Goal: Task Accomplishment & Management: Manage account settings

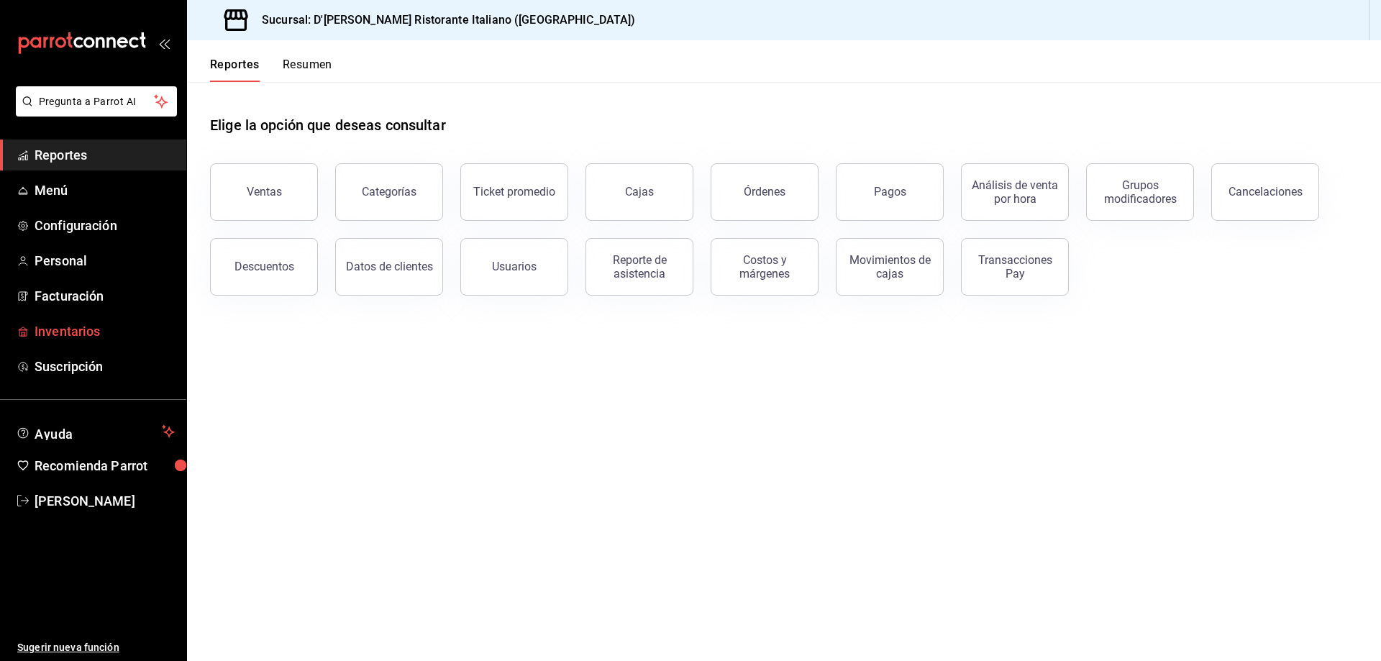
click at [67, 335] on span "Inventarios" at bounding box center [105, 331] width 140 height 19
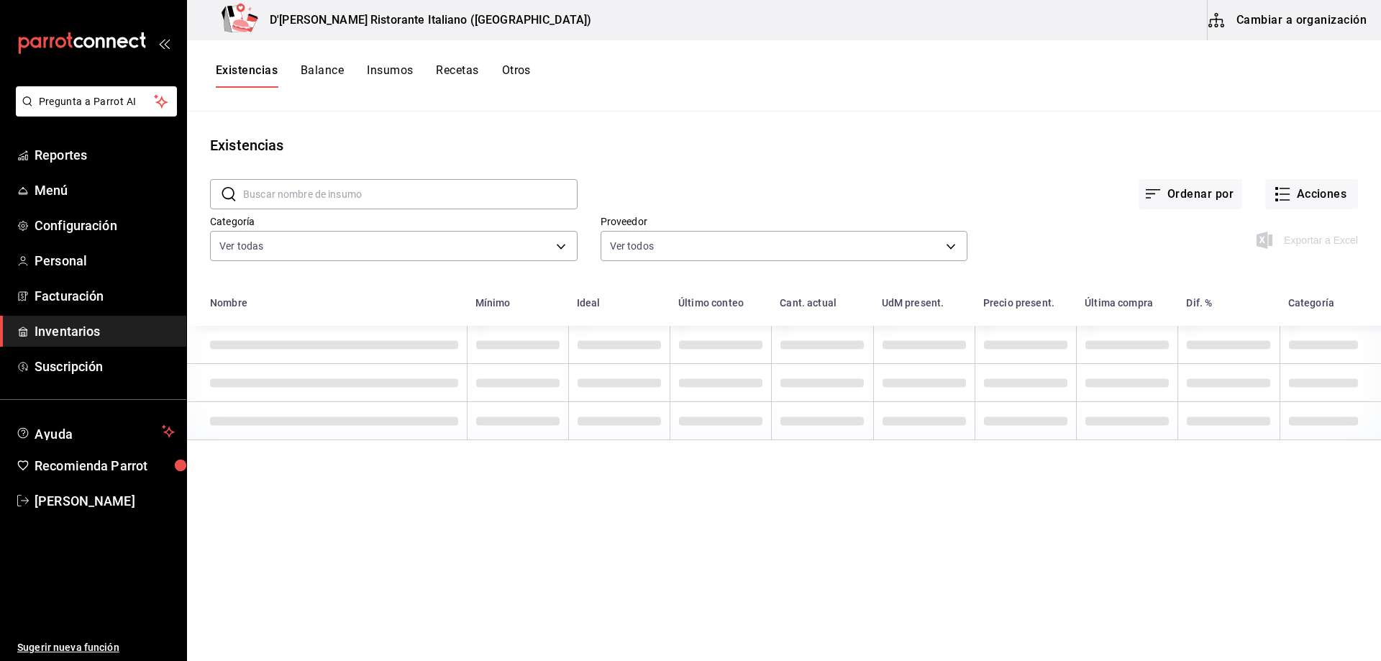
click at [340, 193] on input "text" at bounding box center [410, 194] width 335 height 29
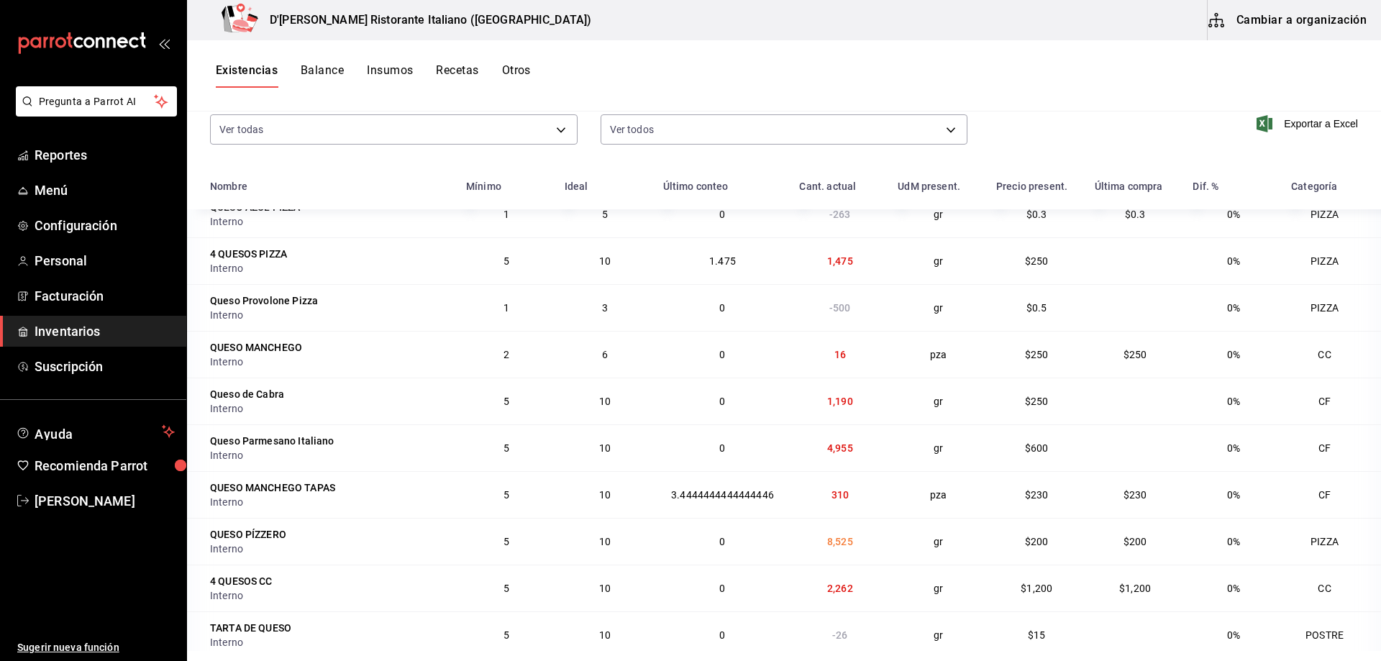
scroll to position [144, 0]
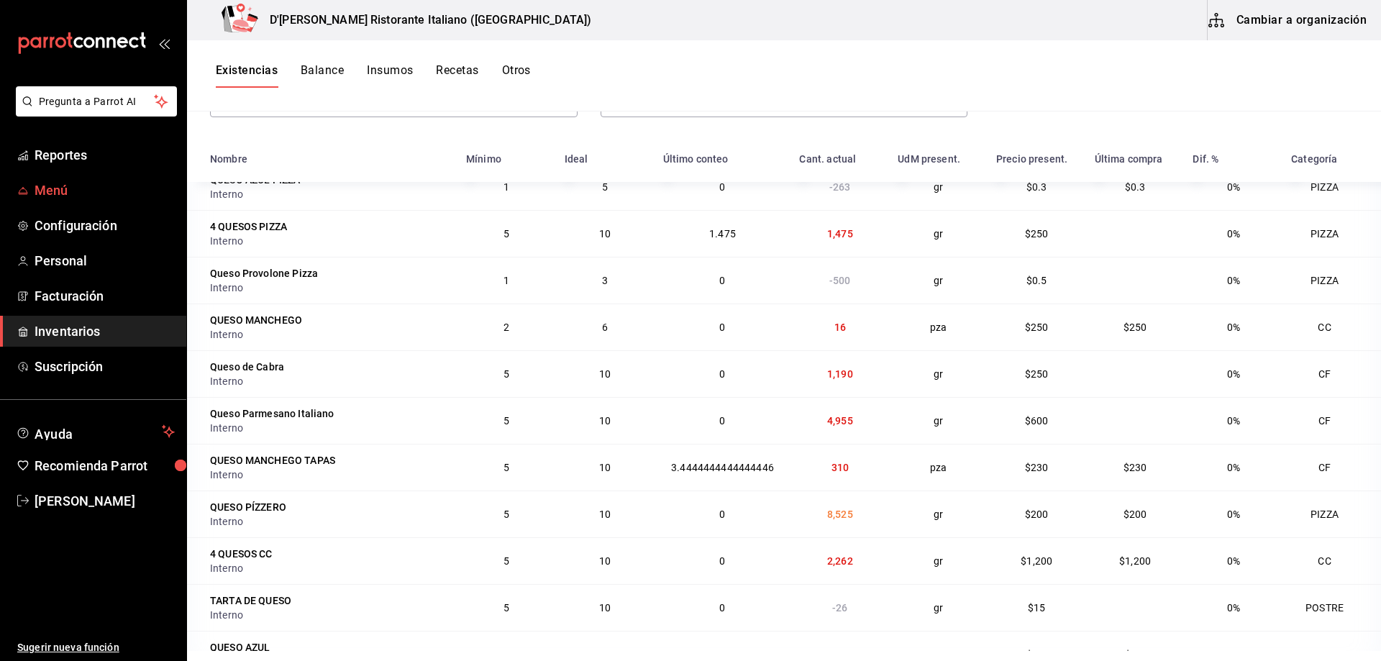
type input "queso"
click at [62, 189] on span "Menú" at bounding box center [105, 190] width 140 height 19
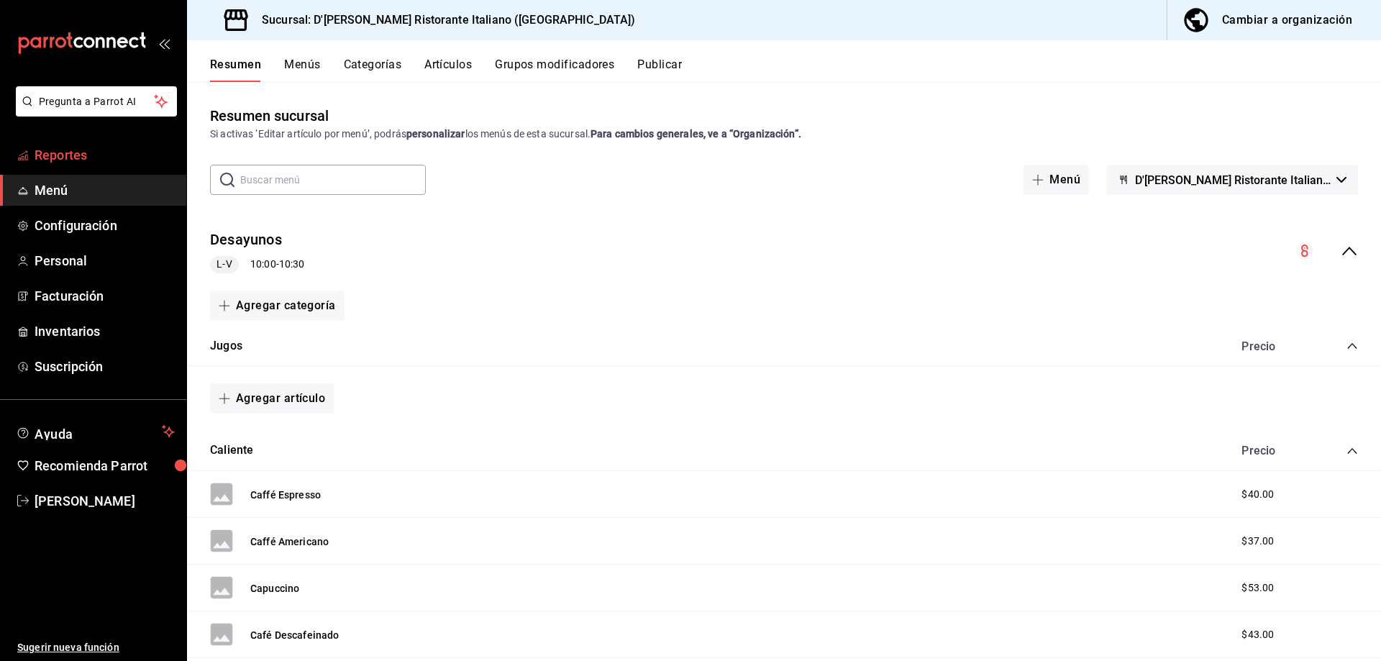
click at [68, 157] on span "Reportes" at bounding box center [105, 154] width 140 height 19
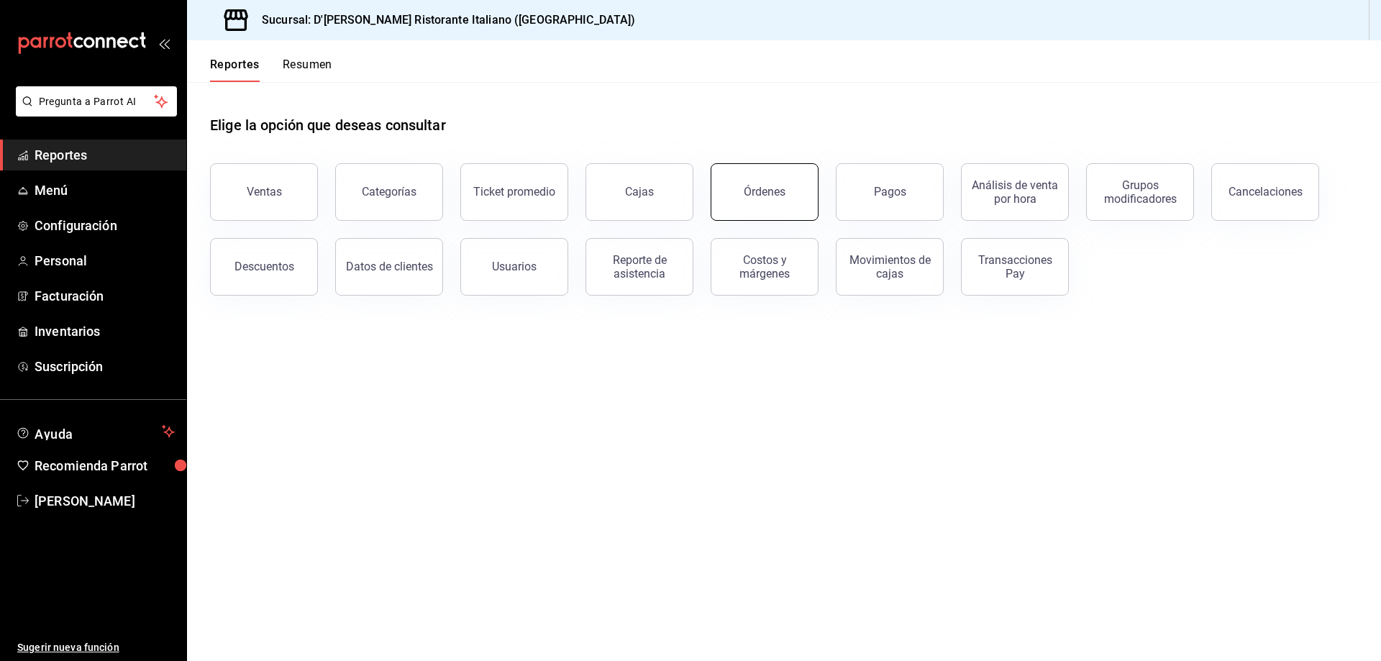
click at [781, 203] on button "Órdenes" at bounding box center [765, 192] width 108 height 58
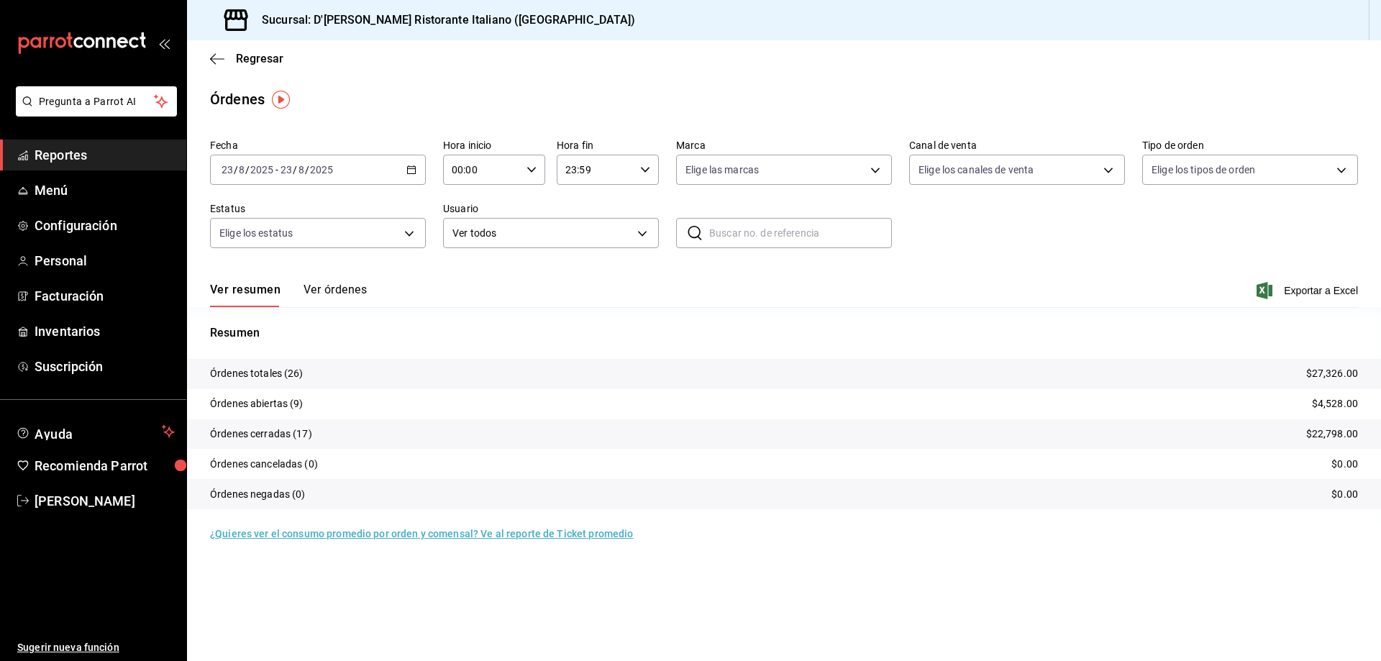
click at [337, 287] on button "Ver órdenes" at bounding box center [335, 295] width 63 height 24
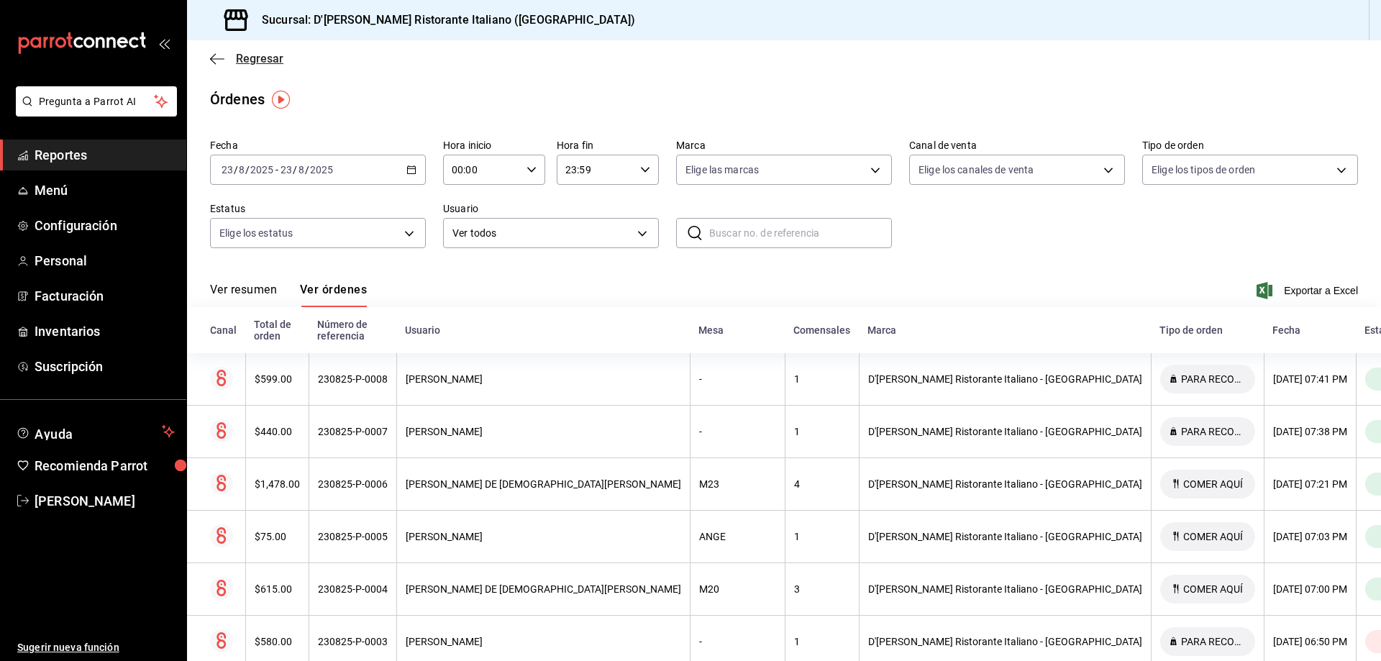
click at [270, 61] on span "Regresar" at bounding box center [259, 59] width 47 height 14
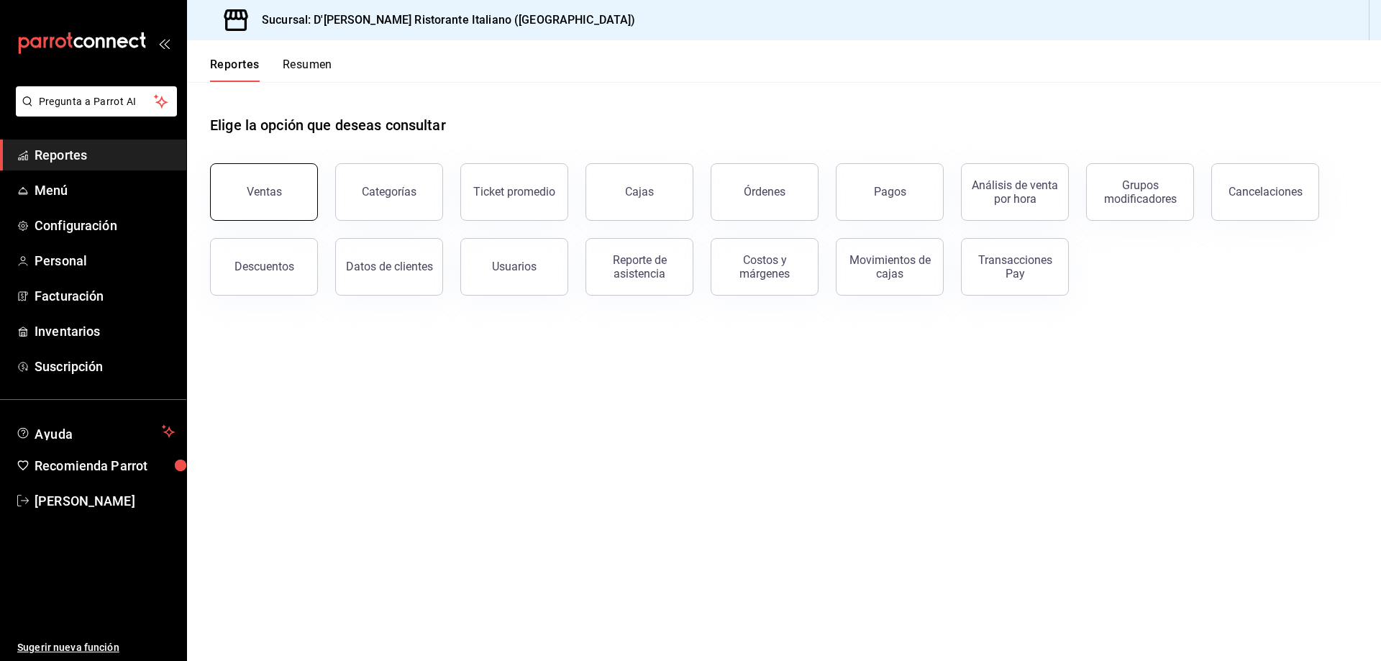
click at [223, 193] on button "Ventas" at bounding box center [264, 192] width 108 height 58
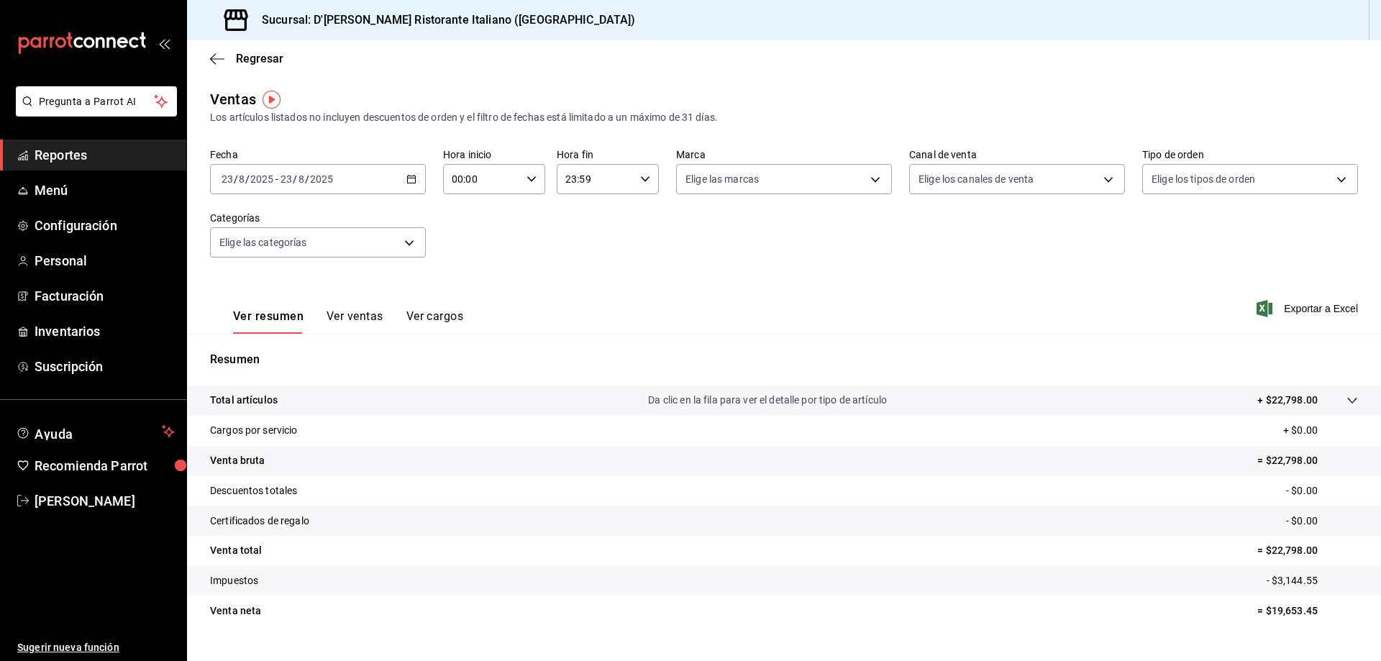
click at [358, 317] on button "Ver ventas" at bounding box center [355, 321] width 57 height 24
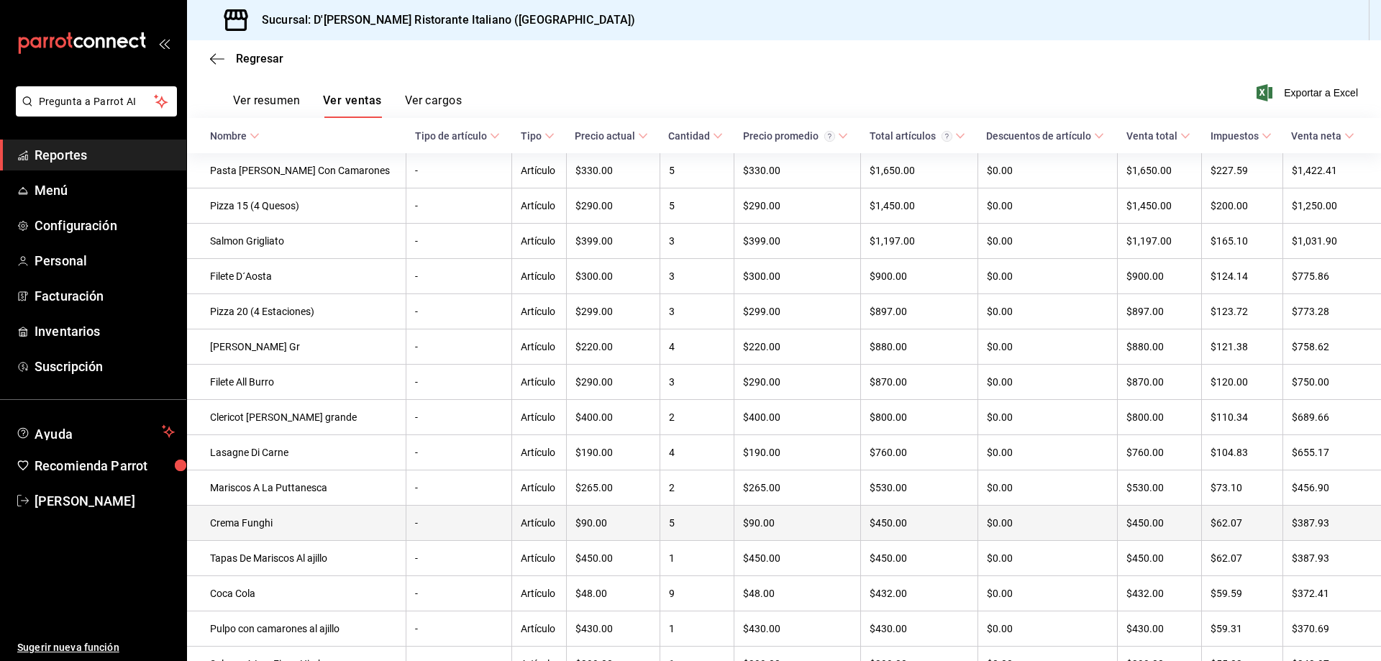
scroll to position [288, 0]
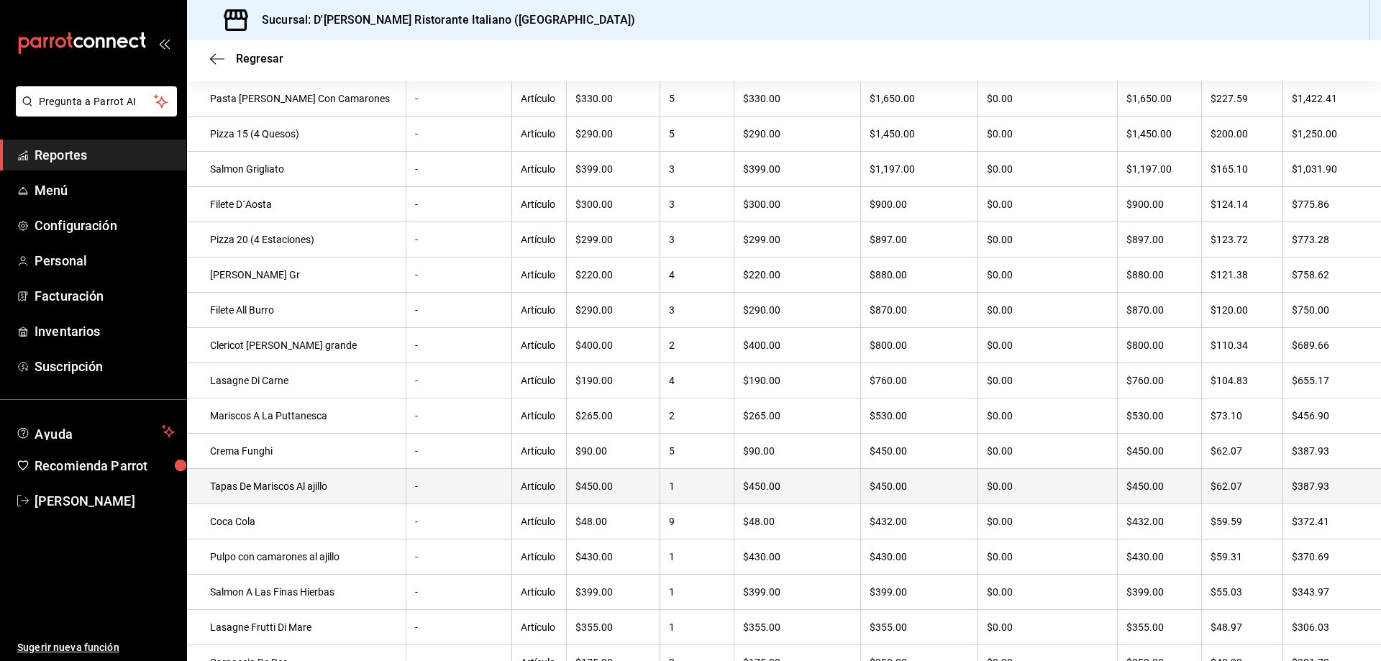
click at [312, 497] on td "Tapas De Mariscos Al ajillo" at bounding box center [296, 486] width 219 height 35
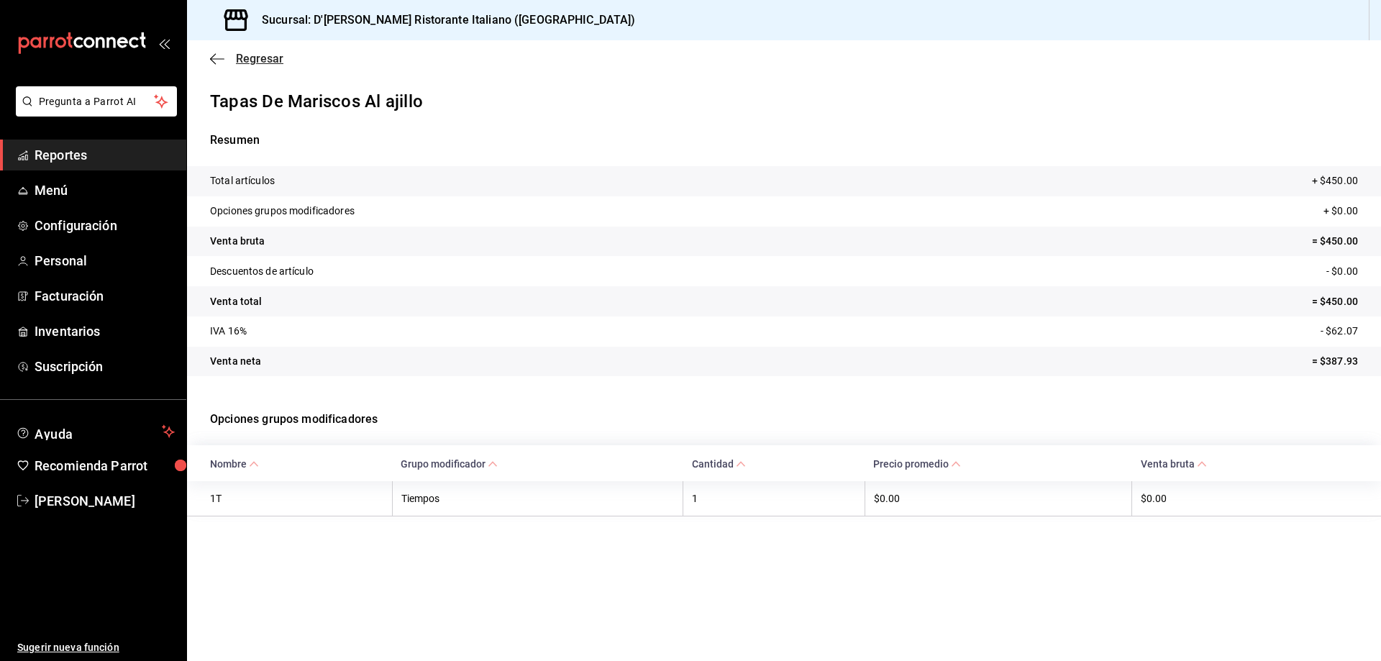
click at [241, 59] on span "Regresar" at bounding box center [259, 59] width 47 height 14
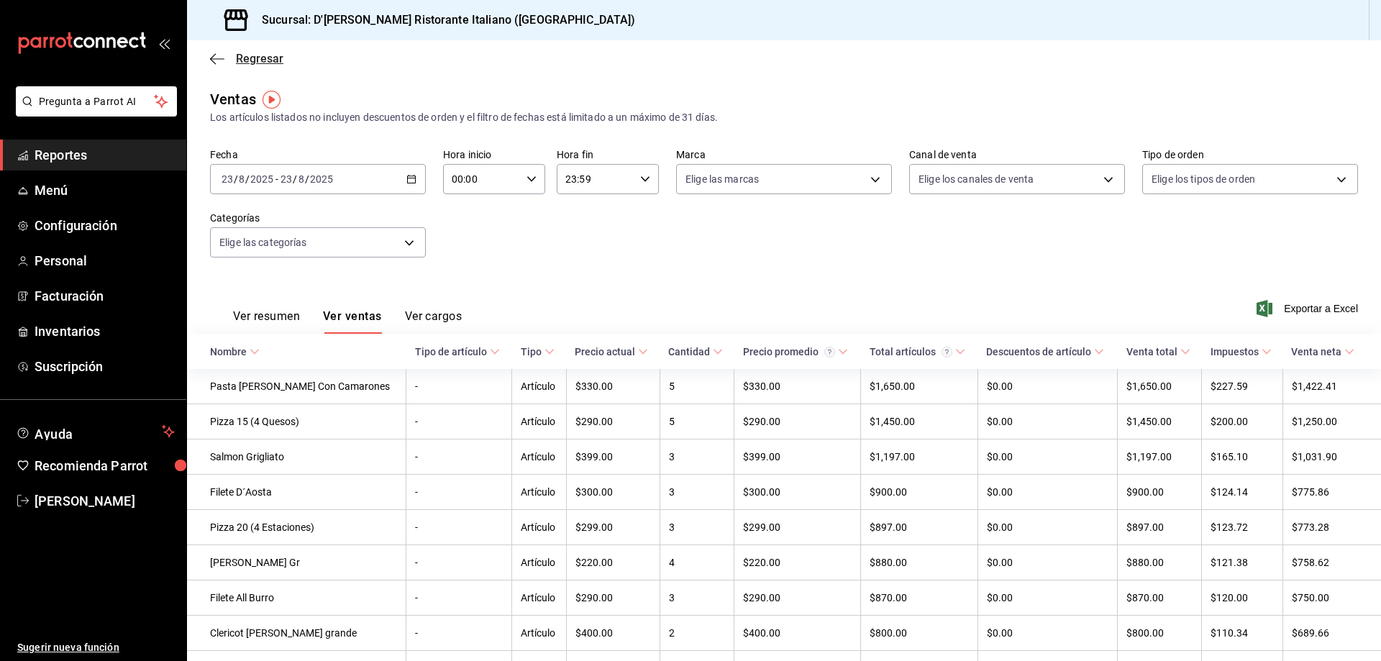
click at [260, 58] on span "Regresar" at bounding box center [259, 59] width 47 height 14
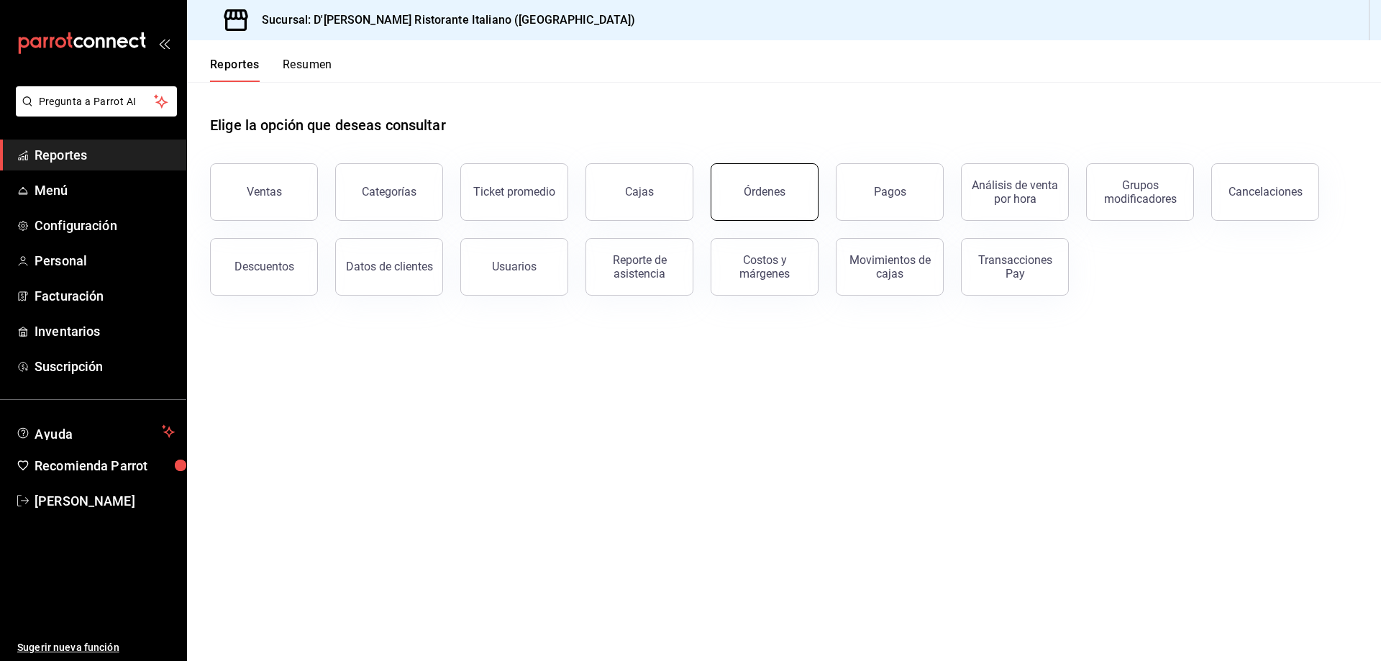
click at [755, 182] on button "Órdenes" at bounding box center [765, 192] width 108 height 58
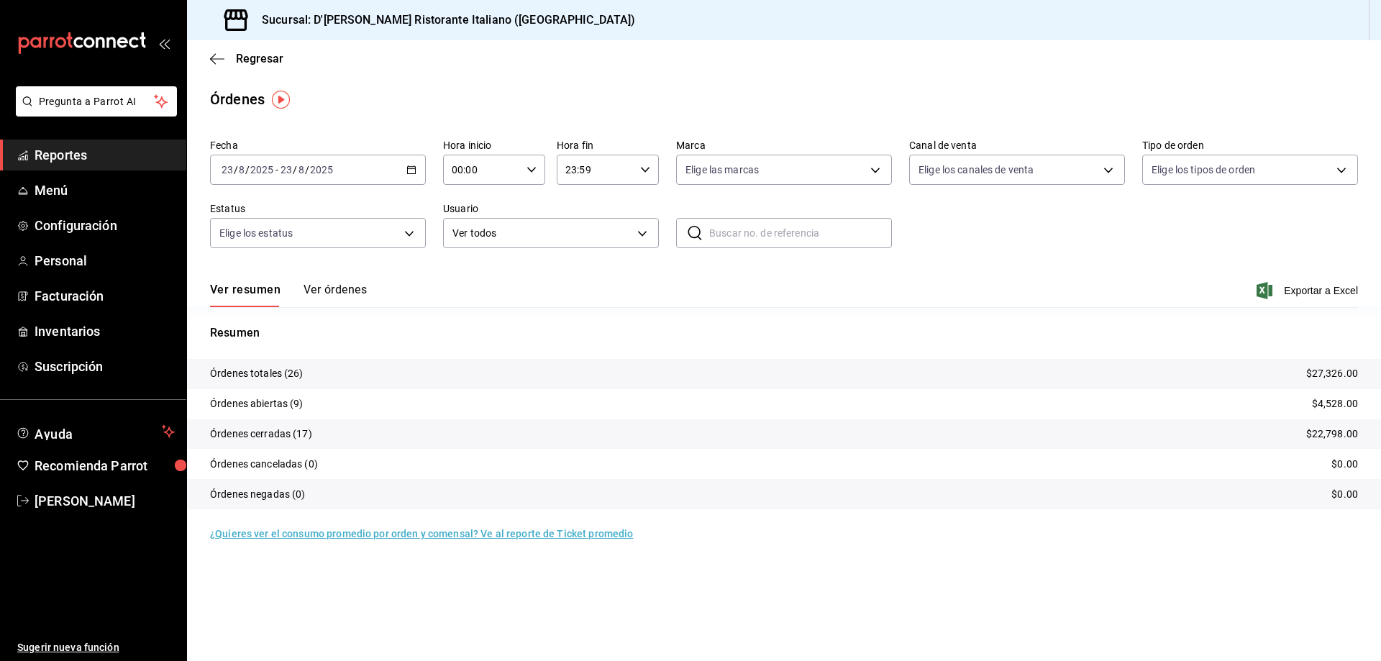
click at [360, 292] on button "Ver órdenes" at bounding box center [335, 295] width 63 height 24
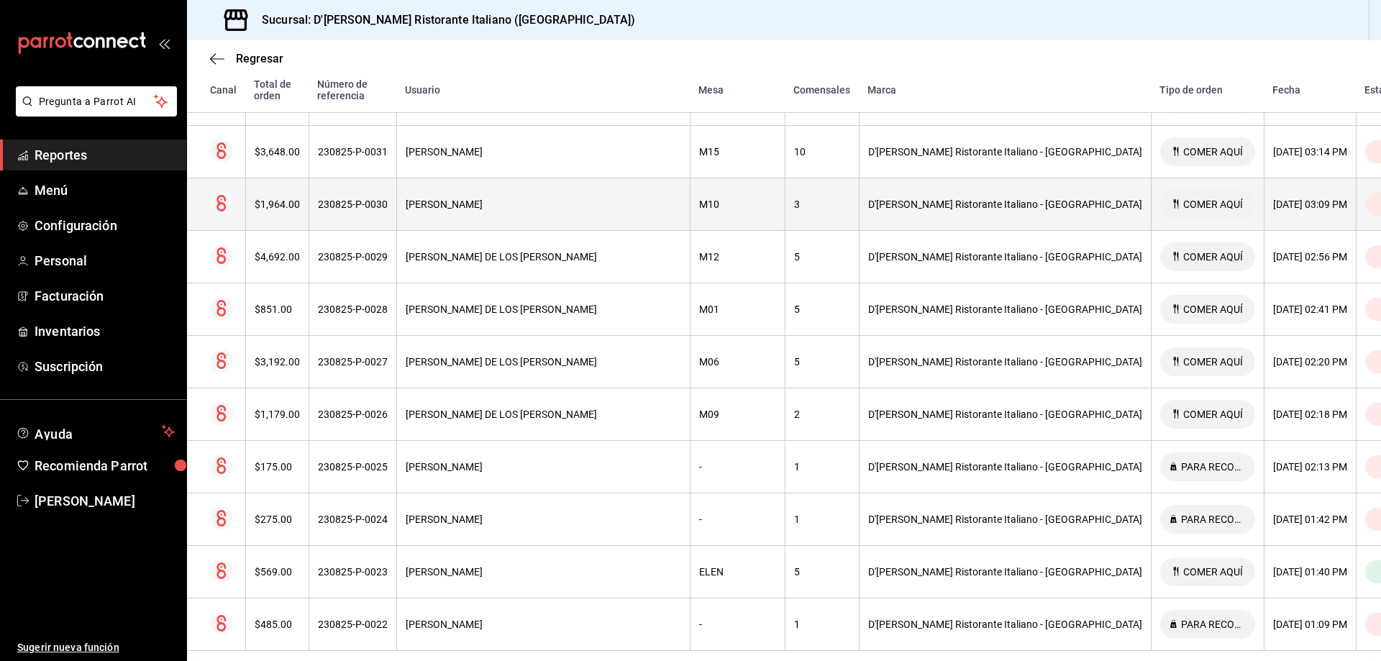
scroll to position [1102, 0]
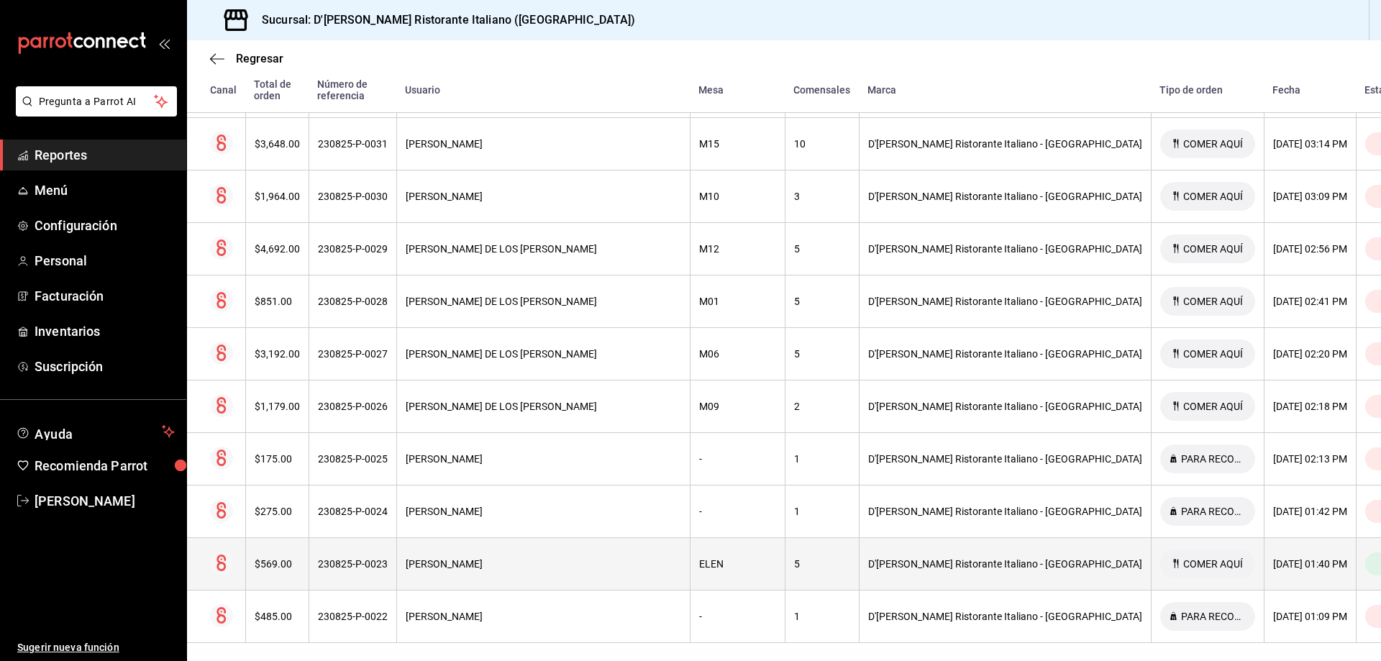
click at [882, 558] on div "D'[PERSON_NAME] Ristorante Italiano - [GEOGRAPHIC_DATA]" at bounding box center [1005, 564] width 274 height 12
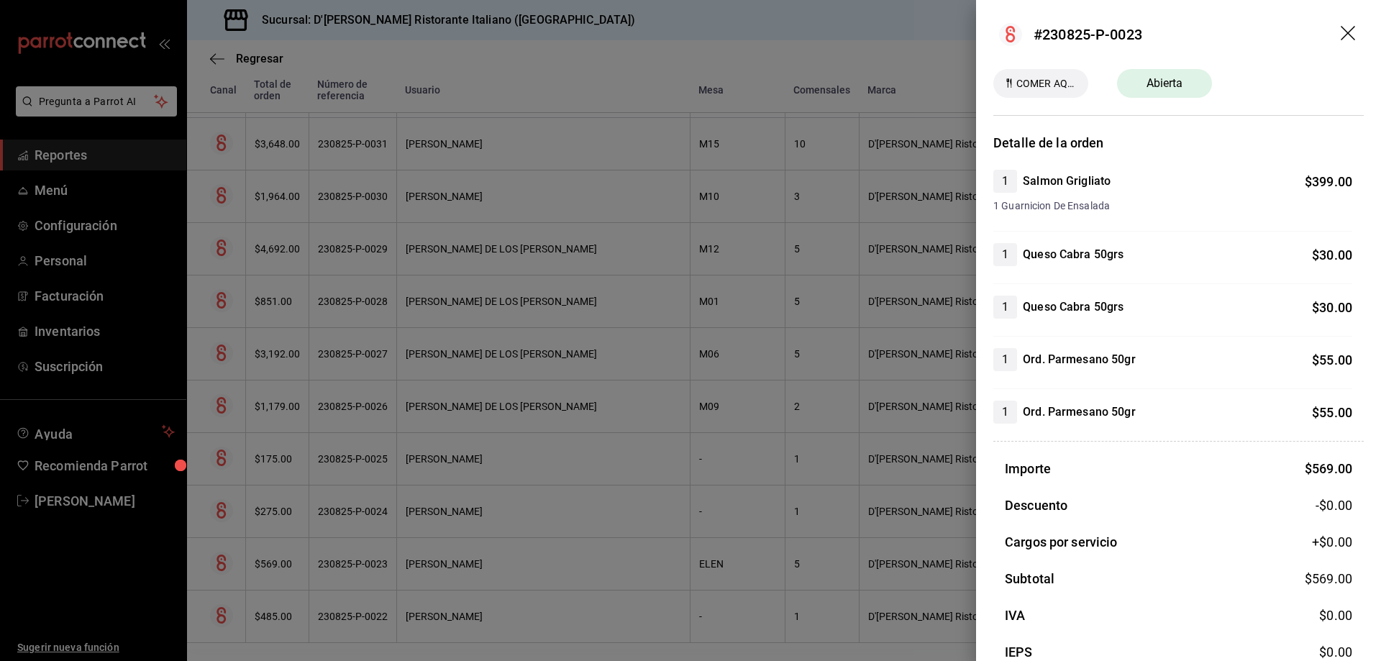
click at [1341, 30] on icon "drag" at bounding box center [1348, 33] width 14 height 14
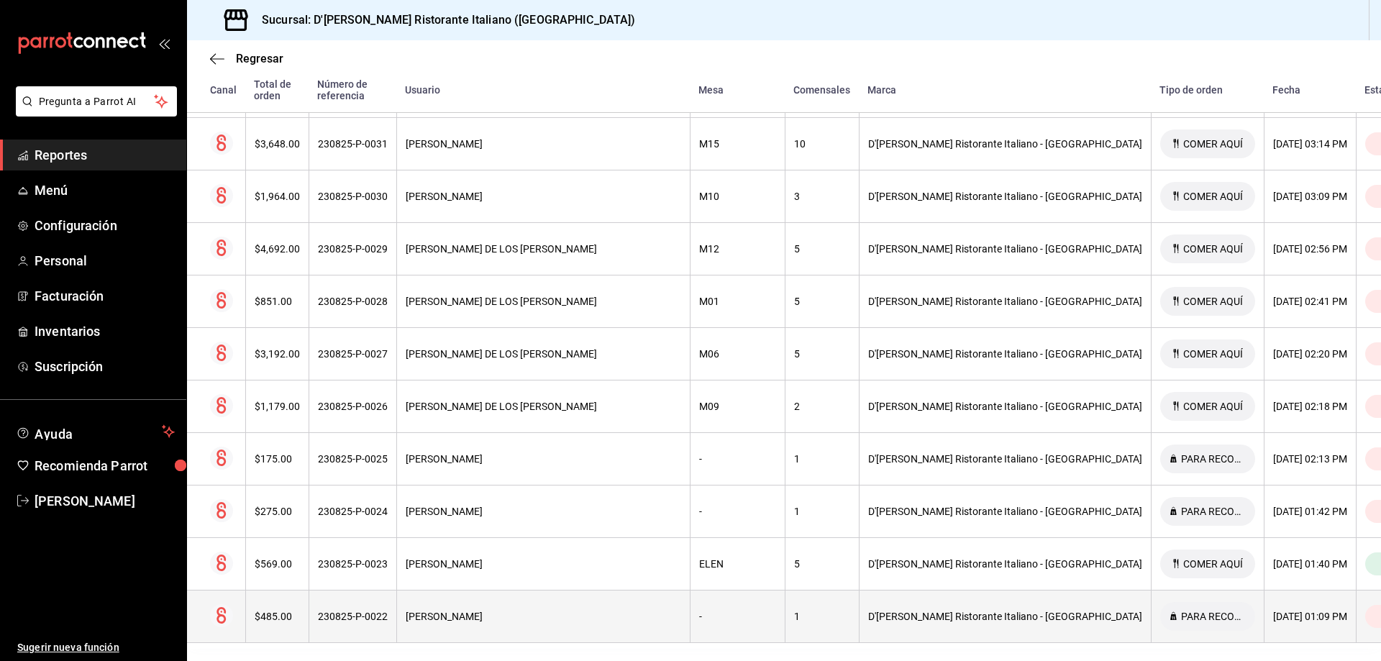
click at [539, 611] on div "[PERSON_NAME]" at bounding box center [544, 617] width 276 height 12
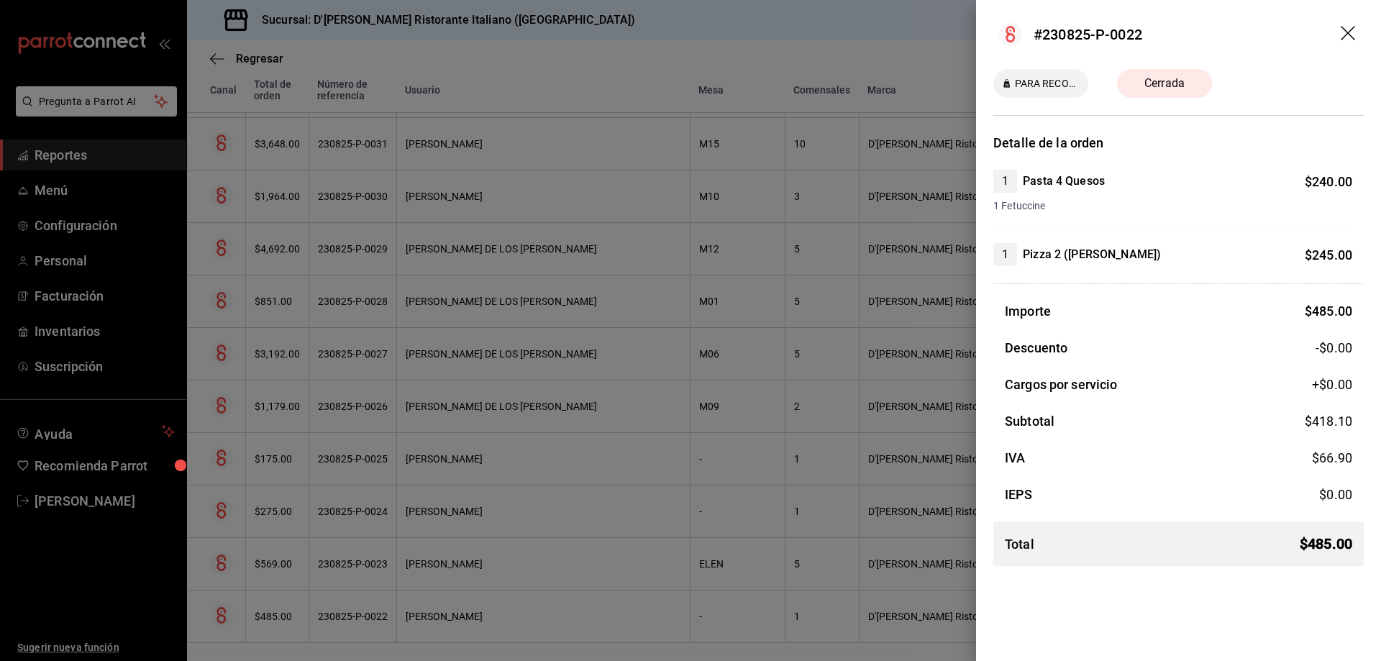
click at [1350, 32] on icon "drag" at bounding box center [1348, 33] width 14 height 14
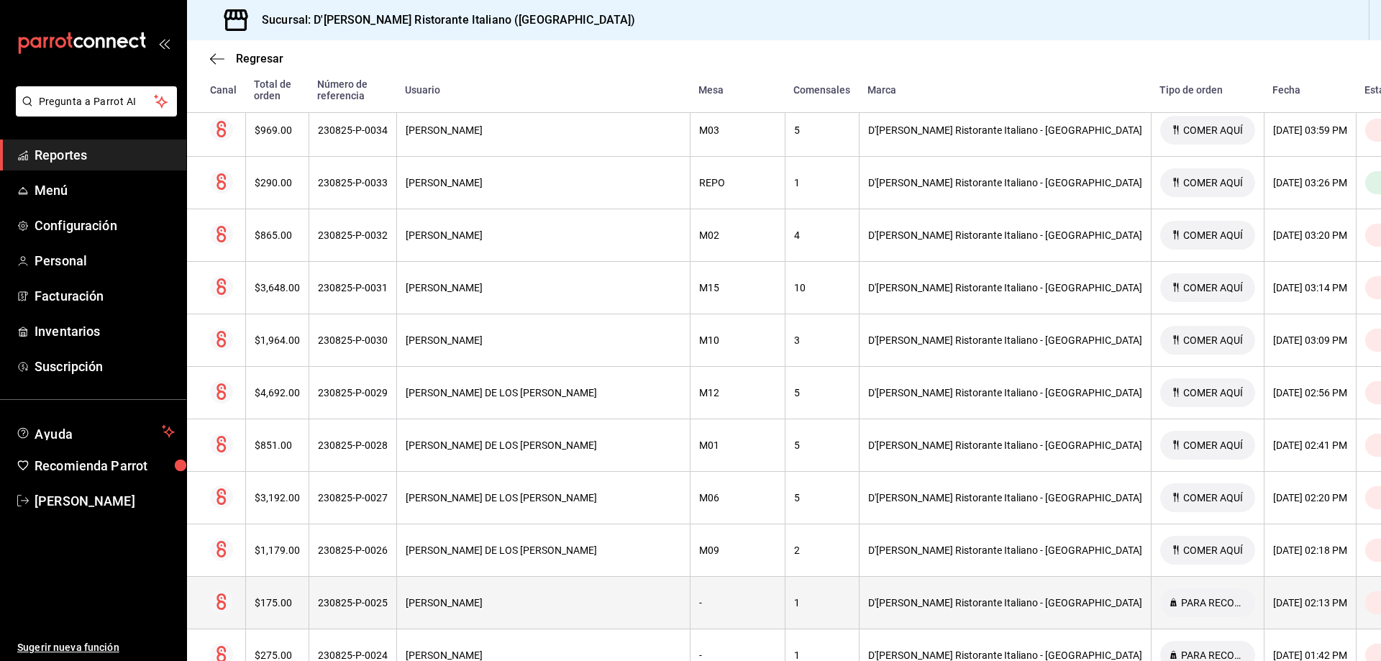
scroll to position [886, 0]
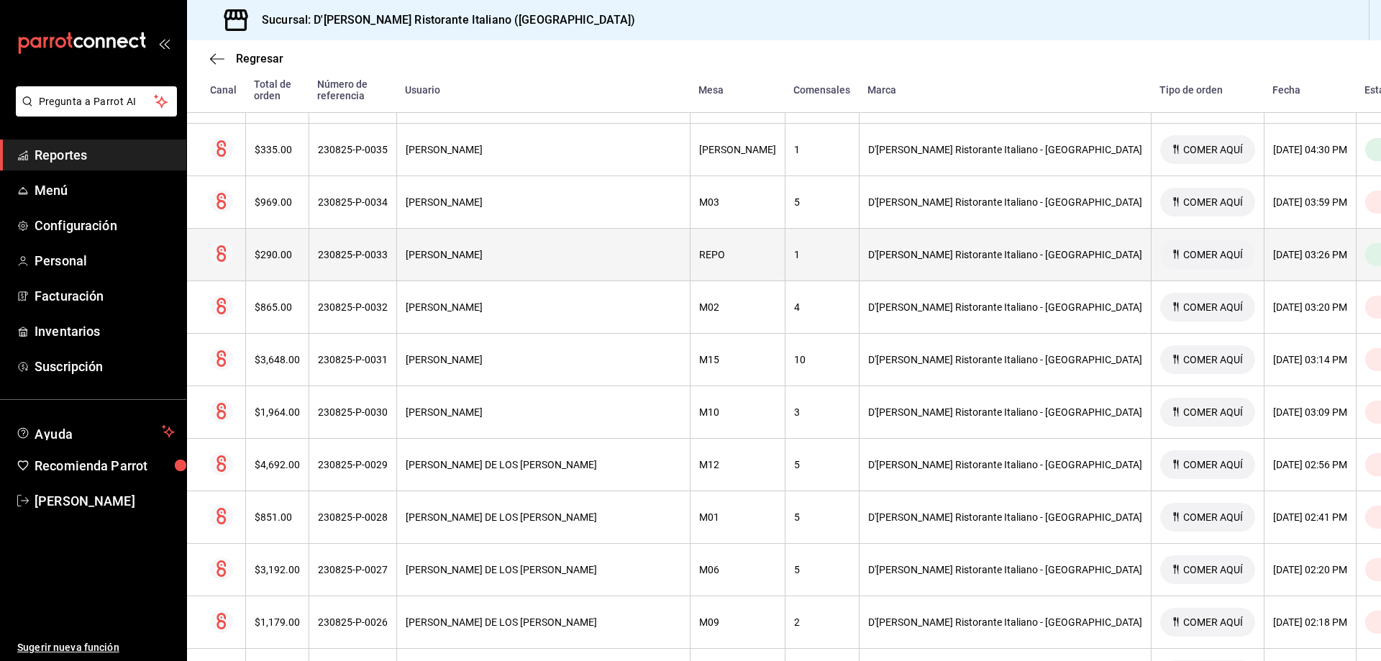
click at [594, 249] on div "[PERSON_NAME]" at bounding box center [544, 255] width 276 height 12
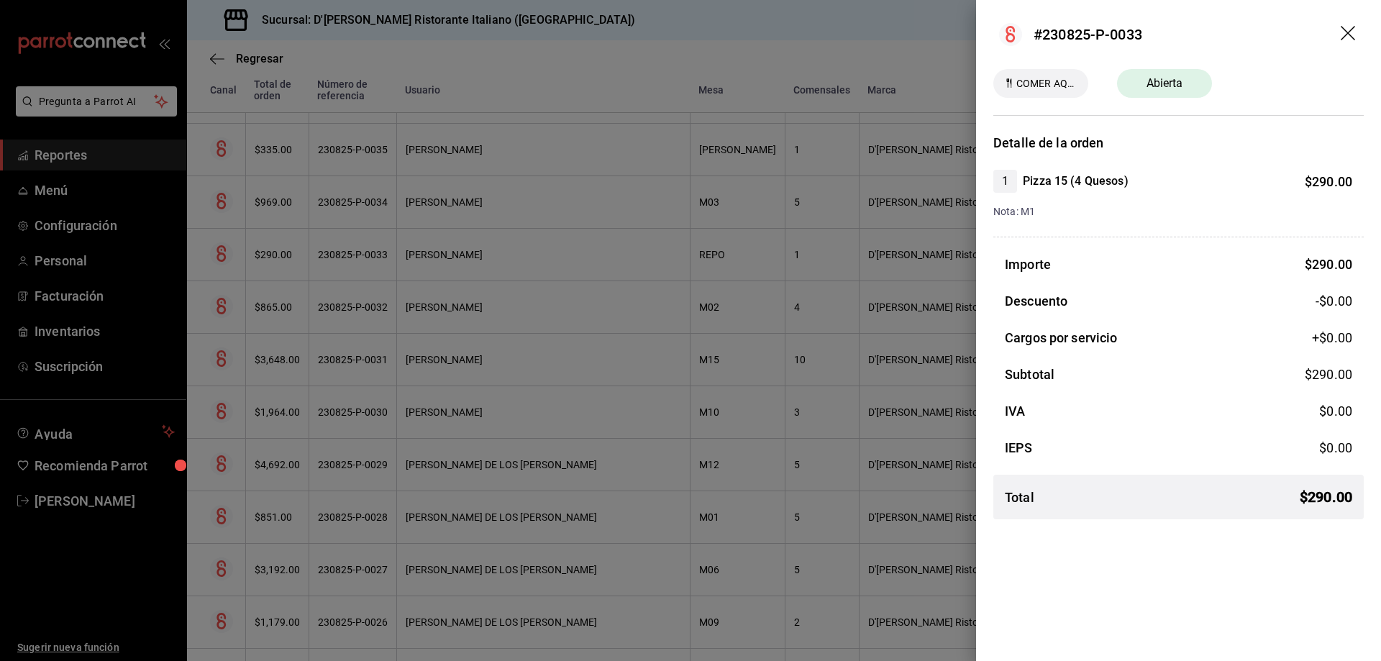
click at [1351, 24] on header "#230825-P-0033" at bounding box center [1178, 34] width 405 height 69
click at [1350, 29] on icon "drag" at bounding box center [1349, 34] width 17 height 17
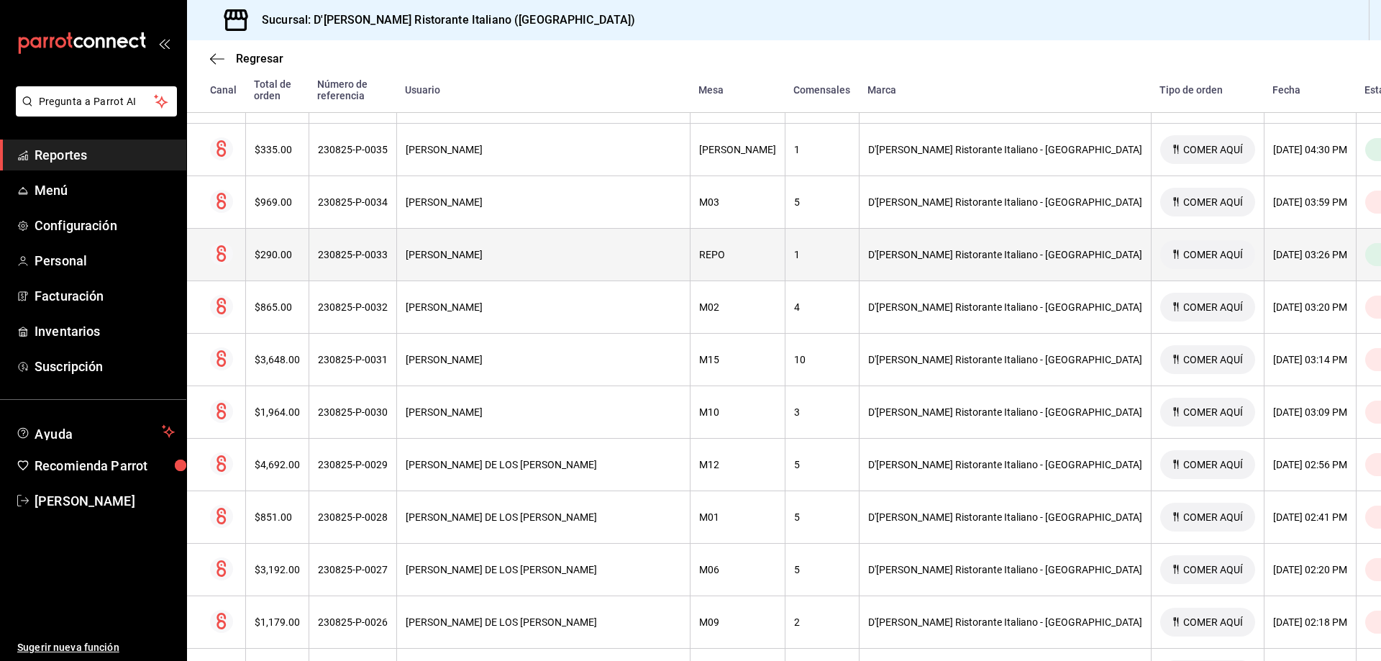
scroll to position [814, 0]
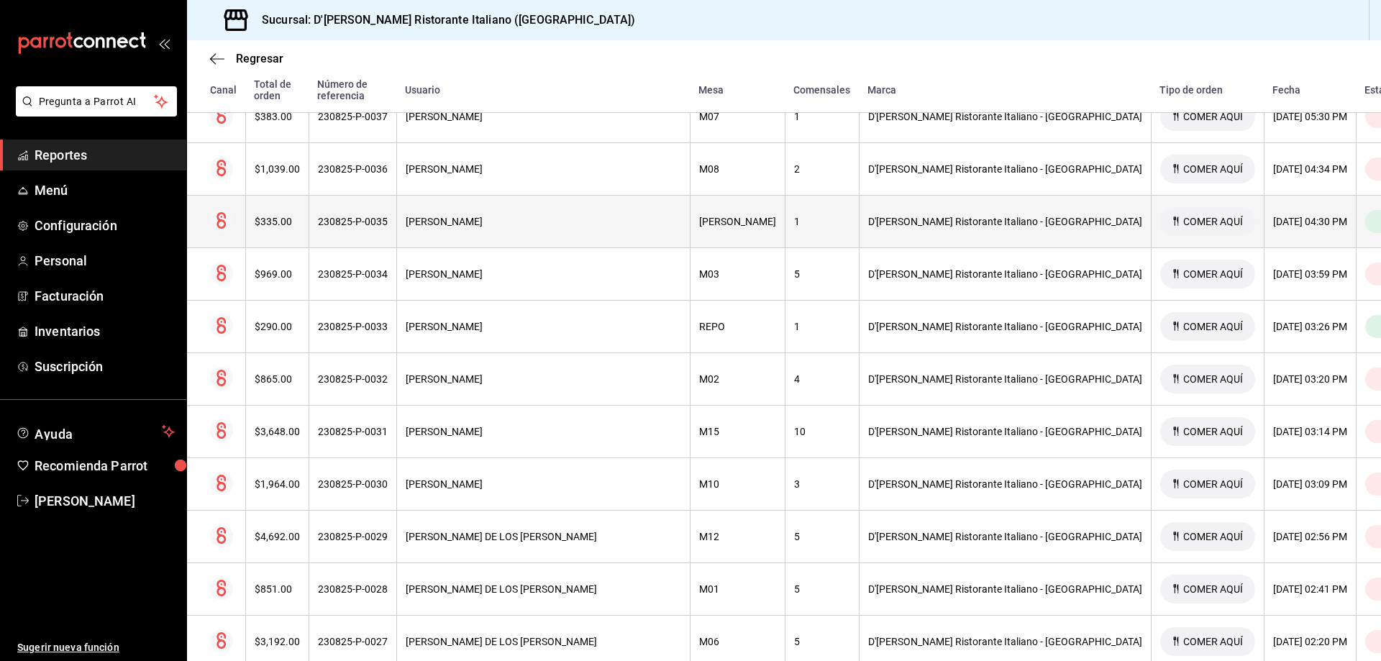
click at [557, 216] on div "[PERSON_NAME]" at bounding box center [544, 222] width 276 height 12
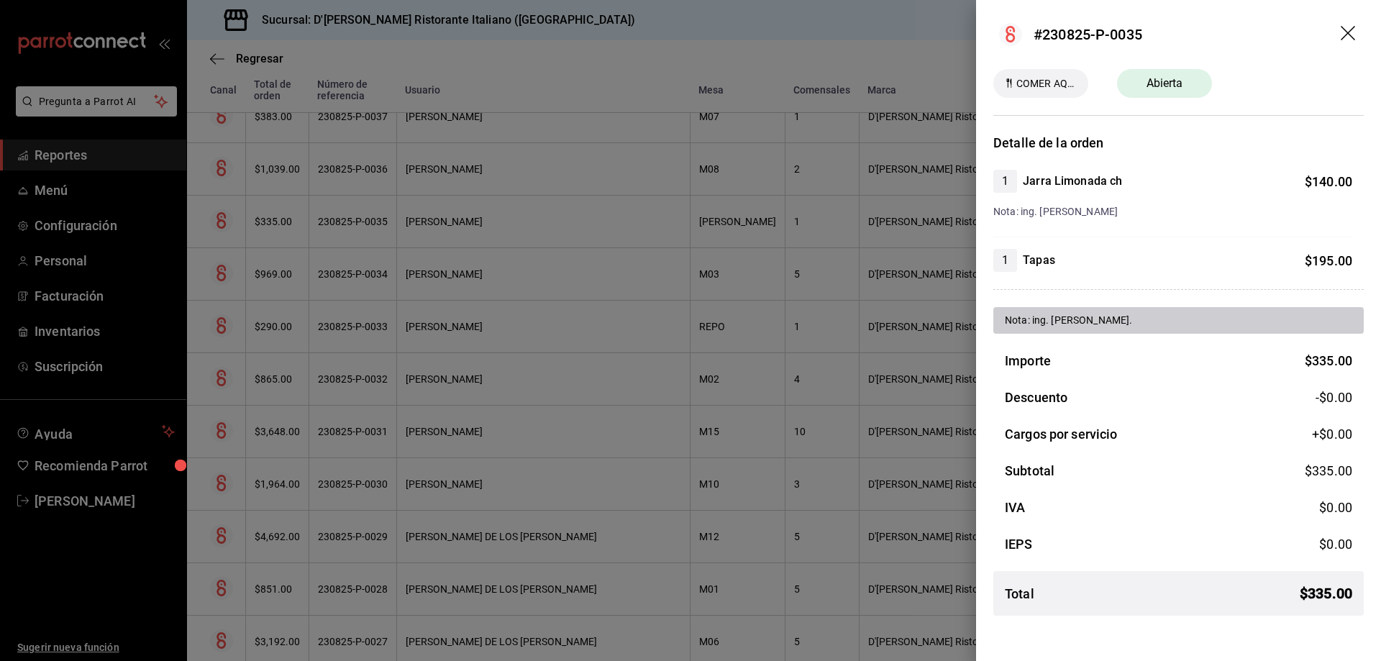
click at [754, 22] on div at bounding box center [690, 330] width 1381 height 661
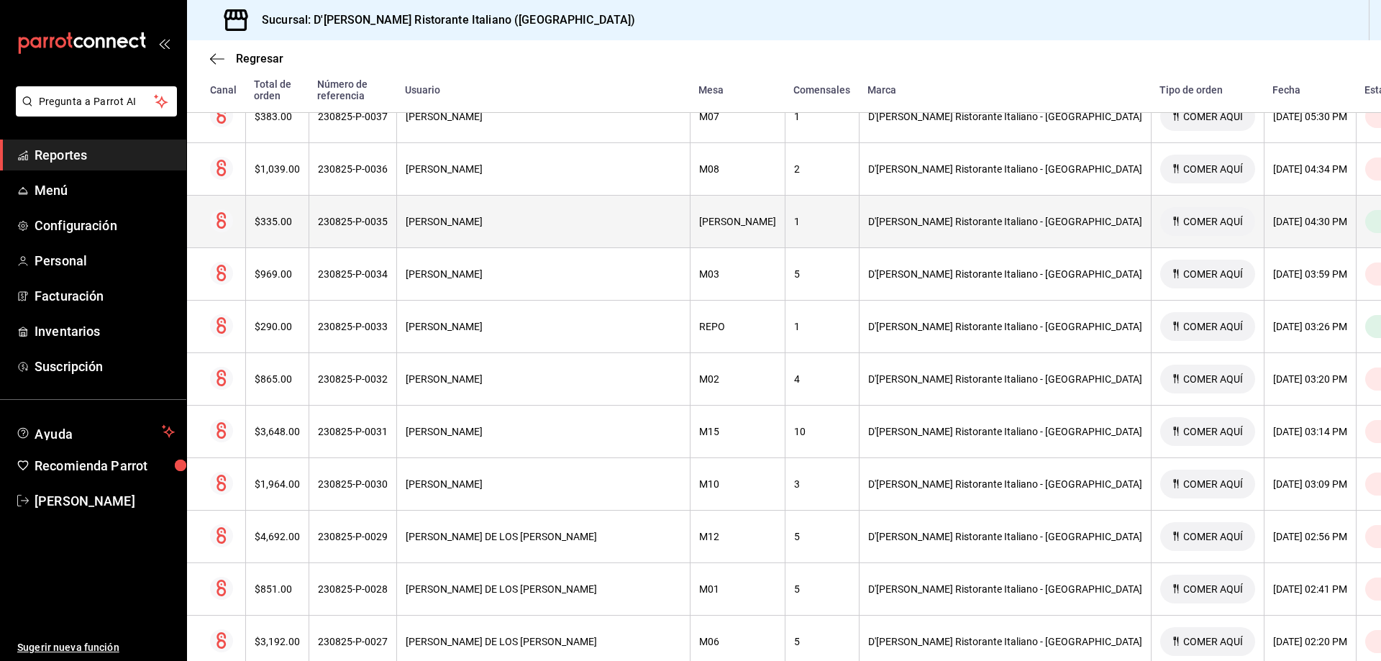
scroll to position [743, 0]
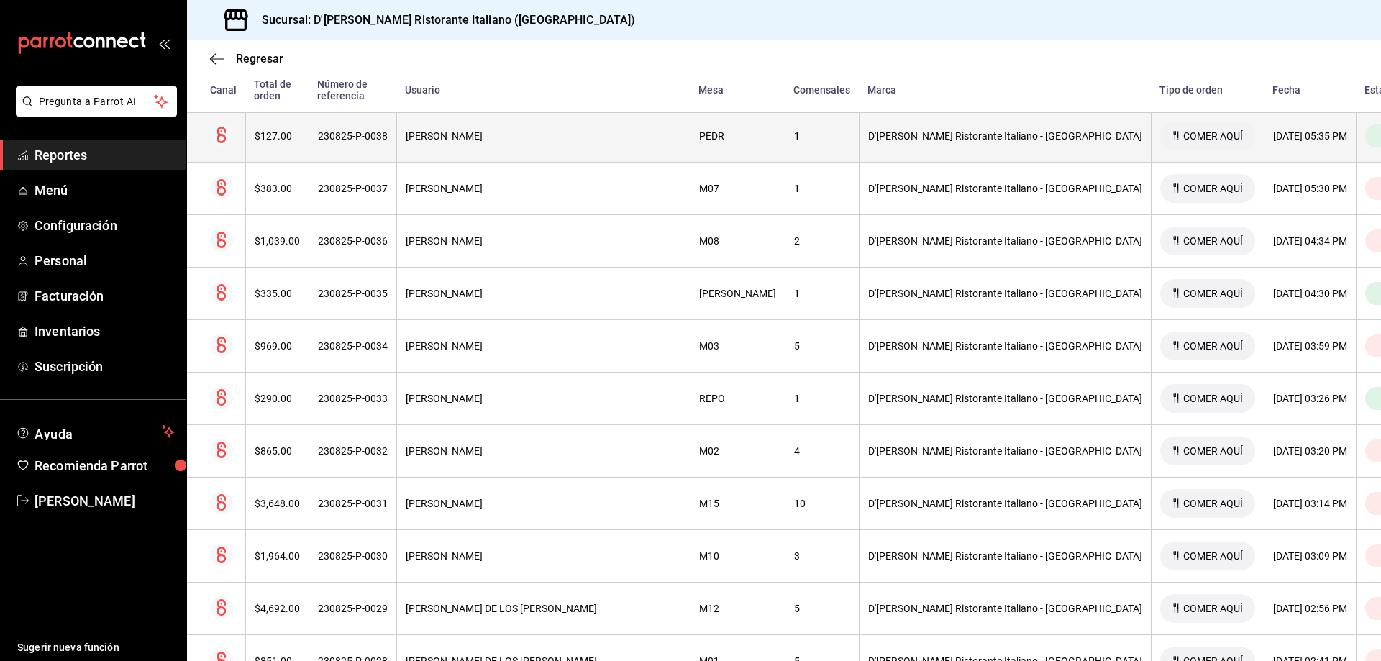
click at [499, 130] on div "[PERSON_NAME]" at bounding box center [544, 136] width 276 height 12
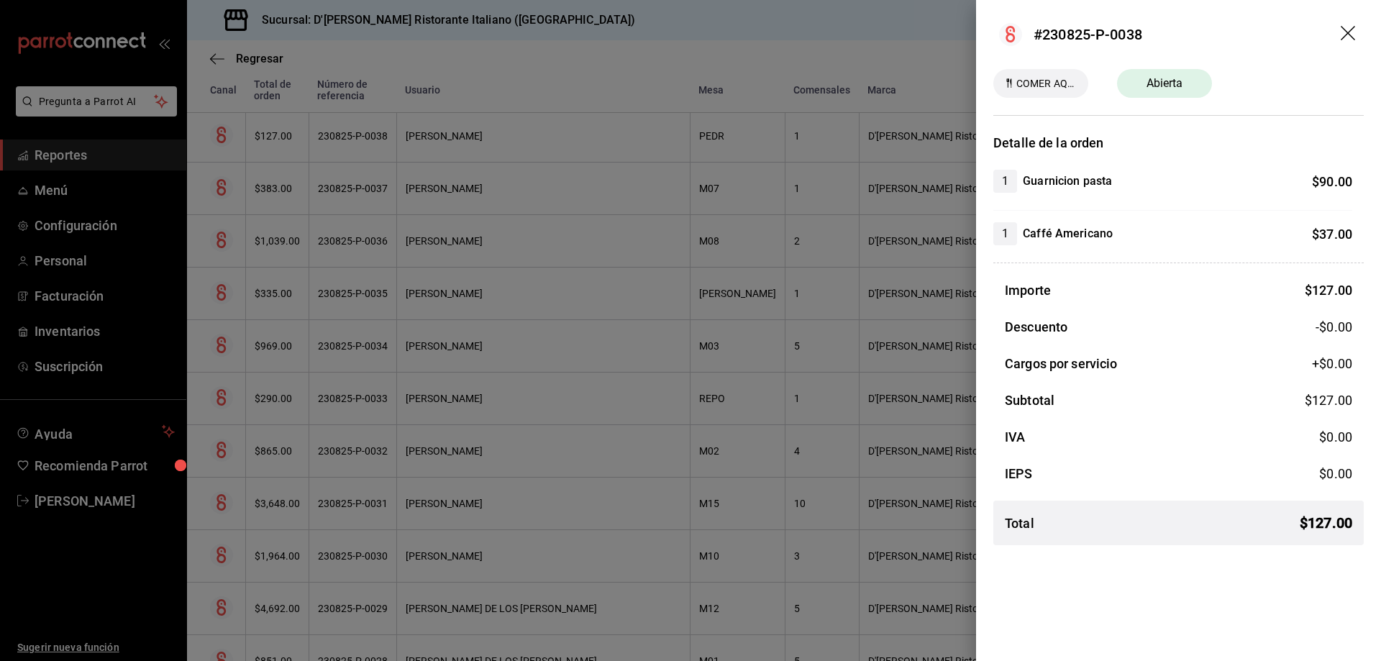
click at [1350, 26] on icon "drag" at bounding box center [1349, 34] width 17 height 17
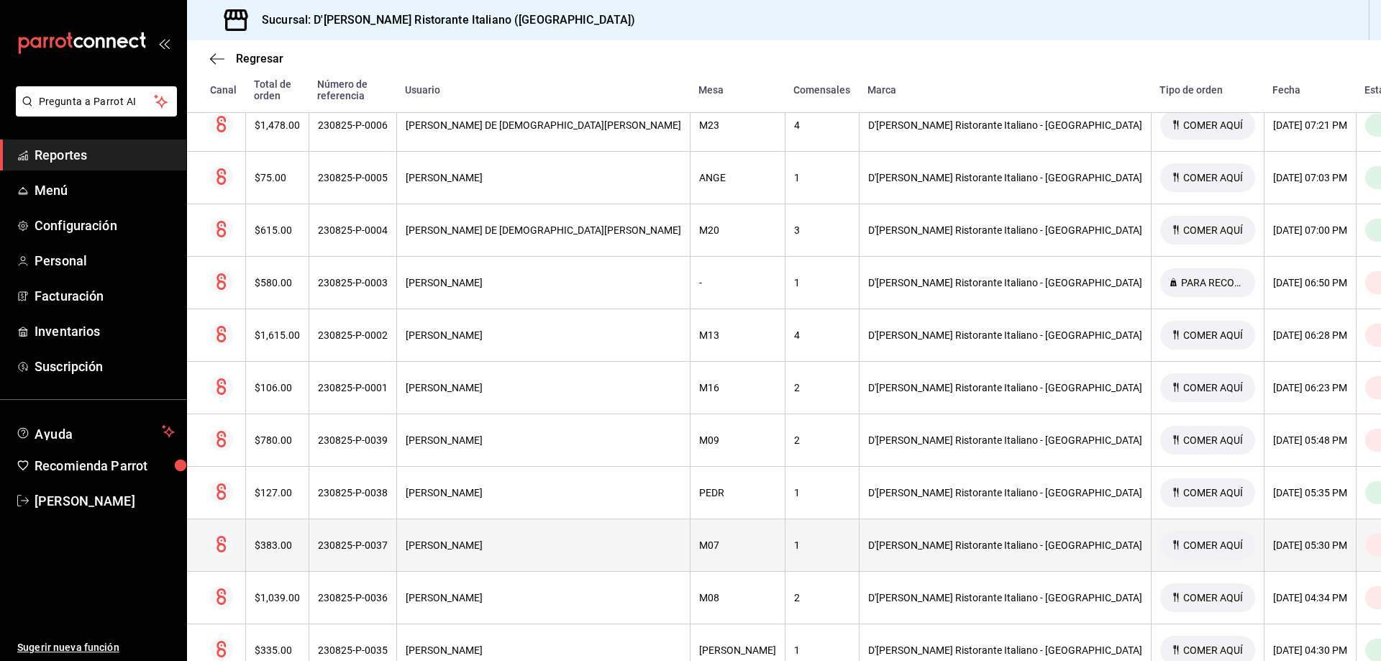
scroll to position [383, 0]
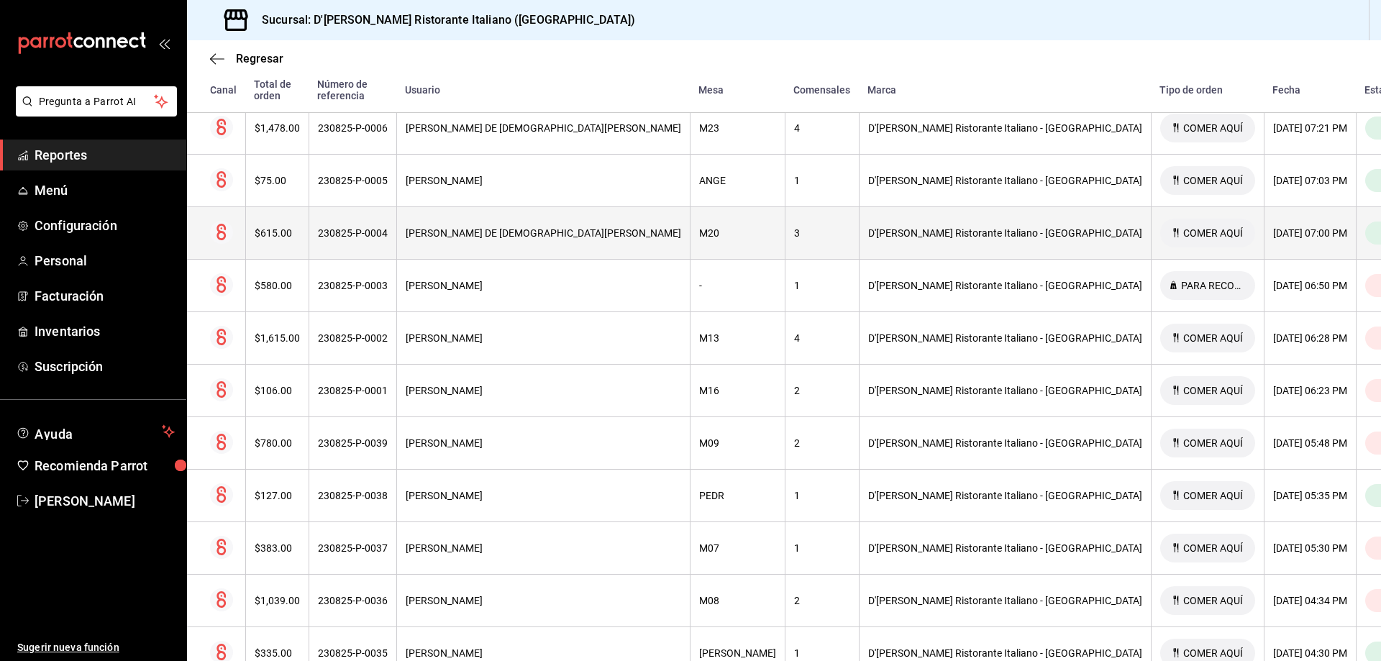
click at [487, 227] on div "[PERSON_NAME] DE [DEMOGRAPHIC_DATA][PERSON_NAME]" at bounding box center [544, 233] width 276 height 12
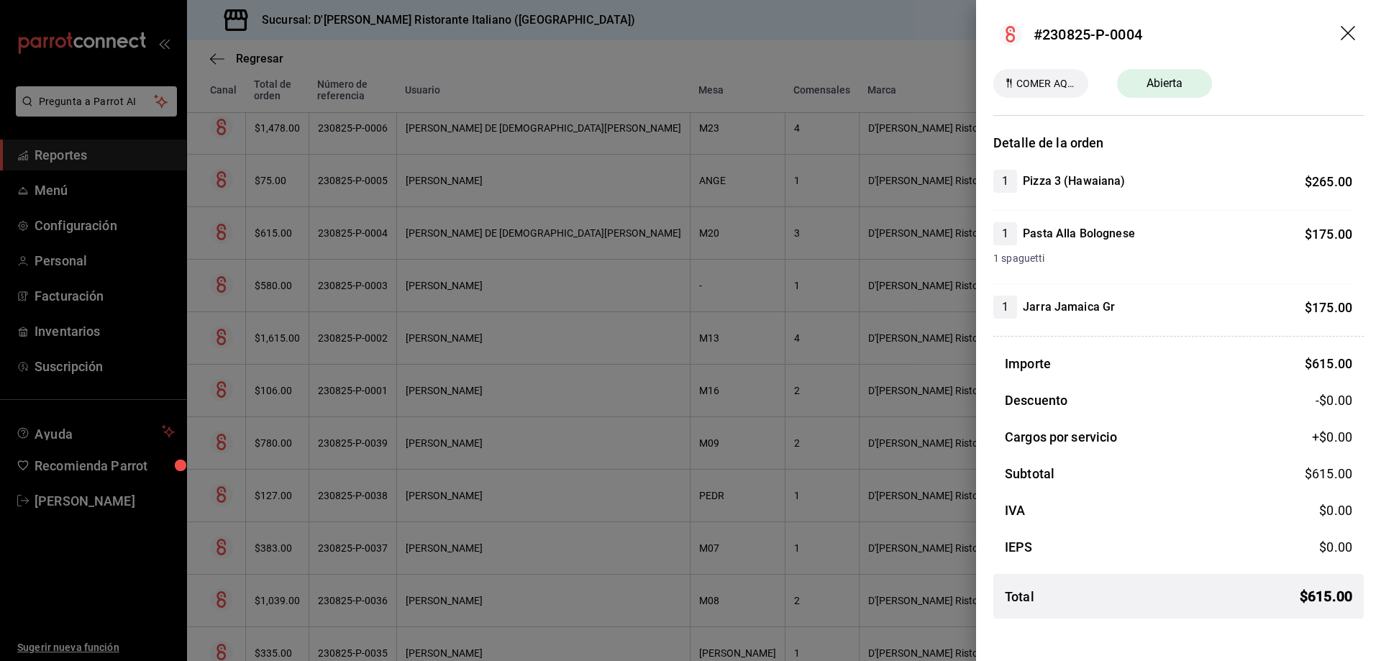
click at [1347, 40] on icon "drag" at bounding box center [1349, 34] width 17 height 17
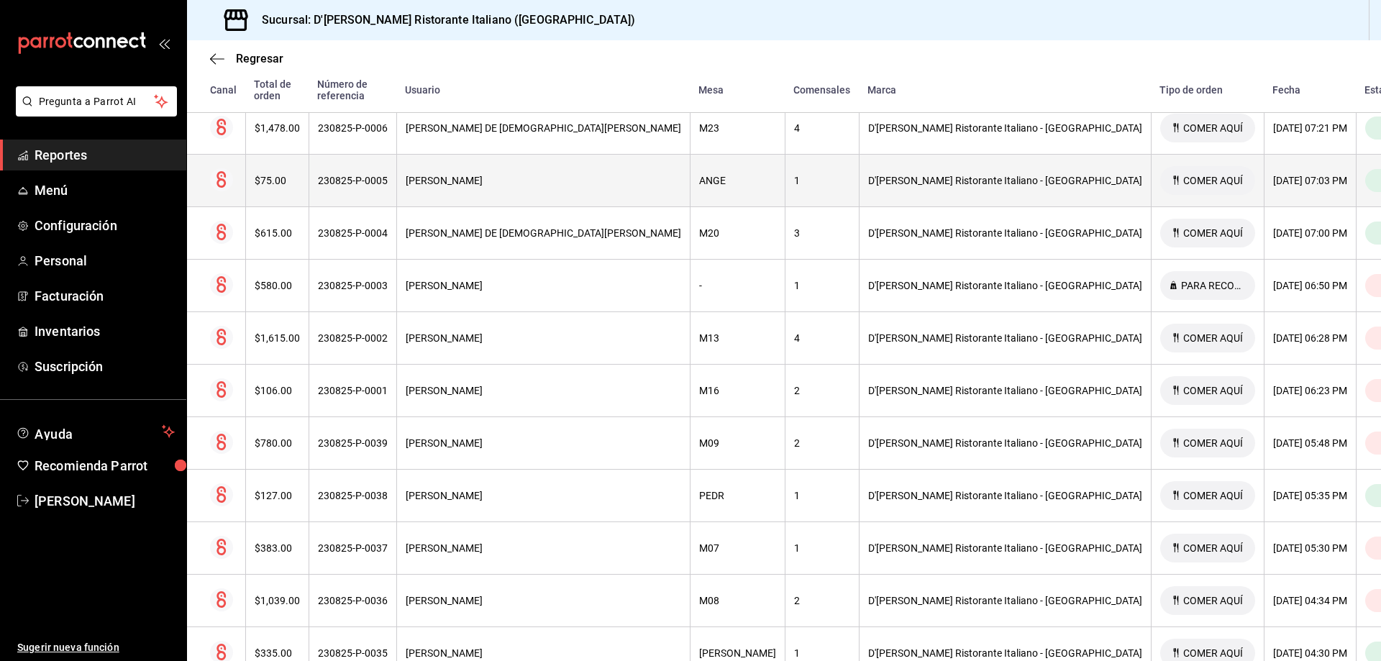
click at [602, 175] on div "[PERSON_NAME]" at bounding box center [544, 181] width 276 height 12
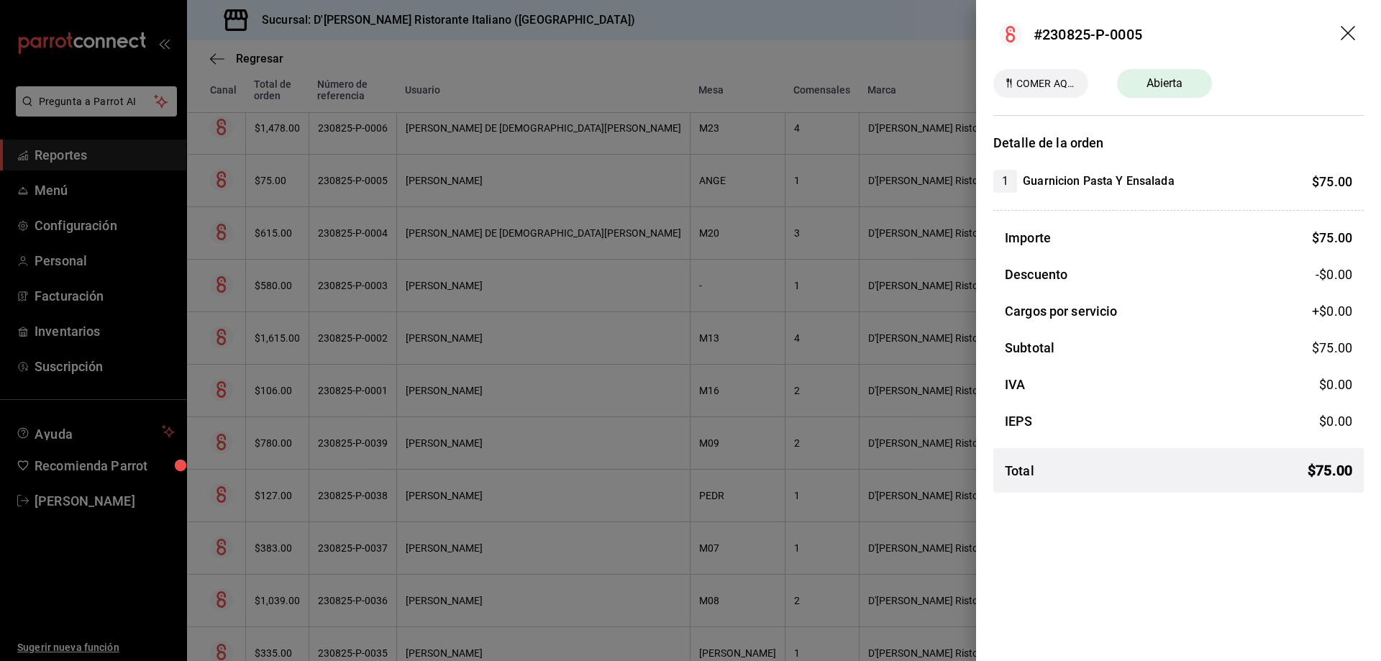
click at [1353, 32] on icon "drag" at bounding box center [1349, 34] width 17 height 17
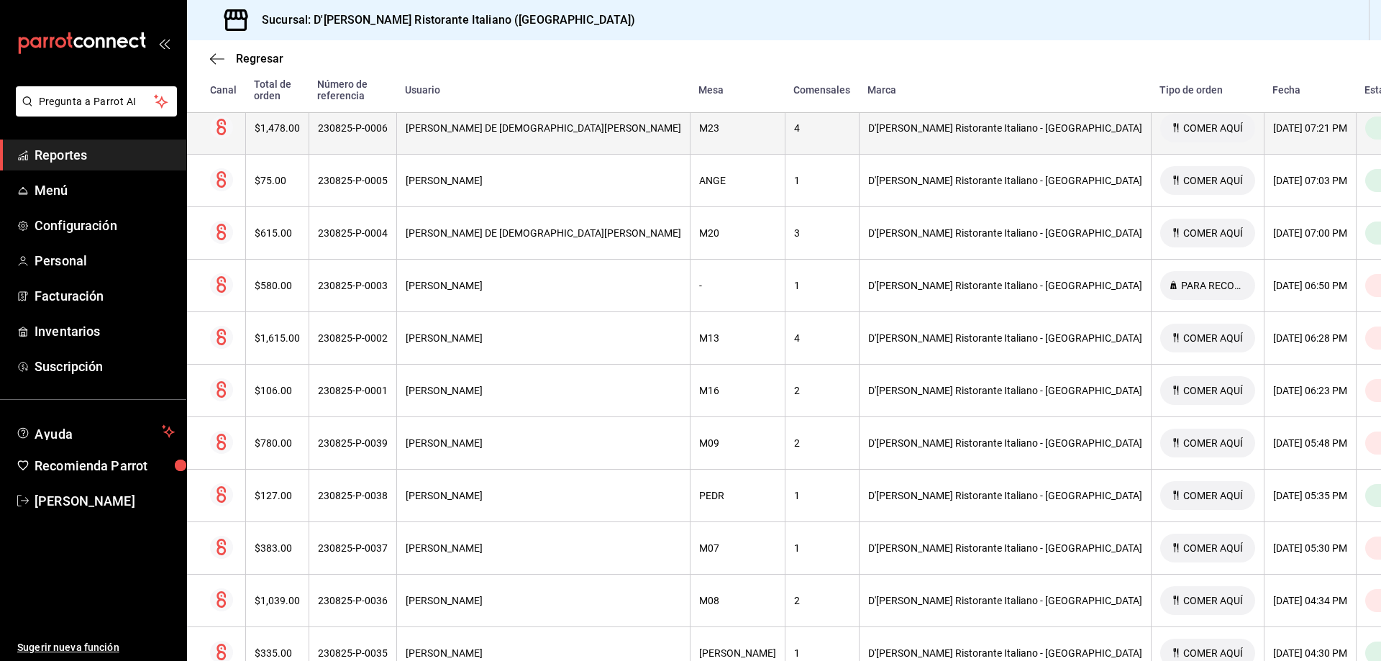
click at [579, 122] on div "[PERSON_NAME] DE [DEMOGRAPHIC_DATA][PERSON_NAME]" at bounding box center [544, 128] width 276 height 12
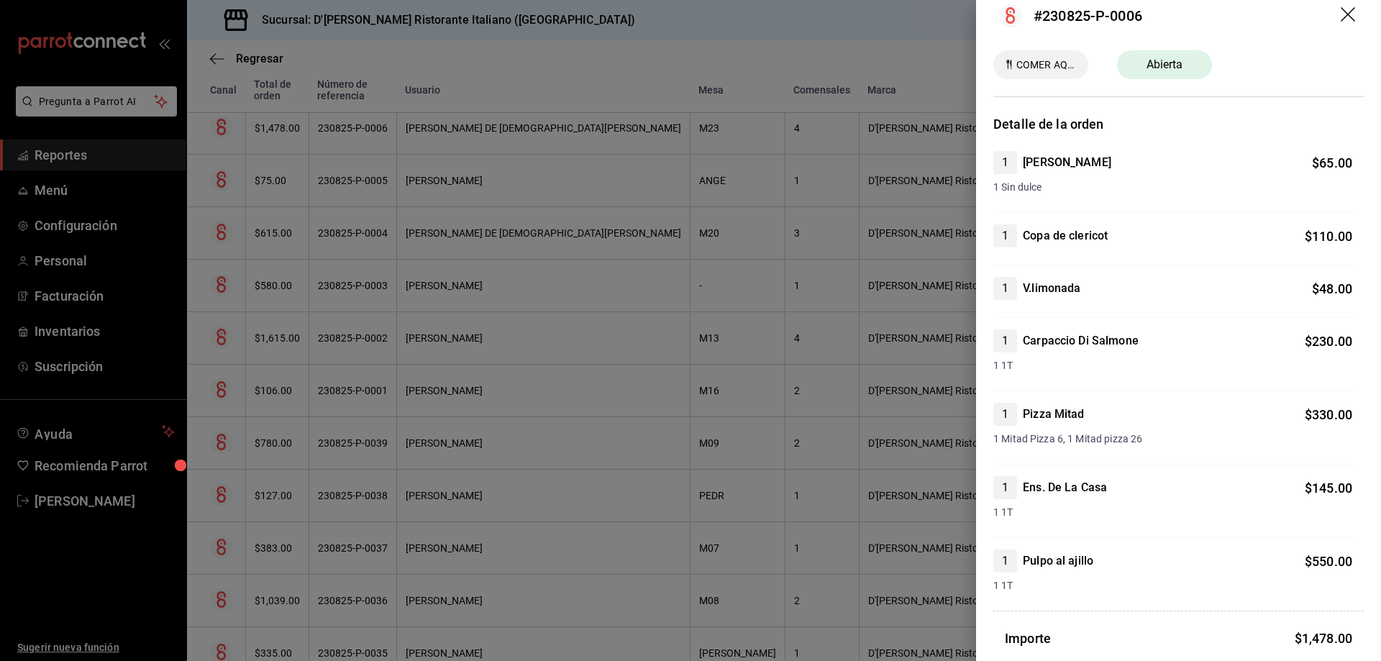
scroll to position [0, 0]
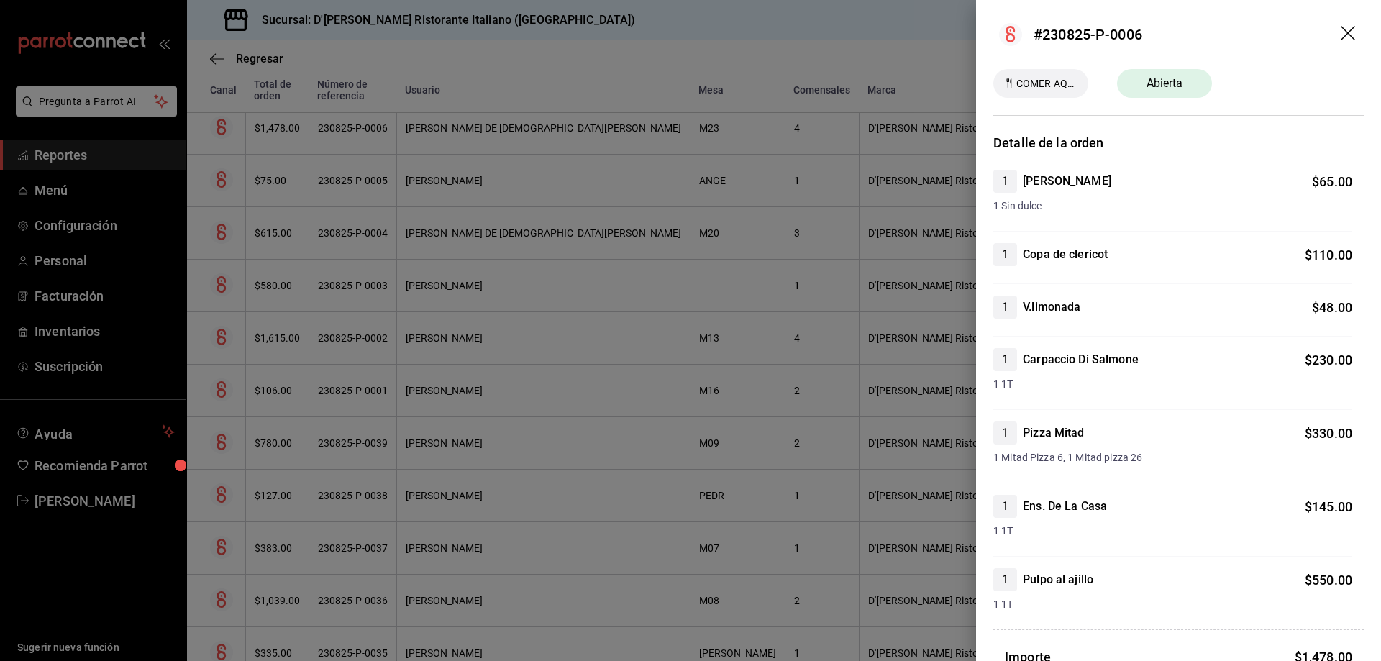
click at [1341, 35] on icon "drag" at bounding box center [1348, 33] width 14 height 14
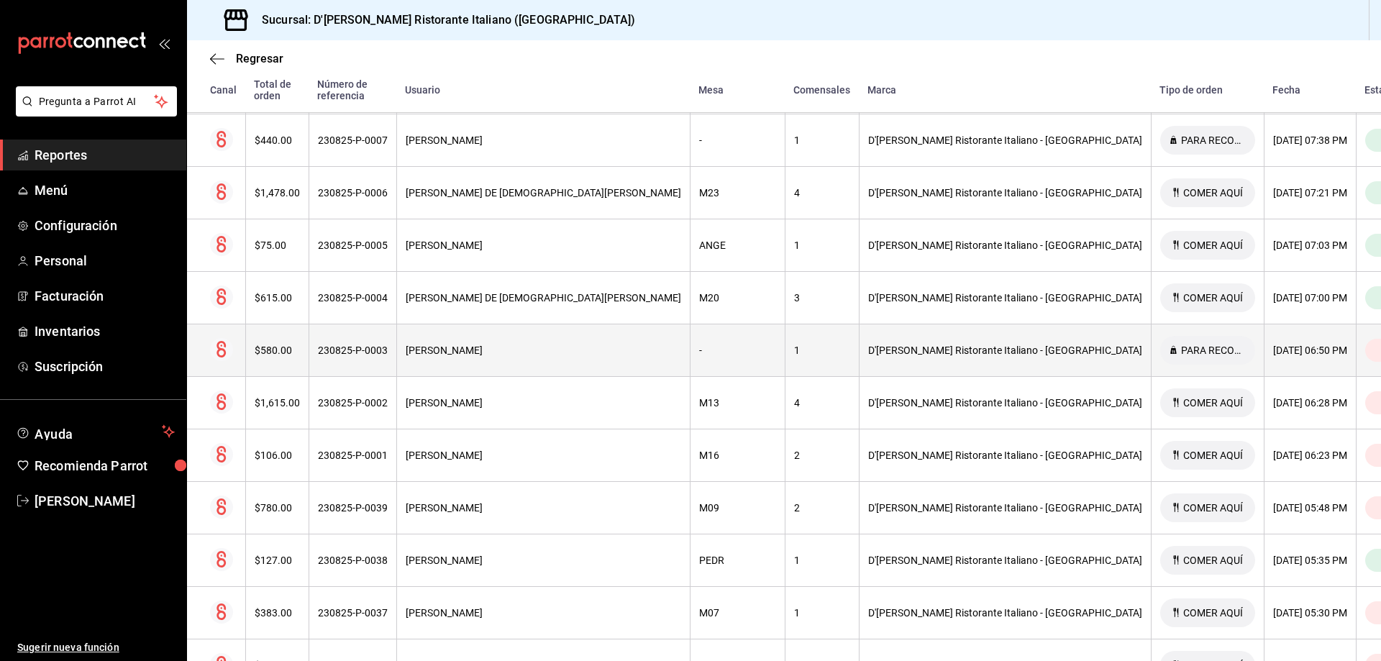
scroll to position [239, 0]
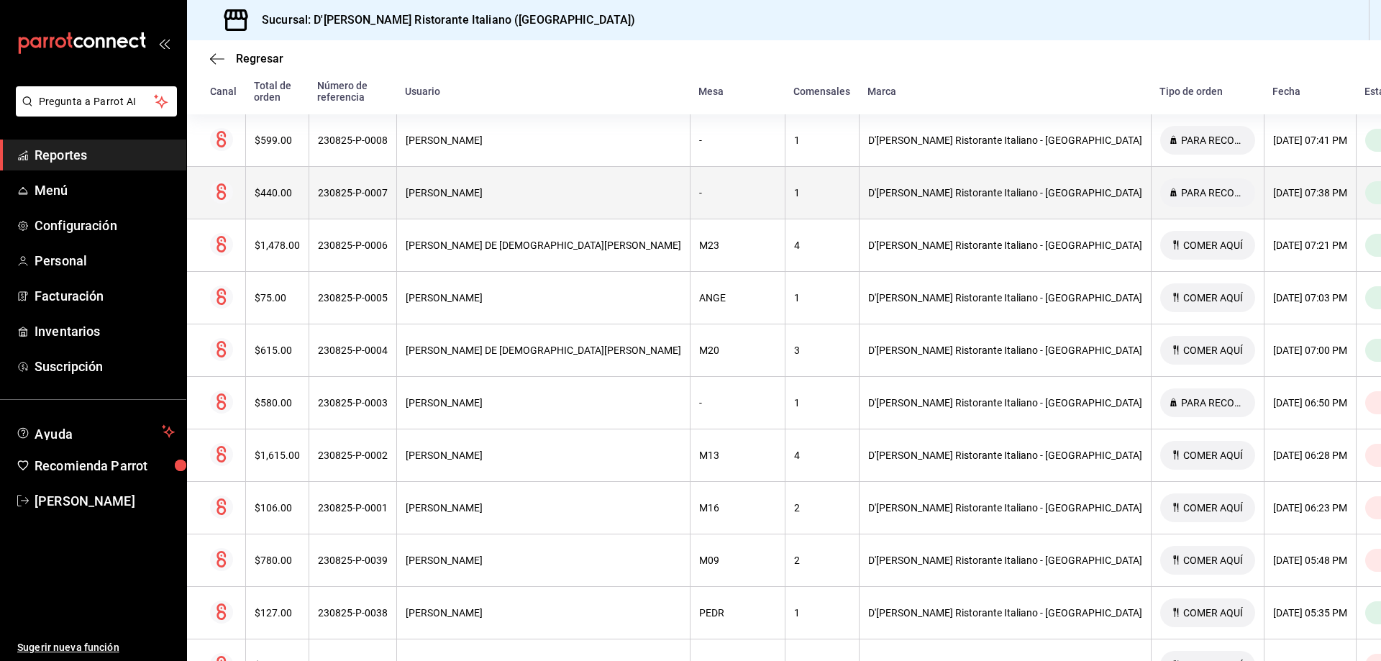
click at [563, 187] on div "[PERSON_NAME]" at bounding box center [544, 193] width 276 height 12
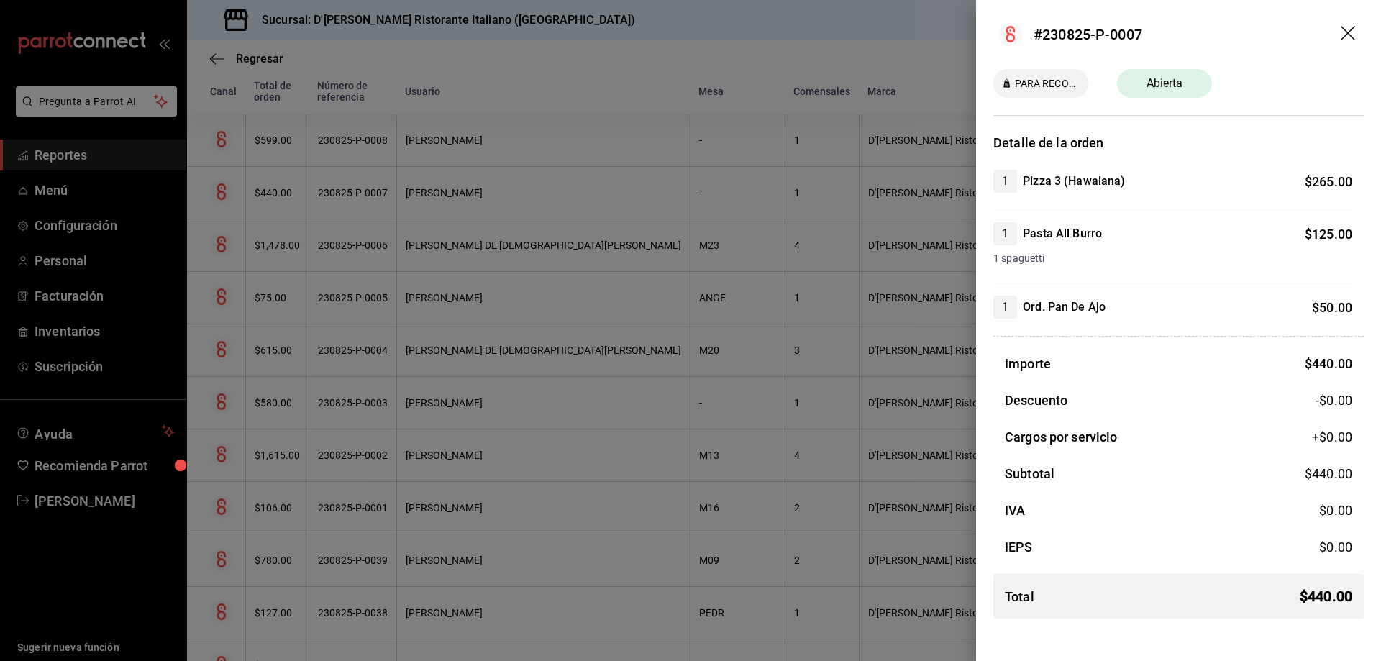
click at [1347, 36] on icon "drag" at bounding box center [1349, 34] width 17 height 17
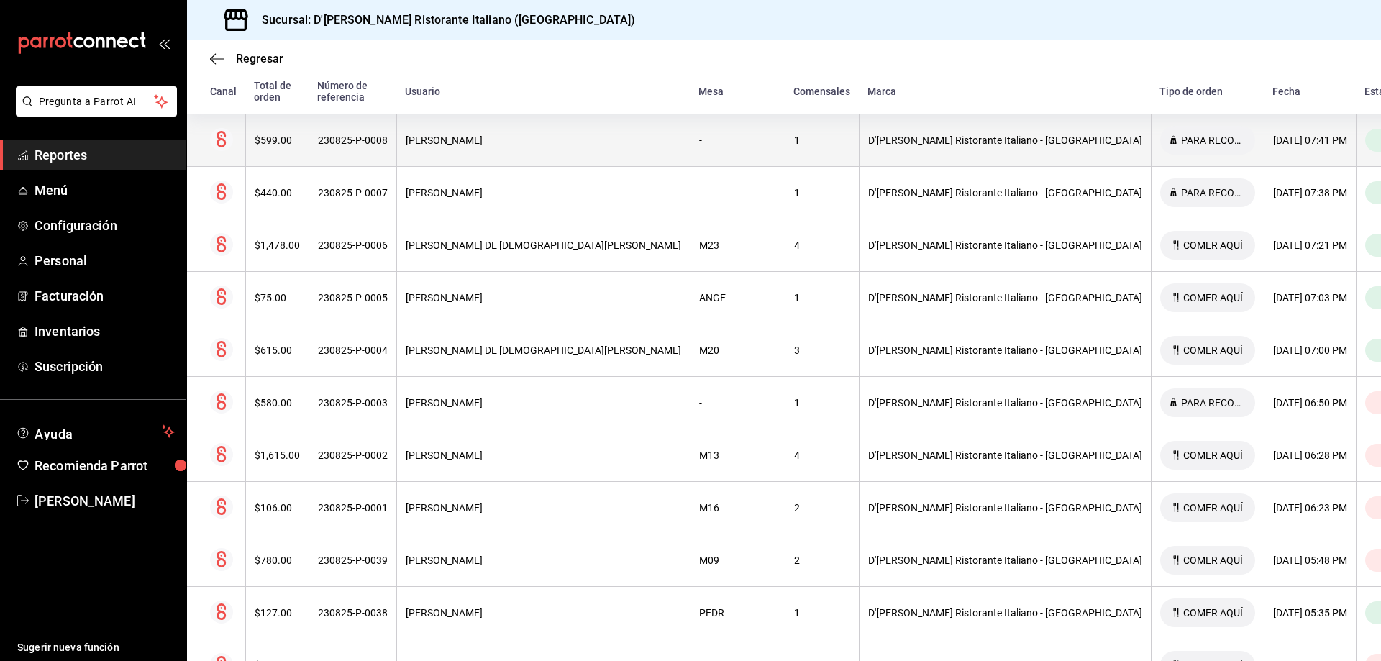
click at [537, 135] on div "[PERSON_NAME]" at bounding box center [544, 141] width 276 height 12
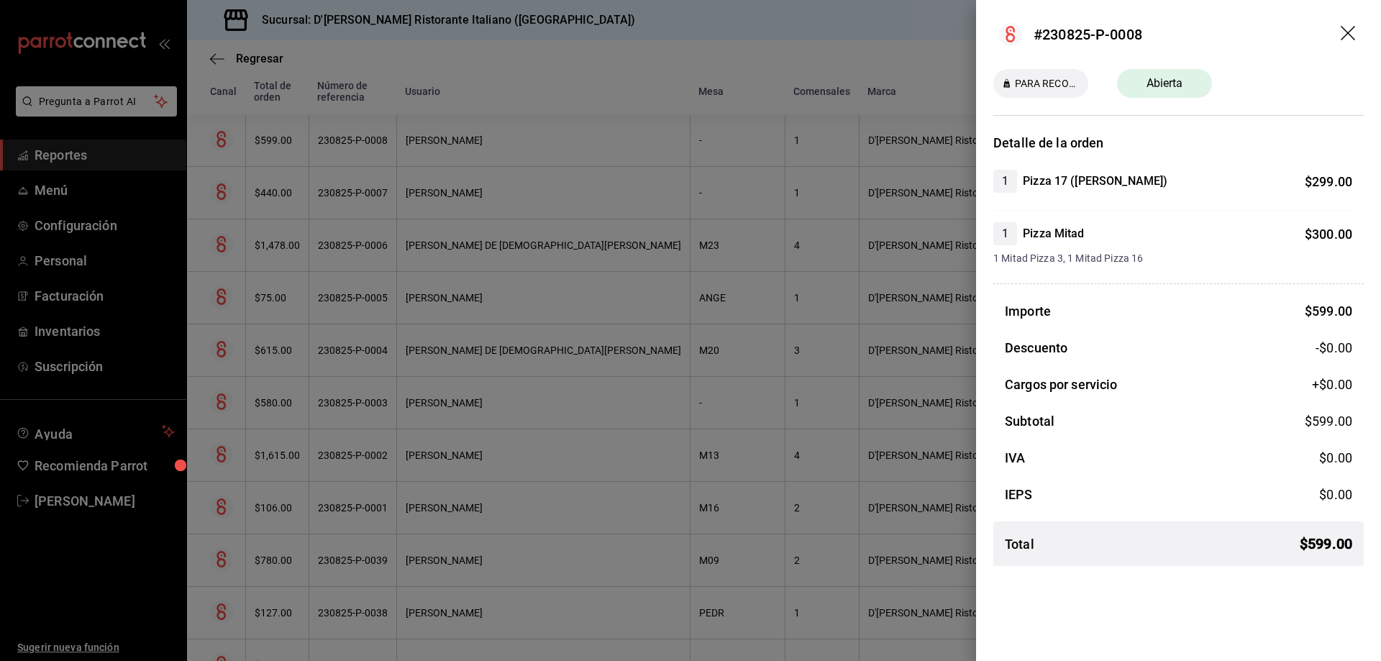
click at [1346, 29] on icon "drag" at bounding box center [1349, 34] width 17 height 17
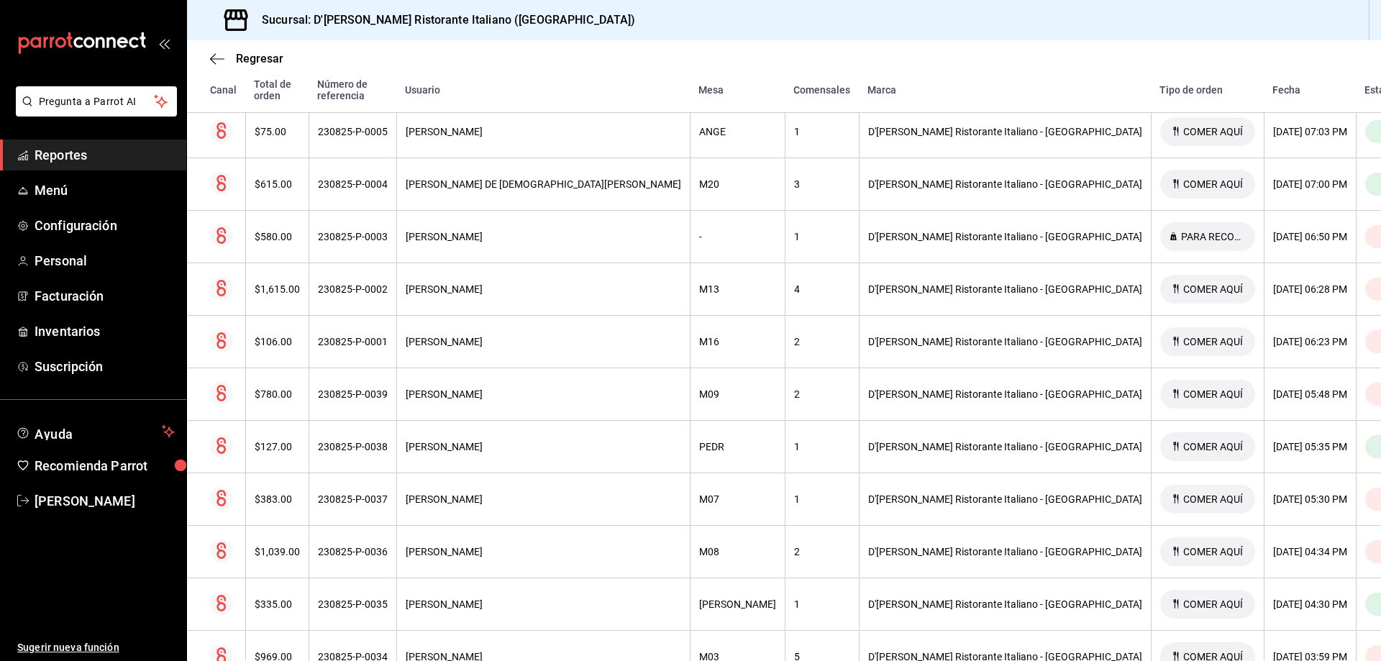
scroll to position [504, 0]
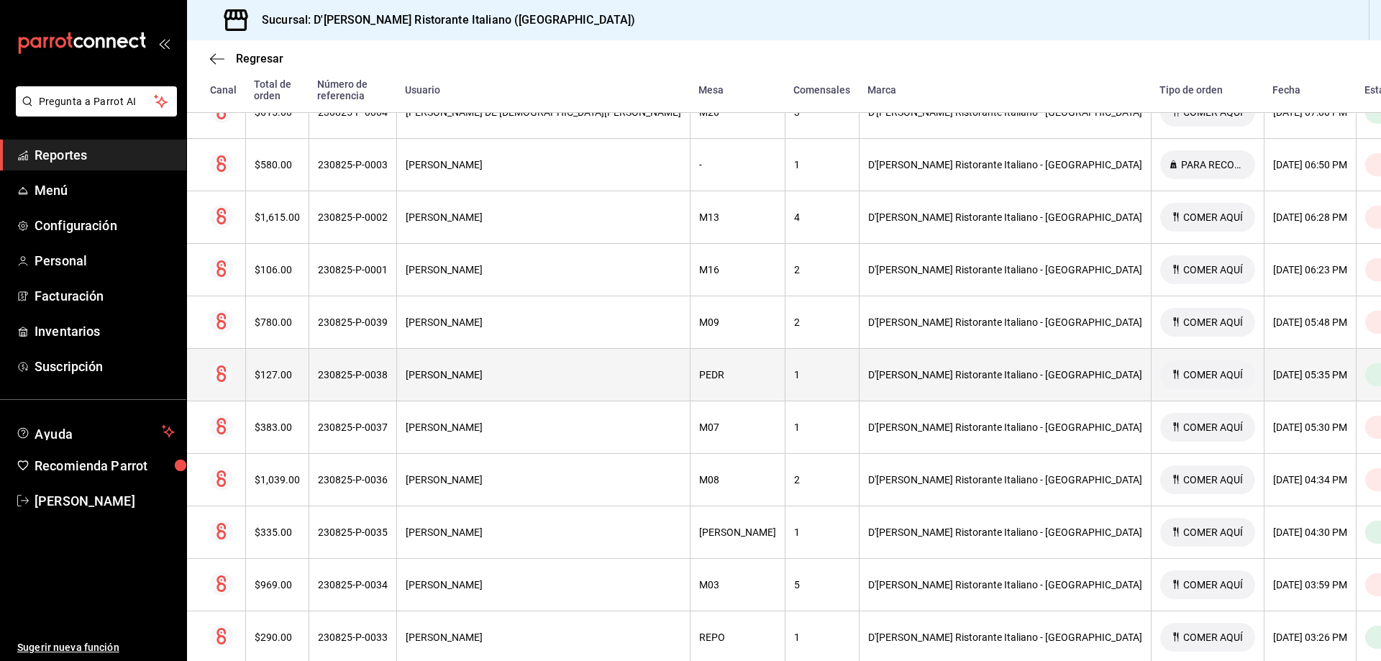
click at [859, 373] on th "D'[PERSON_NAME] Ristorante Italiano - [GEOGRAPHIC_DATA]" at bounding box center [1005, 375] width 292 height 53
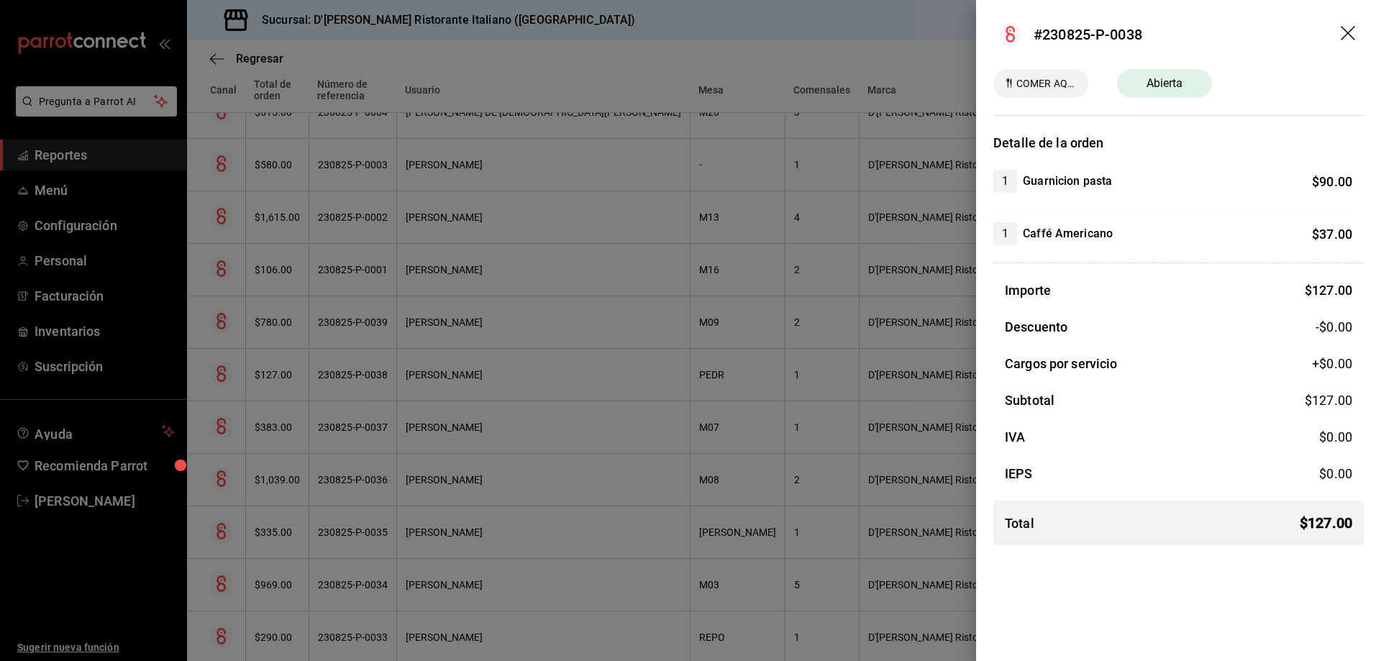
click at [1353, 35] on icon "drag" at bounding box center [1349, 34] width 17 height 17
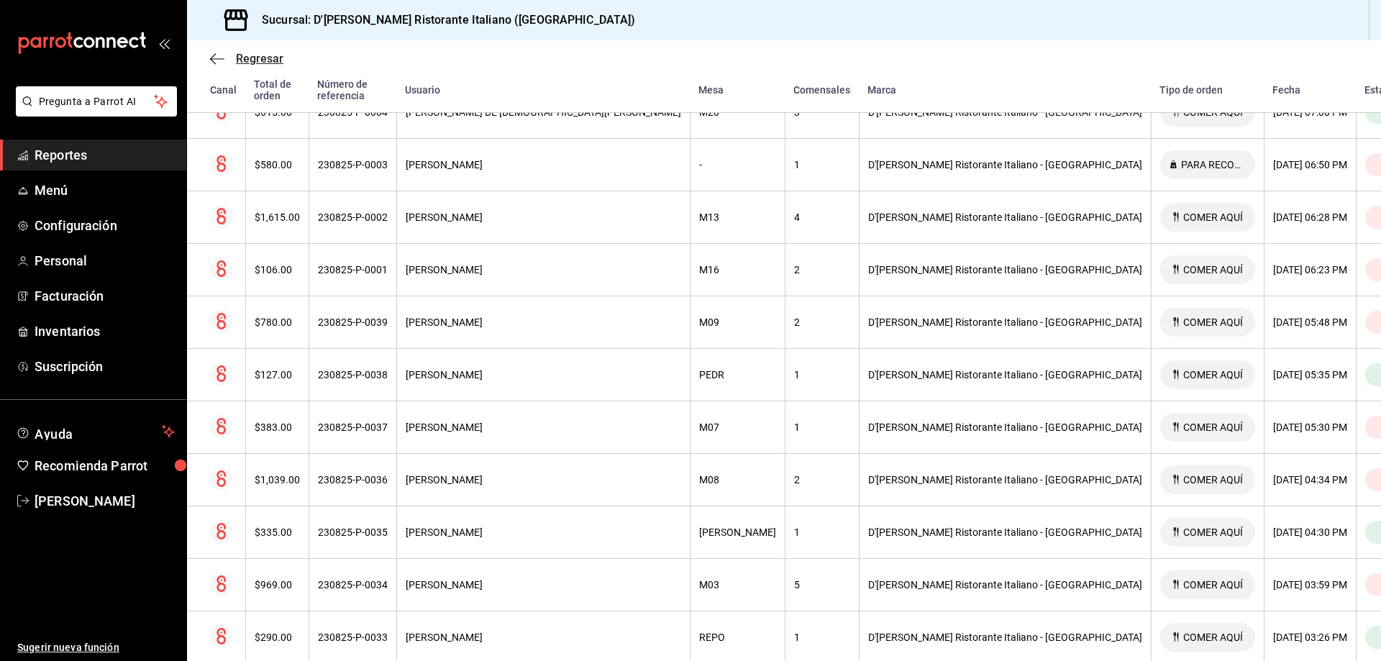
click at [245, 55] on span "Regresar" at bounding box center [259, 59] width 47 height 14
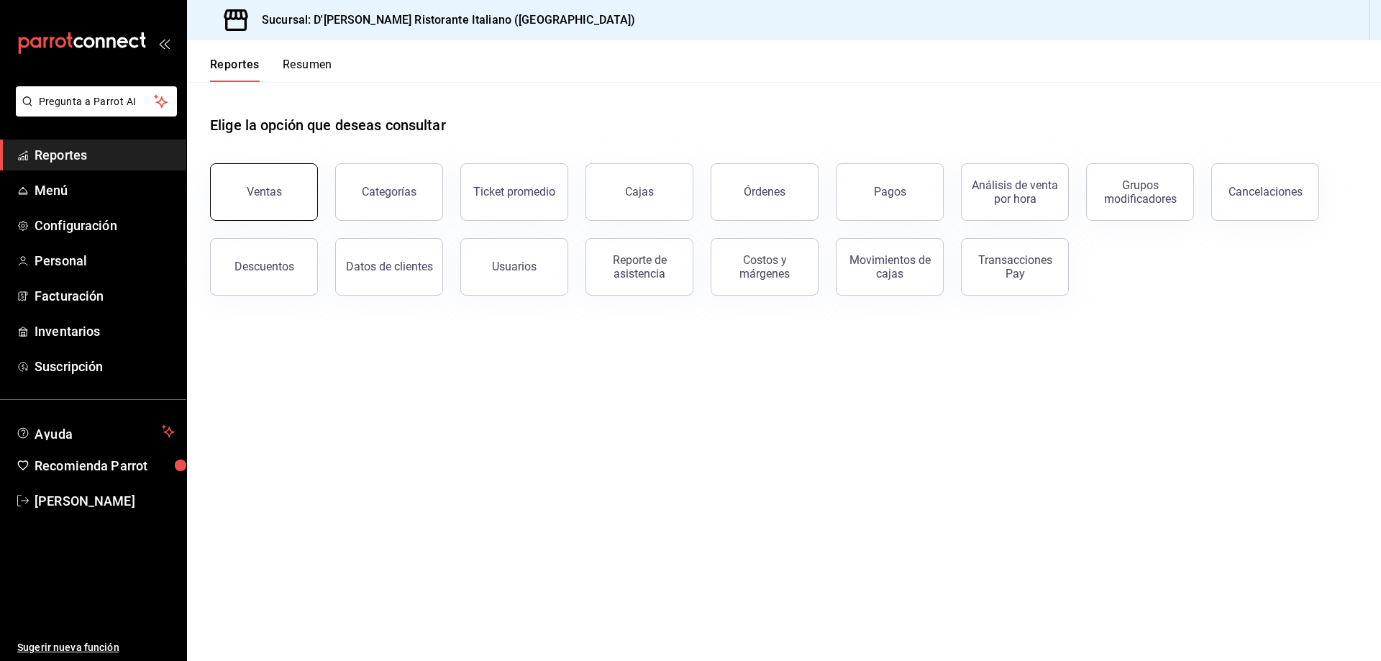
click at [269, 189] on div "Ventas" at bounding box center [264, 192] width 35 height 14
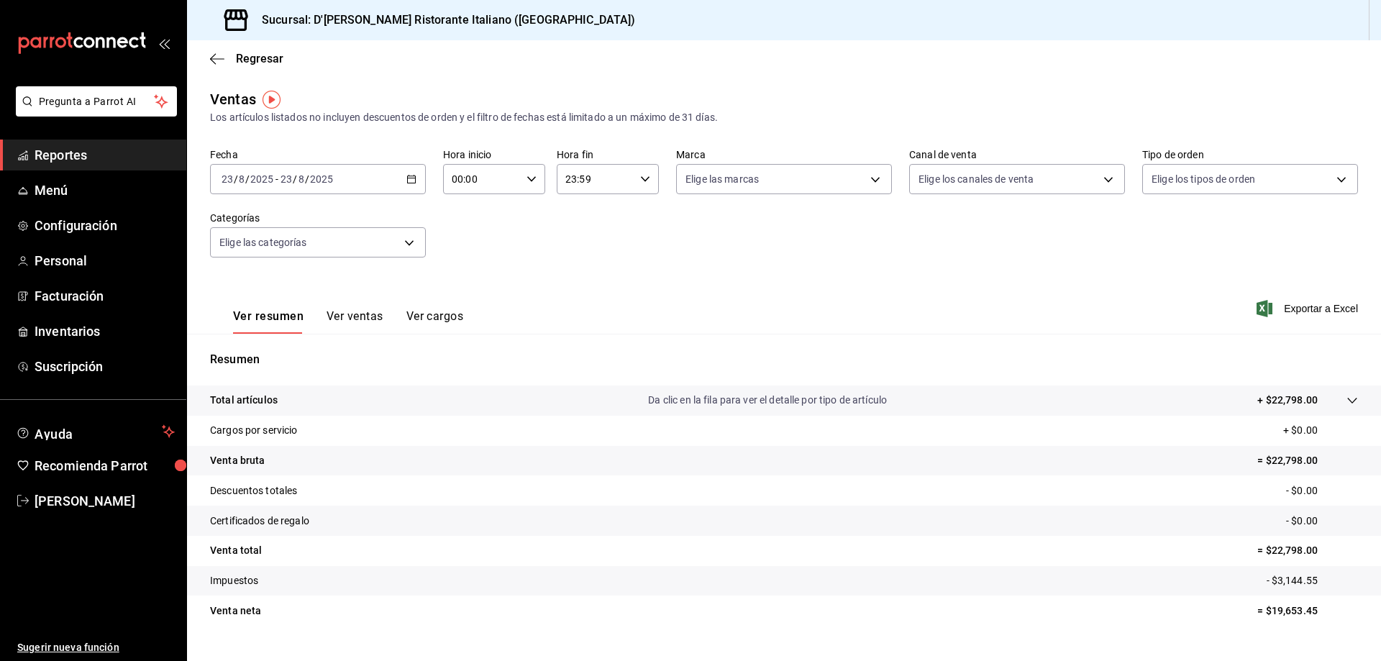
click at [356, 314] on button "Ver ventas" at bounding box center [355, 321] width 57 height 24
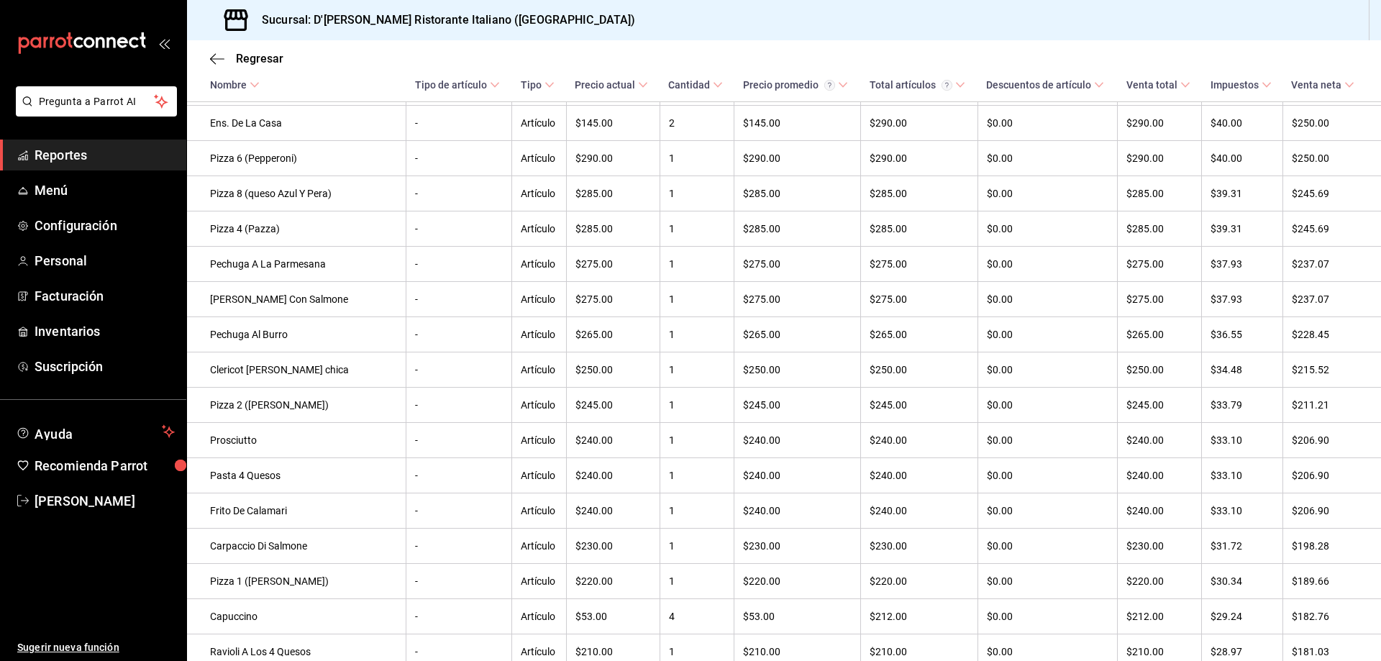
scroll to position [1151, 0]
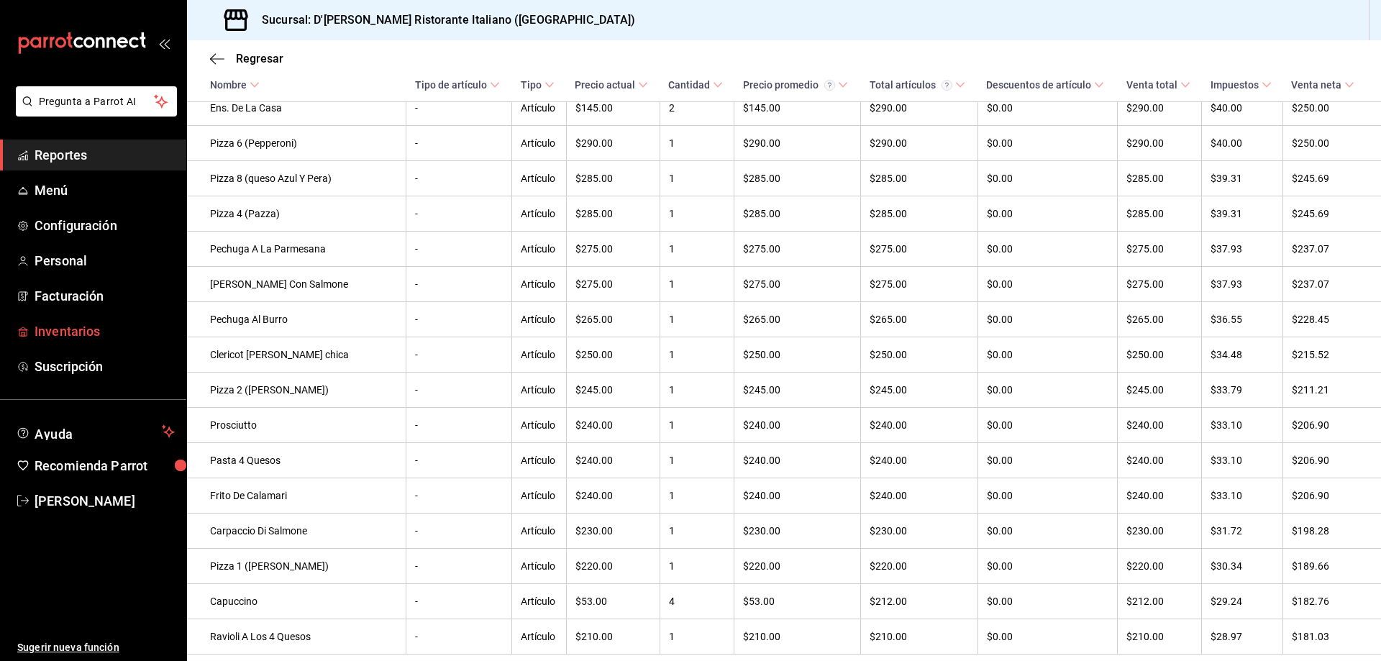
click at [94, 324] on span "Inventarios" at bounding box center [105, 331] width 140 height 19
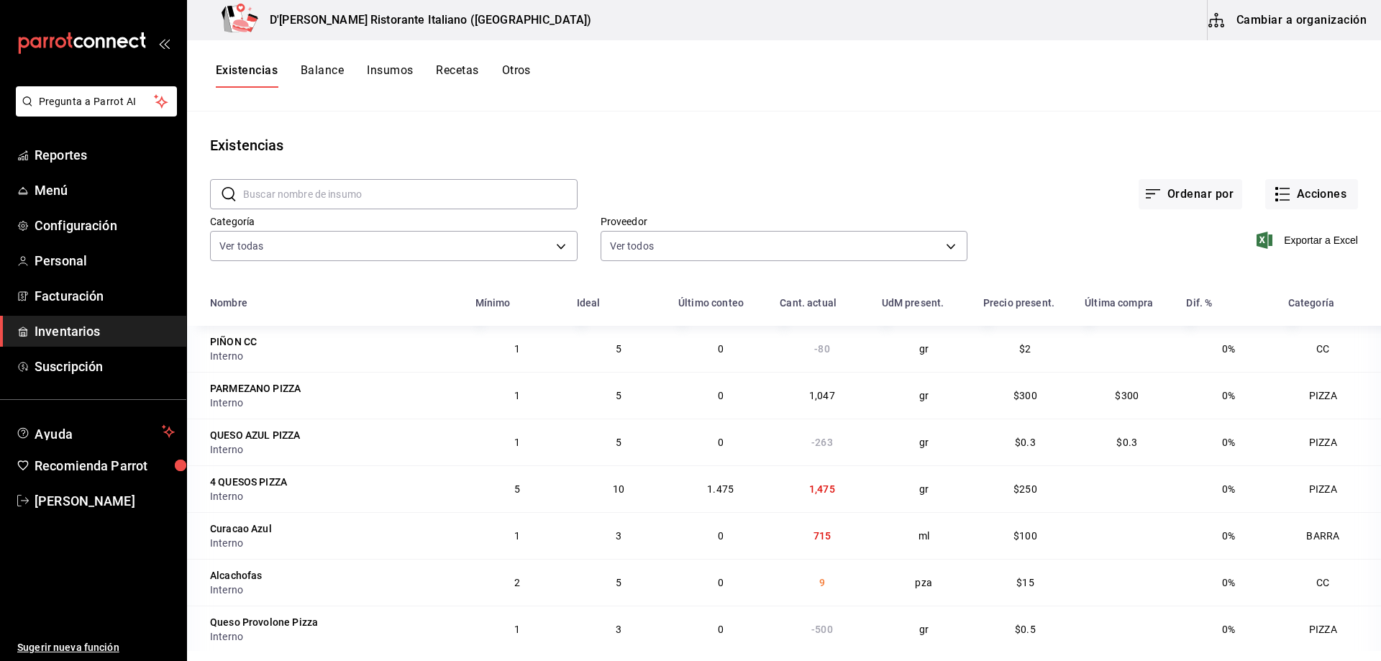
click at [378, 190] on input "text" at bounding box center [410, 194] width 335 height 29
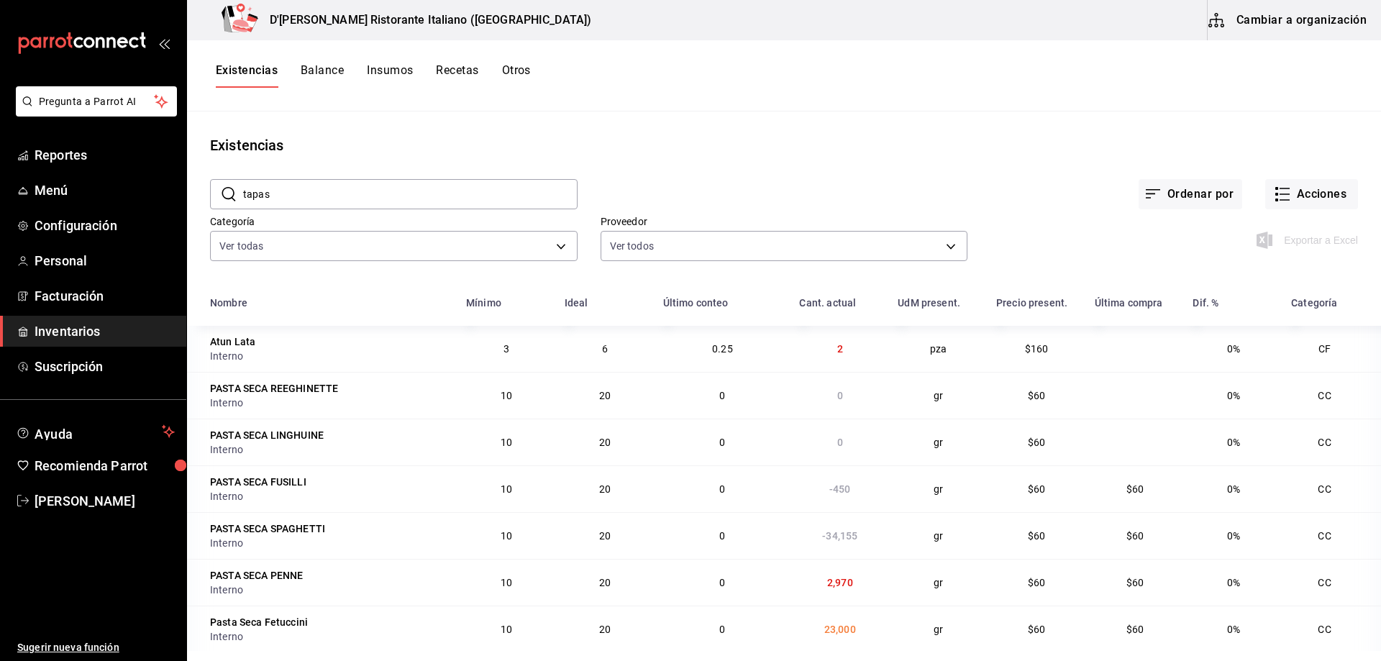
type input "TAPAS"
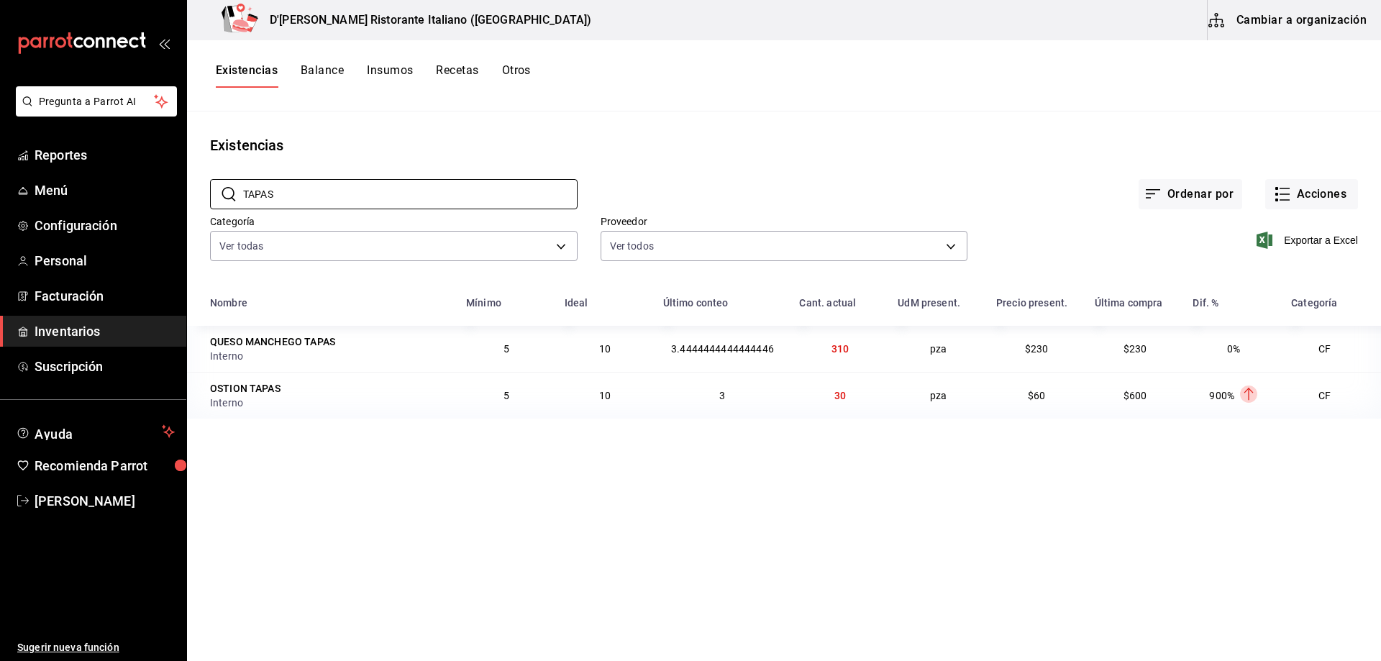
click at [1255, 17] on button "Cambiar a organización" at bounding box center [1289, 20] width 162 height 40
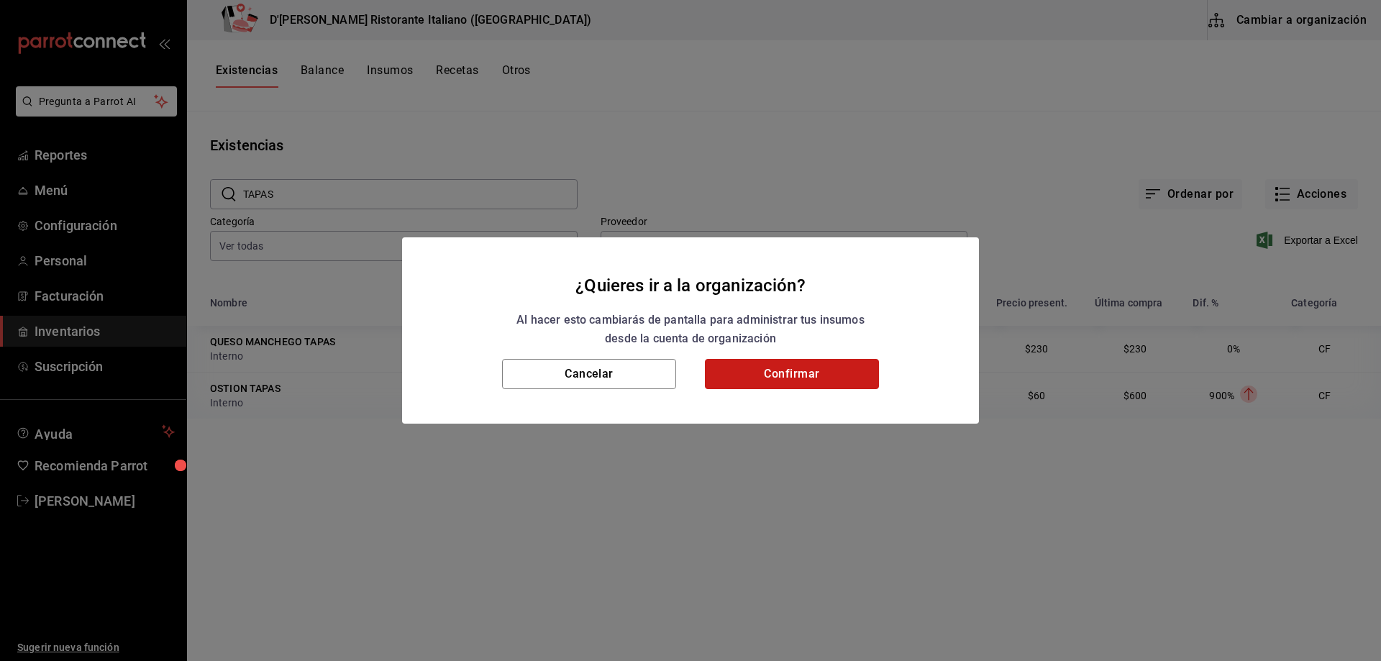
click at [748, 368] on button "Confirmar" at bounding box center [792, 374] width 174 height 30
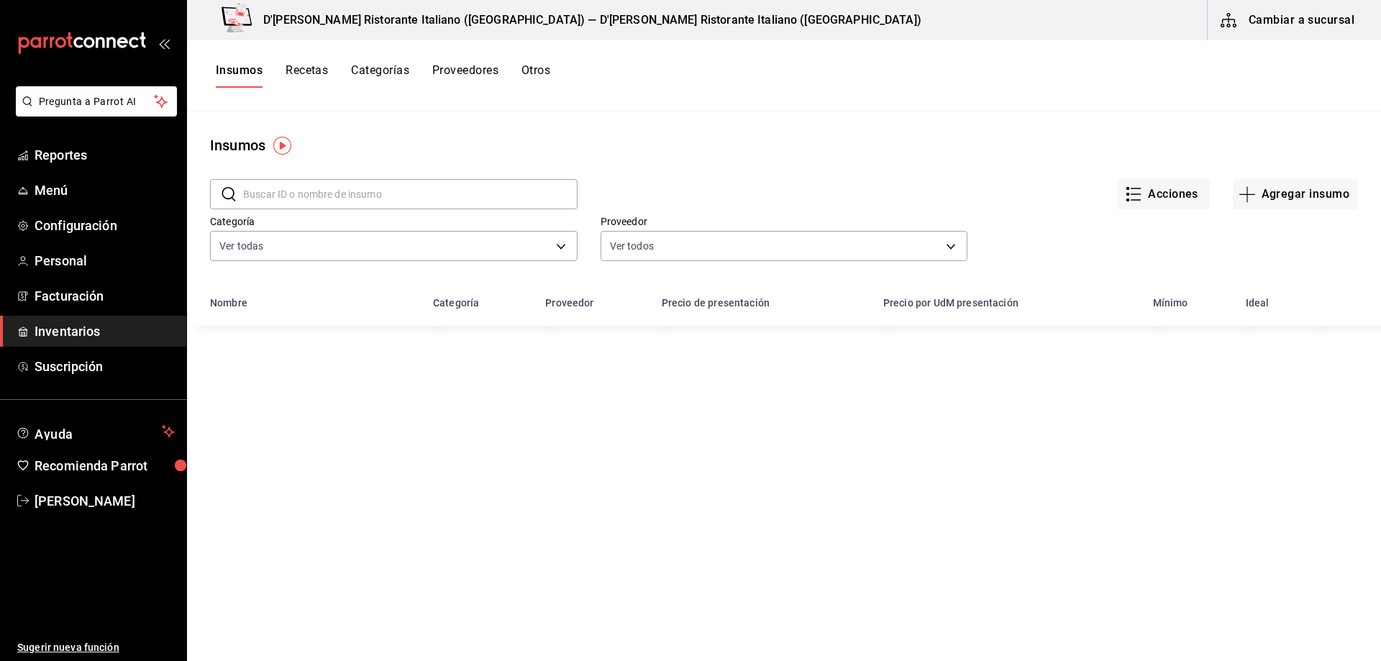
click at [318, 71] on button "Recetas" at bounding box center [307, 75] width 42 height 24
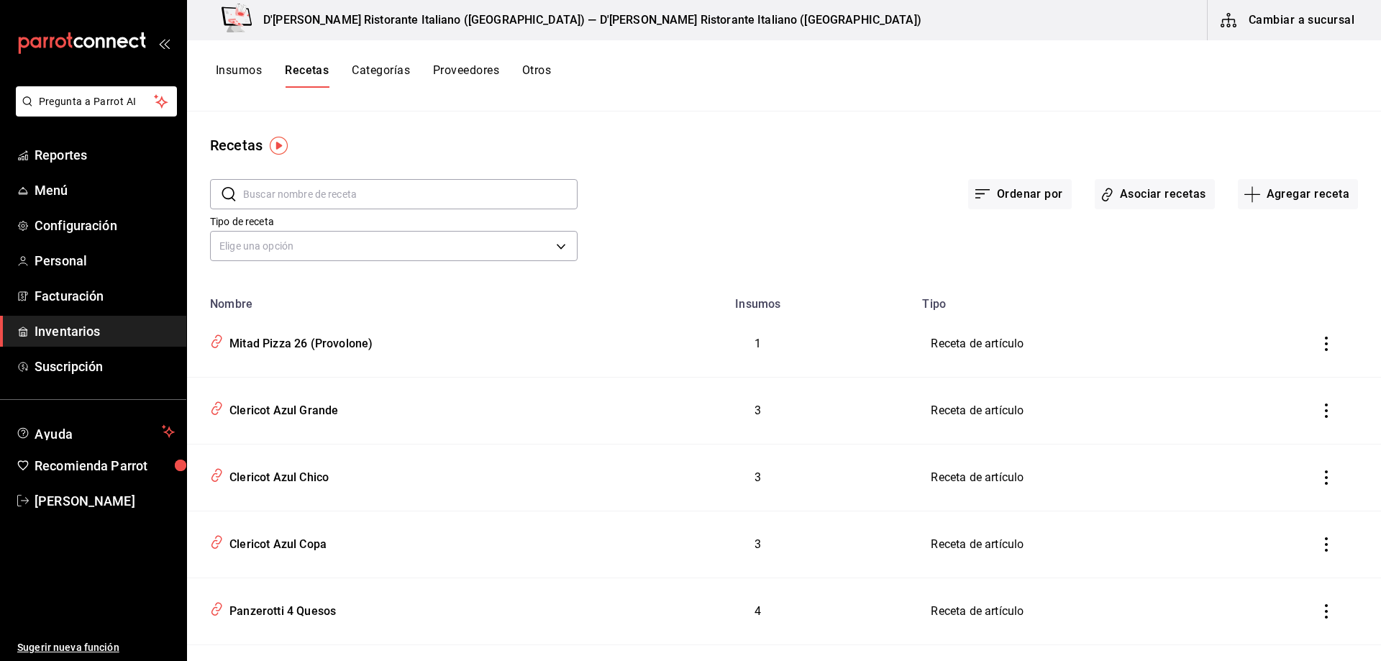
click at [396, 189] on input "text" at bounding box center [410, 194] width 335 height 29
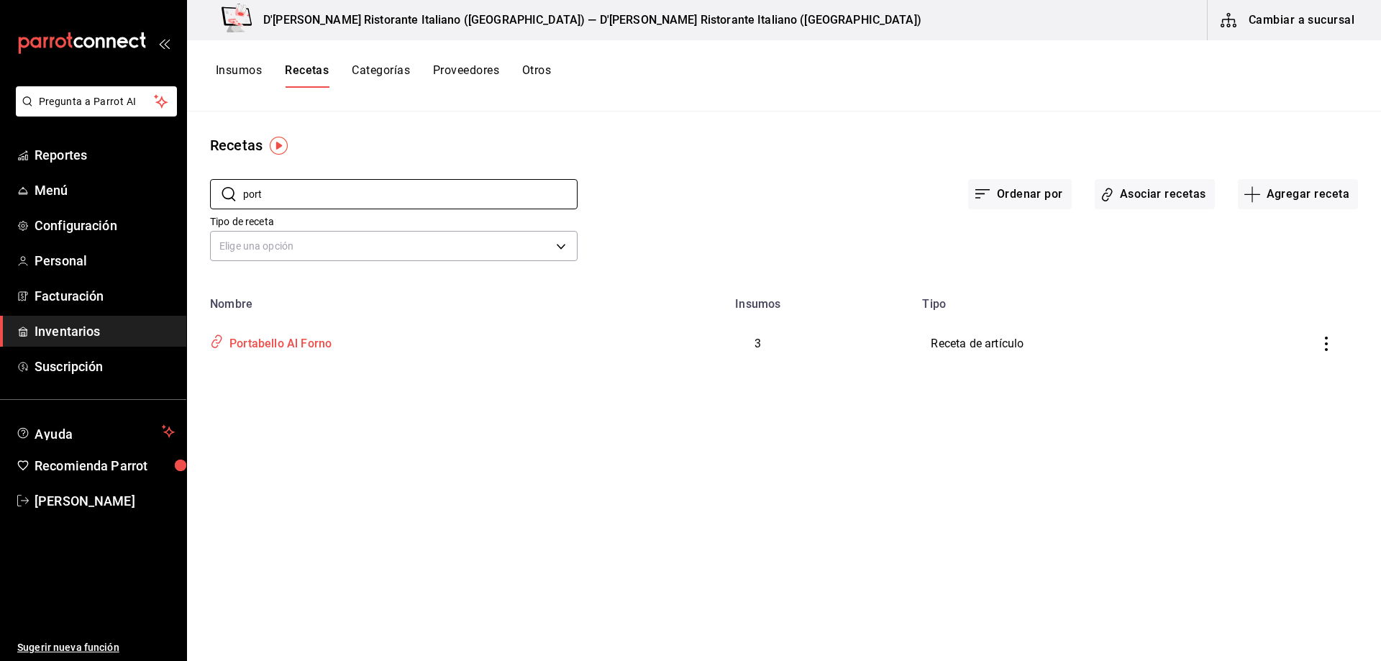
type input "port"
click at [284, 343] on div "Portabello Al Forno" at bounding box center [278, 341] width 108 height 22
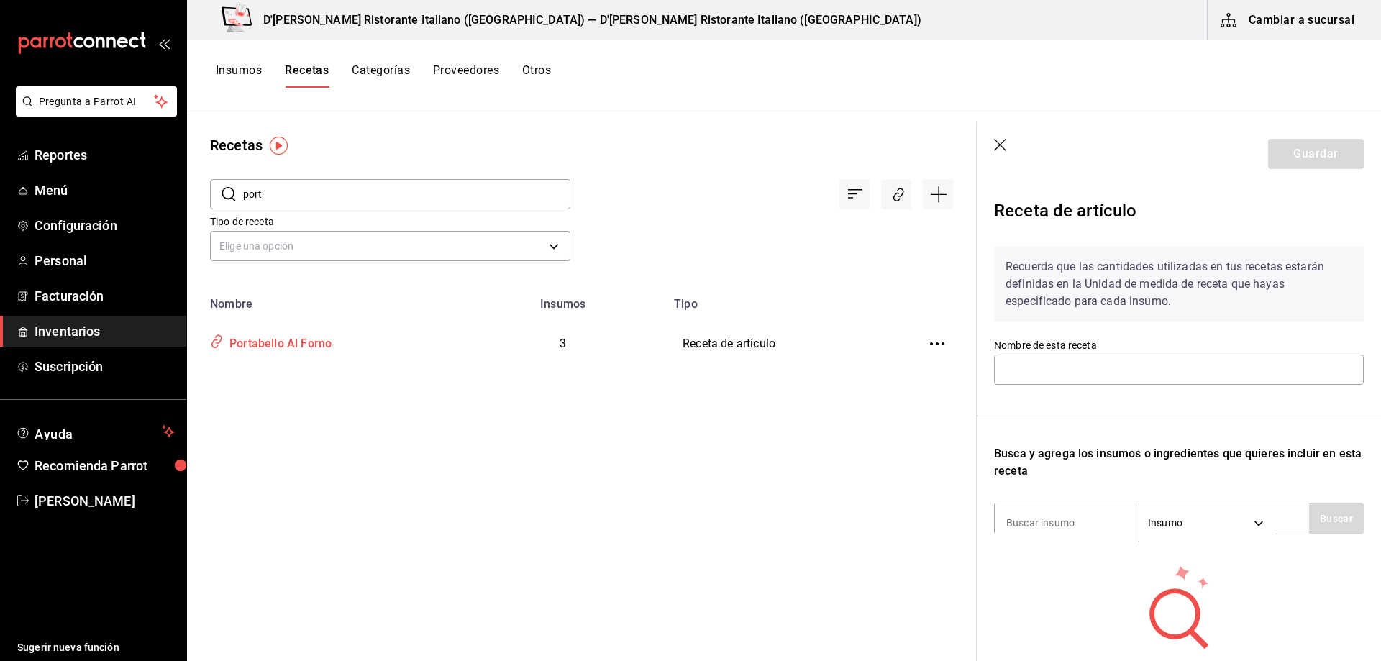
type input "Portabello Al Forno"
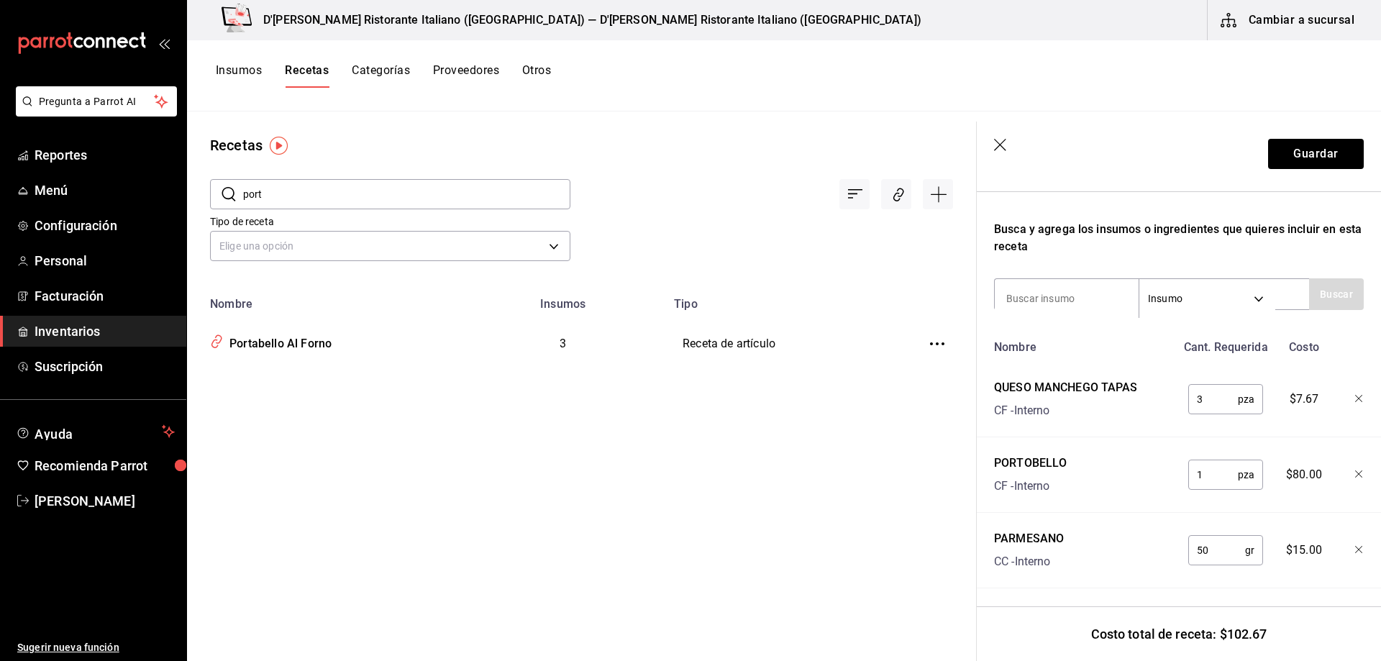
scroll to position [237, 0]
click at [312, 188] on input "port" at bounding box center [406, 194] width 327 height 29
type input "tapas"
click at [301, 348] on div "Tapas De Mariscos Al ajillo" at bounding box center [298, 341] width 149 height 22
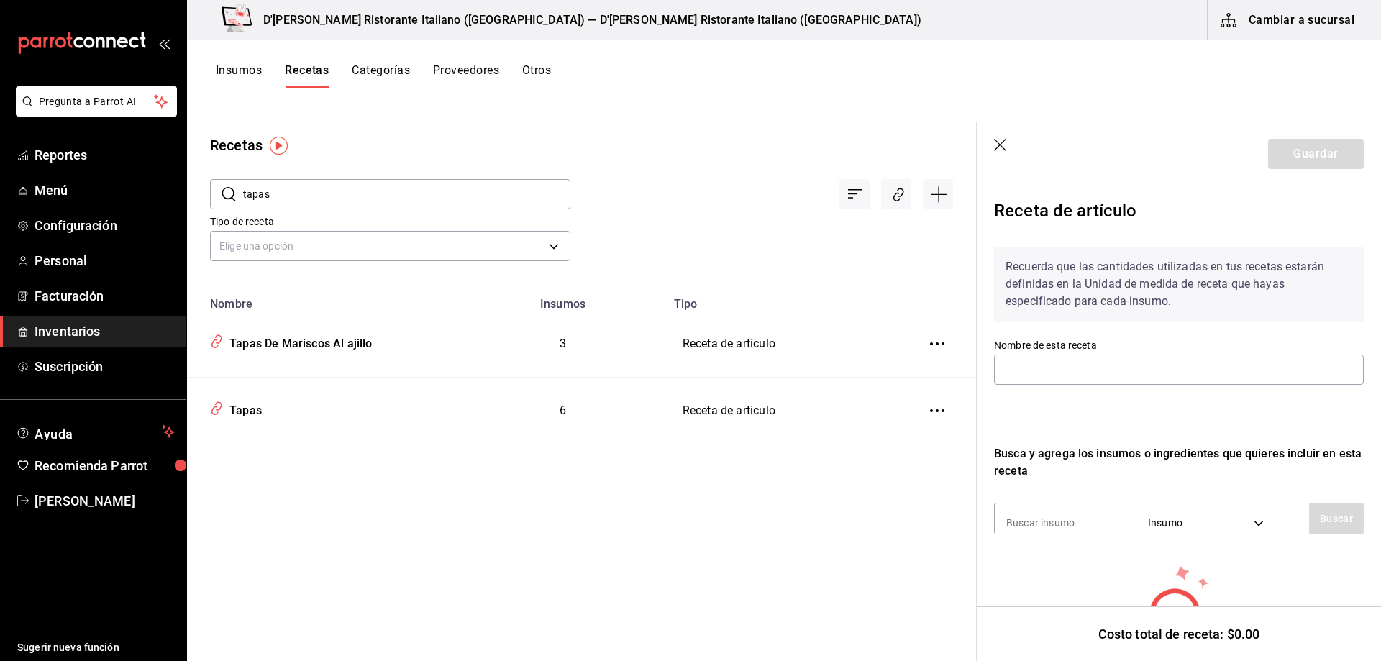
type input "Tapas De Mariscos Al ajillo"
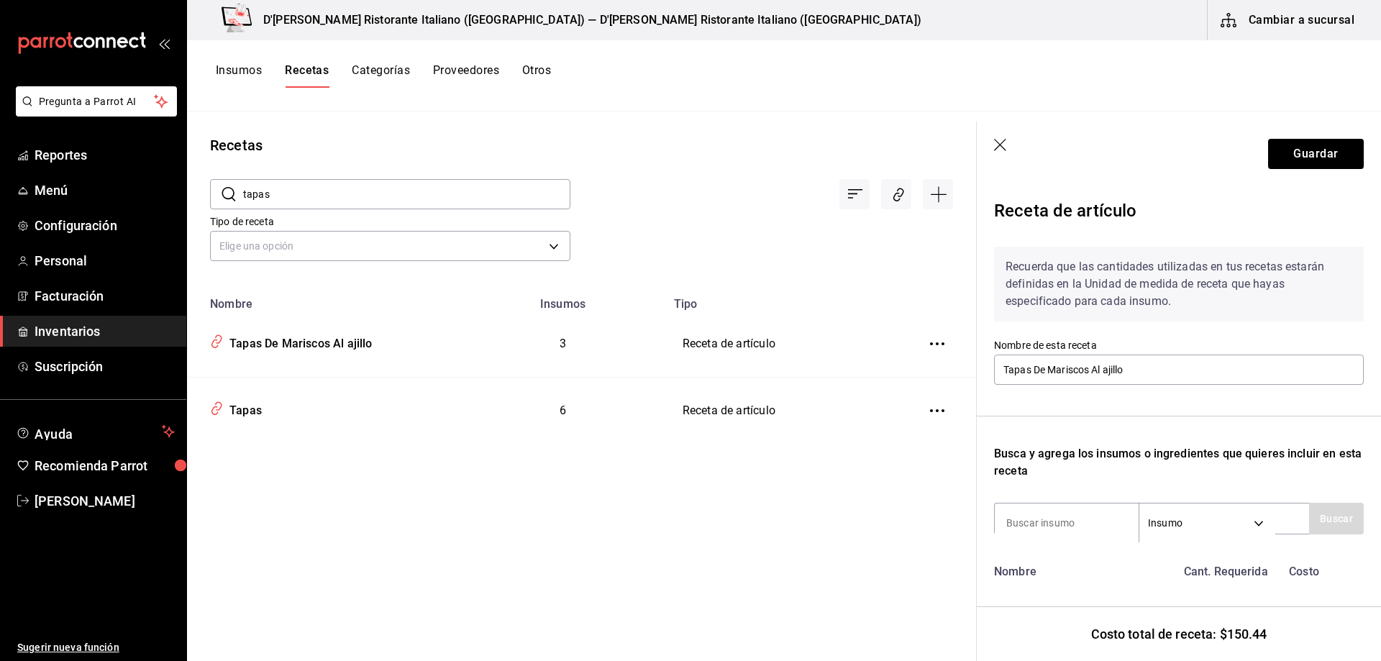
scroll to position [216, 0]
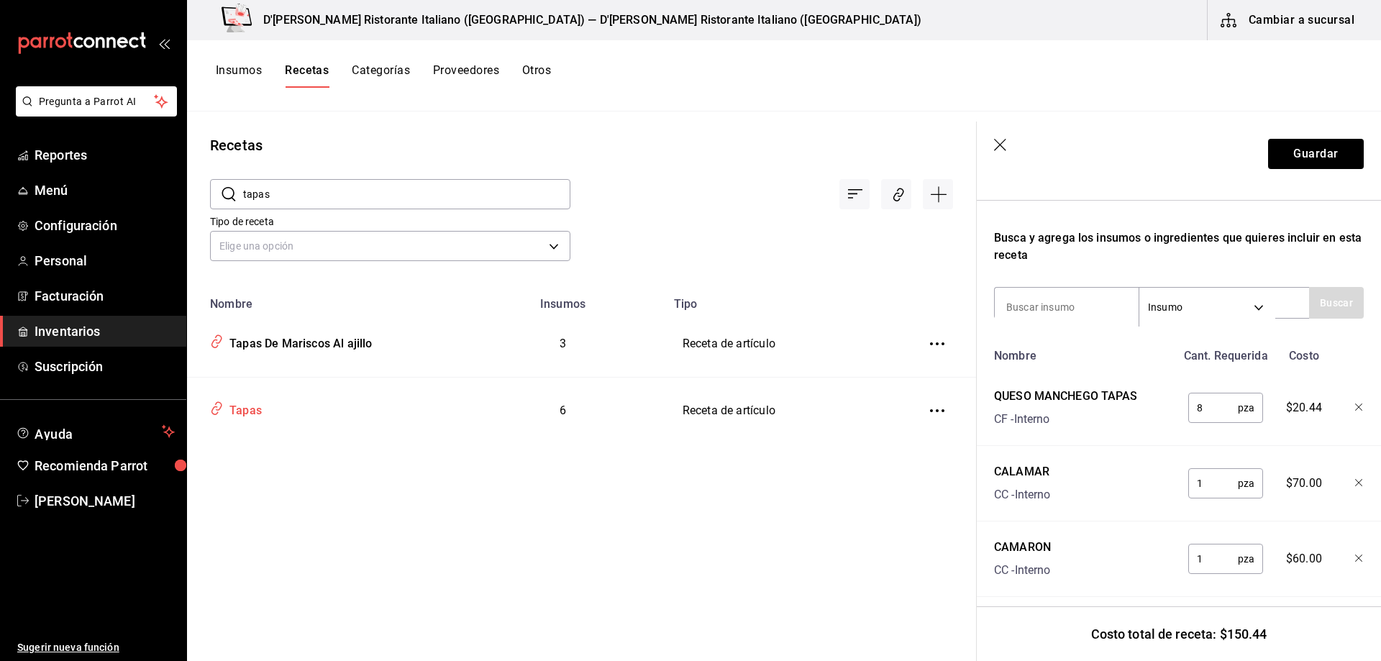
click at [251, 412] on div "Tapas" at bounding box center [243, 408] width 38 height 22
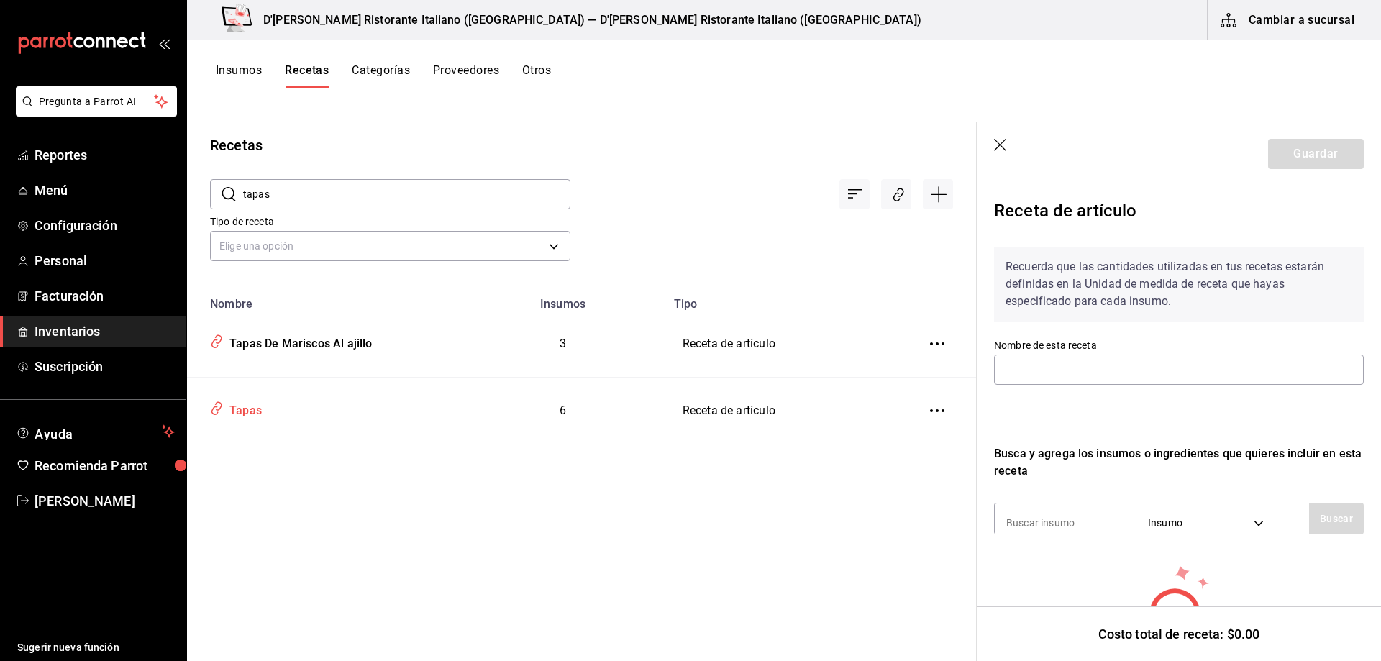
type input "Tapas"
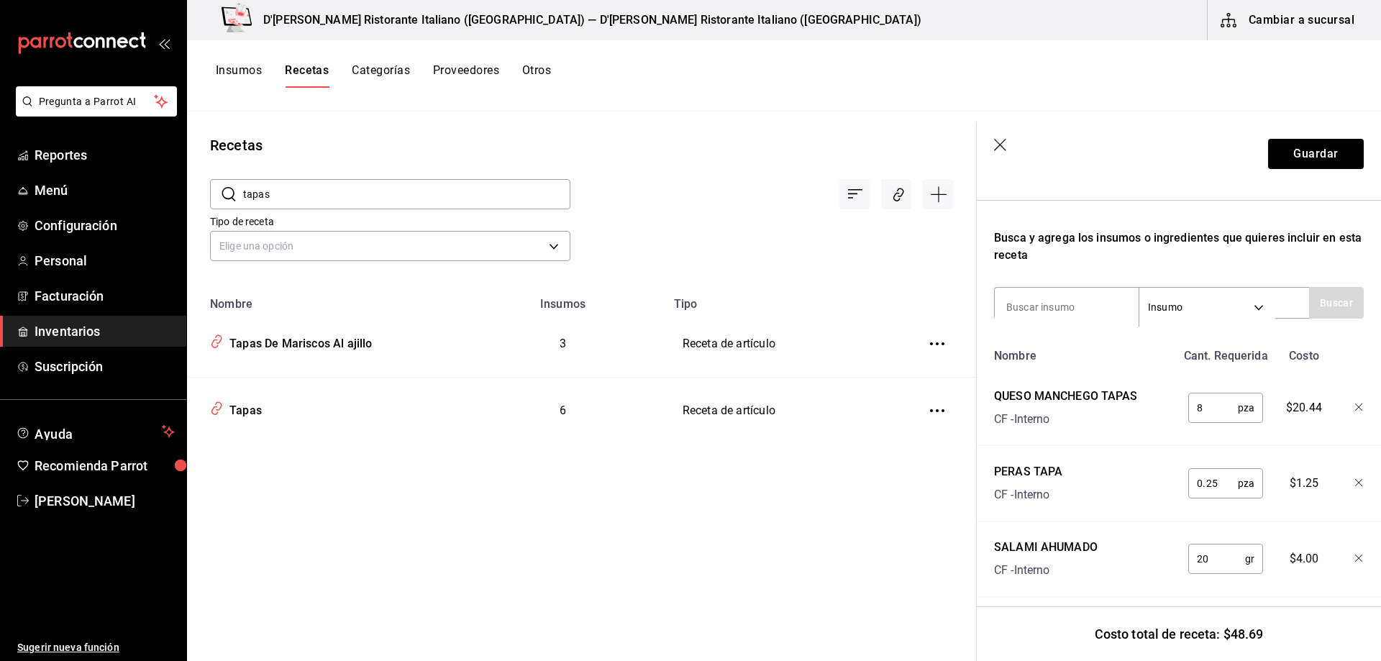
click at [1004, 147] on icon "button" at bounding box center [1001, 146] width 14 height 14
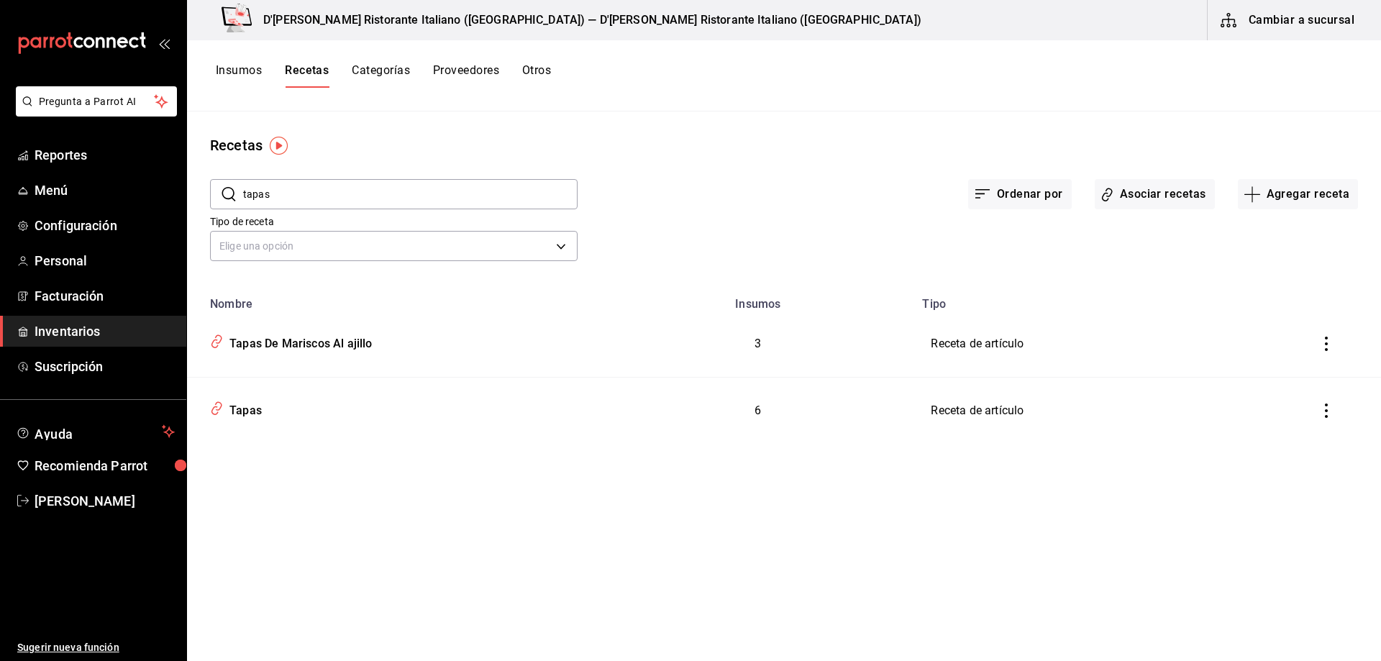
click at [1327, 412] on icon "inventoriesTable" at bounding box center [1326, 411] width 3 height 14
click at [1082, 448] on div at bounding box center [690, 330] width 1381 height 661
click at [63, 186] on span "Menú" at bounding box center [105, 190] width 140 height 19
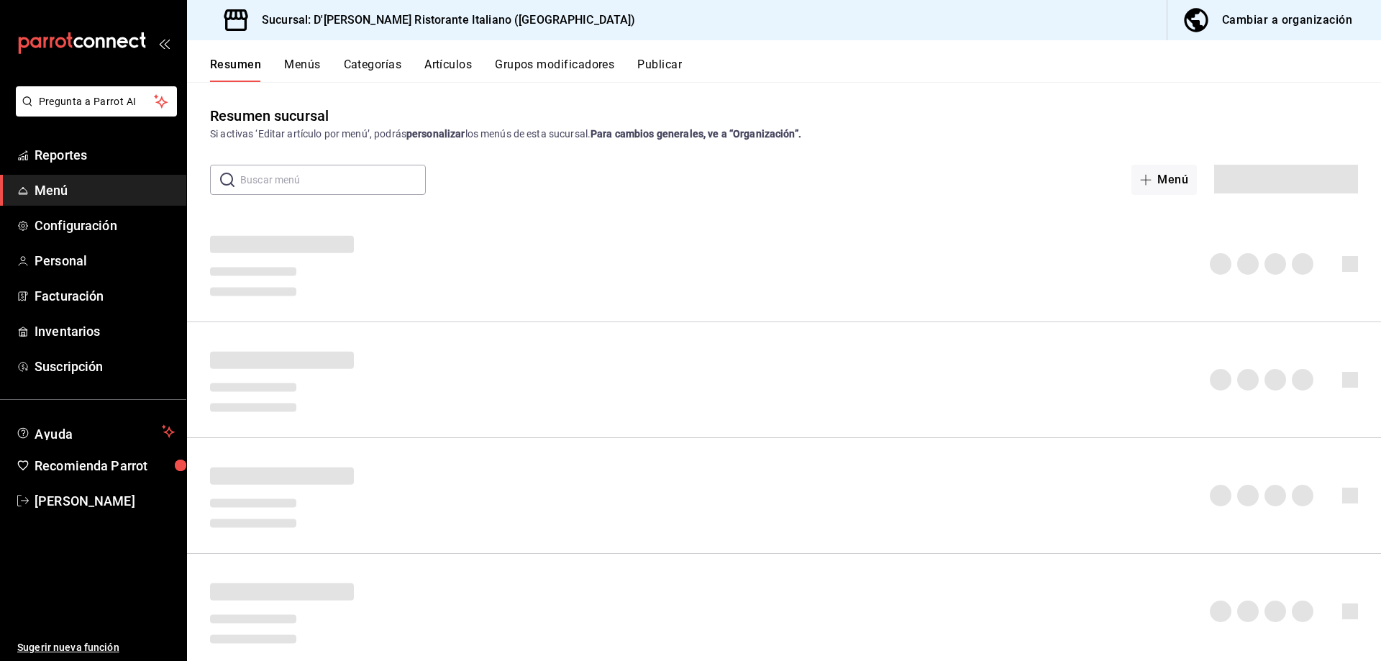
click at [464, 60] on button "Artículos" at bounding box center [447, 70] width 47 height 24
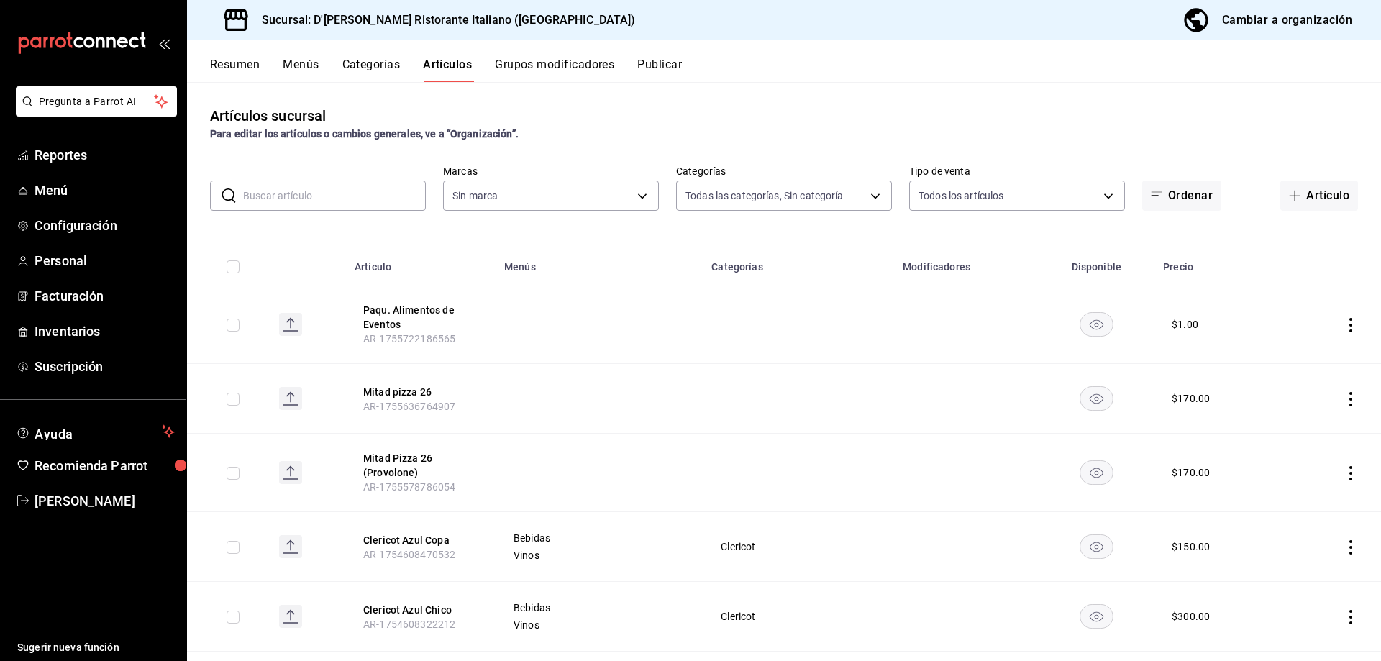
type input "6cffc628-7154-498e-be8e-d9df8b8db4ac,f3a1f48a-d3f7-4a4e-a0e4-e127e5ed5a6b,52156…"
click at [348, 193] on input "text" at bounding box center [334, 195] width 183 height 29
type input "cc944d3c-1805-43c1-9e3c-12384e1c3ced"
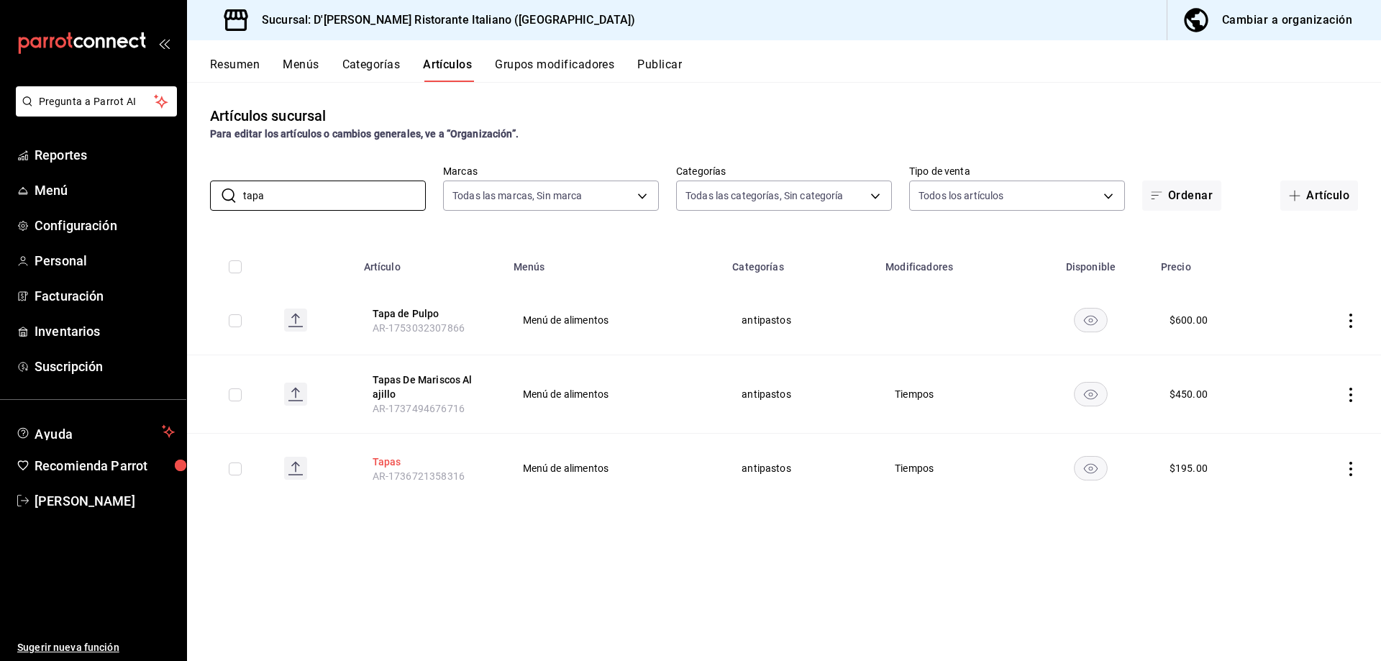
type input "tapa"
click at [390, 465] on button "Tapas" at bounding box center [430, 462] width 115 height 14
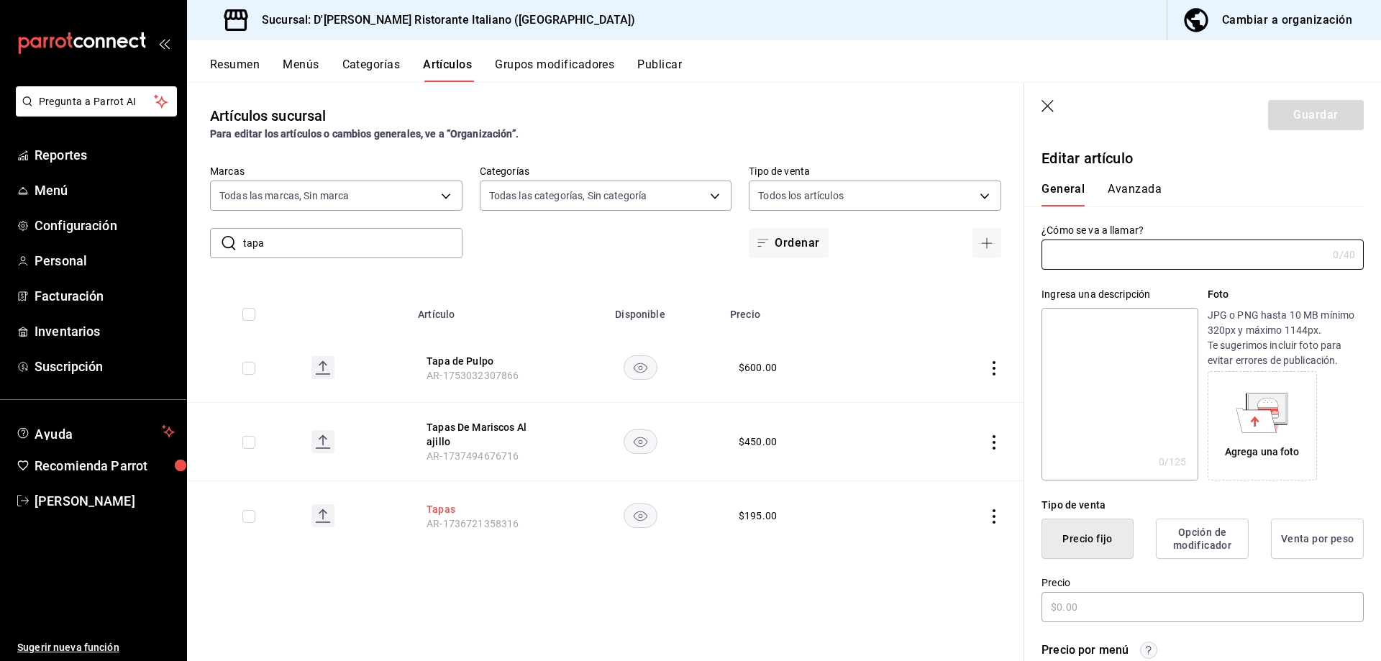
type input "Tapas"
type textarea "Table with 8 tapas, 2 of Serrano ham, 2 of onions, 2 of pear with blue cheese a…"
type textarea "x"
type input "AR-1736721358316"
type textarea "x"
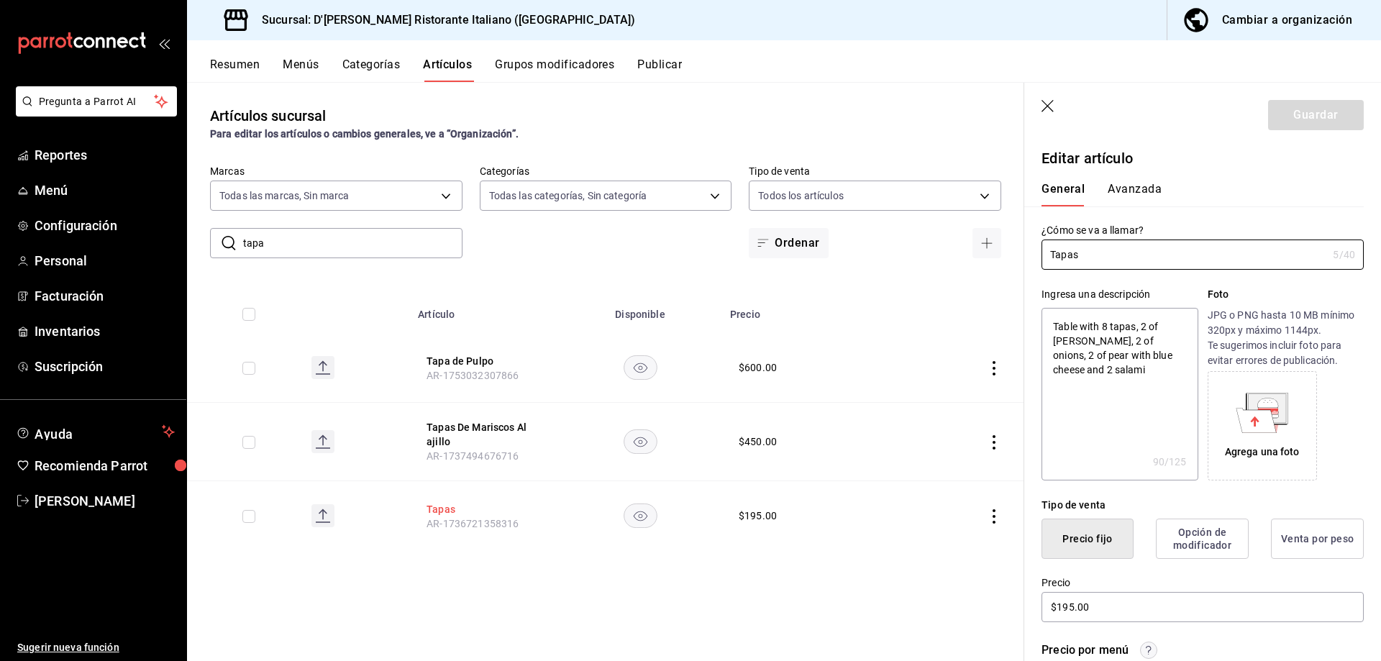
type input "$195.00"
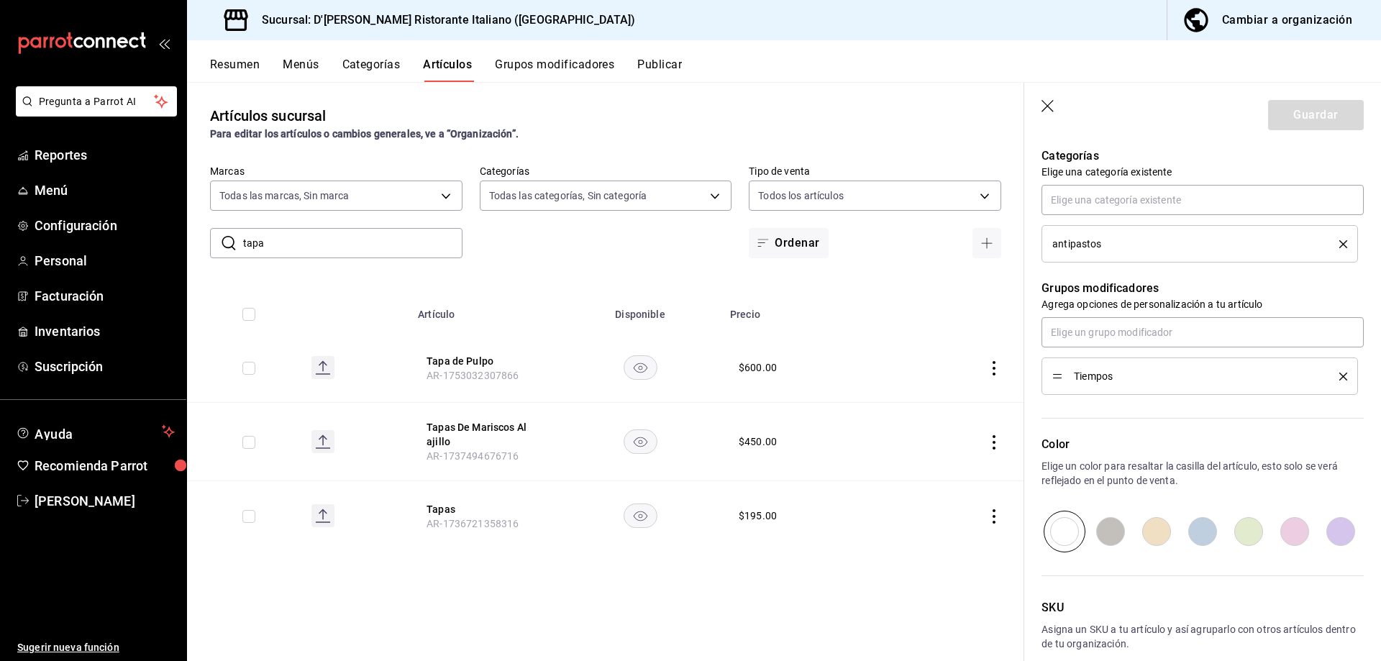
scroll to position [684, 0]
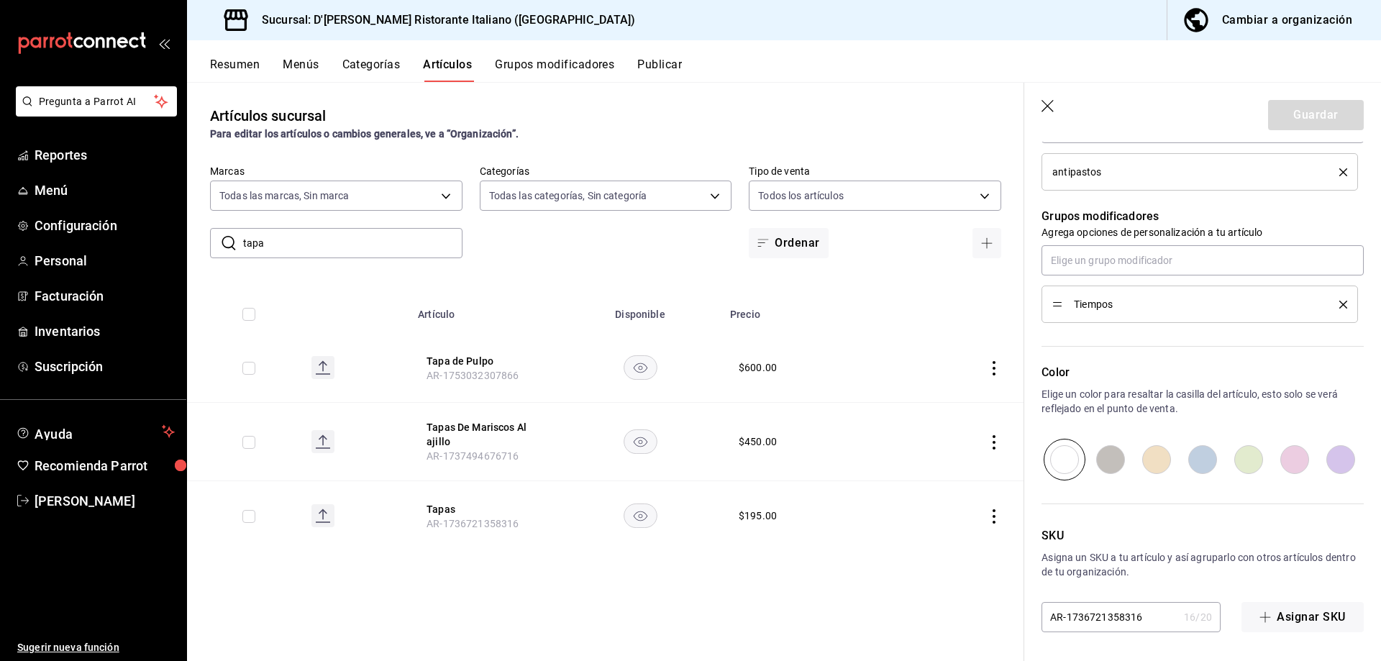
click at [548, 66] on button "Grupos modificadores" at bounding box center [554, 70] width 119 height 24
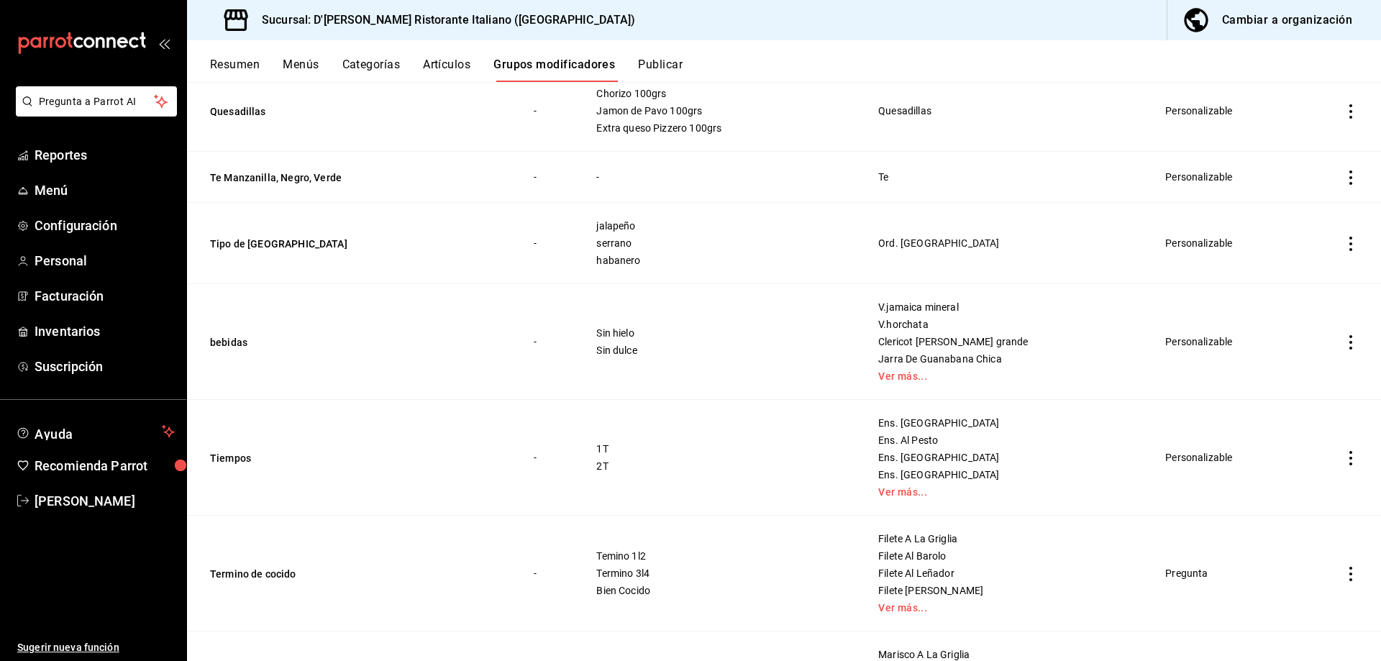
scroll to position [360, 0]
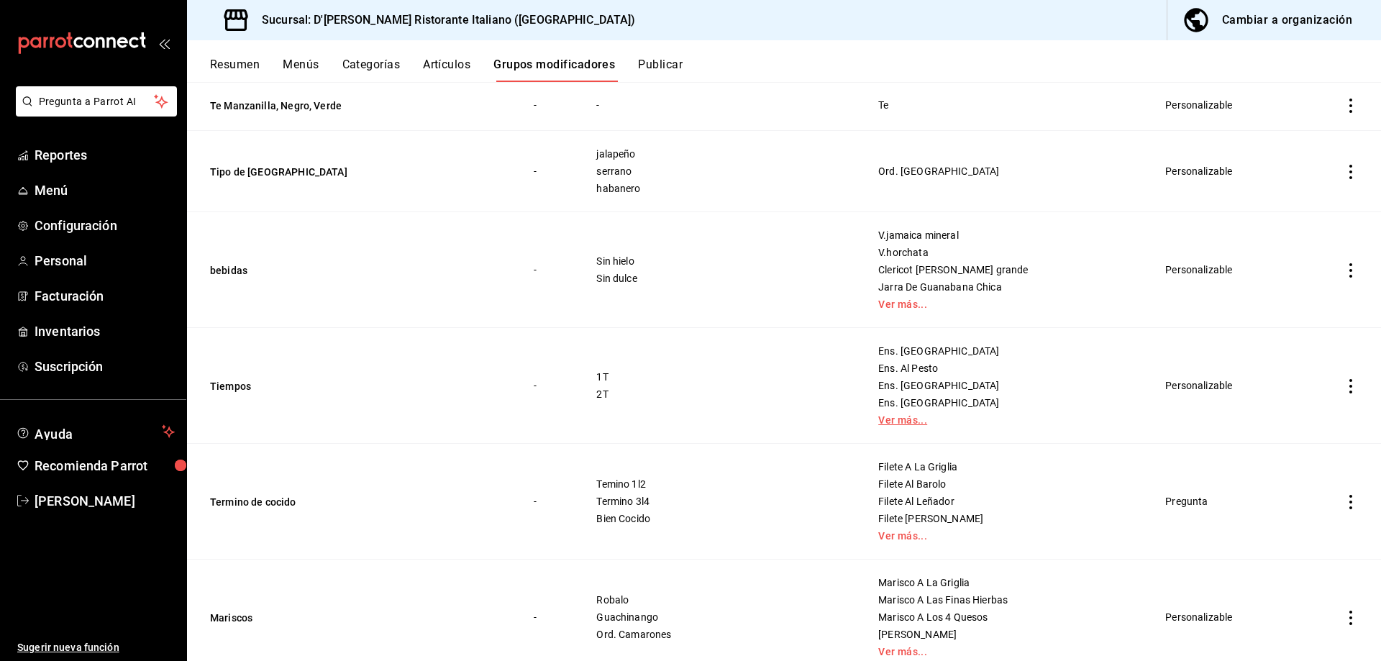
click at [891, 422] on link "Ver más..." at bounding box center [1004, 420] width 252 height 10
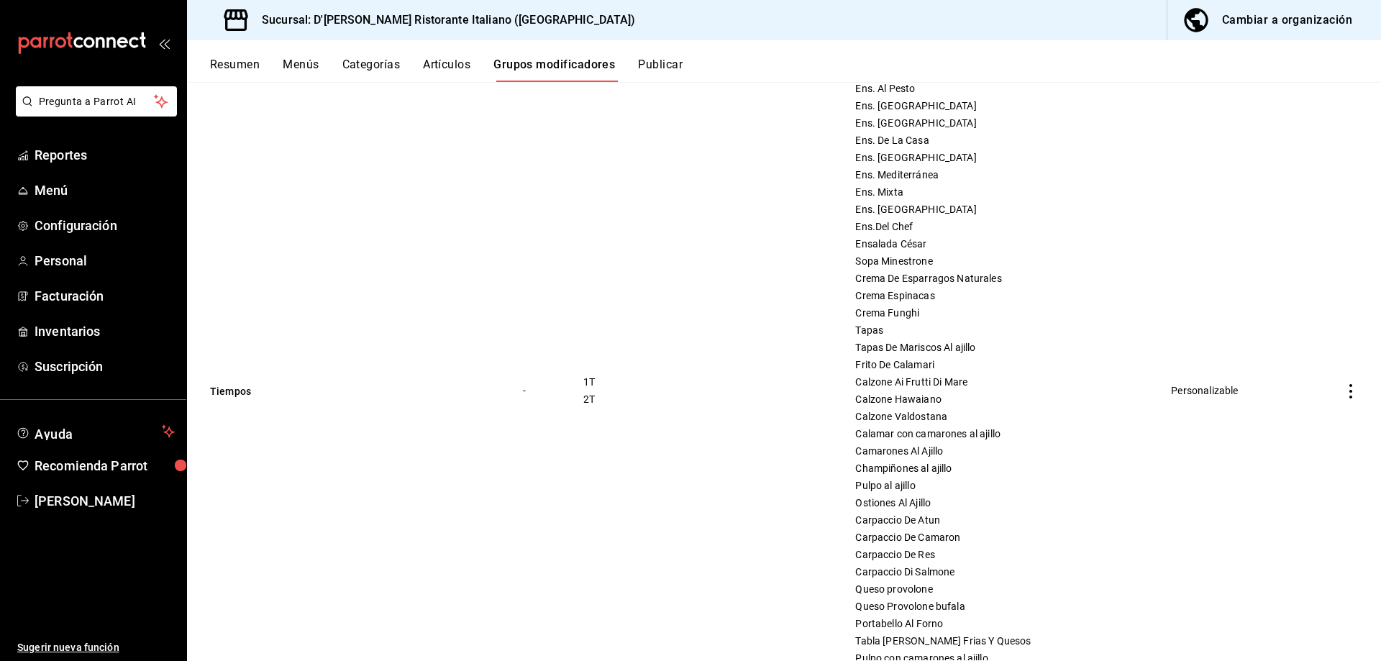
scroll to position [648, 0]
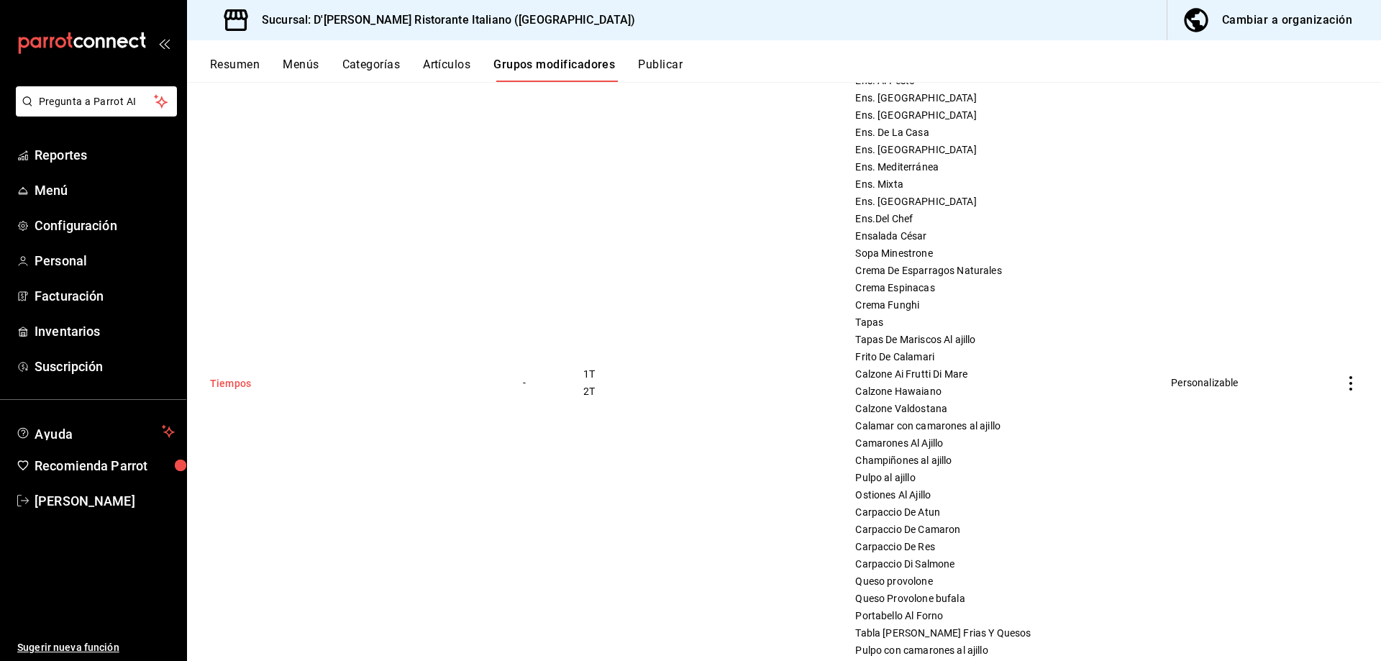
click at [240, 382] on button "Tiempos" at bounding box center [296, 383] width 173 height 14
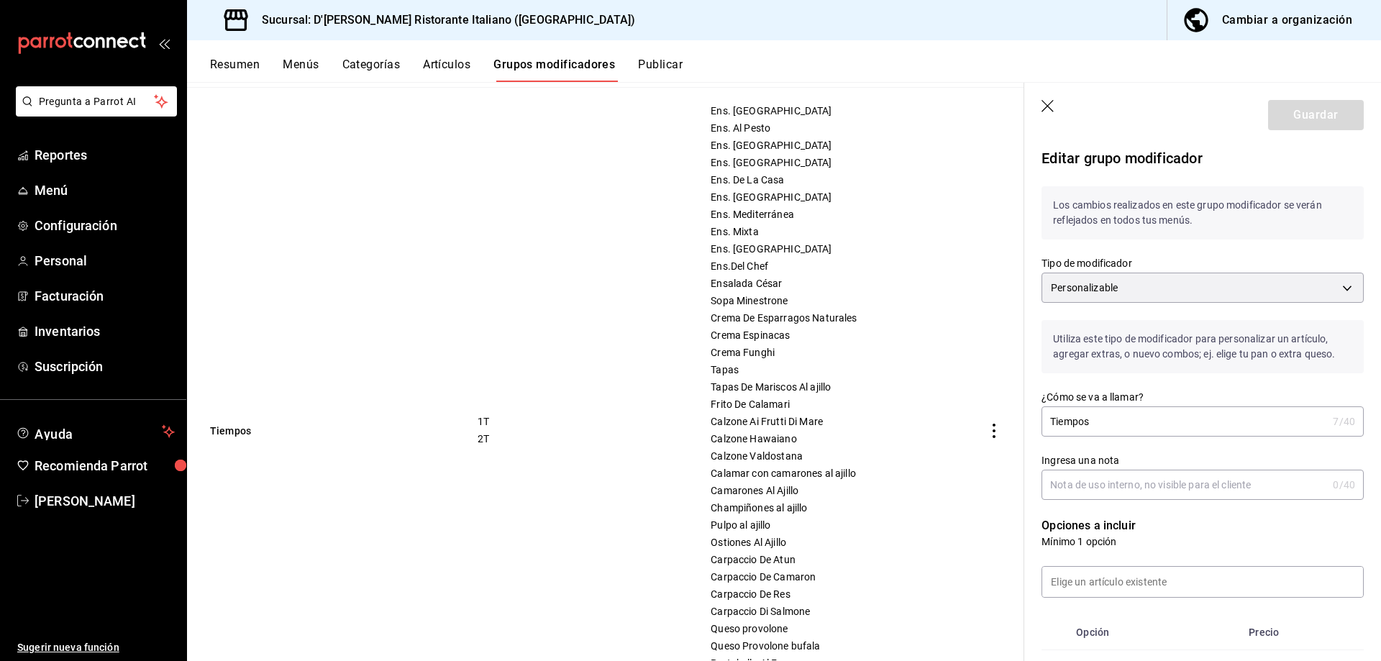
click at [1048, 107] on icon "button" at bounding box center [1049, 107] width 14 height 14
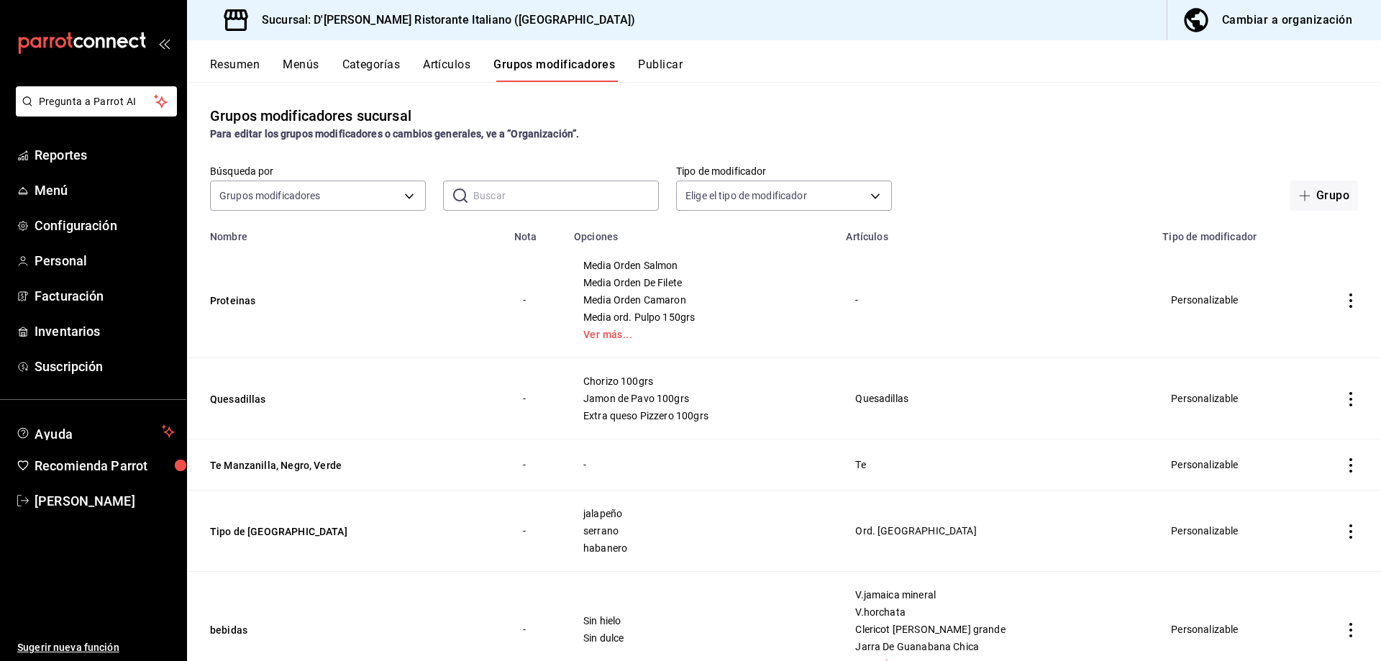
click at [456, 65] on button "Artículos" at bounding box center [446, 70] width 47 height 24
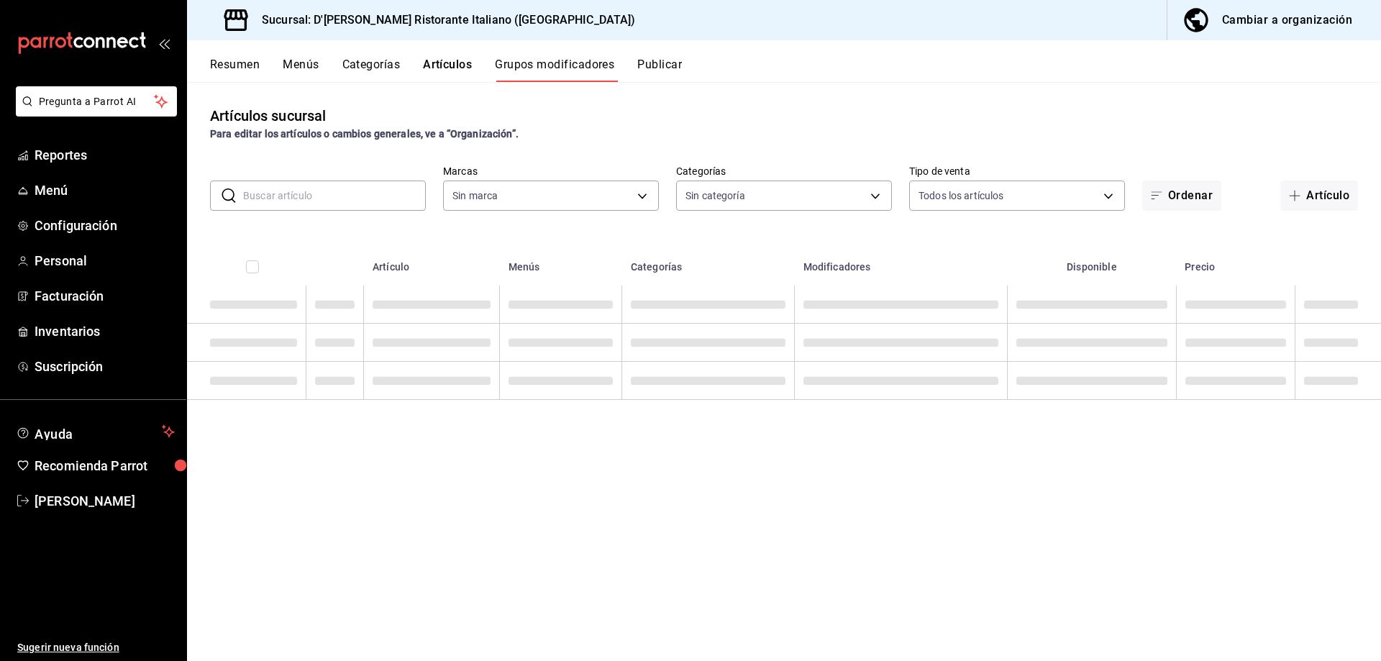
type input "cc944d3c-1805-43c1-9e3c-12384e1c3ced"
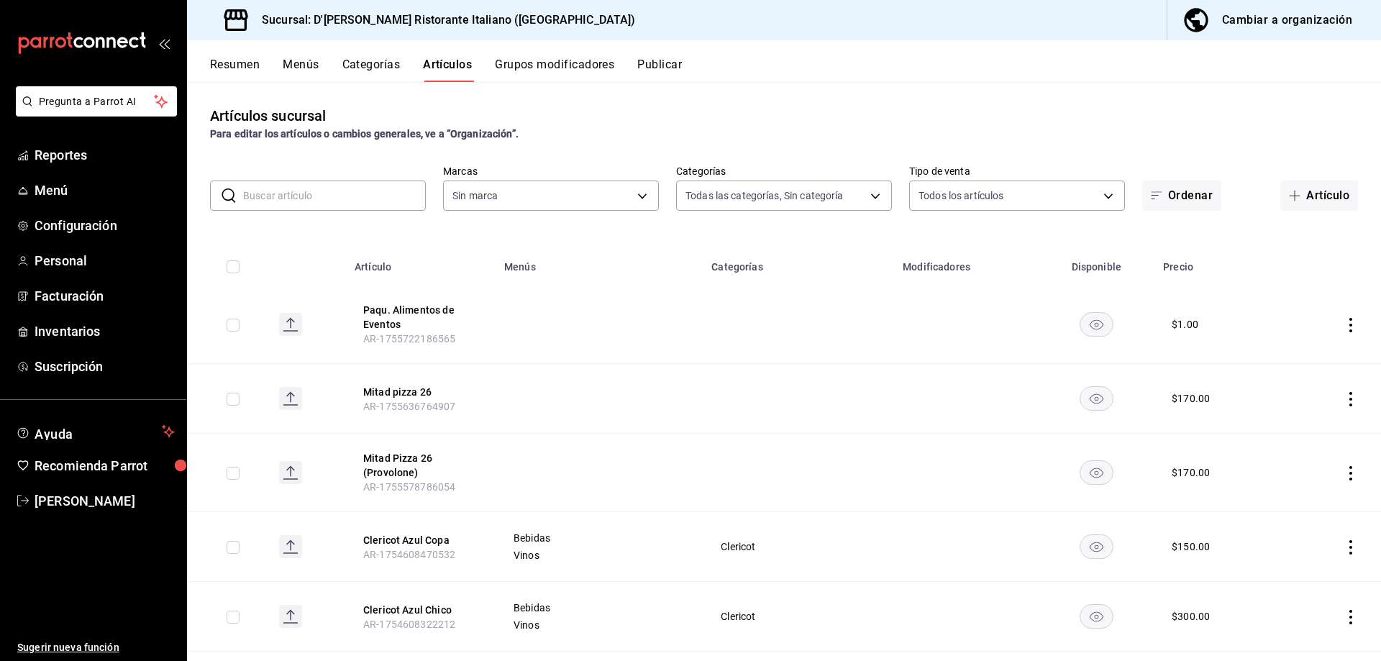
type input "6cffc628-7154-498e-be8e-d9df8b8db4ac,f3a1f48a-d3f7-4a4e-a0e4-e127e5ed5a6b,52156…"
type input "cc944d3c-1805-43c1-9e3c-12384e1c3ced"
click at [382, 195] on input "text" at bounding box center [334, 195] width 183 height 29
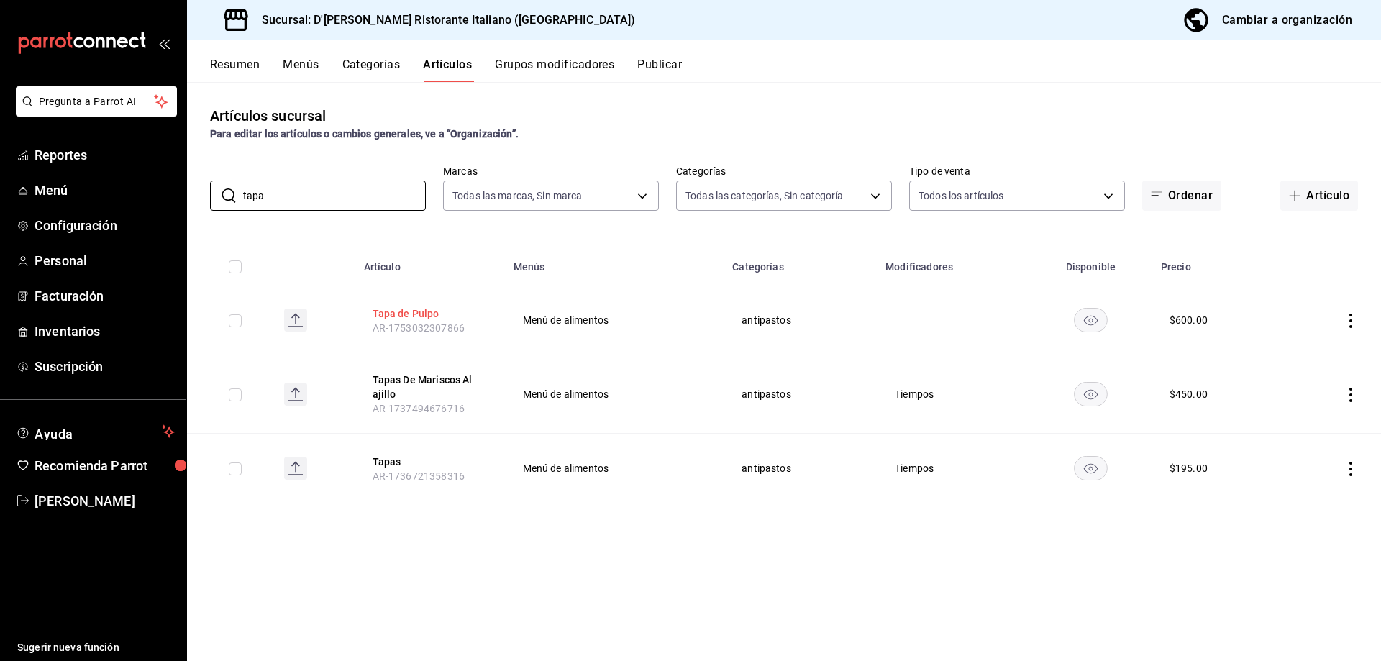
type input "tapa"
click at [399, 317] on button "Tapa de Pulpo" at bounding box center [430, 313] width 115 height 14
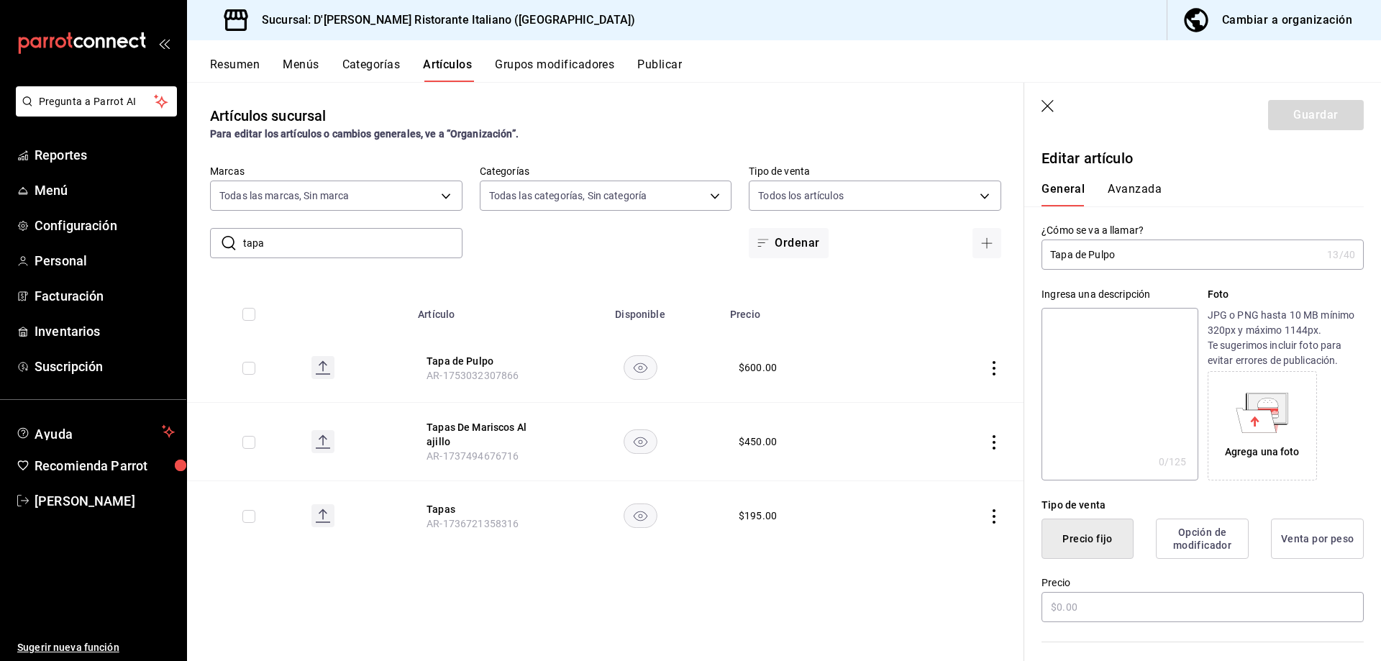
type input "$600.00"
click at [1073, 256] on input "Tapa de Pulpo" at bounding box center [1182, 254] width 280 height 29
type input "Tapas de Pulpo"
click at [1289, 114] on button "Guardar" at bounding box center [1316, 115] width 96 height 30
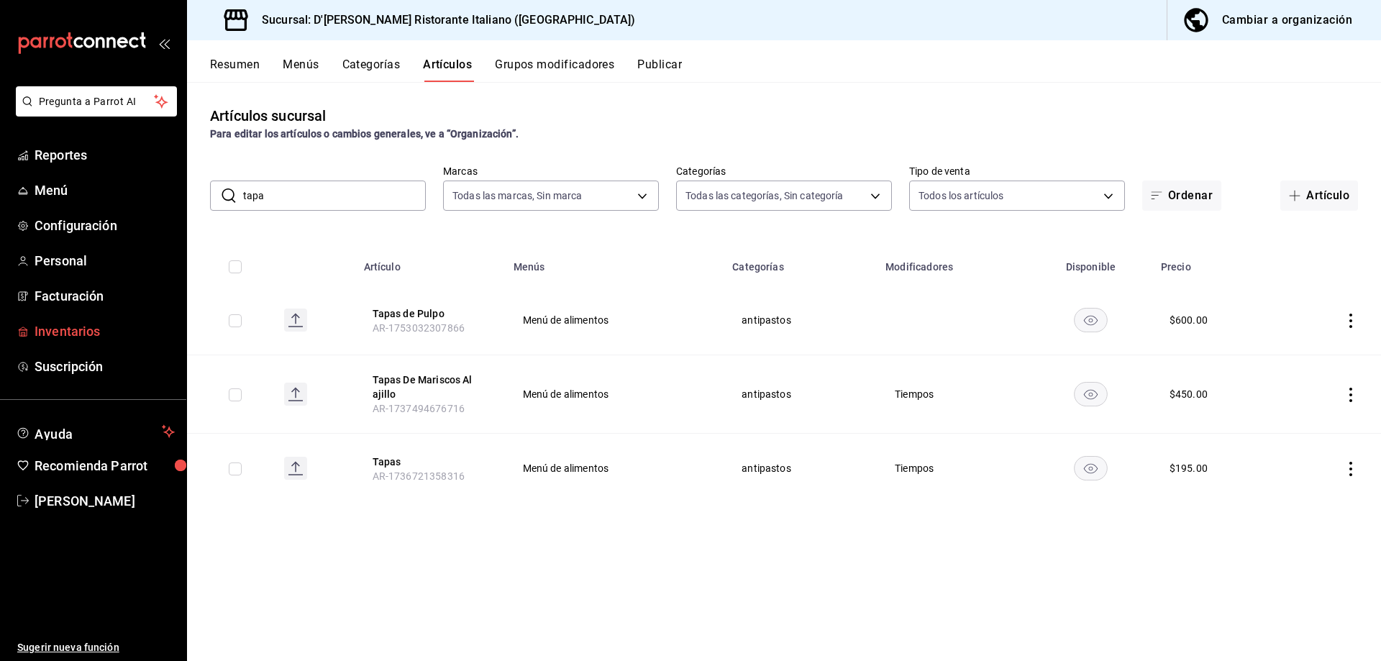
click at [81, 334] on span "Inventarios" at bounding box center [105, 331] width 140 height 19
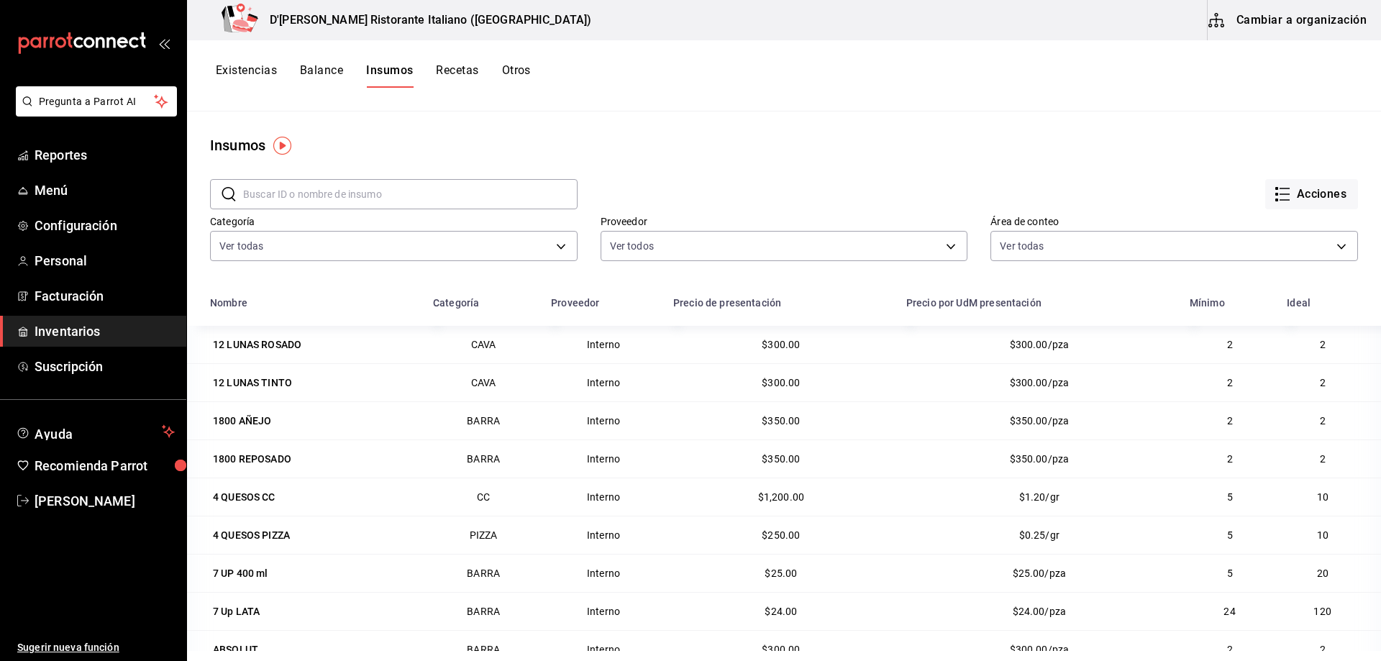
click at [1299, 21] on button "Cambiar a organización" at bounding box center [1289, 20] width 162 height 40
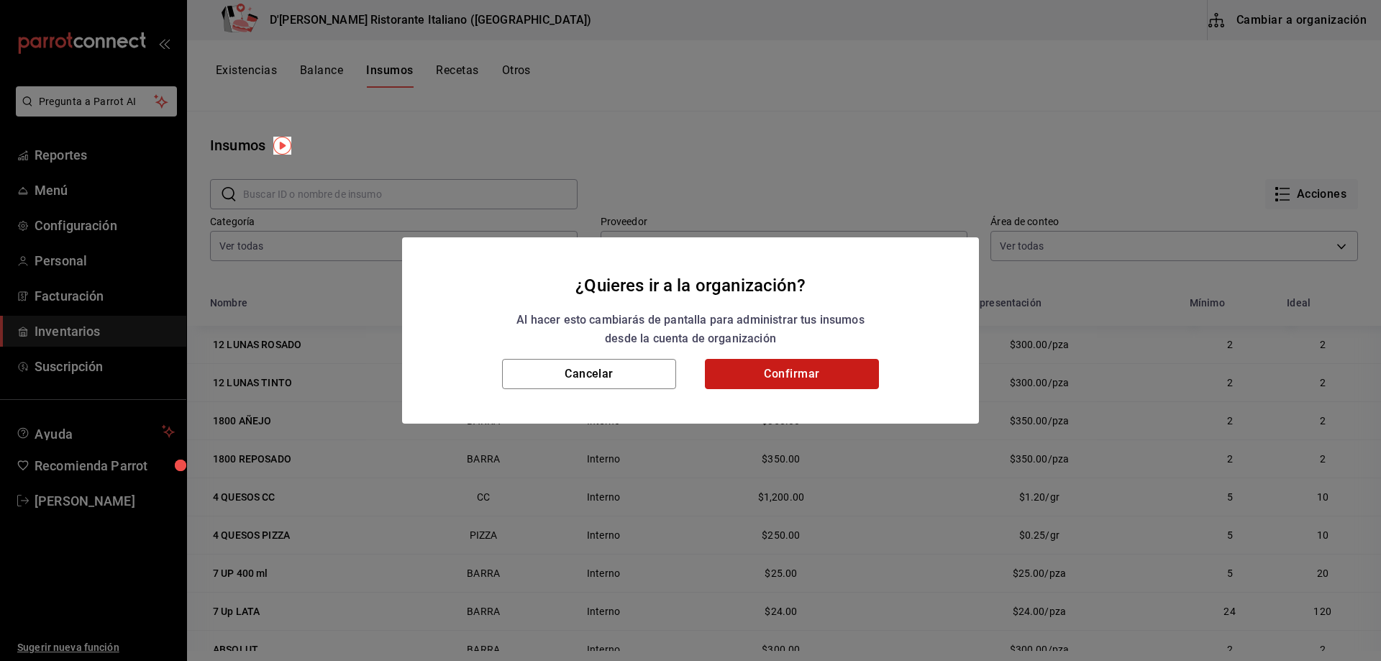
click at [754, 373] on button "Confirmar" at bounding box center [792, 374] width 174 height 30
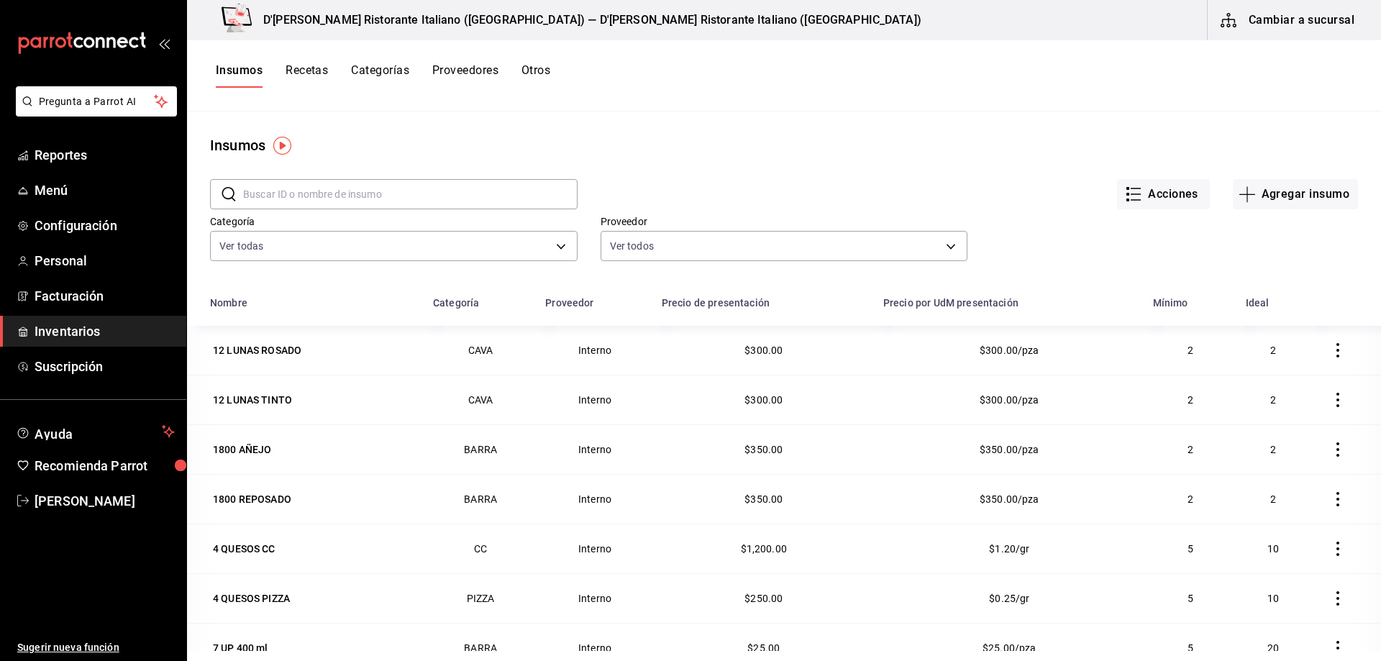
click at [338, 195] on input "text" at bounding box center [410, 194] width 335 height 29
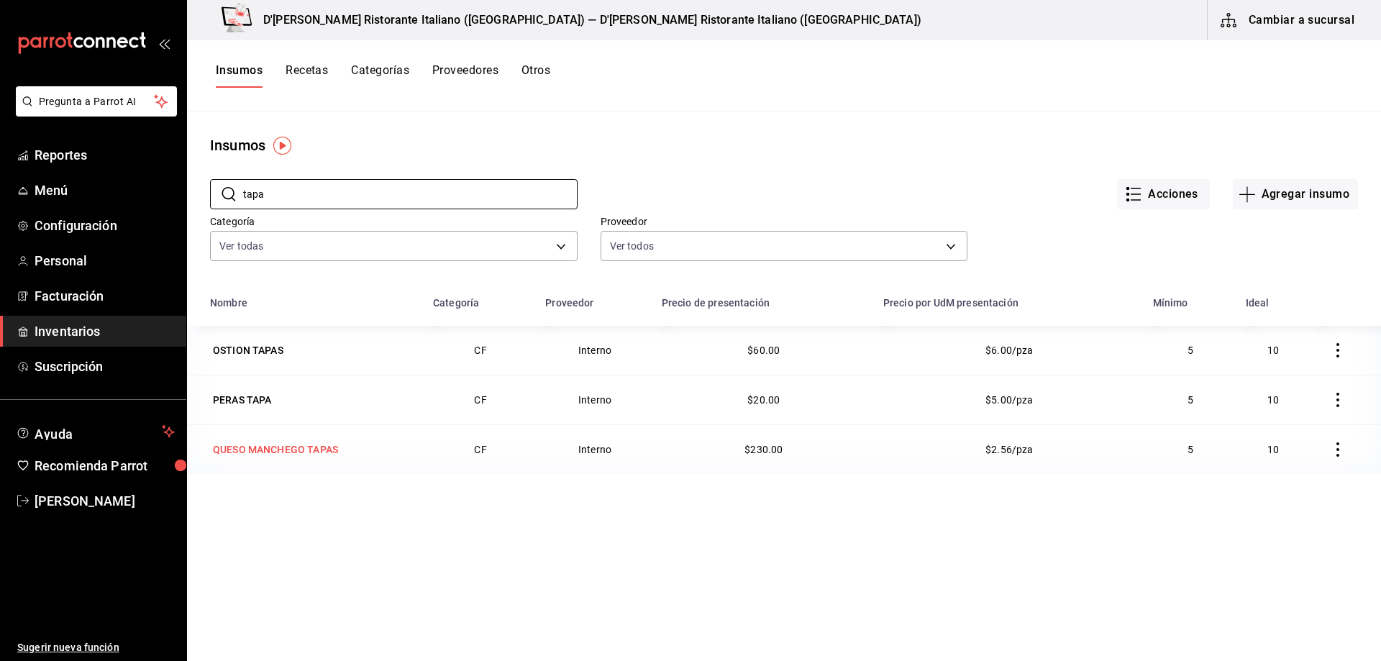
type input "tapa"
click at [326, 450] on div "QUESO MANCHEGO TAPAS" at bounding box center [275, 449] width 125 height 14
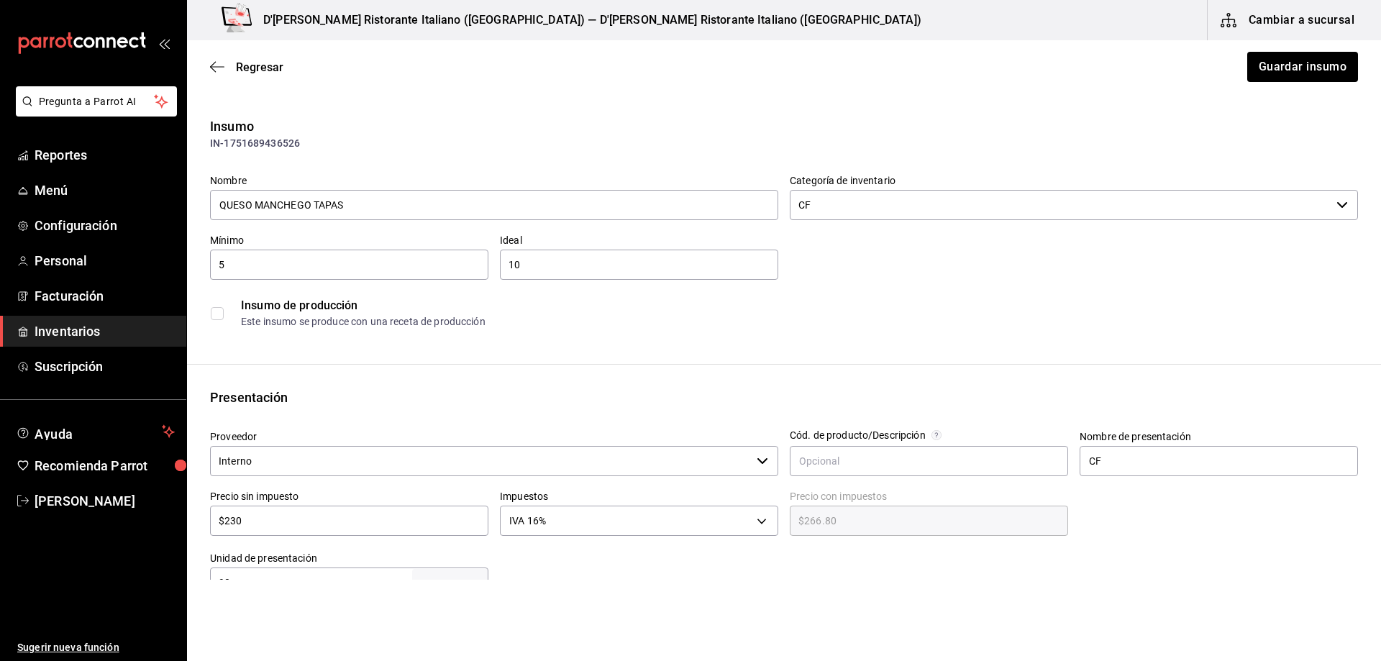
type input "$266.80"
click at [238, 65] on span "Regresar" at bounding box center [259, 67] width 47 height 14
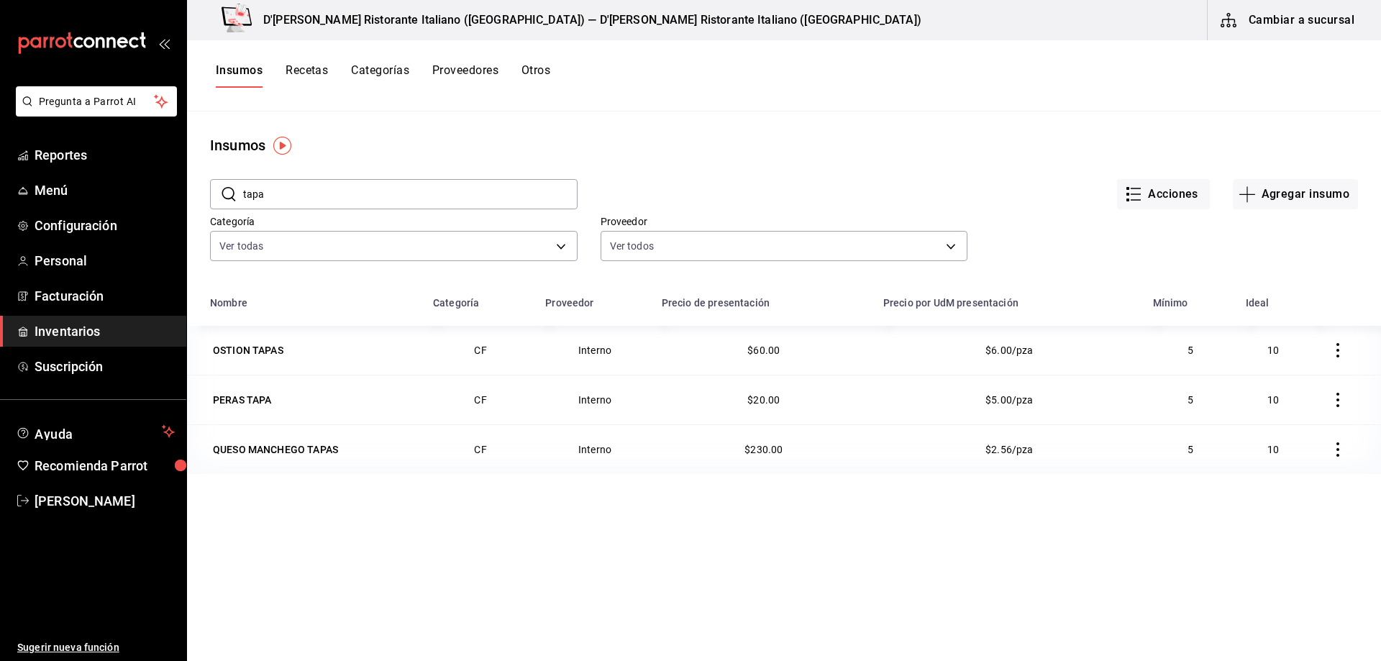
click at [315, 68] on button "Recetas" at bounding box center [307, 75] width 42 height 24
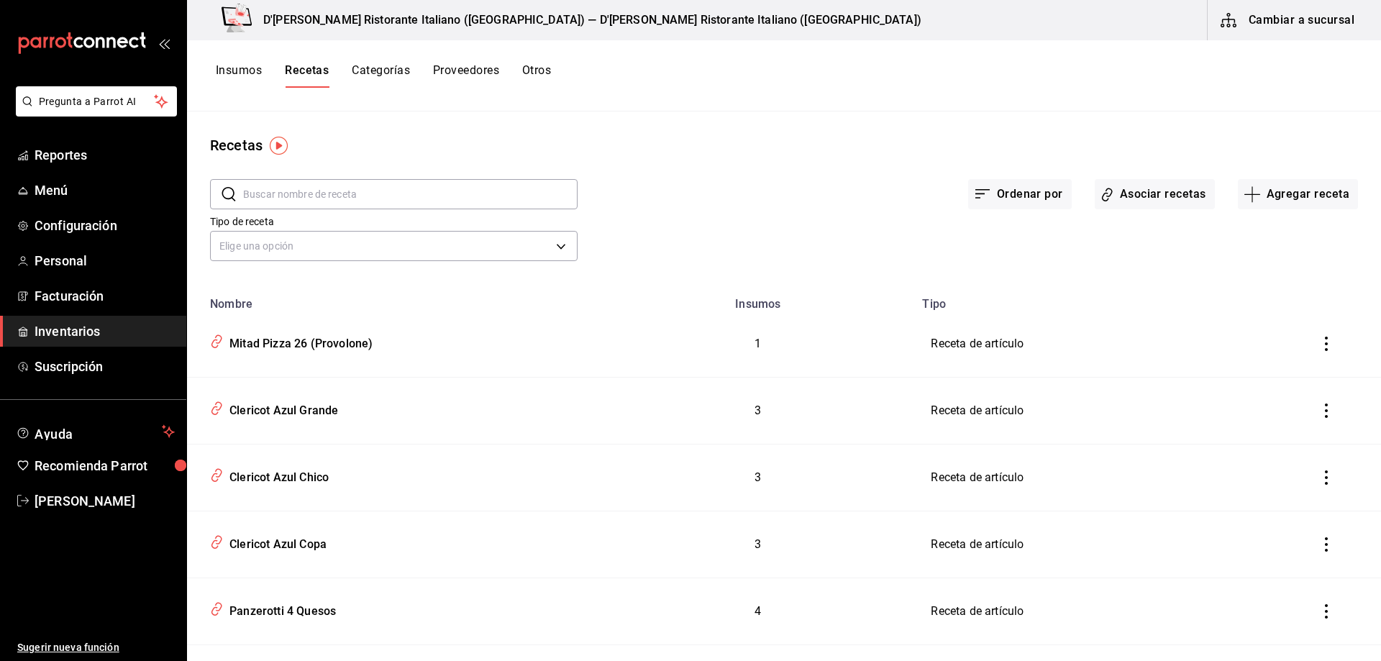
click at [386, 193] on input "text" at bounding box center [410, 194] width 335 height 29
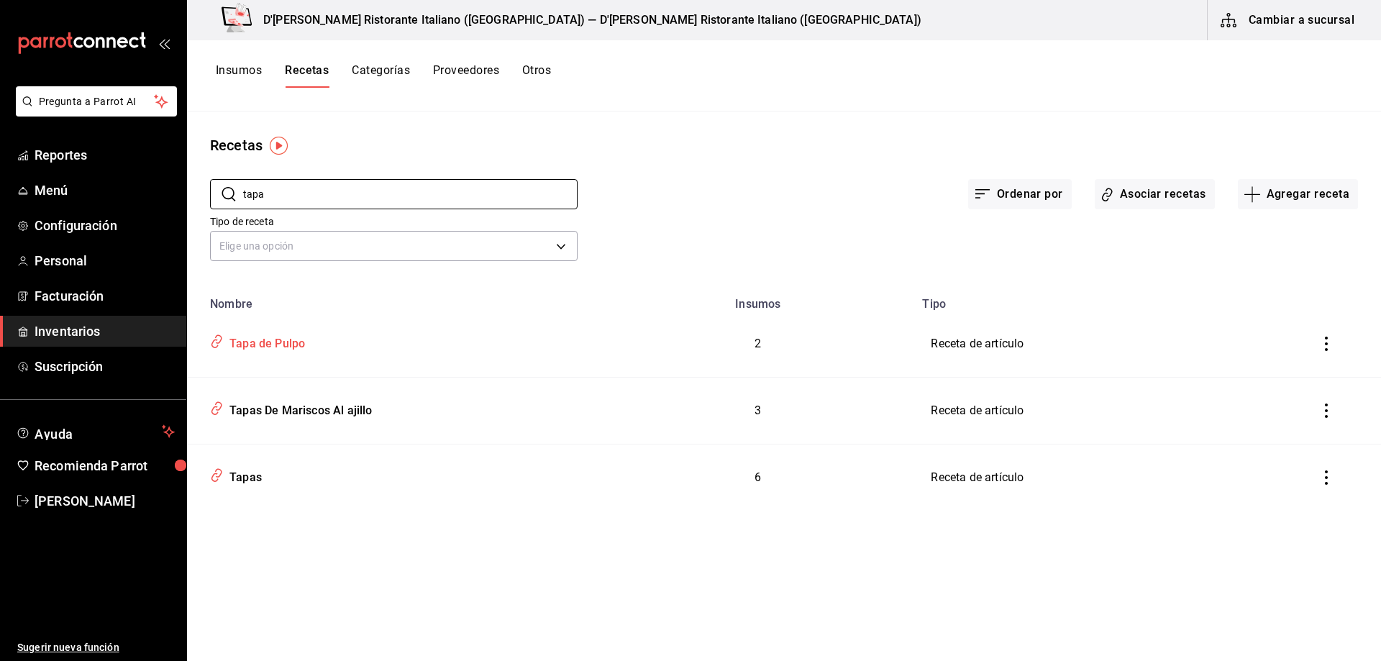
type input "tapa"
click at [258, 343] on div "Tapa de Pulpo" at bounding box center [264, 341] width 81 height 22
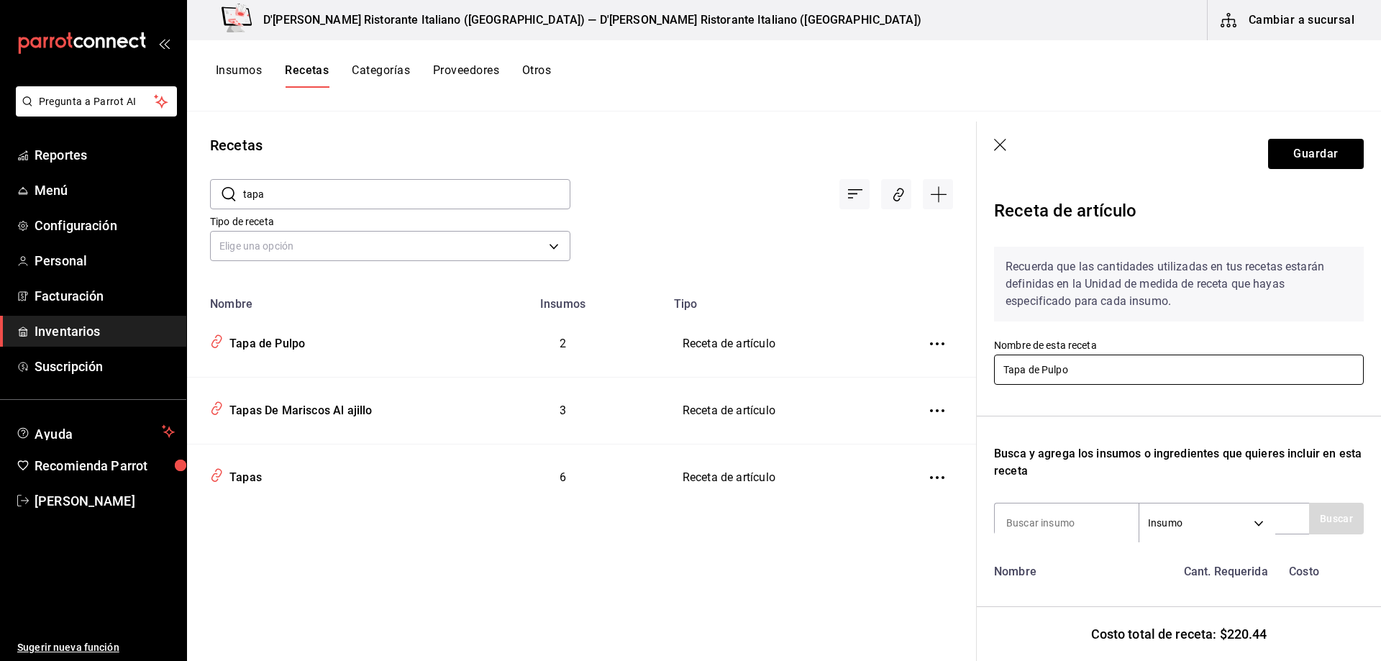
click at [1023, 371] on input "Tapa de Pulpo" at bounding box center [1179, 370] width 370 height 30
click at [1027, 372] on input "Tapa de Pulpo" at bounding box center [1179, 370] width 370 height 30
click at [1025, 369] on input "Tapa de Pulpo" at bounding box center [1179, 370] width 370 height 30
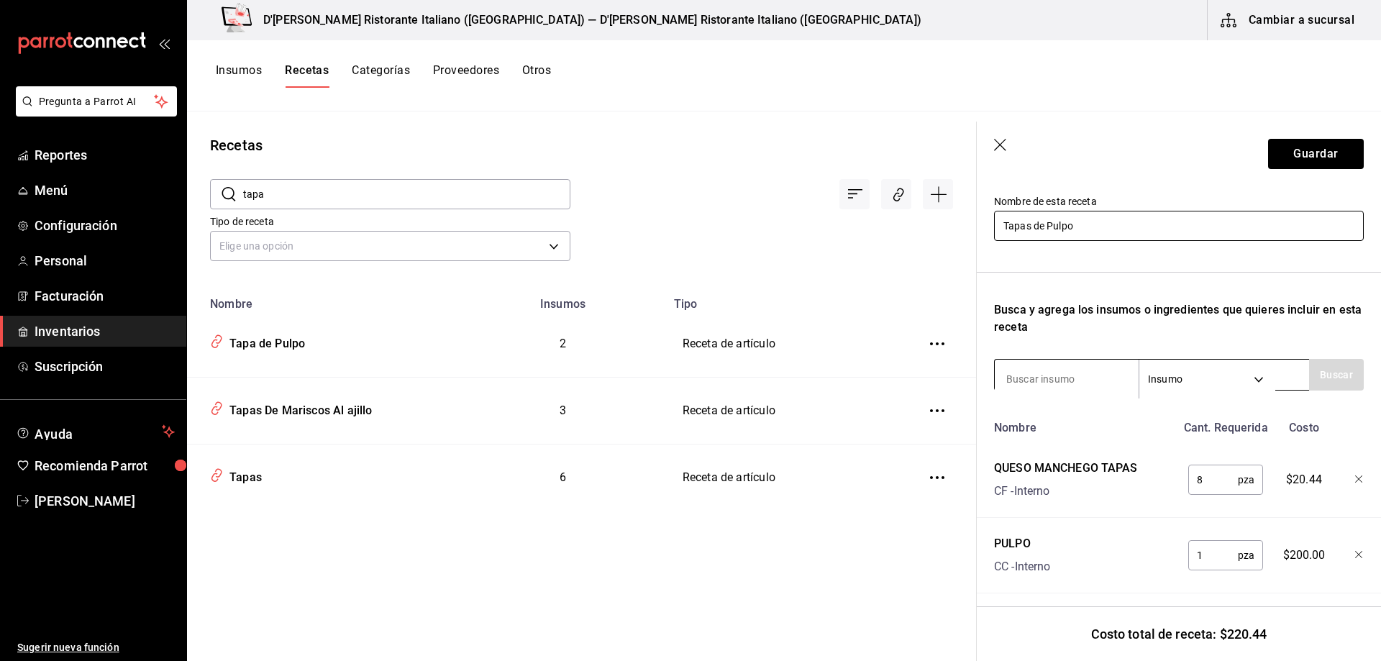
scroll to position [162, 0]
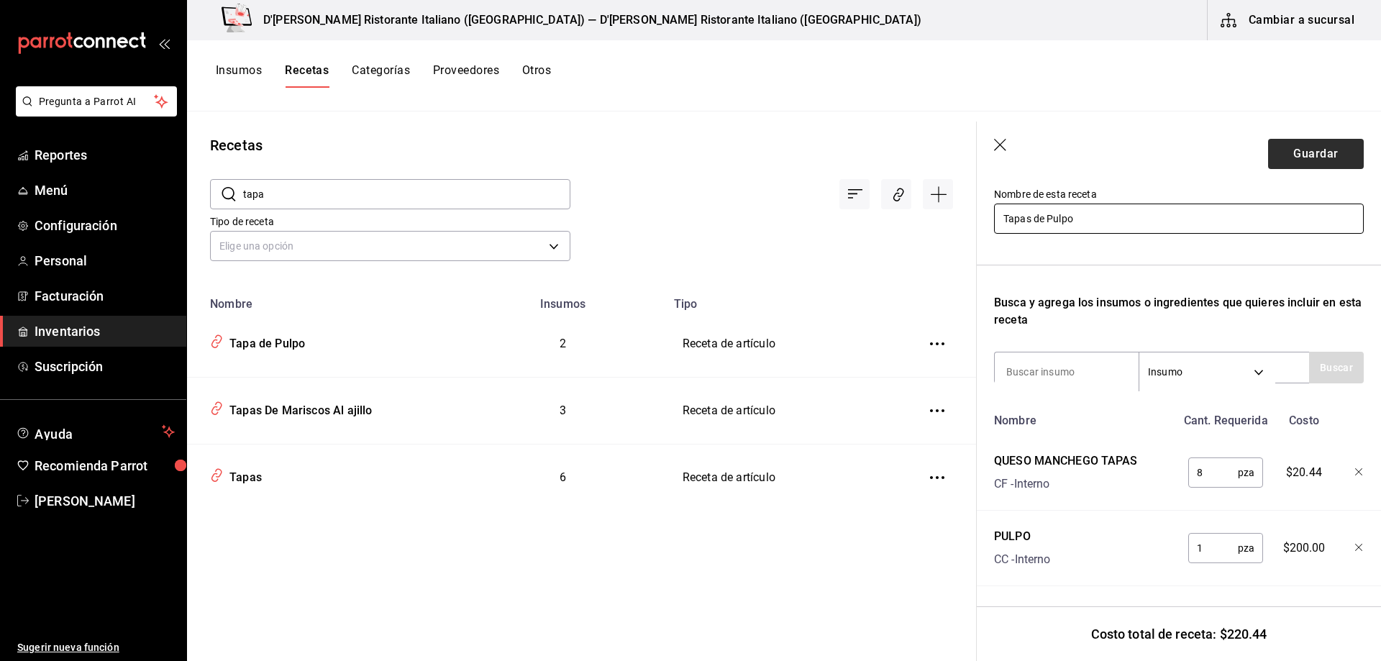
type input "Tapas de Pulpo"
click at [1291, 158] on button "Guardar" at bounding box center [1316, 154] width 96 height 30
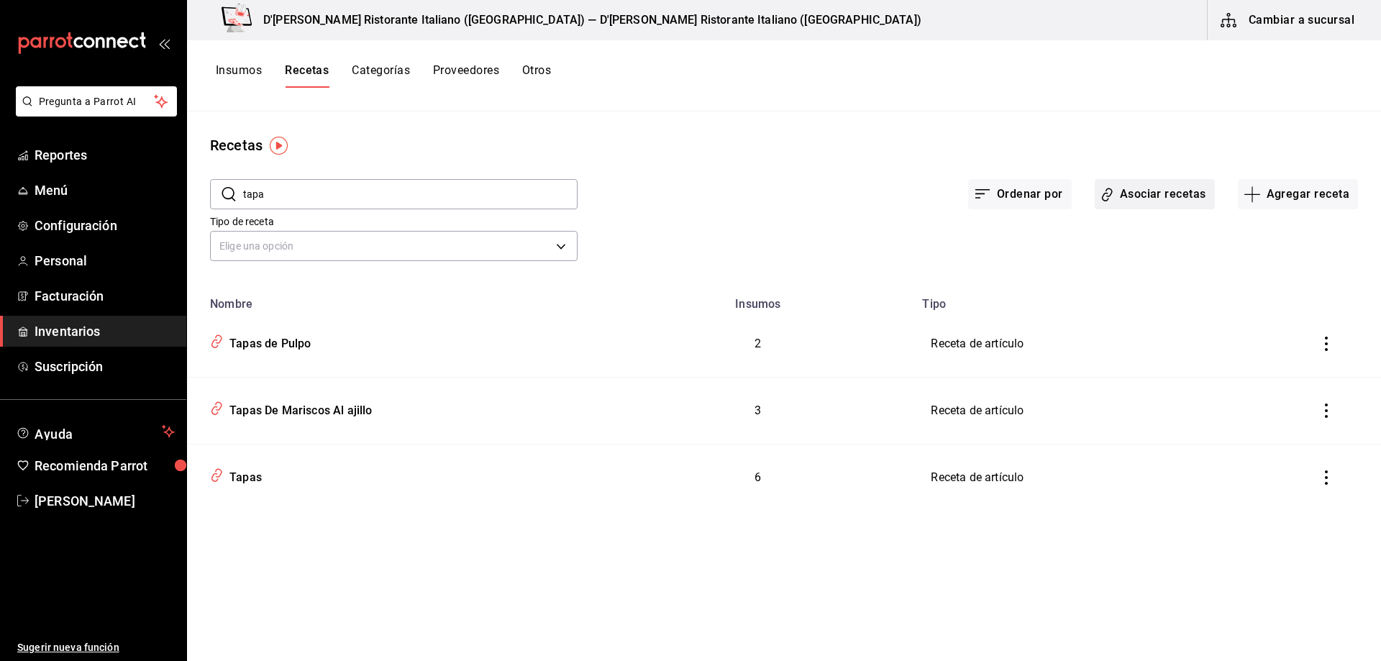
click at [1148, 197] on button "Asociar recetas" at bounding box center [1155, 194] width 120 height 30
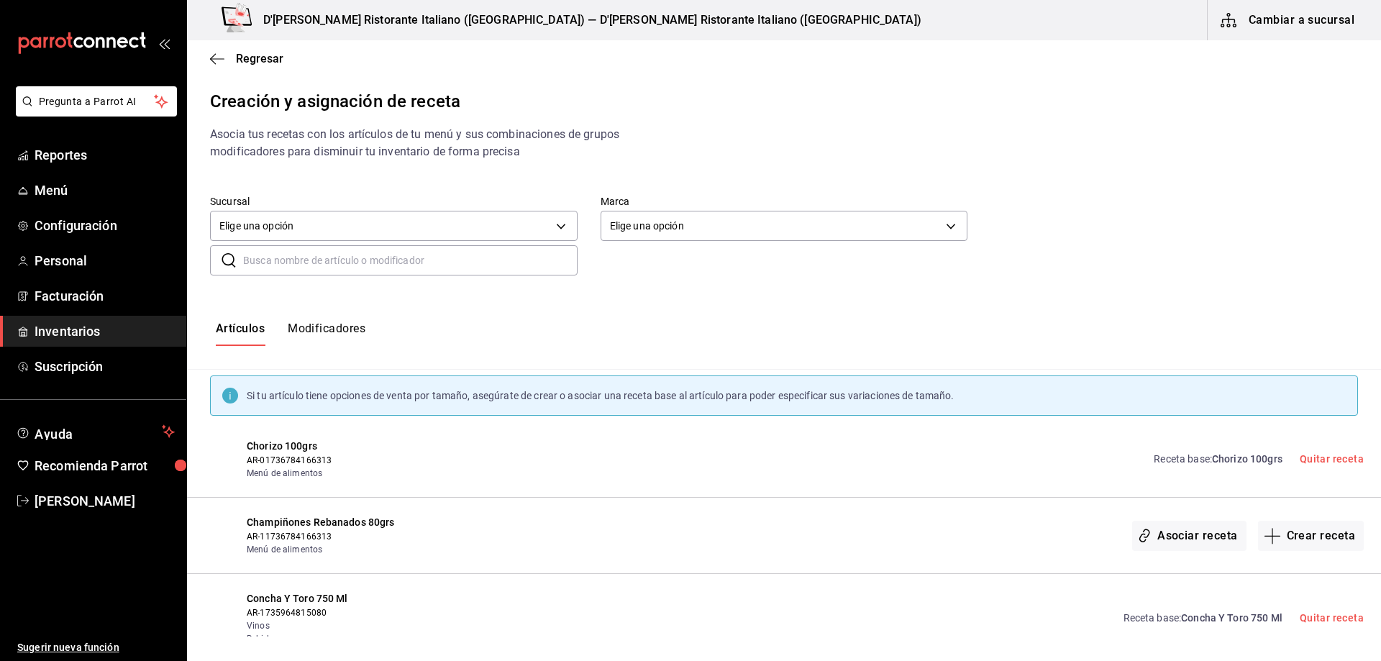
click at [442, 261] on input "text" at bounding box center [410, 260] width 335 height 29
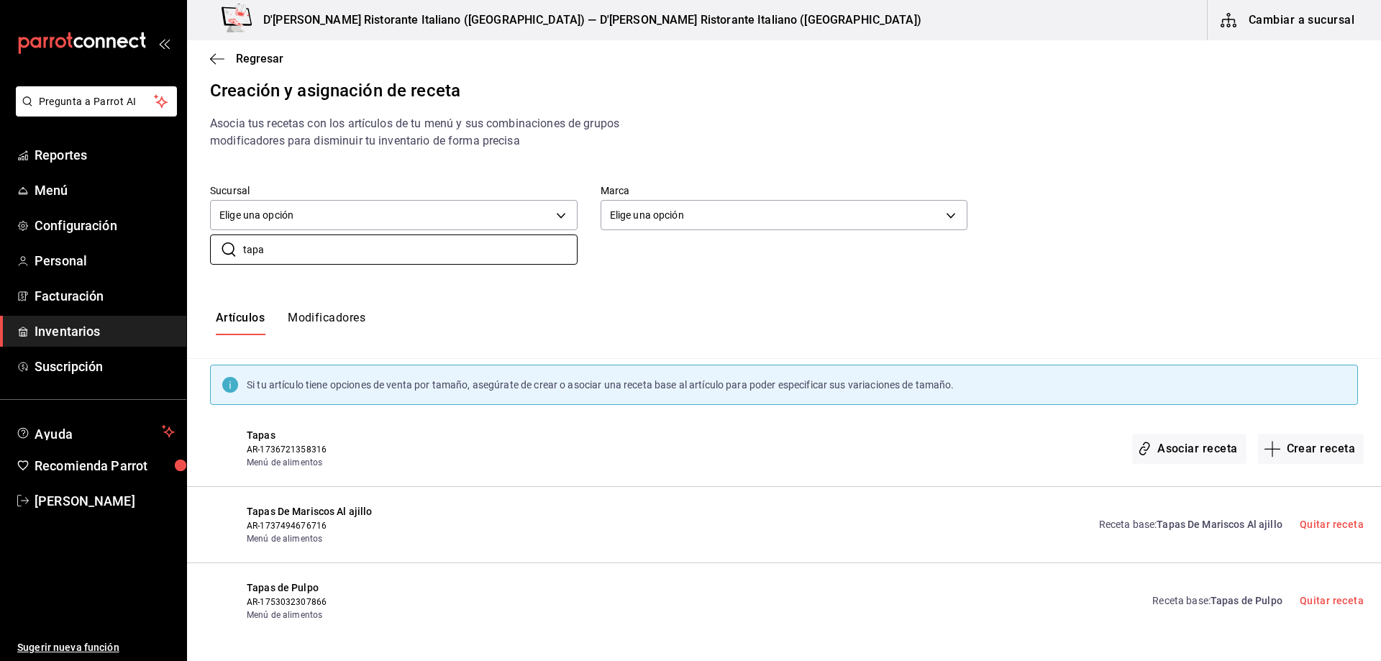
scroll to position [14, 0]
type input "tapa"
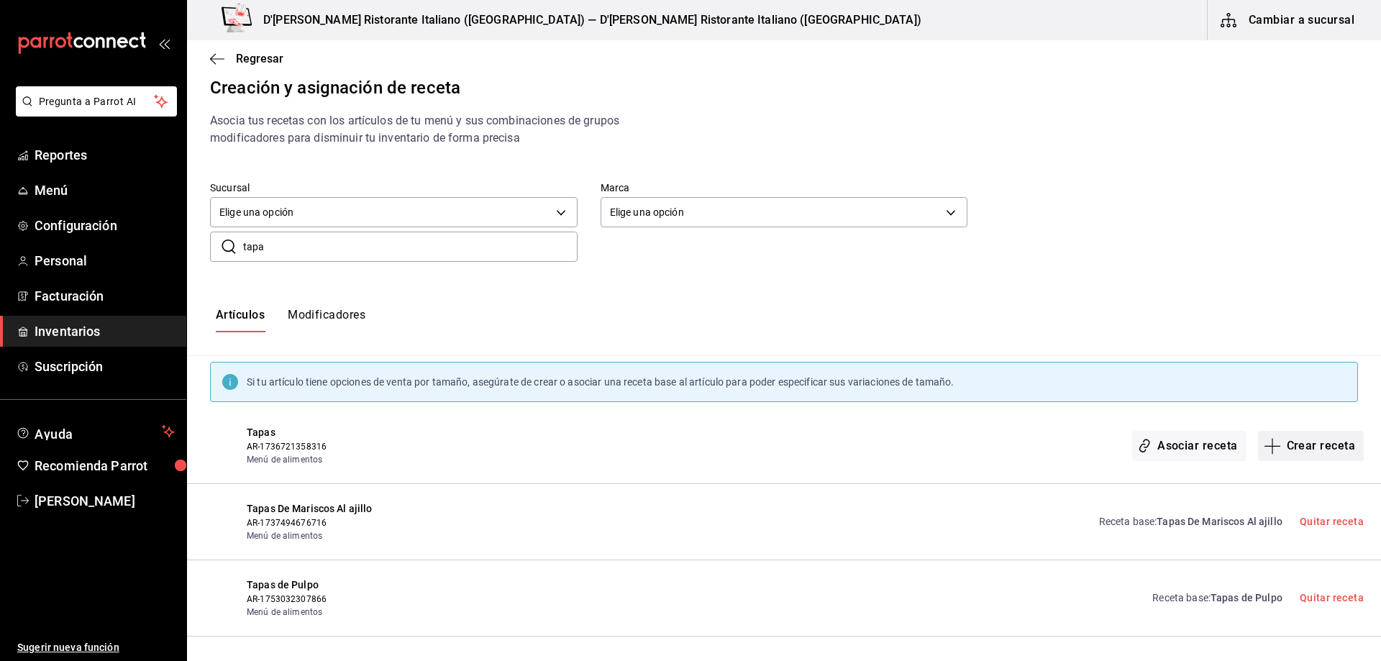
click at [1291, 447] on button "Crear receta" at bounding box center [1311, 446] width 106 height 30
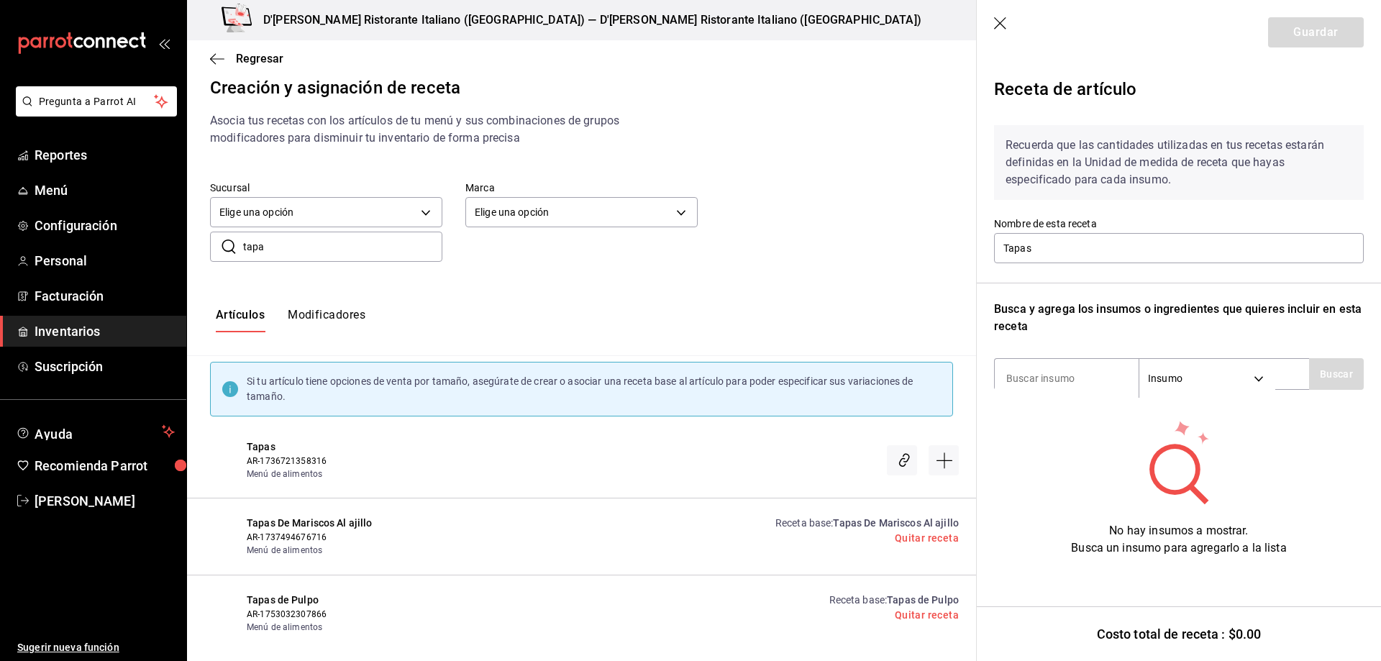
click at [1003, 22] on icon "button" at bounding box center [1001, 24] width 14 height 14
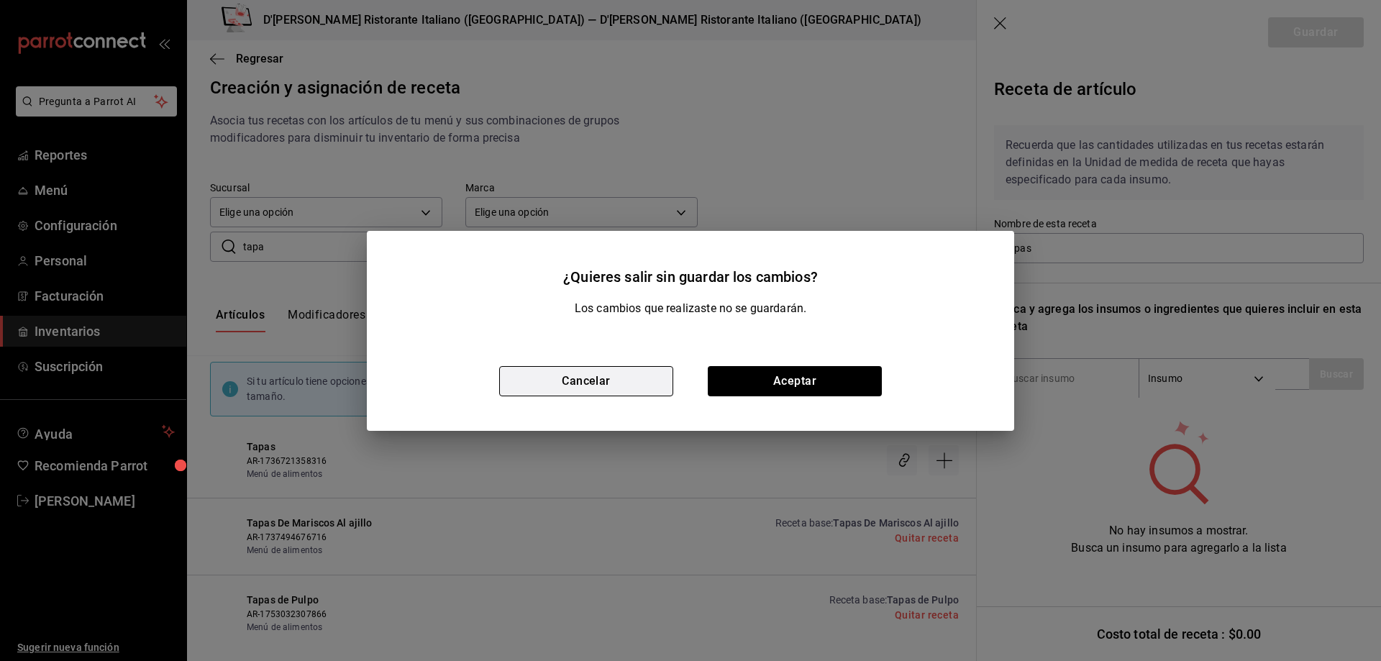
click at [627, 383] on button "Cancelar" at bounding box center [586, 381] width 174 height 30
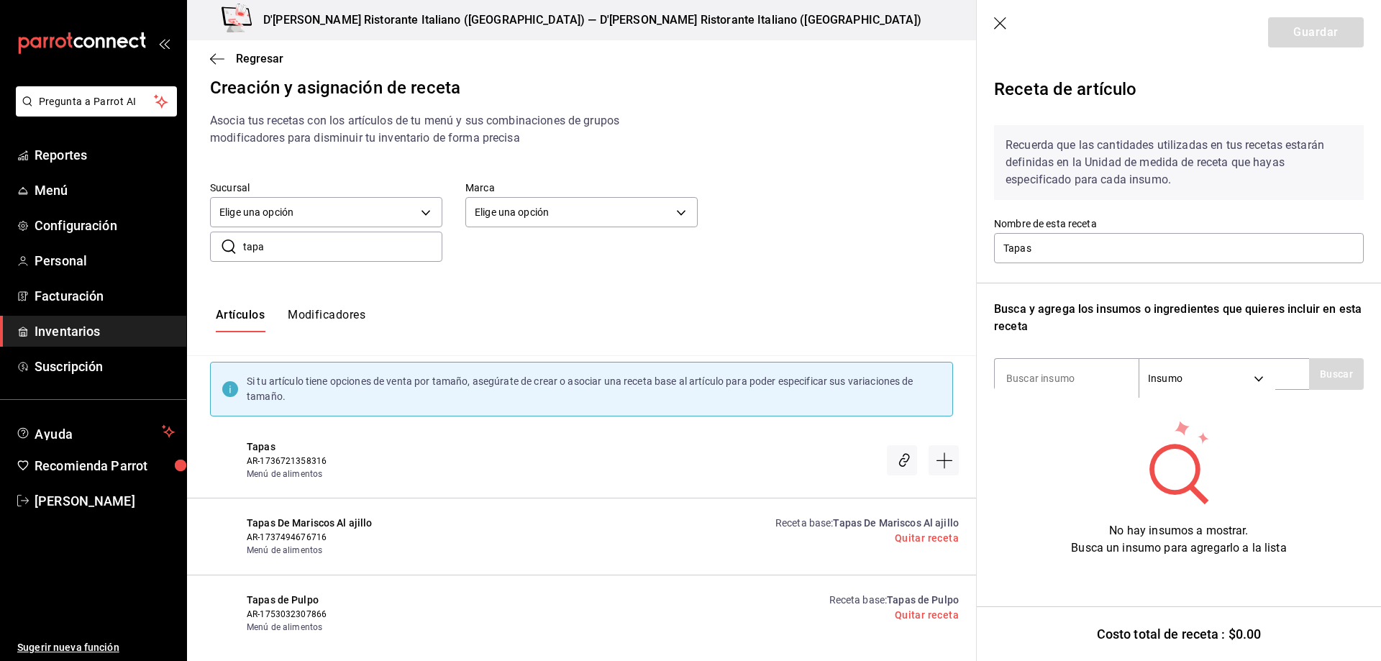
click at [1000, 22] on icon "button" at bounding box center [1001, 24] width 14 height 14
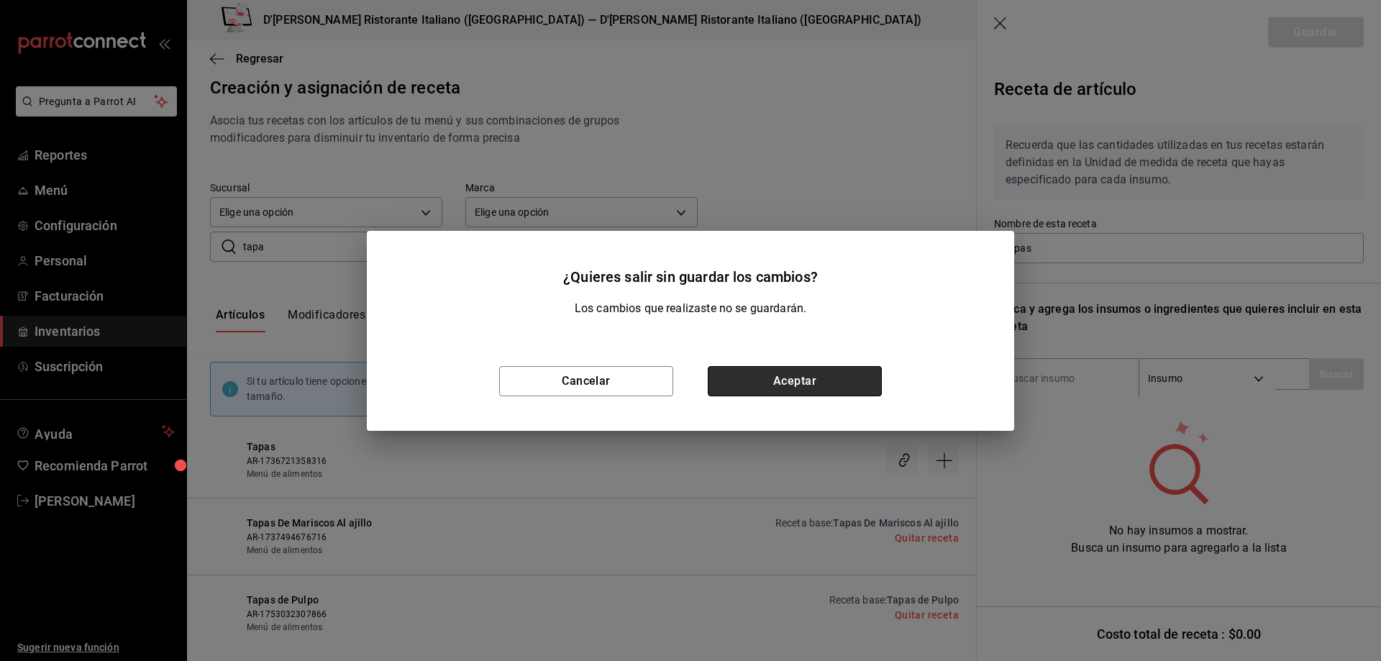
click at [837, 371] on button "Aceptar" at bounding box center [795, 381] width 174 height 30
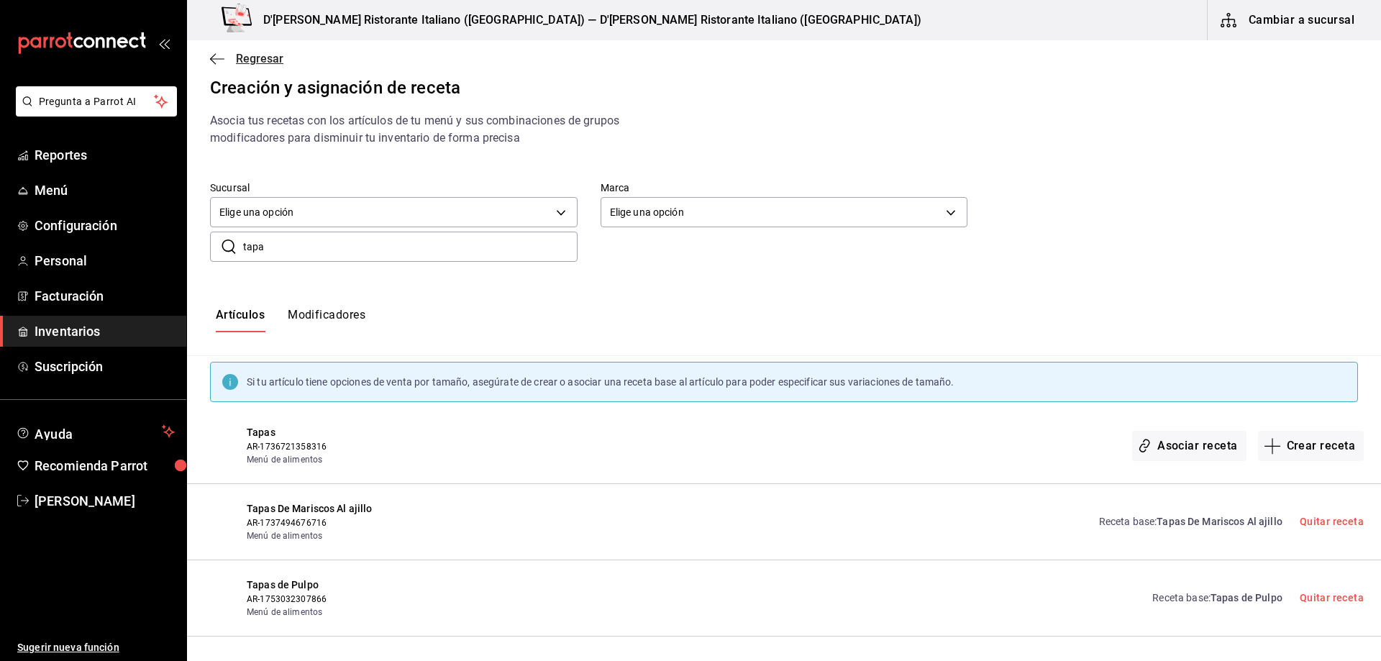
click at [241, 63] on span "Regresar" at bounding box center [259, 59] width 47 height 14
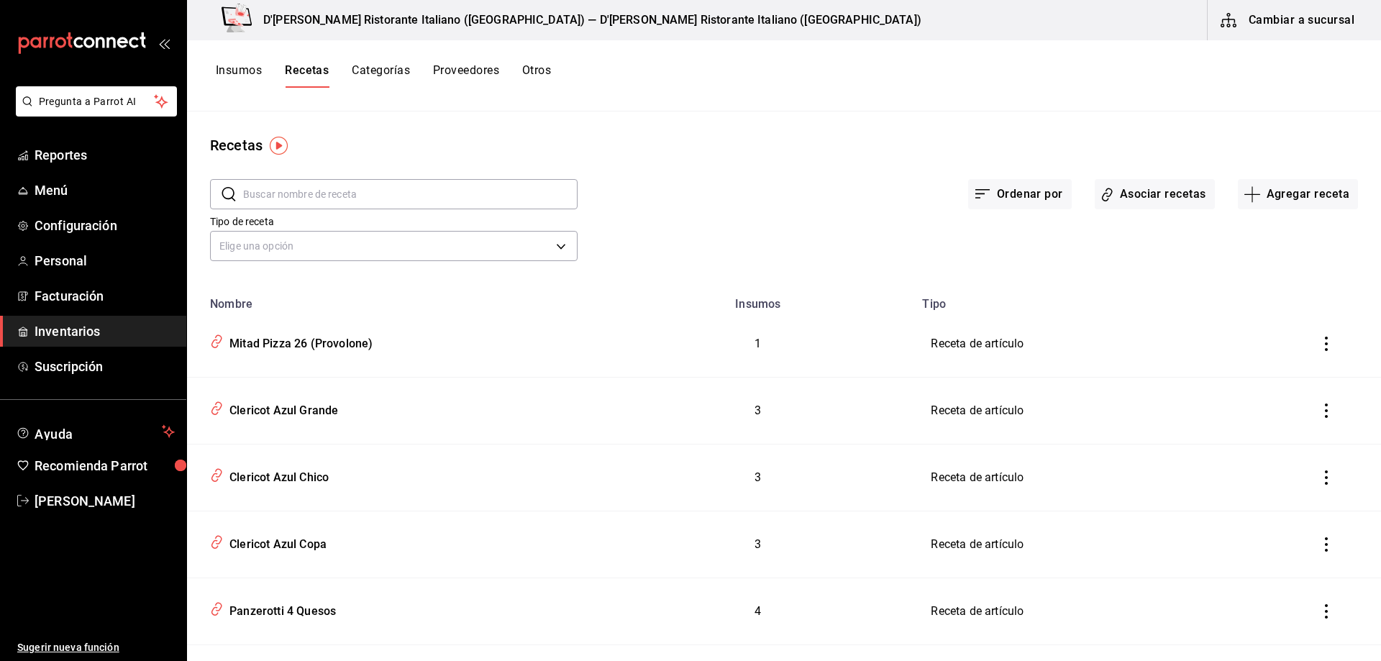
click at [295, 196] on input "text" at bounding box center [410, 194] width 335 height 29
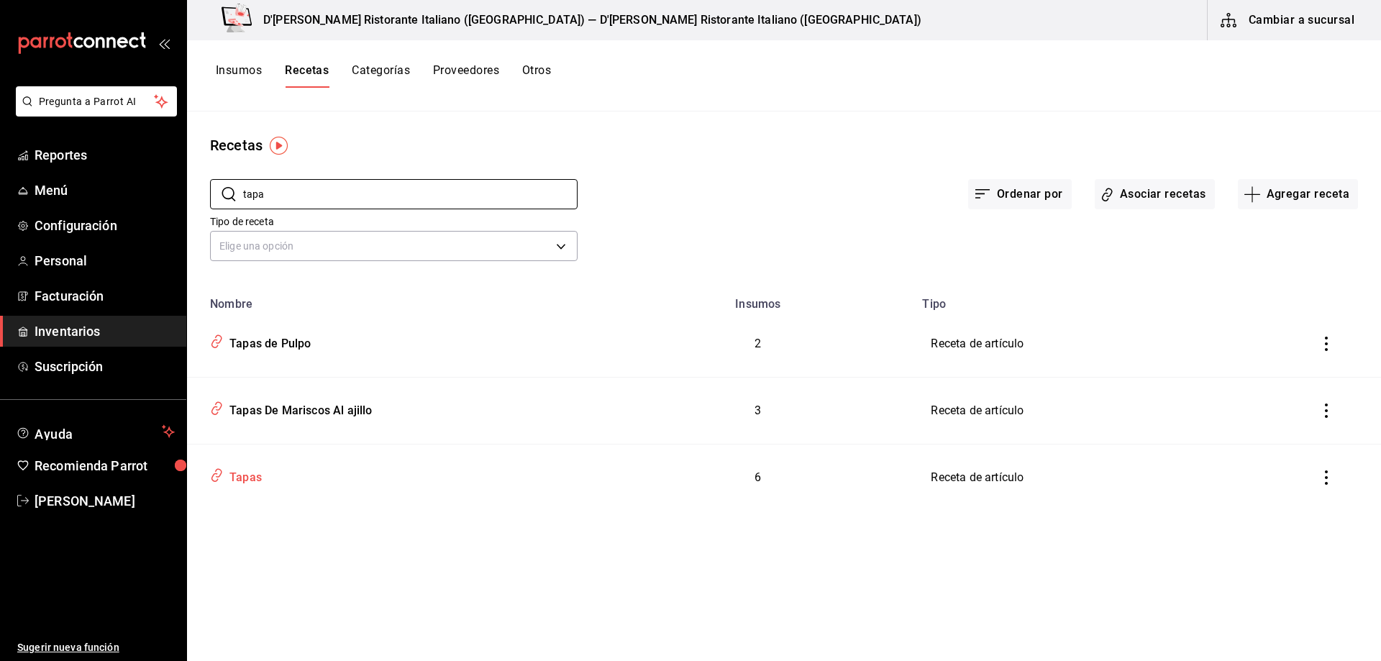
type input "tapa"
click at [255, 477] on div "Tapas" at bounding box center [243, 475] width 38 height 22
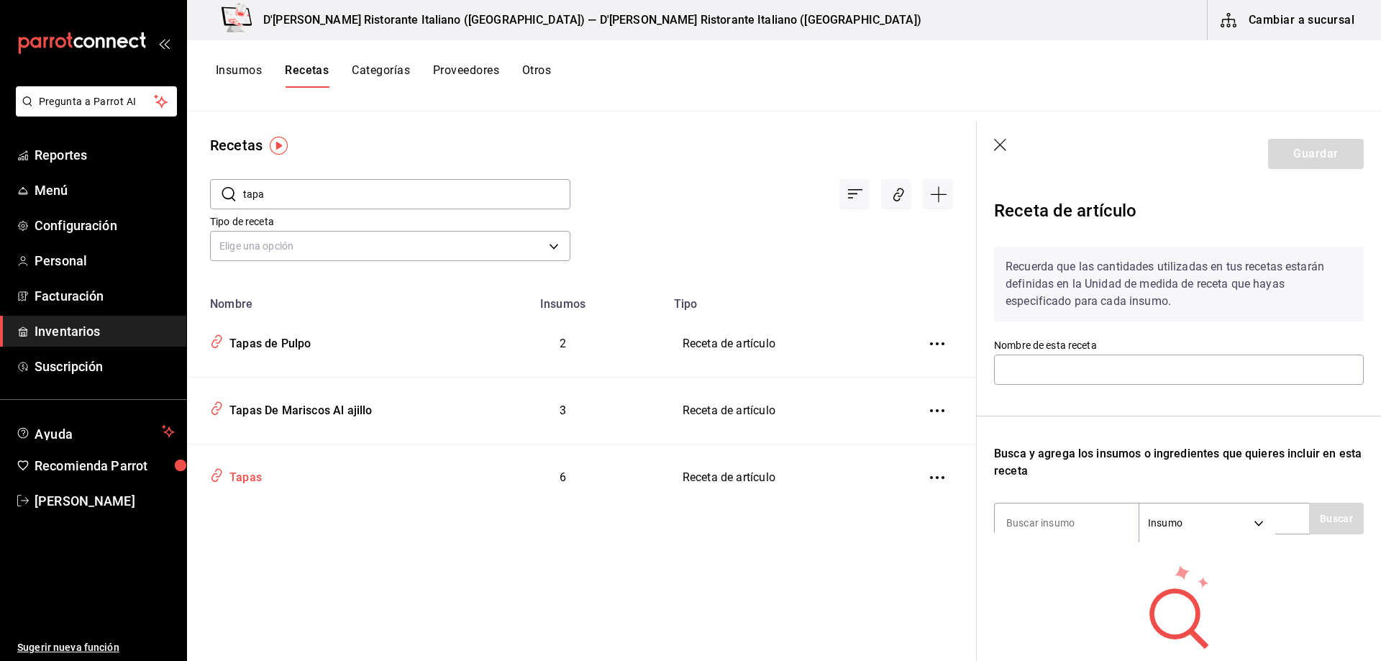
type input "Tapas"
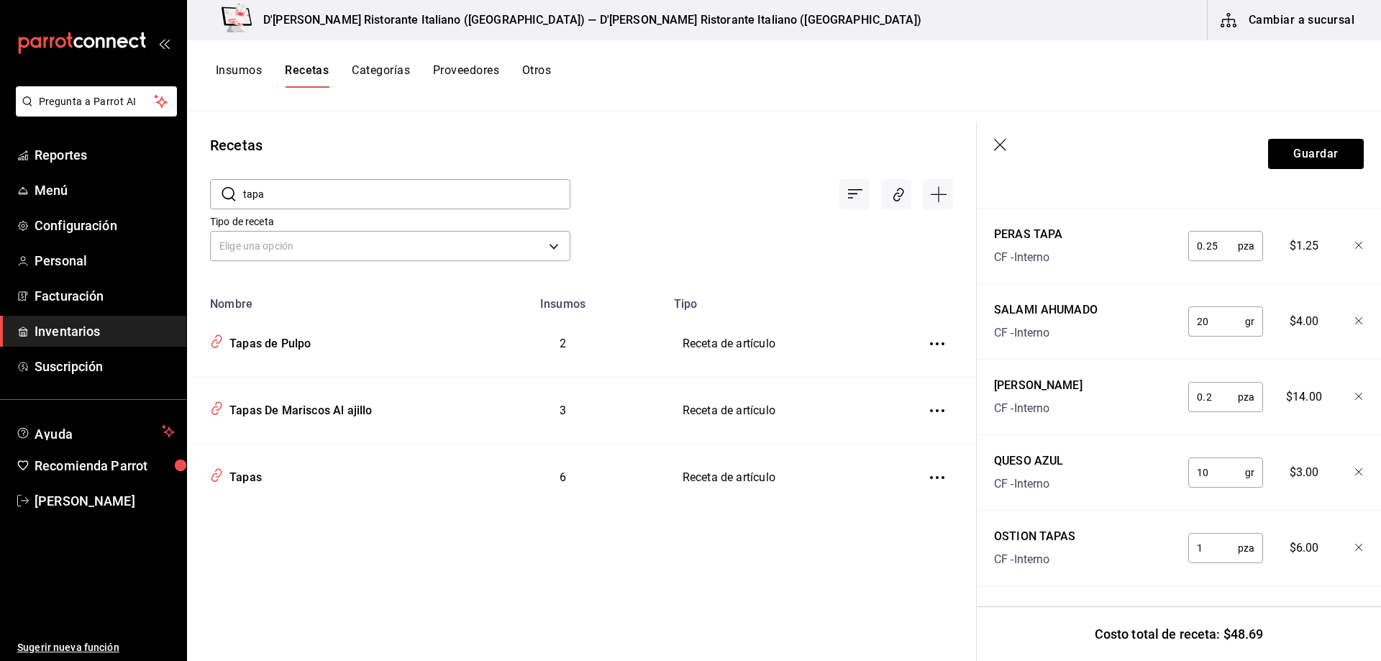
scroll to position [464, 0]
click at [998, 140] on icon "button" at bounding box center [1001, 146] width 14 height 14
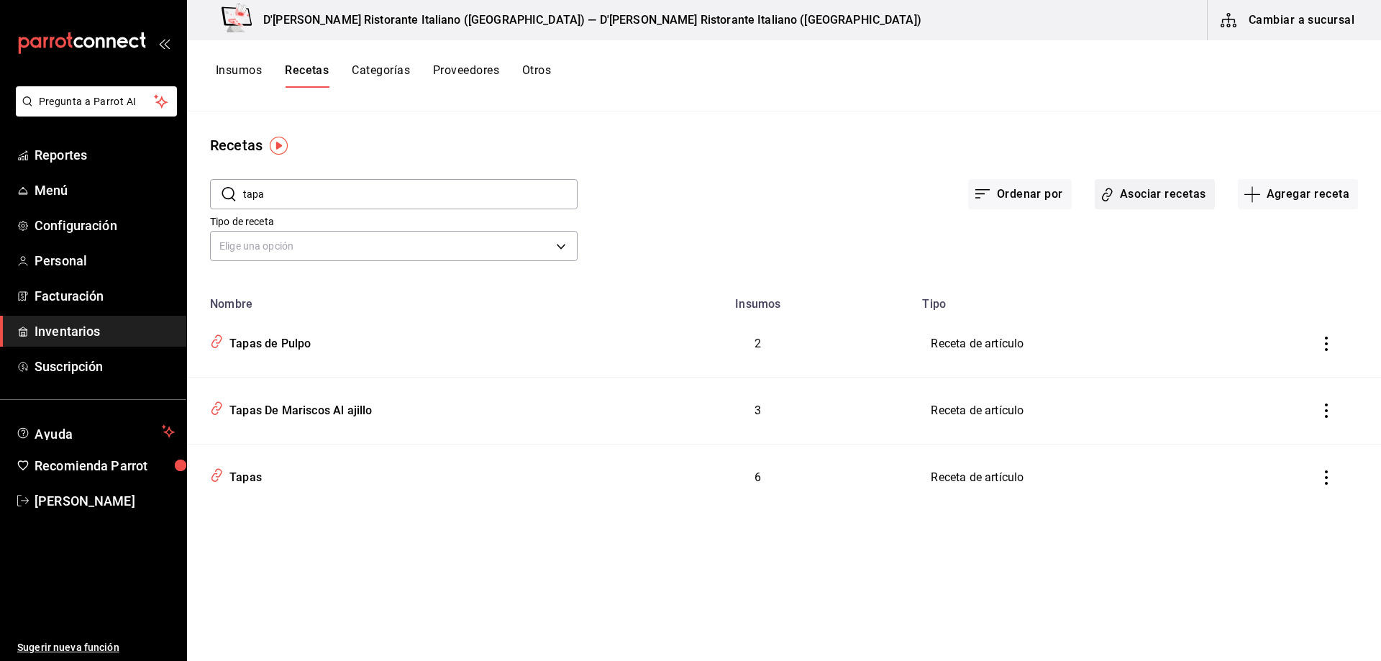
click at [1163, 196] on button "Asociar recetas" at bounding box center [1155, 194] width 120 height 30
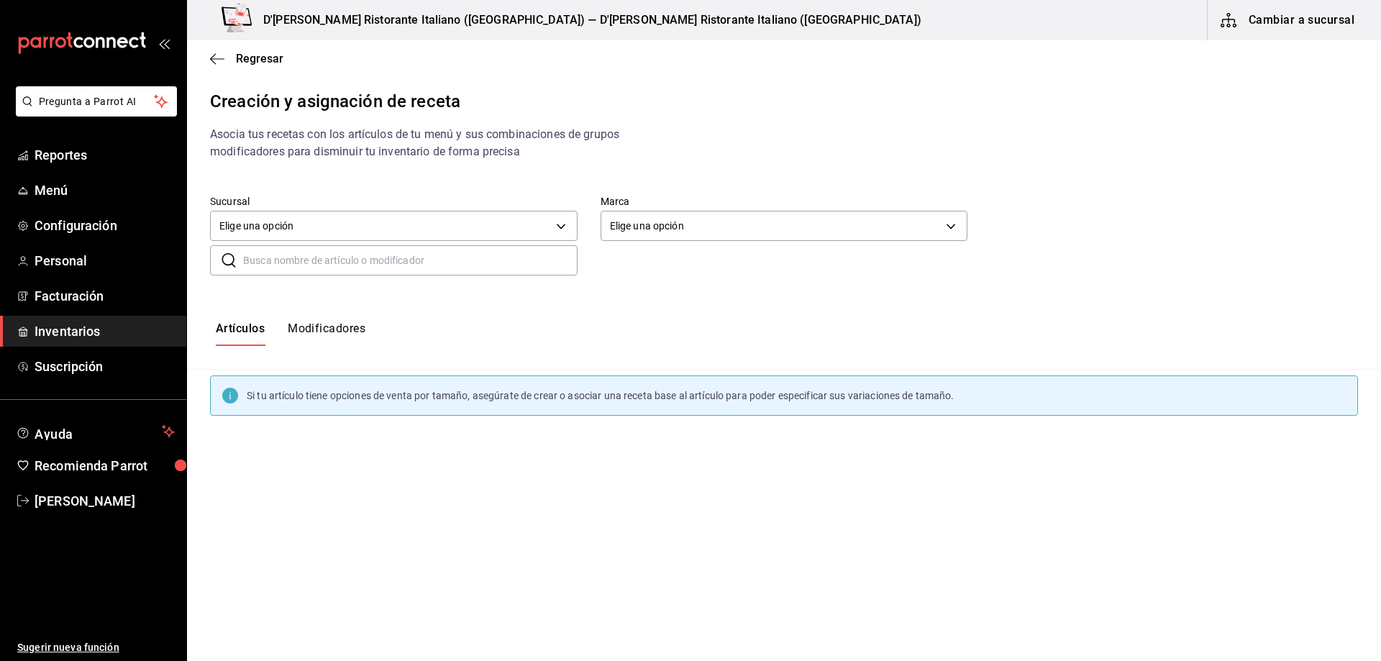
click at [360, 251] on input "text" at bounding box center [410, 260] width 335 height 29
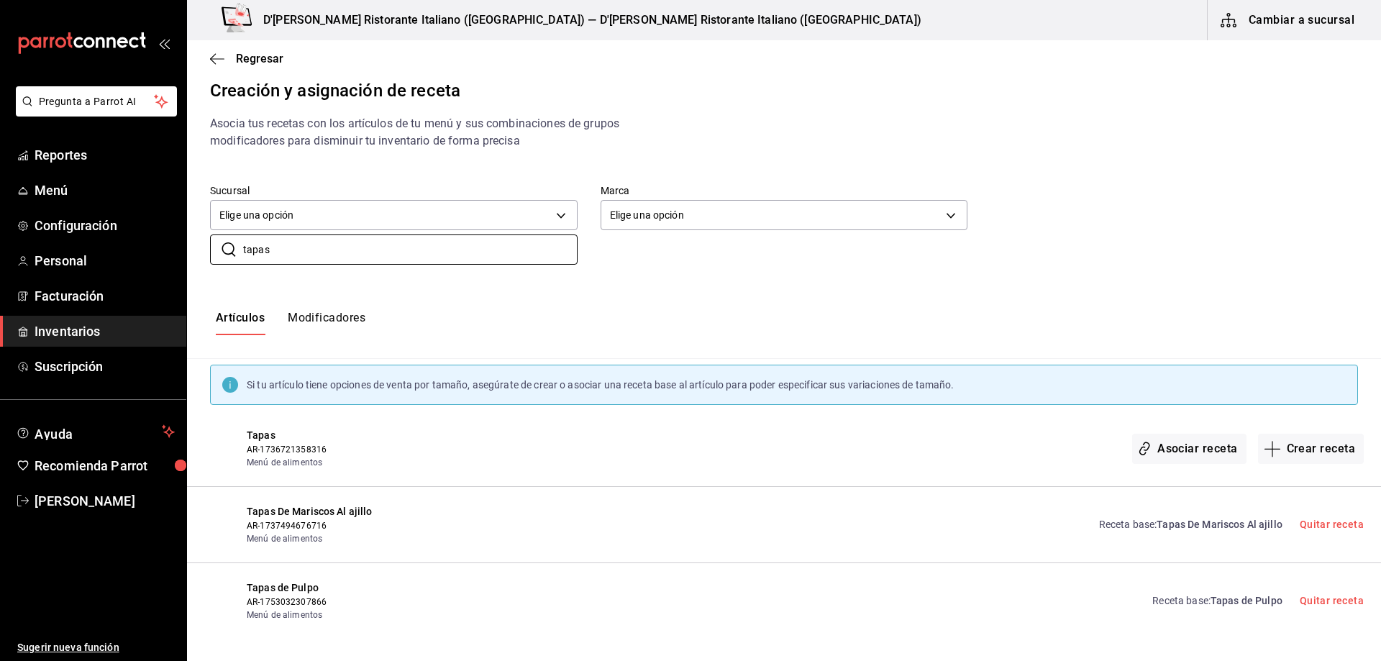
scroll to position [14, 0]
type input "tapas"
click at [1300, 442] on button "Crear receta" at bounding box center [1311, 446] width 106 height 30
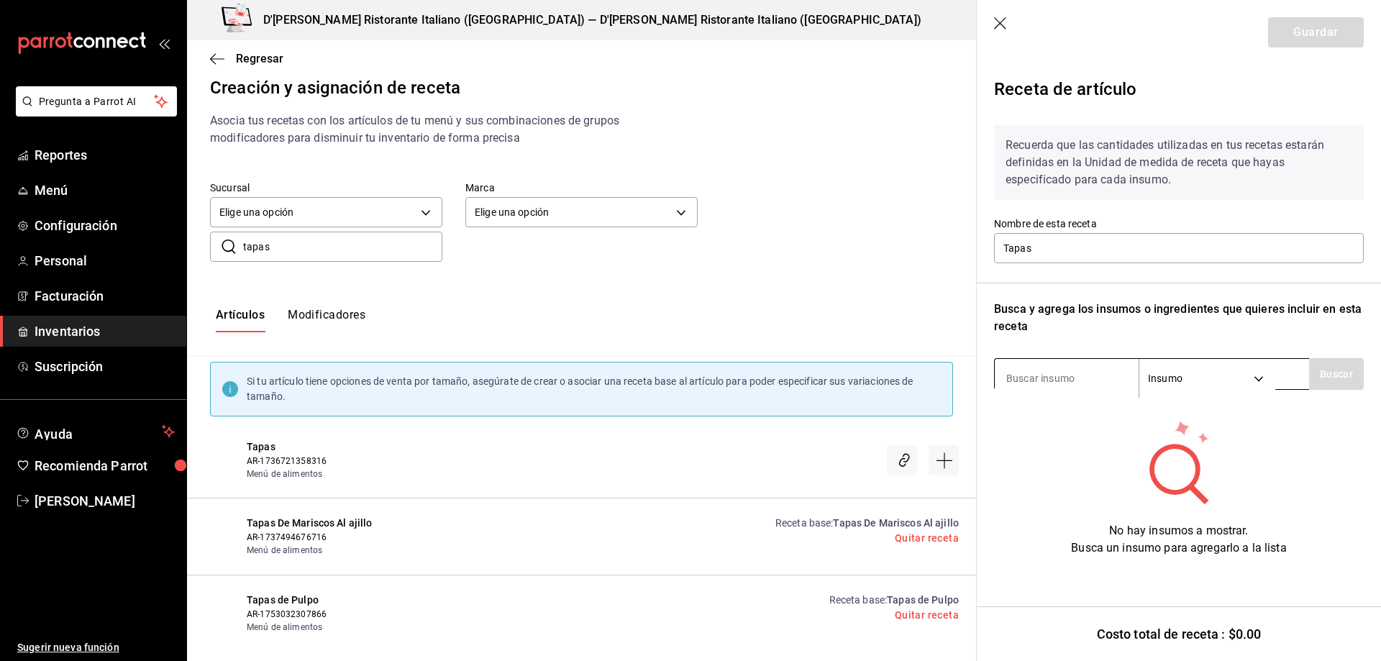
click at [1053, 376] on input at bounding box center [1067, 378] width 144 height 30
type input "queso"
click at [1343, 369] on button "Buscar" at bounding box center [1336, 374] width 55 height 32
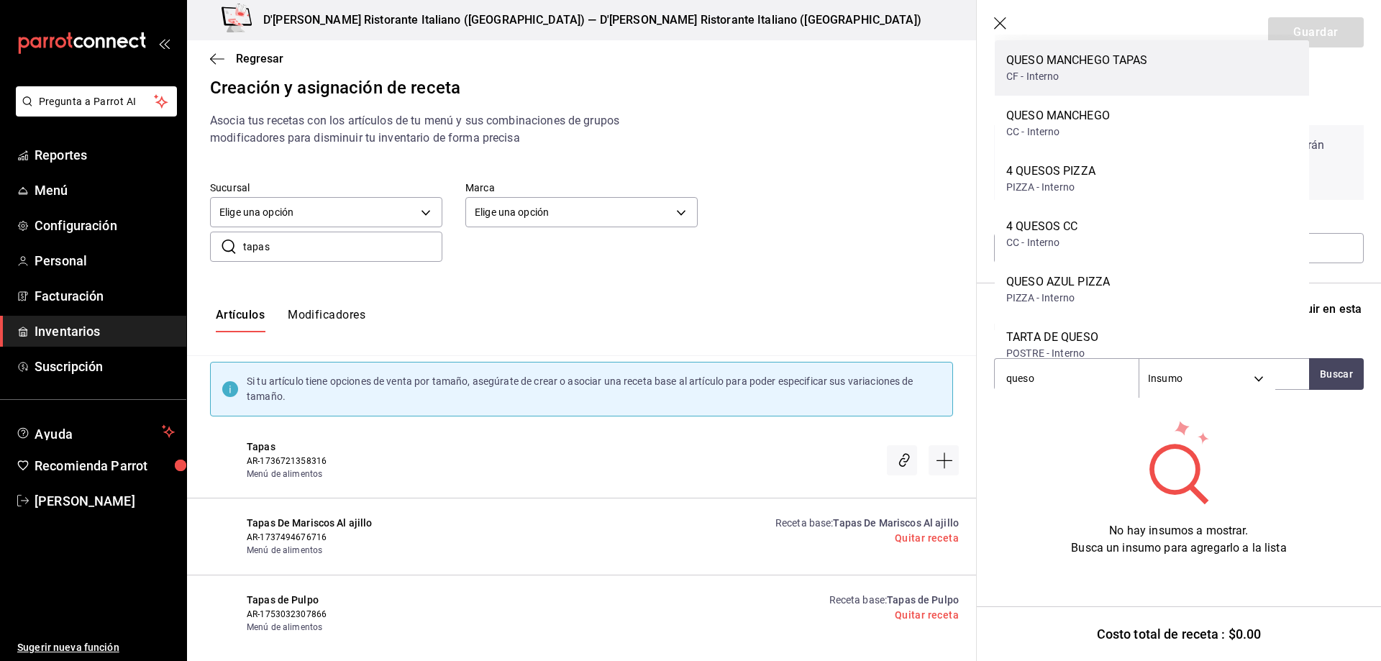
click at [1130, 62] on div "QUESO MANCHEGO TAPAS" at bounding box center [1078, 60] width 142 height 17
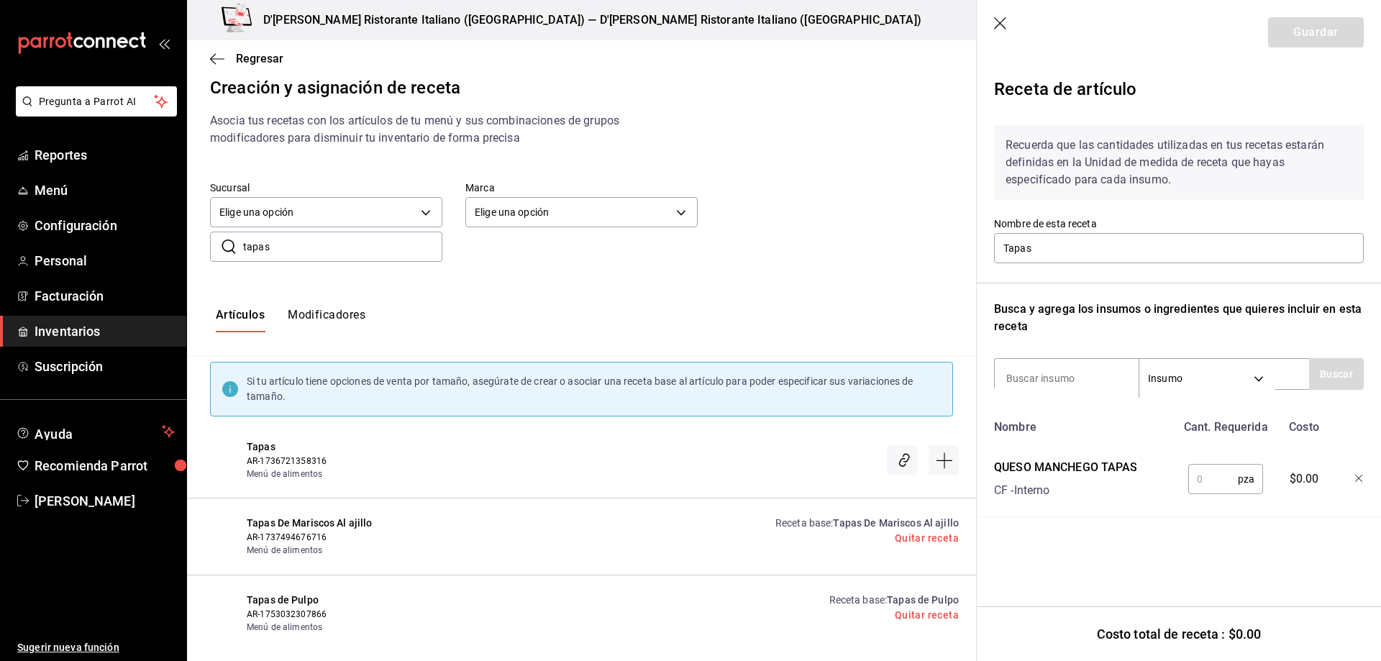
click at [1221, 483] on input "text" at bounding box center [1214, 479] width 50 height 29
type input "8"
click at [1060, 372] on input at bounding box center [1067, 378] width 144 height 30
click at [1325, 374] on button "Buscar" at bounding box center [1336, 374] width 55 height 32
type input "pera"
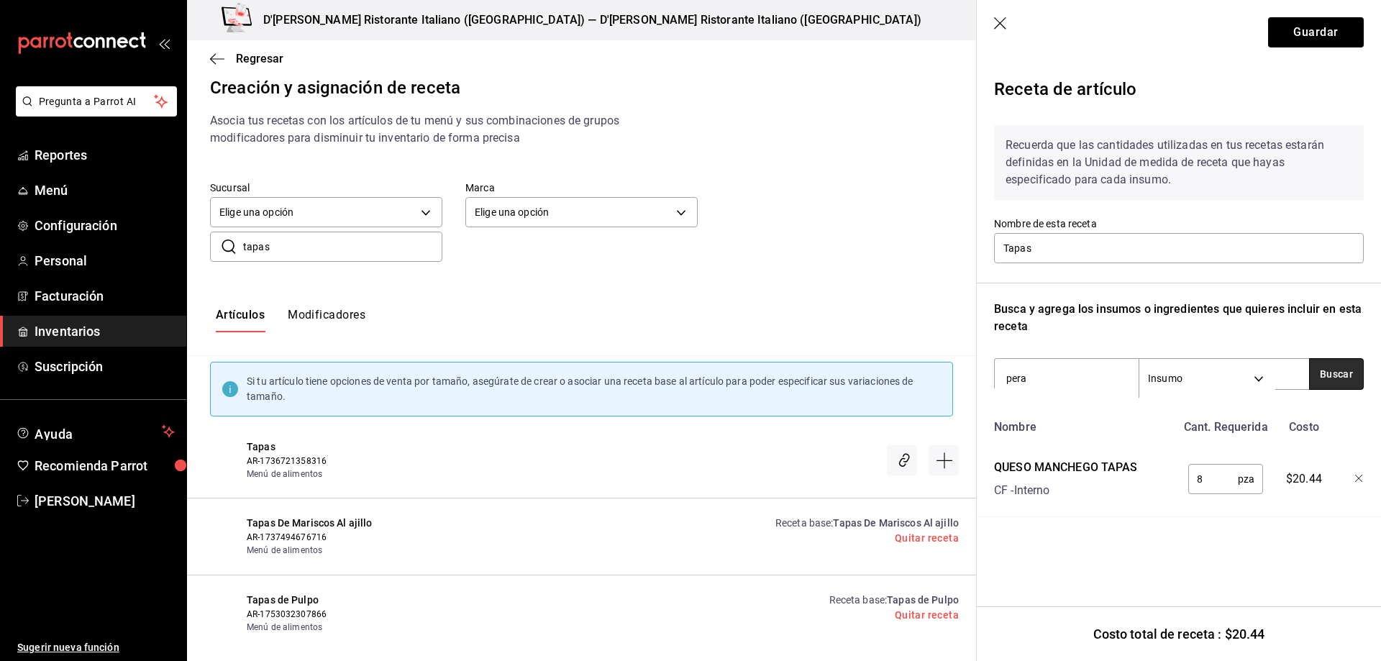
click at [1325, 374] on button "Buscar" at bounding box center [1336, 374] width 55 height 32
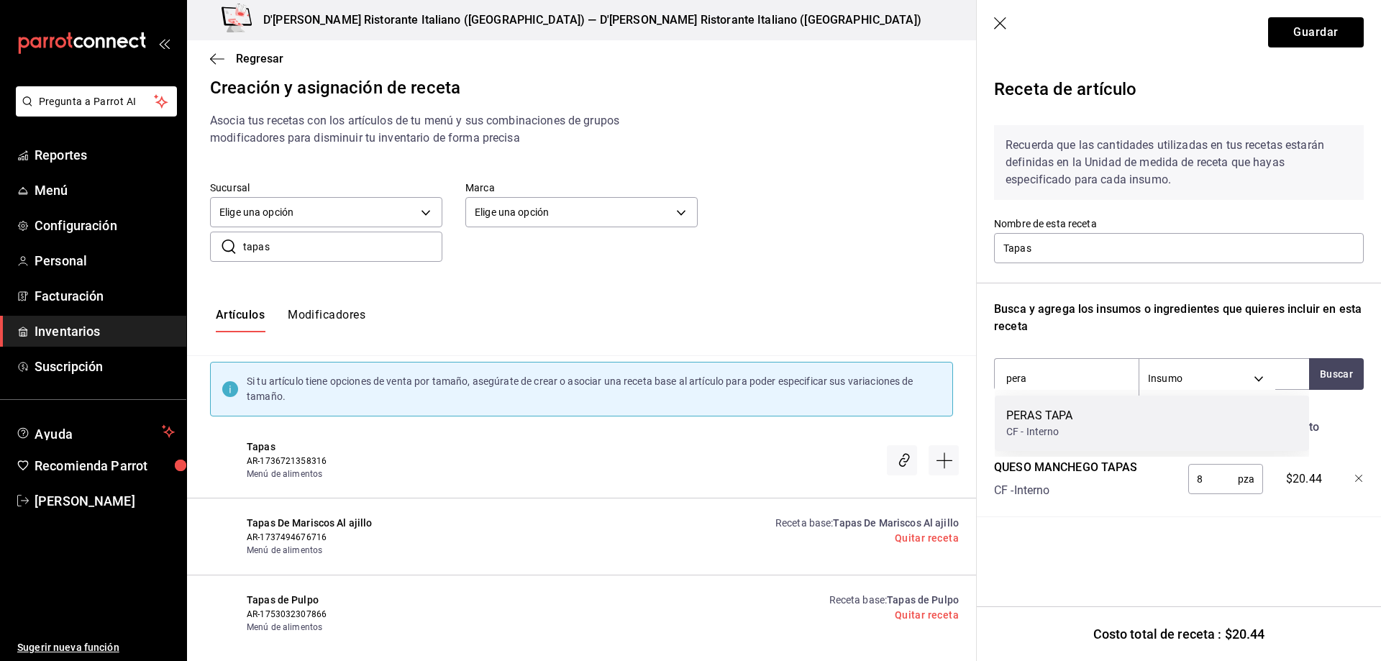
click at [1047, 412] on div "PERAS TAPA" at bounding box center [1040, 415] width 66 height 17
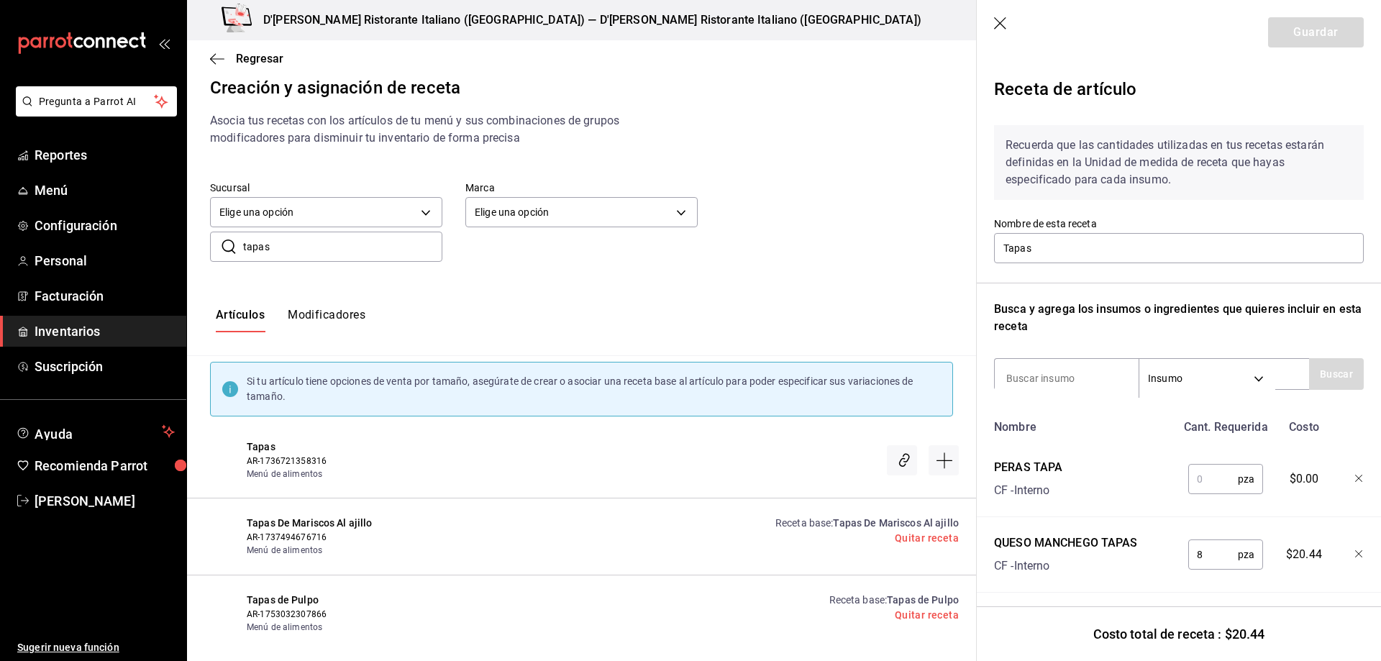
click at [1213, 476] on input "text" at bounding box center [1214, 479] width 50 height 29
type input "0.25"
click at [1061, 374] on input at bounding box center [1067, 378] width 144 height 30
type input "salami"
click at [1324, 371] on button "Buscar" at bounding box center [1336, 374] width 55 height 32
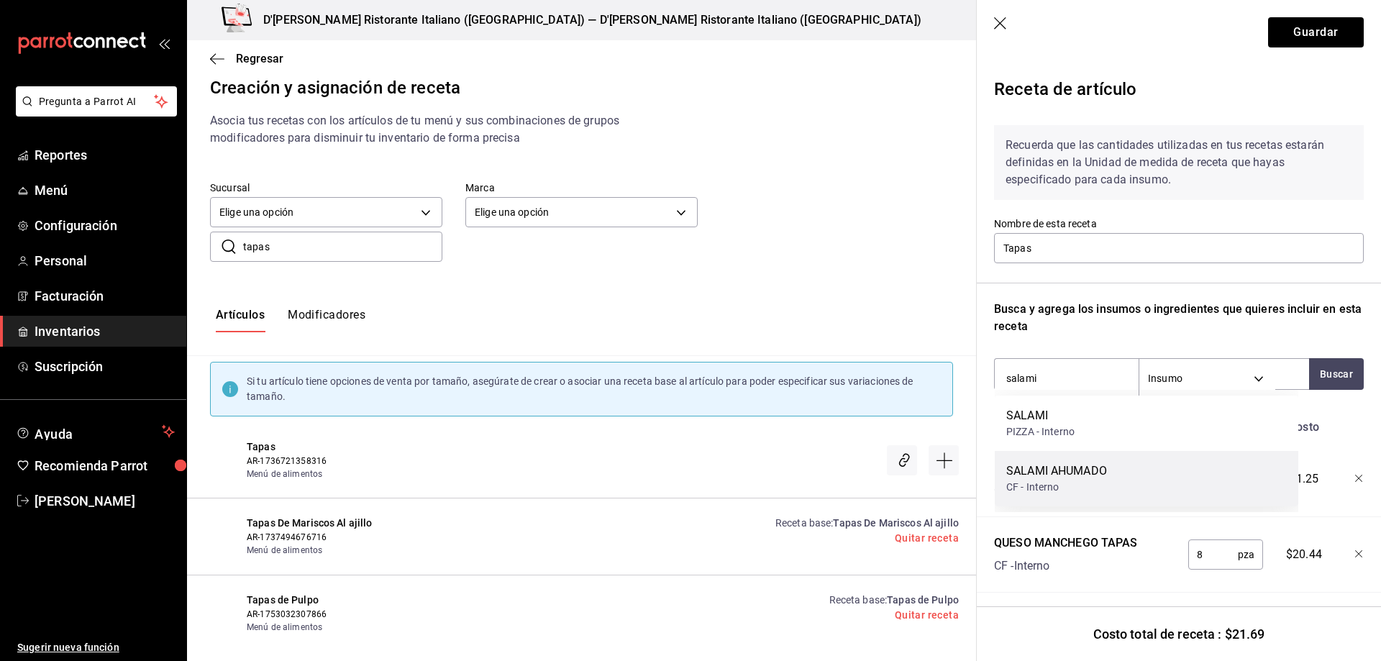
drag, startPoint x: 1109, startPoint y: 415, endPoint x: 1078, endPoint y: 480, distance: 72.1
click at [1078, 480] on div "SALAMI PIZZA - Interno SALAMI AHUMADO CF - Interno" at bounding box center [1147, 451] width 304 height 111
click at [1078, 480] on div "CF - Interno" at bounding box center [1057, 487] width 101 height 15
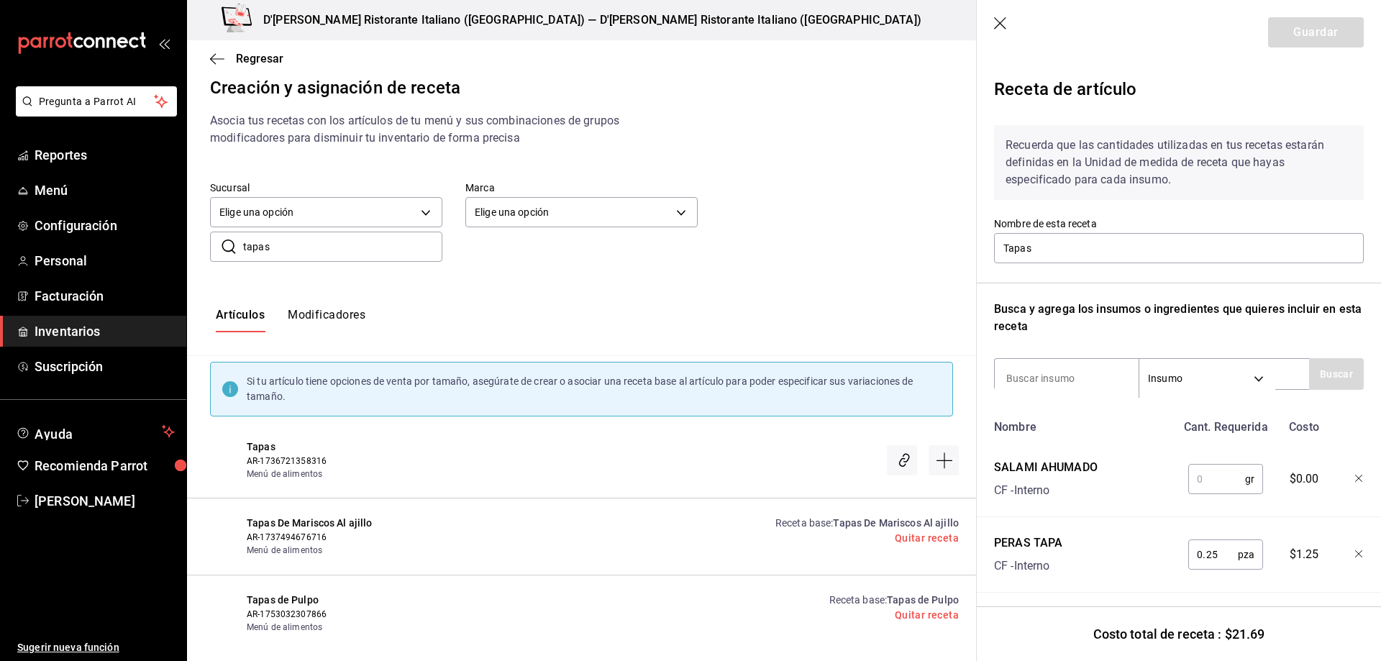
click at [1192, 479] on input "text" at bounding box center [1217, 479] width 57 height 29
type input "20"
click at [1090, 377] on input at bounding box center [1067, 378] width 144 height 30
type input "jaMON"
click at [1310, 378] on button "Buscar" at bounding box center [1336, 374] width 55 height 32
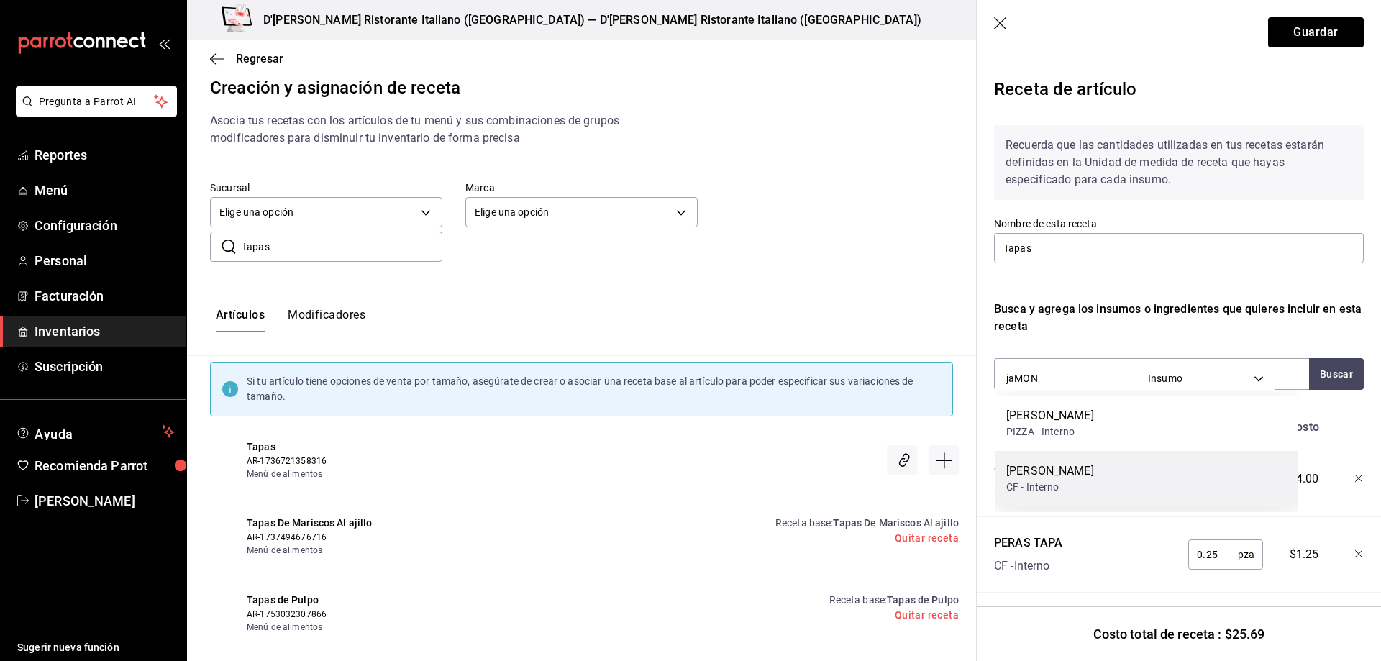
click at [1094, 469] on div "JAMON SERRANO" at bounding box center [1051, 471] width 88 height 17
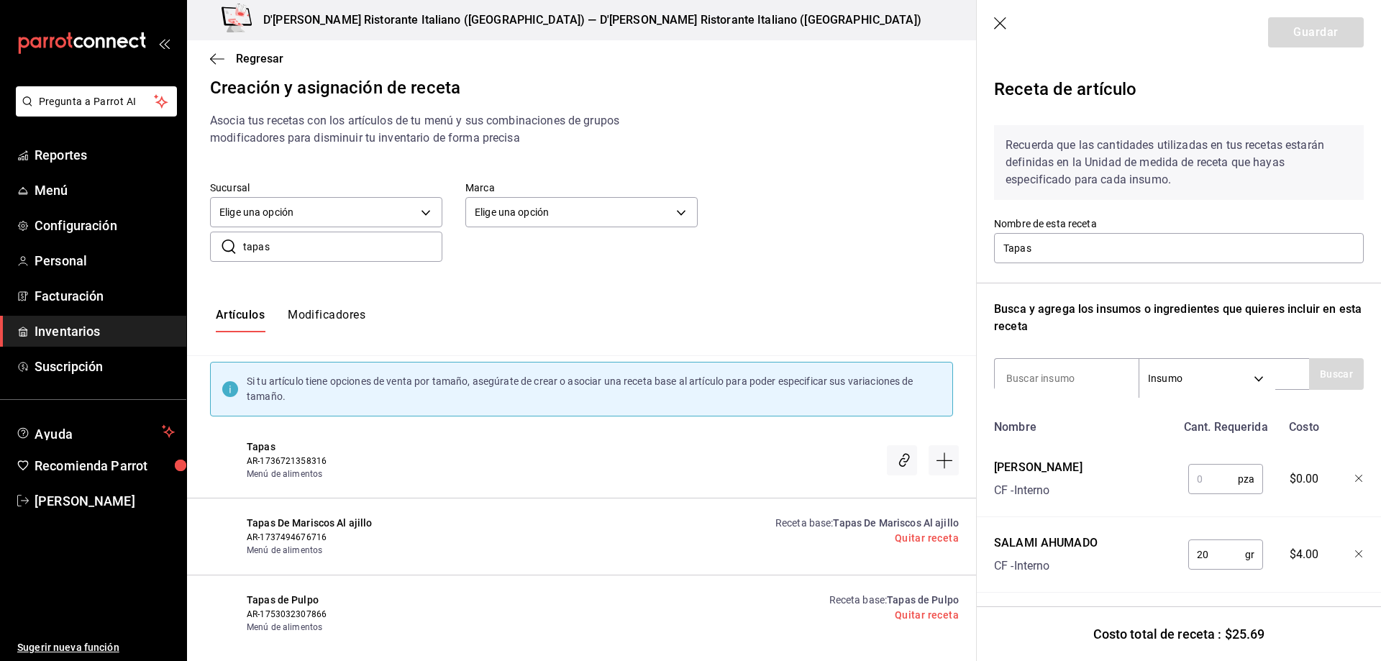
click at [1207, 474] on input "text" at bounding box center [1214, 479] width 50 height 29
type input "0.2"
click at [1094, 383] on input at bounding box center [1067, 378] width 144 height 30
type input "QUESO AZUL"
click at [1322, 377] on button "Buscar" at bounding box center [1336, 374] width 55 height 32
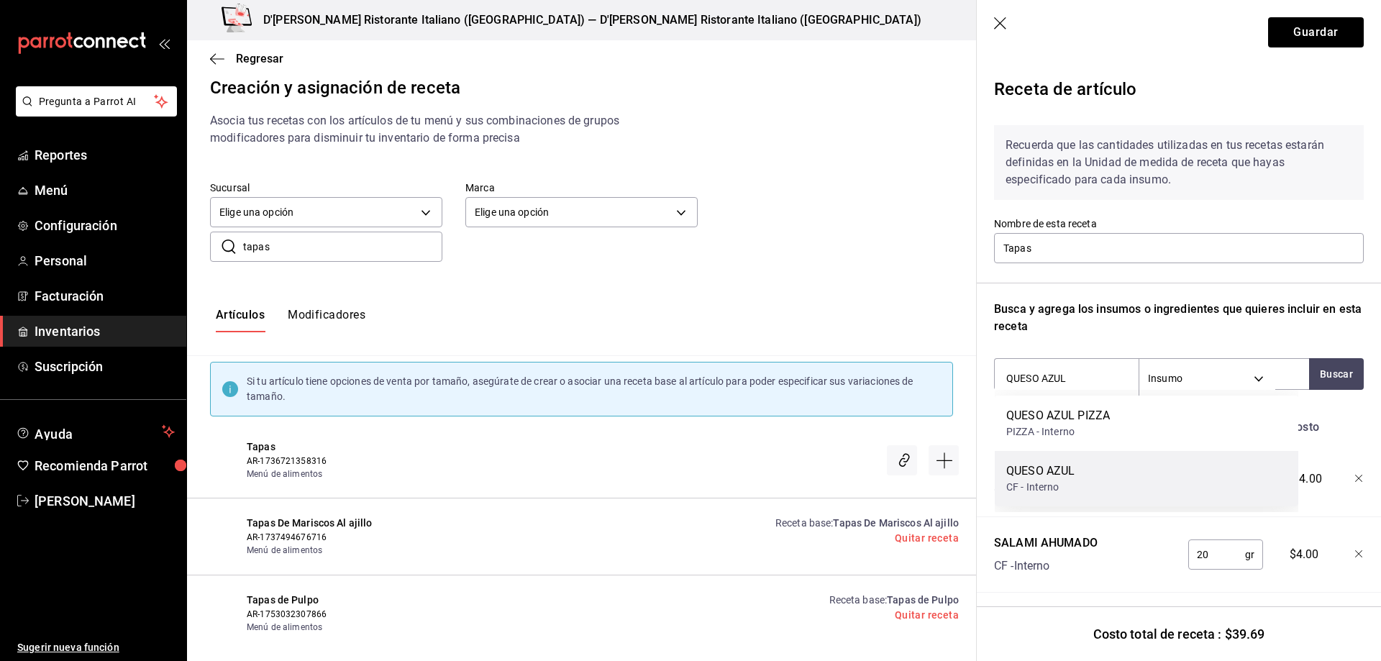
click at [1085, 473] on div "QUESO AZUL CF - Interno" at bounding box center [1147, 478] width 304 height 55
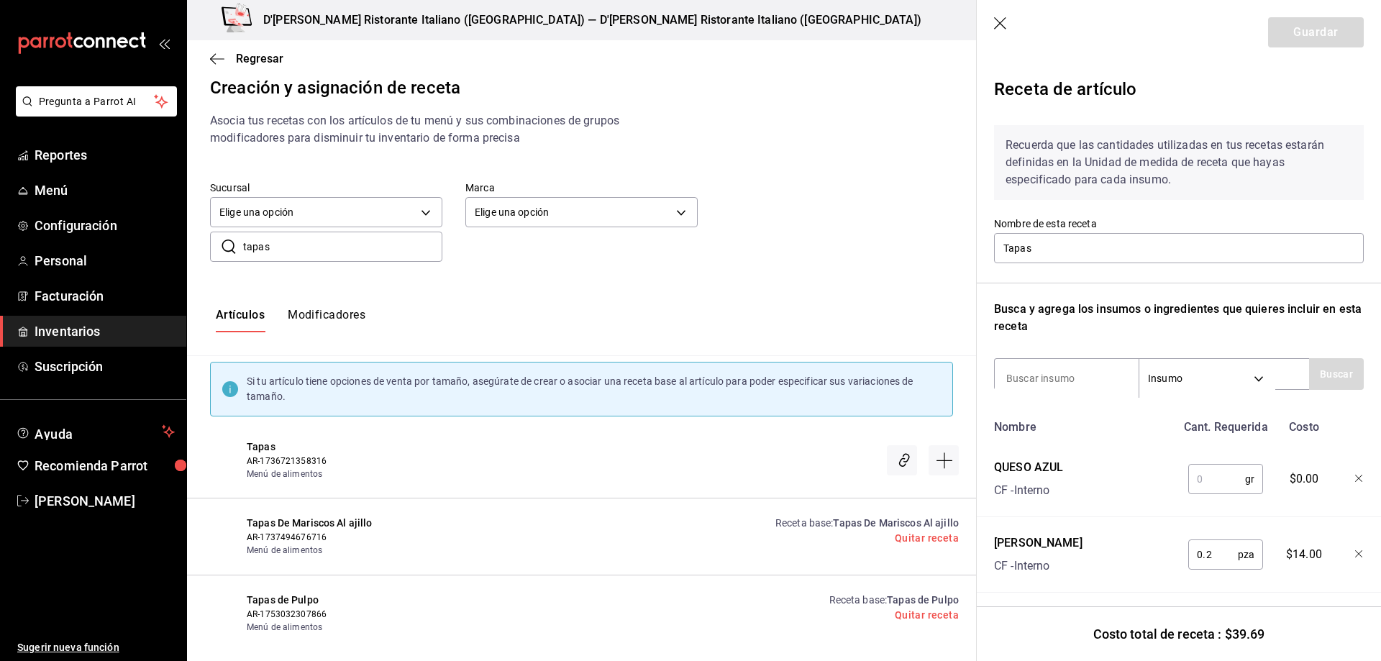
click at [1215, 474] on input "text" at bounding box center [1217, 479] width 57 height 29
type input "10"
click at [1066, 372] on input at bounding box center [1067, 378] width 144 height 30
type input "OSTION"
click at [1318, 378] on button "Buscar" at bounding box center [1336, 374] width 55 height 32
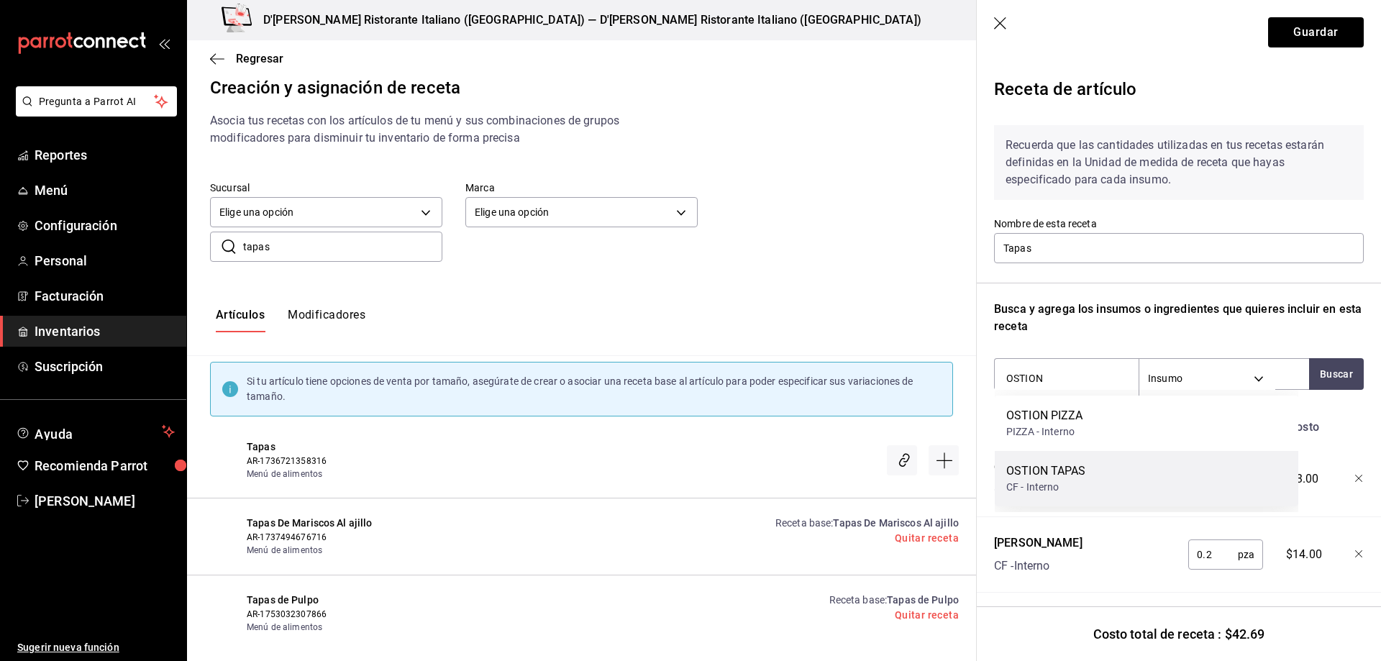
click at [1074, 473] on div "OSTION TAPAS" at bounding box center [1047, 471] width 80 height 17
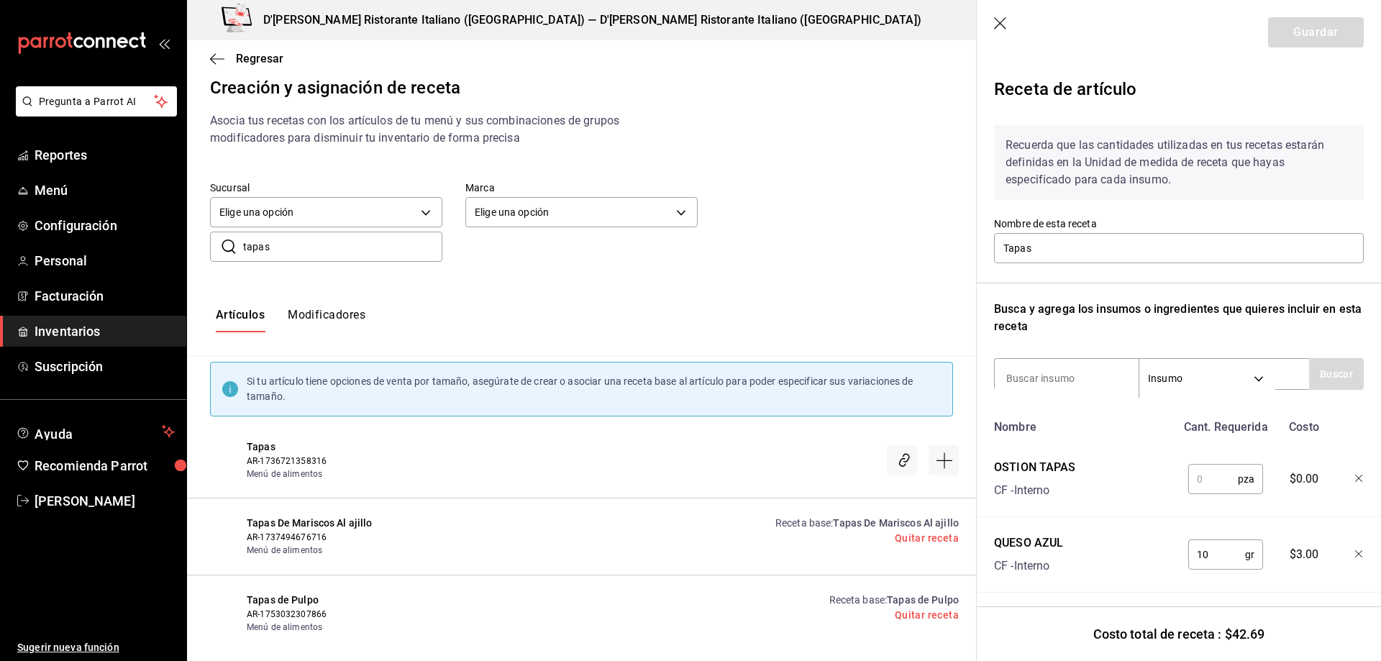
click at [1206, 476] on input "text" at bounding box center [1214, 479] width 50 height 29
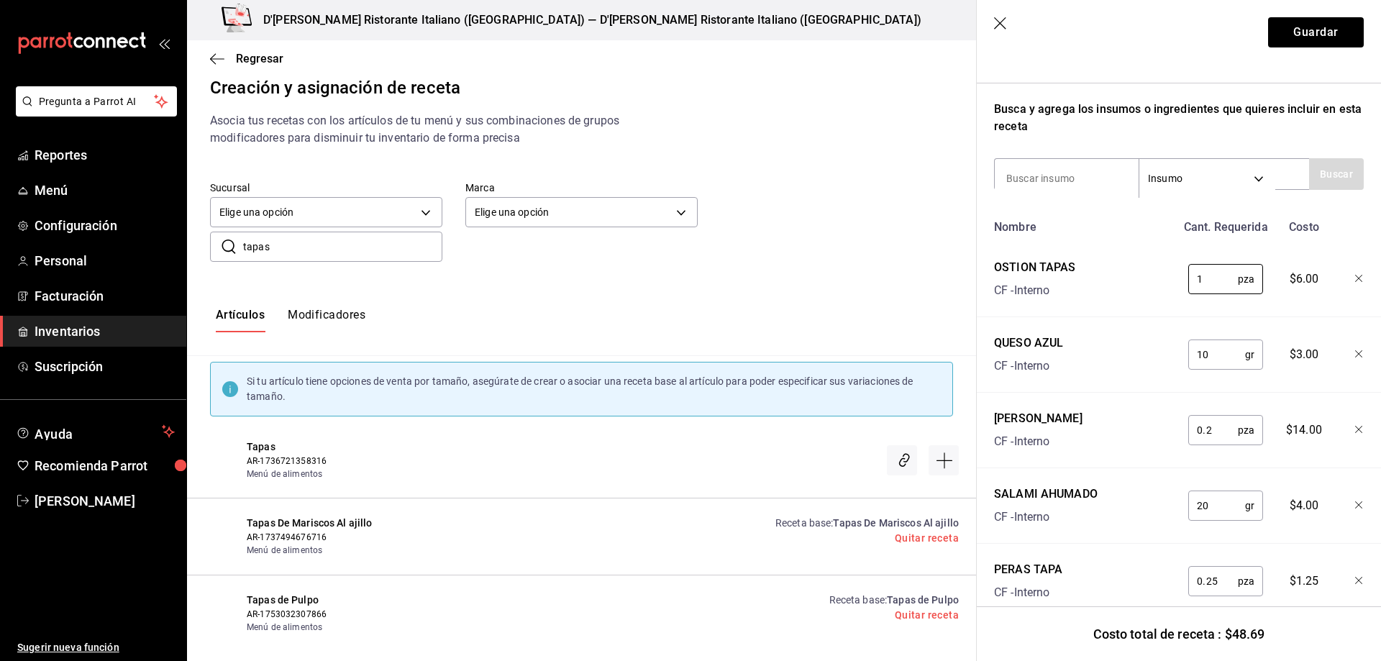
scroll to position [176, 0]
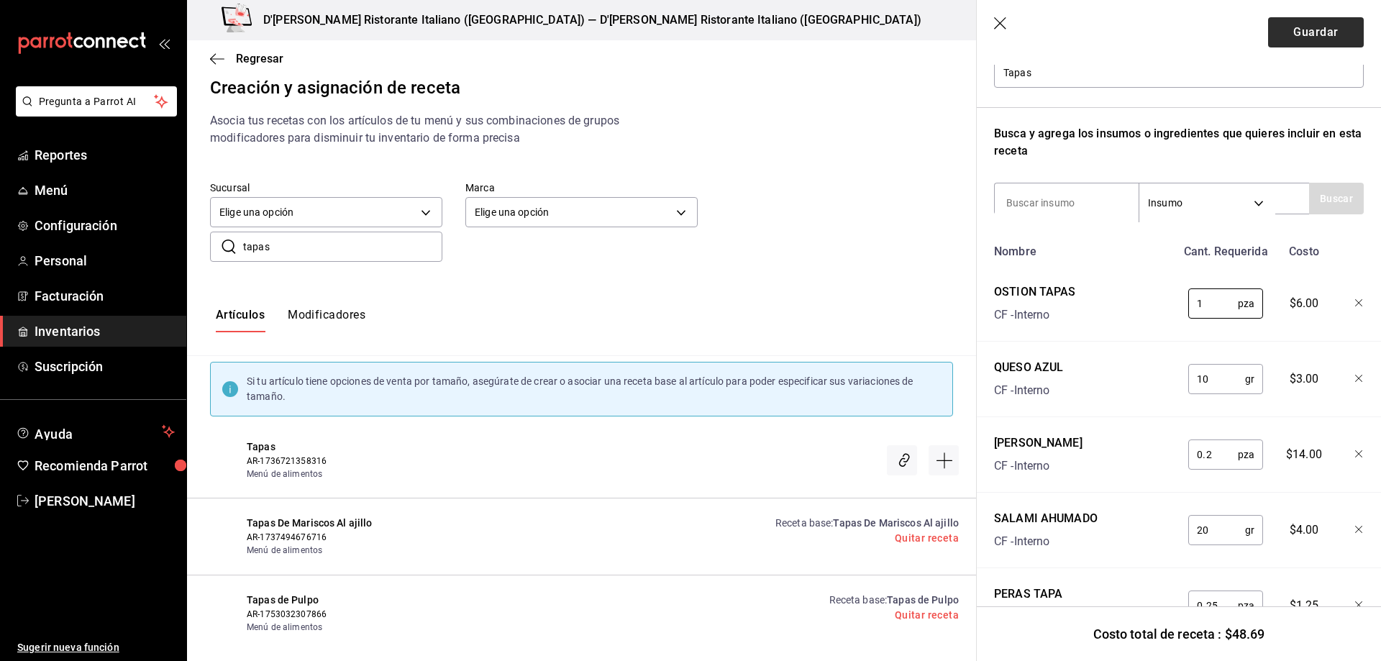
type input "1"
click at [1286, 26] on button "Guardar" at bounding box center [1316, 32] width 96 height 30
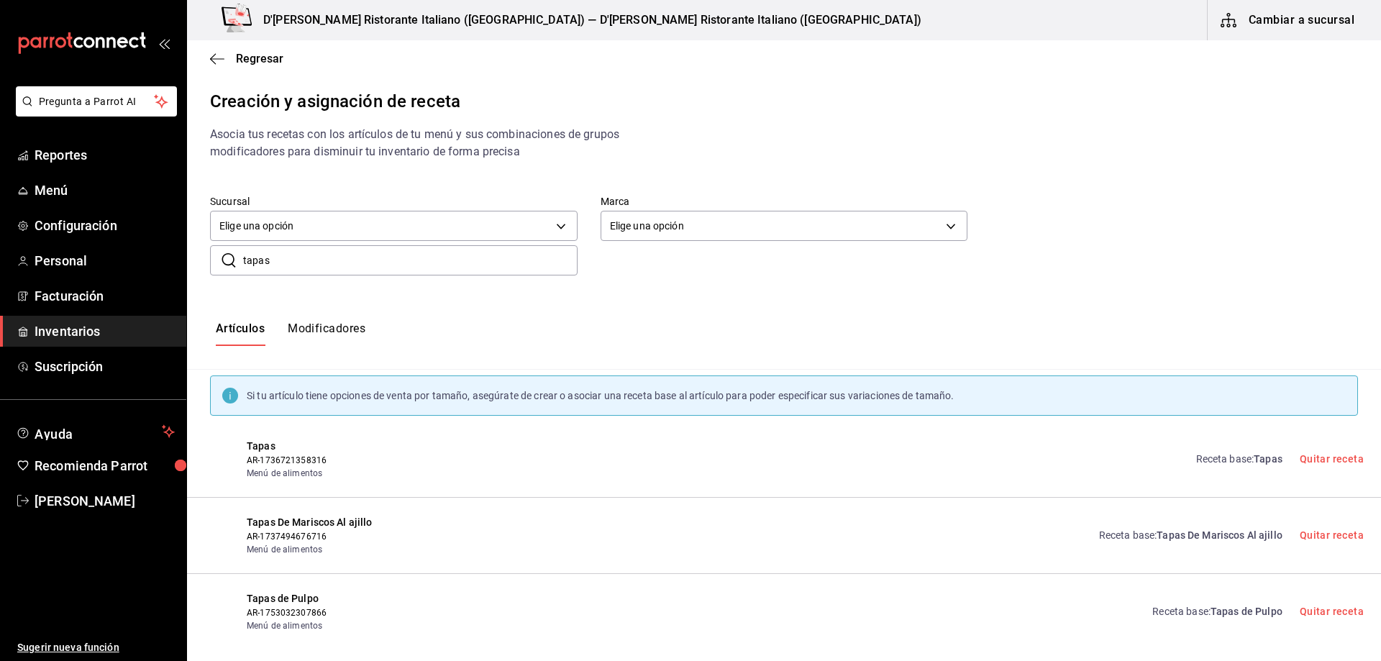
scroll to position [14, 0]
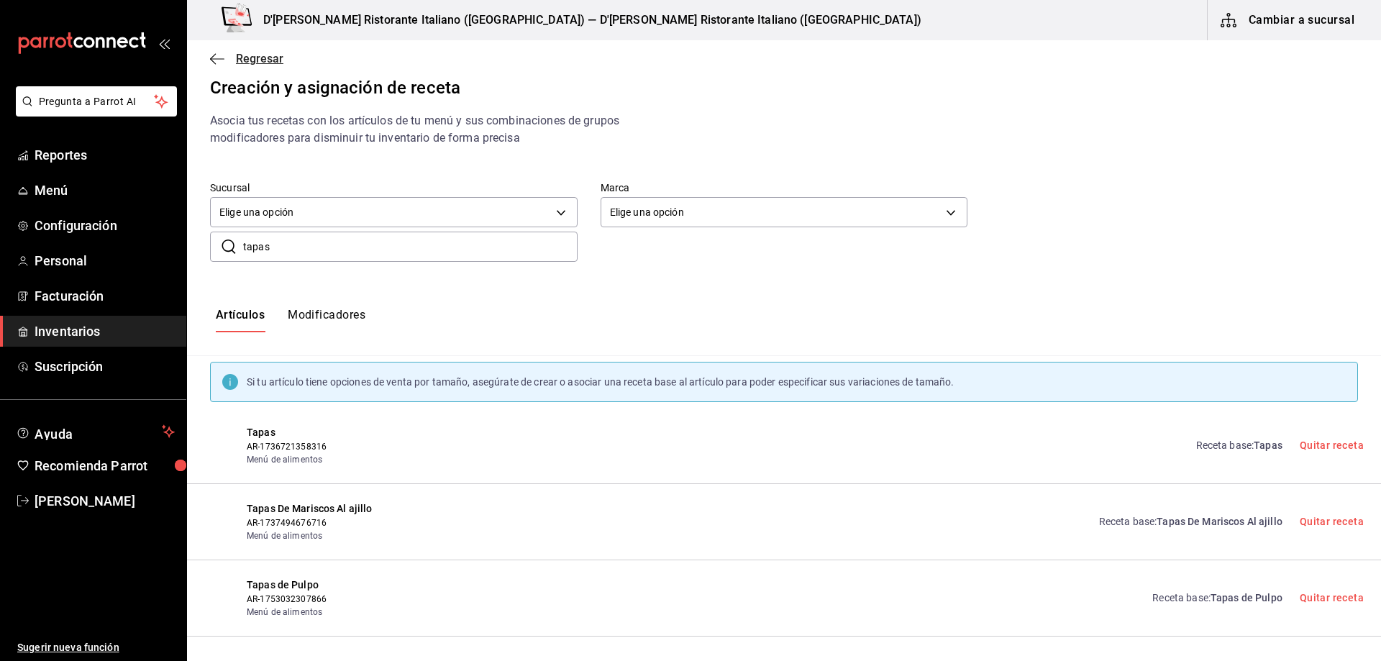
click at [242, 59] on span "Regresar" at bounding box center [259, 59] width 47 height 14
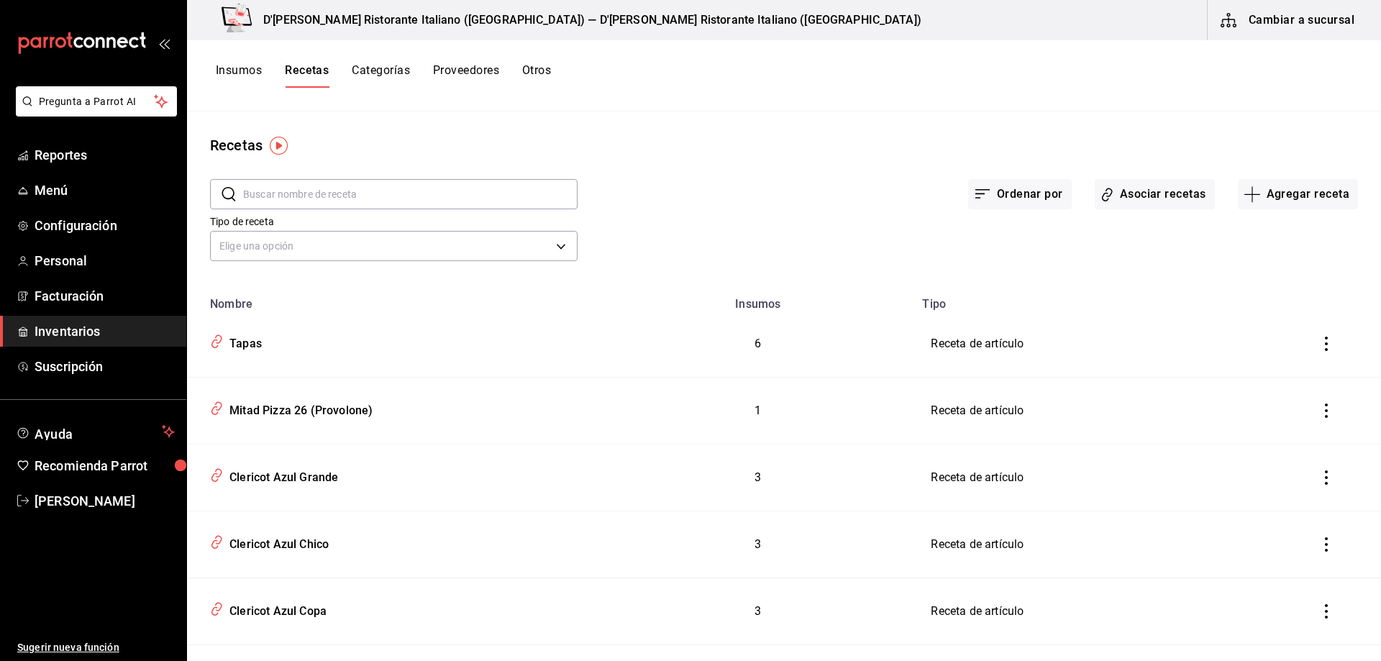
click at [348, 197] on input "text" at bounding box center [410, 194] width 335 height 29
type input "TAPAS"
click at [459, 404] on div "Tapas de Pulpo" at bounding box center [394, 407] width 381 height 27
type input "Tapas de Pulpo"
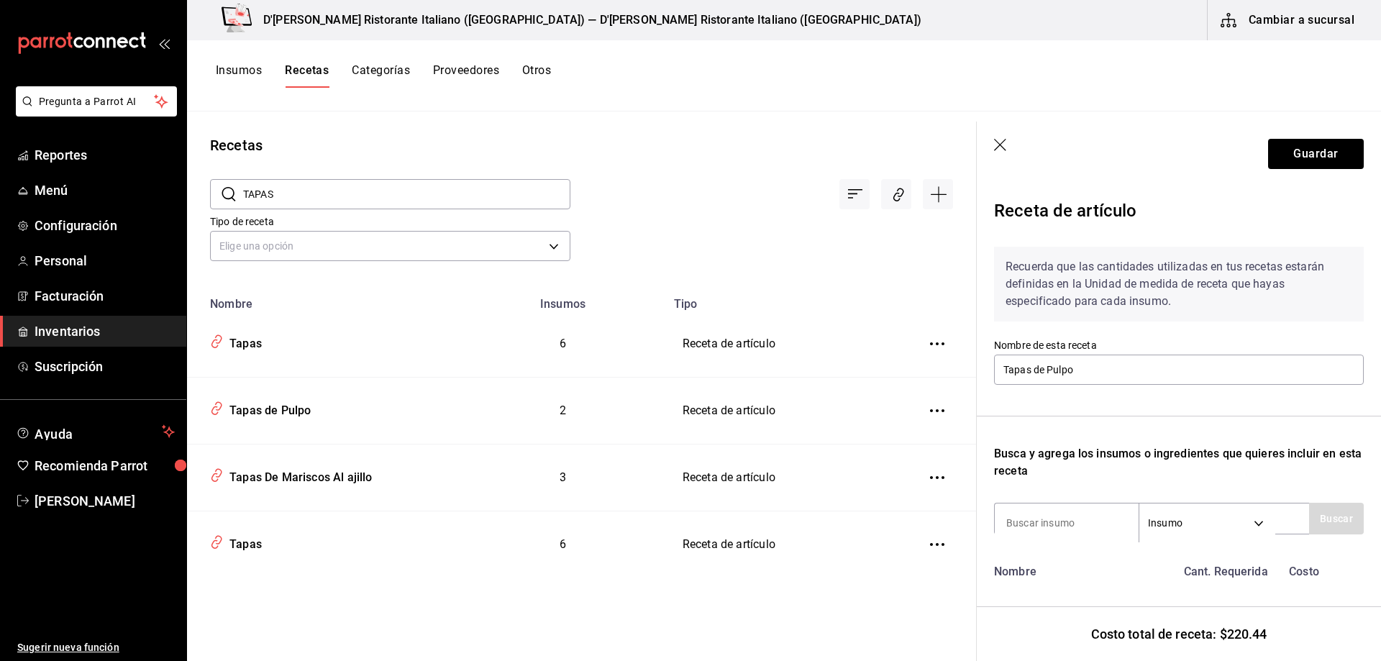
click at [1007, 145] on icon "button" at bounding box center [1001, 146] width 14 height 14
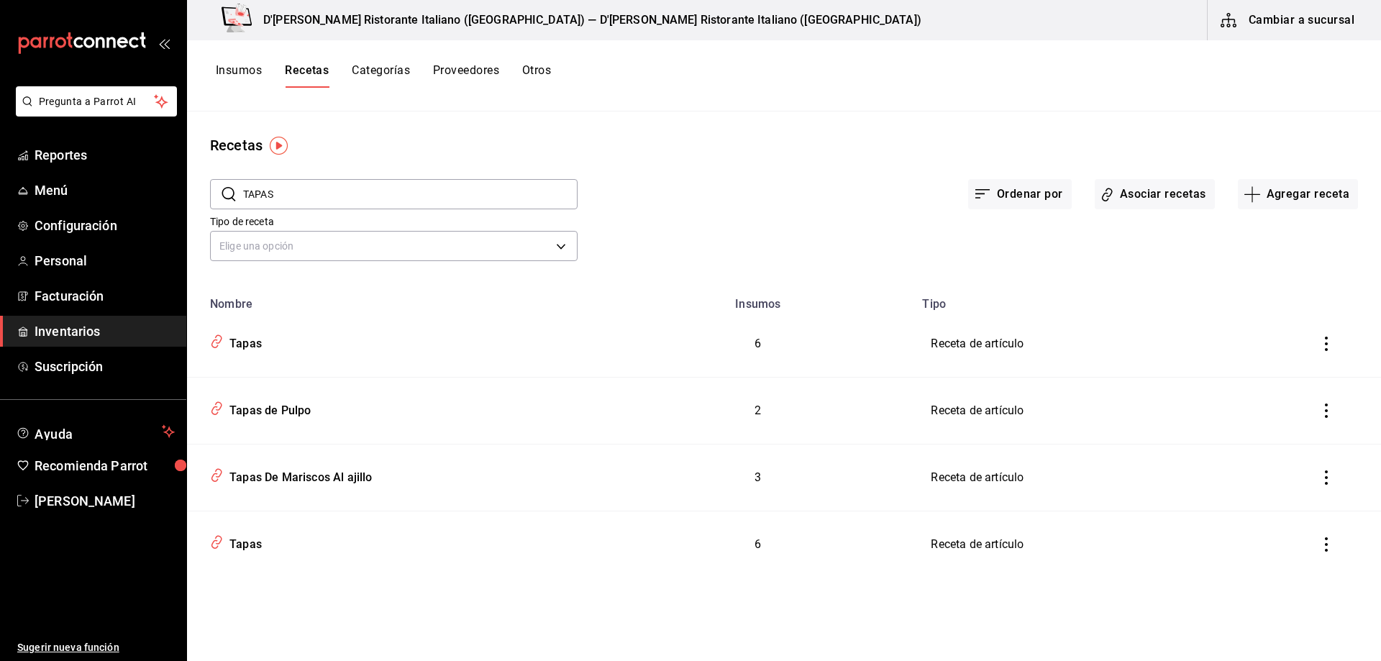
click at [94, 334] on span "Inventarios" at bounding box center [105, 331] width 140 height 19
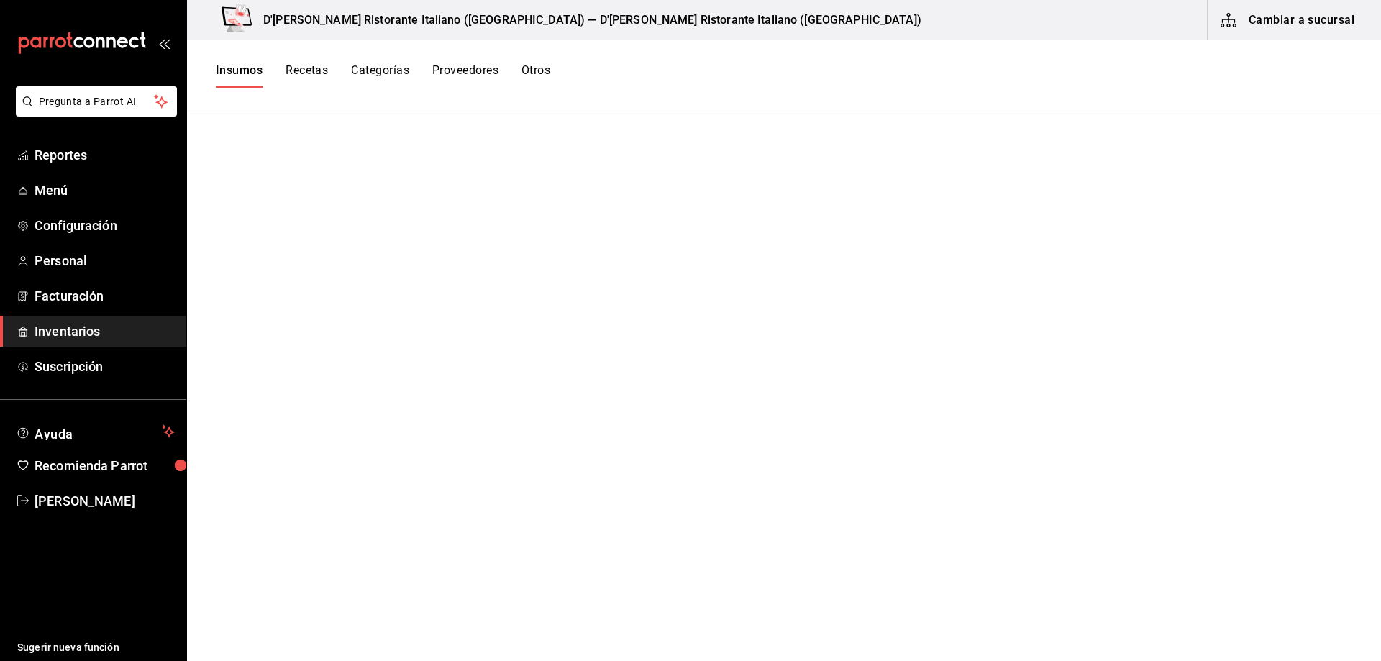
click at [1291, 20] on button "Cambiar a sucursal" at bounding box center [1289, 20] width 162 height 40
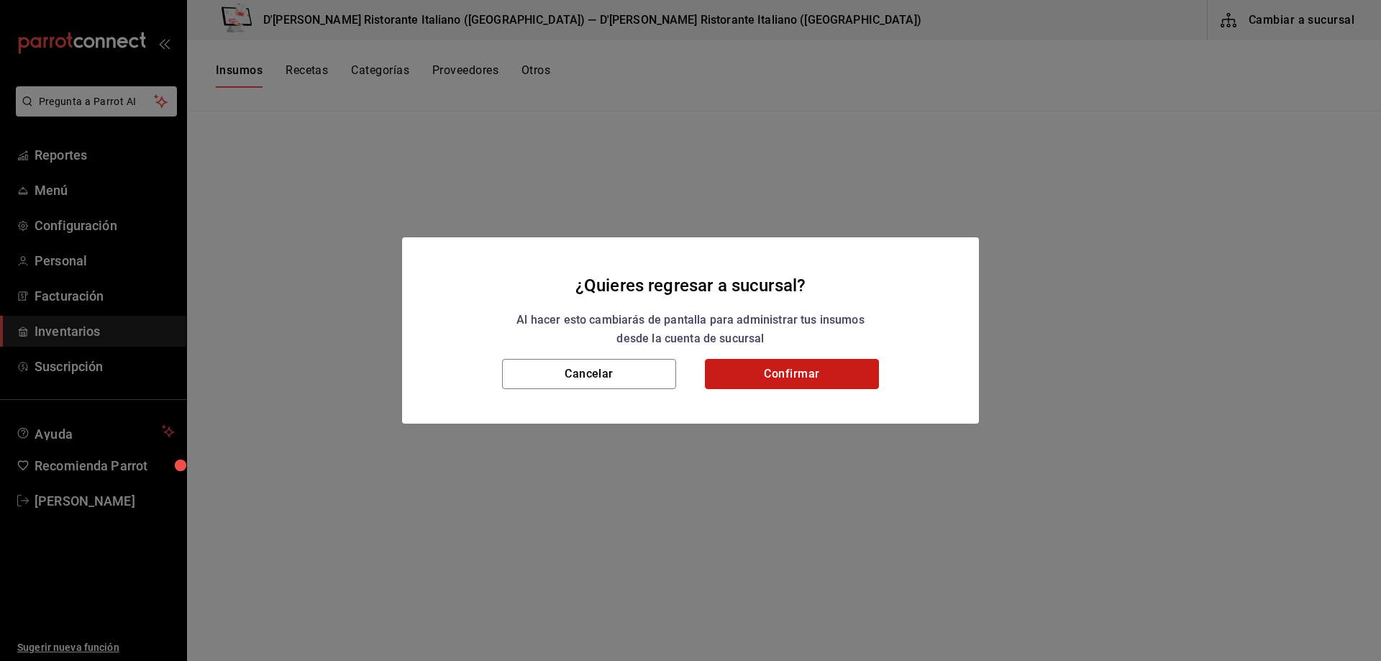
click at [763, 368] on button "Confirmar" at bounding box center [792, 374] width 174 height 30
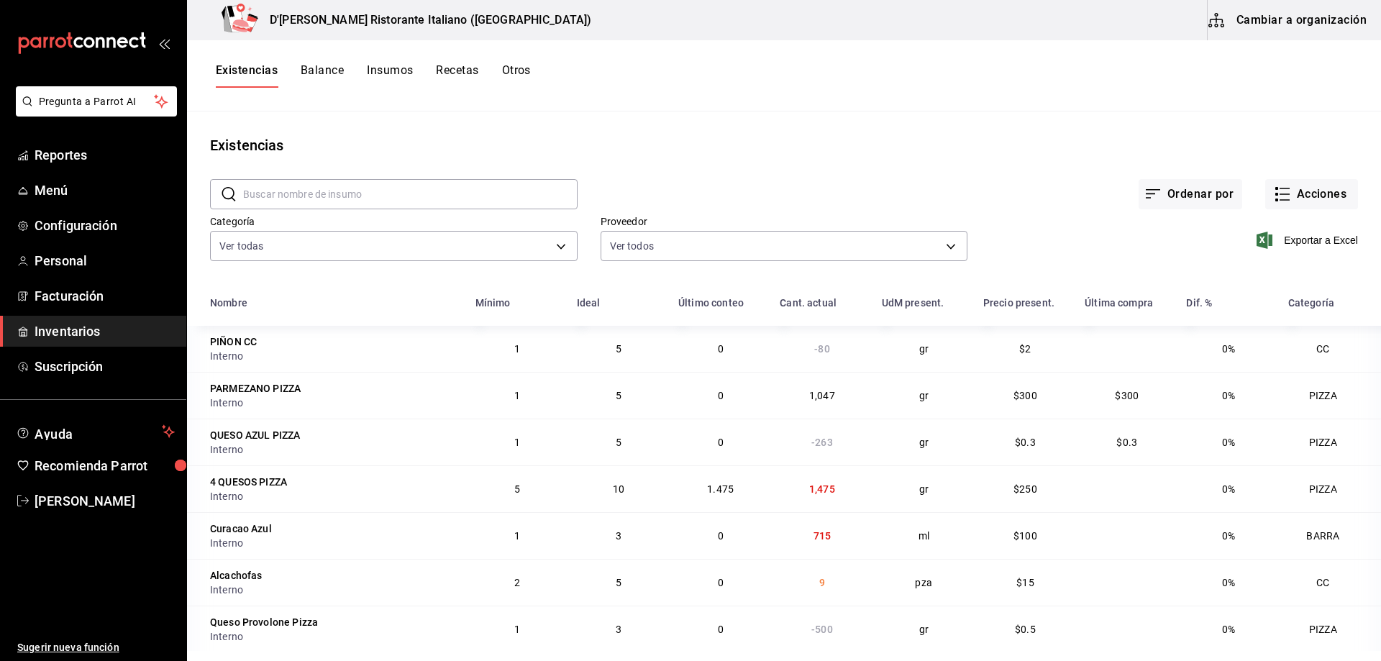
click at [373, 199] on input "text" at bounding box center [410, 194] width 335 height 29
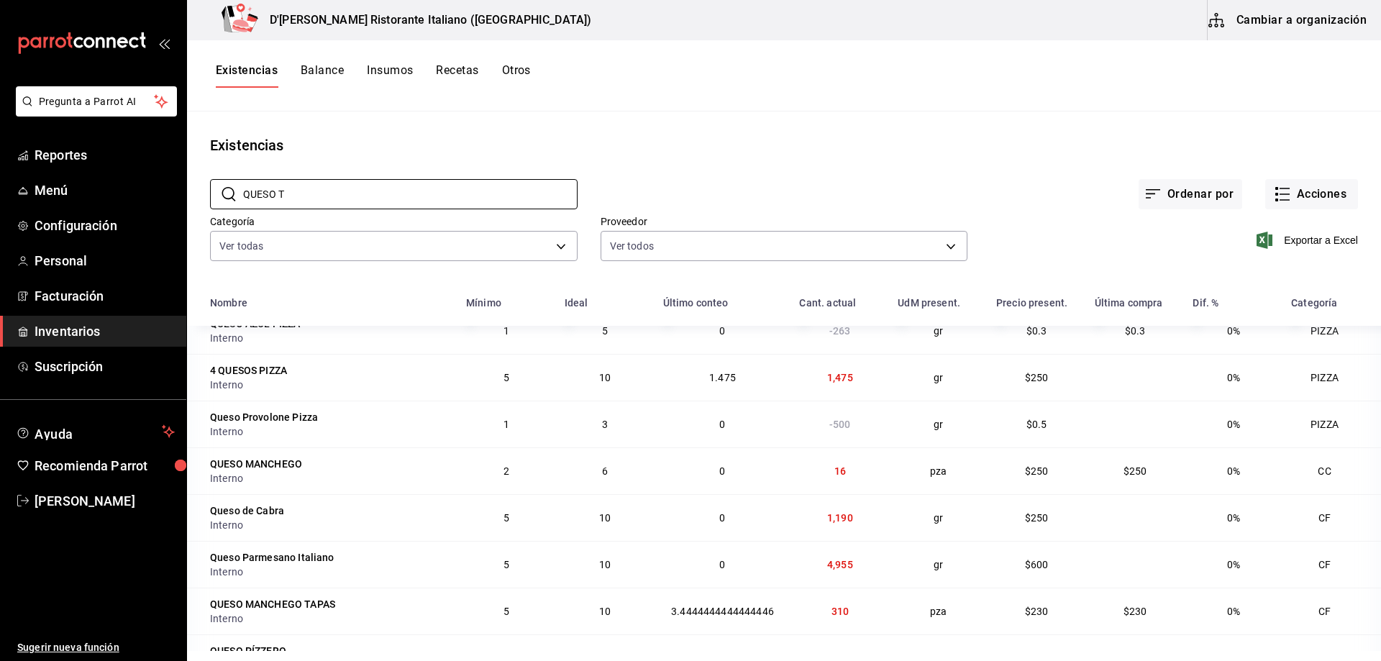
type input "QUESO T"
click at [313, 72] on button "Balance" at bounding box center [322, 75] width 43 height 24
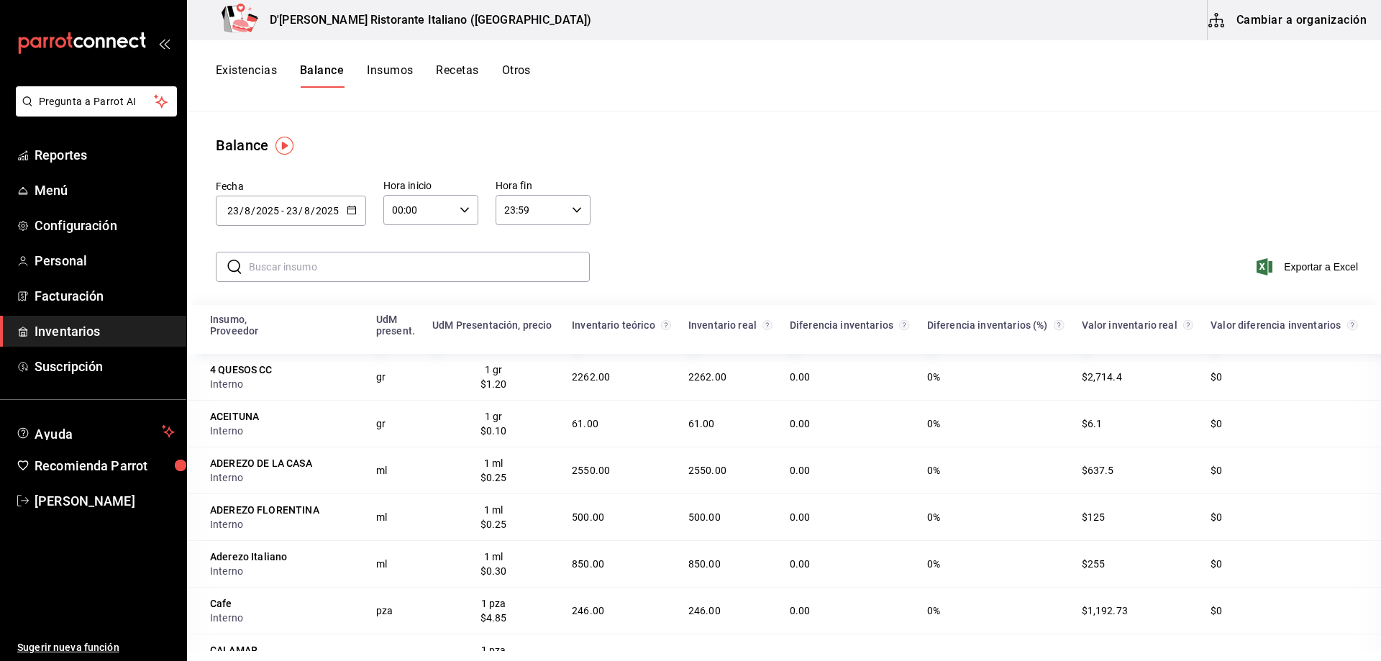
click at [331, 265] on input "text" at bounding box center [419, 267] width 341 height 29
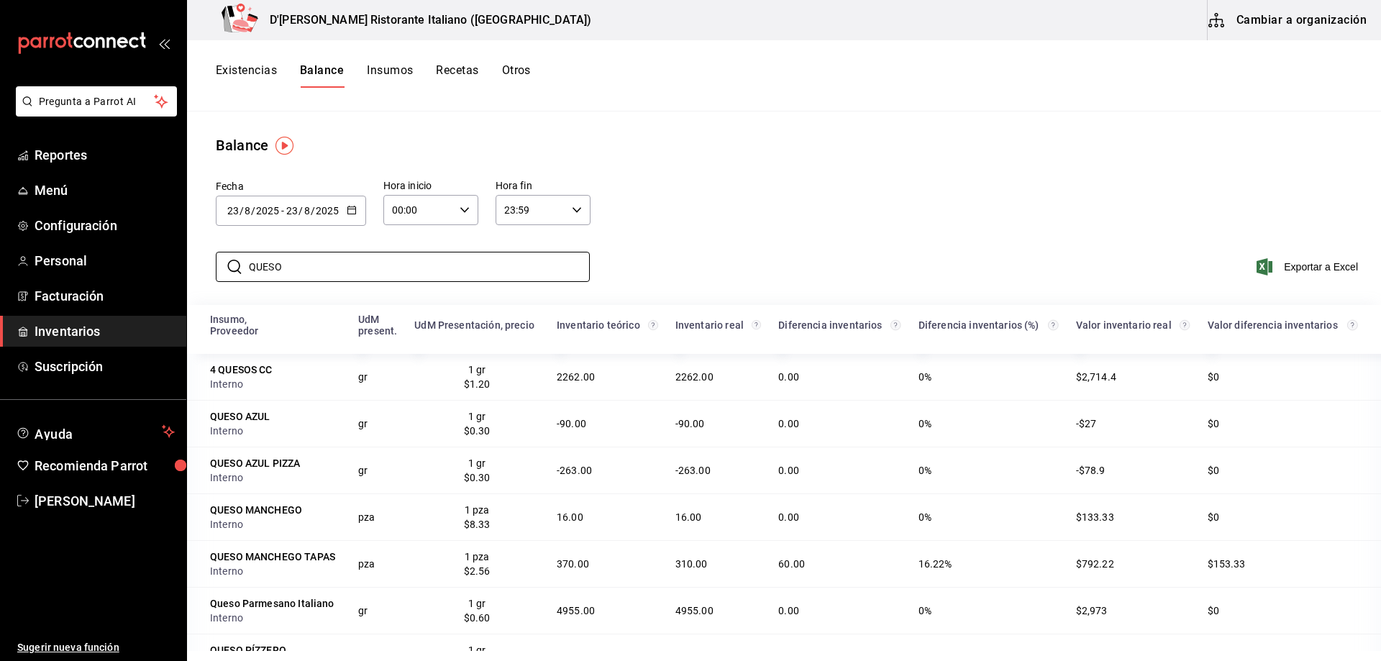
type input "QUESO"
click at [653, 264] on div "​ QUESO ​ Exportar a Excel" at bounding box center [781, 275] width 1200 height 59
click at [244, 69] on button "Existencias" at bounding box center [246, 75] width 61 height 24
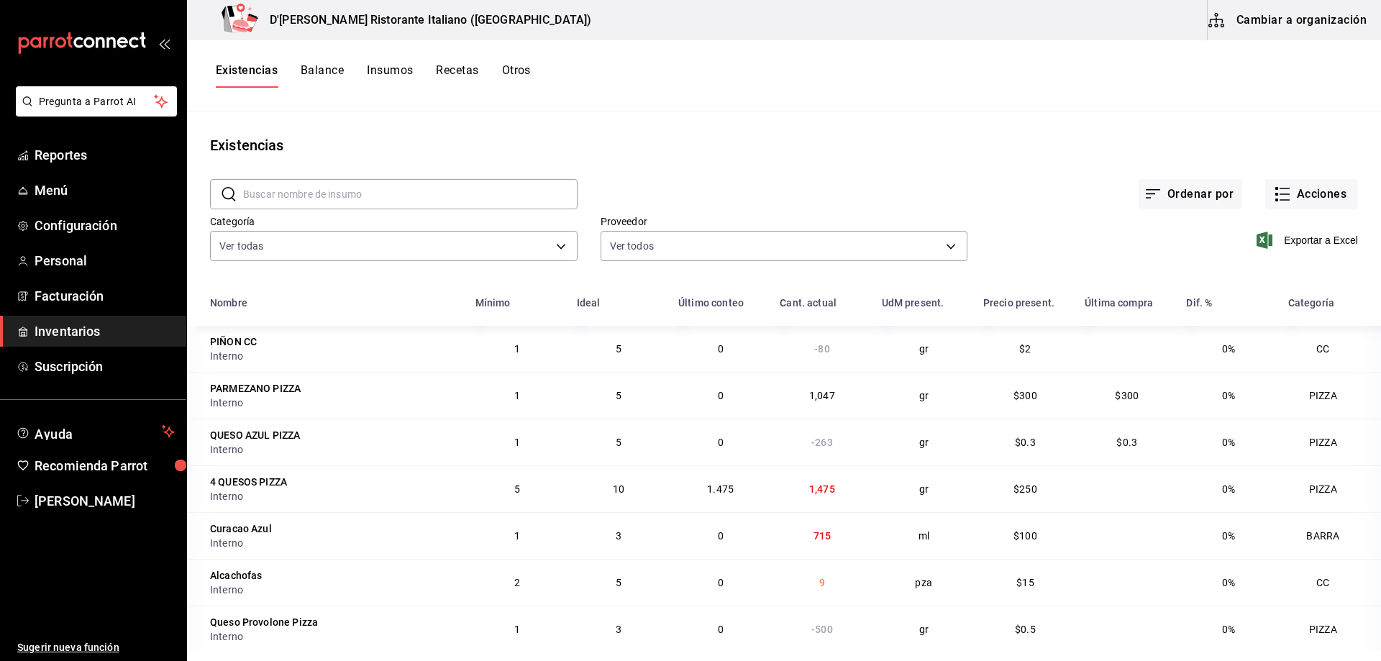
click at [530, 67] on button "Otros" at bounding box center [516, 75] width 29 height 24
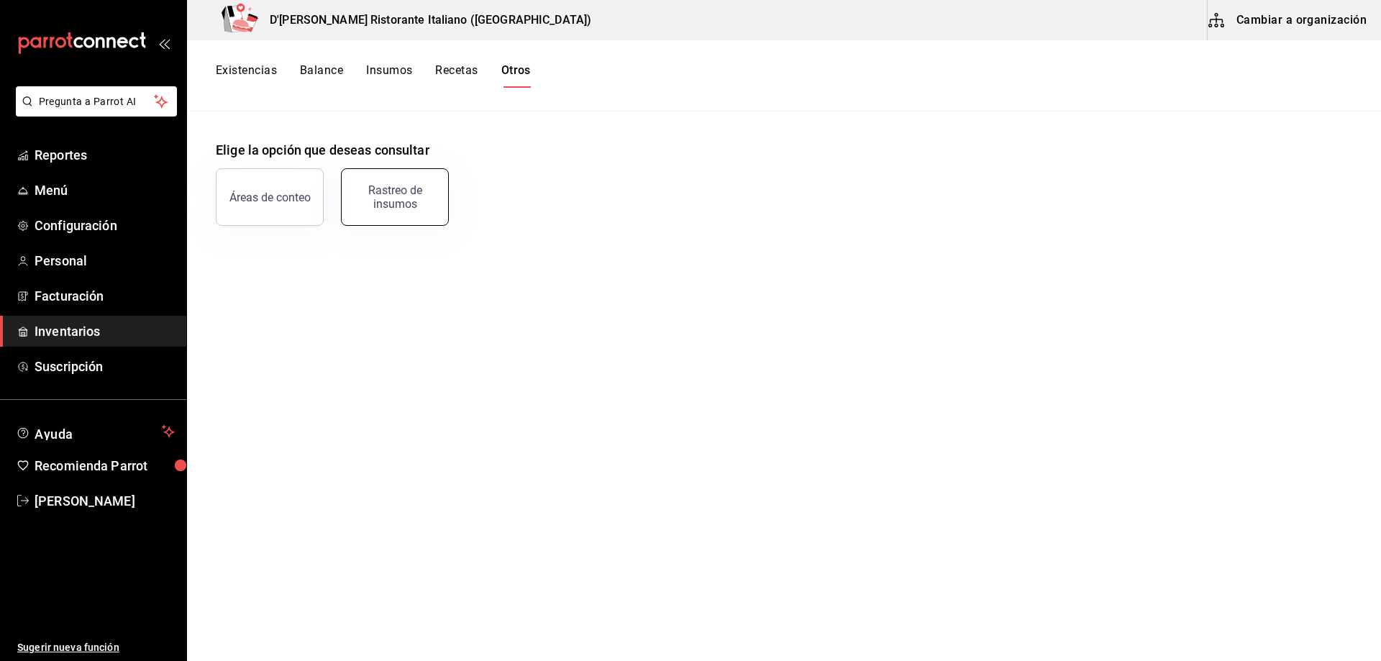
click at [403, 194] on div "Rastreo de insumos" at bounding box center [394, 196] width 89 height 27
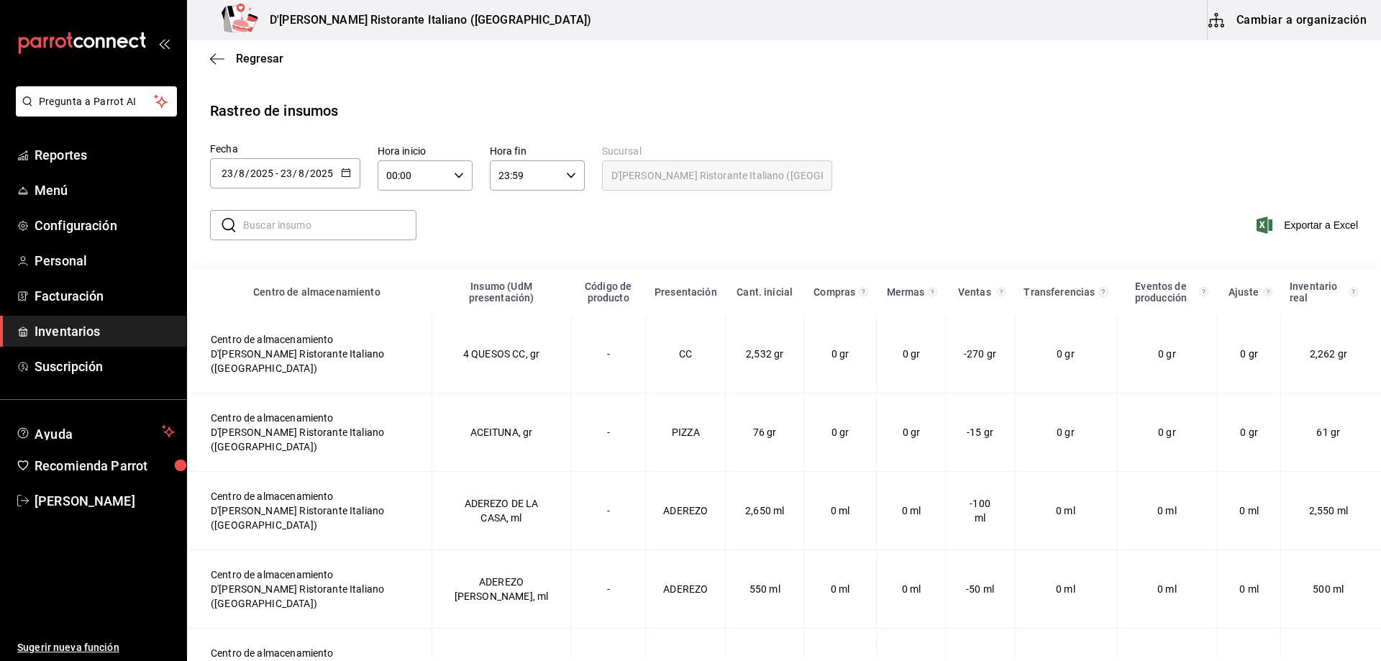
click at [353, 214] on input "text" at bounding box center [329, 225] width 173 height 29
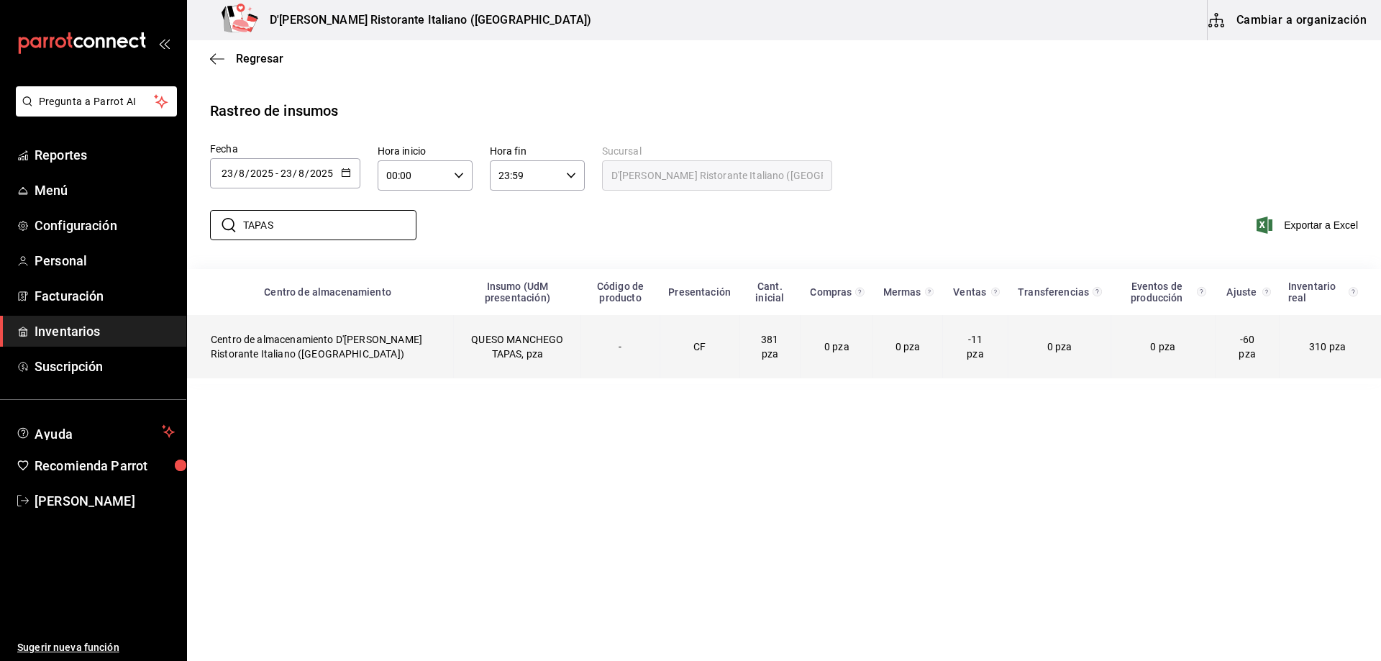
type input "TAPAS"
click at [1244, 355] on span "-60 pza" at bounding box center [1247, 347] width 17 height 26
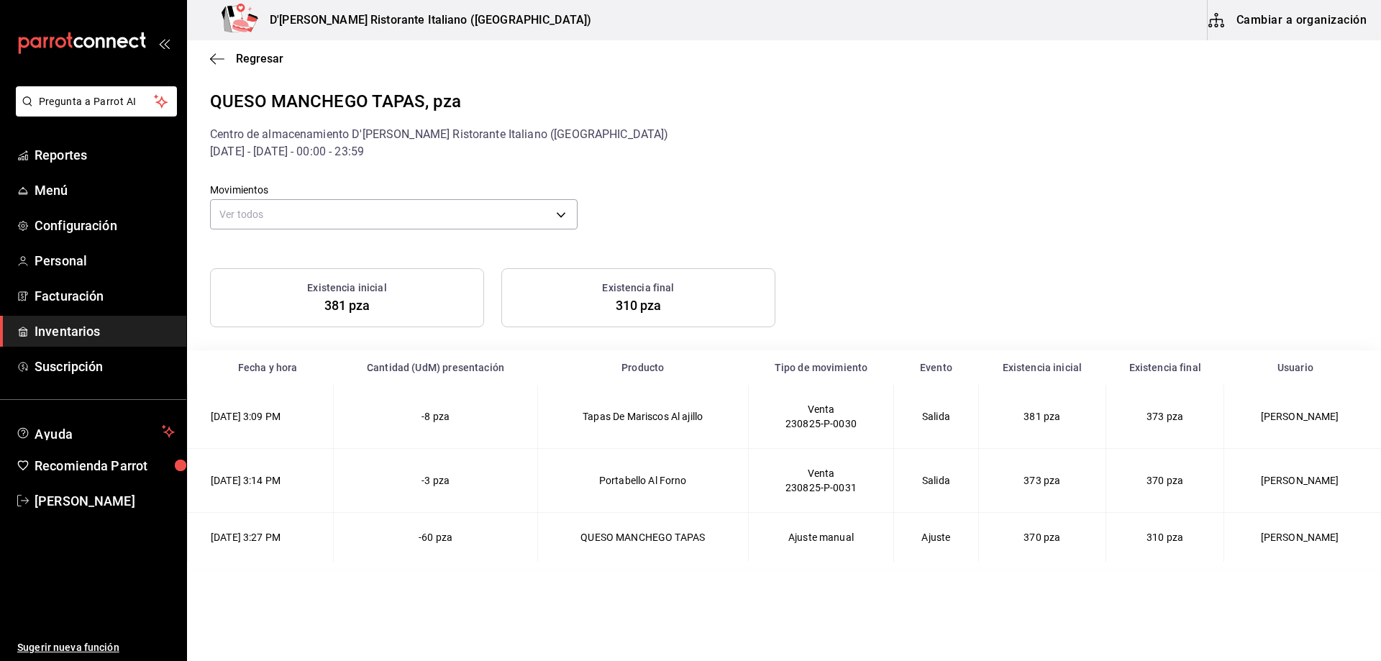
click at [369, 301] on span "381 pza" at bounding box center [347, 305] width 46 height 15
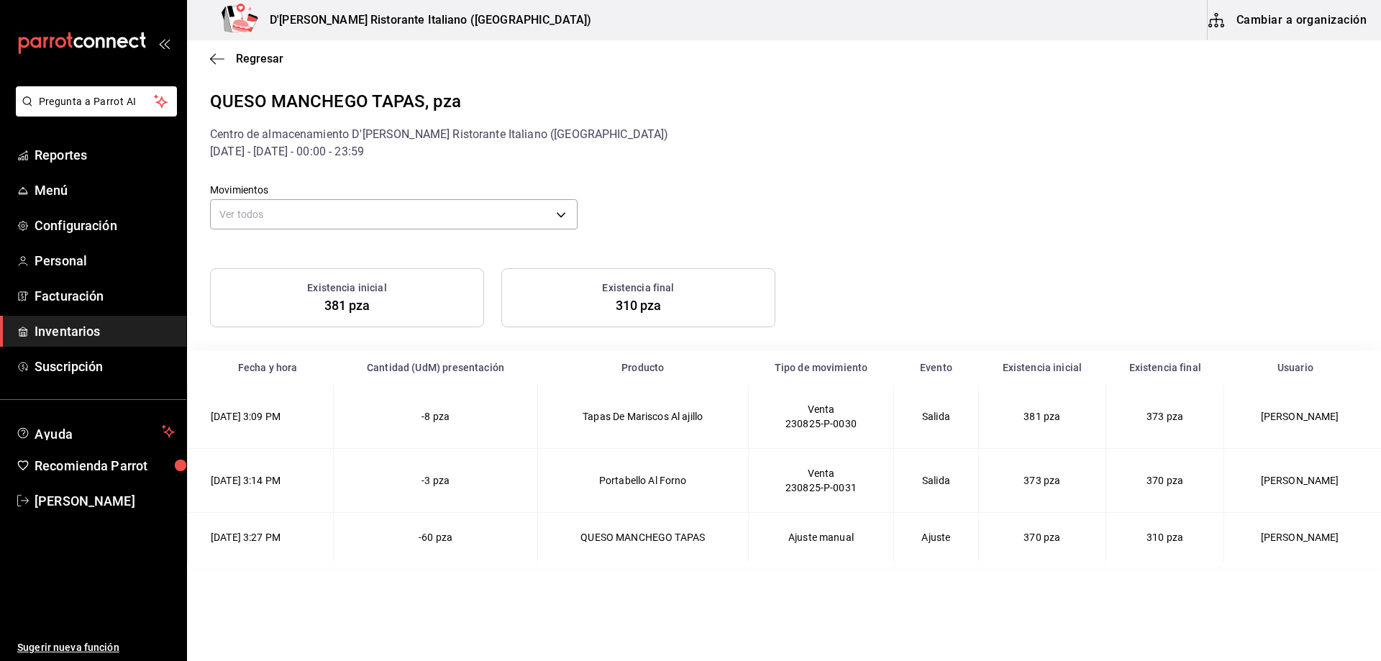
click at [434, 279] on div "Existencia inicial 381 pza" at bounding box center [347, 297] width 274 height 59
click at [563, 210] on body "Pregunta a Parrot AI Reportes Menú Configuración Personal Facturación Inventari…" at bounding box center [690, 329] width 1381 height 658
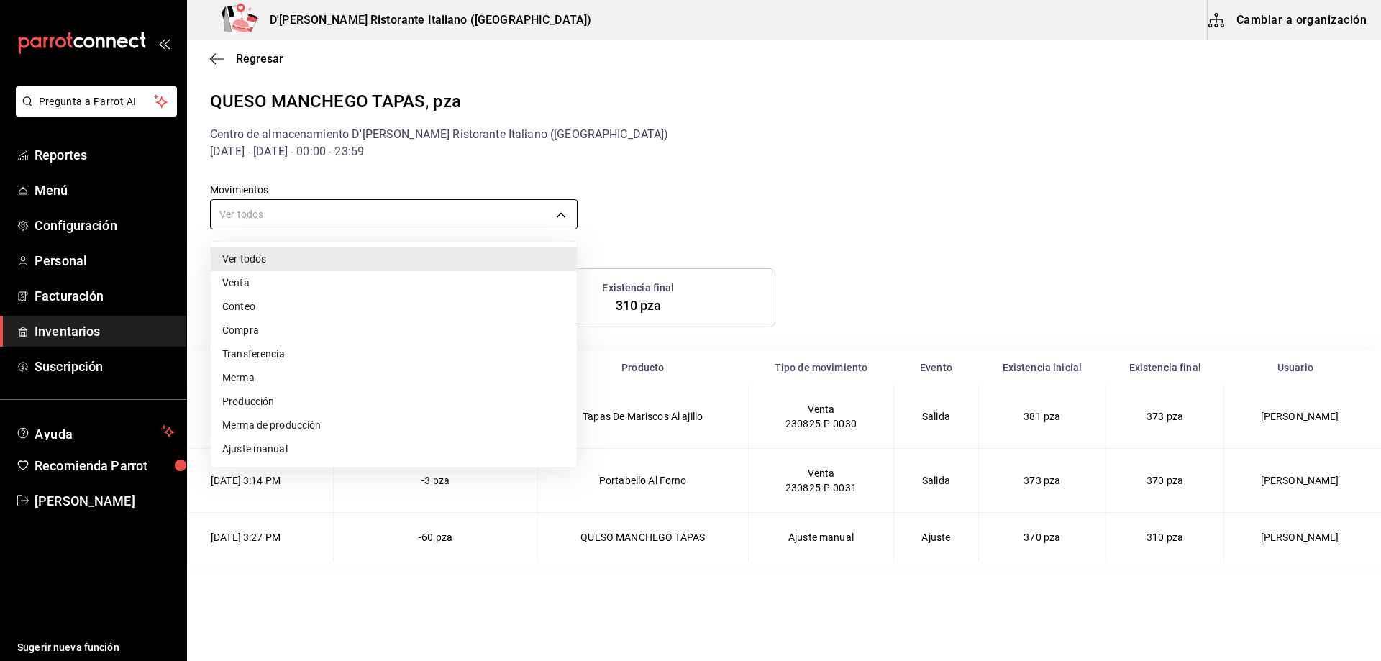
click at [563, 210] on div at bounding box center [690, 330] width 1381 height 661
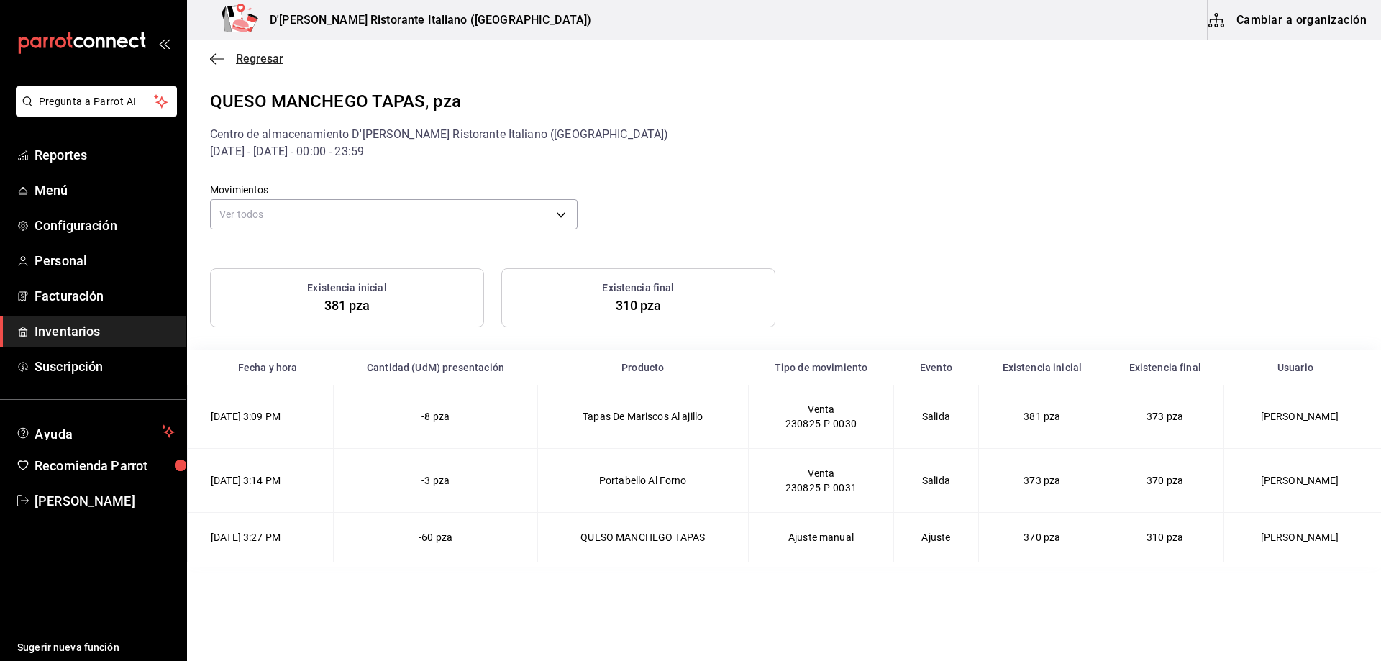
click at [244, 60] on span "Regresar" at bounding box center [259, 59] width 47 height 14
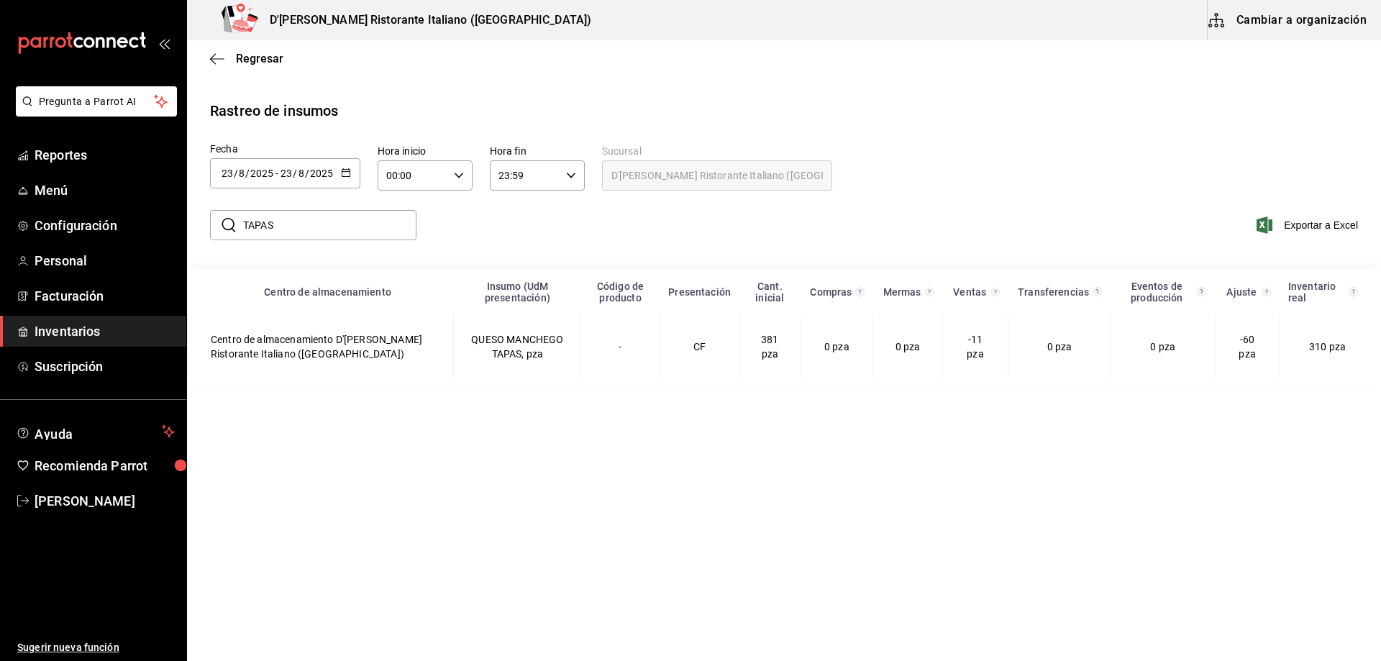
click at [288, 215] on input "TAPAS" at bounding box center [329, 225] width 173 height 29
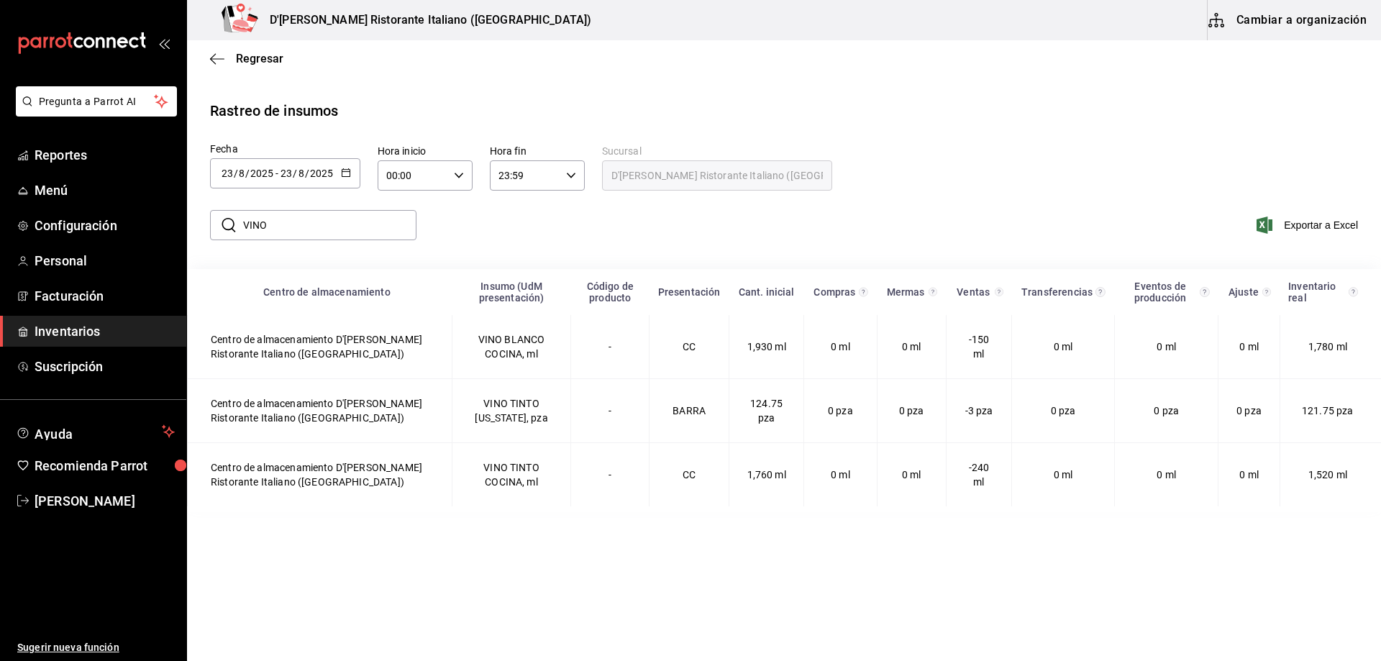
click at [348, 217] on input "VINO" at bounding box center [329, 225] width 173 height 29
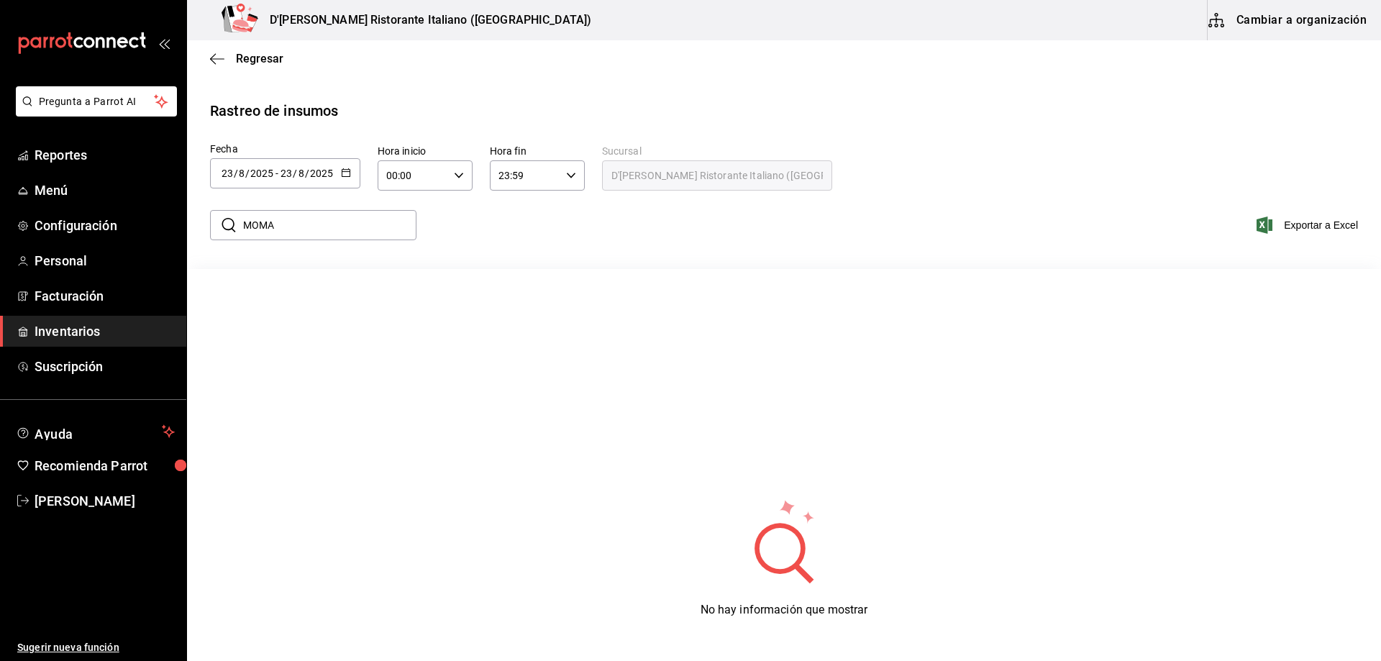
type input "moma"
click at [345, 171] on icon "button" at bounding box center [346, 173] width 10 height 10
click at [344, 171] on icon "button" at bounding box center [346, 173] width 10 height 10
click at [250, 442] on li "Rango de fechas" at bounding box center [278, 446] width 136 height 32
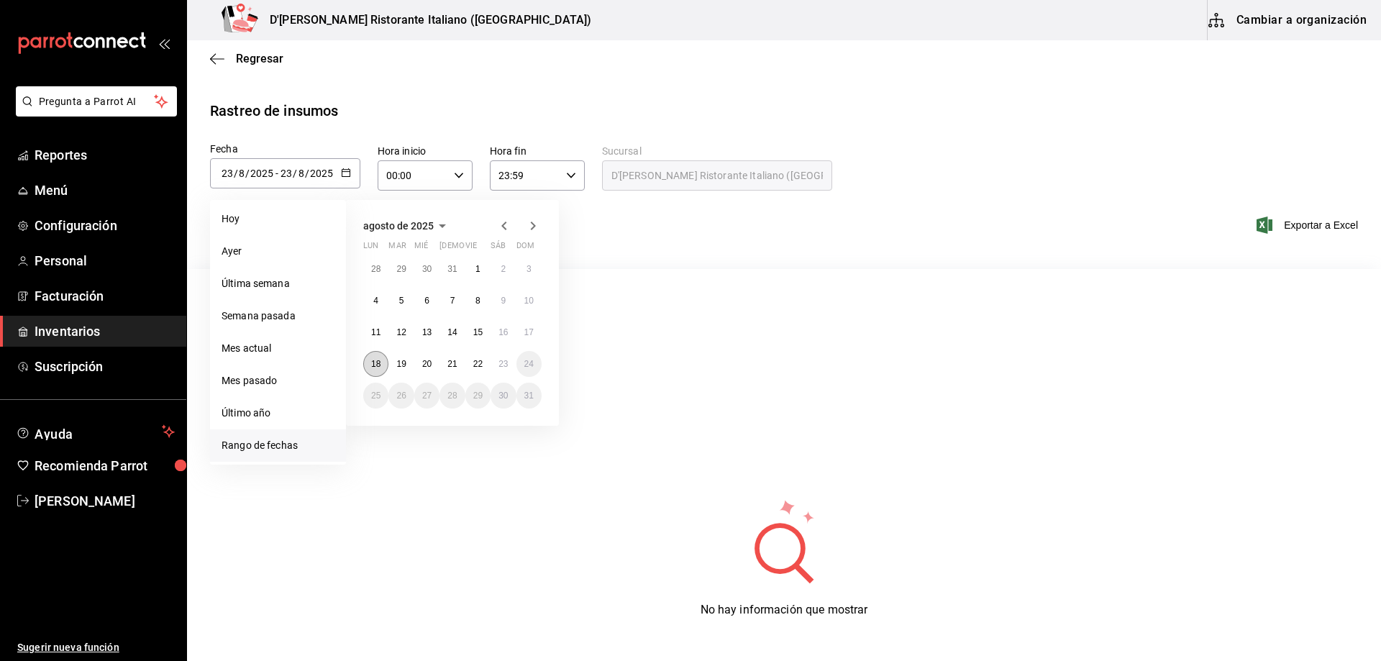
click at [372, 366] on abbr "18" at bounding box center [375, 364] width 9 height 10
click at [499, 363] on abbr "23" at bounding box center [503, 364] width 9 height 10
type input "2025-08-18"
type input "18"
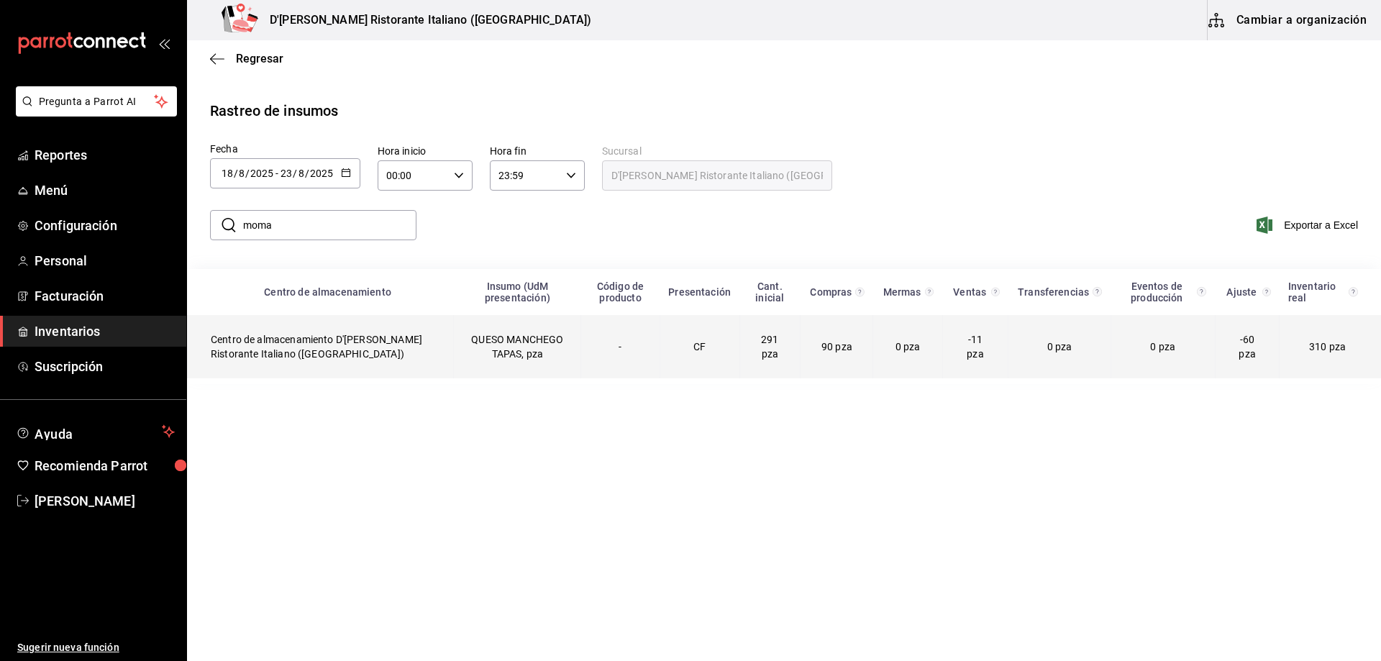
click at [481, 342] on td "QUESO MANCHEGO TAPAS, pza" at bounding box center [517, 346] width 127 height 63
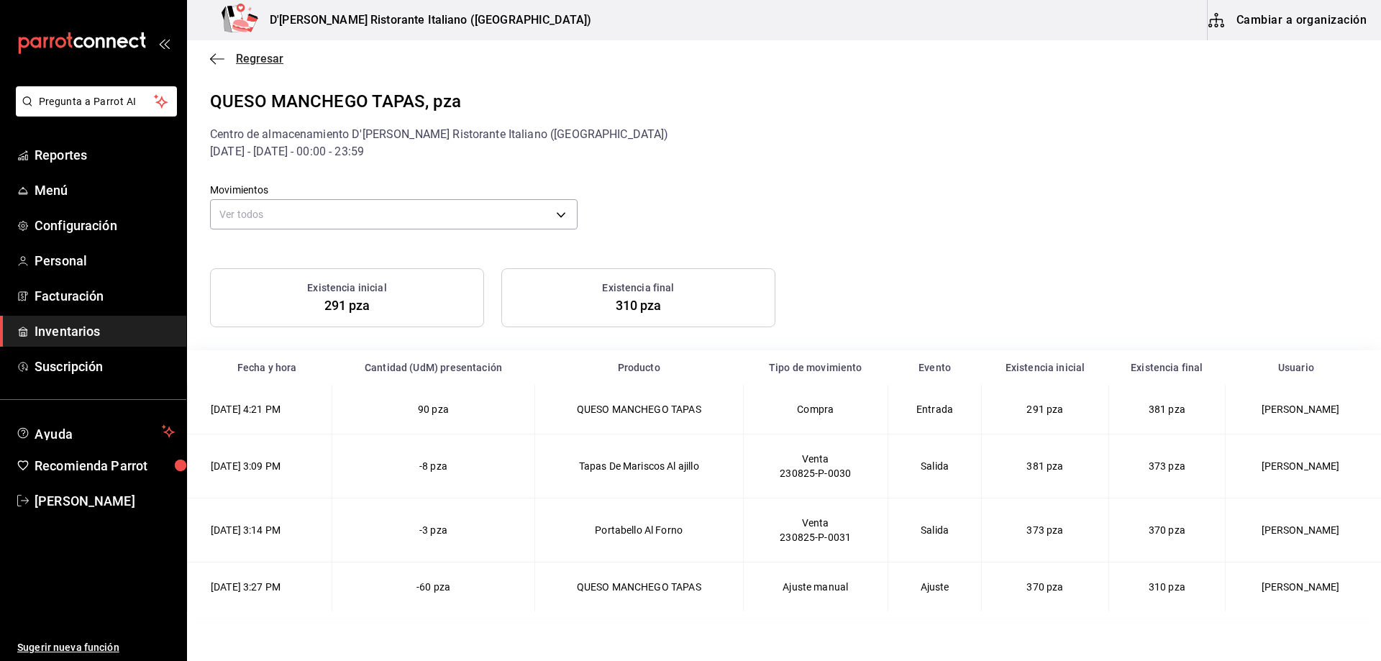
click at [241, 62] on span "Regresar" at bounding box center [259, 59] width 47 height 14
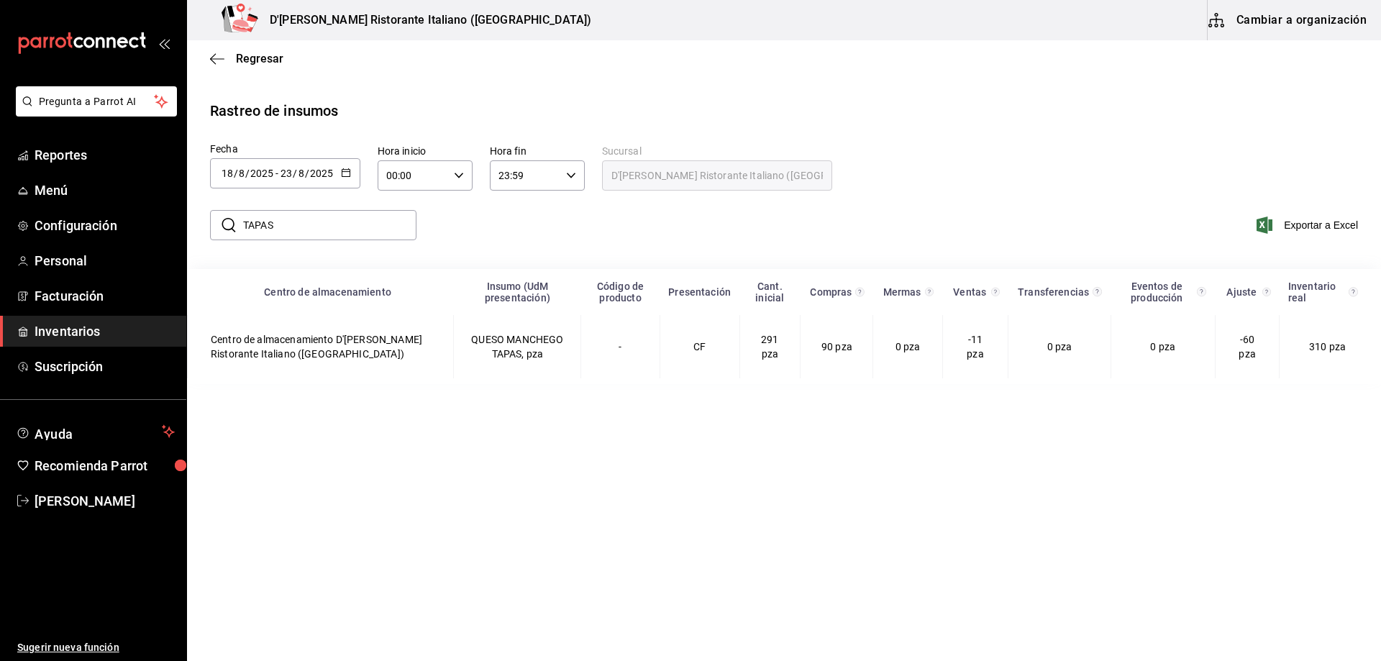
click at [296, 224] on input "TAPAS" at bounding box center [329, 225] width 173 height 29
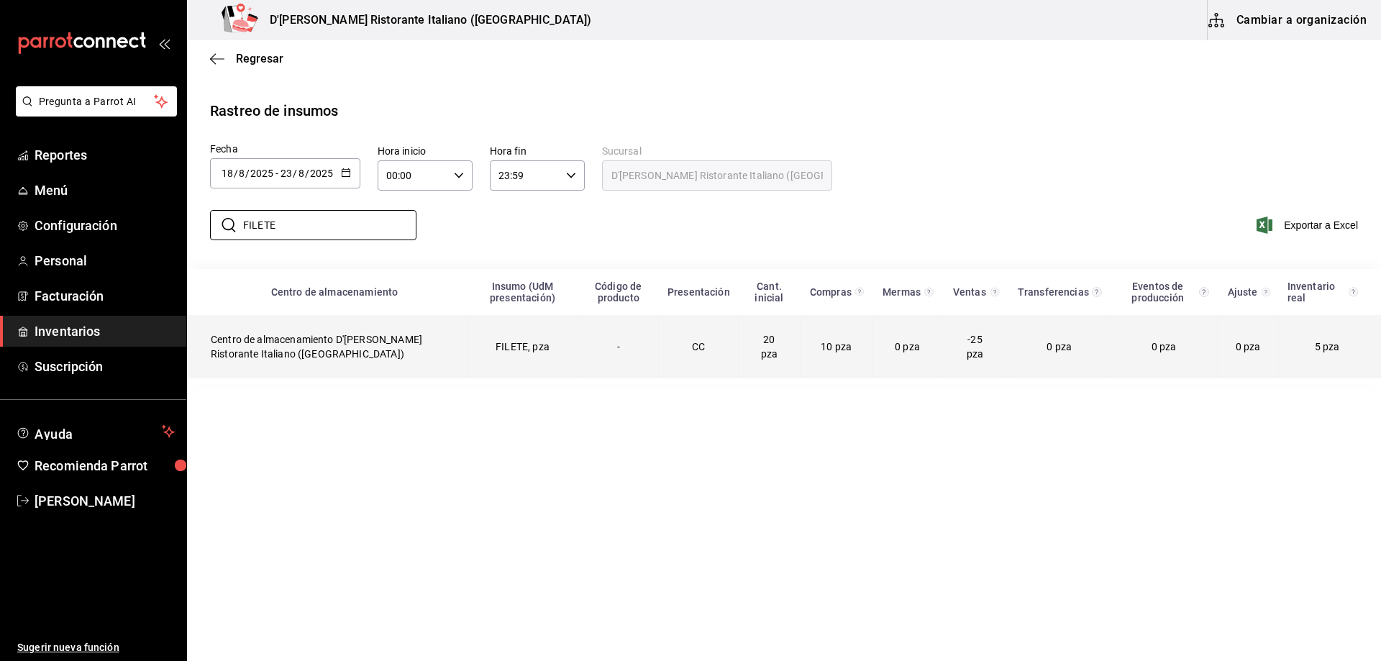
type input "FILETE"
click at [491, 350] on td "FILETE, pza" at bounding box center [523, 346] width 111 height 63
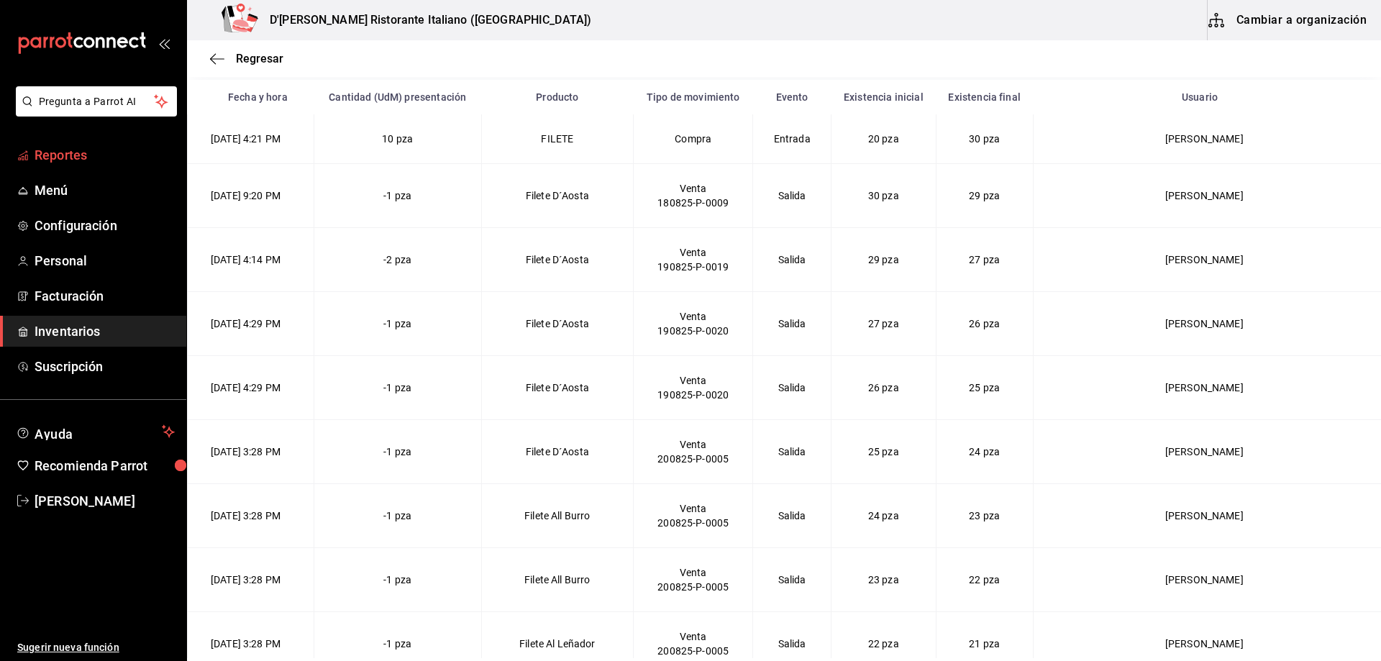
click at [66, 156] on span "Reportes" at bounding box center [105, 154] width 140 height 19
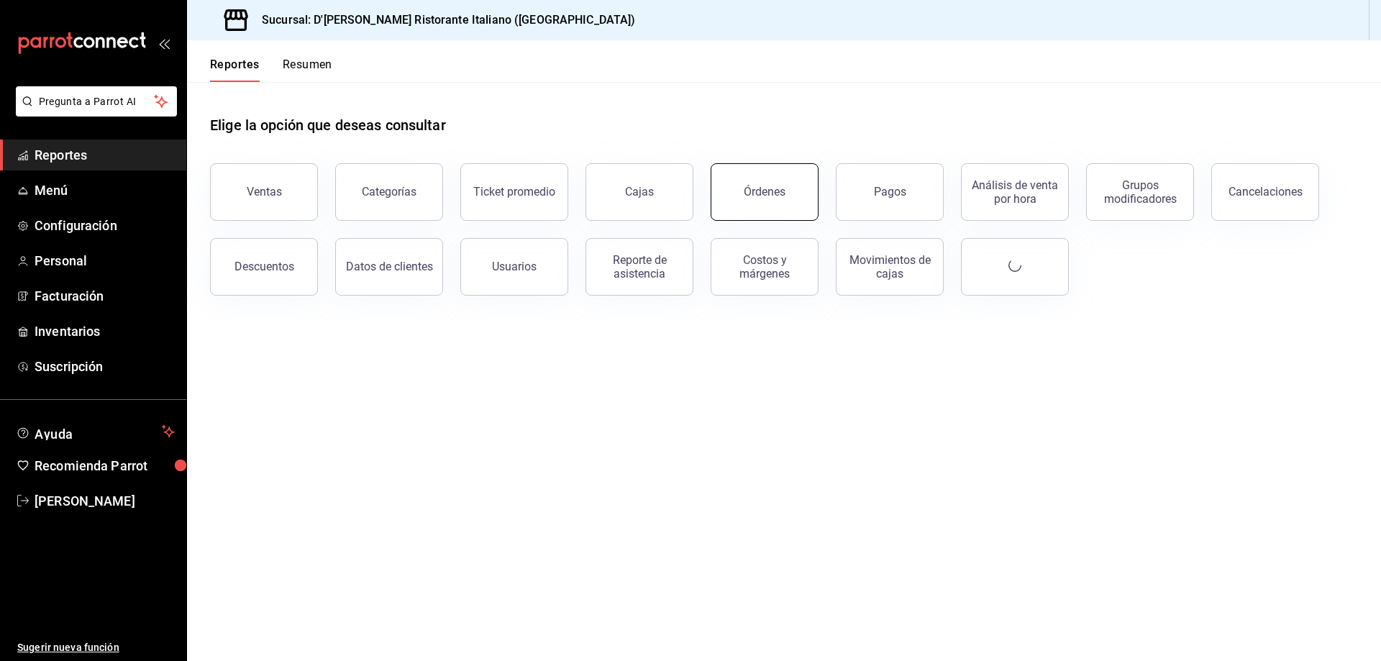
click at [784, 199] on button "Órdenes" at bounding box center [765, 192] width 108 height 58
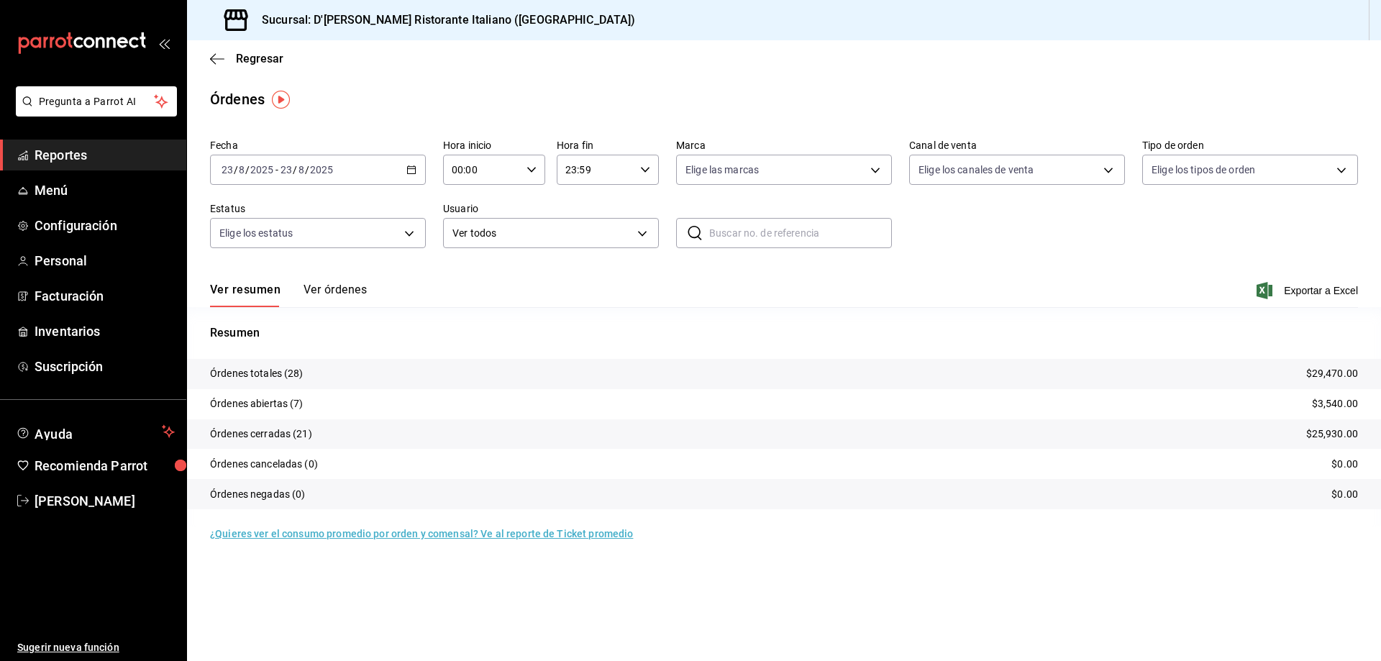
click at [361, 292] on button "Ver órdenes" at bounding box center [335, 295] width 63 height 24
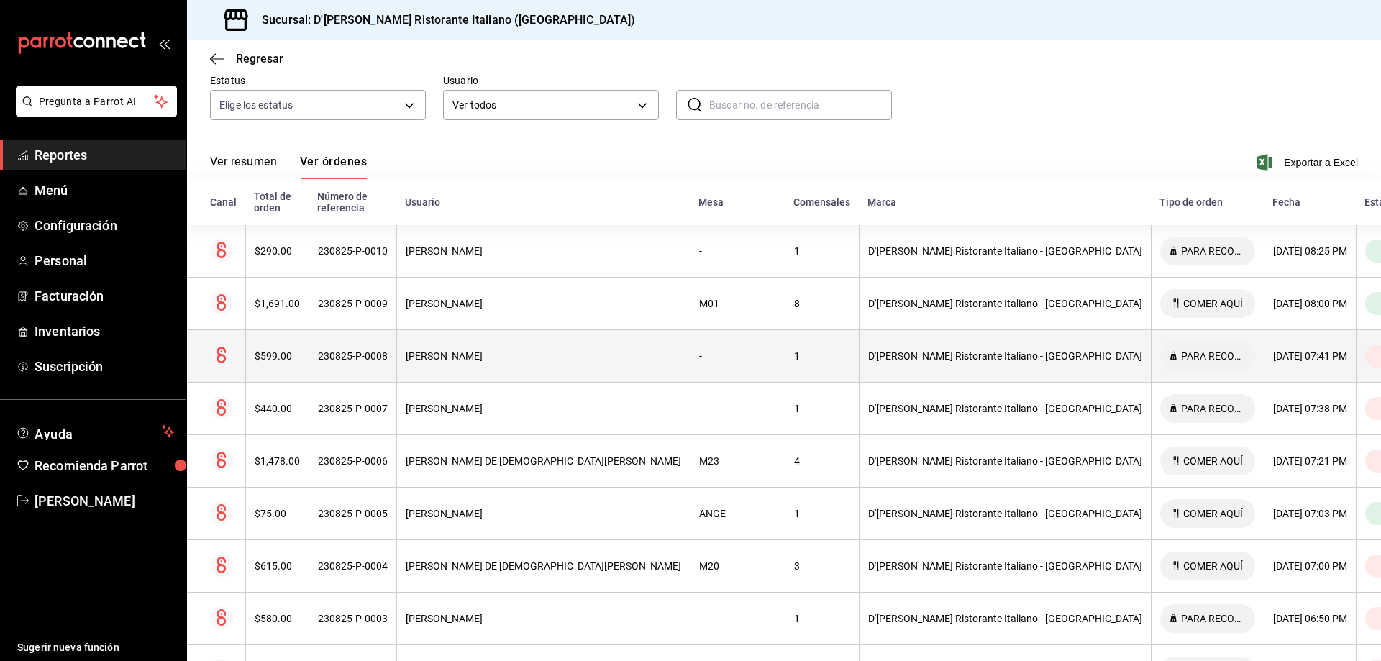
scroll to position [144, 0]
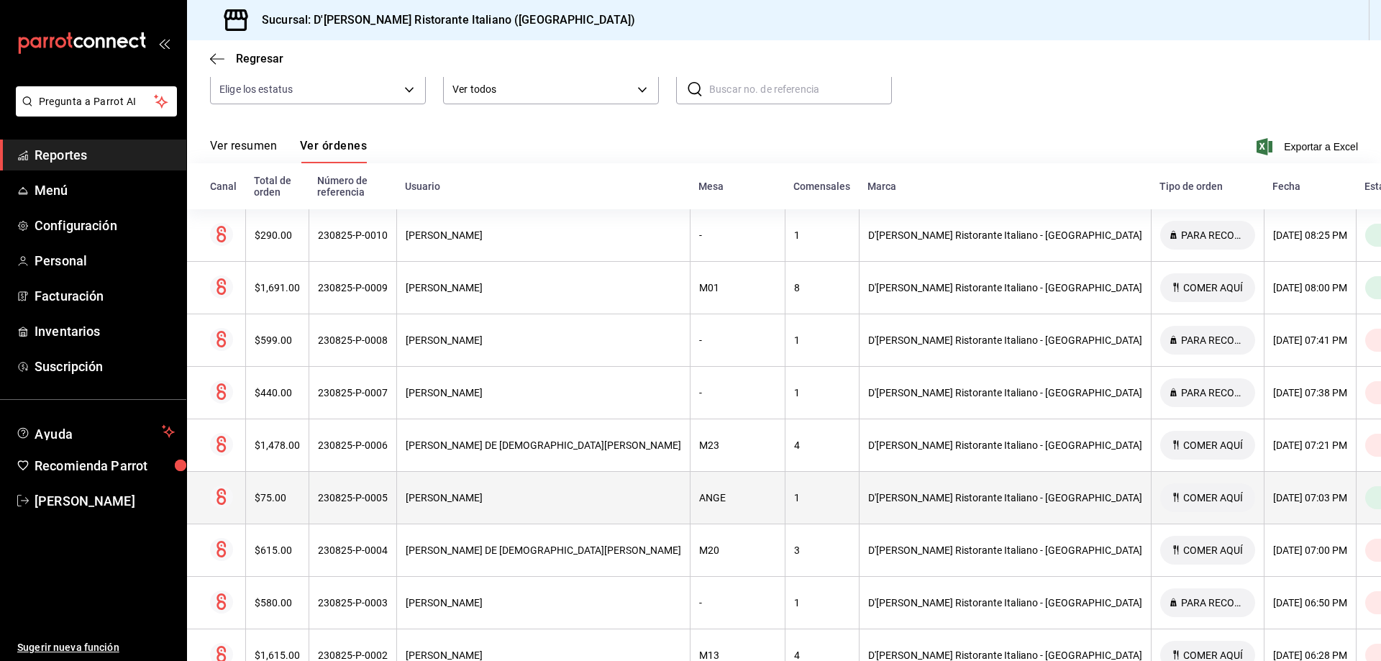
click at [701, 492] on div "ANGE" at bounding box center [737, 498] width 77 height 12
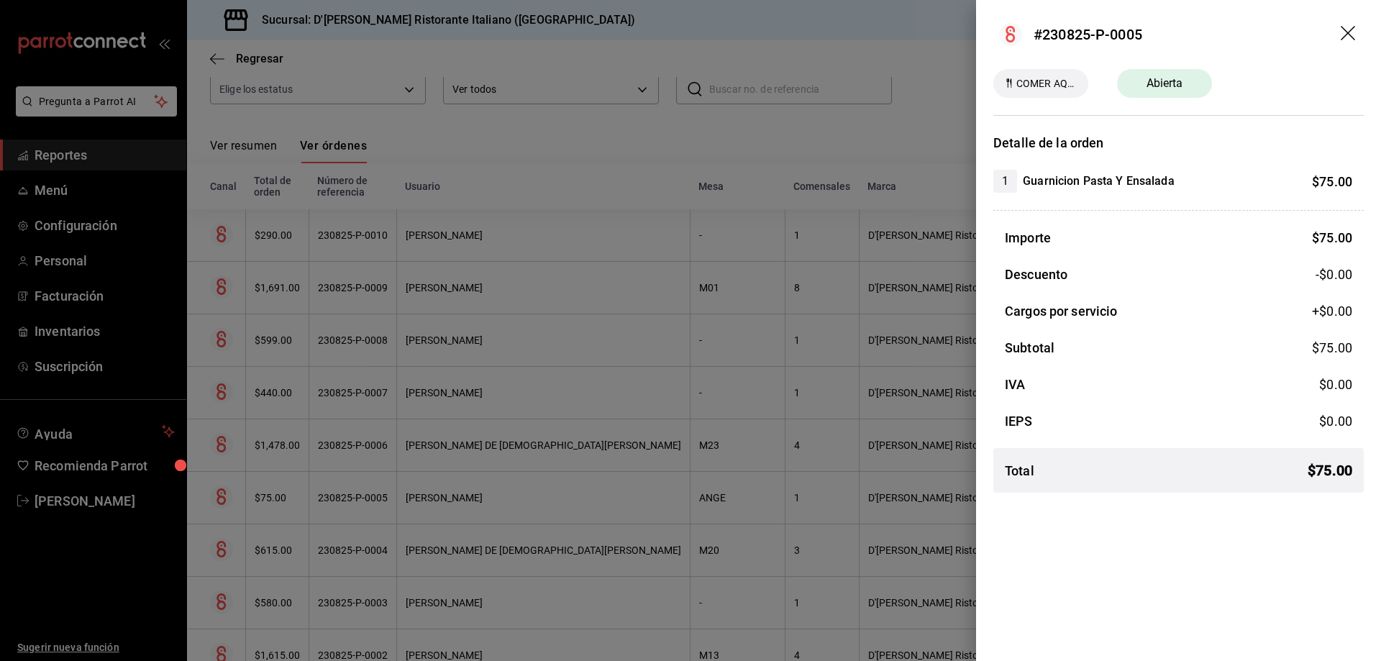
click at [1348, 29] on icon "drag" at bounding box center [1349, 34] width 17 height 17
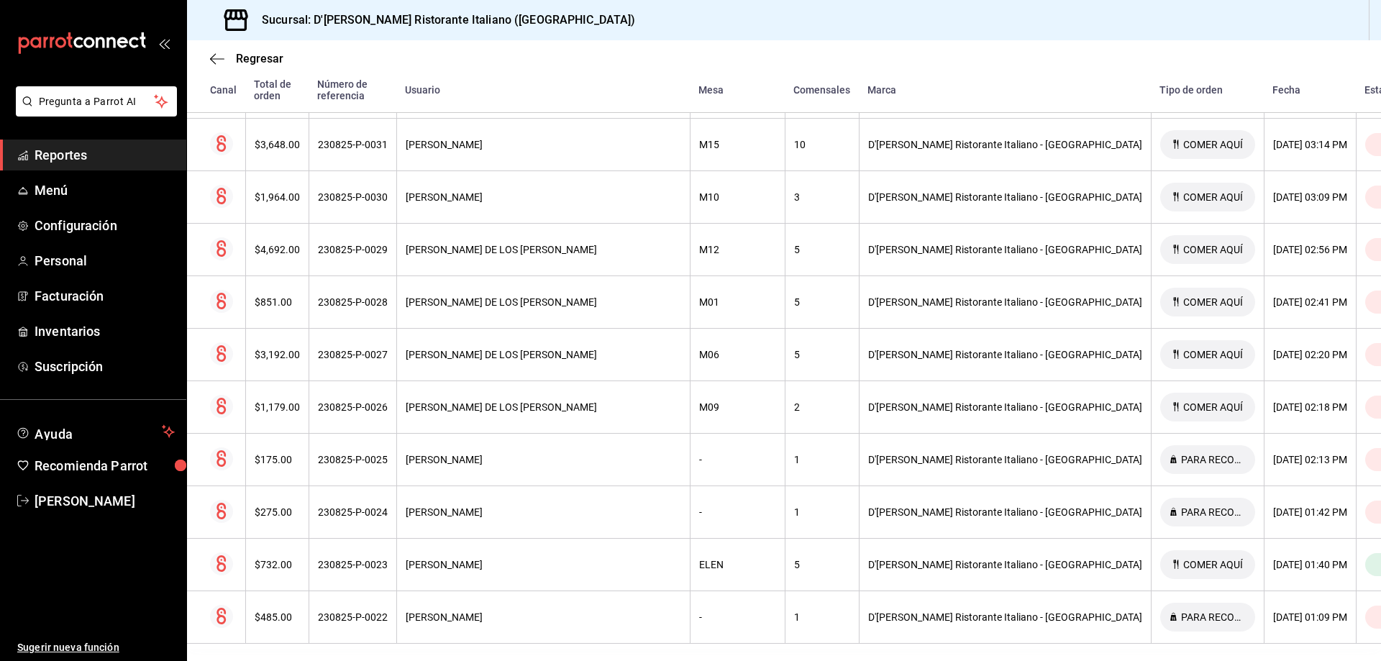
scroll to position [1207, 0]
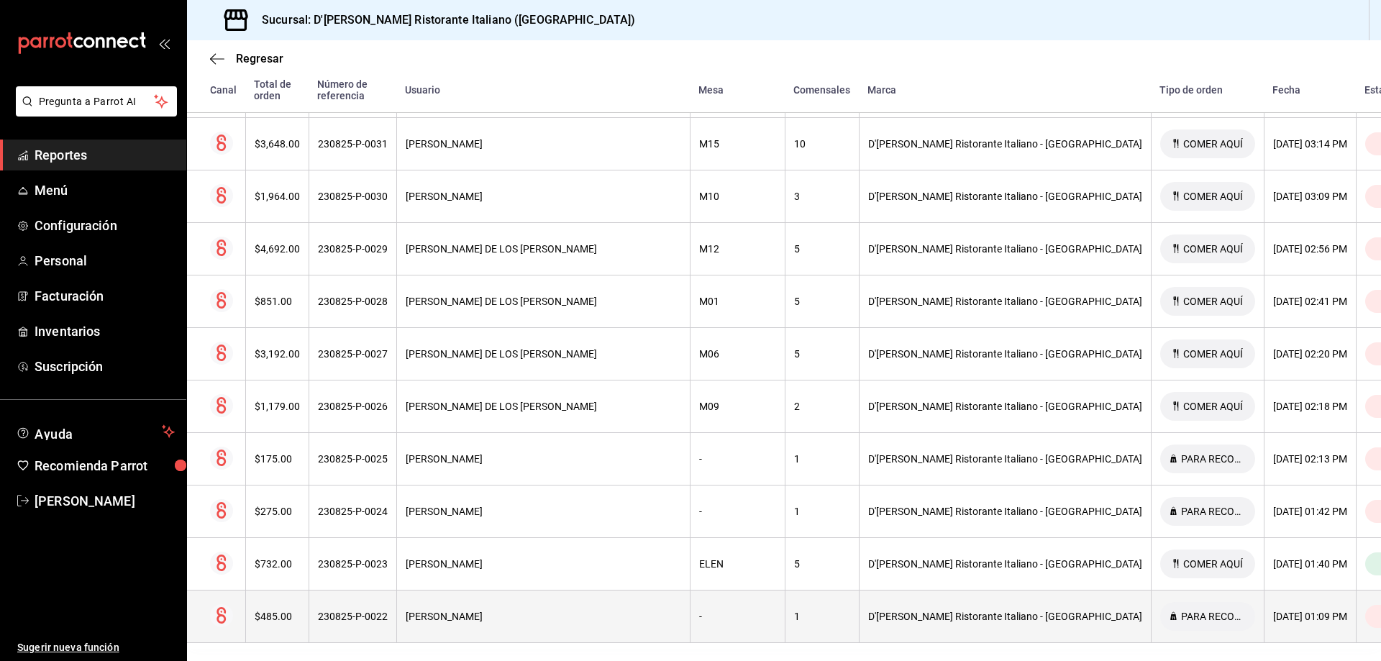
click at [550, 611] on div "[PERSON_NAME]" at bounding box center [544, 617] width 276 height 12
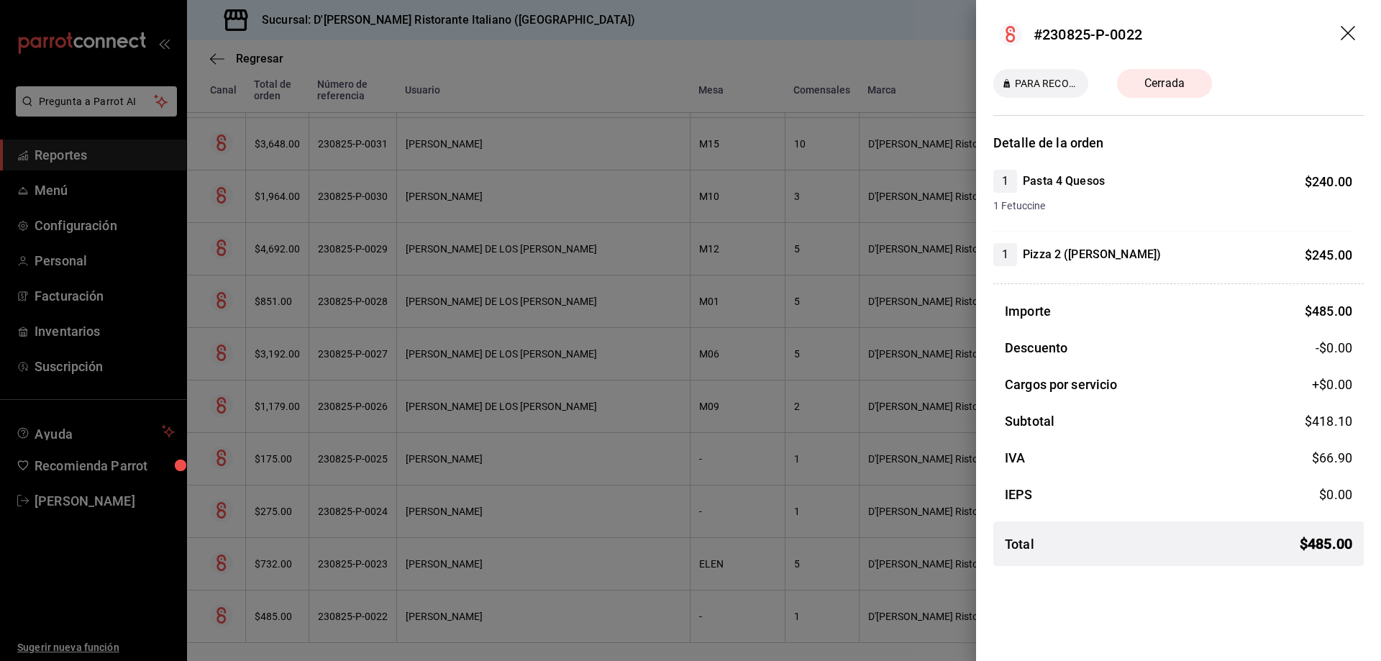
click at [1344, 35] on icon "drag" at bounding box center [1349, 34] width 17 height 17
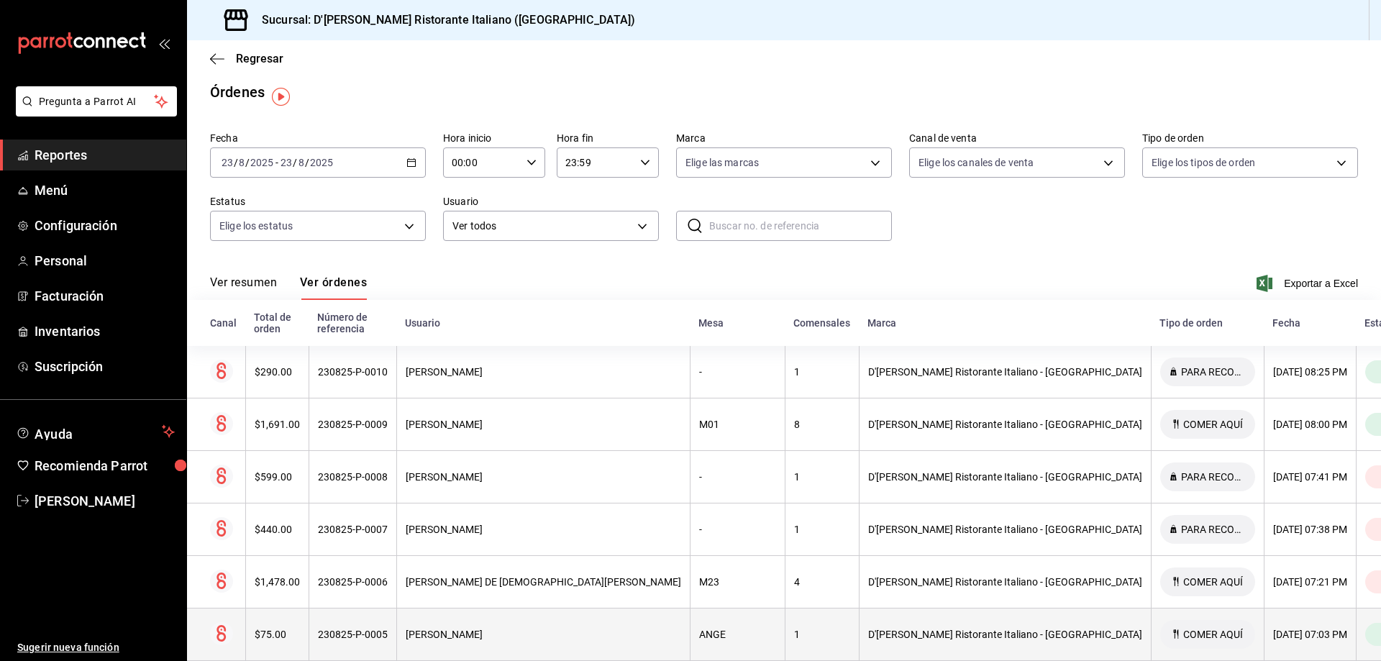
scroll to position [0, 0]
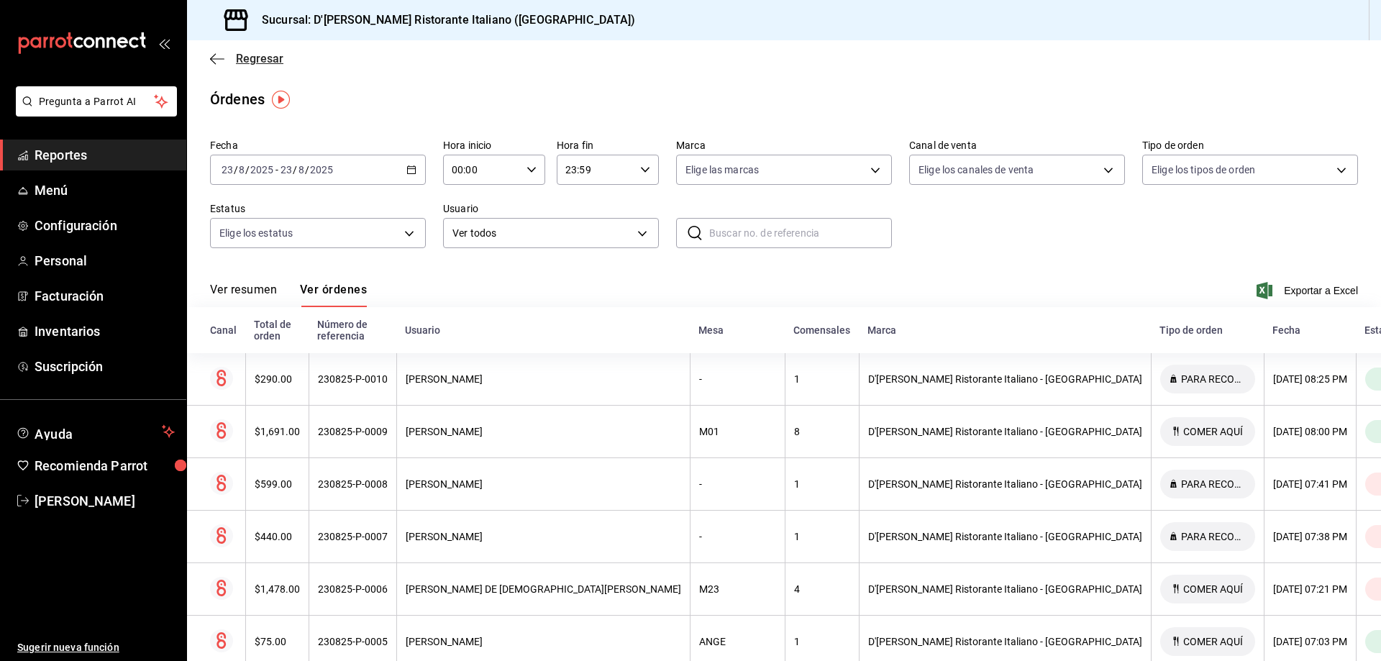
click at [257, 57] on span "Regresar" at bounding box center [259, 59] width 47 height 14
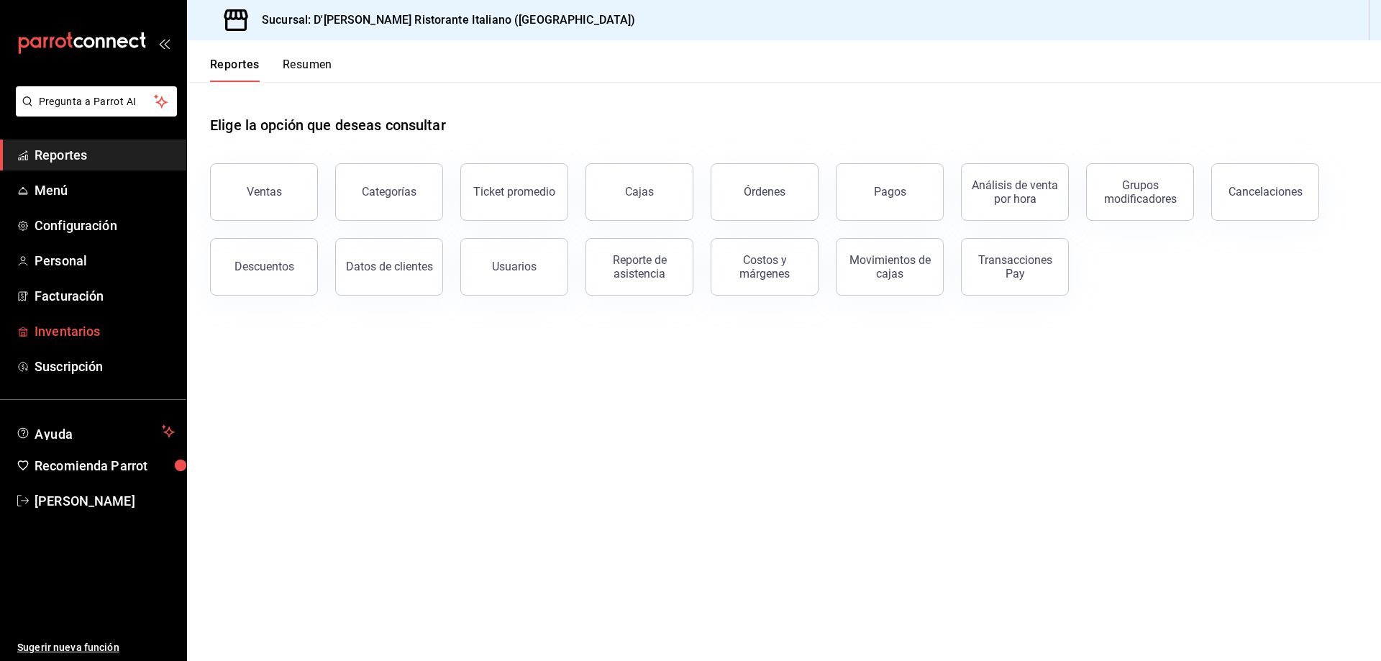
click at [98, 338] on span "Inventarios" at bounding box center [105, 331] width 140 height 19
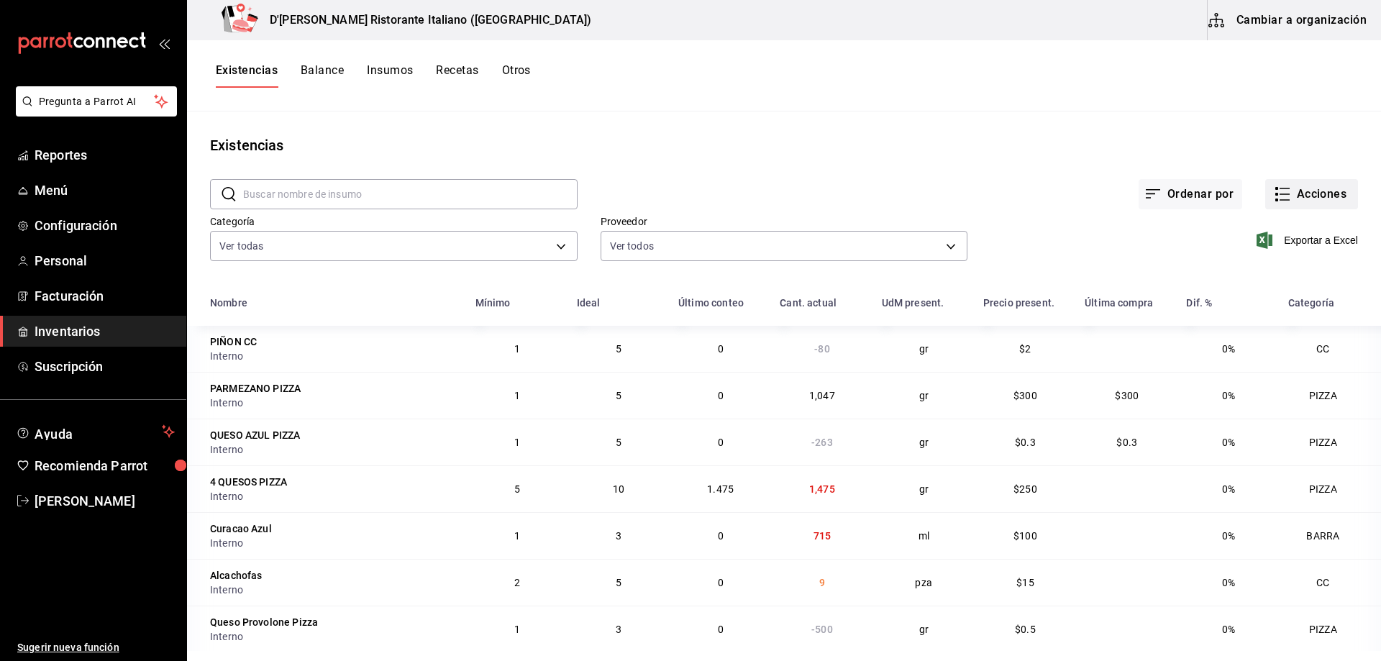
click at [1274, 195] on icon "button" at bounding box center [1282, 194] width 17 height 17
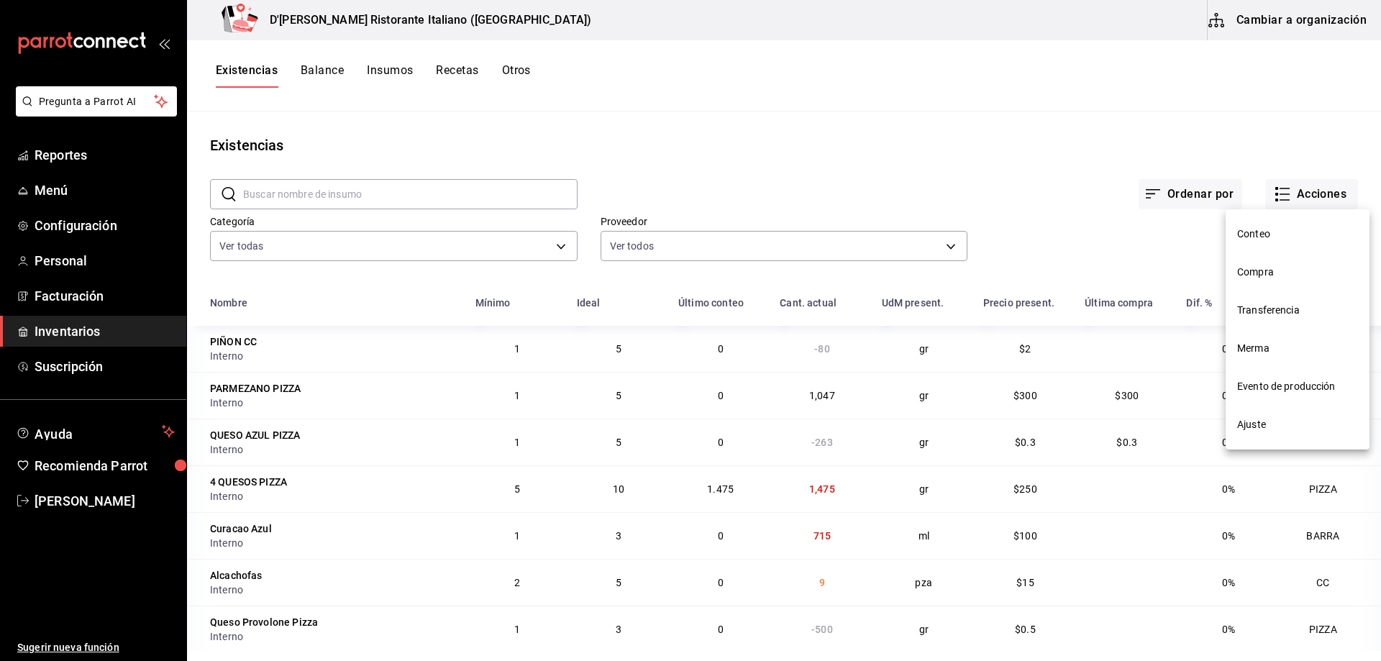
click at [1248, 274] on span "Compra" at bounding box center [1298, 272] width 121 height 15
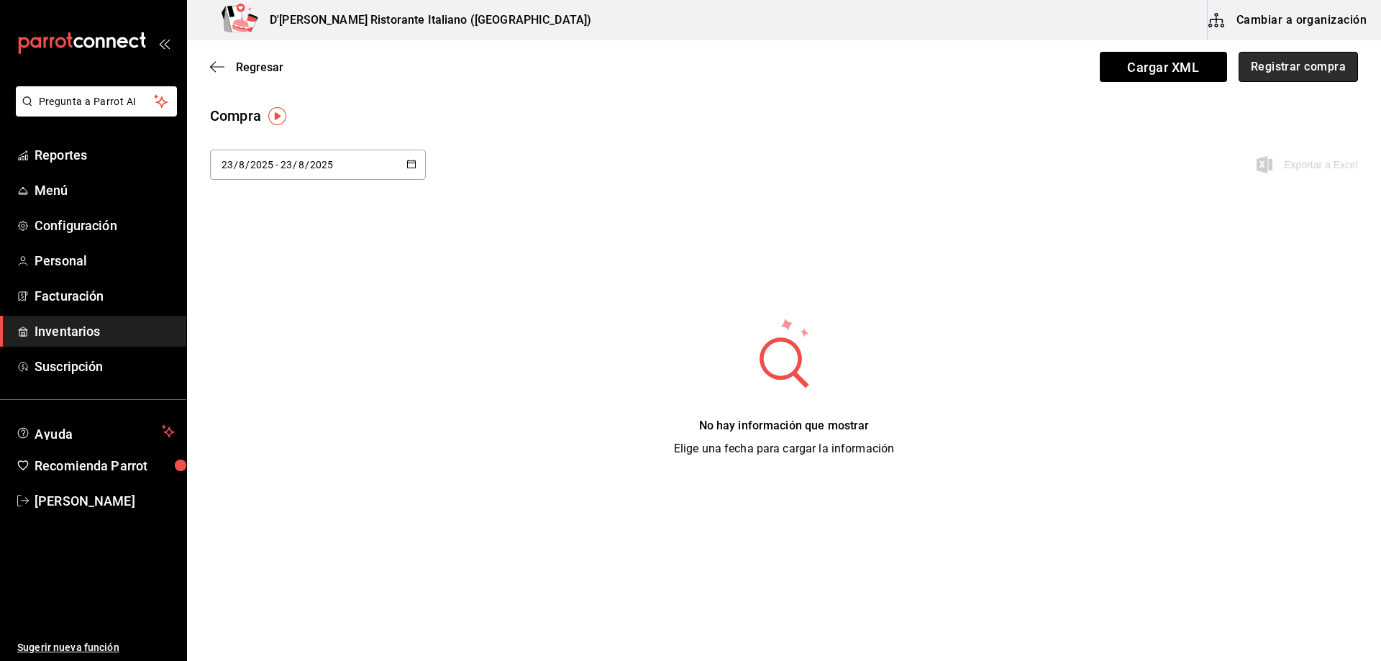
click at [1286, 67] on button "Registrar compra" at bounding box center [1298, 67] width 119 height 30
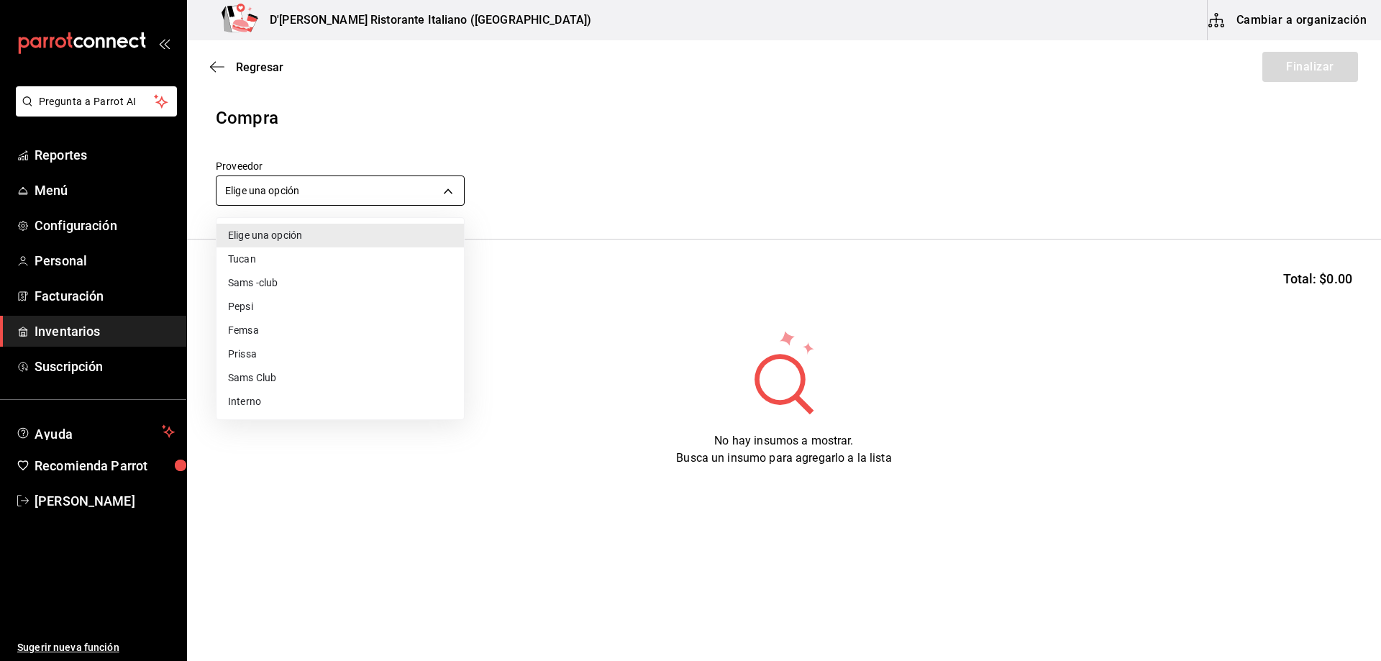
click at [350, 191] on body "Pregunta a Parrot AI Reportes Menú Configuración Personal Facturación Inventari…" at bounding box center [690, 290] width 1381 height 580
click at [248, 401] on li "Interno" at bounding box center [341, 402] width 248 height 24
type input "c6a919a6-4d7b-41a0-912d-64ff516ea06c"
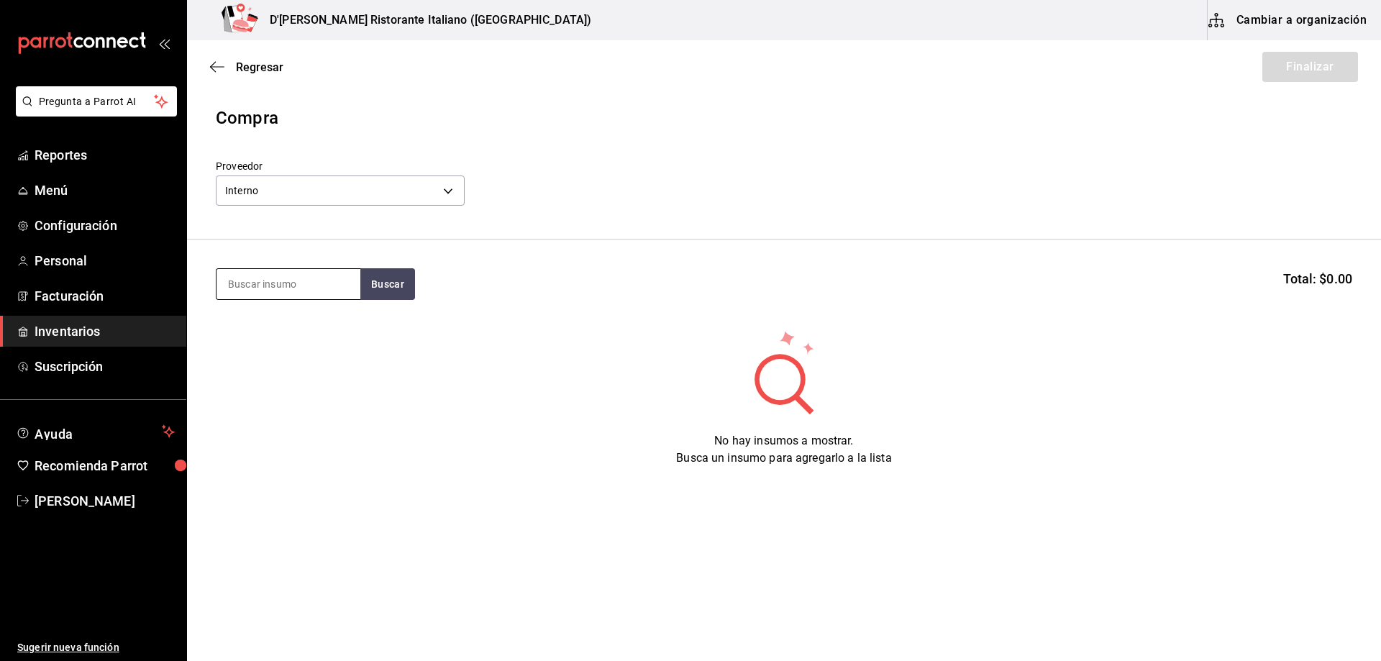
click at [308, 286] on input at bounding box center [289, 284] width 144 height 30
type input "PARME"
click at [383, 288] on button "Buscar" at bounding box center [387, 284] width 55 height 32
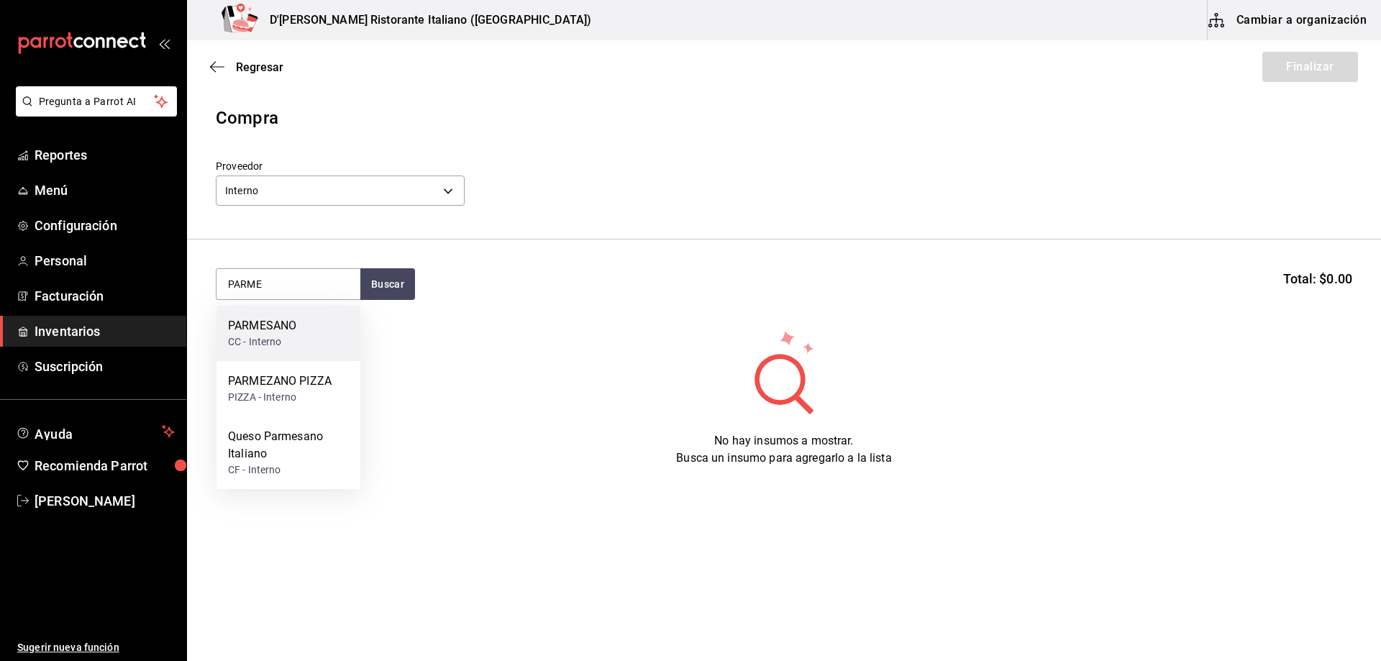
click at [319, 332] on div "PARMESANO CC - Interno" at bounding box center [289, 333] width 144 height 55
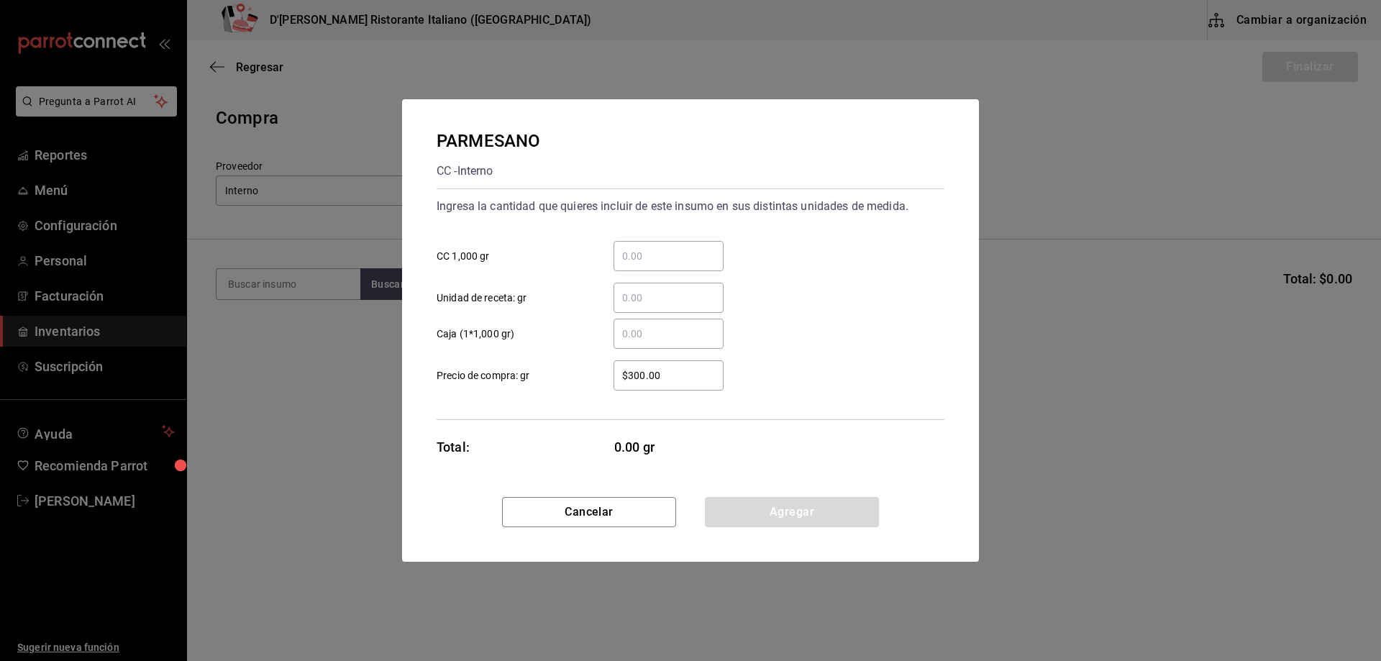
click at [669, 247] on div "​" at bounding box center [669, 256] width 110 height 30
click at [669, 248] on input "​ CC 1,000 gr" at bounding box center [669, 256] width 110 height 17
type input "4"
click at [763, 430] on div "PARMESANO CC - Interno Ingresa la cantidad que quieres incluir de este insumo e…" at bounding box center [690, 298] width 577 height 398
click at [755, 509] on button "Agregar" at bounding box center [792, 512] width 174 height 30
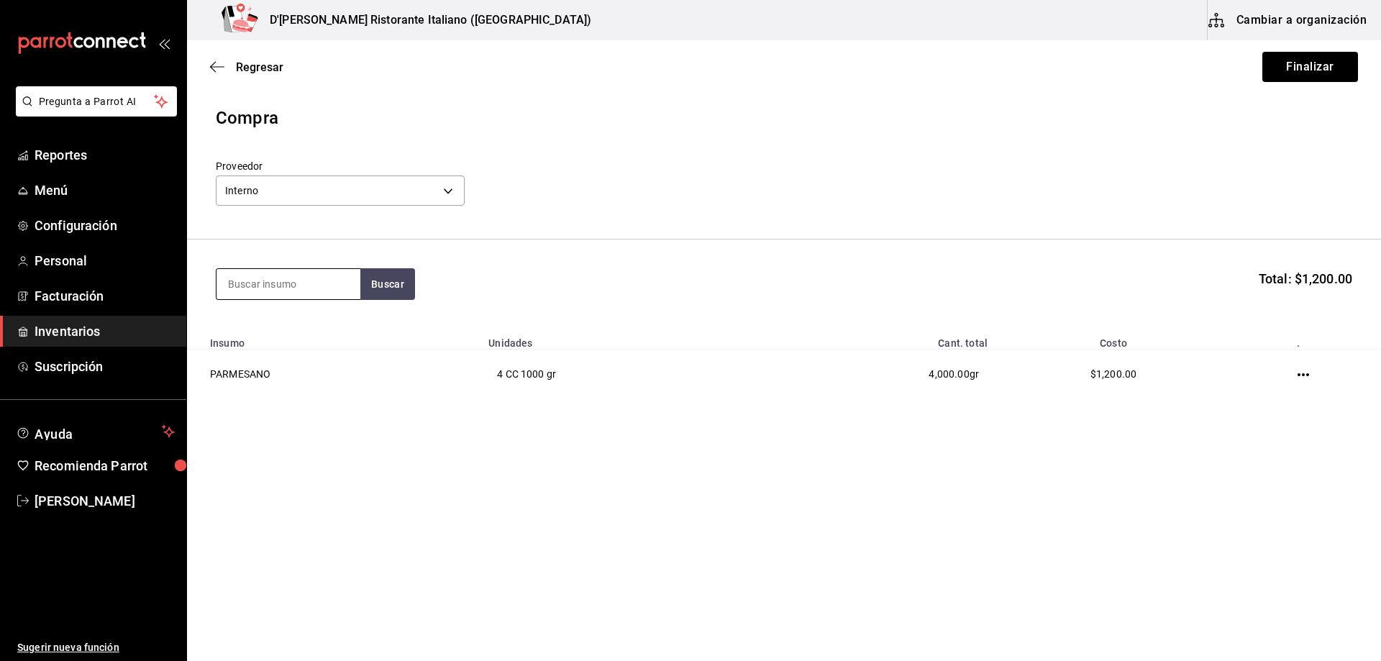
click at [336, 286] on input at bounding box center [289, 284] width 144 height 30
type input "GLORIA"
click at [401, 276] on button "Buscar" at bounding box center [387, 284] width 55 height 32
click at [313, 335] on div "MANTEQUILLA GLORIA" at bounding box center [288, 325] width 120 height 17
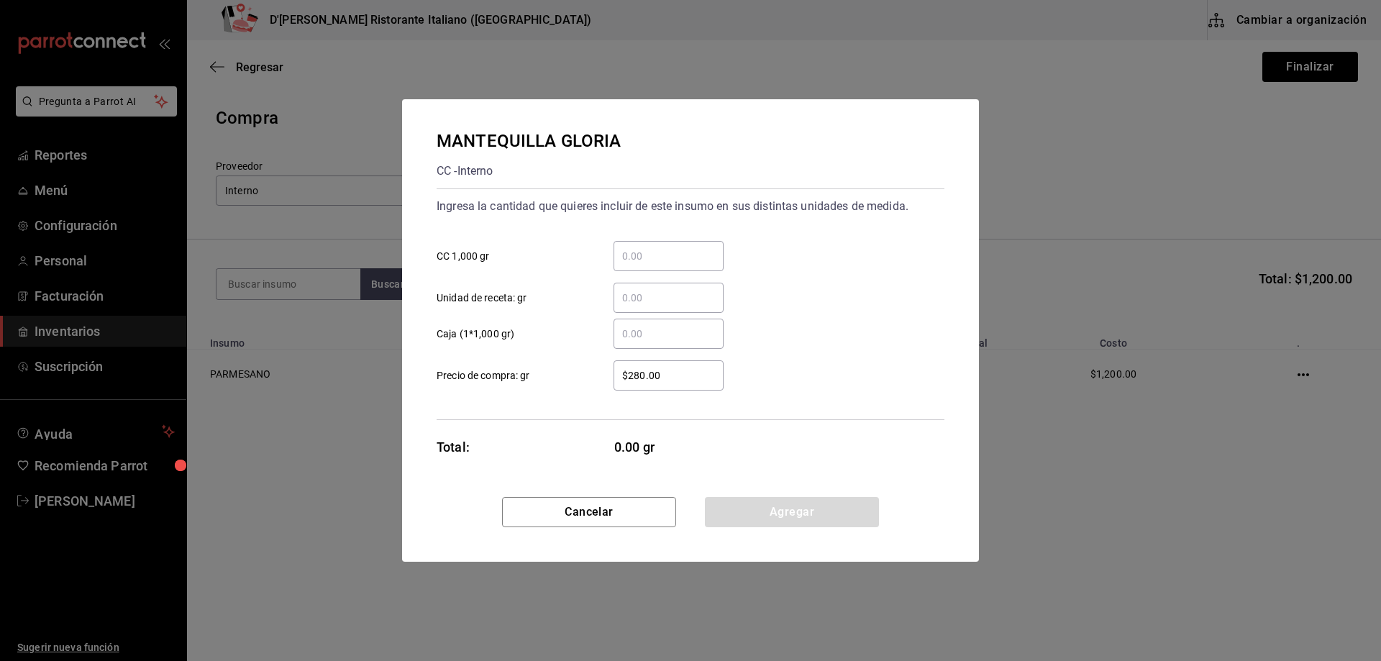
click at [653, 256] on input "​ CC 1,000 gr" at bounding box center [669, 256] width 110 height 17
type input "1"
click at [766, 517] on button "Agregar" at bounding box center [792, 512] width 174 height 30
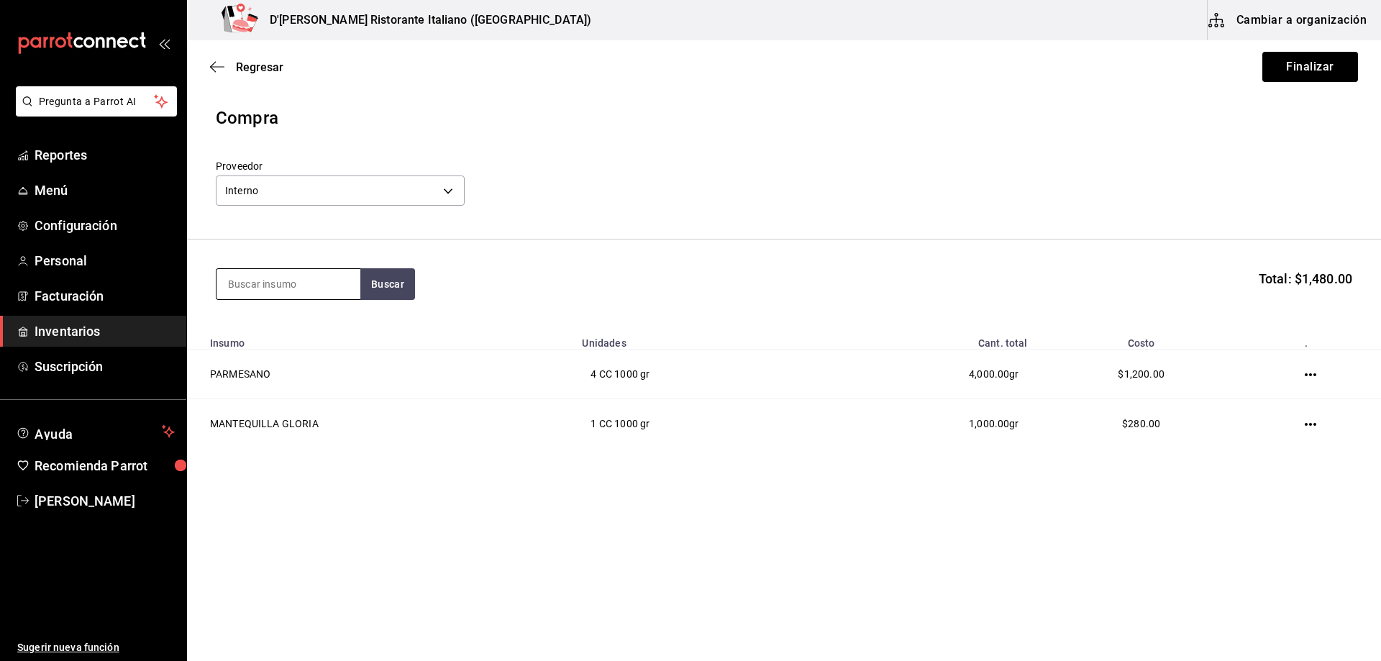
click at [334, 278] on input at bounding box center [289, 284] width 144 height 30
type input "FILETE"
click at [394, 289] on button "Buscar" at bounding box center [387, 284] width 55 height 32
click at [327, 314] on div "FILETE CC - Interno" at bounding box center [289, 333] width 144 height 55
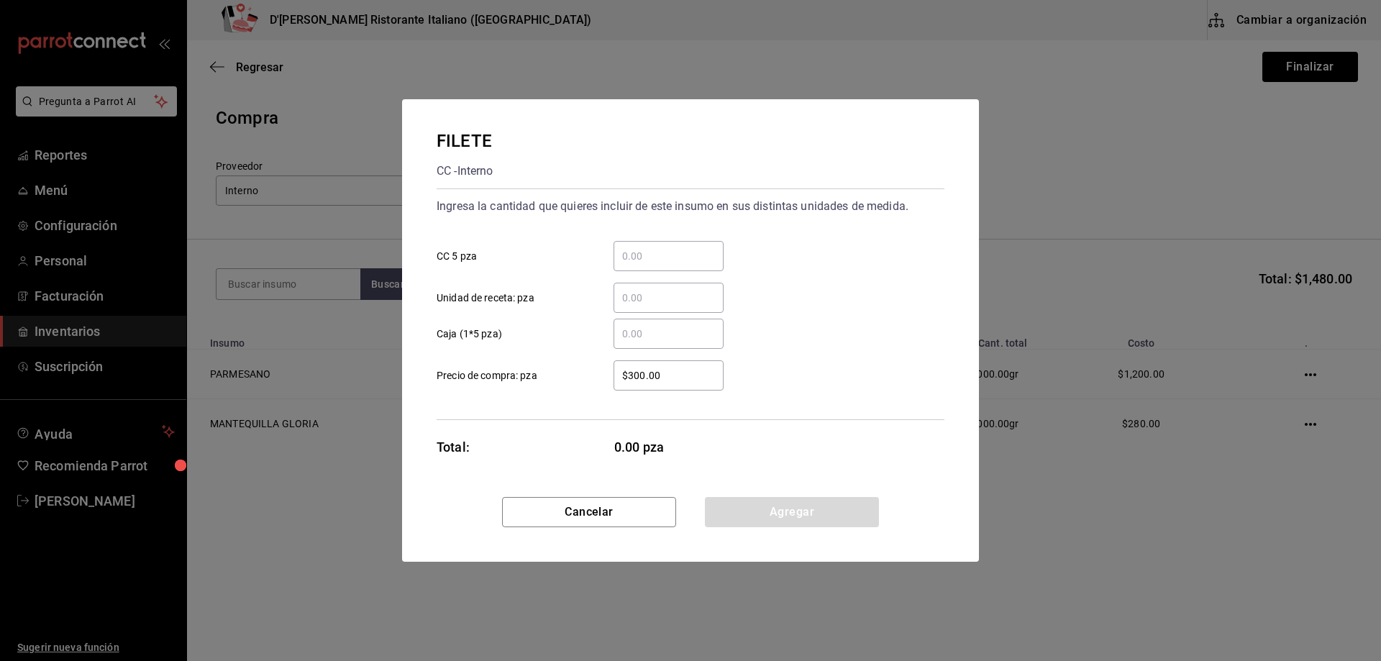
click at [639, 256] on input "​ CC 5 pza" at bounding box center [669, 256] width 110 height 17
type input "4"
click at [750, 519] on button "Agregar" at bounding box center [792, 512] width 174 height 30
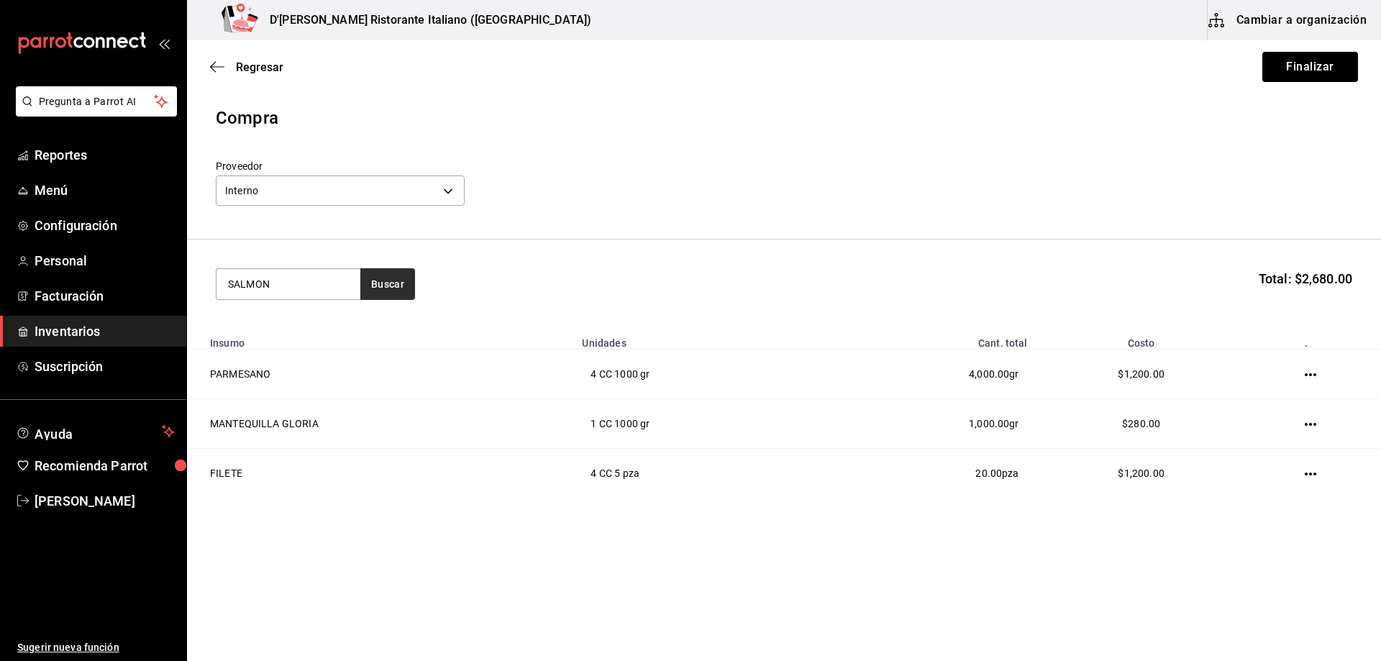
type input "SALMON"
click at [387, 278] on button "Buscar" at bounding box center [387, 284] width 55 height 32
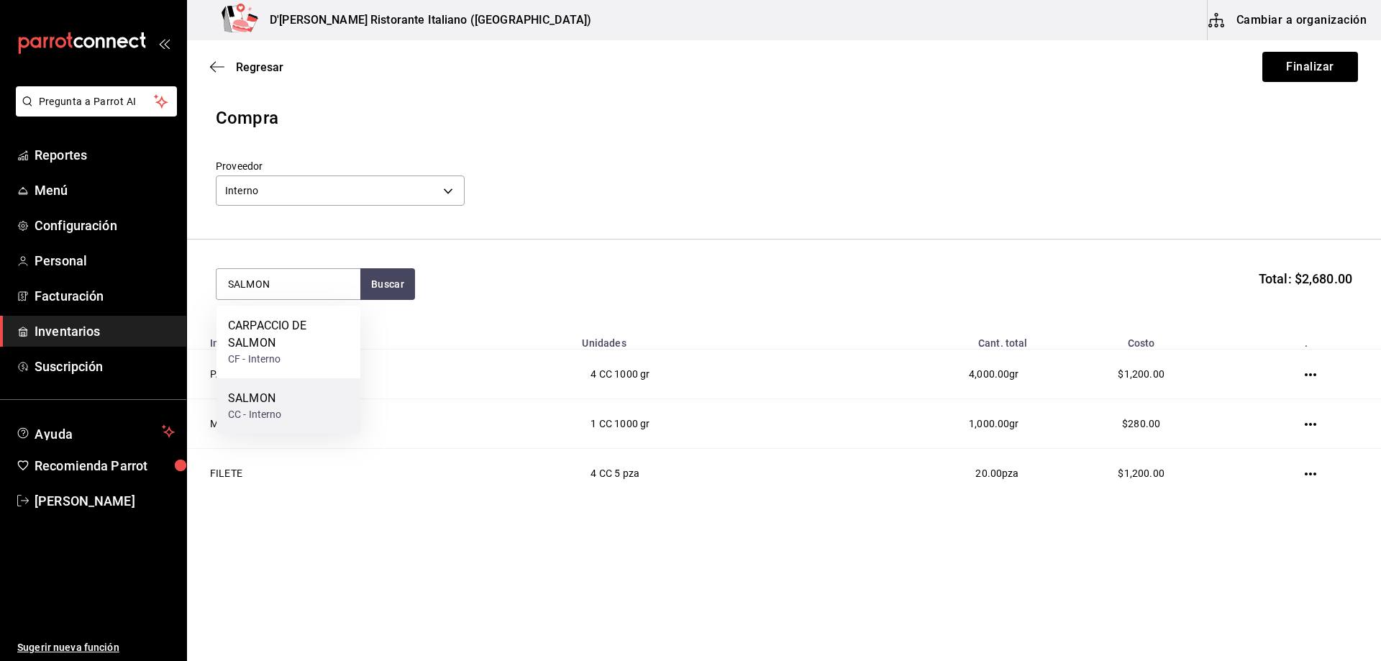
click at [294, 401] on div "SALMON CC - Interno" at bounding box center [289, 405] width 144 height 55
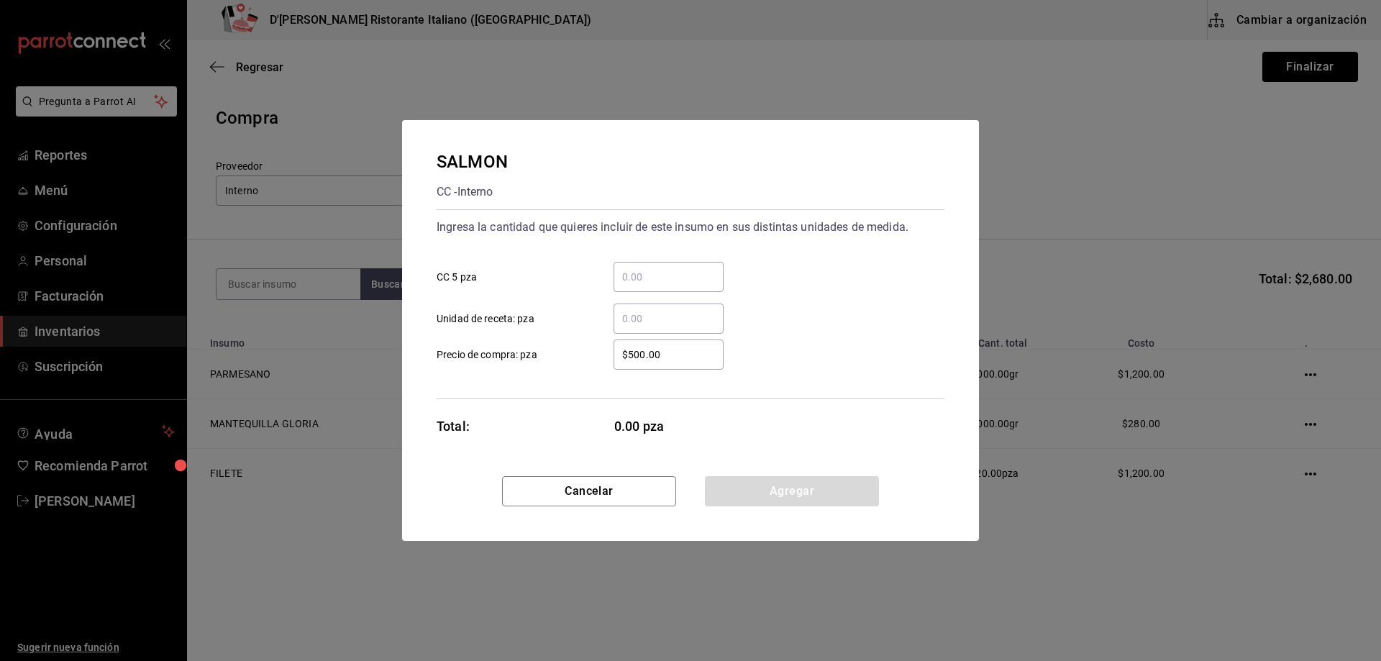
click at [634, 275] on input "​ CC 5 pza" at bounding box center [669, 276] width 110 height 17
type input "4"
click at [776, 490] on button "Agregar" at bounding box center [792, 491] width 174 height 30
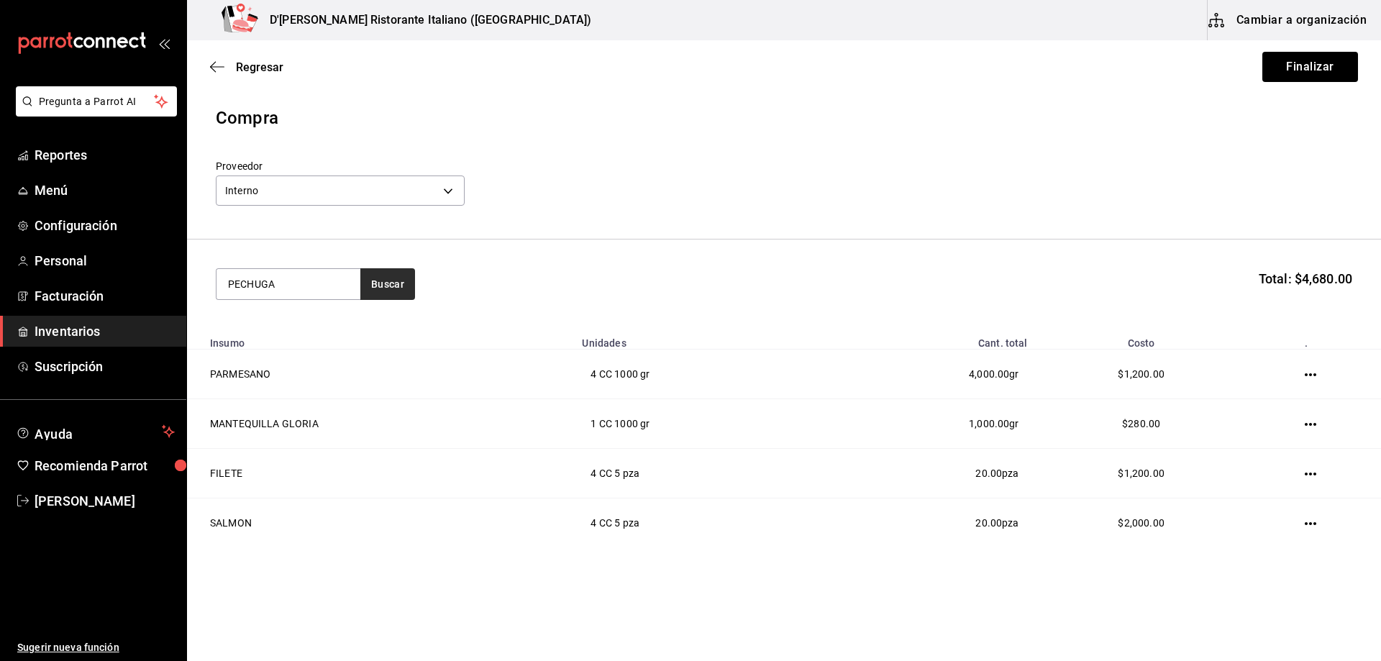
type input "PECHUGA"
click at [396, 293] on button "Buscar" at bounding box center [387, 284] width 55 height 32
click at [327, 327] on div "PECHUGA CC - Interno" at bounding box center [289, 333] width 144 height 55
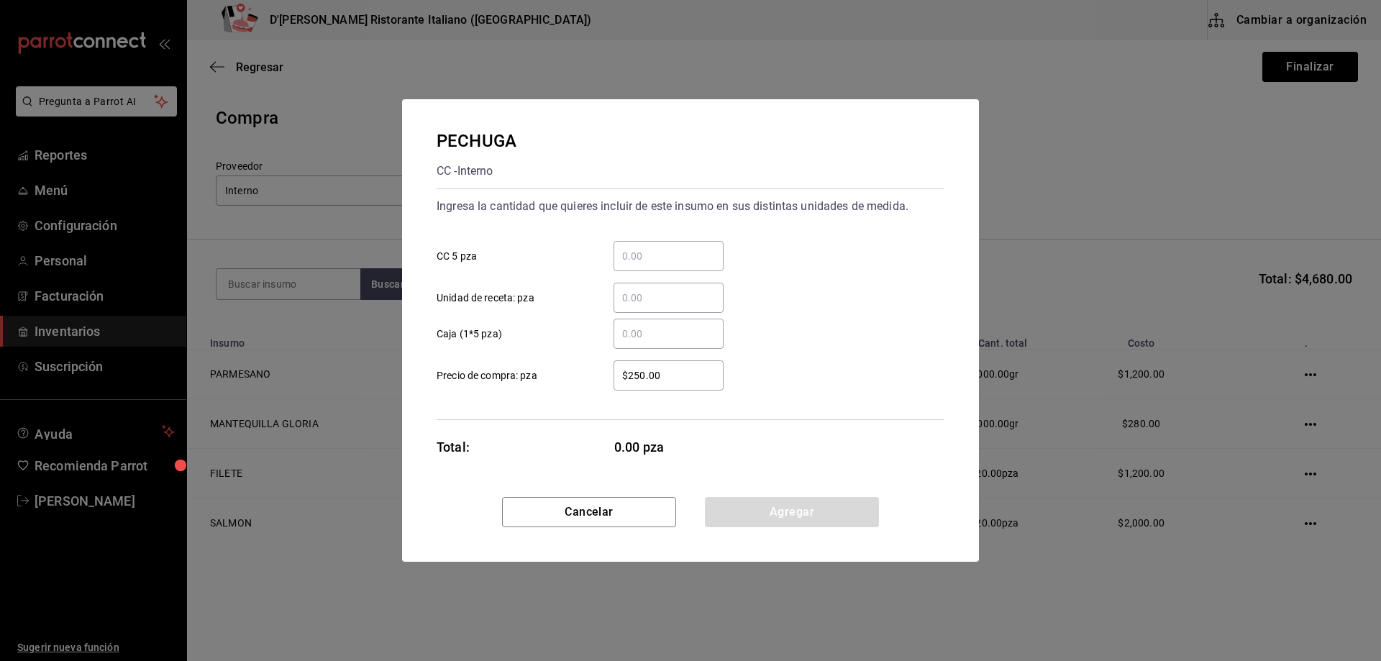
click at [644, 259] on input "​ CC 5 pza" at bounding box center [669, 256] width 110 height 17
type input "4"
click at [776, 515] on button "Agregar" at bounding box center [792, 512] width 174 height 30
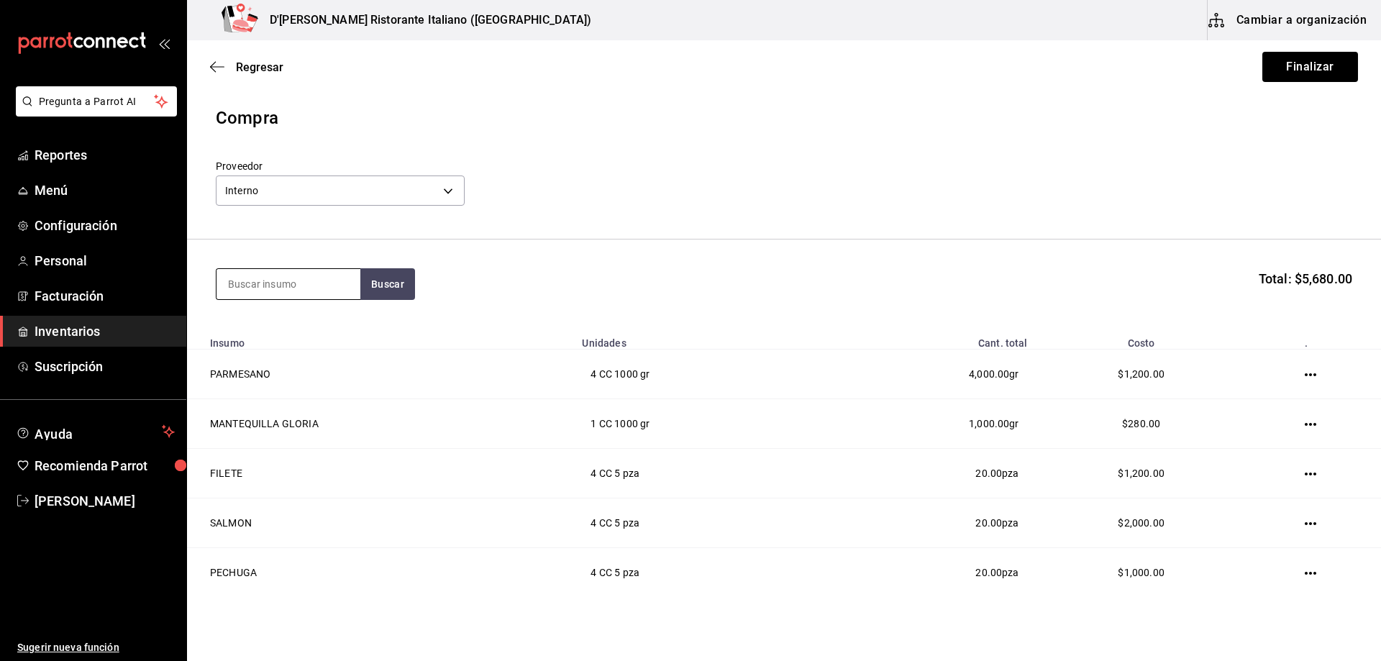
click at [317, 283] on input at bounding box center [289, 284] width 144 height 30
type input "CAMARON"
click at [401, 278] on button "Buscar" at bounding box center [387, 284] width 55 height 32
click at [314, 405] on div "CAMARON CC - Interno" at bounding box center [289, 405] width 144 height 55
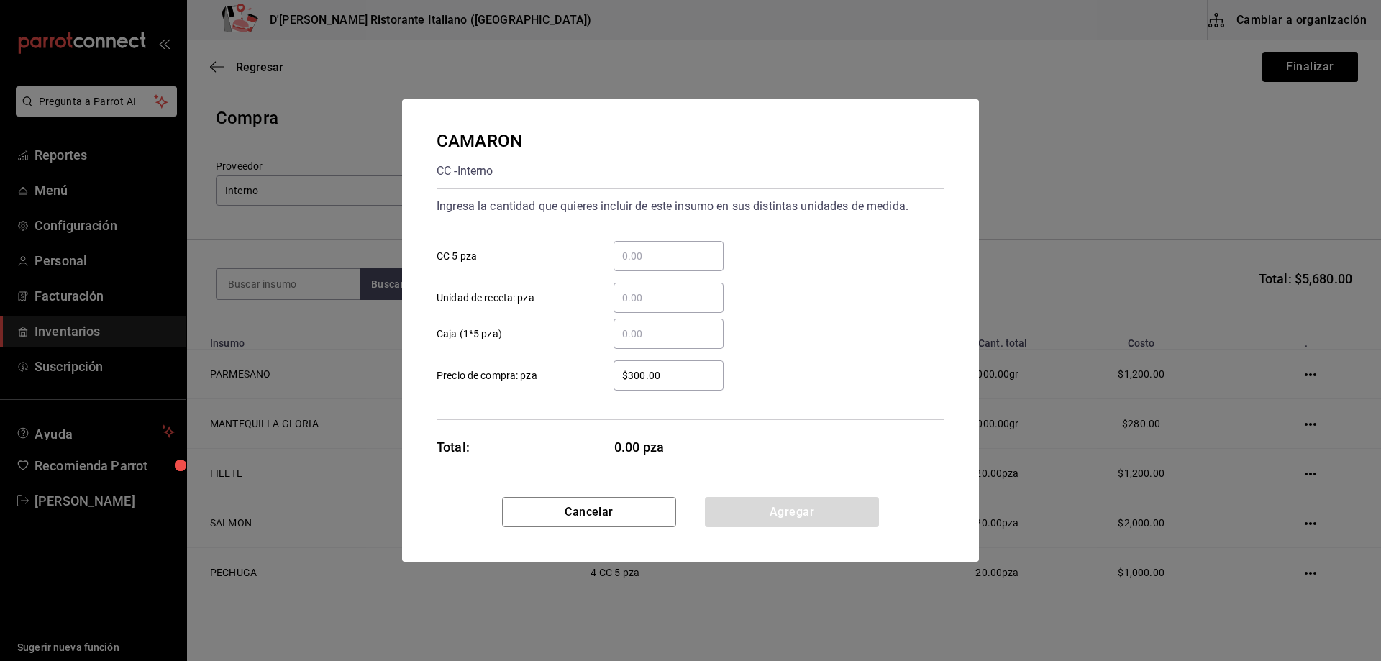
click at [640, 258] on input "​ CC 5 pza" at bounding box center [669, 256] width 110 height 17
type input "4"
click at [760, 510] on button "Agregar" at bounding box center [792, 512] width 174 height 30
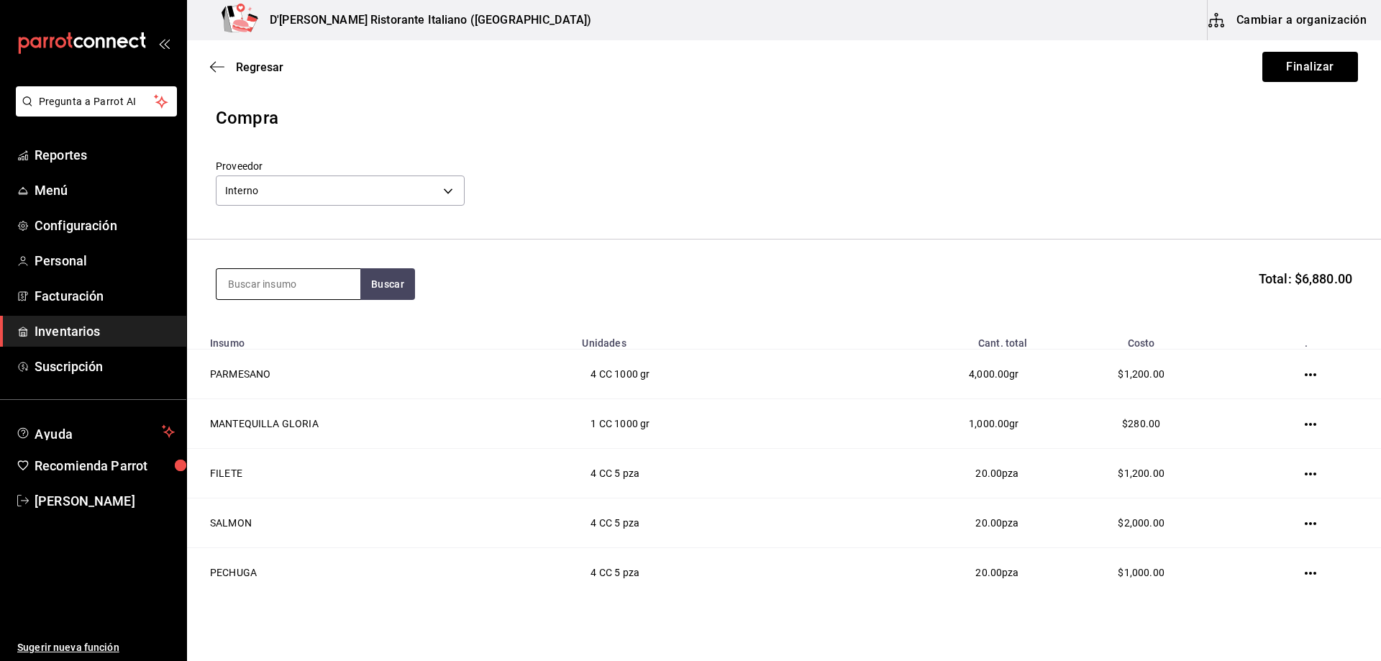
click at [314, 289] on input at bounding box center [289, 284] width 144 height 30
type input "BOLOG"
click at [399, 287] on button "Buscar" at bounding box center [387, 284] width 55 height 32
click at [315, 340] on div "CC - Interno" at bounding box center [280, 342] width 105 height 15
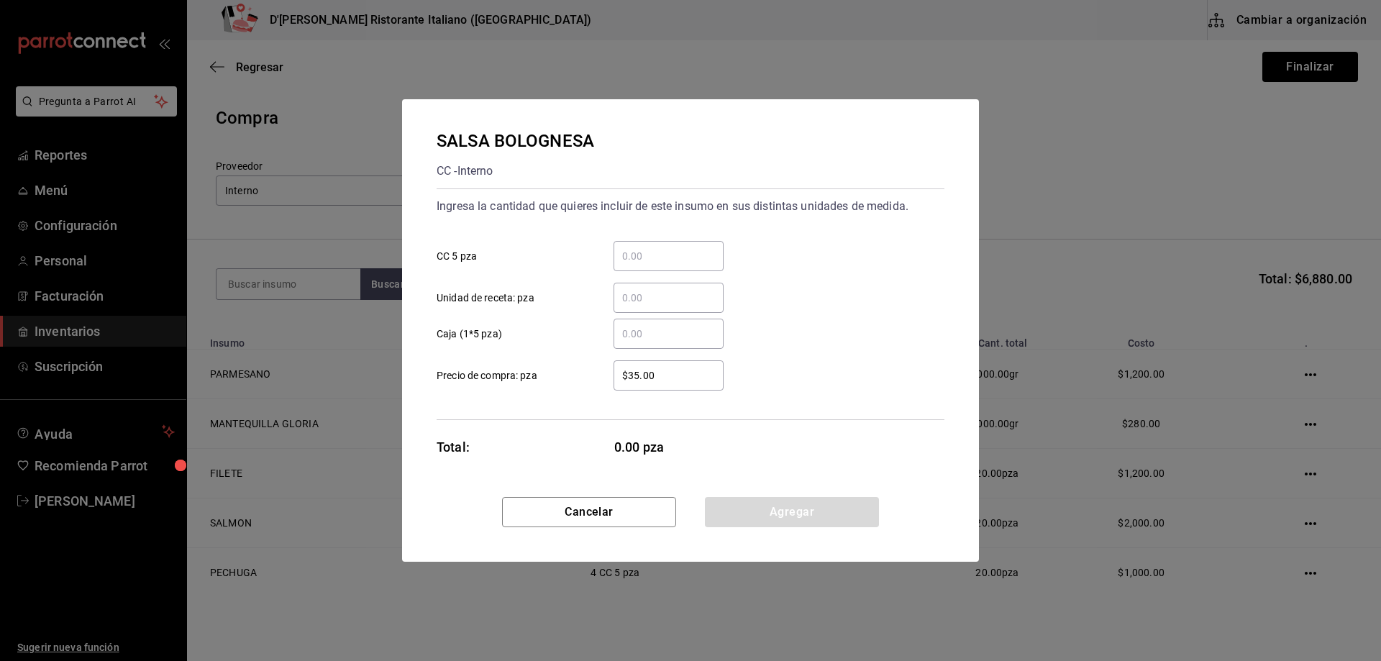
click at [642, 253] on input "​ CC 5 pza" at bounding box center [669, 256] width 110 height 17
type input "2"
click at [784, 507] on button "Agregar" at bounding box center [792, 512] width 174 height 30
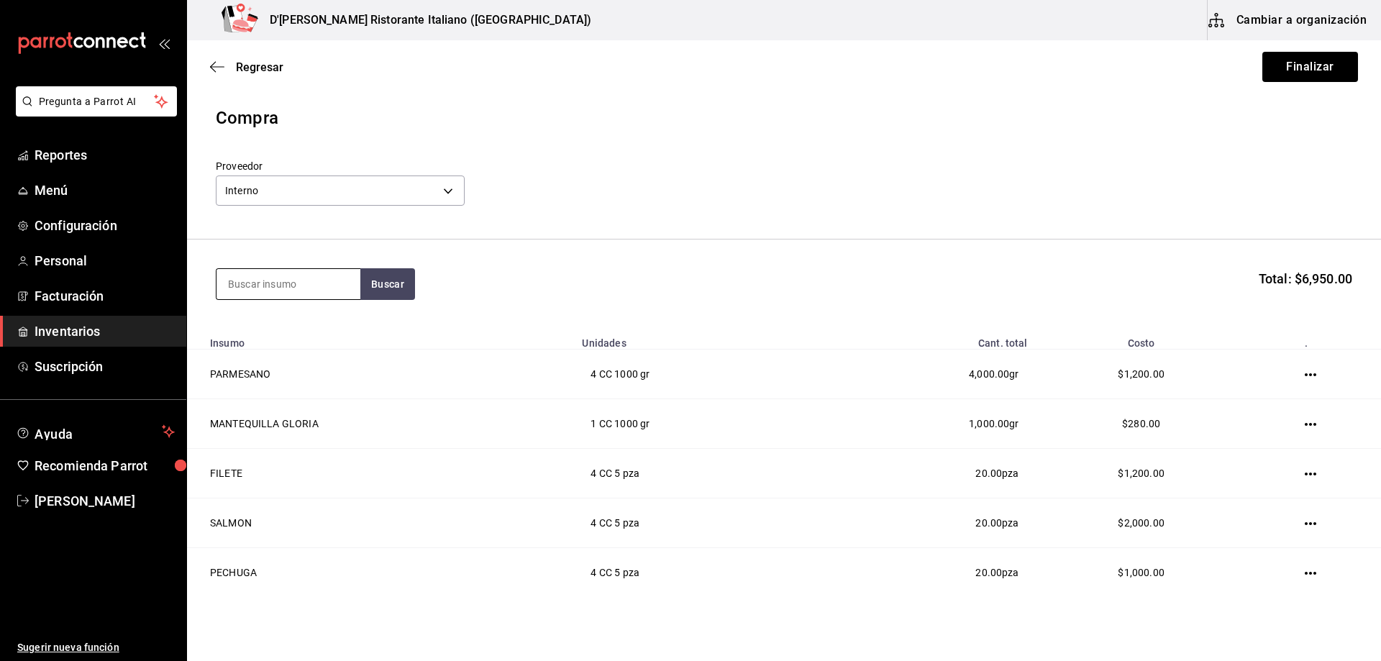
click at [345, 282] on input at bounding box center [289, 284] width 144 height 30
type input "RAVIO"
click at [392, 279] on button "Buscar" at bounding box center [387, 284] width 55 height 32
click at [311, 327] on div "RAVIOLES CC - Interno" at bounding box center [289, 333] width 144 height 55
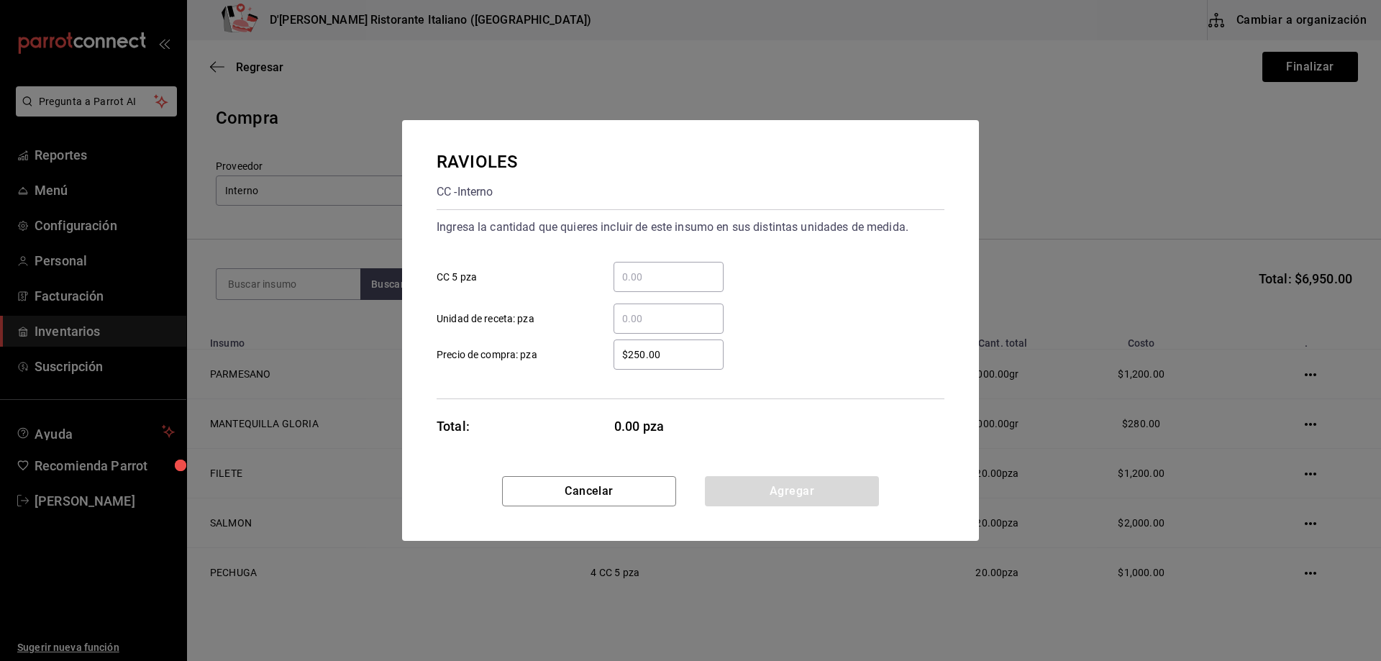
click at [654, 271] on input "​ CC 5 pza" at bounding box center [669, 276] width 110 height 17
type input "2"
click at [762, 491] on button "Agregar" at bounding box center [792, 491] width 174 height 30
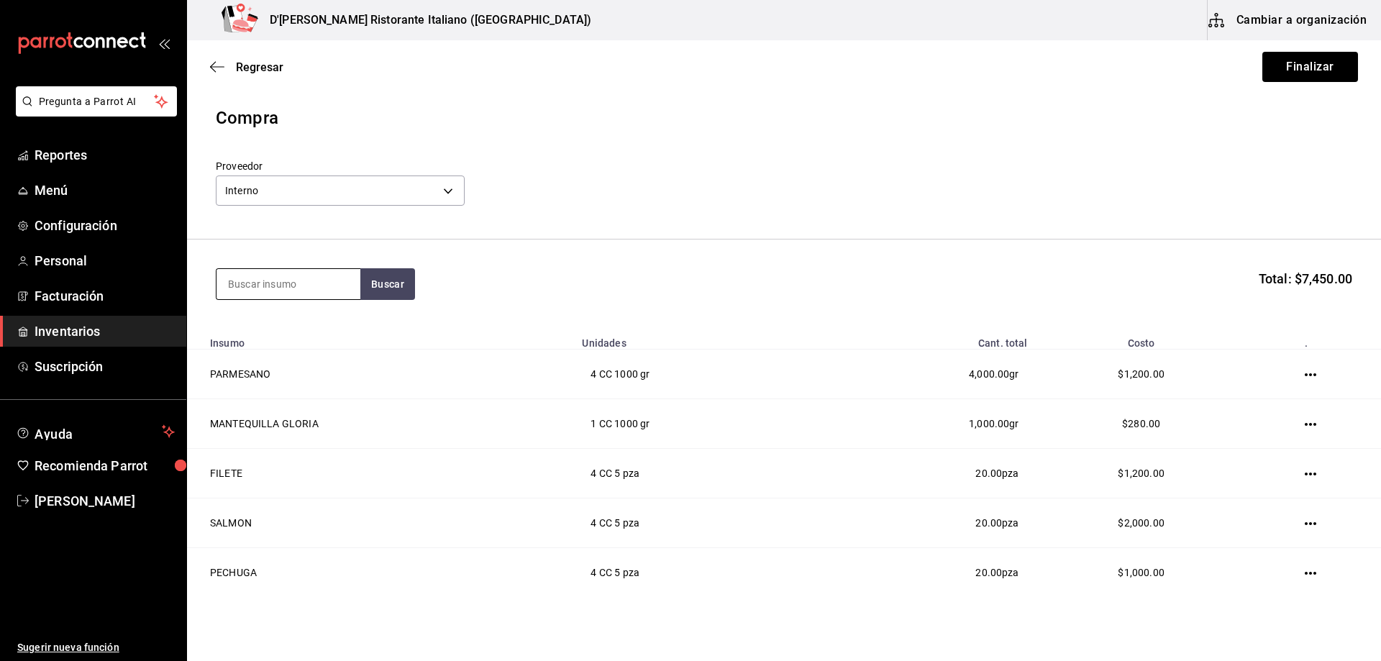
click at [281, 287] on input at bounding box center [289, 284] width 144 height 30
type input "CARPA"
click at [386, 283] on button "Buscar" at bounding box center [387, 284] width 55 height 32
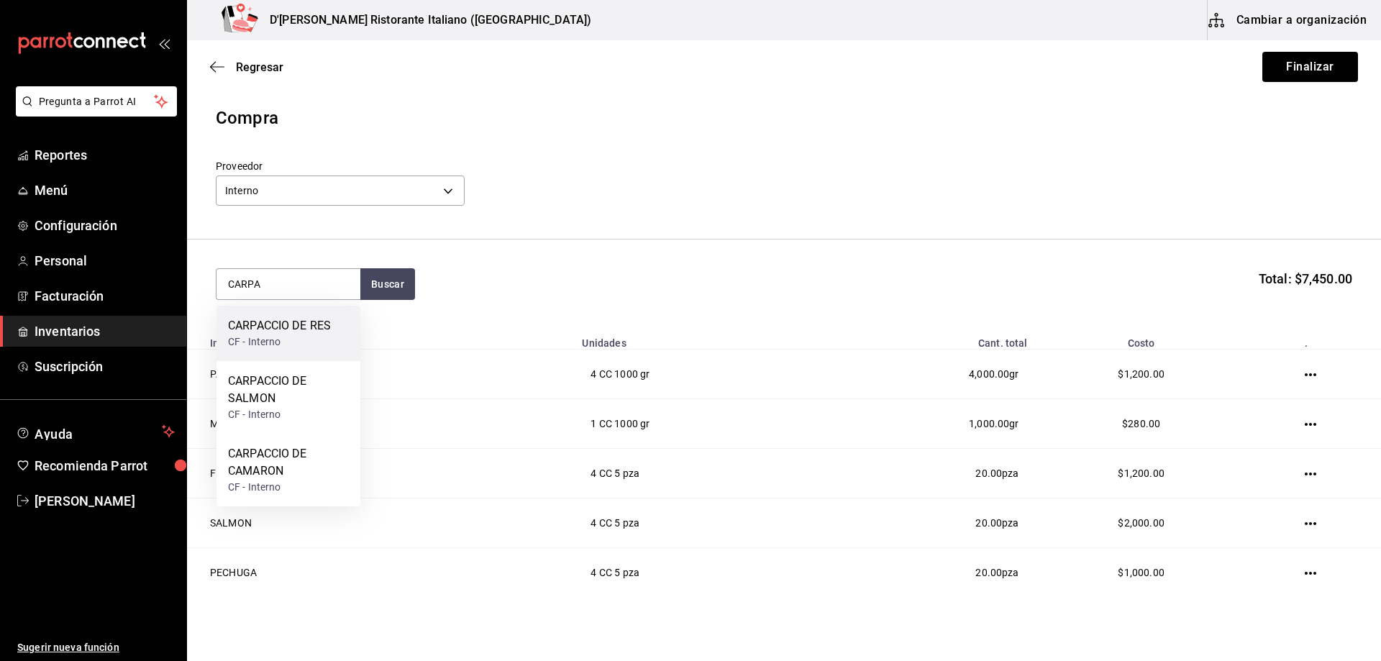
click at [299, 334] on div "CARPACCIO DE RES" at bounding box center [279, 325] width 103 height 17
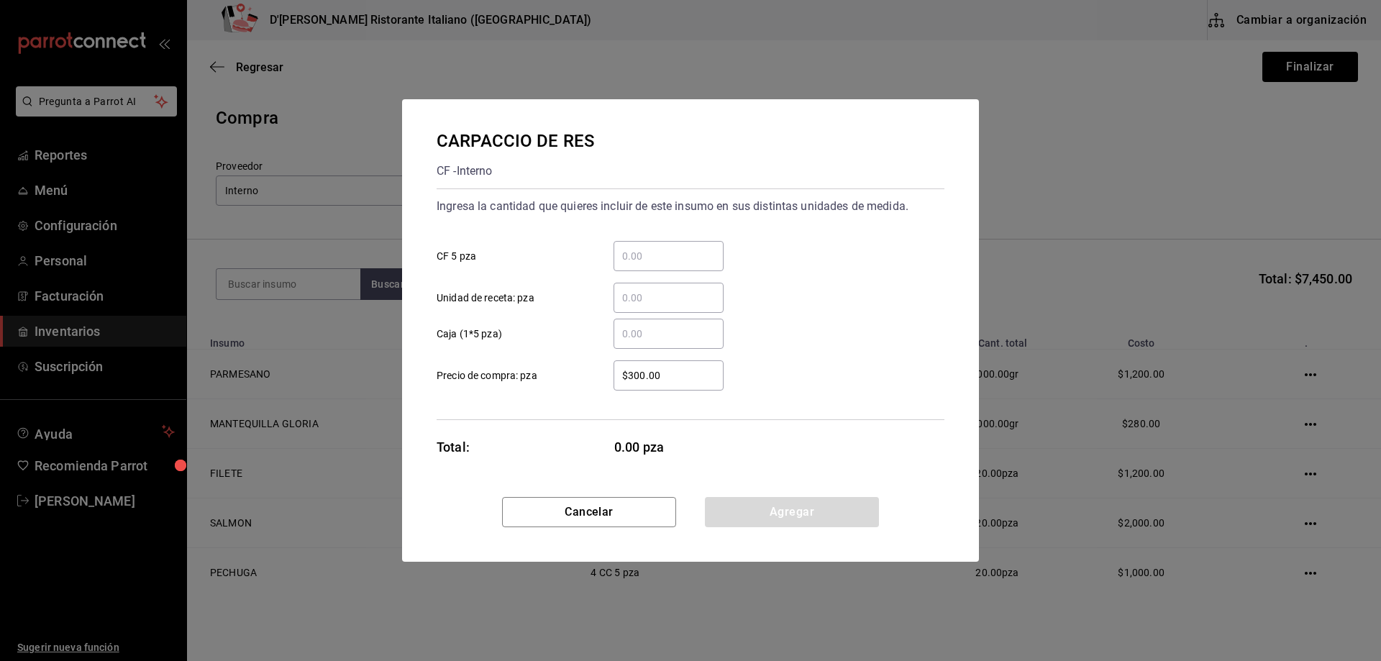
click at [622, 256] on input "​ CF 5 pza" at bounding box center [669, 256] width 110 height 17
type input "2"
click at [850, 408] on div "Ingresa la cantidad que quieres incluir de este insumo en sus distintas unidade…" at bounding box center [691, 305] width 508 height 232
click at [768, 512] on button "Agregar" at bounding box center [792, 512] width 174 height 30
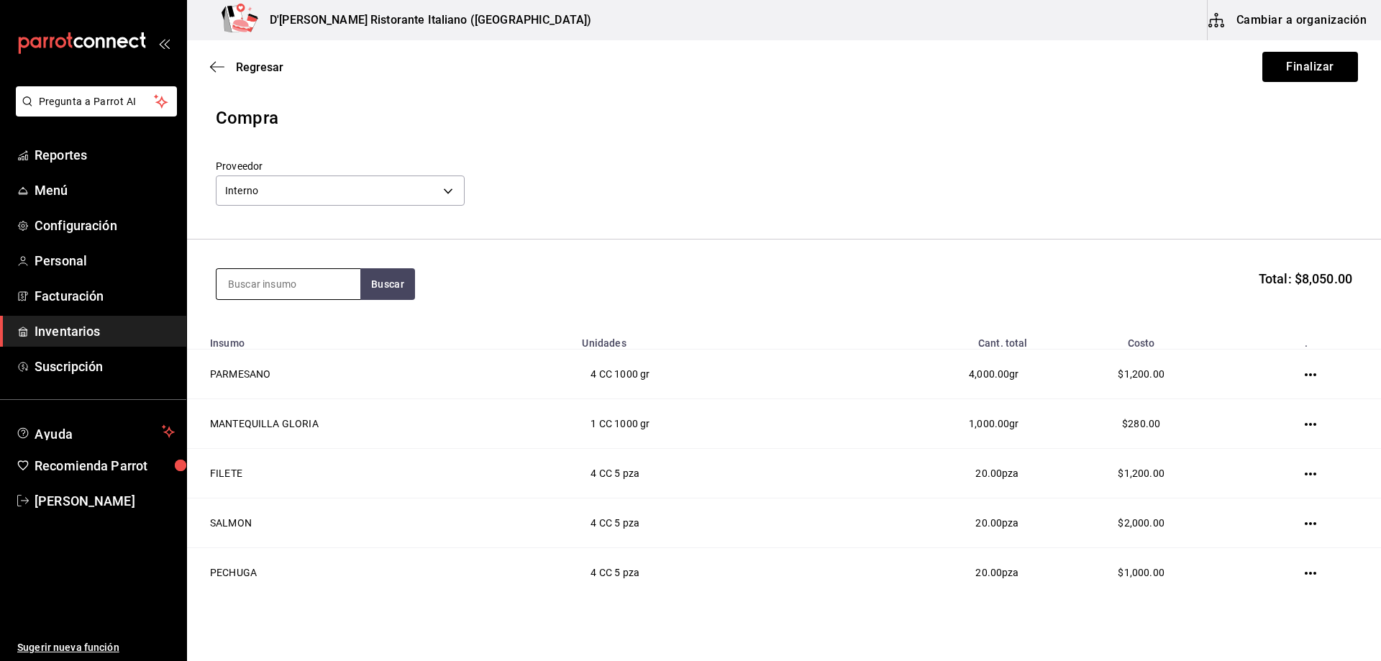
click at [329, 286] on input at bounding box center [289, 284] width 144 height 30
type input "CHAMPI"
click at [405, 278] on button "Buscar" at bounding box center [387, 284] width 55 height 32
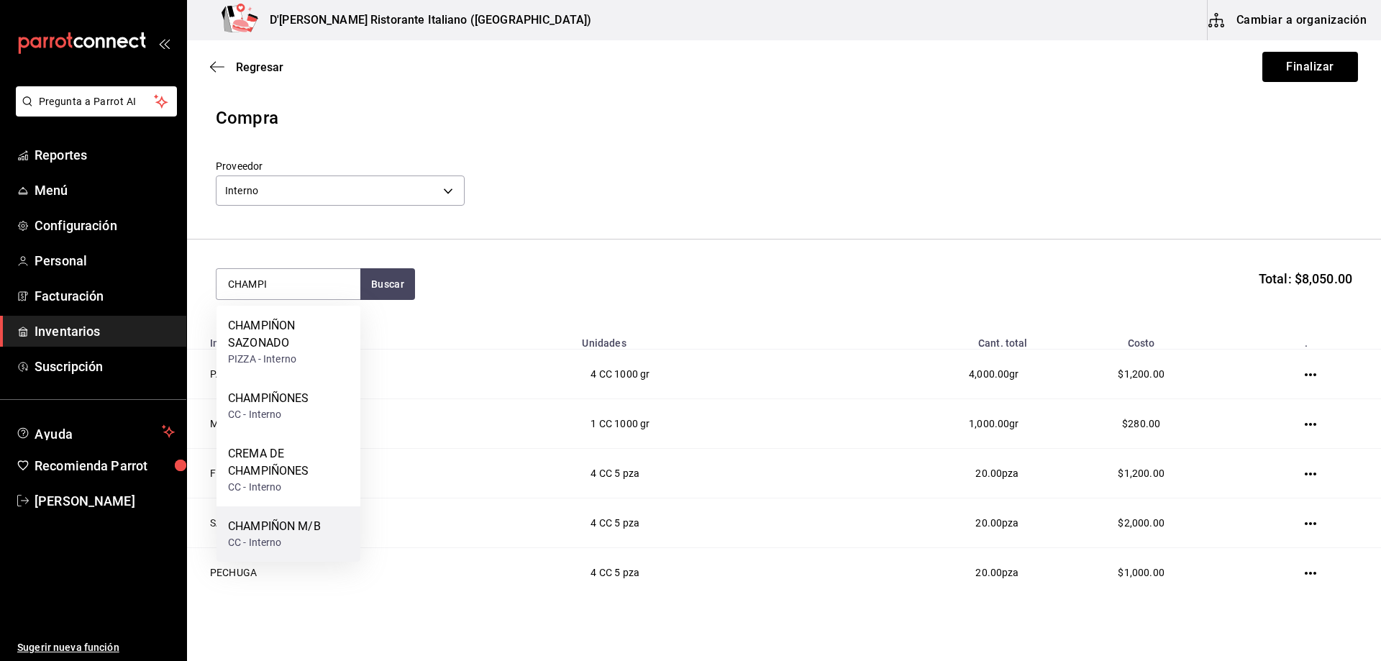
click at [304, 523] on div "CHAMPIÑON M/B" at bounding box center [274, 526] width 93 height 17
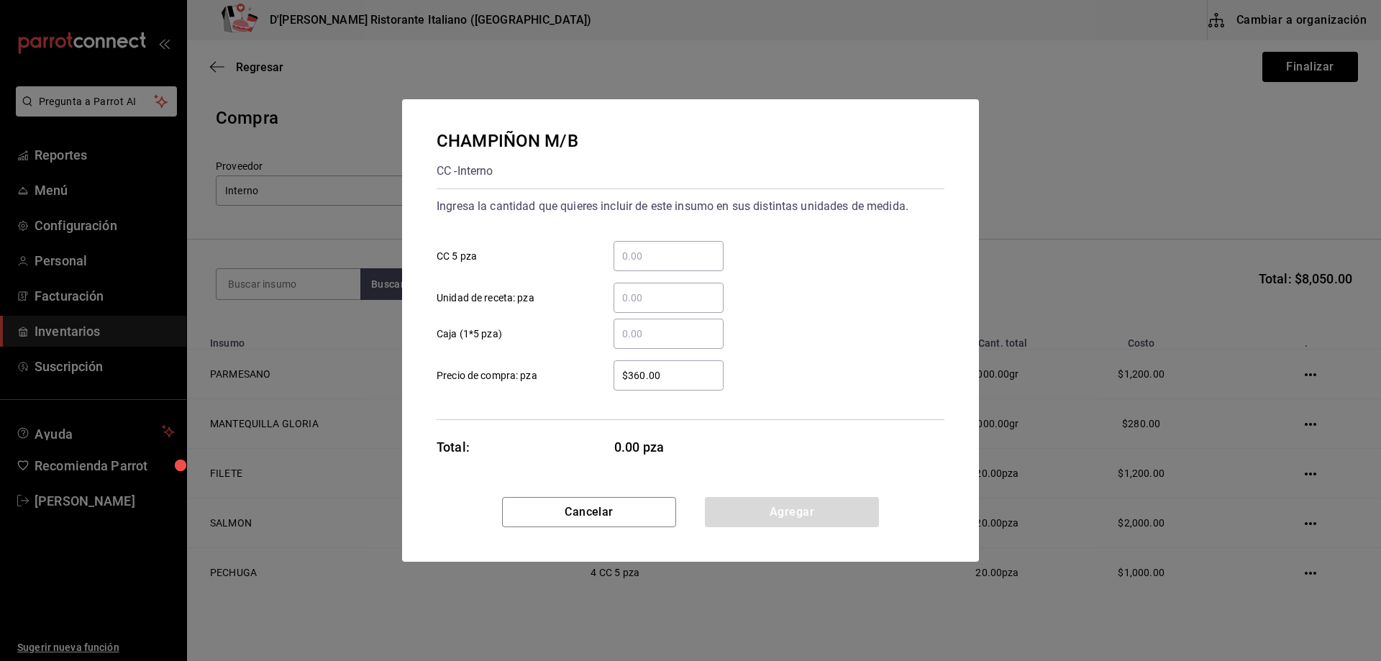
click at [655, 262] on input "​ CC 5 pza" at bounding box center [669, 256] width 110 height 17
type input "2"
click at [781, 514] on button "Agregar" at bounding box center [792, 512] width 174 height 30
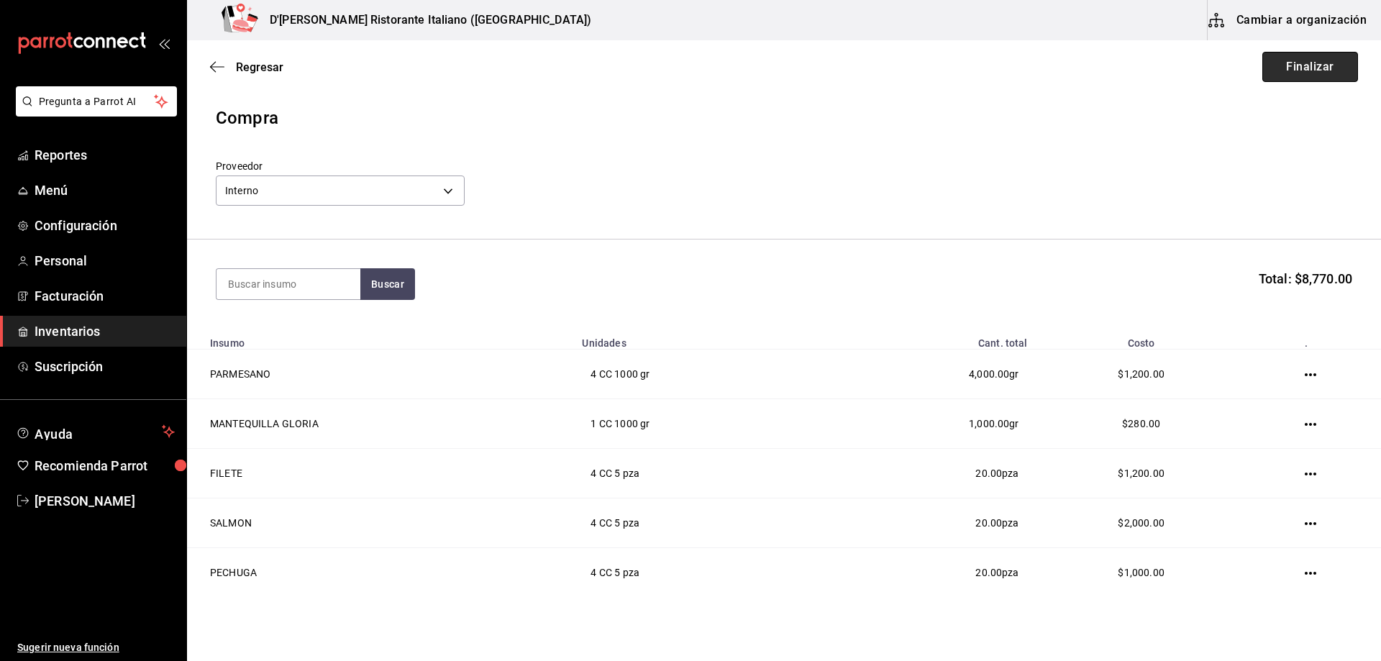
click at [1317, 64] on button "Finalizar" at bounding box center [1311, 67] width 96 height 30
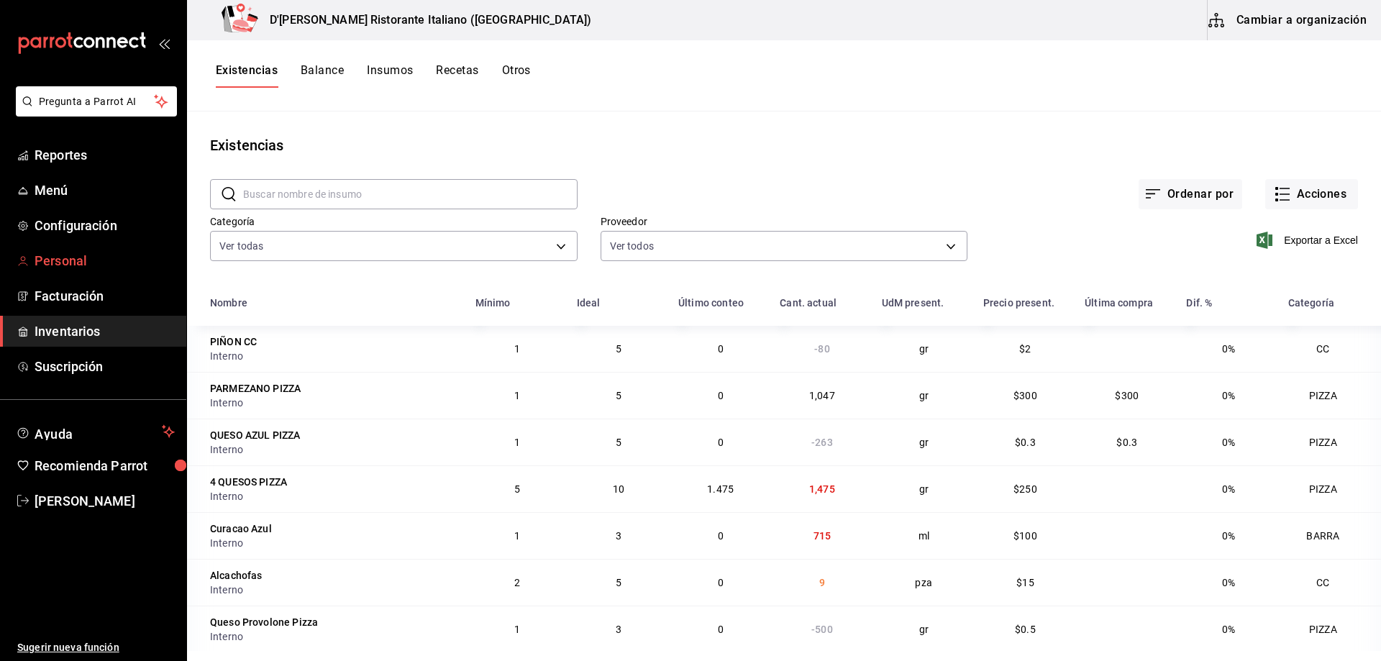
click at [88, 263] on span "Personal" at bounding box center [105, 260] width 140 height 19
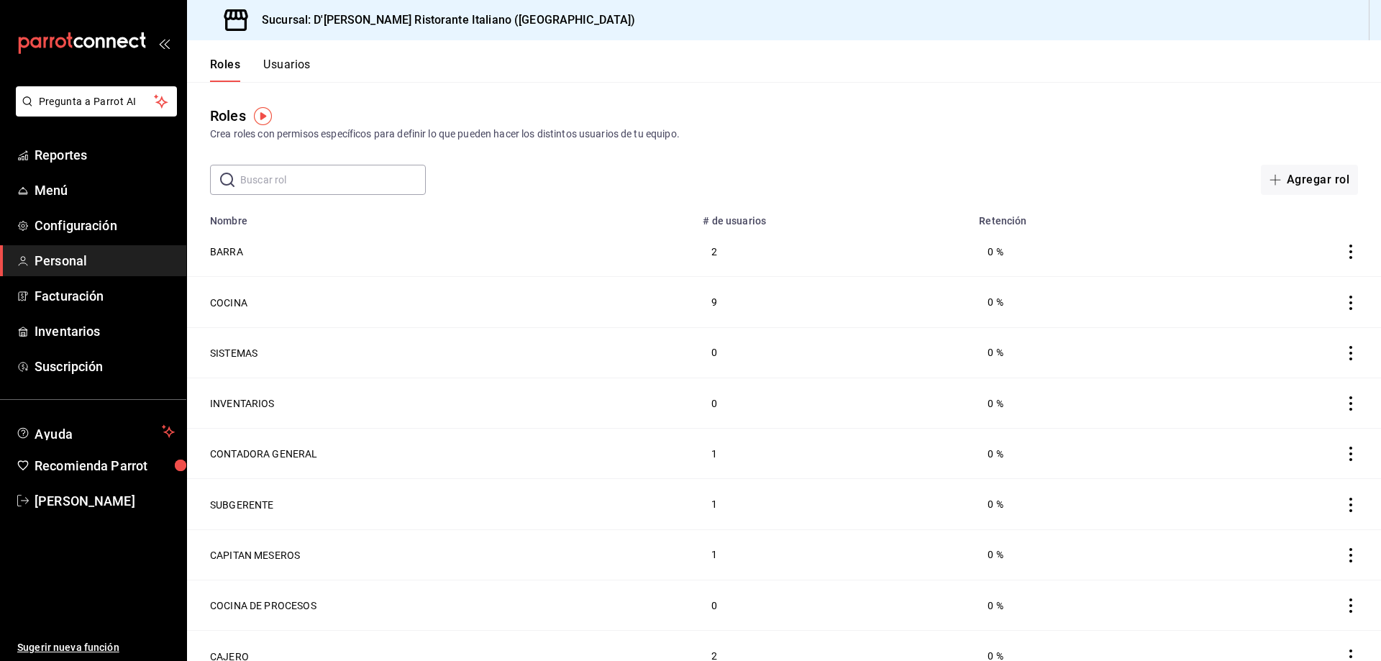
click at [286, 65] on button "Usuarios" at bounding box center [286, 70] width 47 height 24
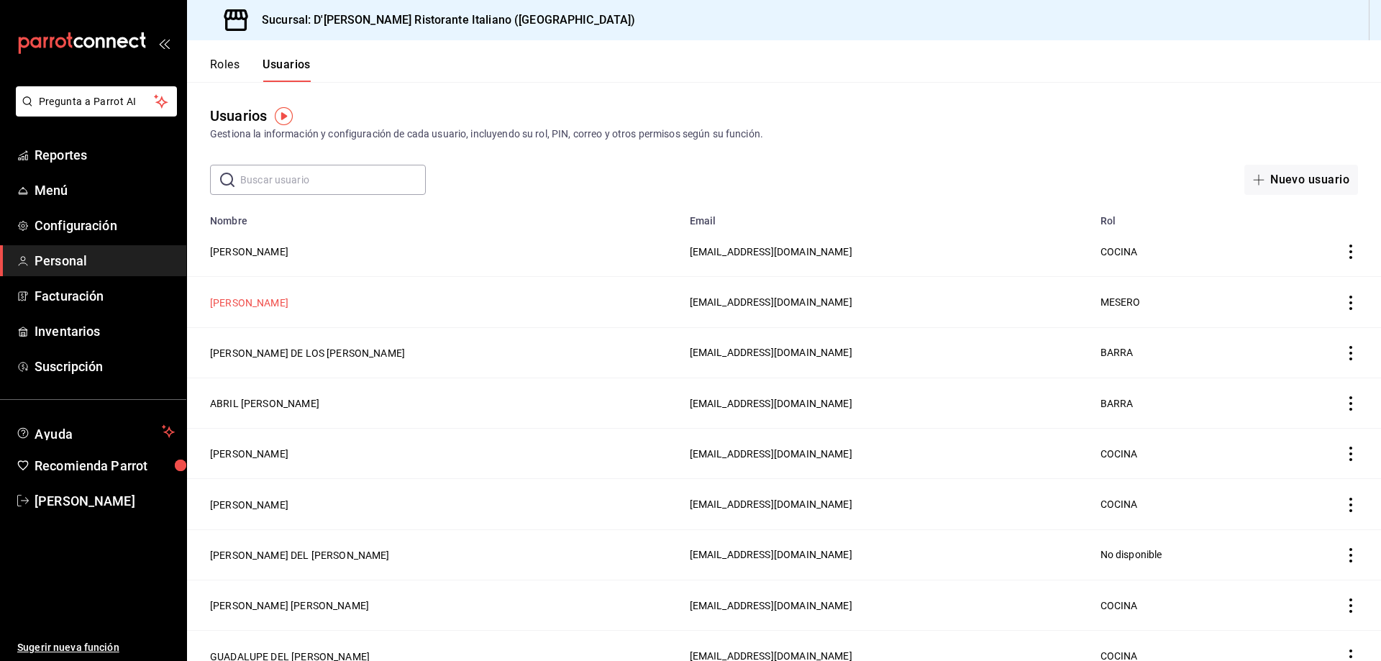
click at [289, 300] on button "FERNANDO DANIEL HERNANDEZ PEREZ" at bounding box center [249, 303] width 78 height 14
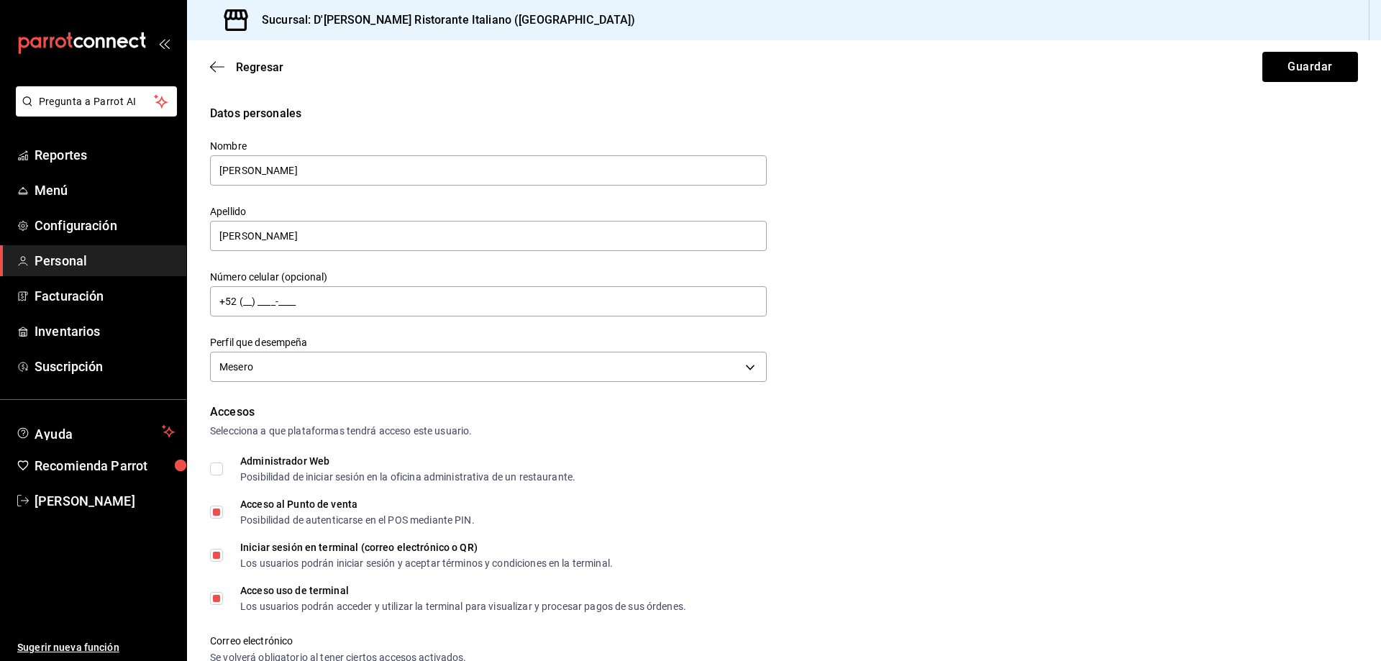
scroll to position [288, 0]
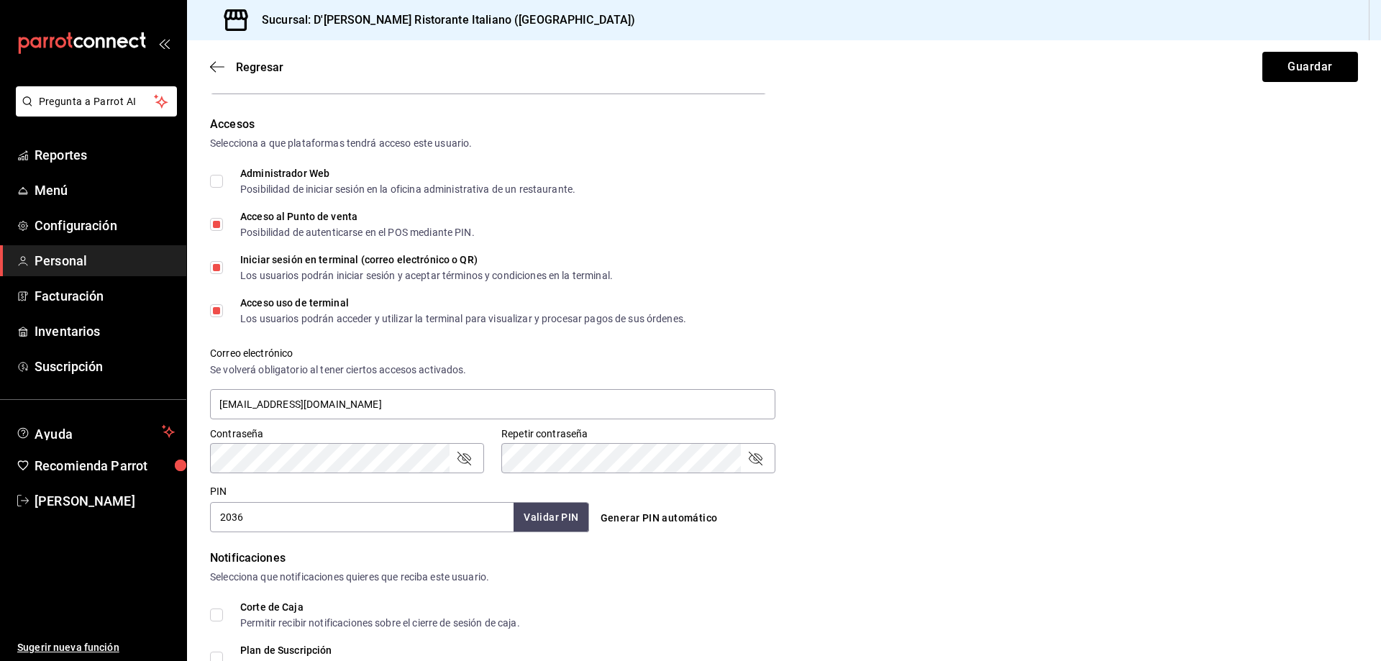
click at [329, 515] on input "2036" at bounding box center [362, 517] width 304 height 30
type input "220602"
click at [1293, 71] on button "Guardar" at bounding box center [1311, 67] width 96 height 30
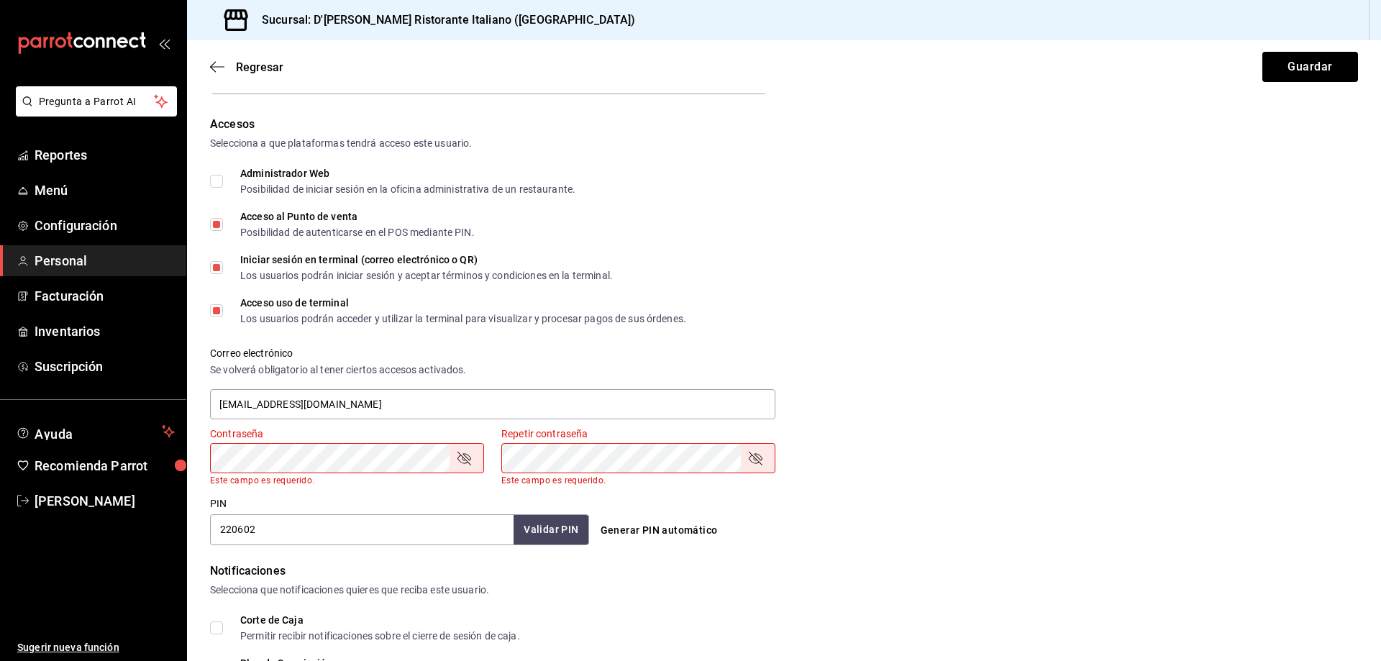
click at [866, 370] on div "Correo electrónico Se volverá obligatorio al tener ciertos accesos activados. c…" at bounding box center [776, 376] width 1166 height 92
click at [683, 566] on div "Notificaciones" at bounding box center [784, 571] width 1148 height 17
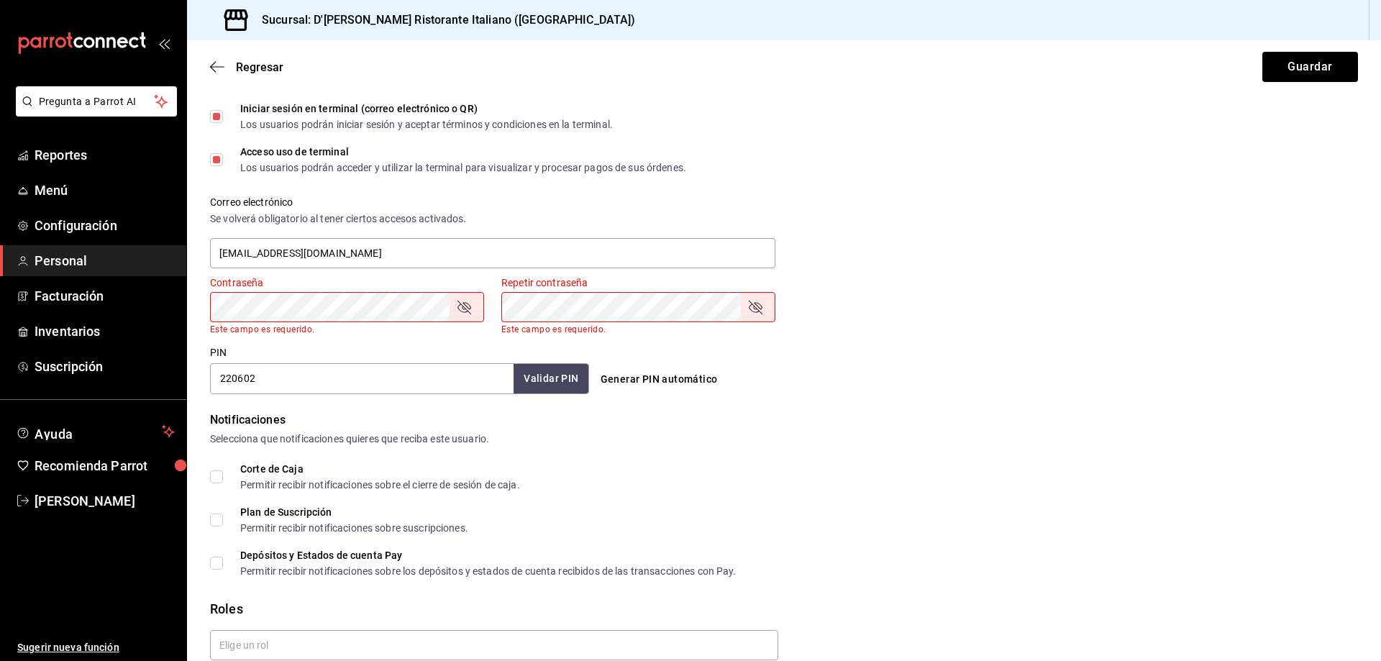
scroll to position [504, 0]
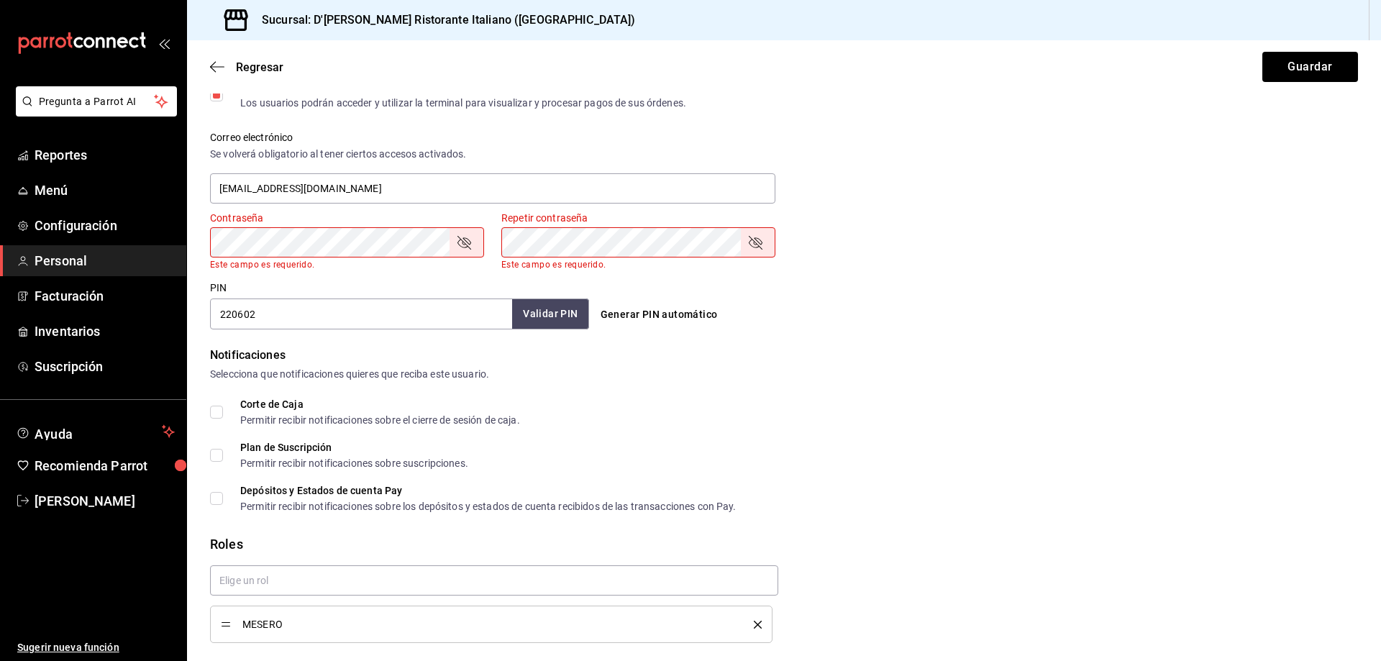
click at [532, 318] on button "Validar PIN" at bounding box center [550, 314] width 76 height 31
click at [1291, 67] on button "Guardar" at bounding box center [1311, 67] width 96 height 30
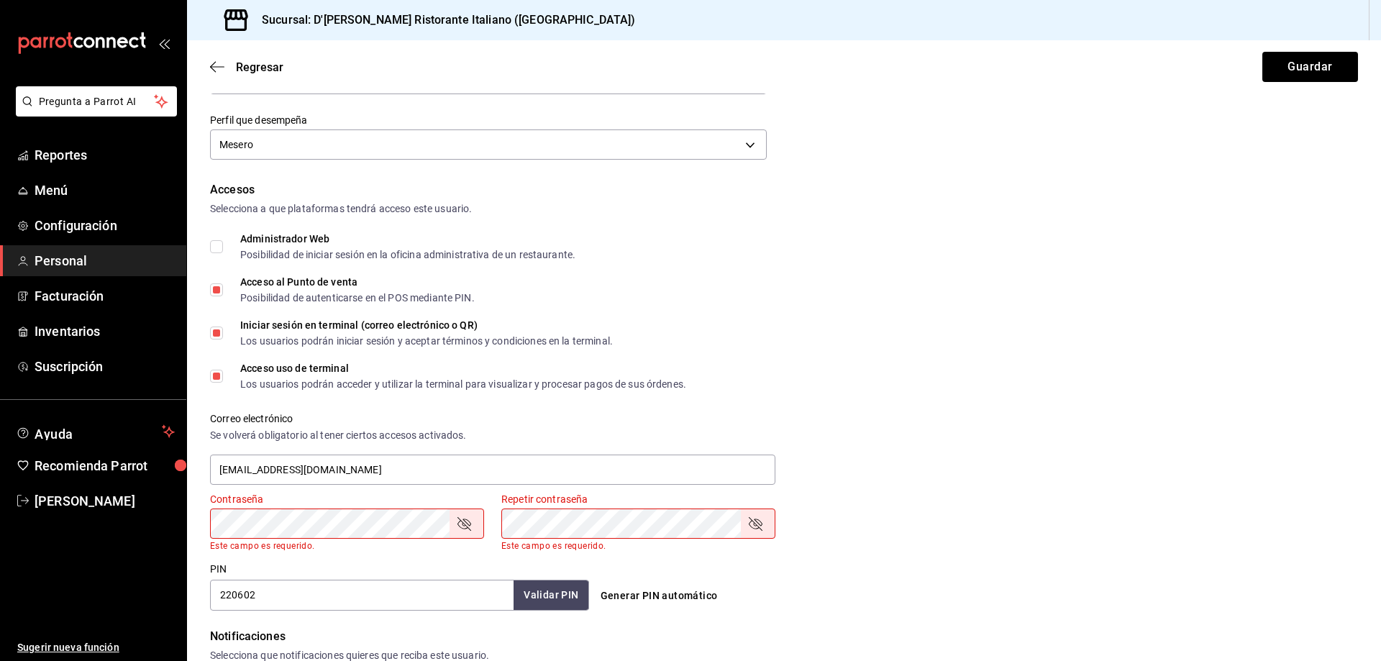
scroll to position [216, 0]
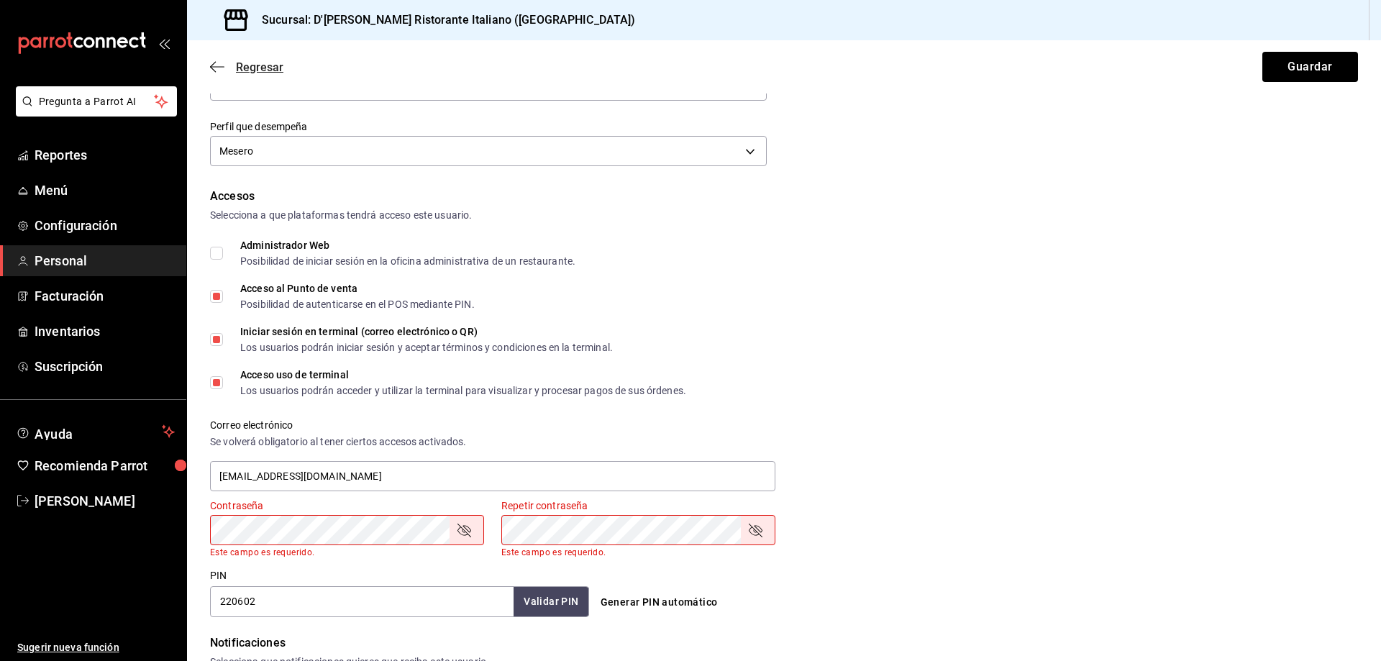
click at [263, 67] on span "Regresar" at bounding box center [259, 67] width 47 height 14
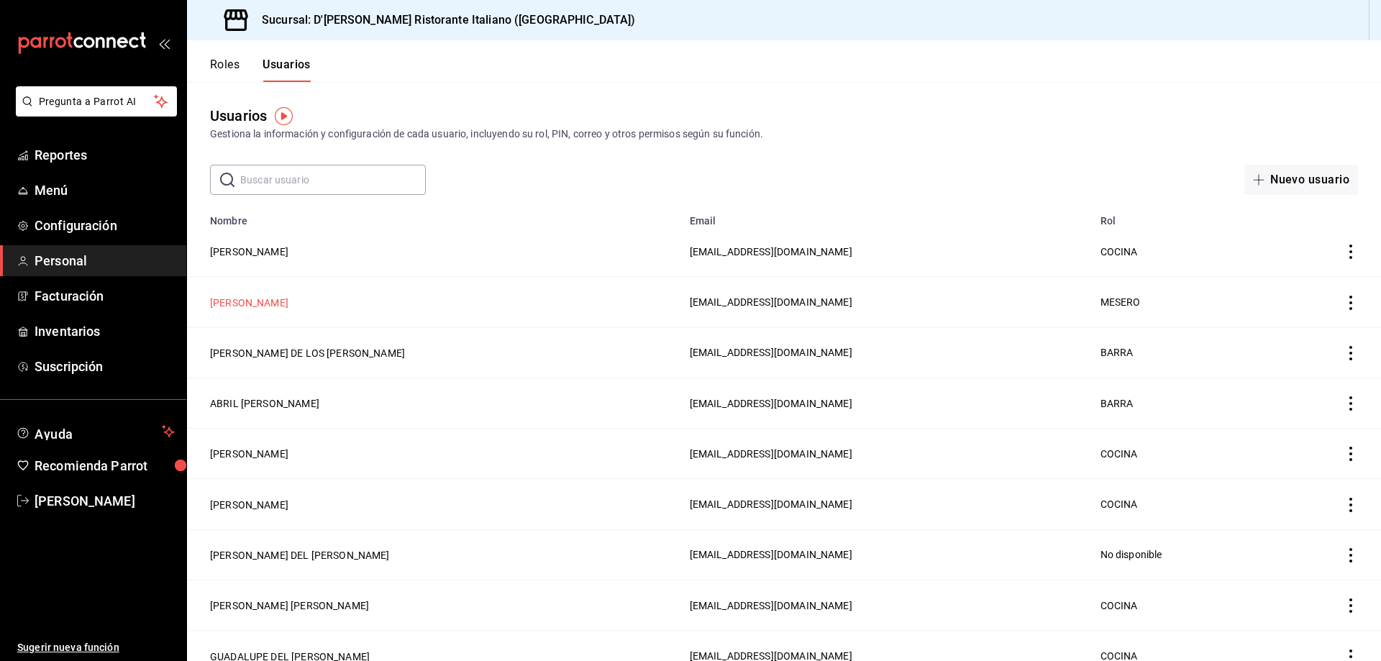
click at [269, 302] on button "FERNANDO DANIEL HERNANDEZ PEREZ" at bounding box center [249, 303] width 78 height 14
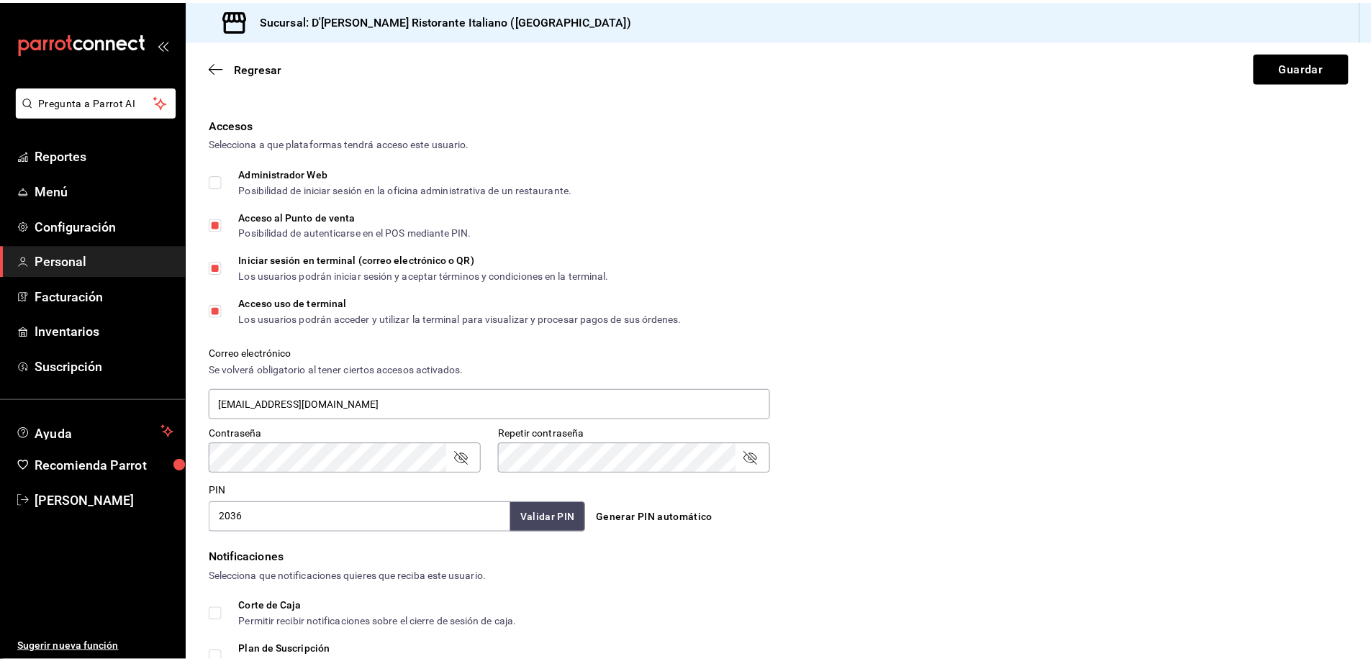
scroll to position [504, 0]
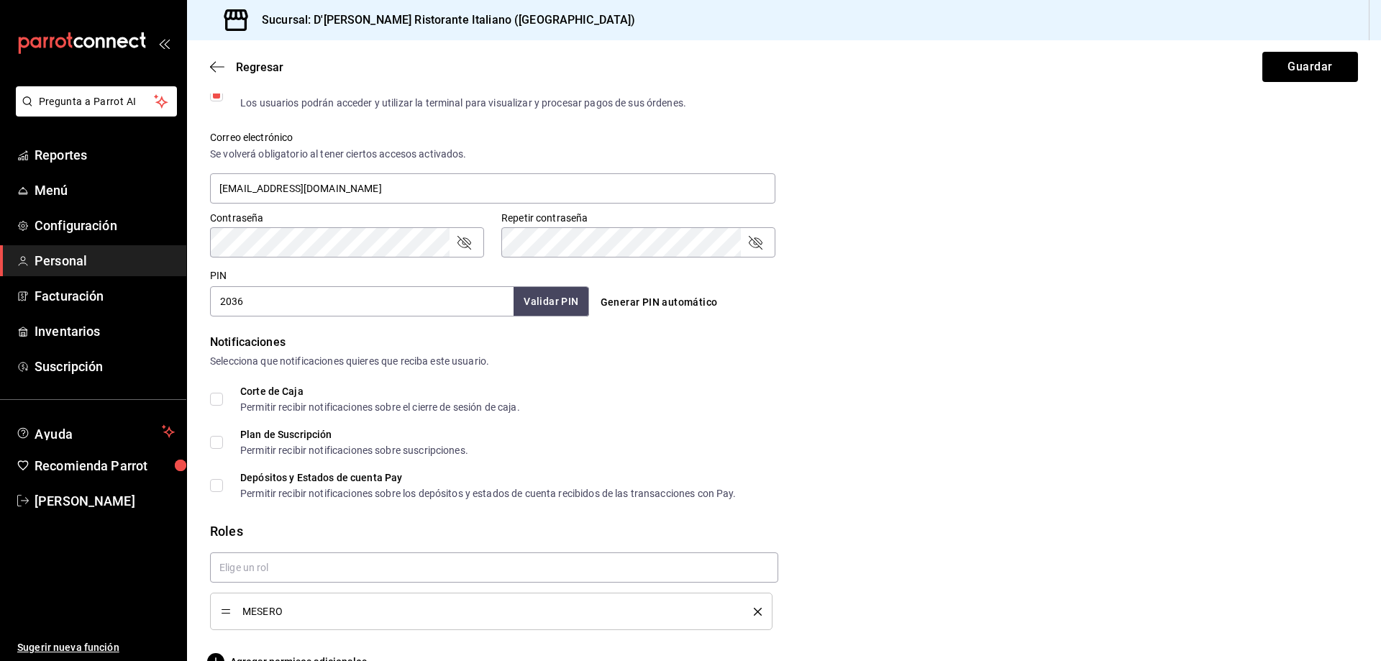
click at [310, 299] on input "2036" at bounding box center [362, 301] width 304 height 30
type input "220602"
click at [1279, 63] on button "Guardar" at bounding box center [1311, 67] width 96 height 30
click at [1304, 71] on button "Guardar" at bounding box center [1311, 67] width 96 height 30
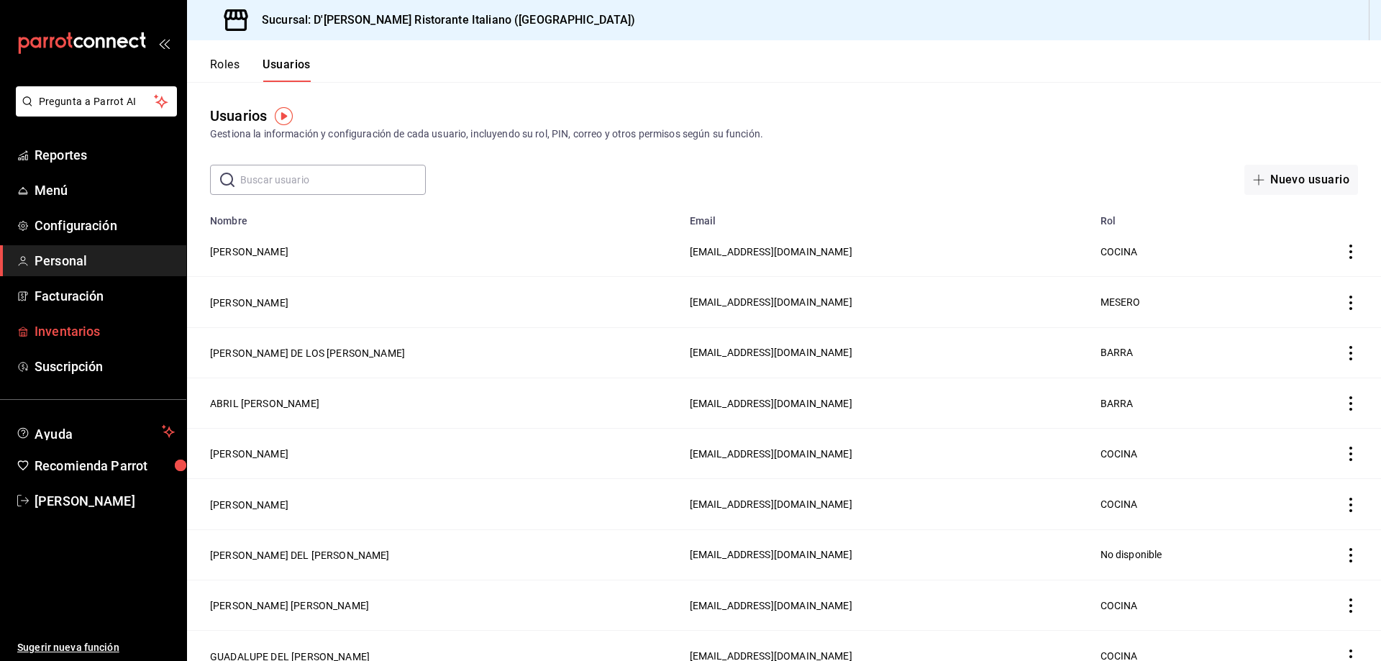
click at [75, 332] on span "Inventarios" at bounding box center [105, 331] width 140 height 19
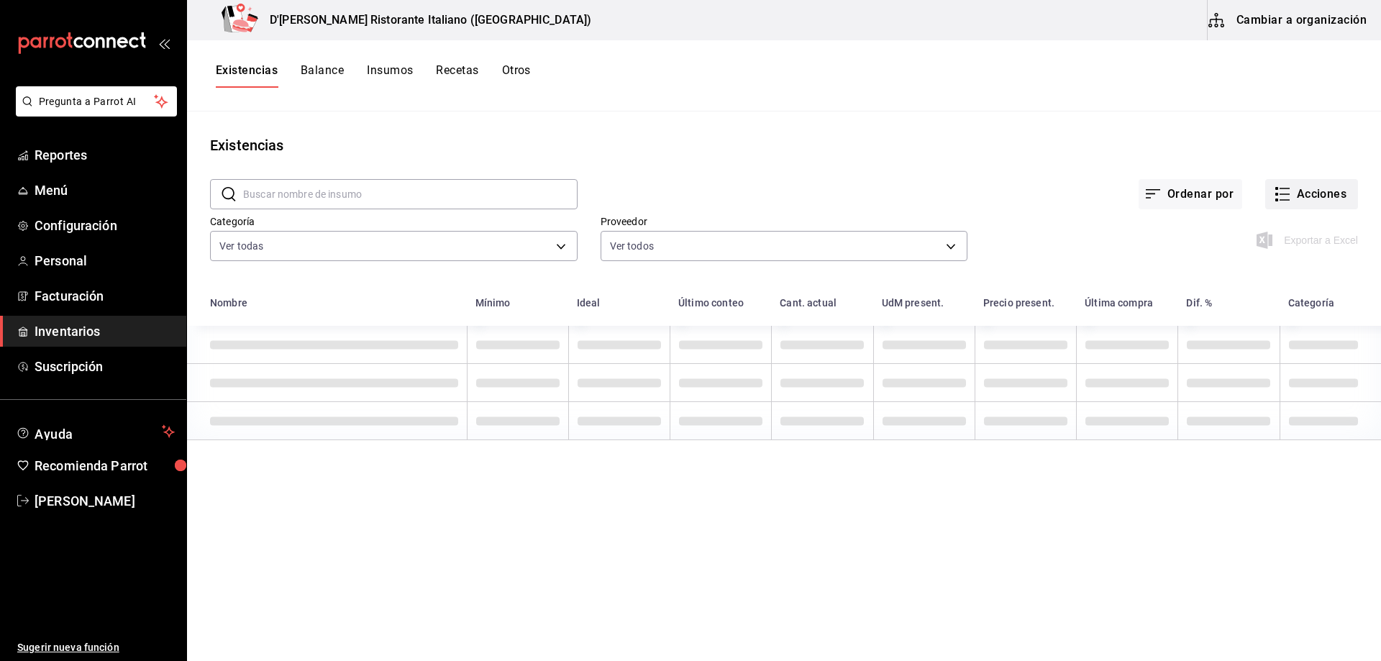
click at [1283, 190] on button "Acciones" at bounding box center [1312, 194] width 93 height 30
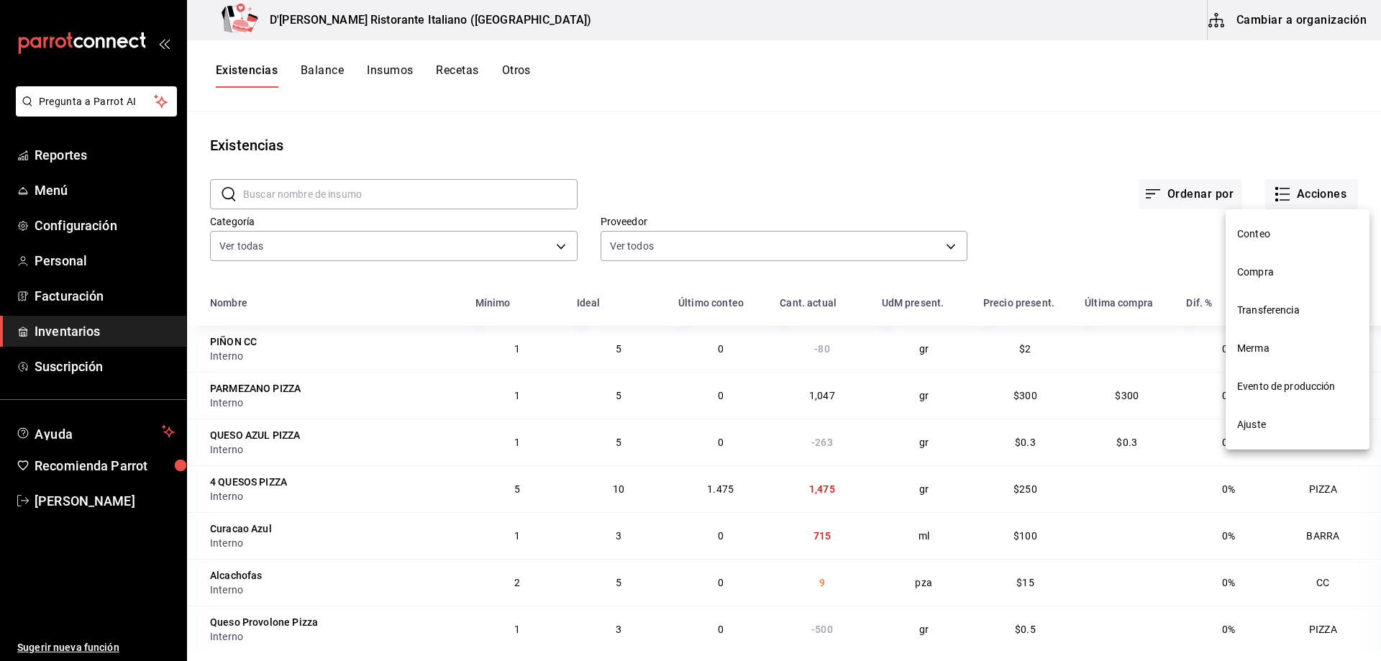
click at [1259, 276] on span "Compra" at bounding box center [1298, 272] width 121 height 15
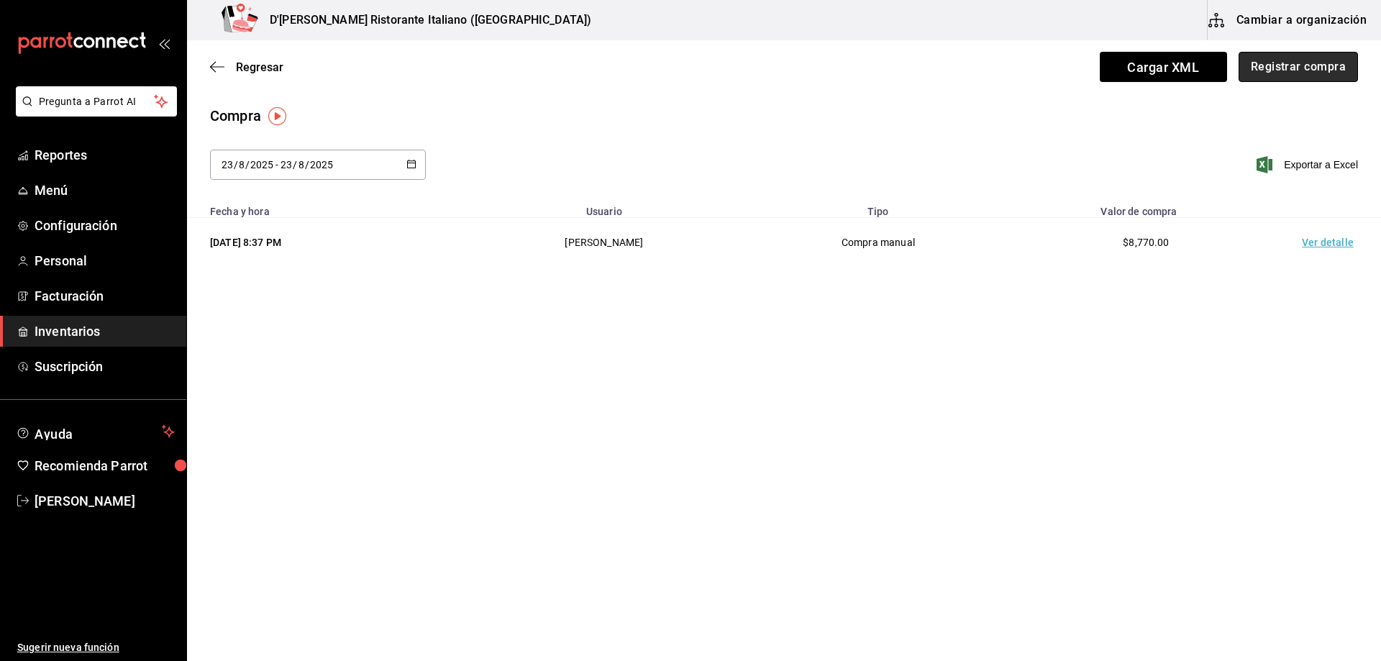
click at [1281, 67] on button "Registrar compra" at bounding box center [1298, 67] width 119 height 30
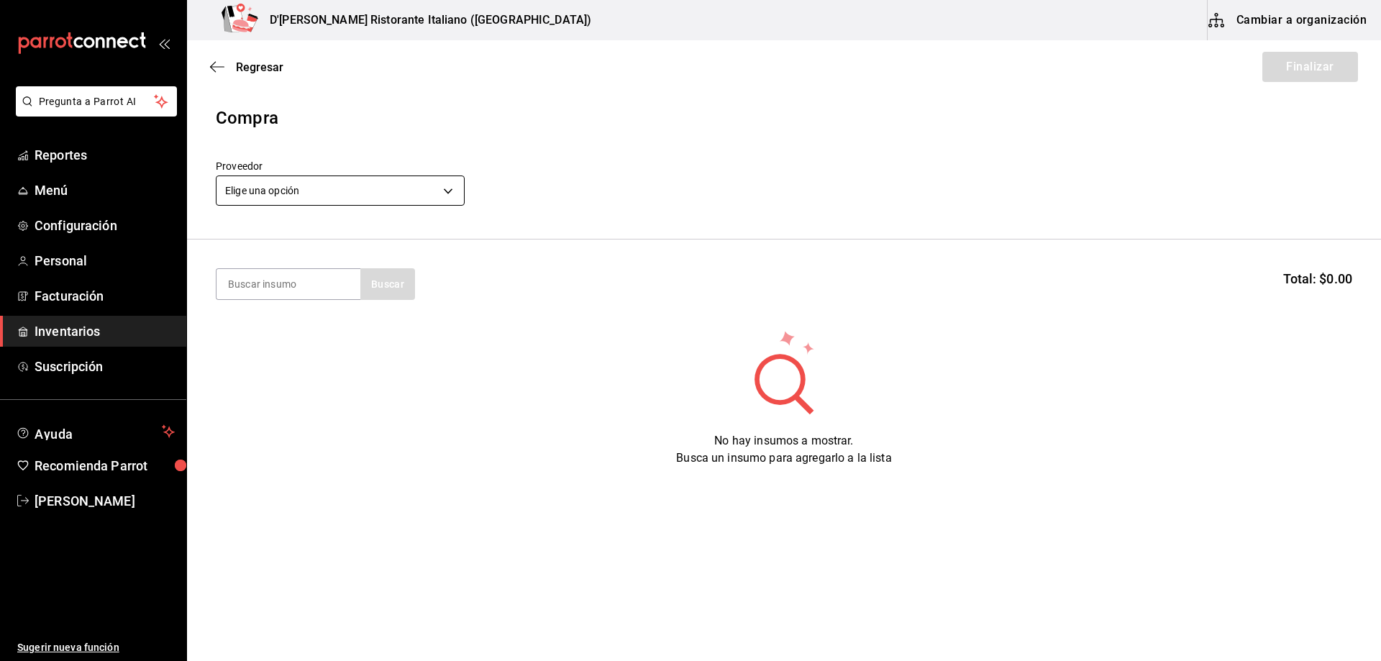
click at [412, 191] on body "Pregunta a Parrot AI Reportes Menú Configuración Personal Facturación Inventari…" at bounding box center [690, 290] width 1381 height 580
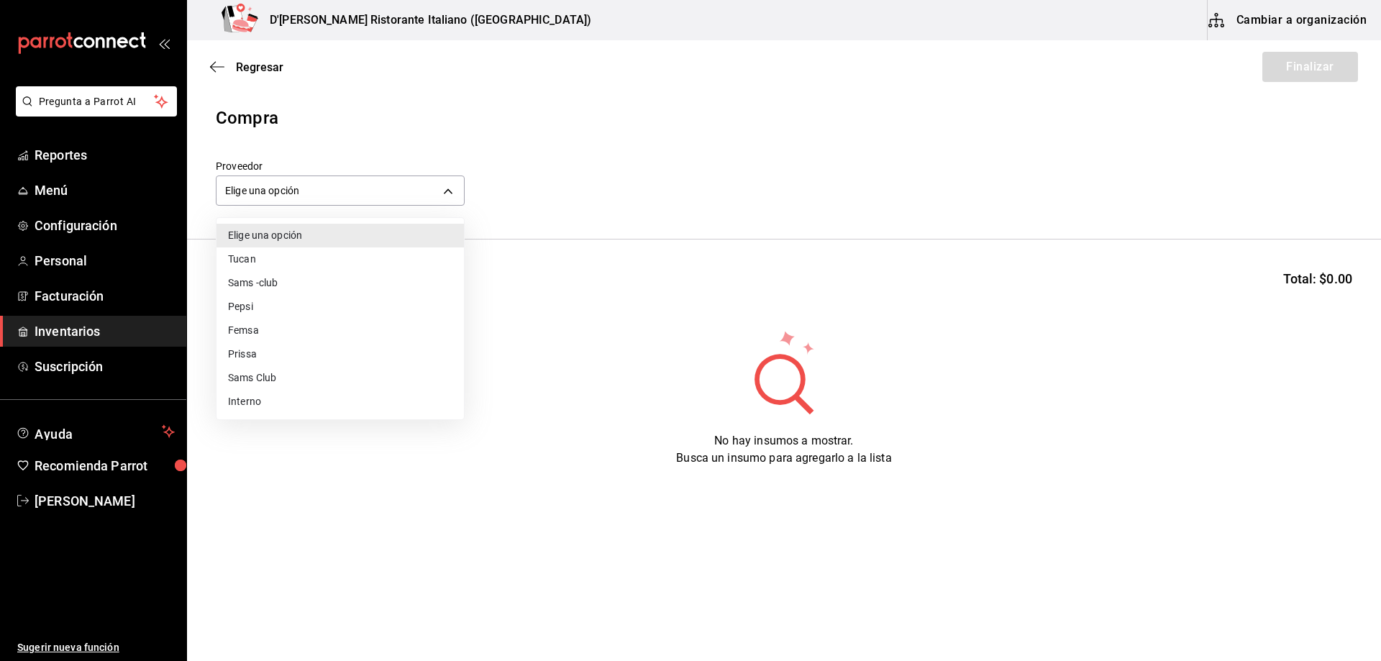
click at [245, 406] on li "Interno" at bounding box center [341, 402] width 248 height 24
type input "c6a919a6-4d7b-41a0-912d-64ff516ea06c"
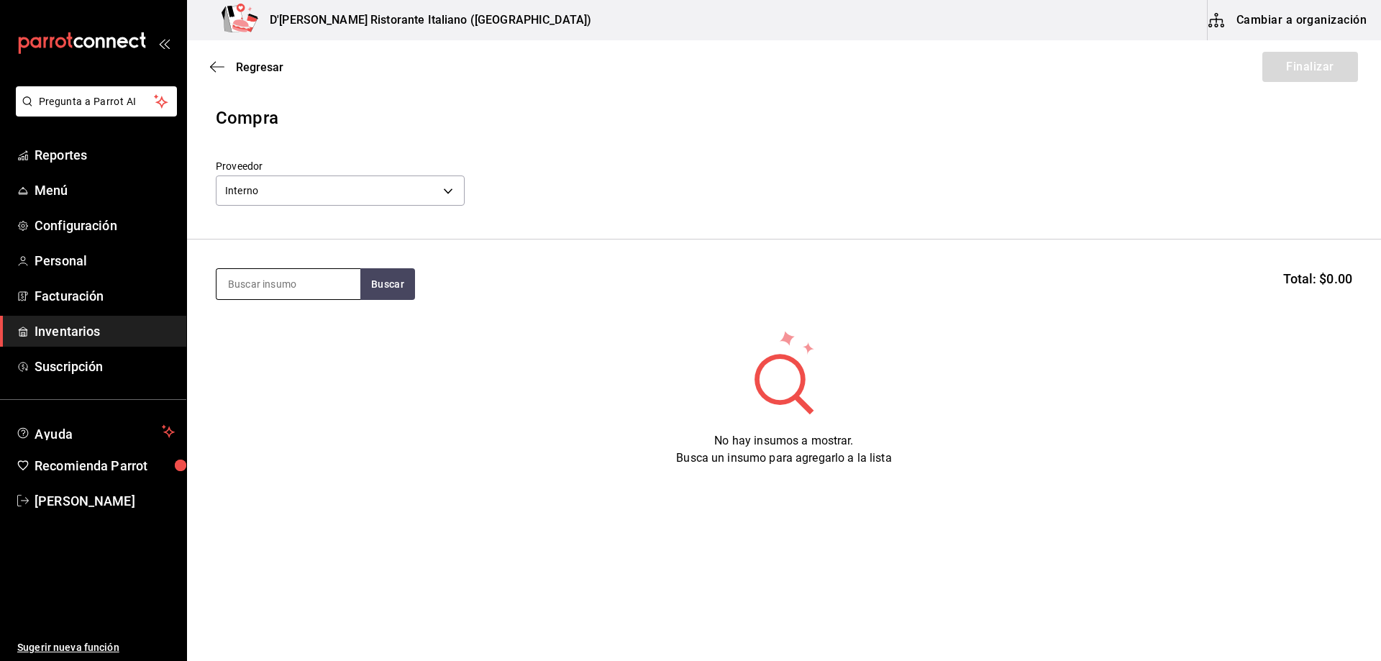
click at [291, 289] on input at bounding box center [289, 284] width 144 height 30
click at [272, 283] on input at bounding box center [289, 284] width 144 height 30
click at [404, 281] on button "Buscar" at bounding box center [387, 284] width 55 height 32
click at [420, 385] on div "No hay insumos a mostrar. Busca un insumo para agregarlo a la lista" at bounding box center [784, 398] width 1194 height 138
click at [304, 278] on input "MANZA" at bounding box center [289, 284] width 144 height 30
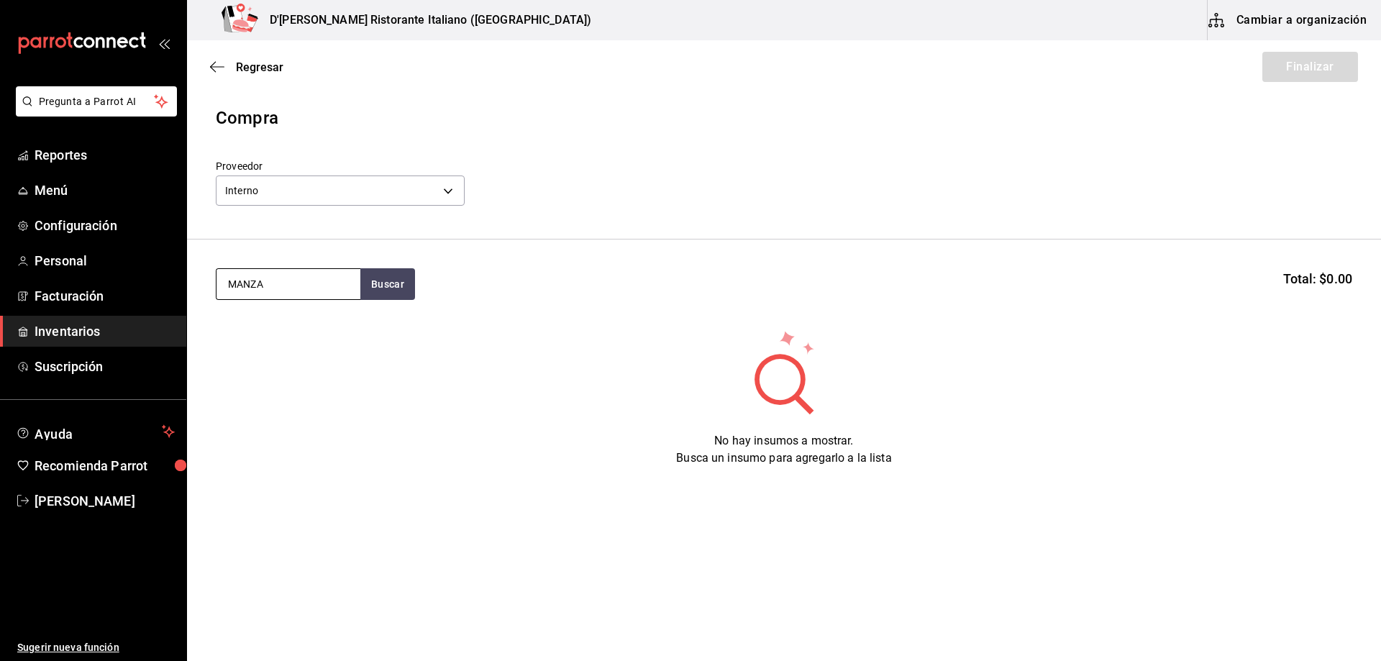
click at [304, 278] on input "MANZA" at bounding box center [289, 284] width 144 height 30
type input "PERA"
click at [397, 286] on button "Buscar" at bounding box center [387, 284] width 55 height 32
click at [324, 338] on div "PERAS TAPA CF - Interno" at bounding box center [289, 333] width 144 height 55
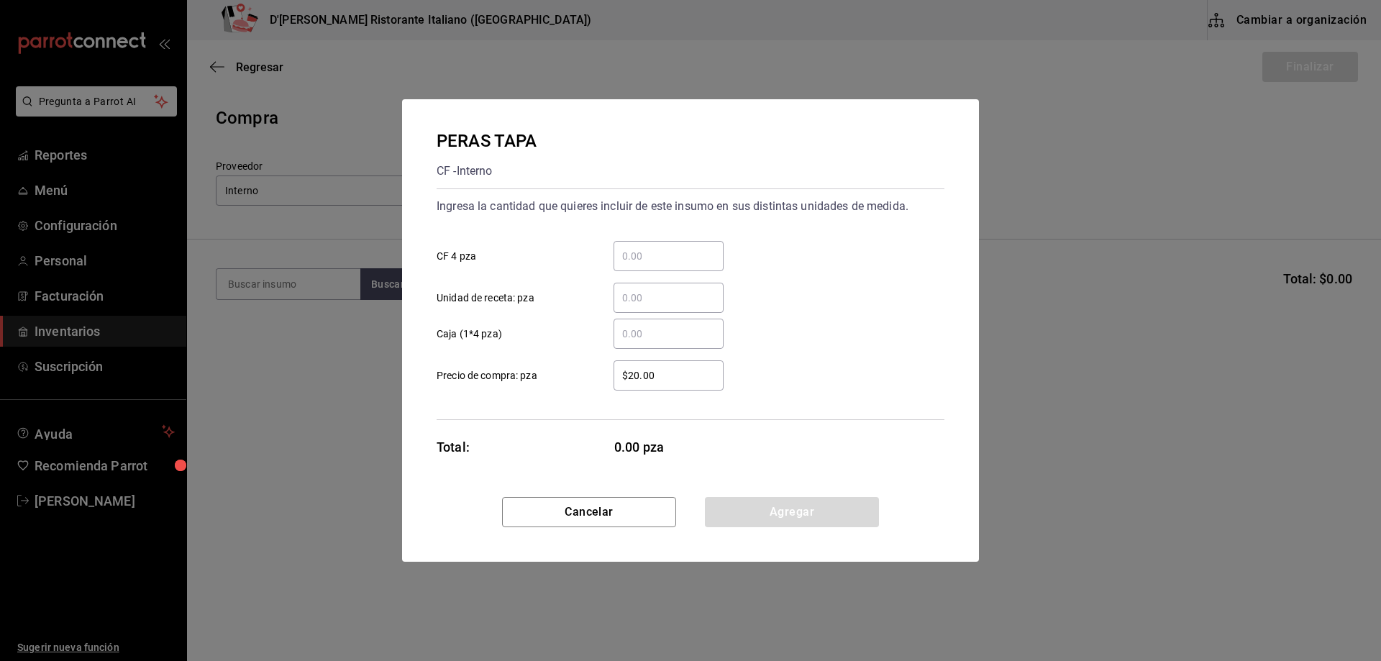
click at [670, 260] on input "​ CF 4 pza" at bounding box center [669, 256] width 110 height 17
type input "3"
click at [755, 514] on button "Agregar" at bounding box center [792, 512] width 174 height 30
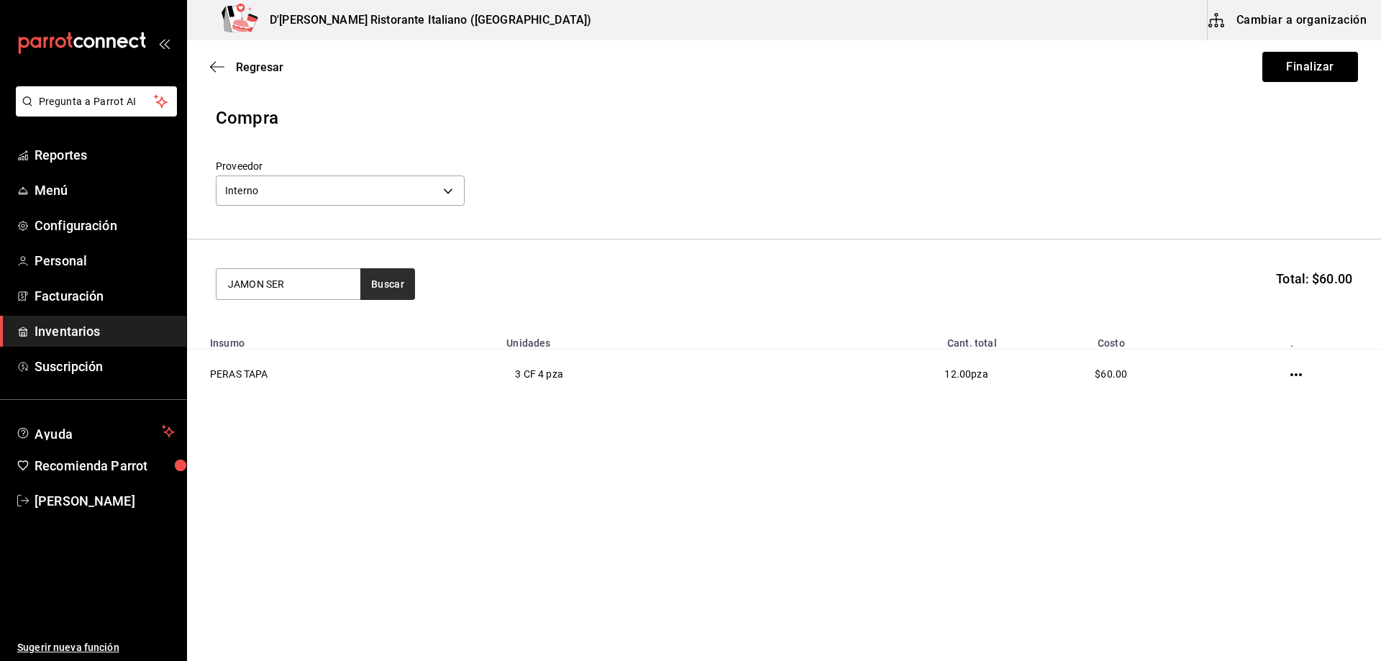
type input "JAMON SER"
click at [390, 286] on button "Buscar" at bounding box center [387, 284] width 55 height 32
click at [338, 323] on div "JAMON SERRANO CF - Interno" at bounding box center [289, 333] width 144 height 55
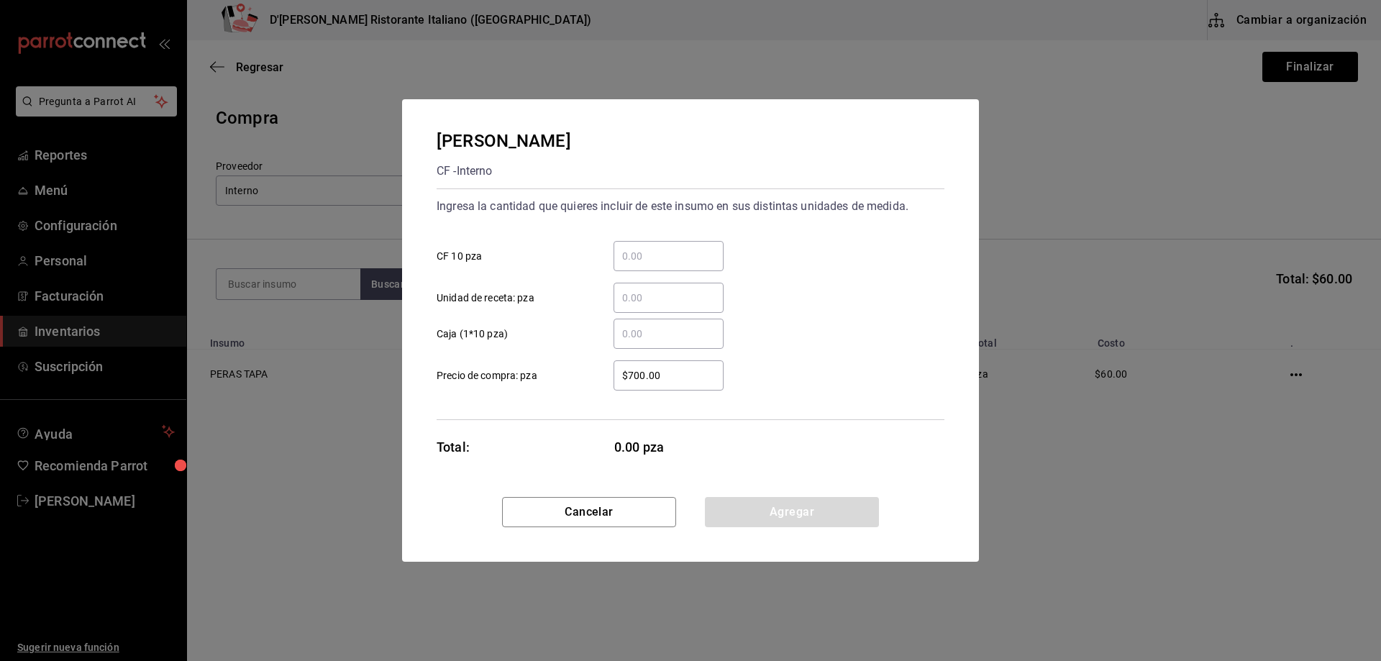
click at [671, 260] on input "​ CF 10 pza" at bounding box center [669, 256] width 110 height 17
type input "1"
click at [866, 268] on div "1 ​ CF 10 pza" at bounding box center [684, 251] width 519 height 42
click at [758, 510] on button "Agregar" at bounding box center [792, 512] width 174 height 30
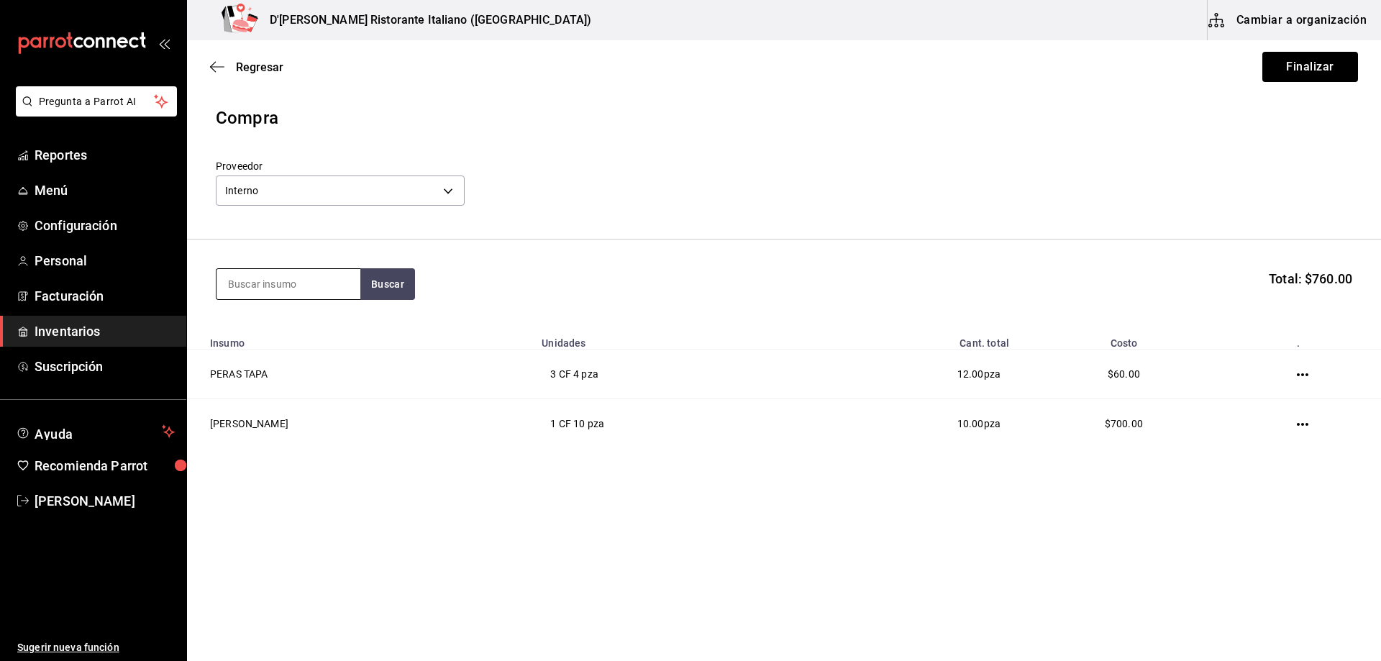
click at [313, 274] on input at bounding box center [289, 284] width 144 height 30
click at [372, 280] on button "Buscar" at bounding box center [387, 284] width 55 height 32
click at [324, 284] on input "JAMON" at bounding box center [289, 284] width 144 height 30
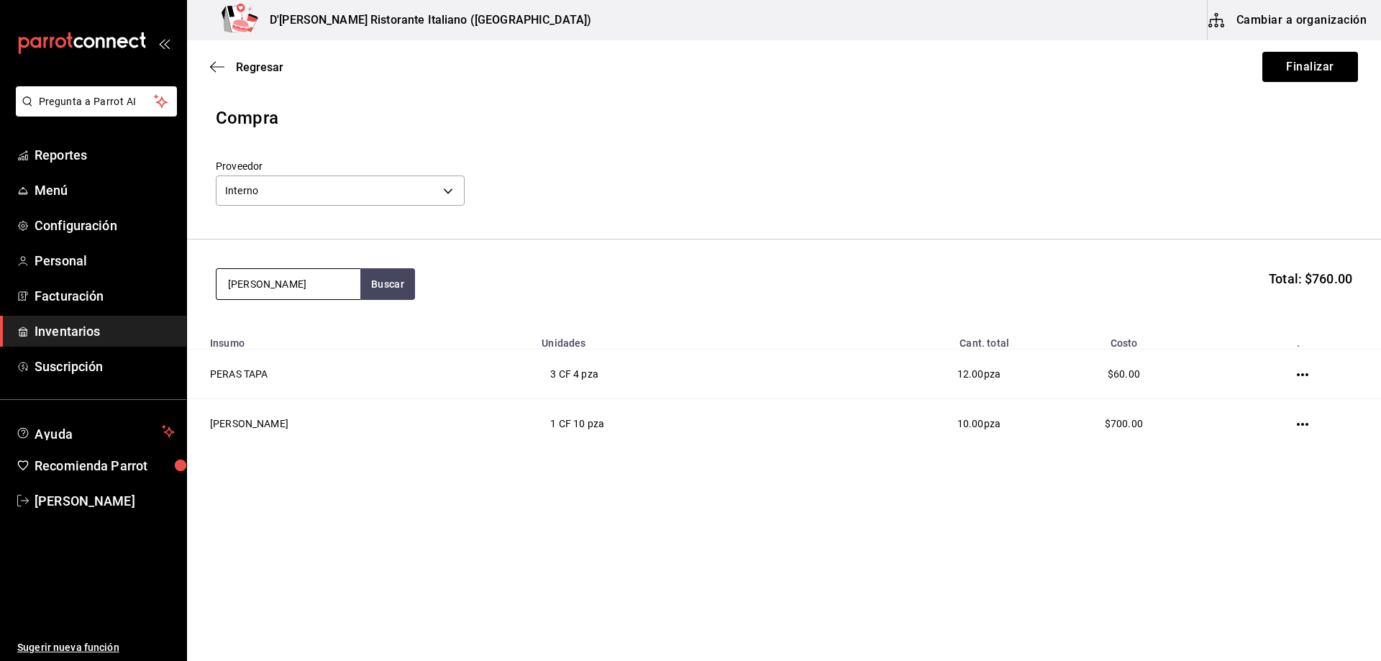
type input "J"
click at [324, 284] on input at bounding box center [289, 284] width 144 height 30
click at [377, 277] on button "Buscar" at bounding box center [387, 284] width 55 height 32
click at [388, 284] on button "Buscar" at bounding box center [387, 284] width 55 height 32
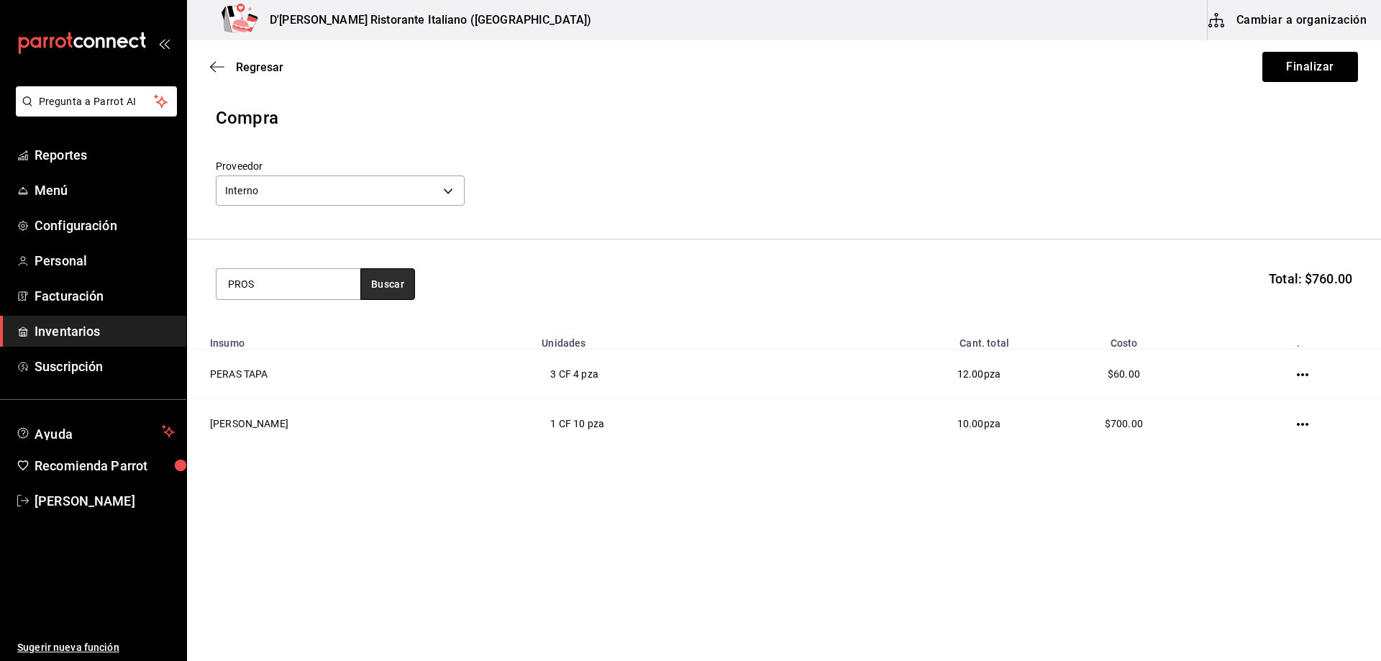
click at [388, 284] on button "Buscar" at bounding box center [387, 284] width 55 height 32
type input "PRO"
click at [388, 284] on button "Buscar" at bounding box center [387, 284] width 55 height 32
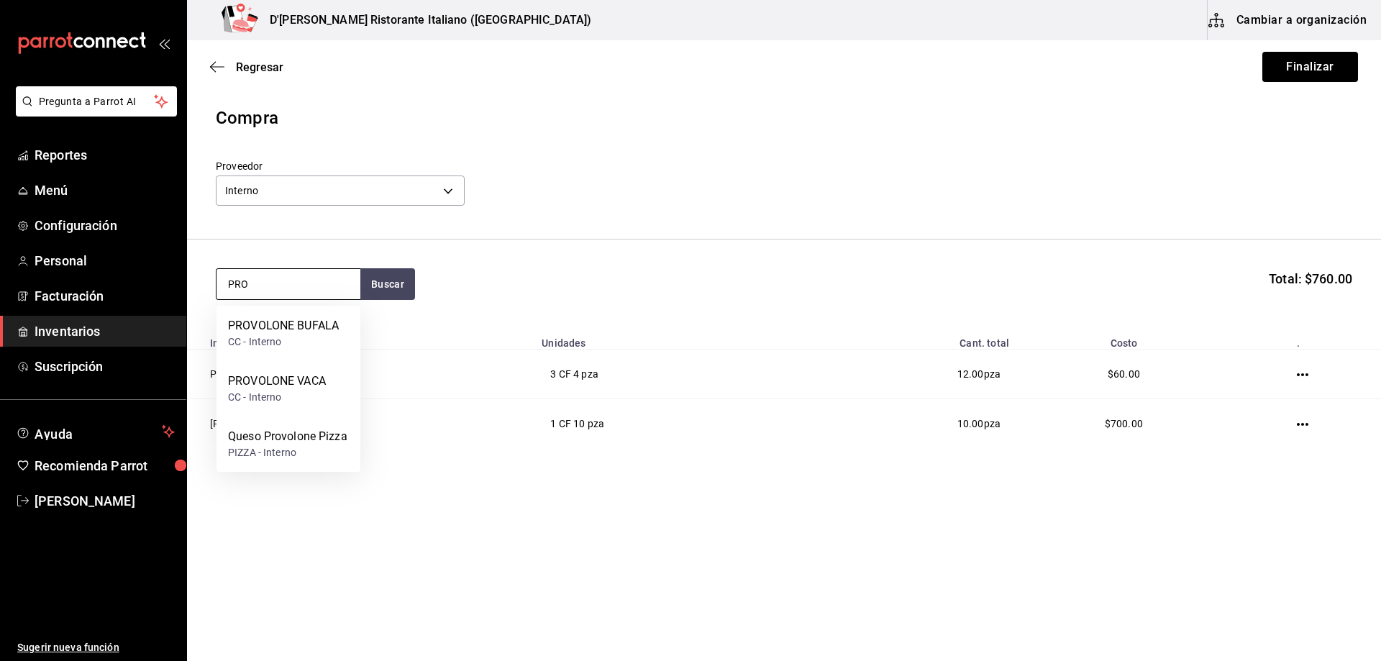
click at [334, 293] on input "PRO" at bounding box center [289, 284] width 144 height 30
click at [466, 266] on section "PRO Buscar Total: $760.00" at bounding box center [784, 284] width 1194 height 89
click at [304, 284] on input "PRO" at bounding box center [289, 284] width 144 height 30
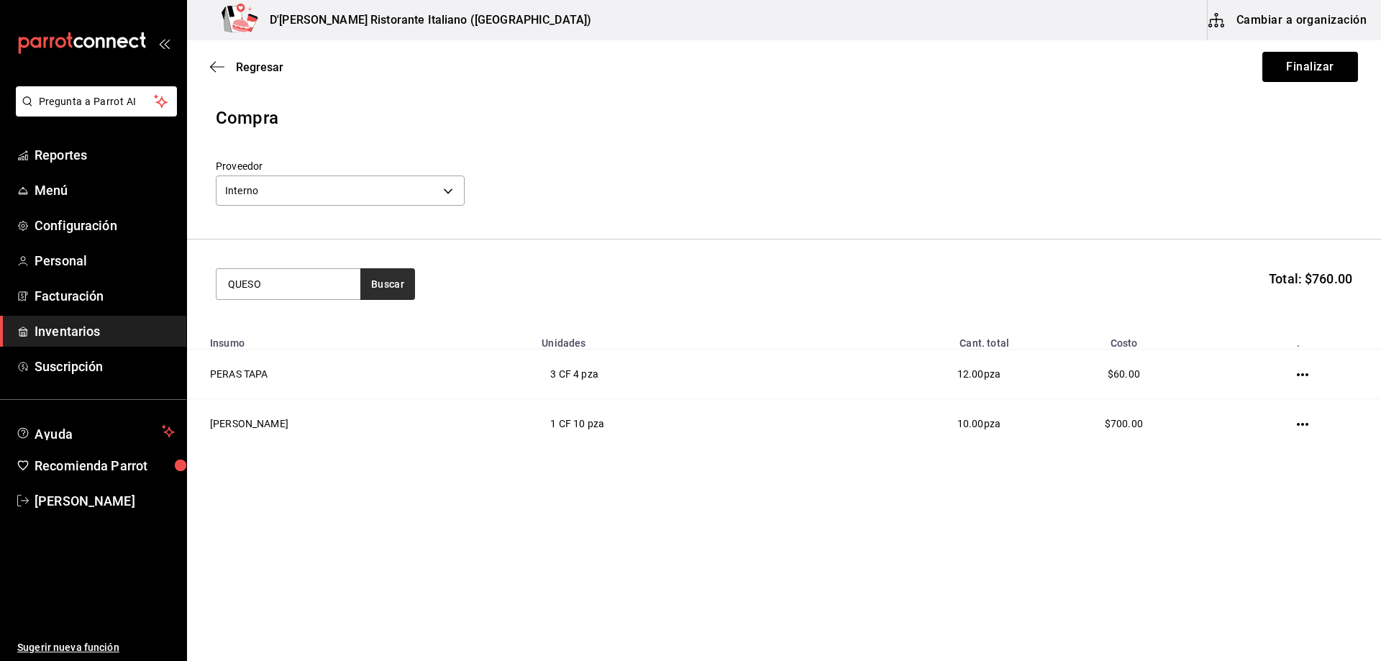
type input "QUESO"
click at [387, 286] on button "Buscar" at bounding box center [387, 284] width 55 height 32
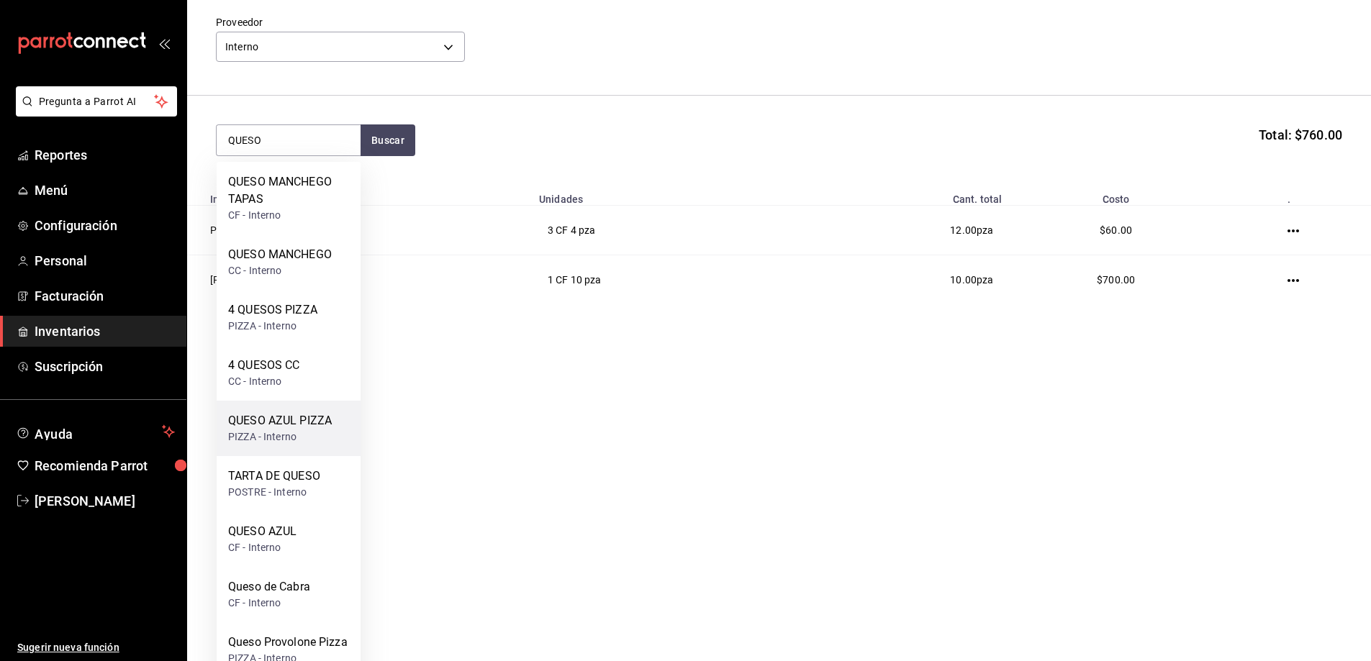
scroll to position [288, 0]
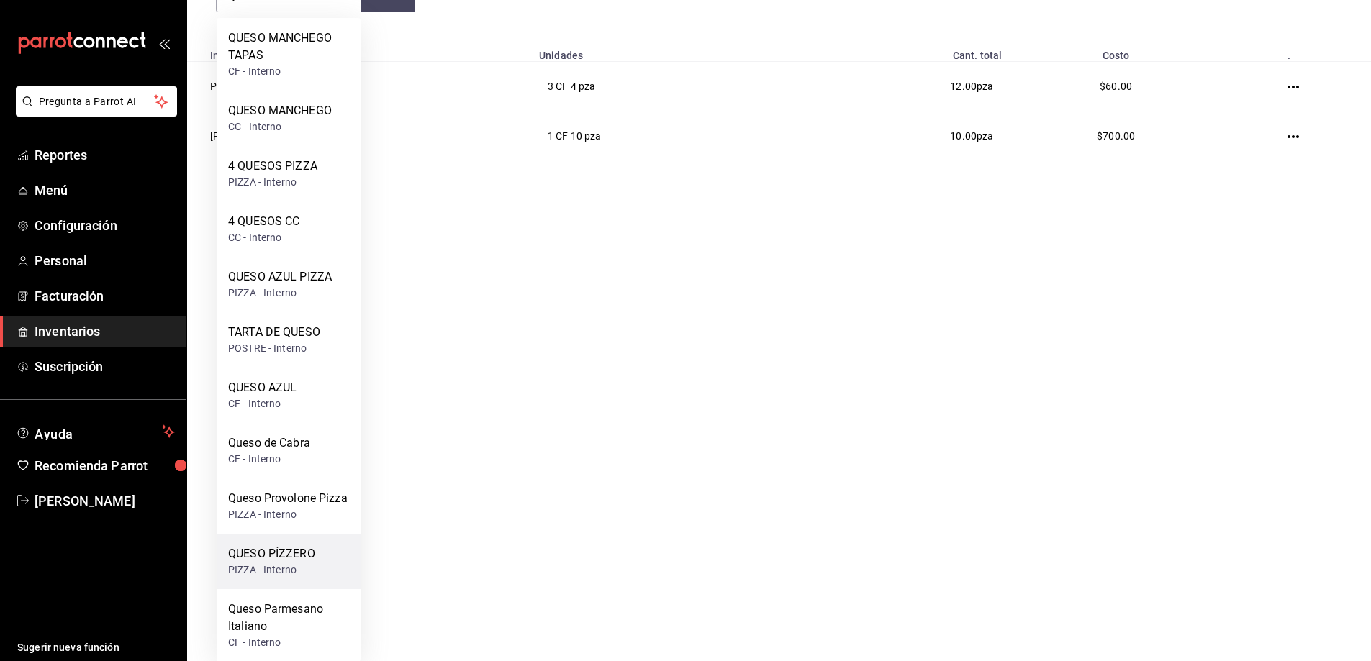
click at [312, 560] on div "QUESO PÍZZERO" at bounding box center [271, 553] width 87 height 17
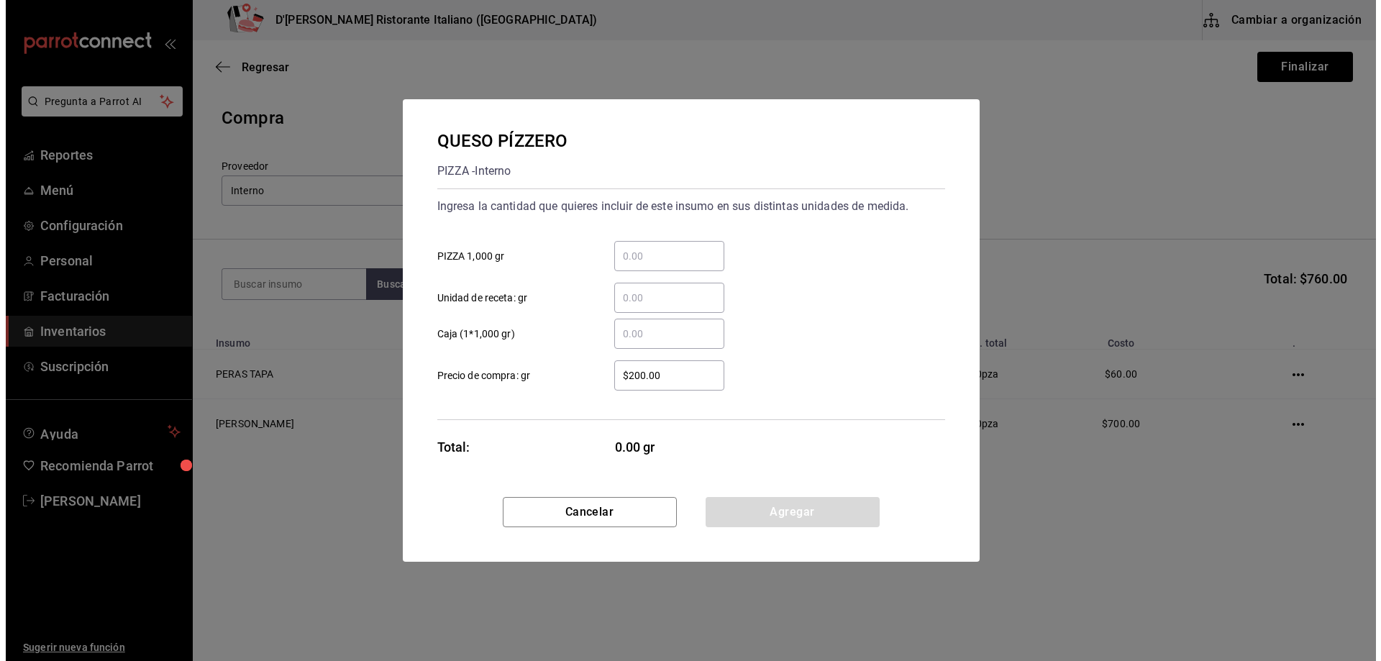
scroll to position [0, 0]
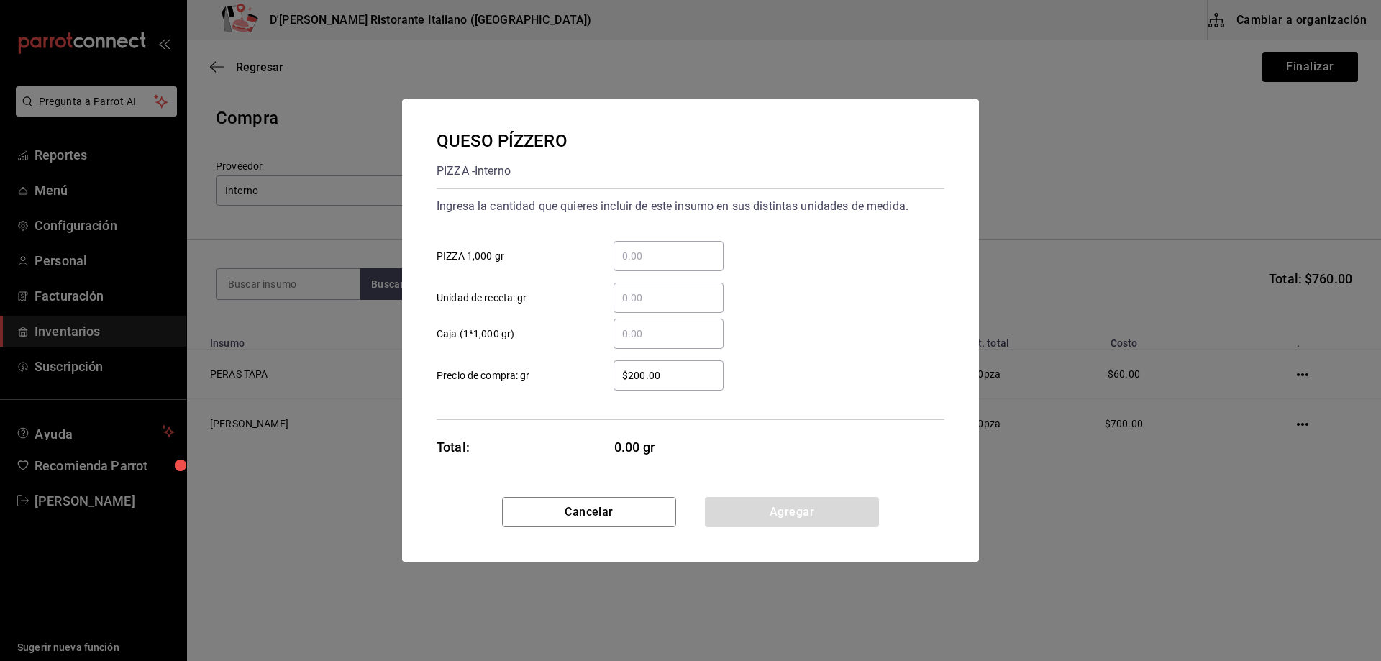
click at [642, 255] on input "​ PIZZA 1,000 gr" at bounding box center [669, 256] width 110 height 17
type input "24"
click at [775, 507] on button "Agregar" at bounding box center [792, 512] width 174 height 30
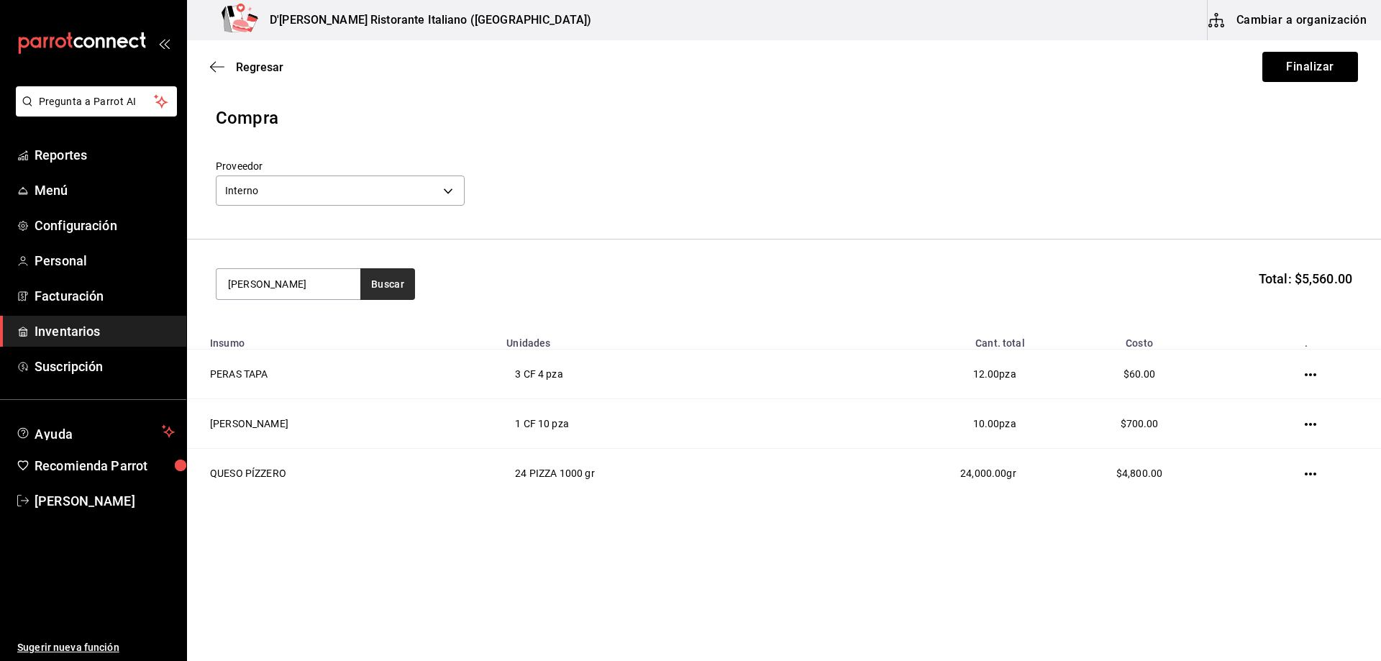
type input "PEPE"
click at [389, 283] on button "Buscar" at bounding box center [387, 284] width 55 height 32
click at [327, 329] on div "PEPERONI PIZZA - Interno" at bounding box center [289, 333] width 144 height 55
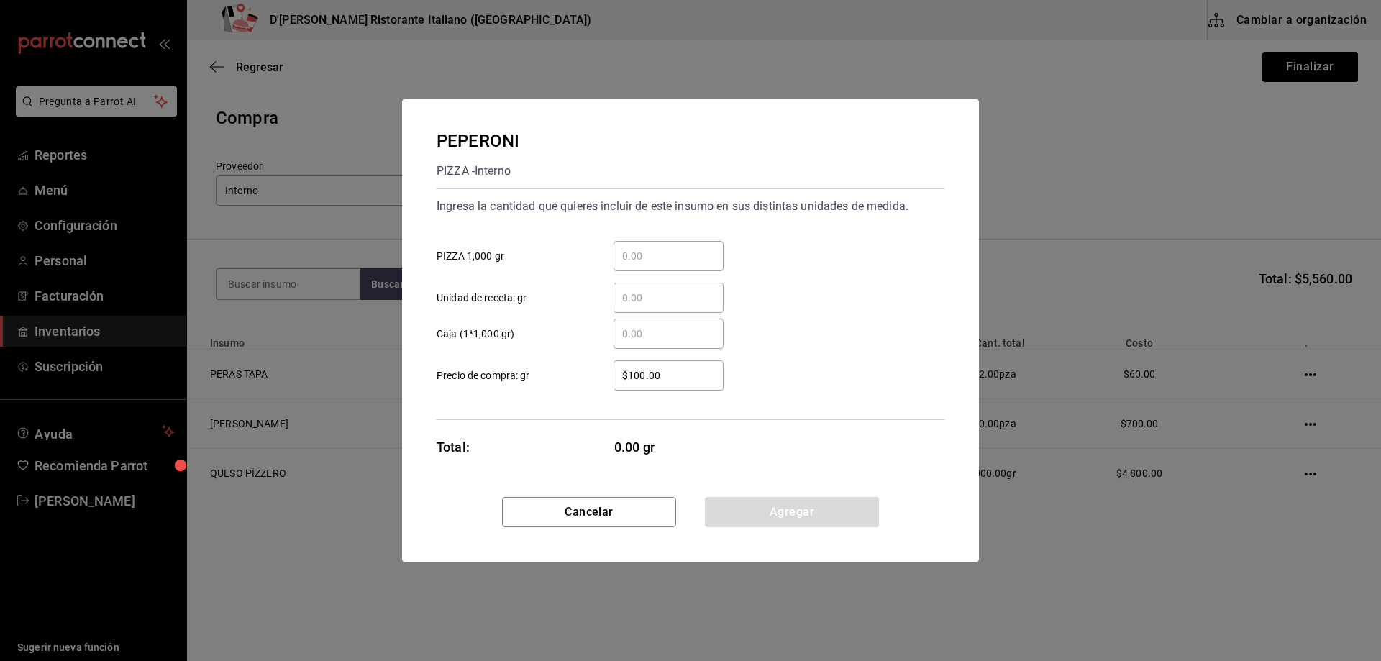
click at [647, 252] on input "​ PIZZA 1,000 gr" at bounding box center [669, 256] width 110 height 17
type input "1.5"
click at [804, 519] on button "Agregar" at bounding box center [792, 512] width 174 height 30
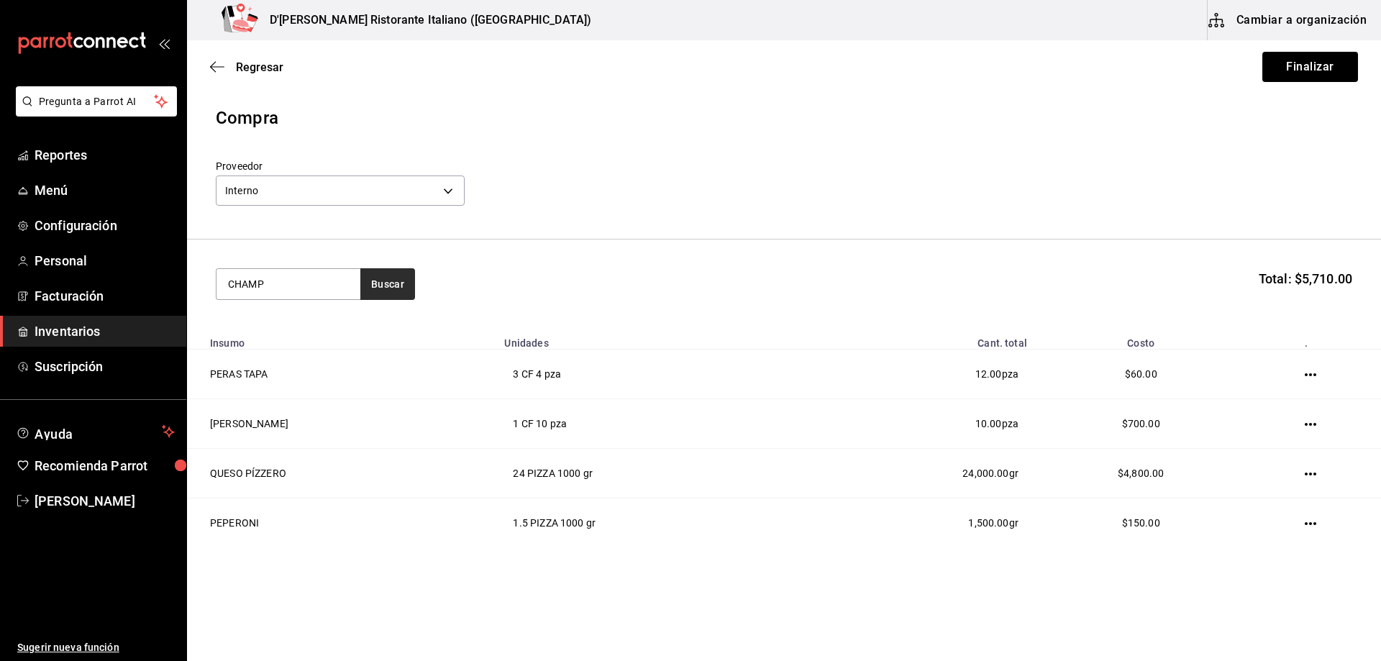
type input "CHAMP"
click at [389, 281] on button "Buscar" at bounding box center [387, 284] width 55 height 32
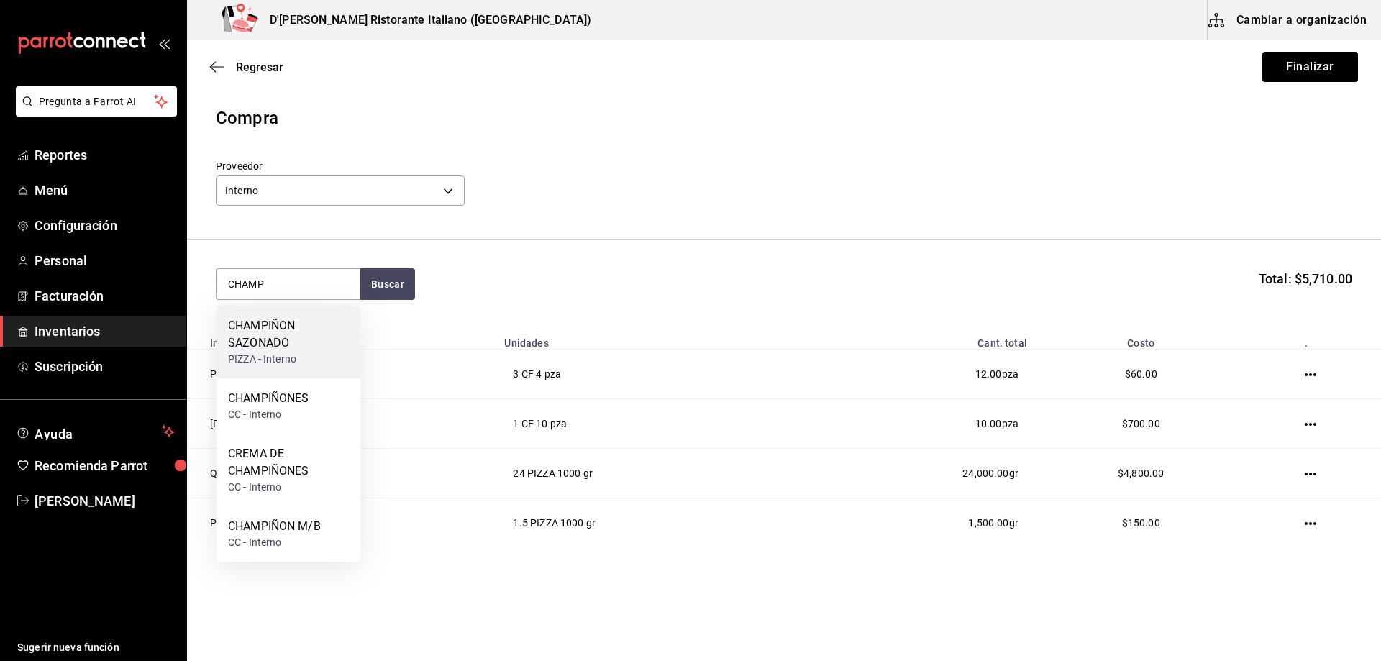
click at [310, 337] on div "CHAMPIÑON SAZONADO" at bounding box center [288, 334] width 121 height 35
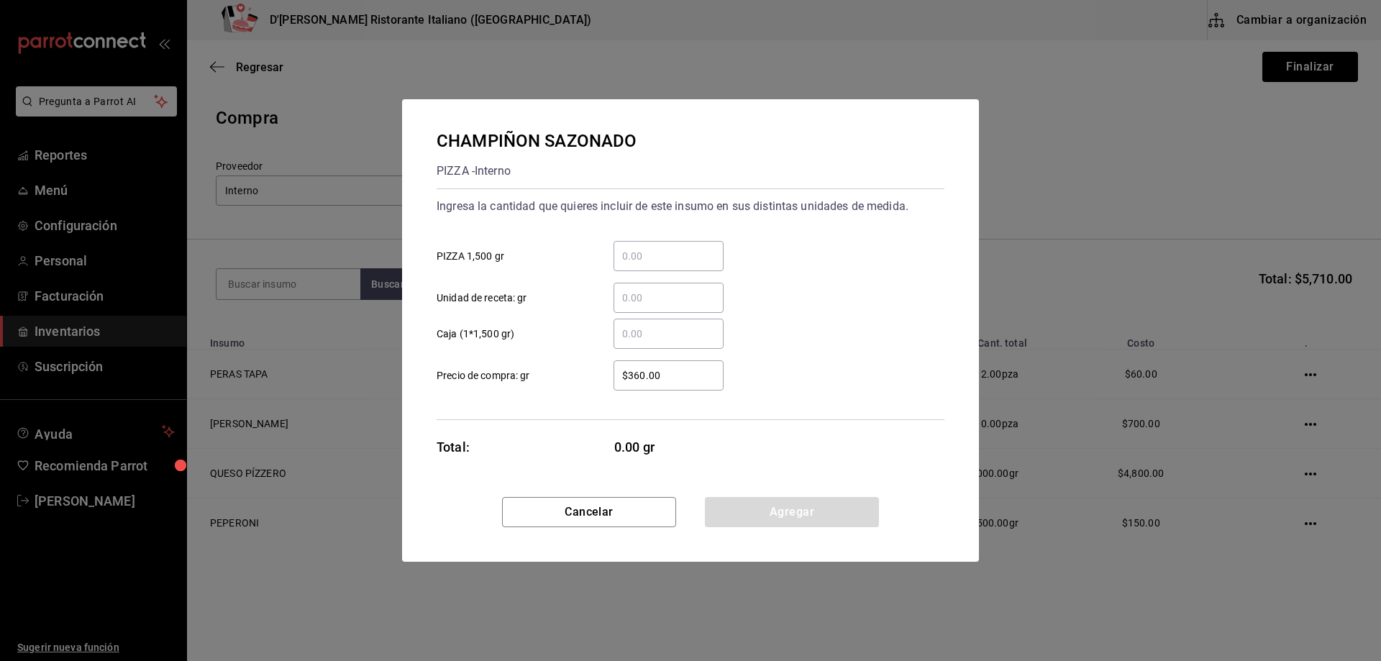
click at [621, 254] on input "​ PIZZA 1,500 gr" at bounding box center [669, 256] width 110 height 17
type input "2"
click at [781, 513] on button "Agregar" at bounding box center [792, 512] width 174 height 30
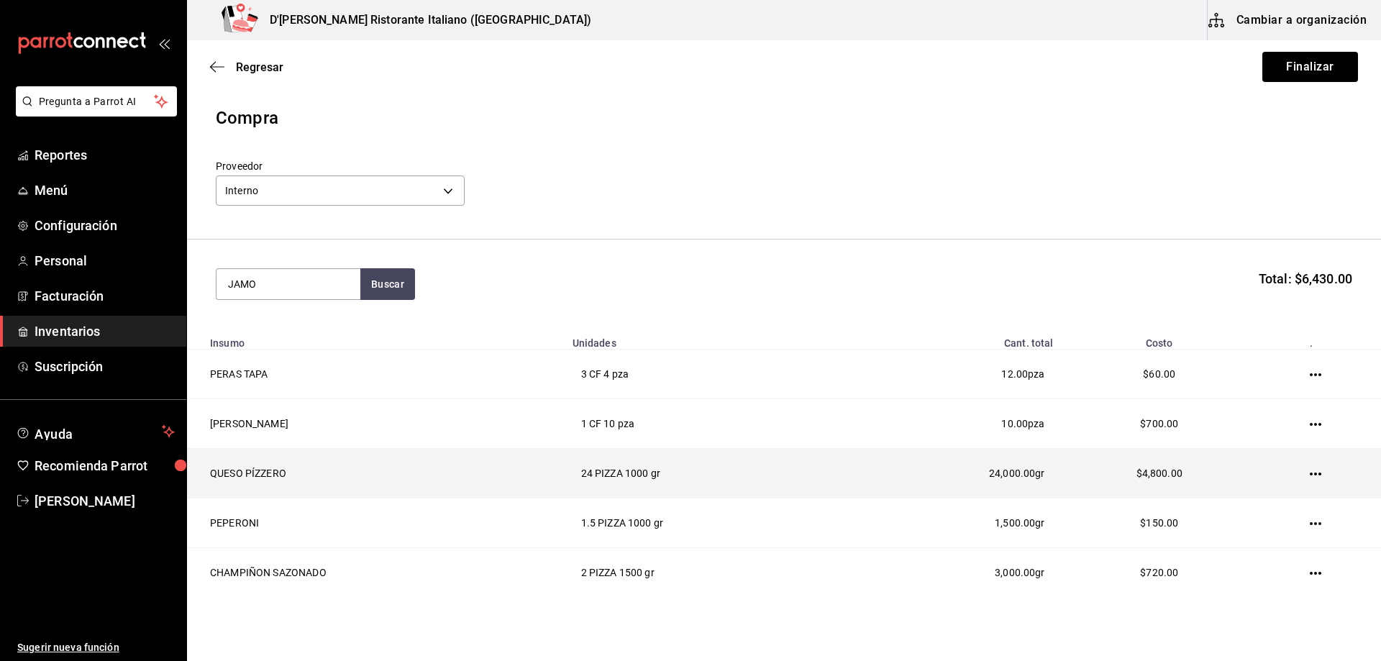
type input "JAMON"
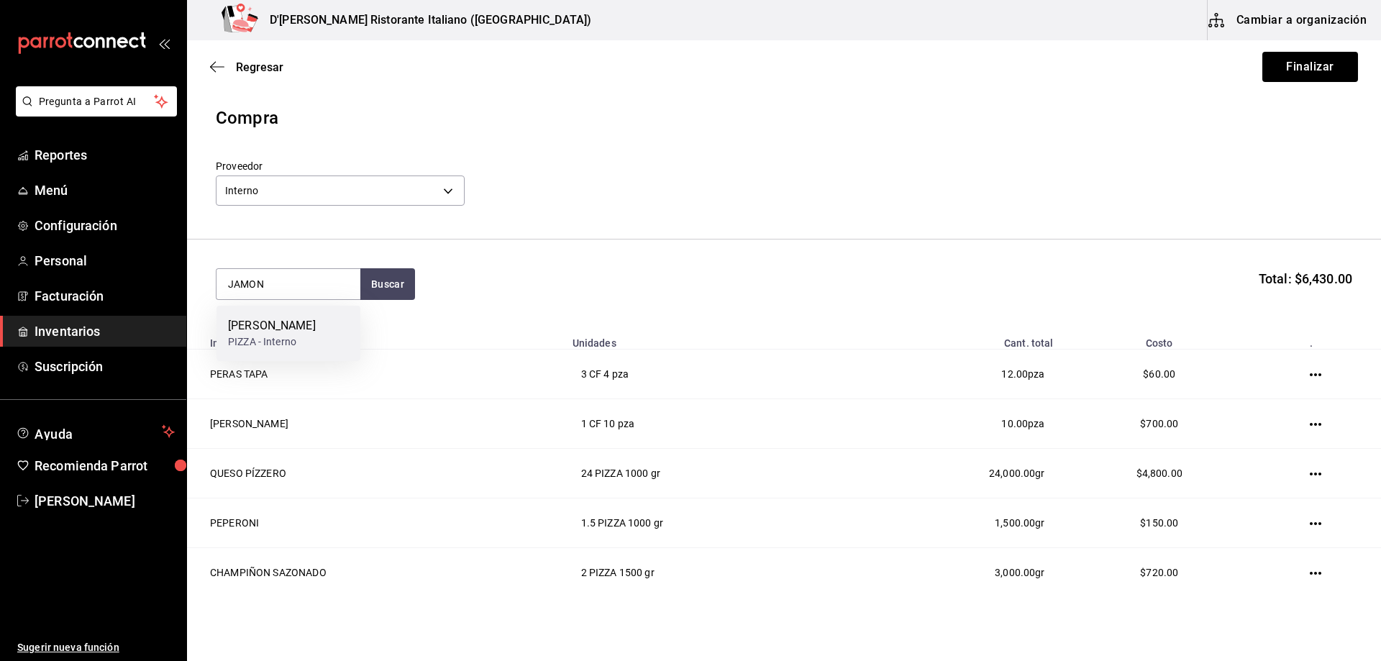
click at [286, 323] on div "JAMON PIERNA" at bounding box center [272, 325] width 88 height 17
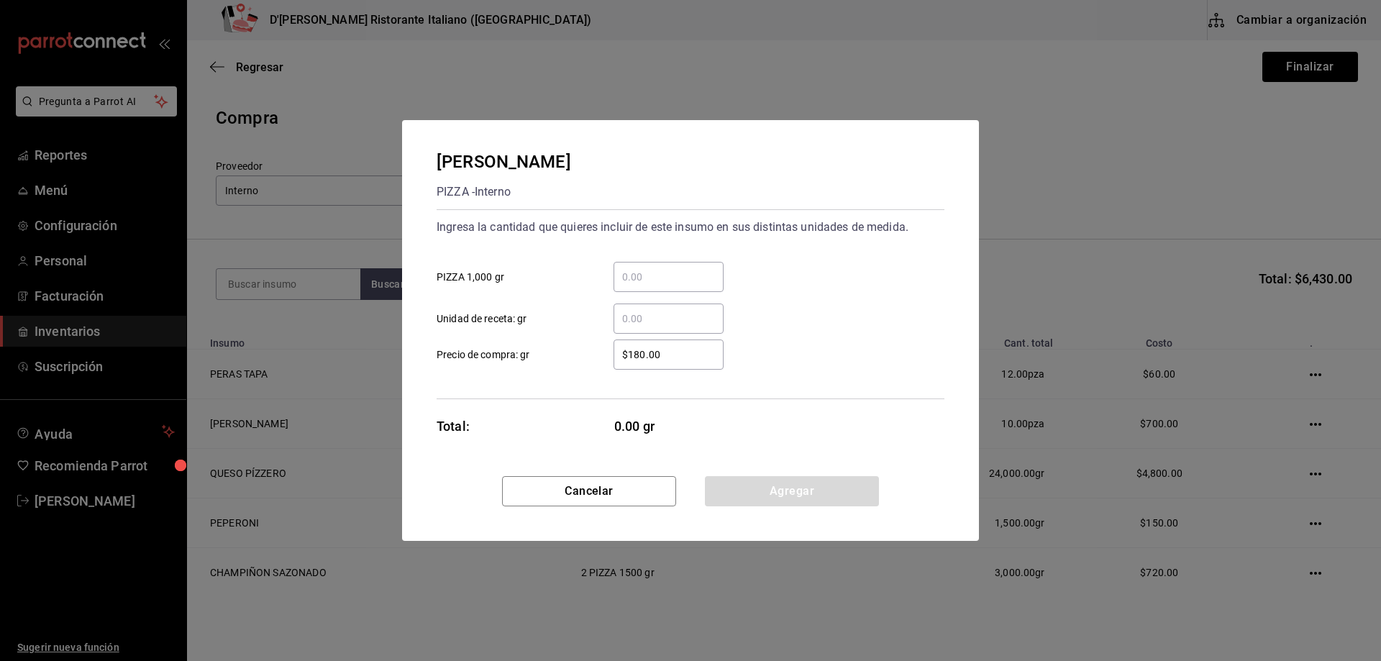
click at [635, 273] on input "​ PIZZA 1,000 gr" at bounding box center [669, 276] width 110 height 17
type input "5"
click at [796, 493] on button "Agregar" at bounding box center [792, 491] width 174 height 30
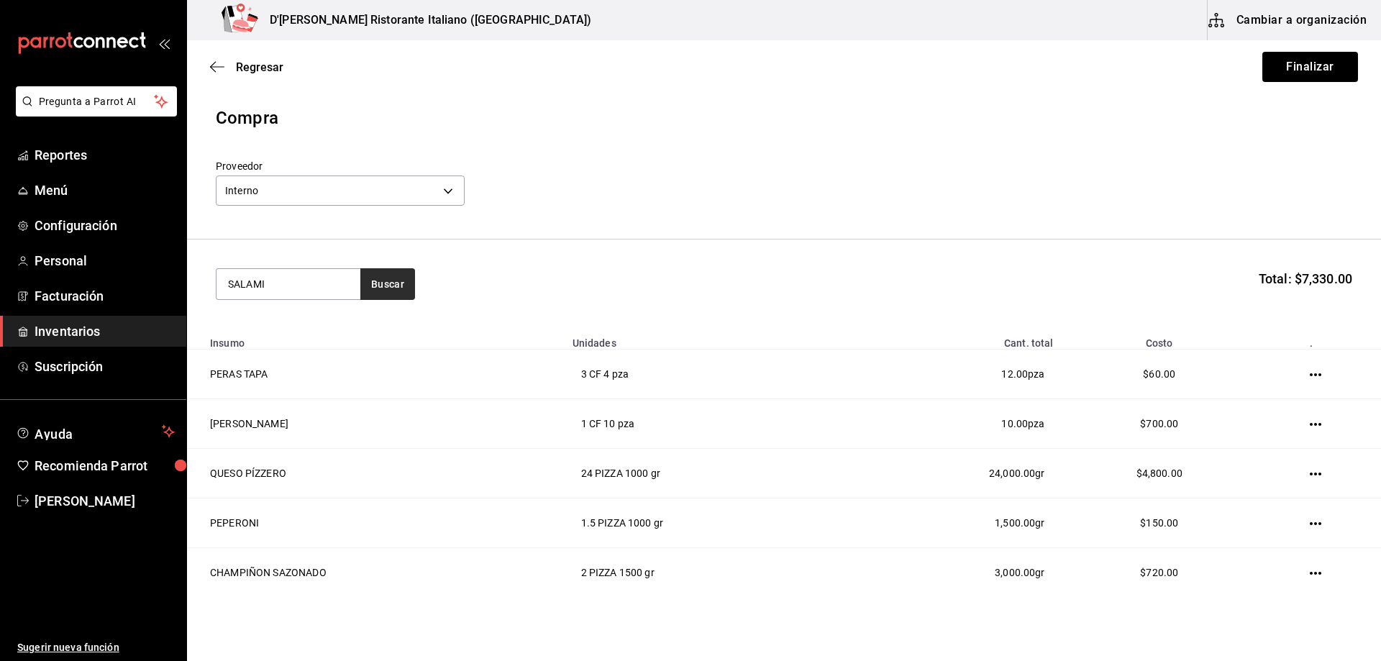
type input "SALAMI"
click at [404, 284] on button "Buscar" at bounding box center [387, 284] width 55 height 32
click at [332, 318] on div "SALAMI PIZZA - Interno" at bounding box center [289, 333] width 144 height 55
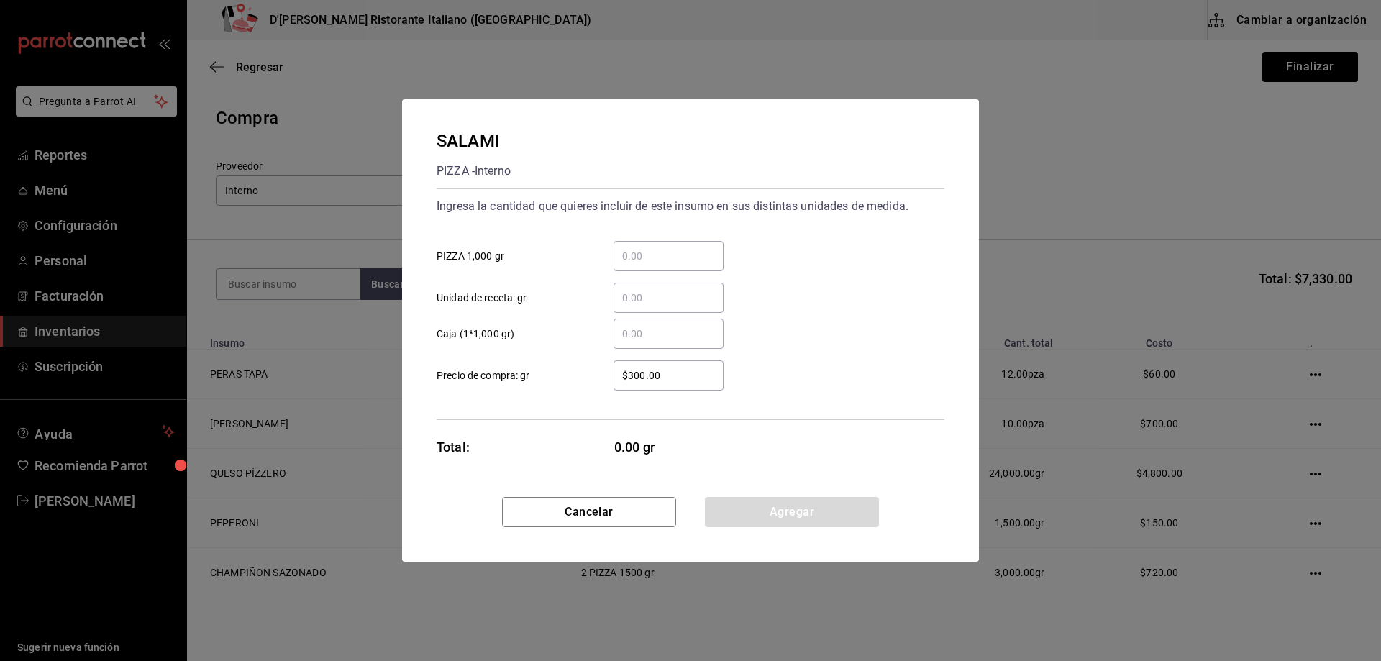
click at [640, 260] on input "​ PIZZA 1,000 gr" at bounding box center [669, 256] width 110 height 17
click at [455, 606] on div "SALAMI PIZZA - Interno Ingresa la cantidad que quieres incluir de este insumo e…" at bounding box center [690, 330] width 1381 height 661
drag, startPoint x: 650, startPoint y: 254, endPoint x: 612, endPoint y: 254, distance: 38.1
click at [650, 254] on input "​ PIZZA 1,000 gr" at bounding box center [669, 256] width 110 height 17
type input "1.36"
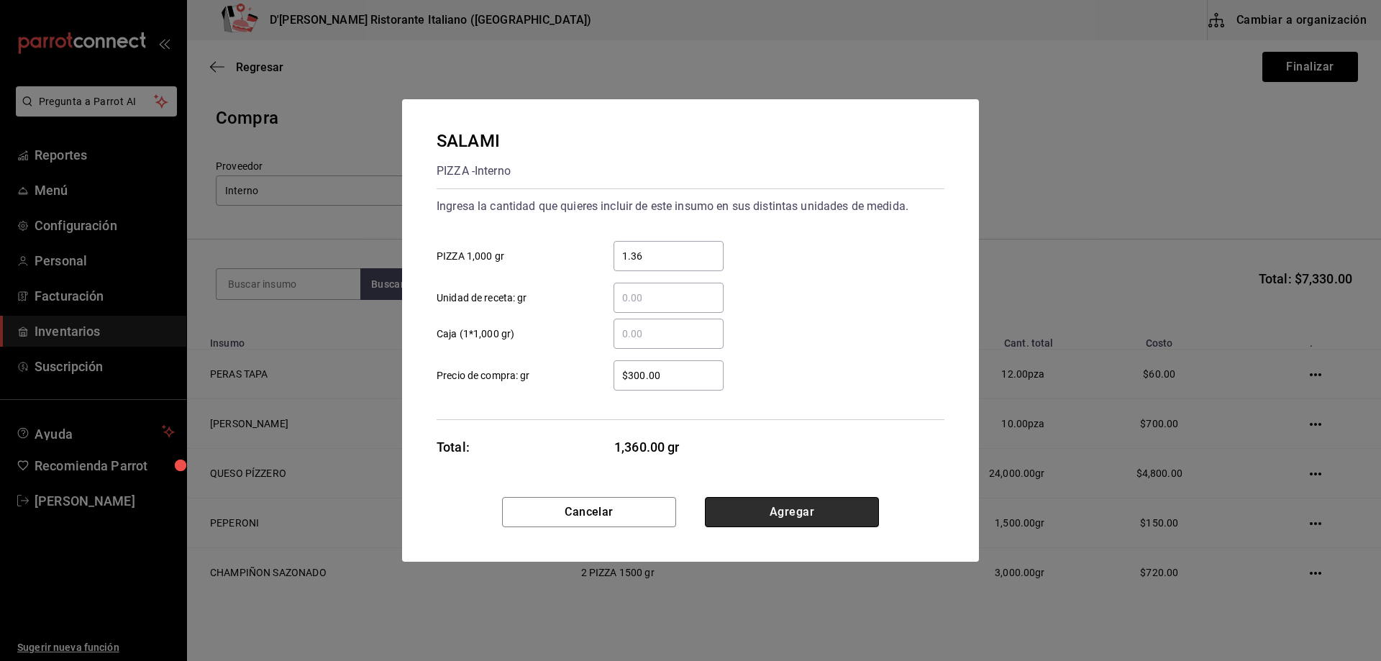
click at [818, 518] on button "Agregar" at bounding box center [792, 512] width 174 height 30
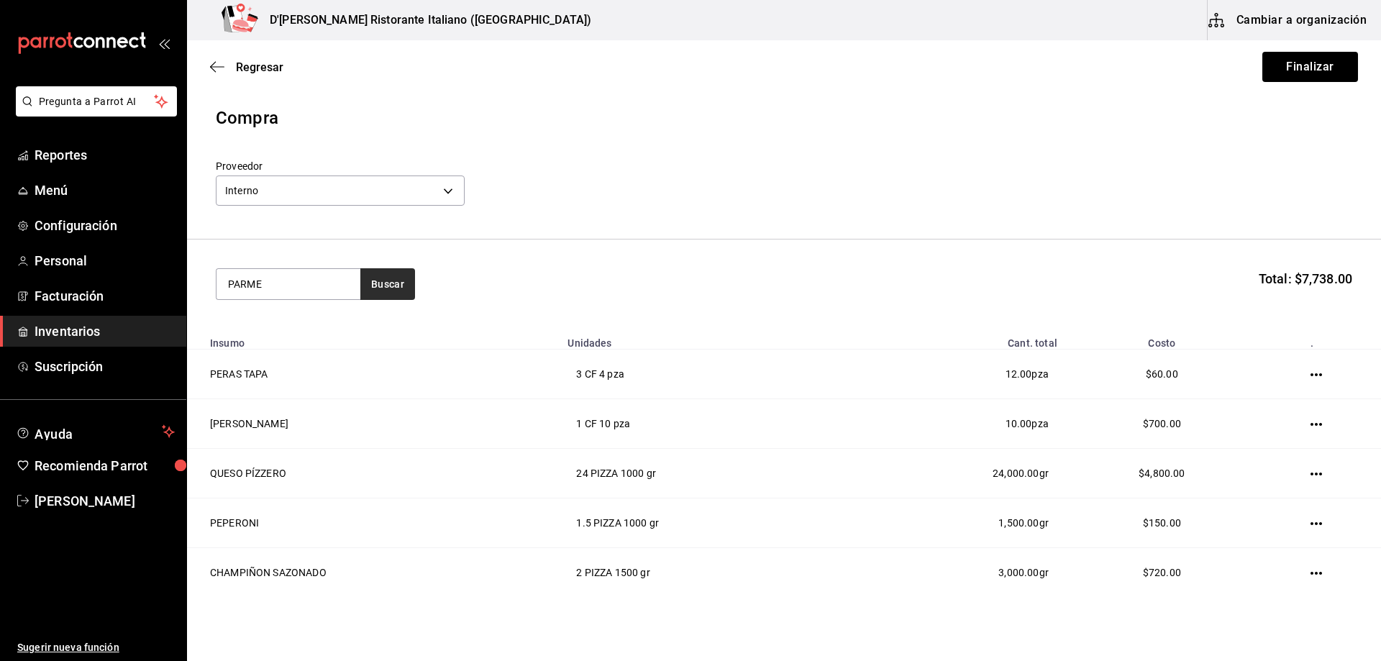
type input "PARME"
click at [392, 276] on button "Buscar" at bounding box center [387, 284] width 55 height 32
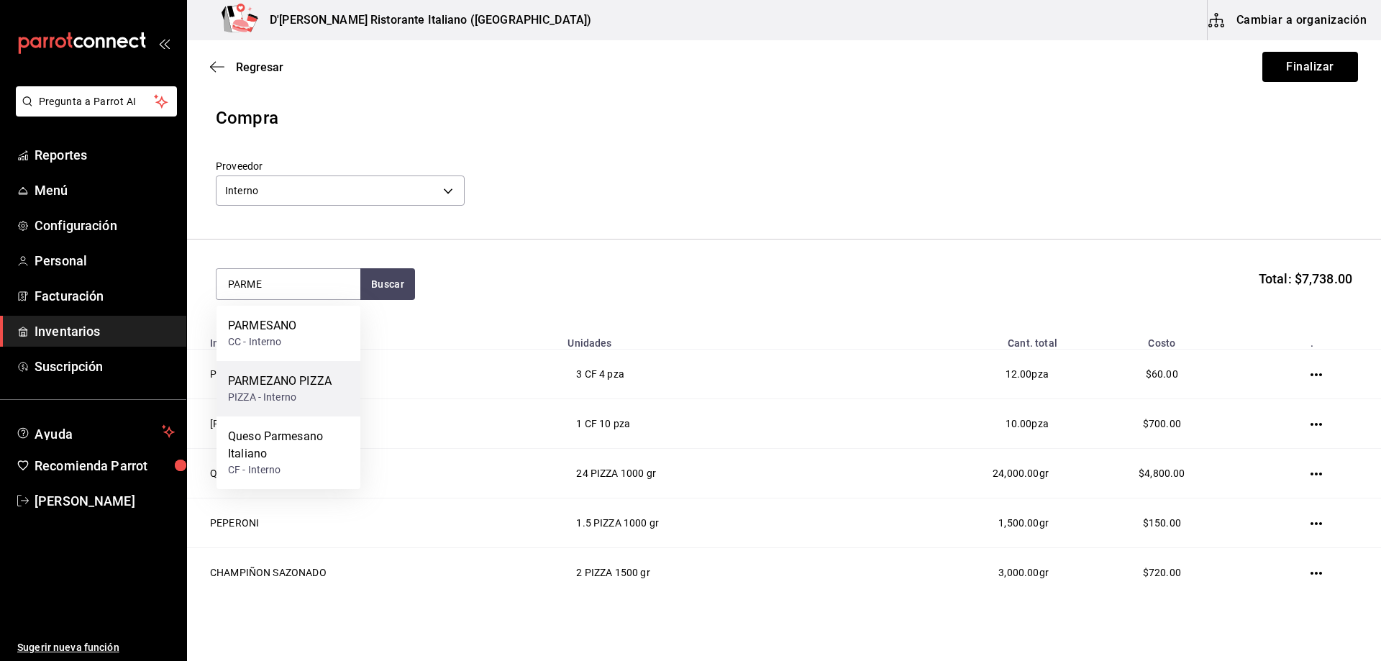
click at [325, 380] on div "PARMEZANO PIZZA" at bounding box center [280, 381] width 104 height 17
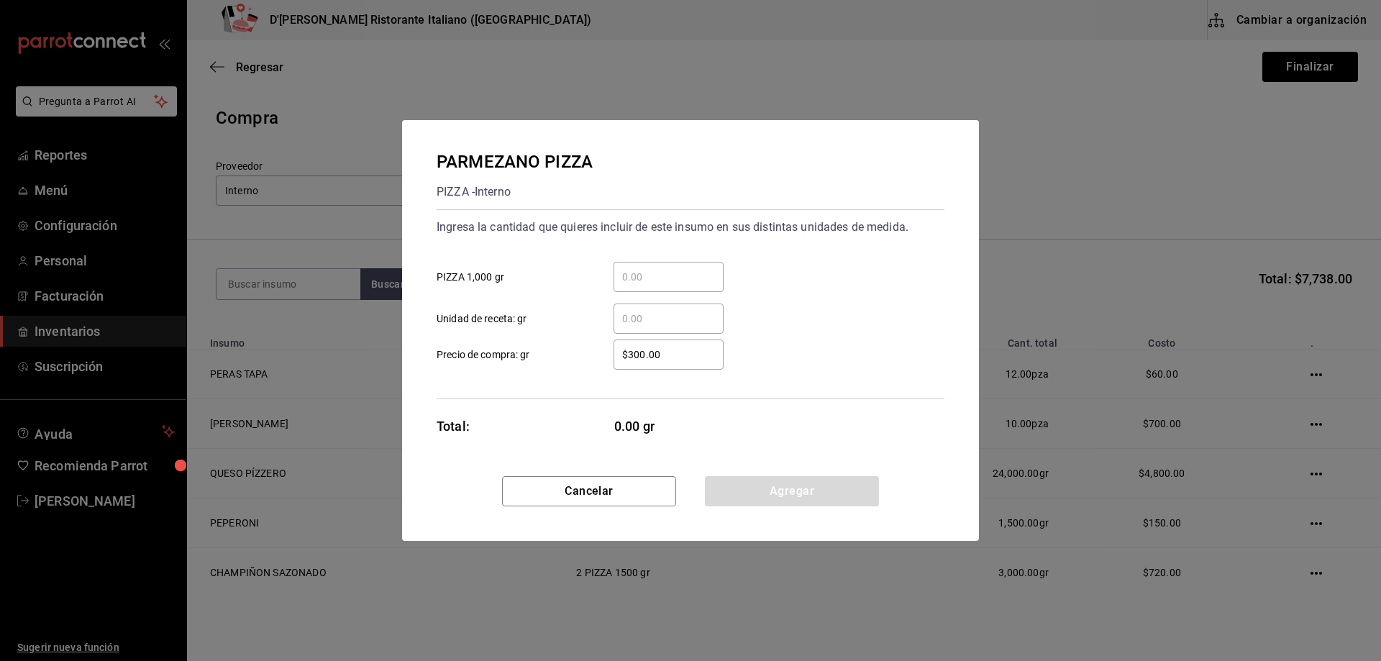
click at [622, 278] on input "​ PIZZA 1,000 gr" at bounding box center [669, 276] width 110 height 17
type input "1"
click at [799, 494] on button "Agregar" at bounding box center [792, 491] width 174 height 30
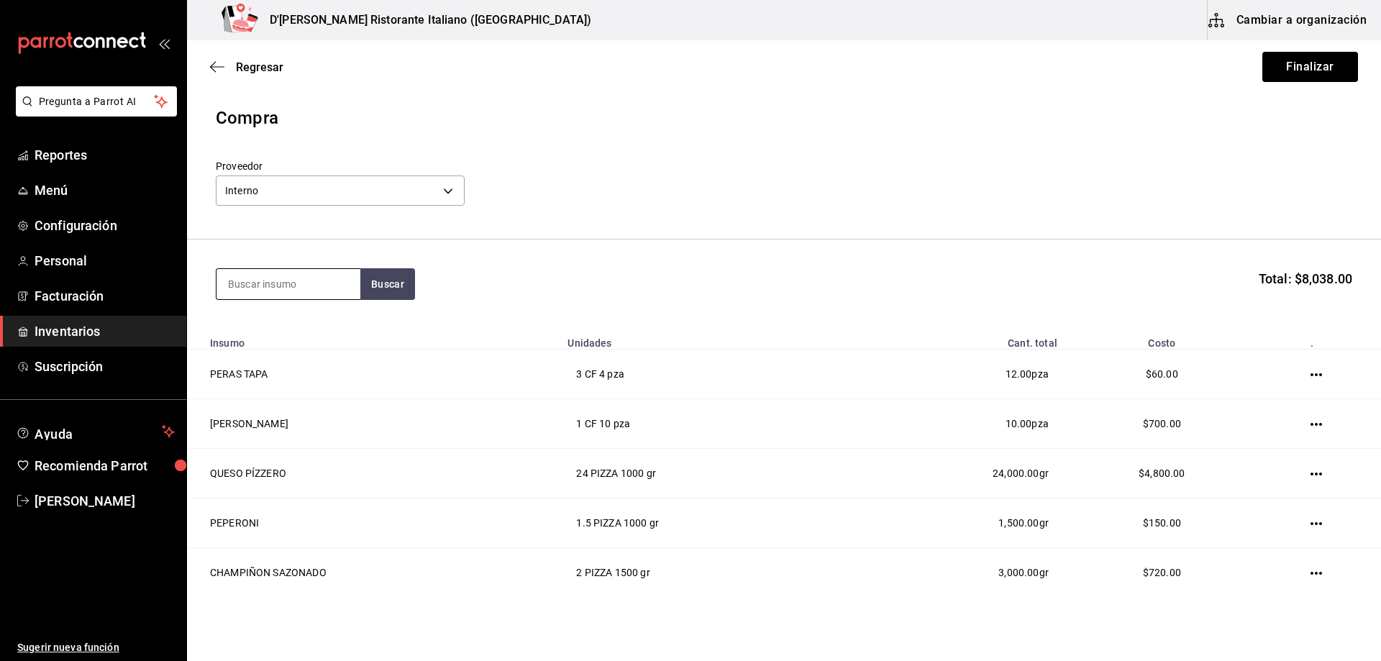
click at [344, 283] on input at bounding box center [289, 284] width 144 height 30
type input "A"
type input "QUESO AZUL"
click at [376, 281] on button "Buscar" at bounding box center [387, 284] width 55 height 32
click at [323, 330] on div "QUESO AZUL PIZZA" at bounding box center [280, 325] width 104 height 17
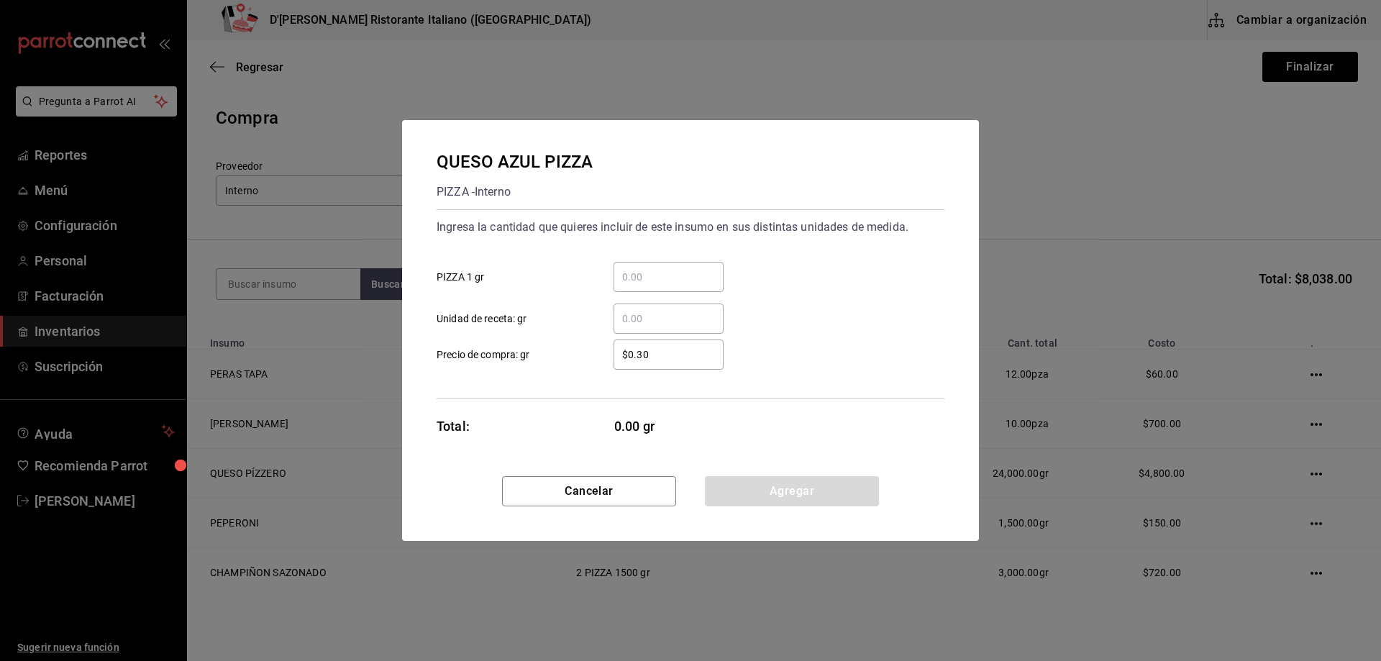
drag, startPoint x: 658, startPoint y: 280, endPoint x: 618, endPoint y: 279, distance: 40.3
click at [658, 280] on input "​ PIZZA 1 gr" at bounding box center [669, 276] width 110 height 17
type input "100"
click at [817, 485] on button "Agregar" at bounding box center [792, 491] width 174 height 30
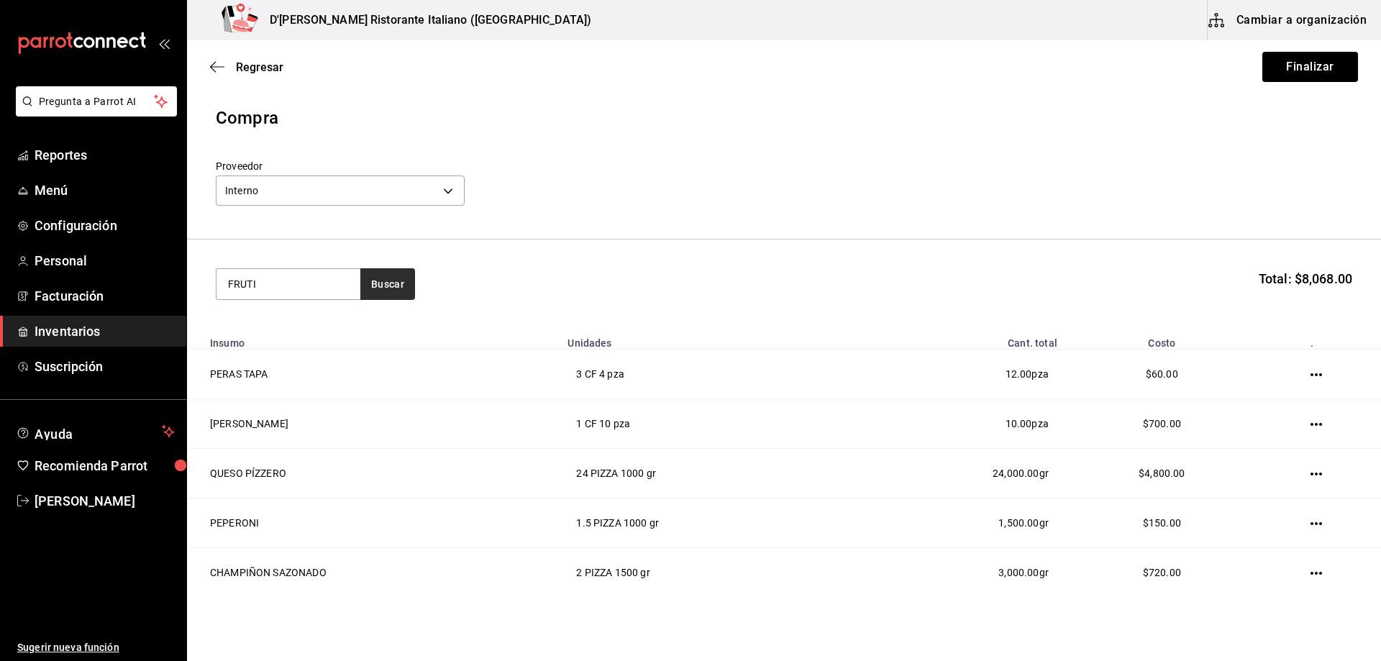
type input "FRUTI"
click at [392, 289] on button "Buscar" at bounding box center [387, 284] width 55 height 32
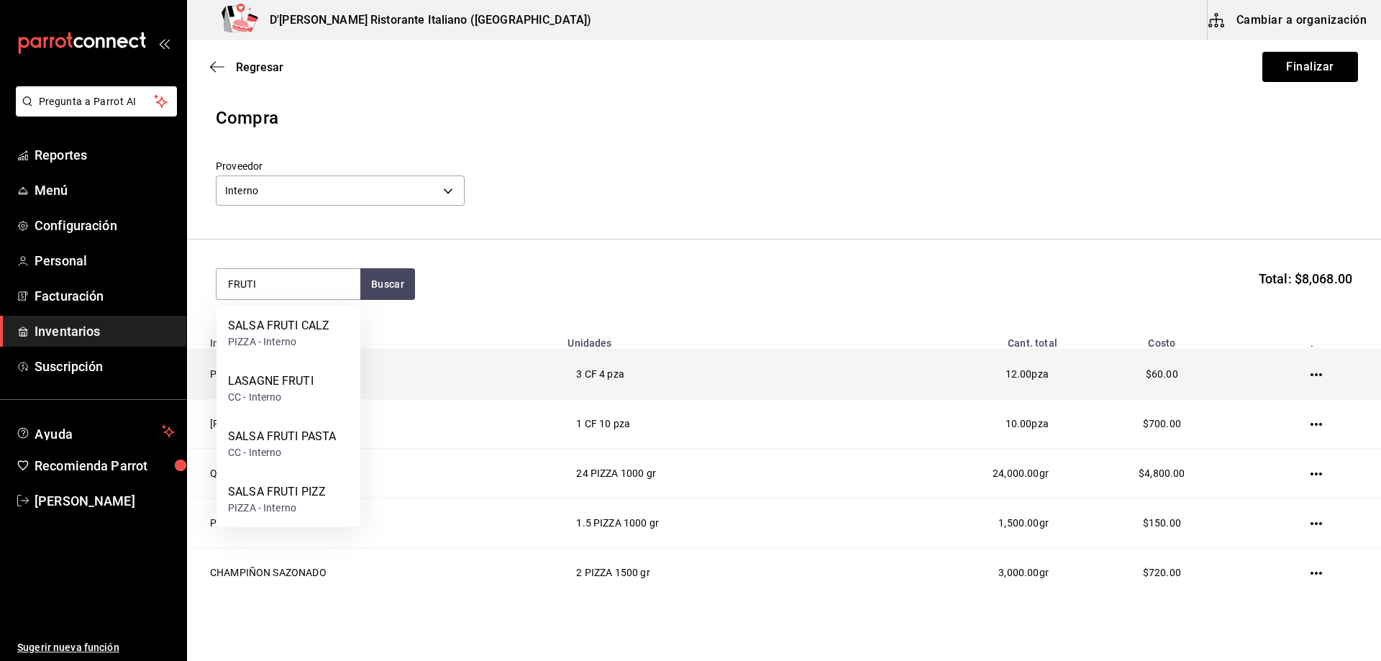
drag, startPoint x: 315, startPoint y: 501, endPoint x: 472, endPoint y: 391, distance: 191.6
click at [472, 394] on body "Pregunta a Parrot AI Reportes Menú Configuración Personal Facturación Inventari…" at bounding box center [690, 290] width 1381 height 580
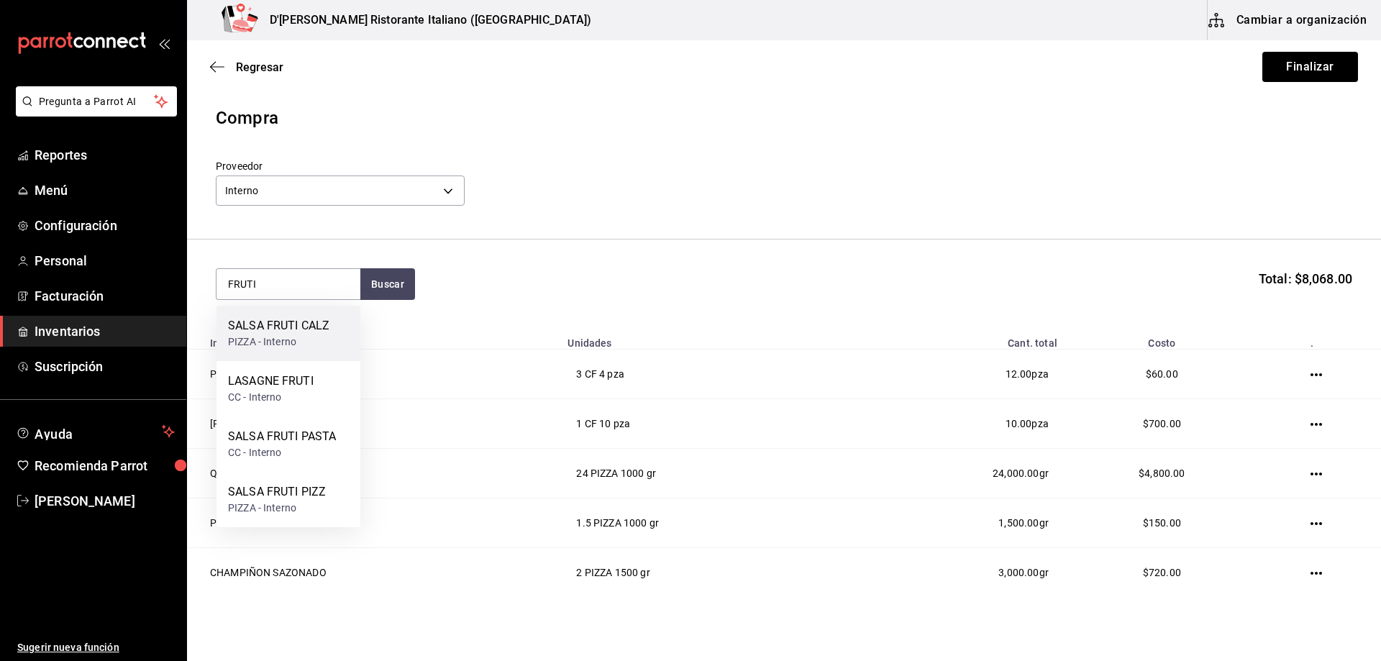
click at [271, 328] on div "SALSA FRUTI CALZ" at bounding box center [278, 325] width 101 height 17
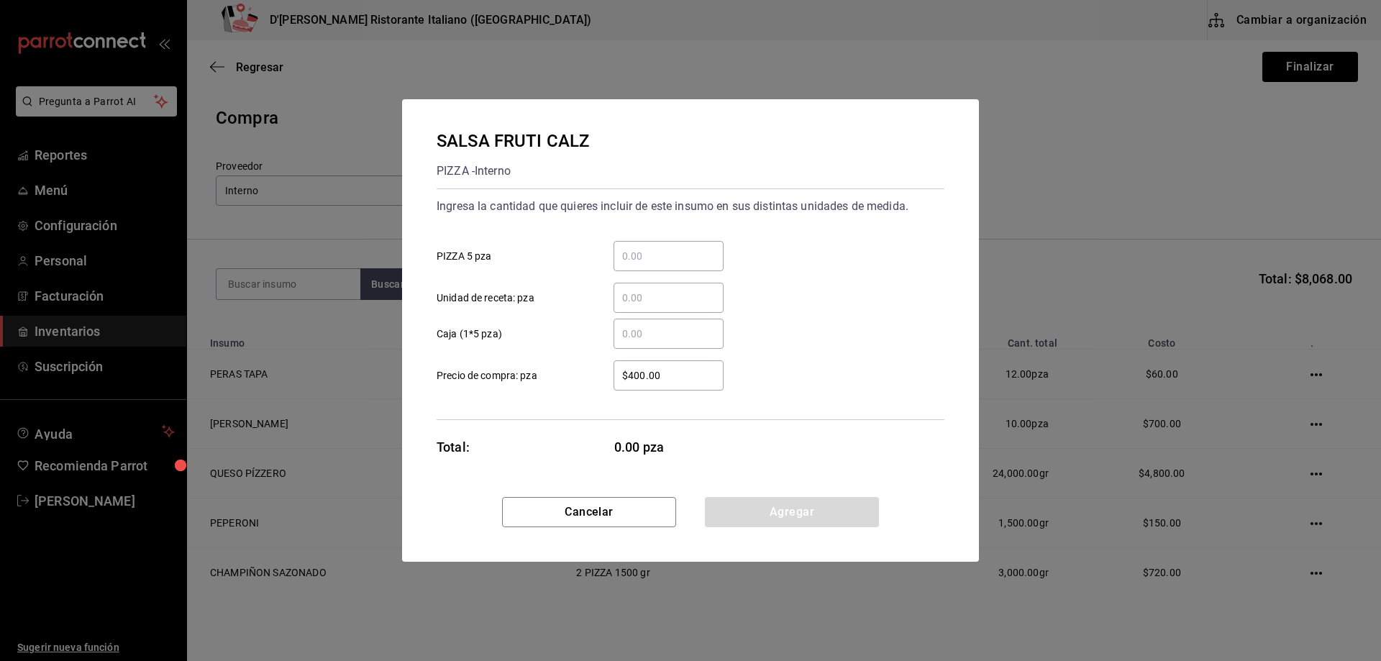
click at [632, 260] on input "​ PIZZA 5 pza" at bounding box center [669, 256] width 110 height 17
type input "1"
click at [848, 363] on div "$400.00 ​ Precio de compra: pza" at bounding box center [684, 370] width 519 height 42
click at [783, 508] on button "Agregar" at bounding box center [792, 512] width 174 height 30
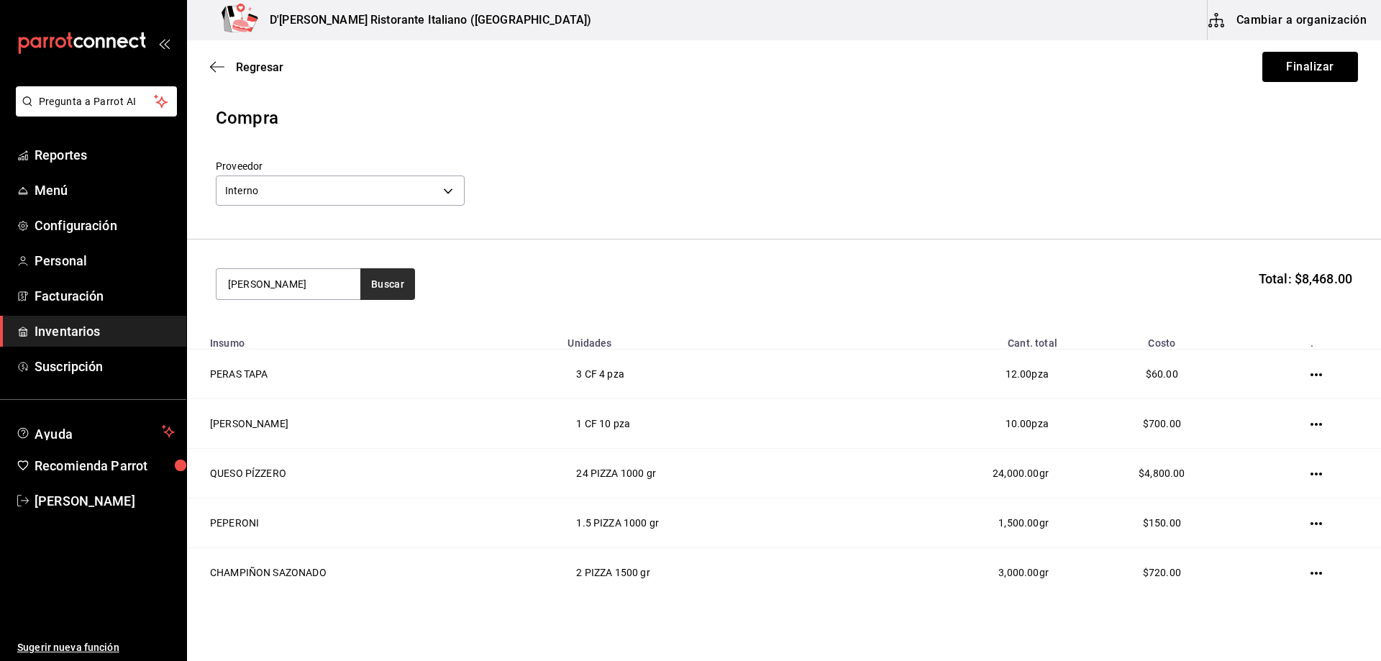
type input "MANZ"
click at [386, 289] on button "Buscar" at bounding box center [387, 284] width 55 height 32
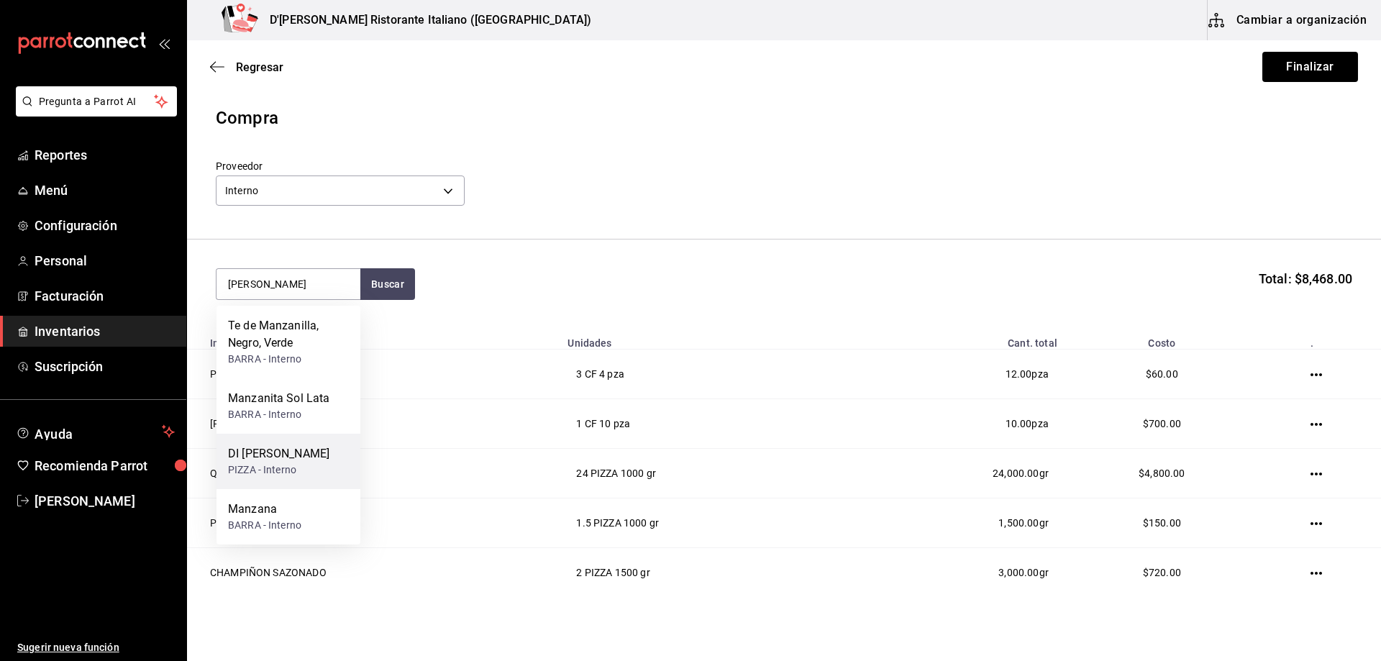
click at [283, 450] on div "DI MANZO" at bounding box center [278, 453] width 101 height 17
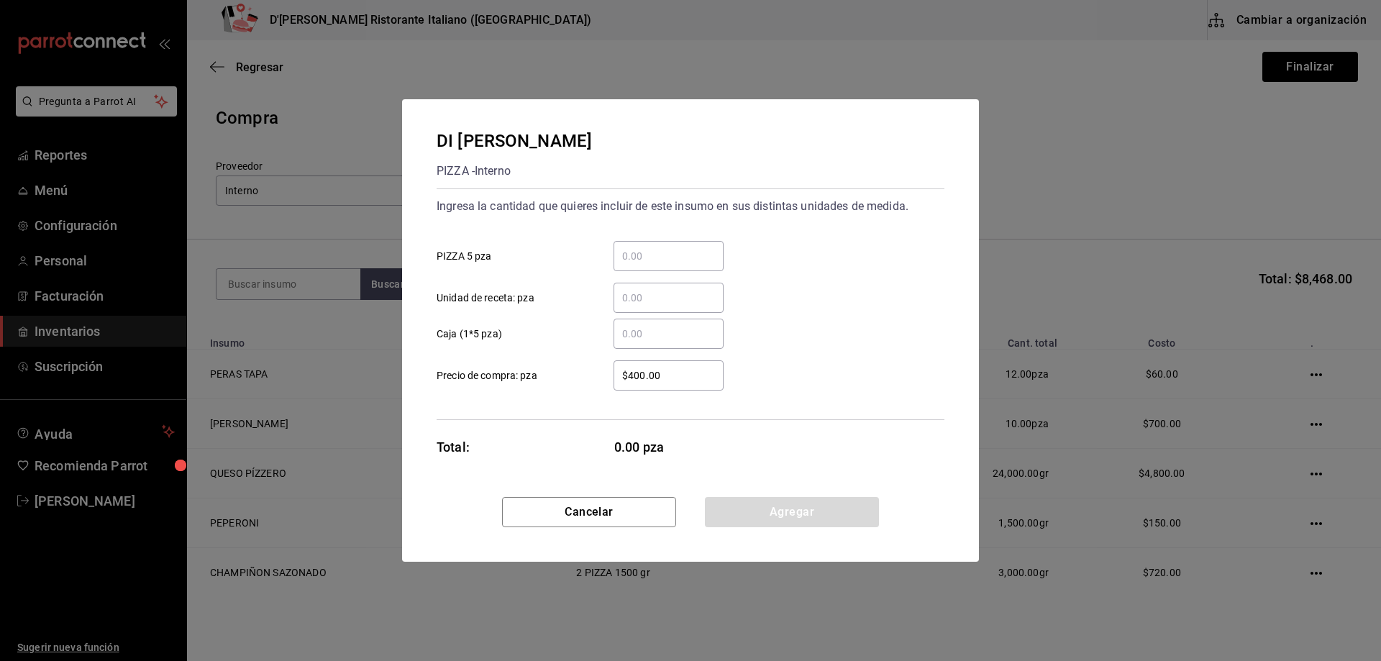
click at [634, 254] on input "​ PIZZA 5 pza" at bounding box center [669, 256] width 110 height 17
type input "1"
click at [792, 514] on button "Agregar" at bounding box center [792, 512] width 174 height 30
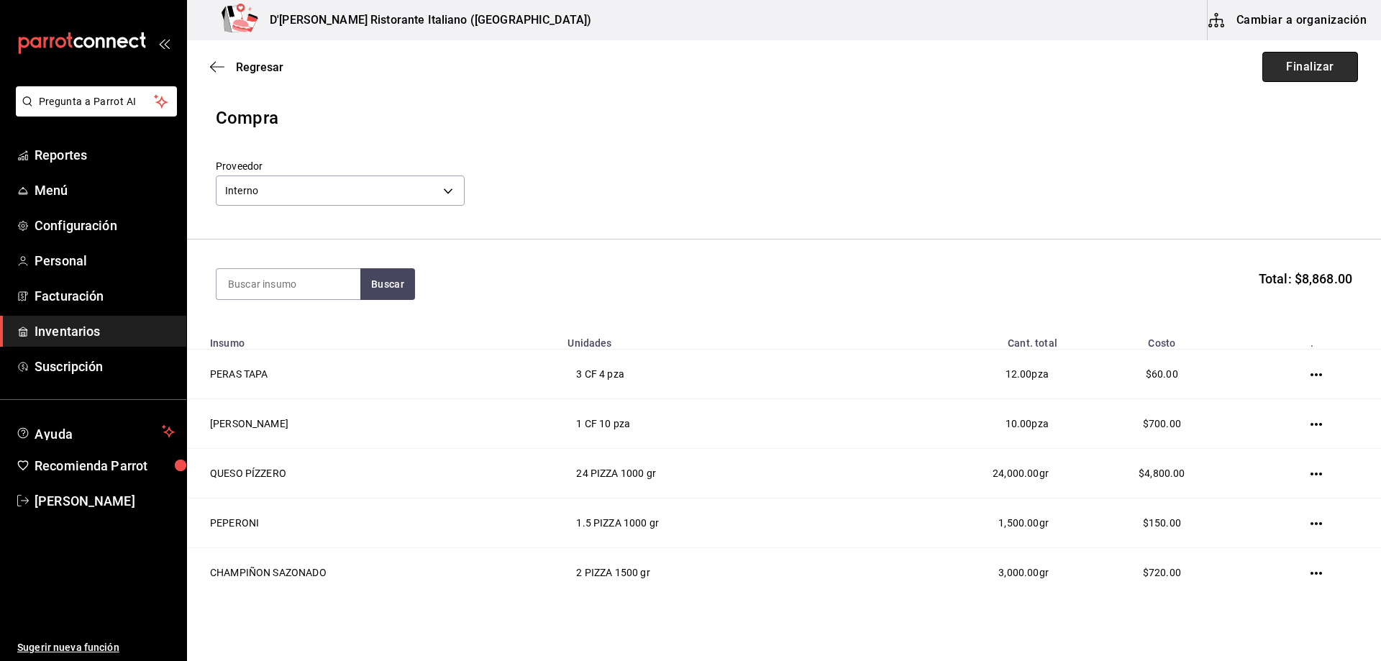
click at [1277, 64] on button "Finalizar" at bounding box center [1311, 67] width 96 height 30
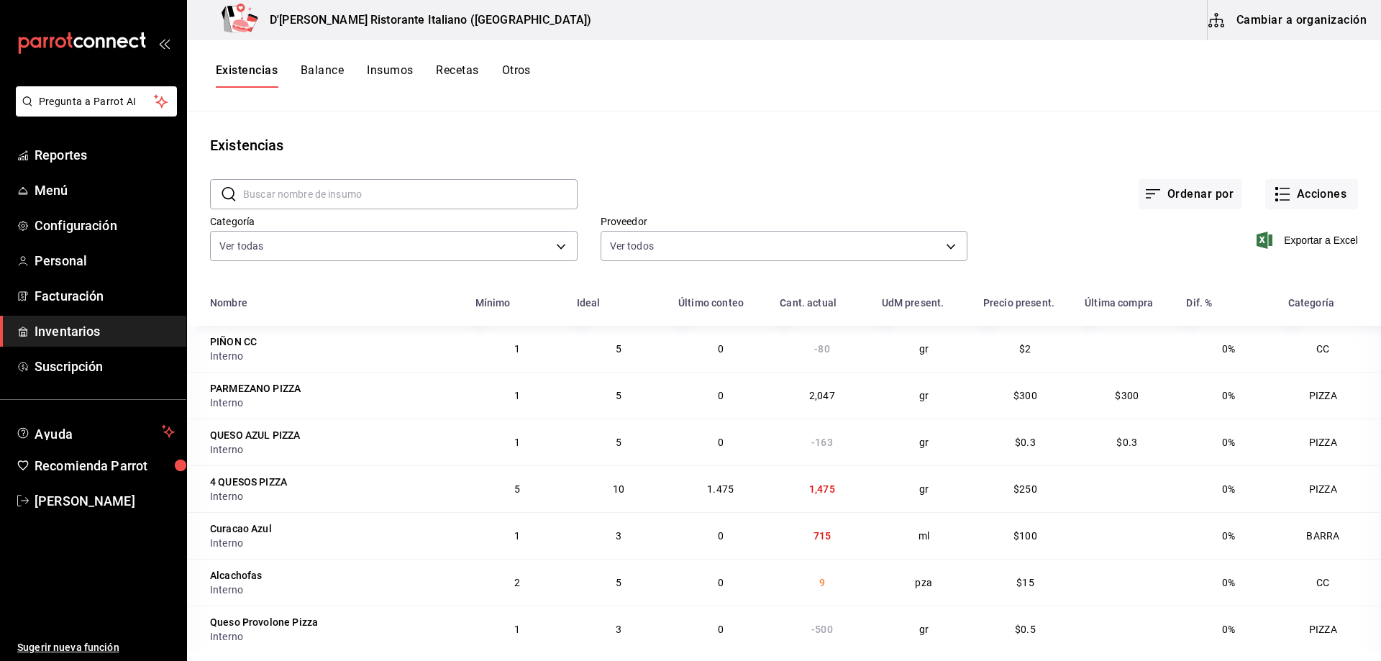
click at [332, 191] on input "text" at bounding box center [410, 194] width 335 height 29
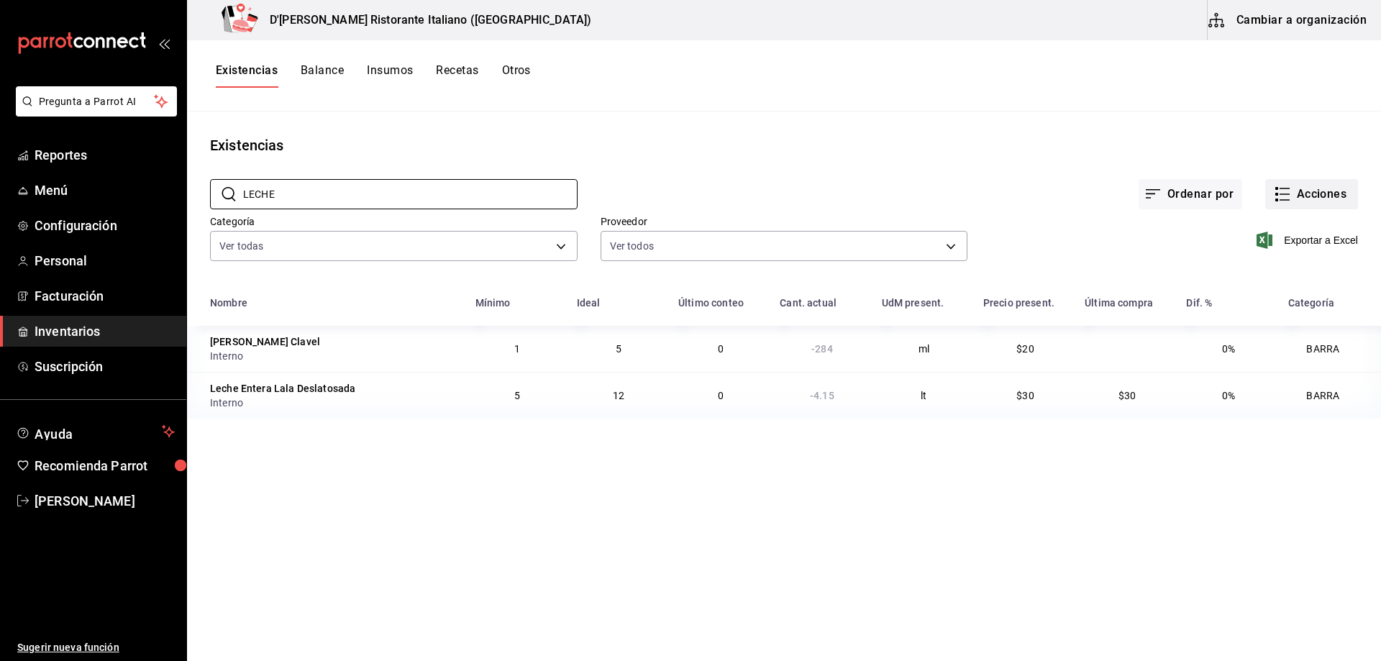
type input "LECHE"
click at [1280, 198] on icon "button" at bounding box center [1282, 194] width 17 height 17
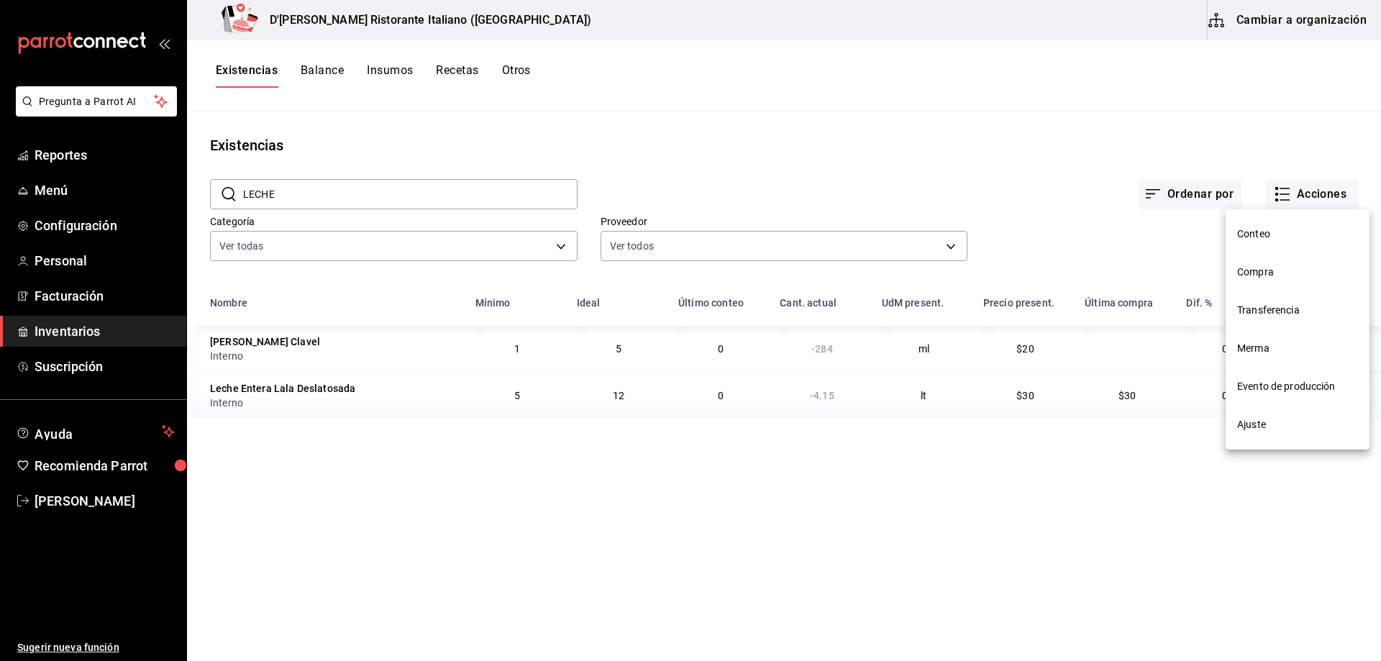
click at [1252, 422] on span "Ajuste" at bounding box center [1298, 424] width 121 height 15
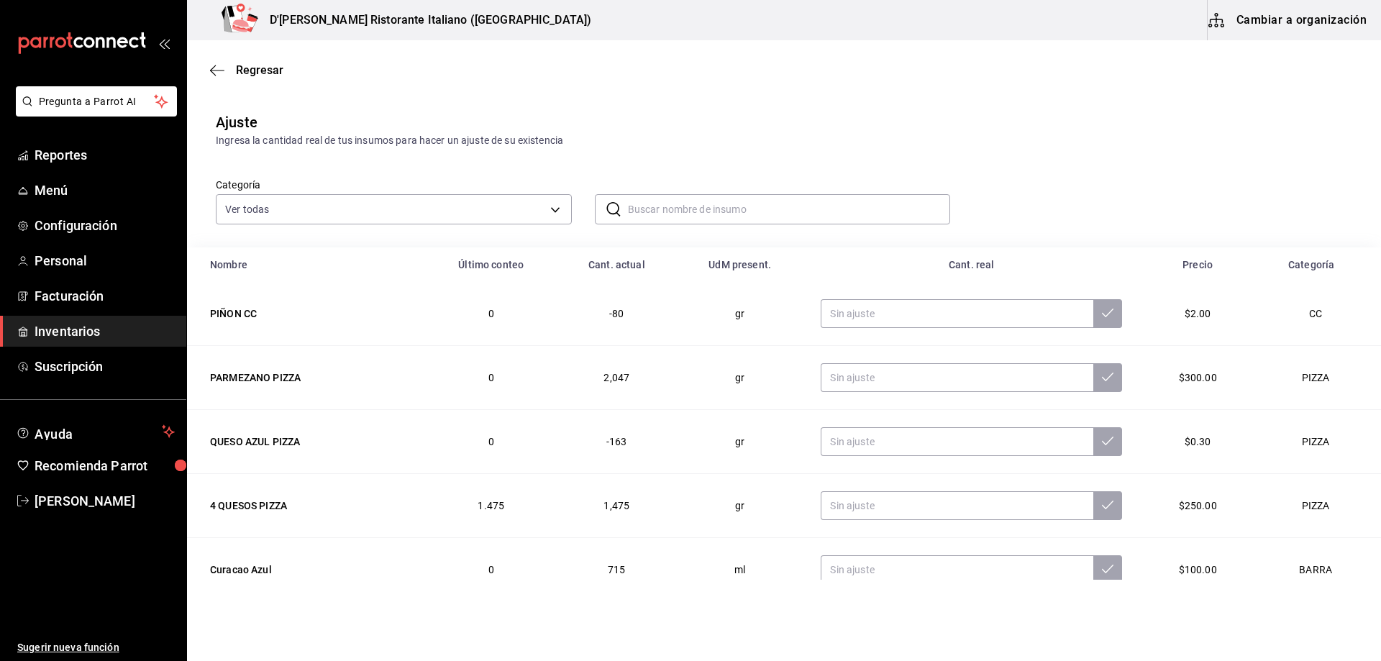
click at [652, 206] on input "text" at bounding box center [789, 209] width 323 height 29
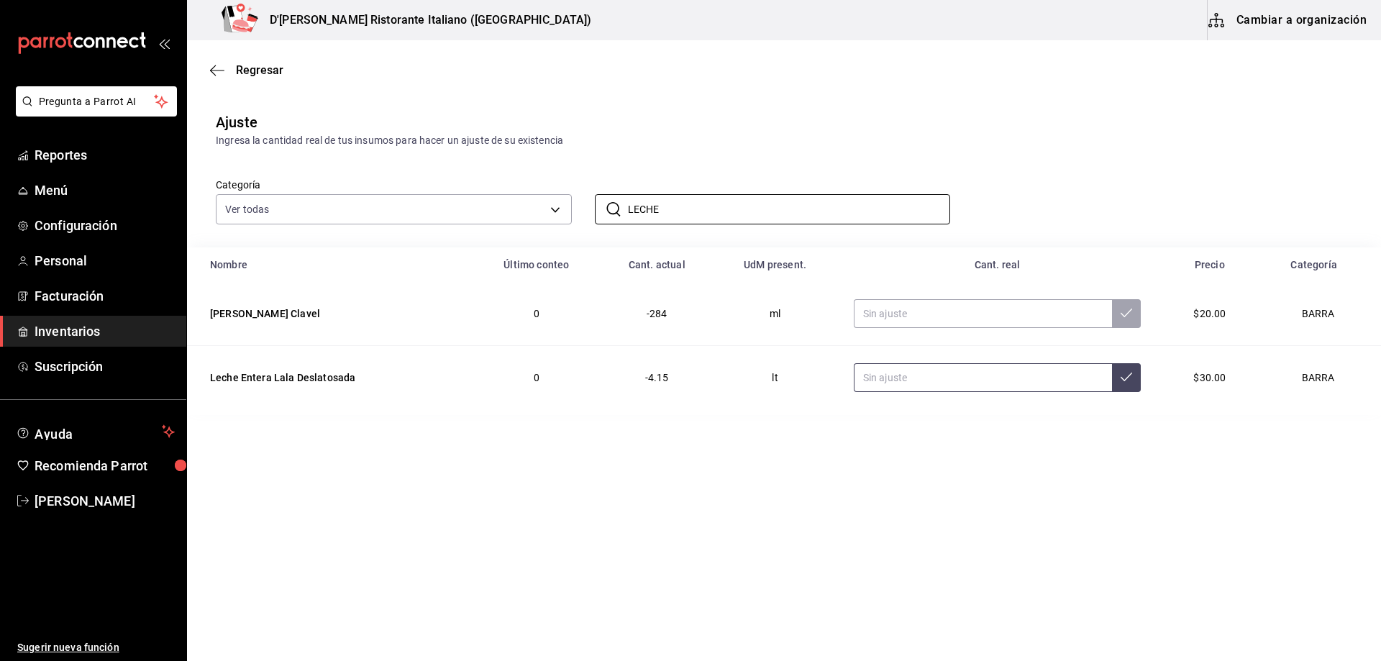
type input "LECHE"
click at [894, 385] on input "text" at bounding box center [983, 377] width 259 height 29
type input "6.00"
click at [1124, 381] on icon at bounding box center [1127, 377] width 12 height 12
click at [261, 73] on span "Regresar" at bounding box center [259, 70] width 47 height 14
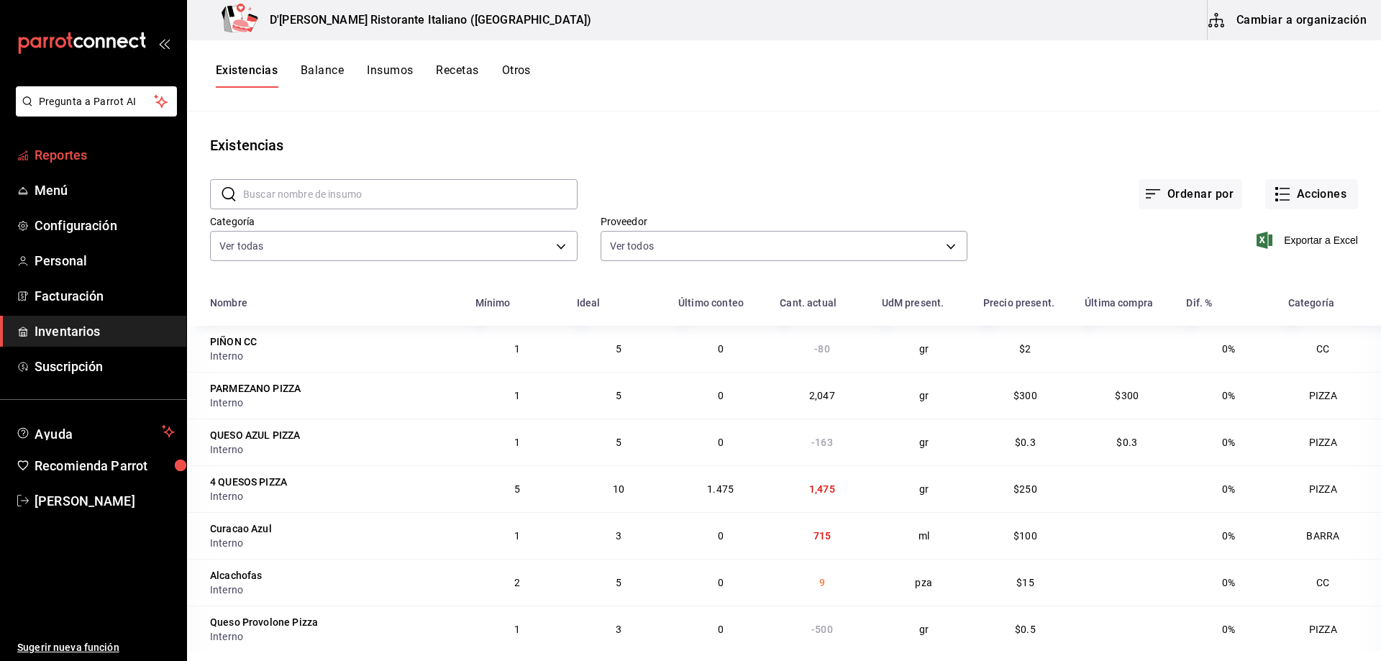
click at [73, 158] on span "Reportes" at bounding box center [105, 154] width 140 height 19
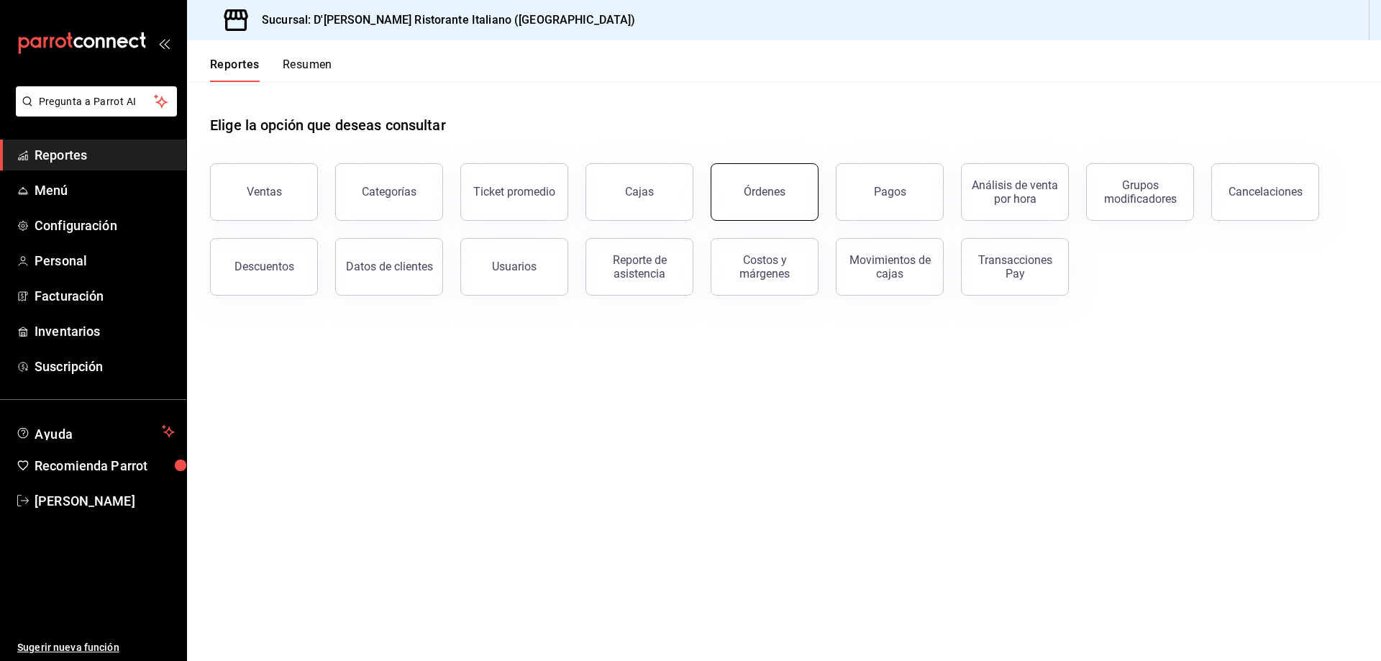
click at [780, 197] on div "Órdenes" at bounding box center [765, 192] width 42 height 14
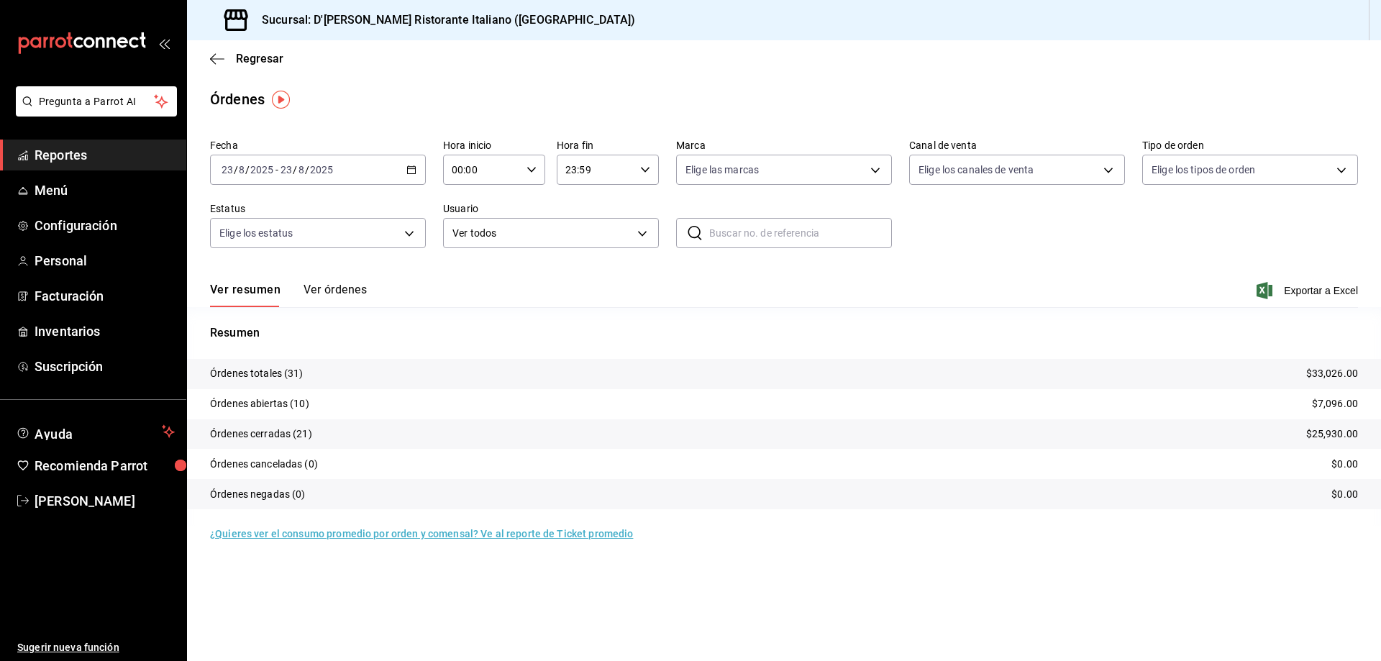
click at [361, 289] on button "Ver órdenes" at bounding box center [335, 295] width 63 height 24
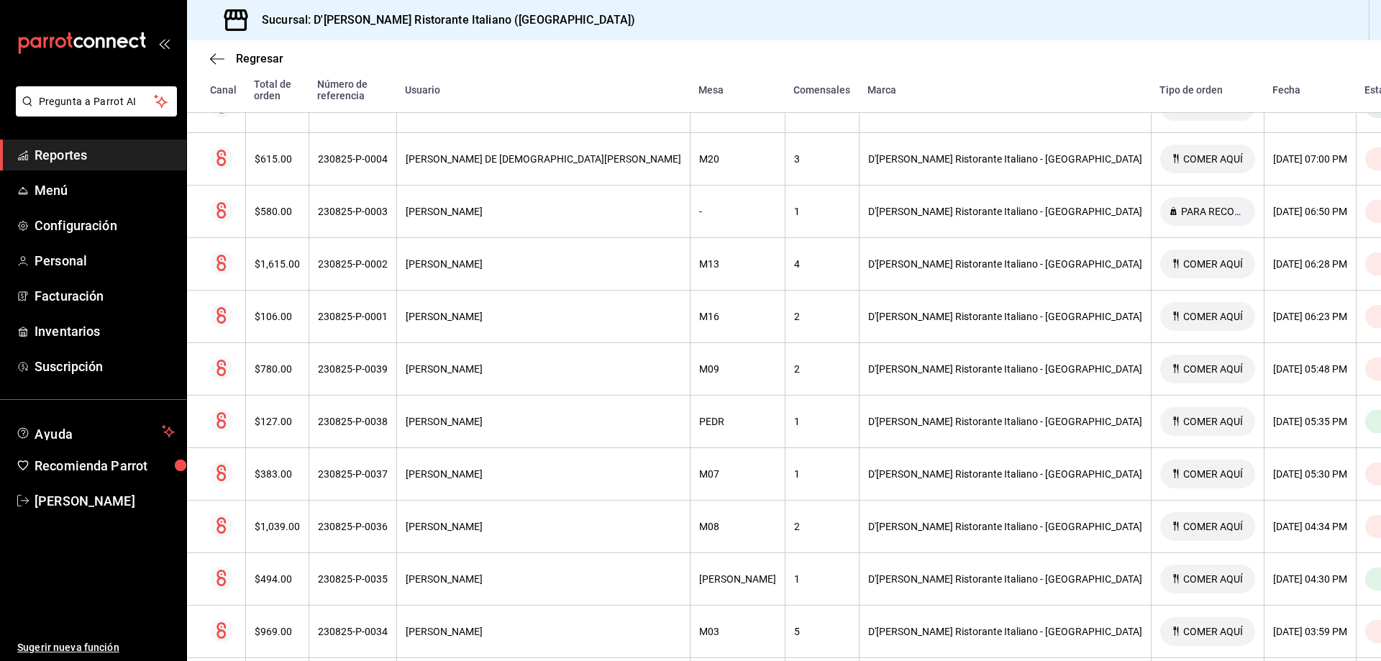
scroll to position [791, 0]
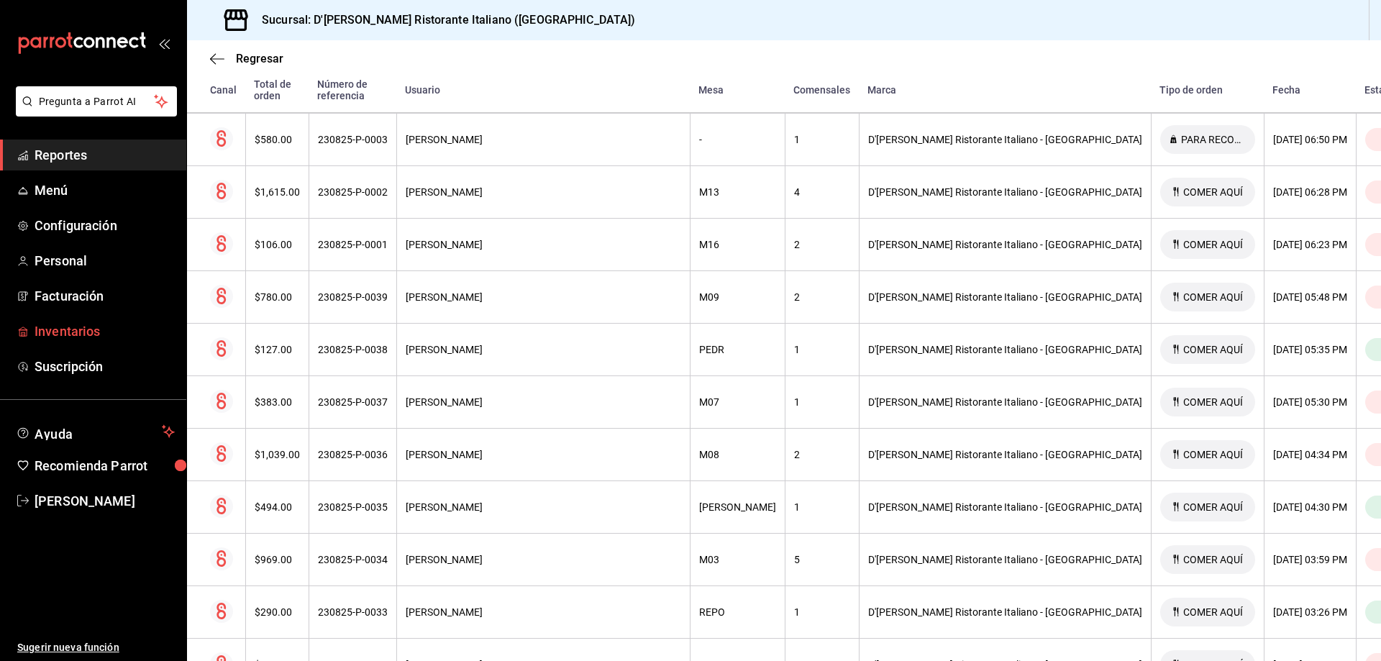
click at [48, 332] on span "Inventarios" at bounding box center [105, 331] width 140 height 19
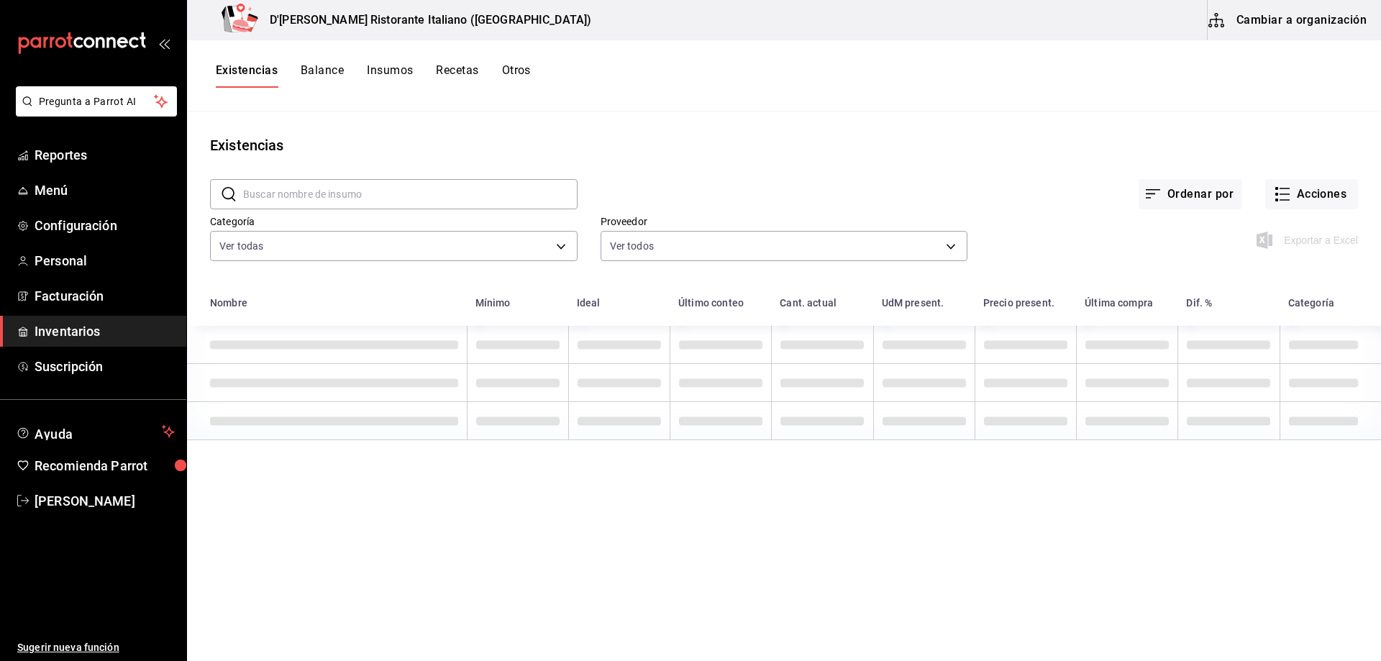
click at [322, 189] on input "text" at bounding box center [410, 194] width 335 height 29
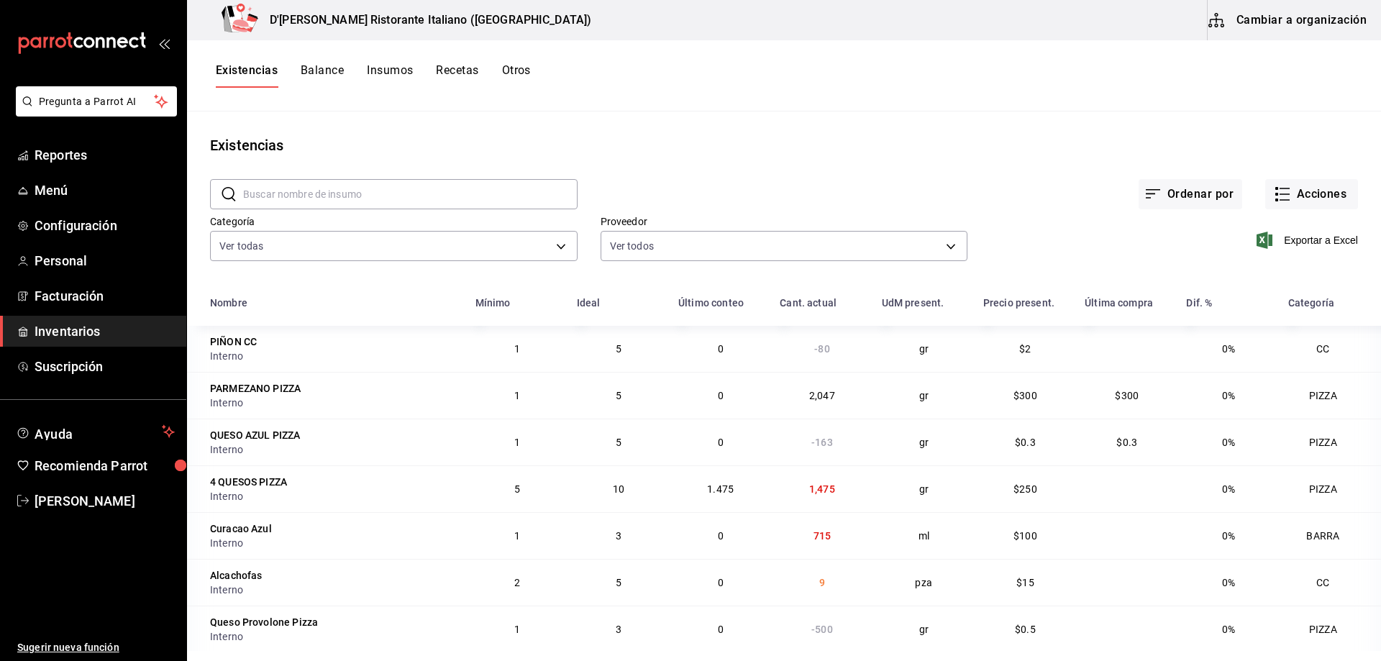
click at [314, 73] on button "Balance" at bounding box center [322, 75] width 43 height 24
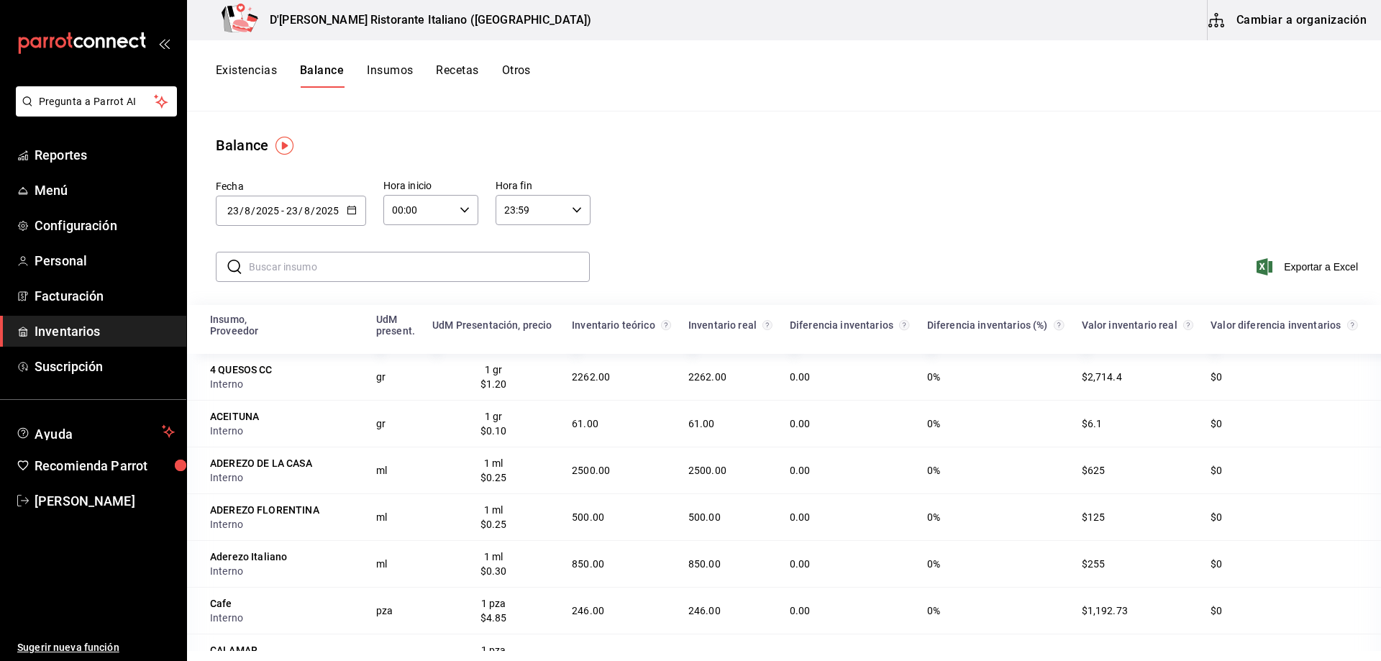
click at [241, 70] on button "Existencias" at bounding box center [246, 75] width 61 height 24
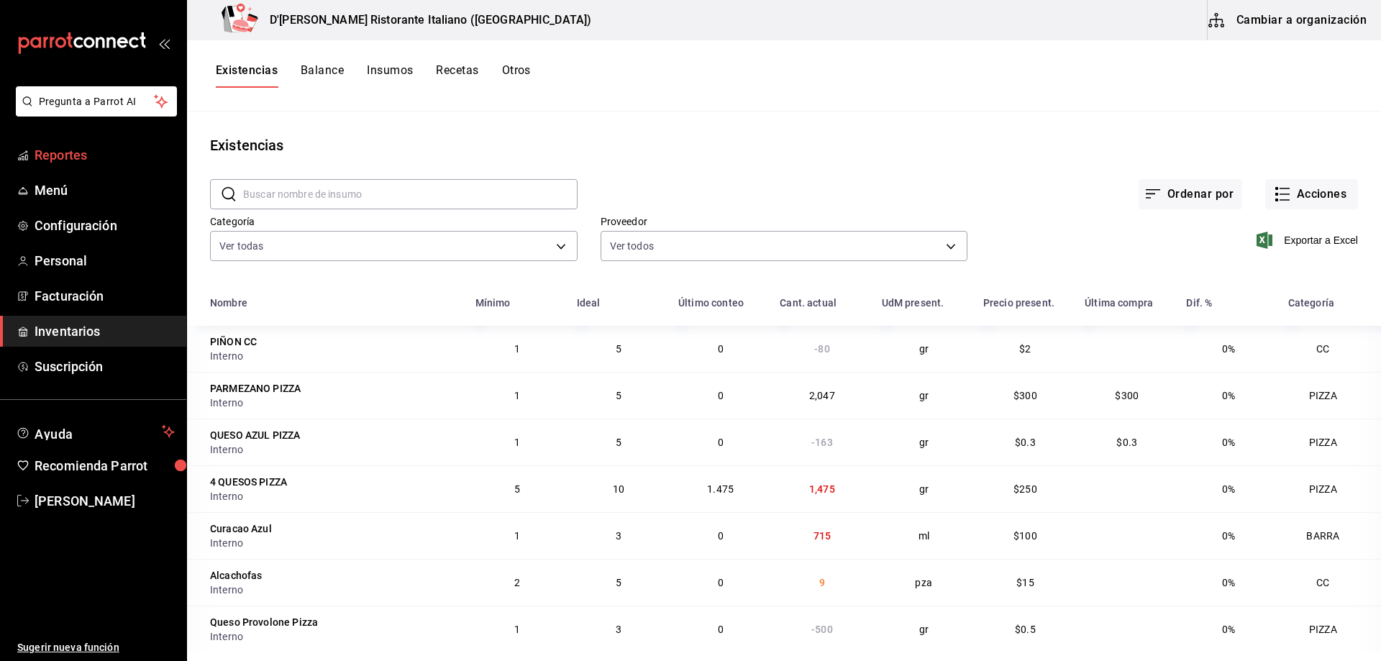
click at [81, 157] on span "Reportes" at bounding box center [105, 154] width 140 height 19
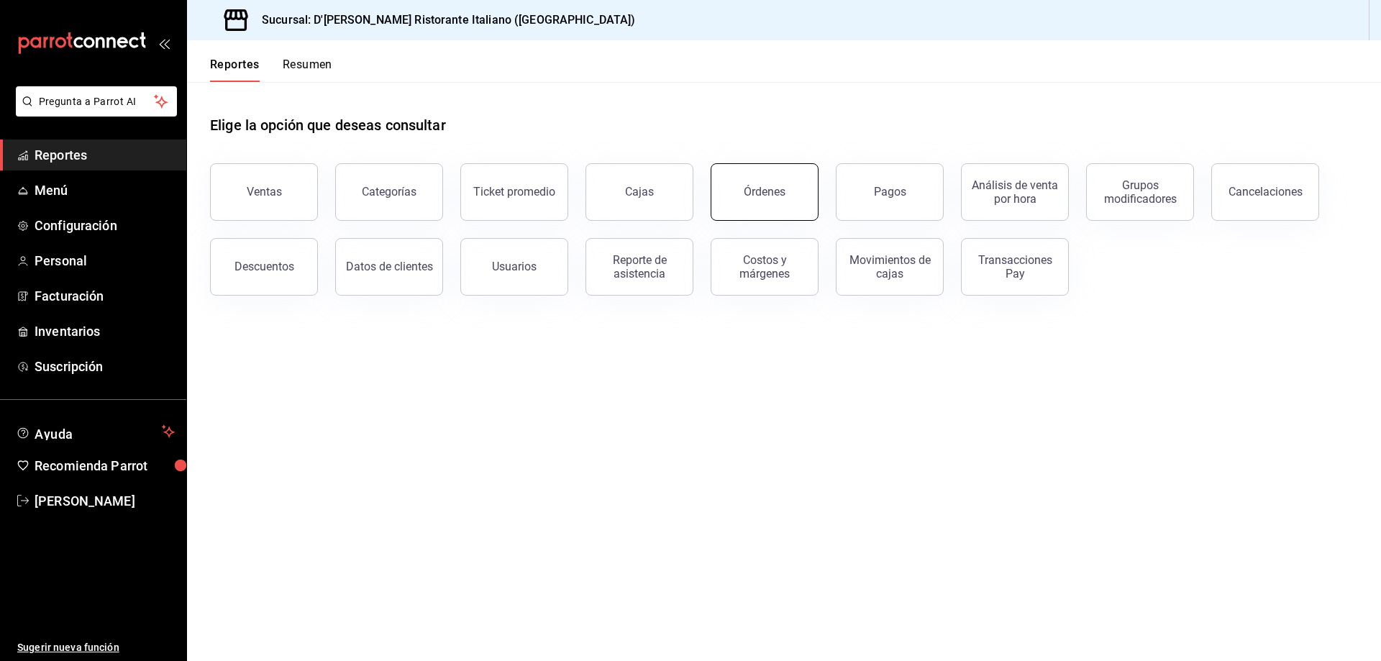
click at [794, 201] on button "Órdenes" at bounding box center [765, 192] width 108 height 58
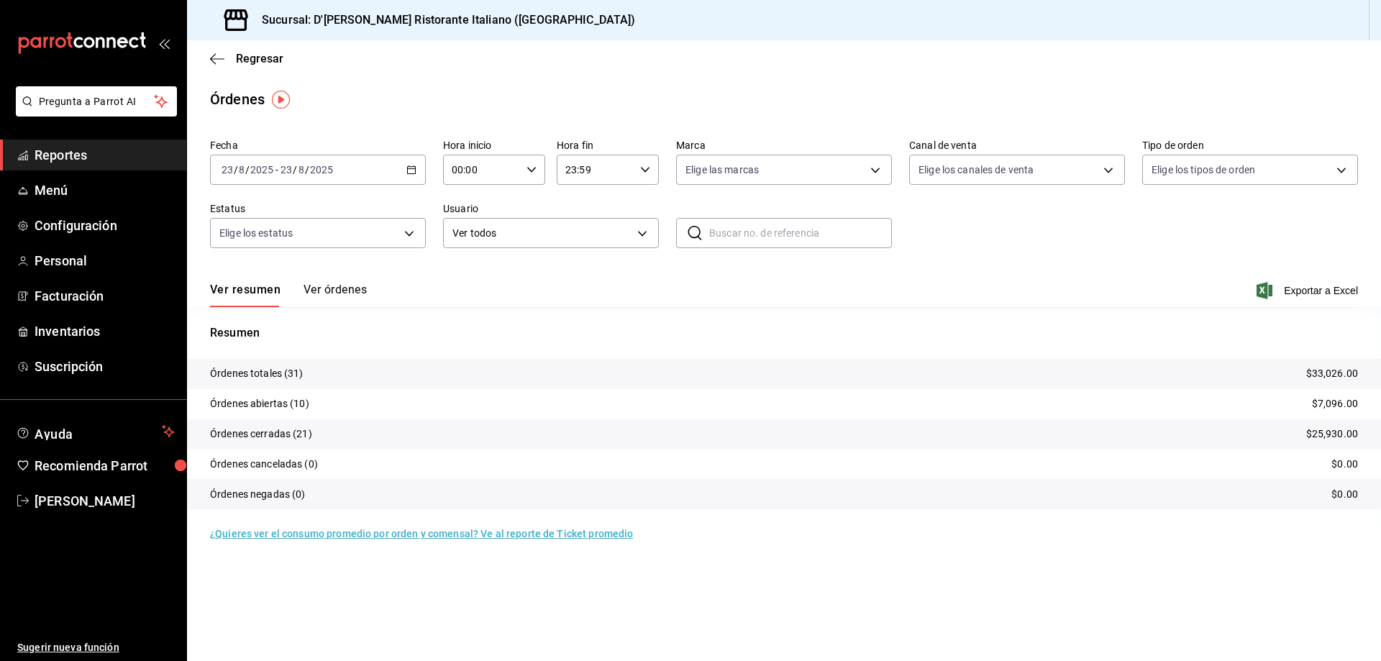
click at [335, 292] on button "Ver órdenes" at bounding box center [335, 295] width 63 height 24
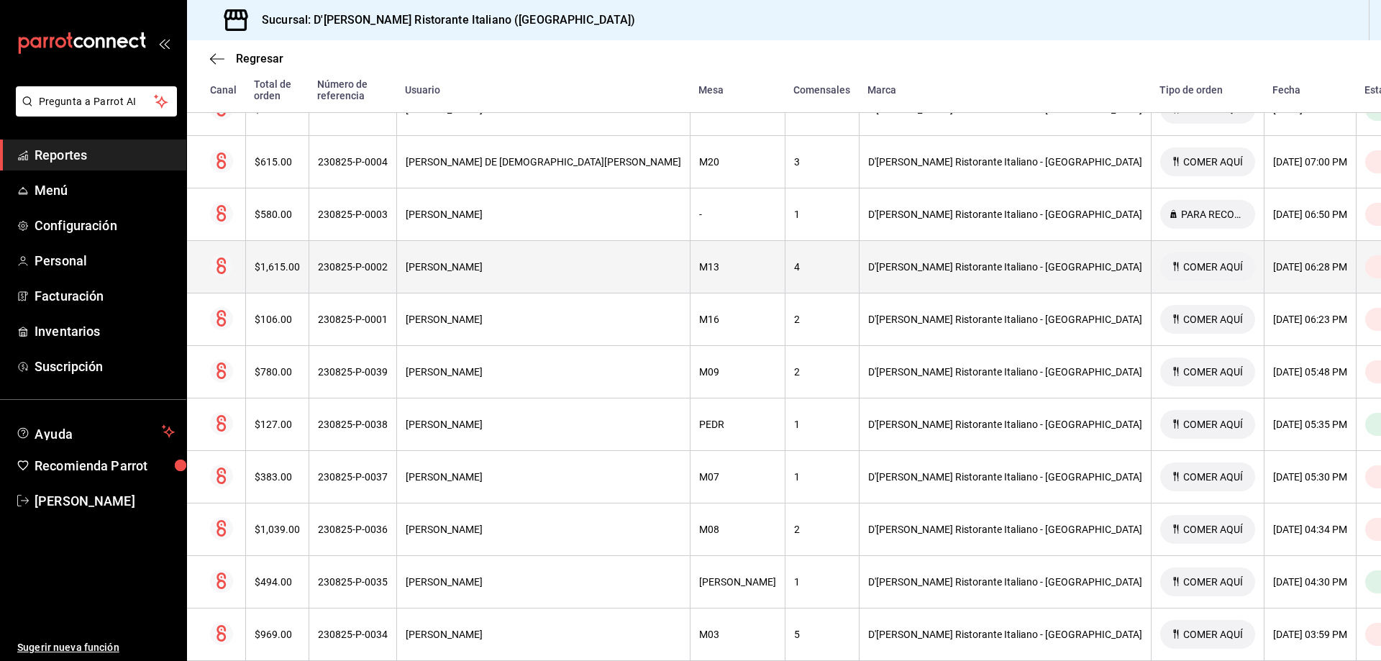
scroll to position [719, 0]
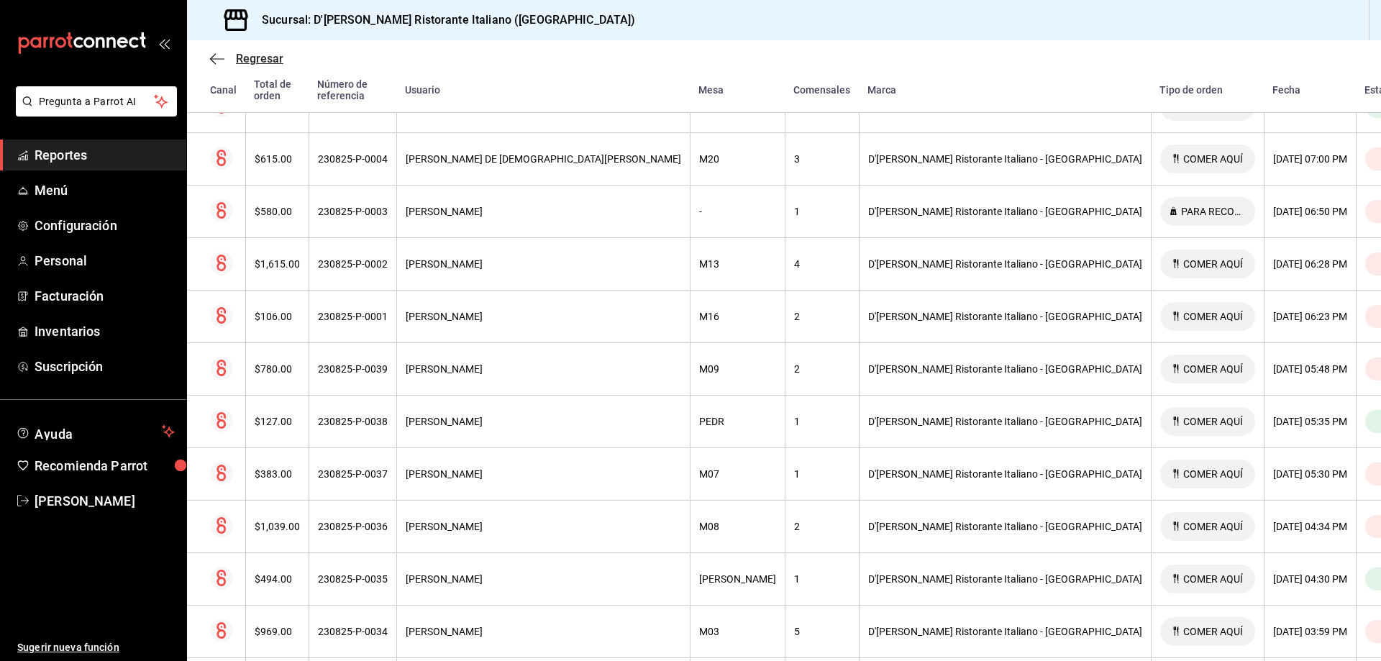
click at [248, 58] on span "Regresar" at bounding box center [259, 59] width 47 height 14
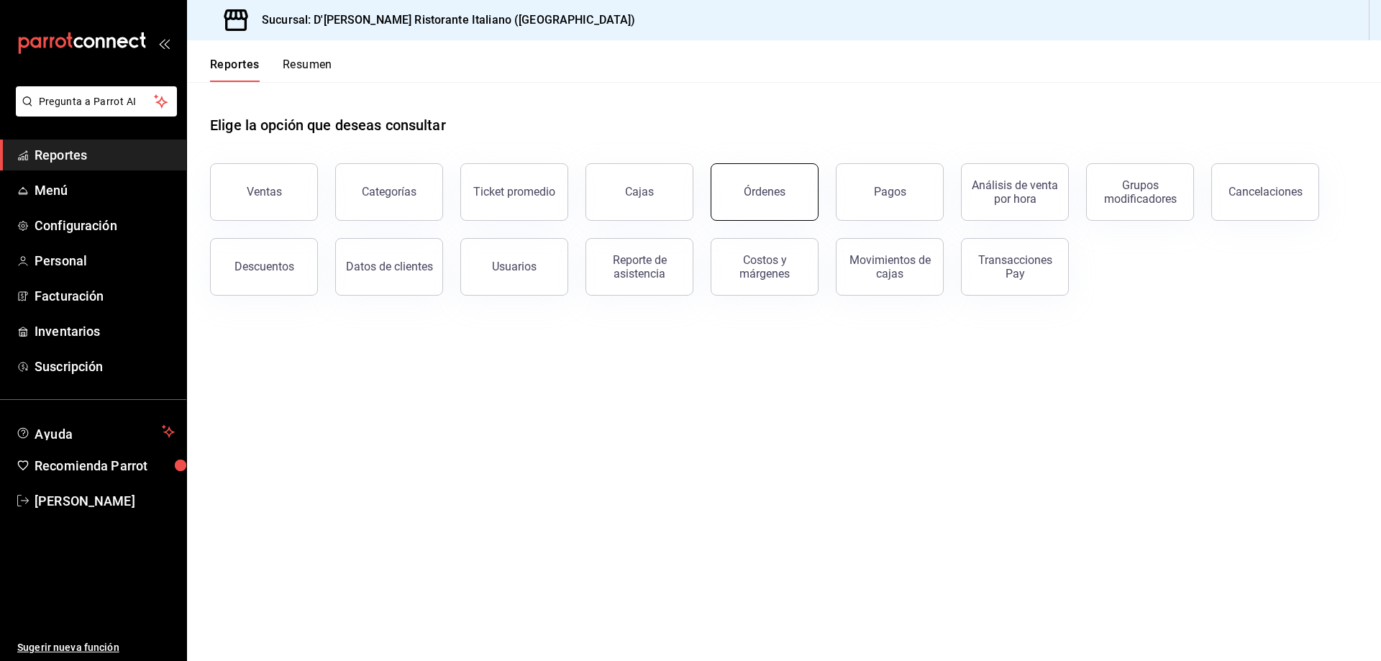
click at [743, 197] on button "Órdenes" at bounding box center [765, 192] width 108 height 58
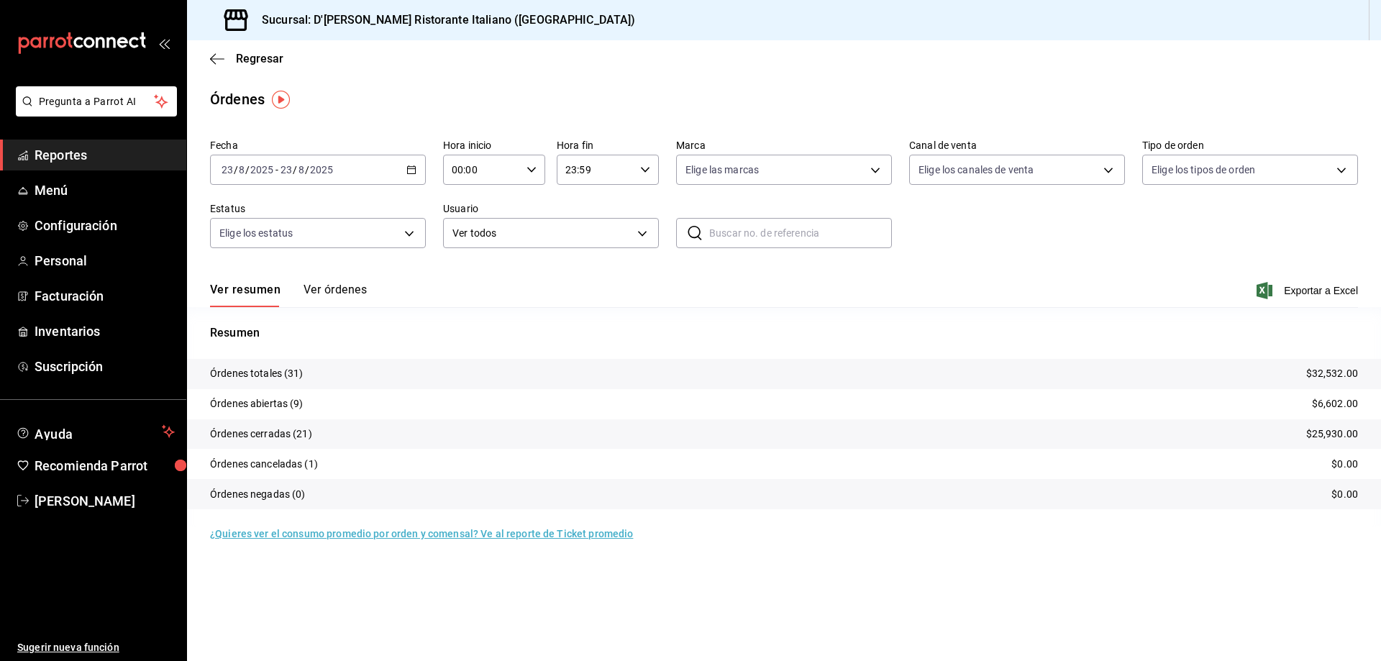
click at [350, 291] on button "Ver órdenes" at bounding box center [335, 295] width 63 height 24
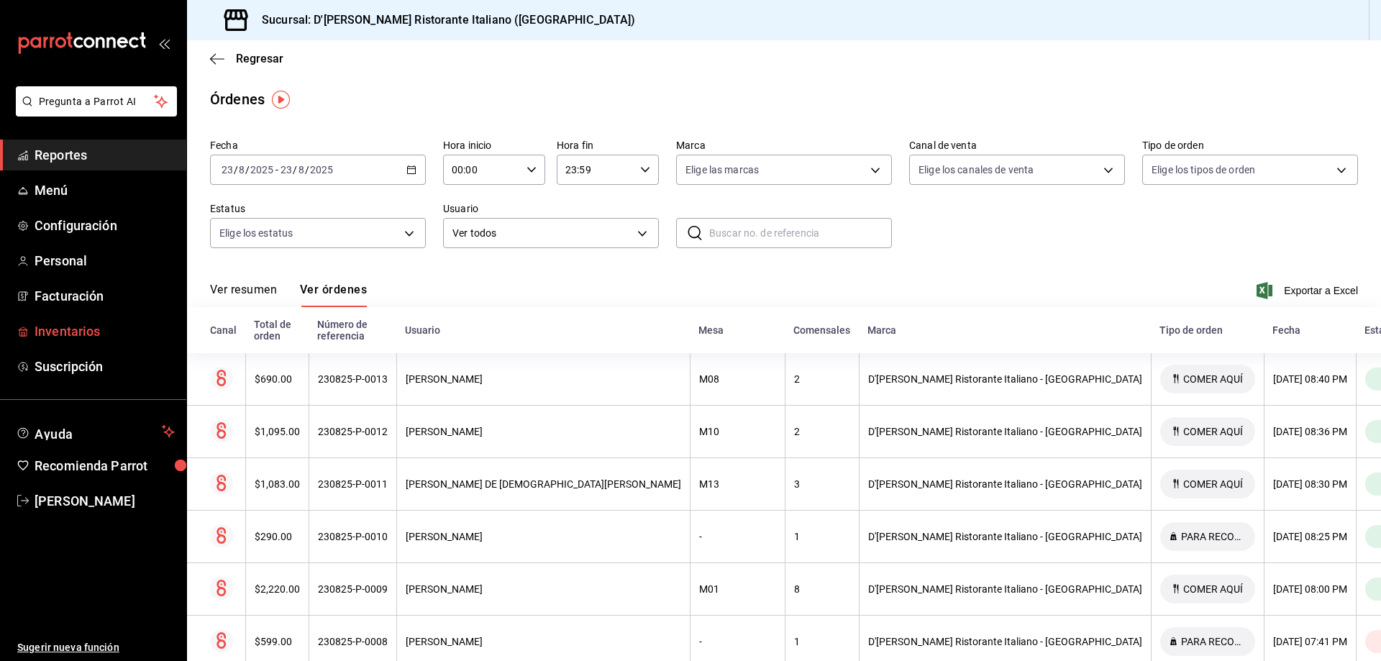
click at [93, 327] on span "Inventarios" at bounding box center [105, 331] width 140 height 19
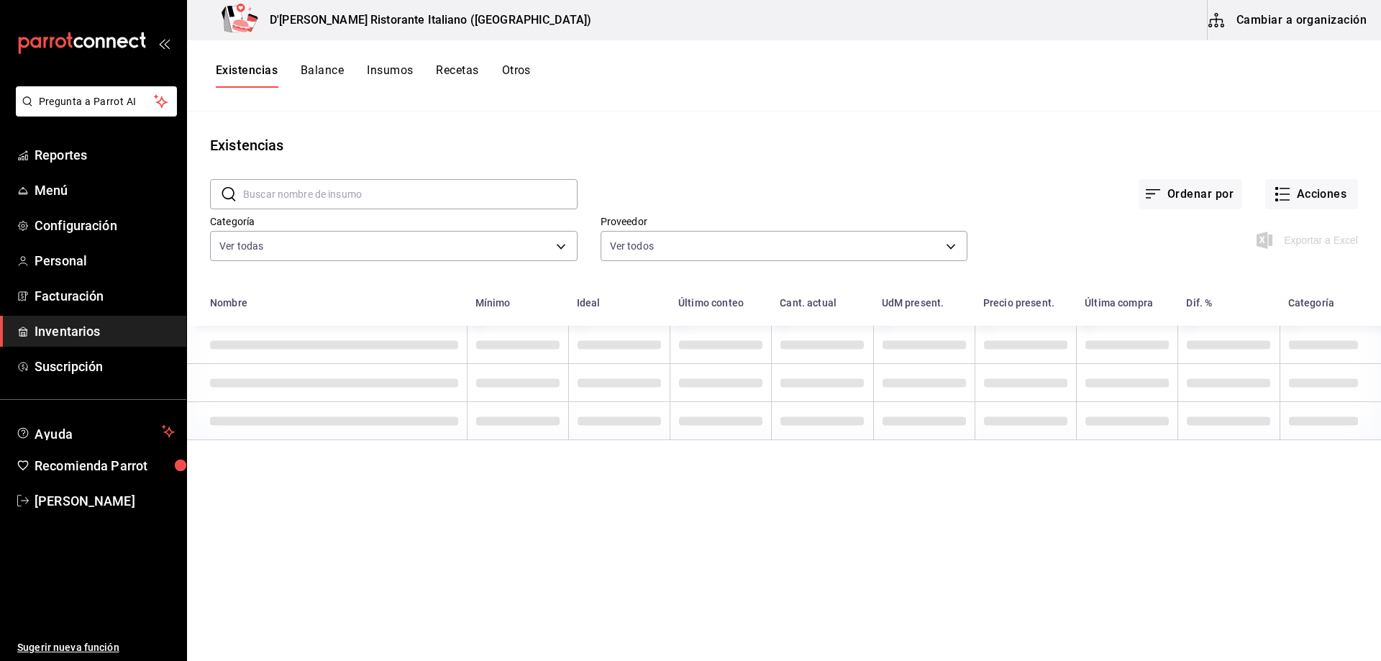
click at [357, 189] on input "text" at bounding box center [410, 194] width 335 height 29
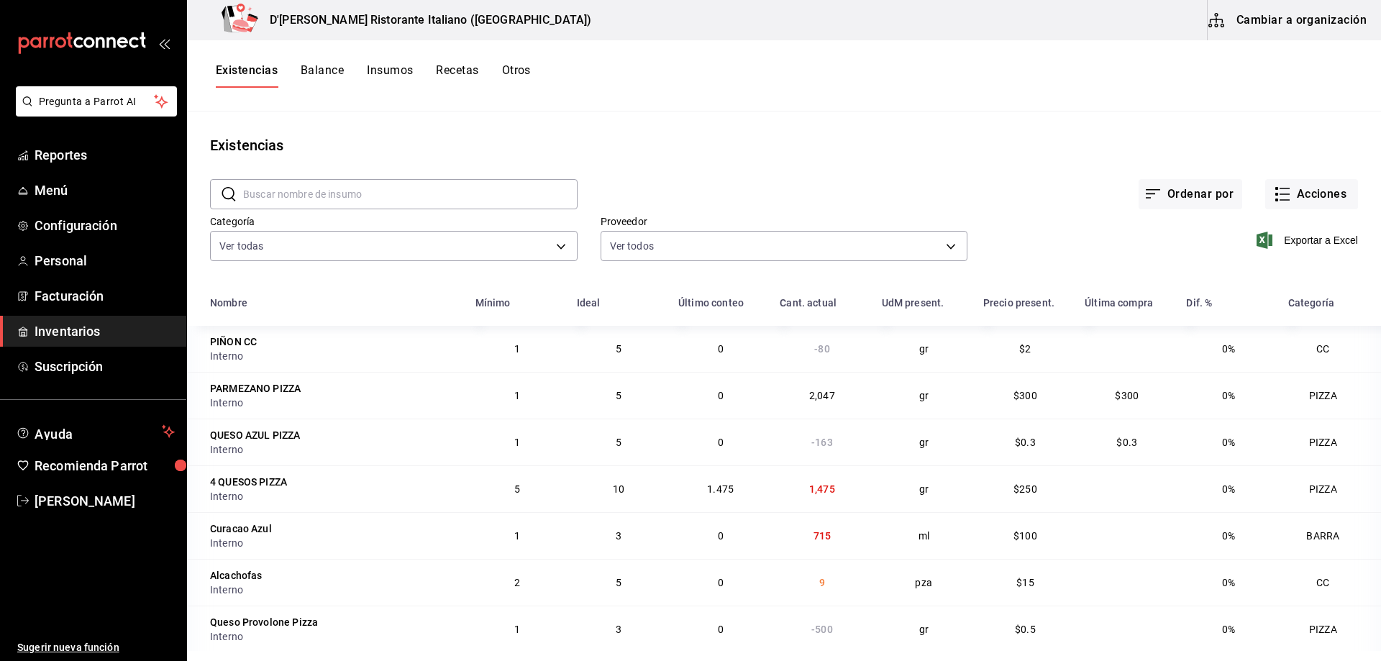
click at [306, 189] on input "text" at bounding box center [410, 194] width 335 height 29
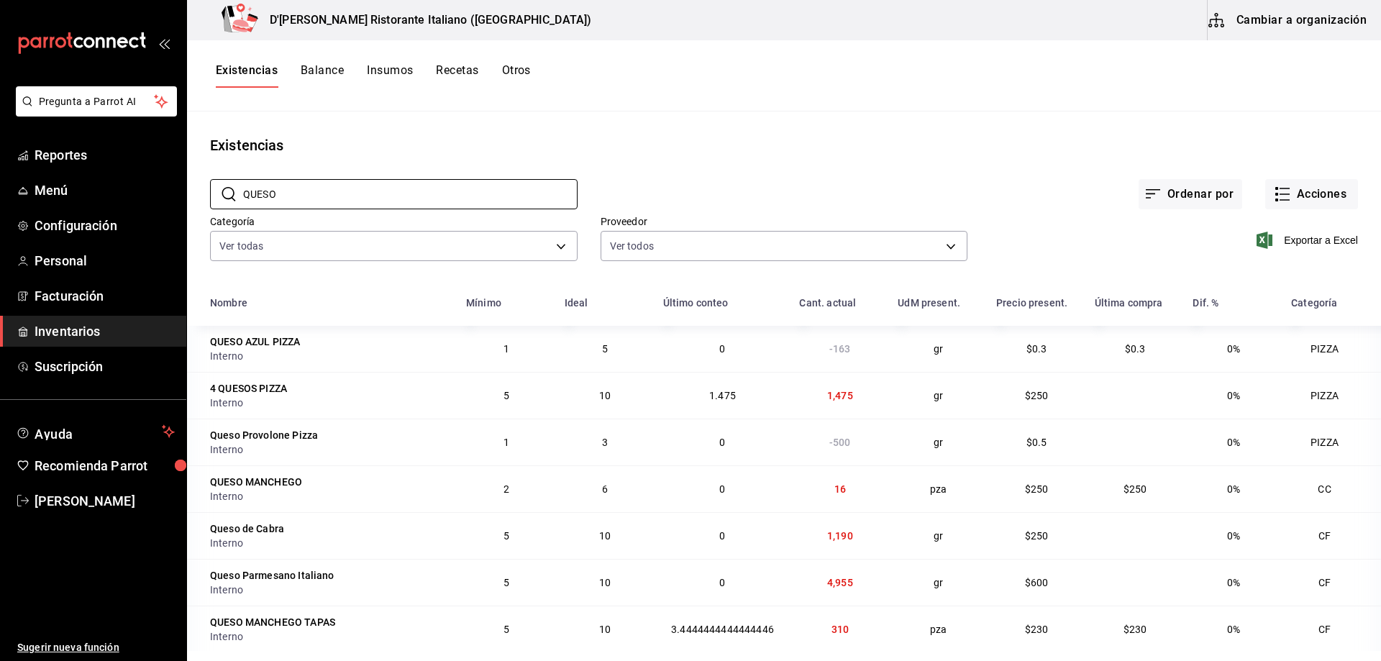
type input "QUESO"
click at [416, 625] on div "QUESO MANCHEGO TAPAS" at bounding box center [329, 622] width 239 height 14
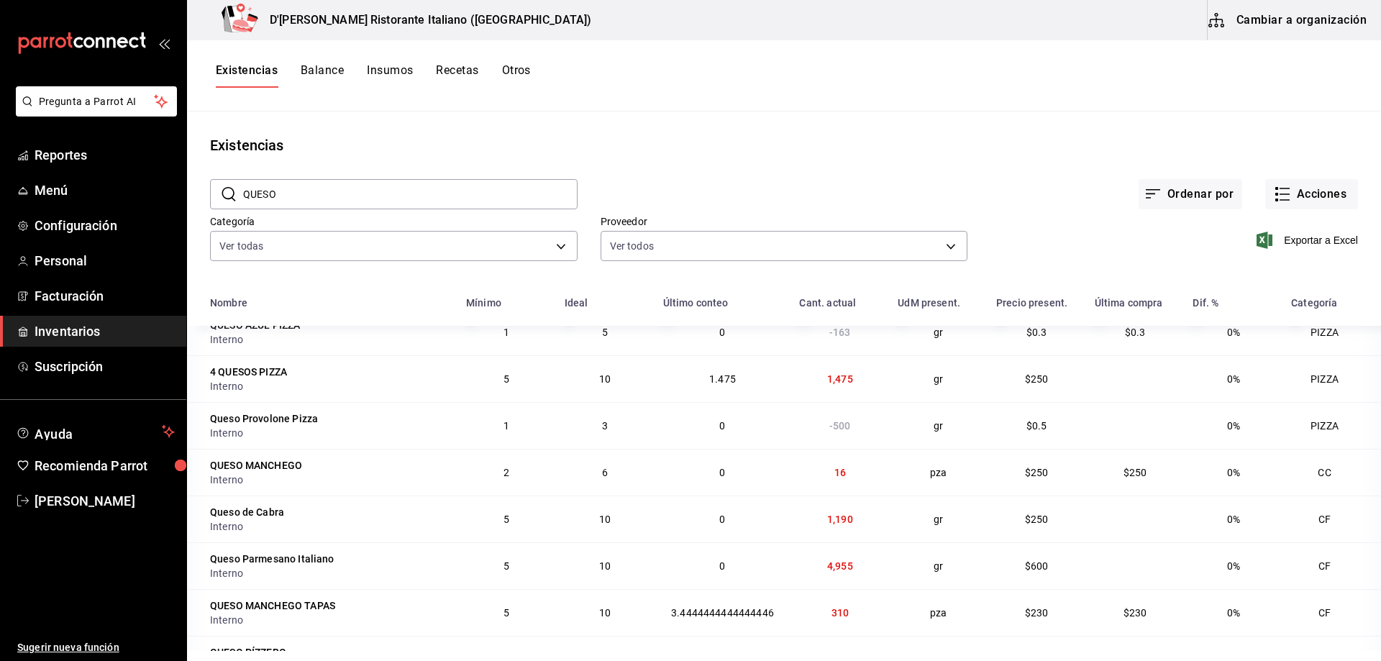
scroll to position [19, 0]
click at [843, 610] on td "310" at bounding box center [840, 611] width 99 height 47
click at [812, 610] on td "310" at bounding box center [840, 611] width 99 height 47
click at [1241, 20] on button "Cambiar a organización" at bounding box center [1289, 20] width 162 height 40
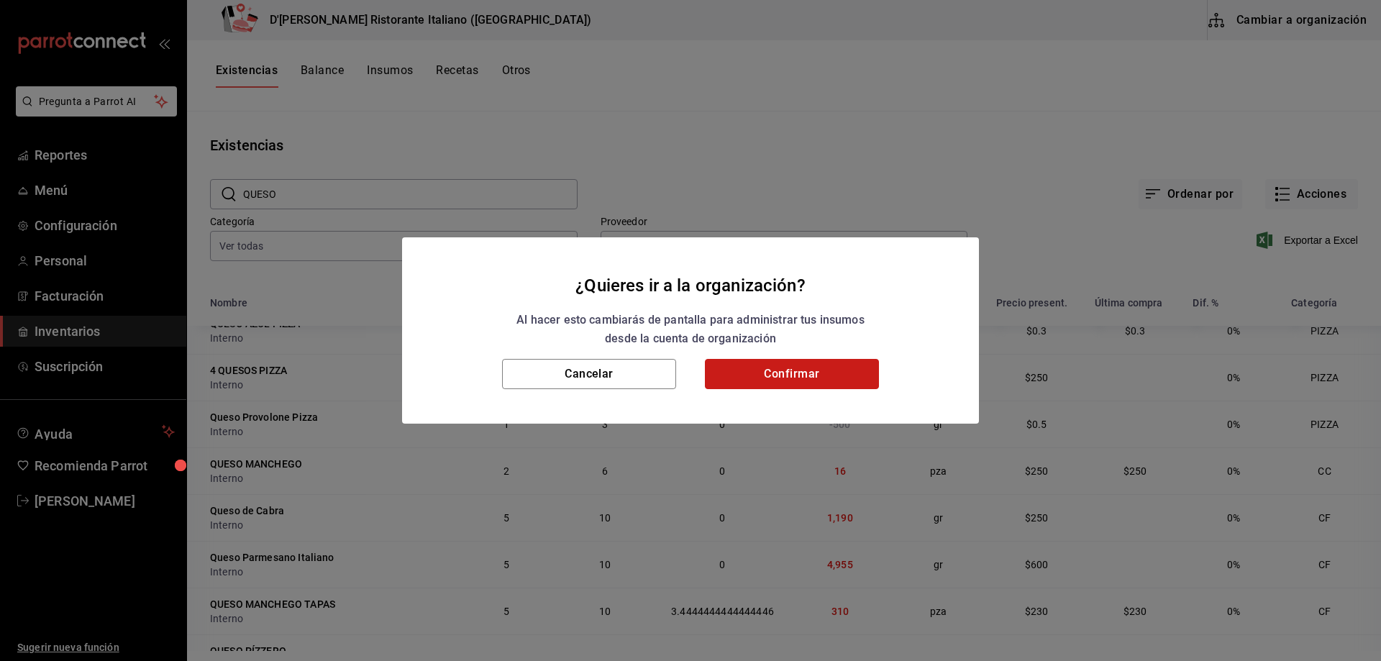
click at [735, 363] on button "Confirmar" at bounding box center [792, 374] width 174 height 30
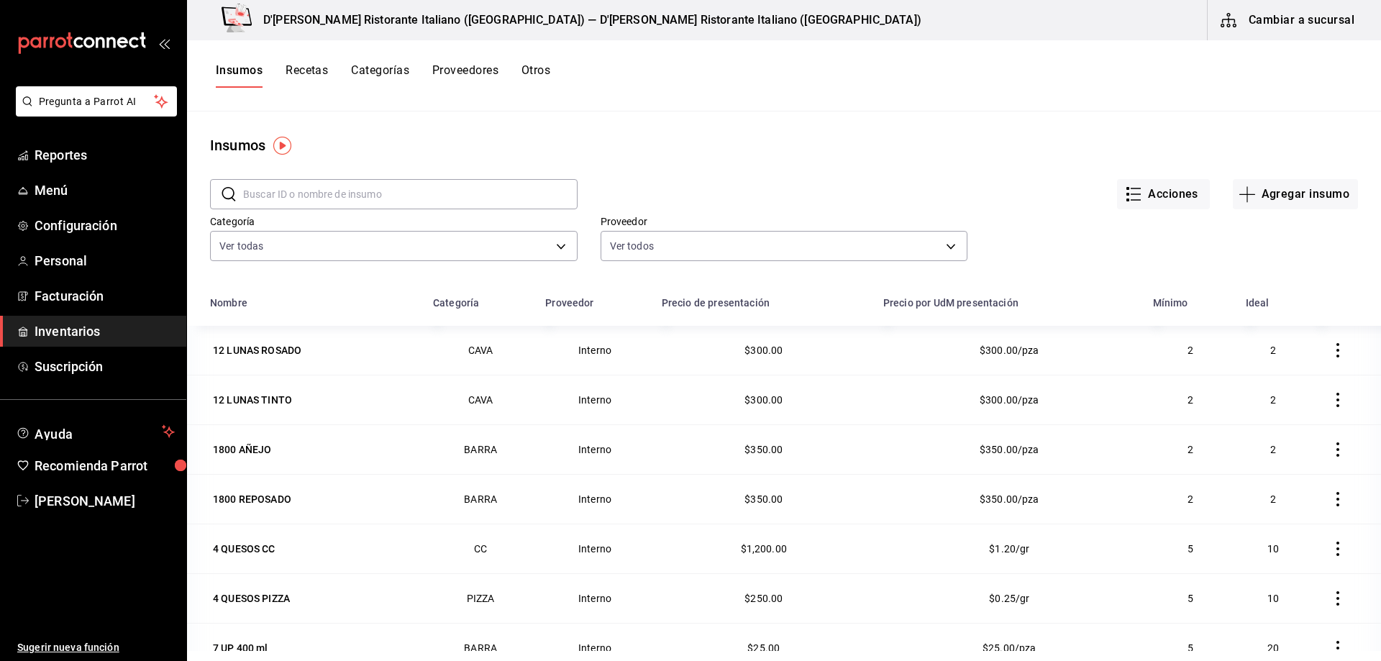
click at [308, 68] on button "Recetas" at bounding box center [307, 75] width 42 height 24
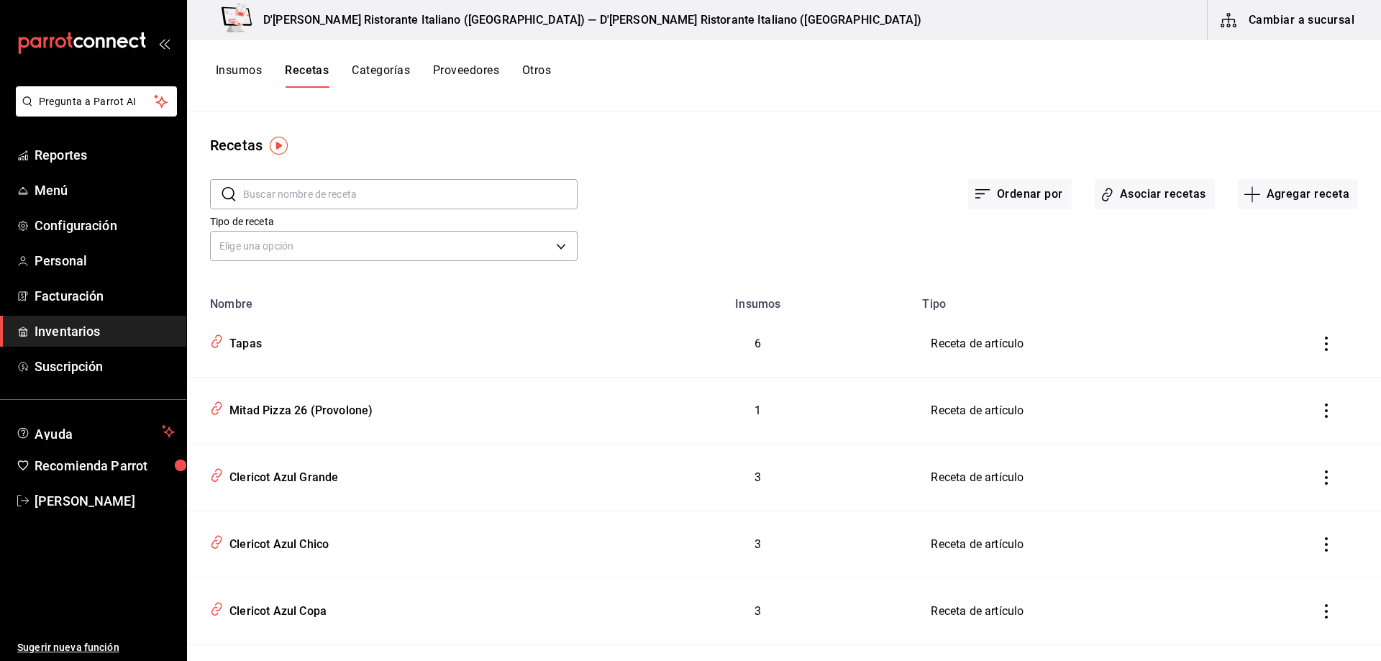
click at [404, 199] on input "text" at bounding box center [410, 194] width 335 height 29
type input "TAPAS"
click at [449, 368] on td "Tapas" at bounding box center [394, 344] width 415 height 67
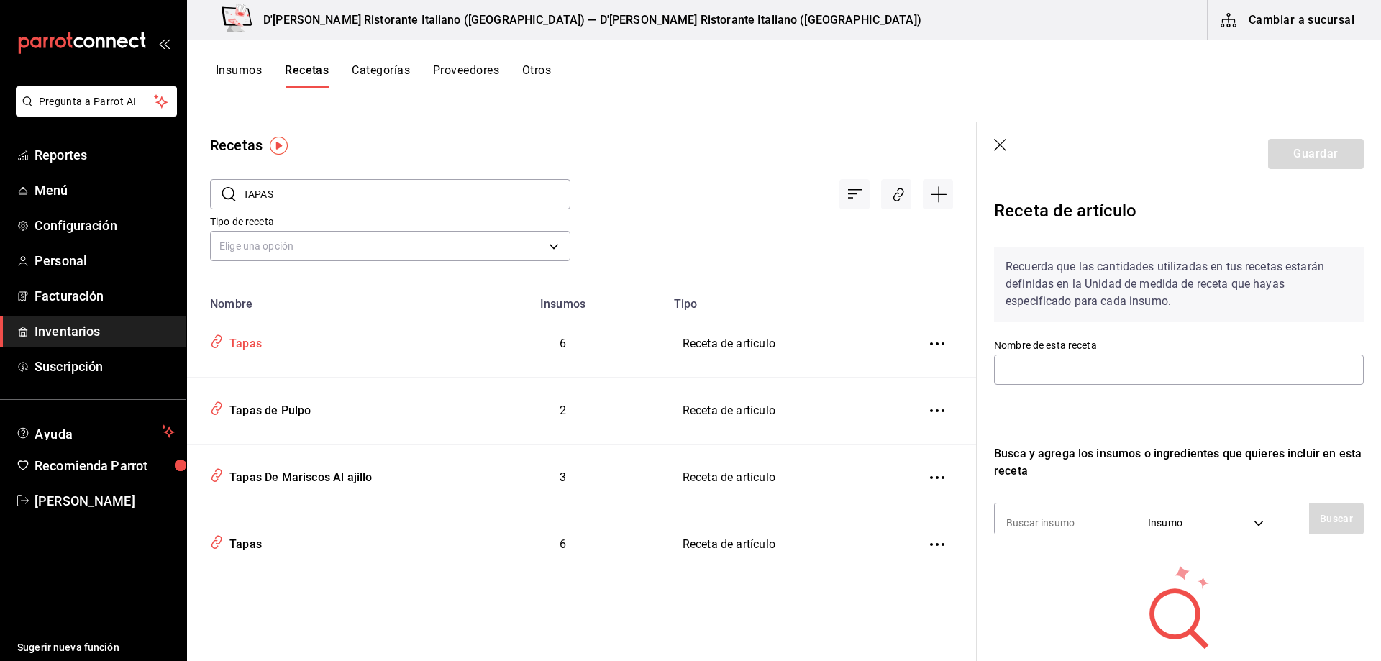
type input "Tapas"
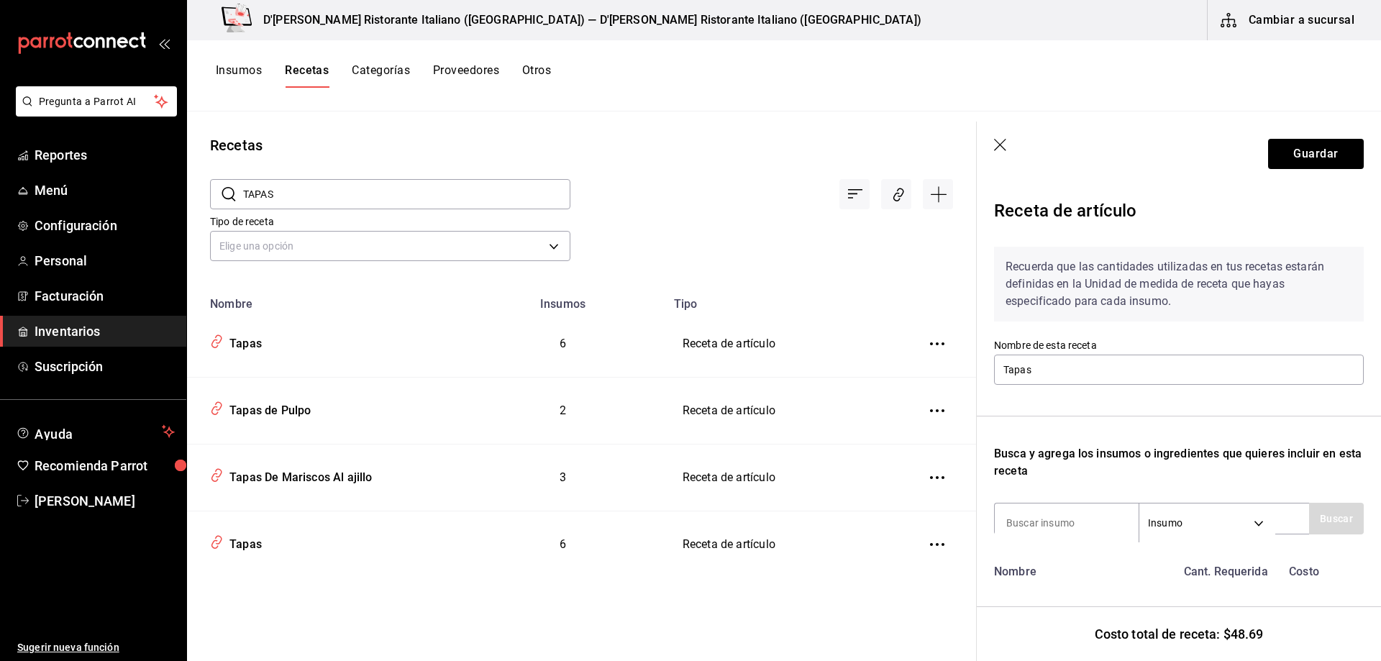
click at [1002, 140] on icon "button" at bounding box center [1001, 146] width 14 height 14
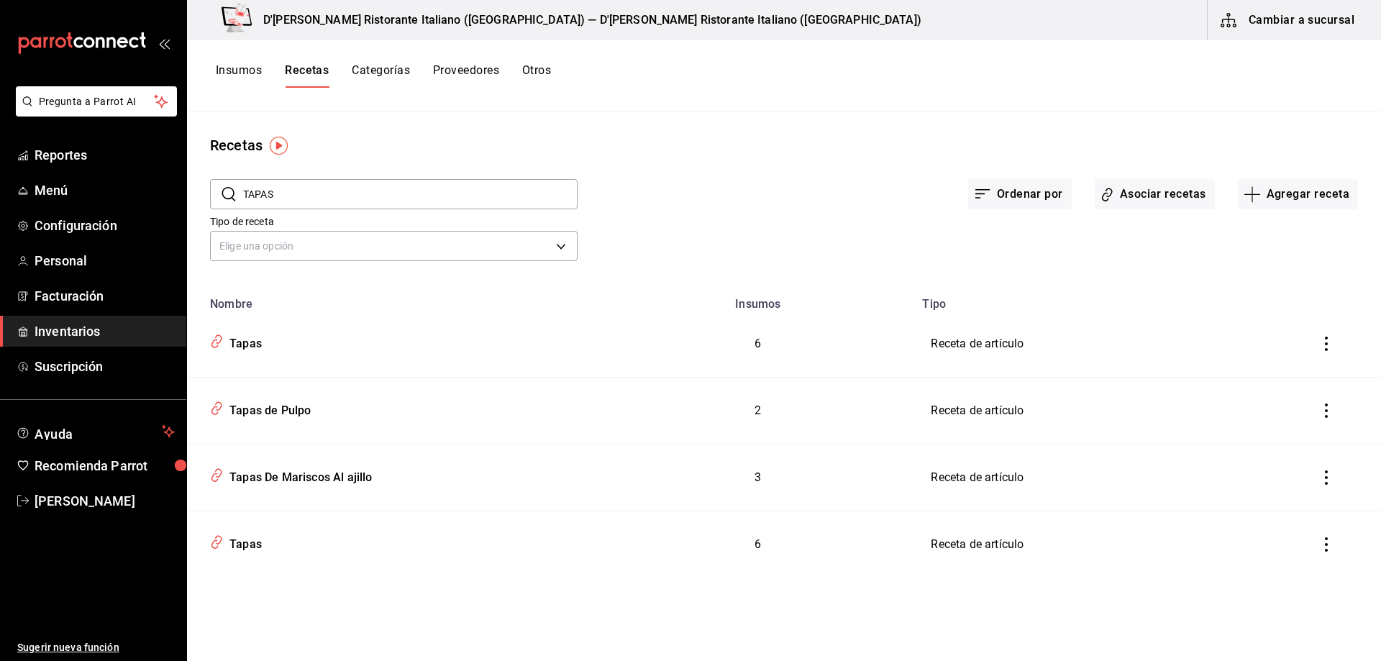
click at [1328, 549] on icon "inventoriesTable" at bounding box center [1327, 544] width 14 height 14
click at [1294, 562] on span "Eliminar" at bounding box center [1283, 565] width 37 height 12
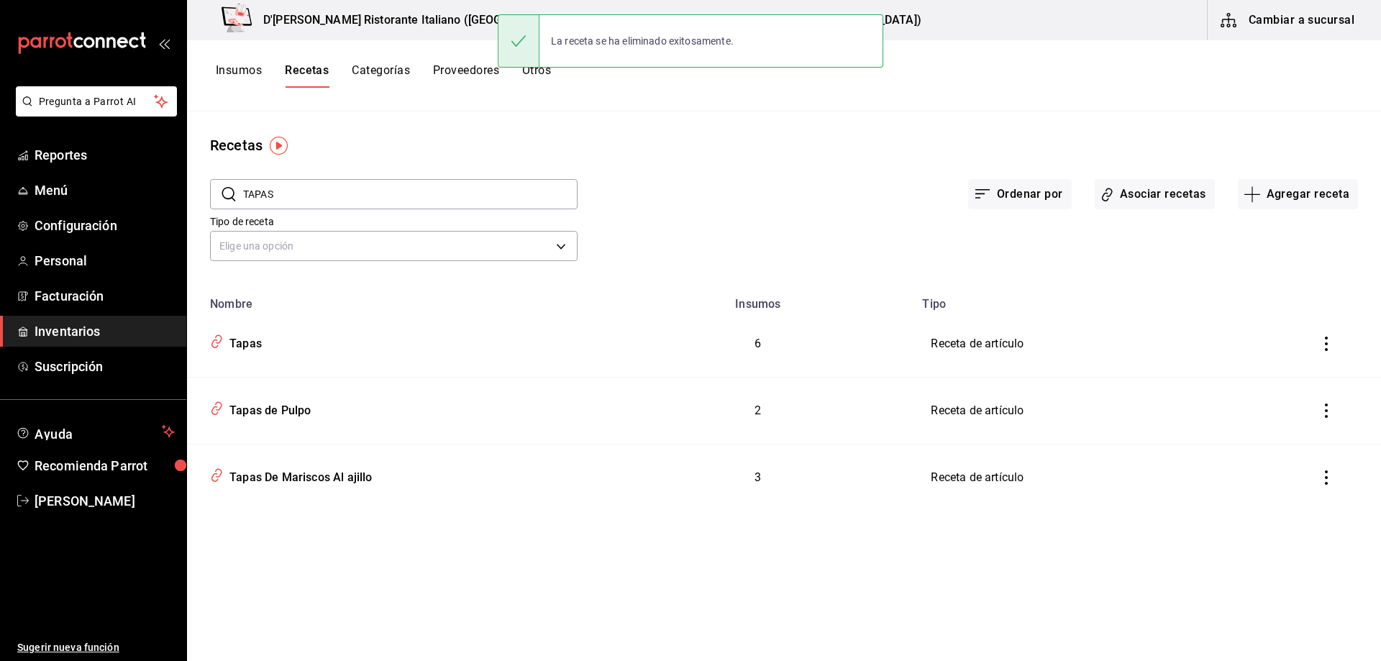
click at [1331, 339] on icon "inventoriesTable" at bounding box center [1327, 344] width 14 height 14
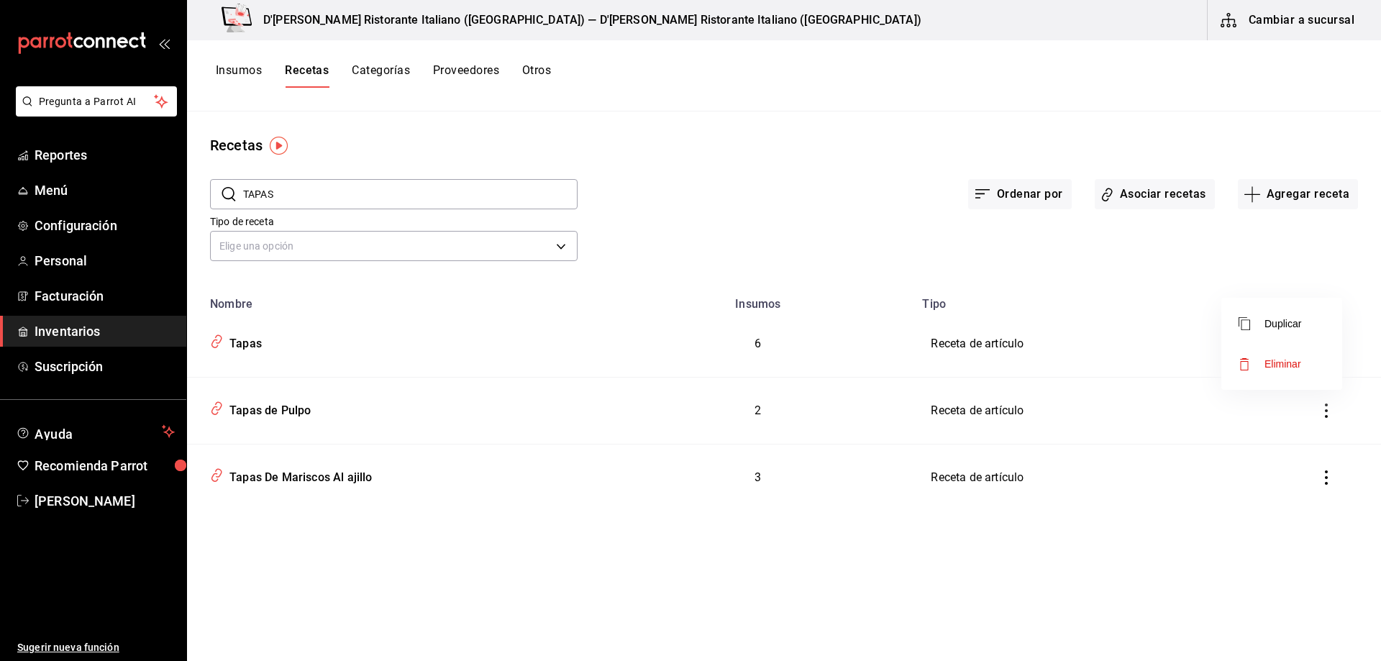
click at [1291, 365] on span "Eliminar" at bounding box center [1283, 364] width 37 height 12
click at [1157, 192] on button "Asociar recetas" at bounding box center [1155, 194] width 120 height 30
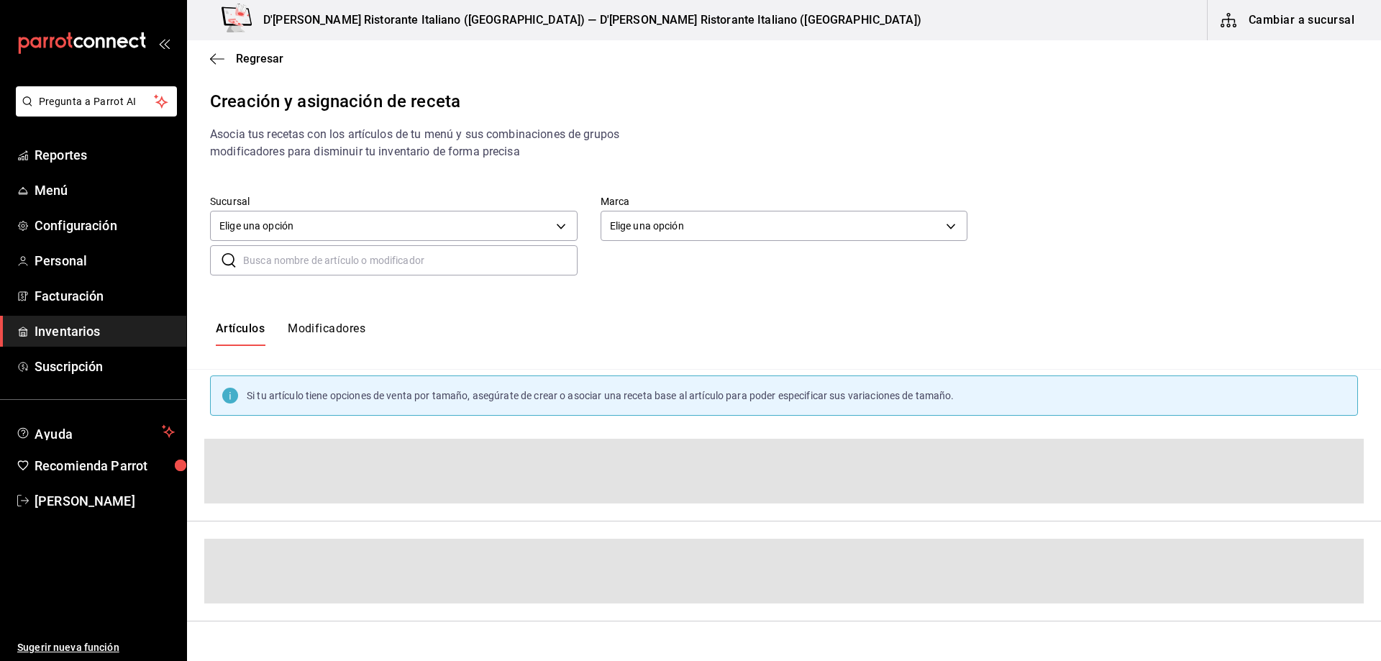
click at [332, 258] on input "text" at bounding box center [410, 260] width 335 height 29
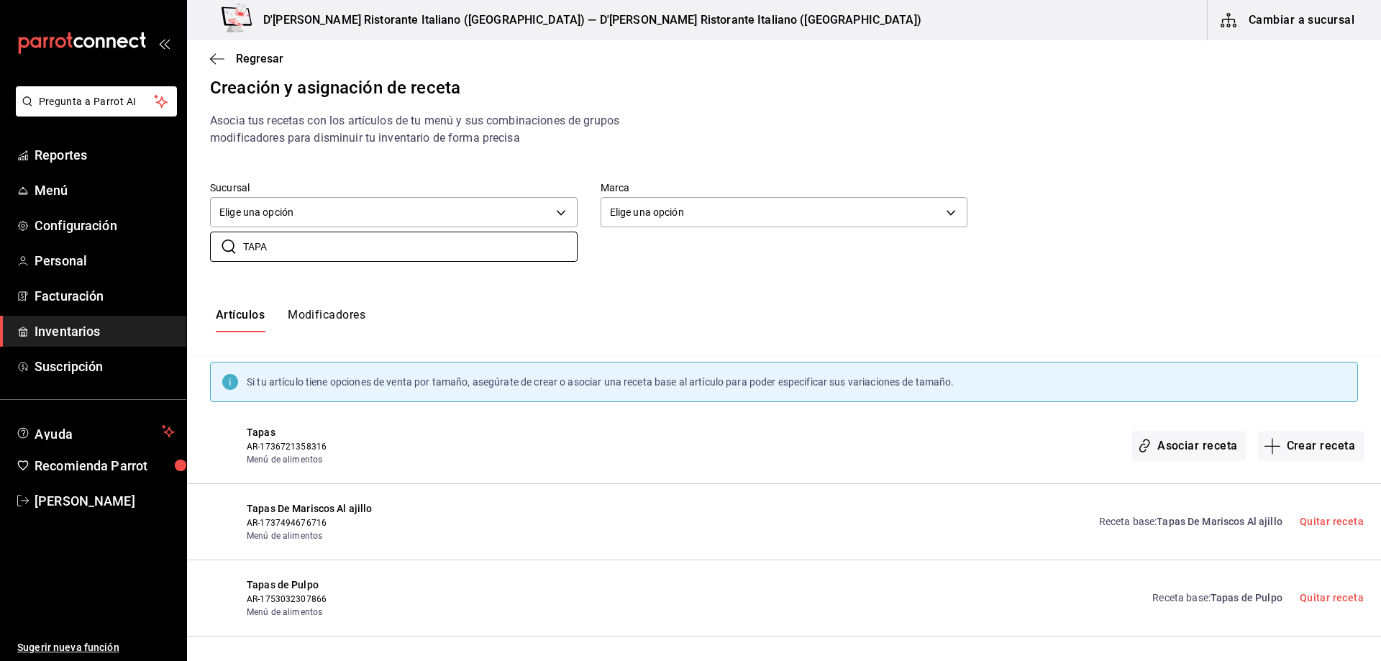
scroll to position [14, 0]
type input "TAPA"
click at [1289, 445] on button "Crear receta" at bounding box center [1311, 446] width 106 height 30
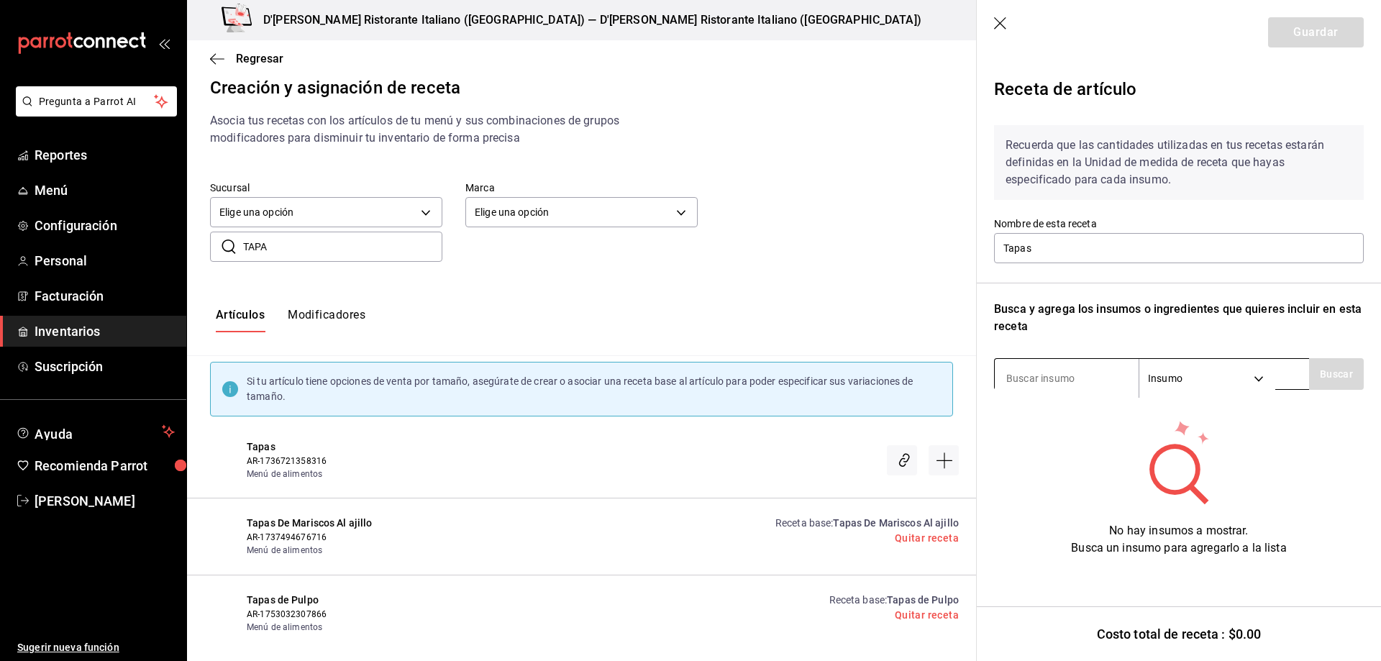
click at [1051, 379] on input at bounding box center [1067, 378] width 144 height 30
type input "QUESO M"
click at [1335, 372] on button "Buscar" at bounding box center [1336, 374] width 55 height 32
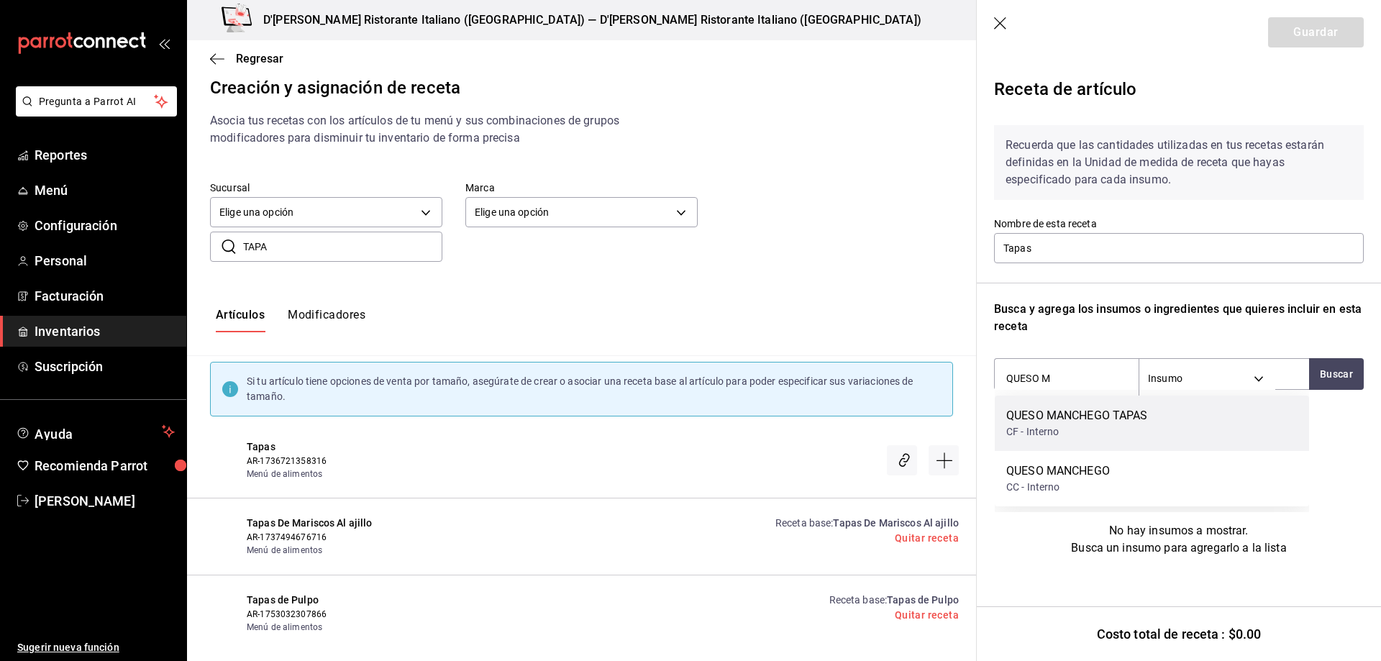
click at [1120, 416] on div "QUESO MANCHEGO TAPAS" at bounding box center [1078, 415] width 142 height 17
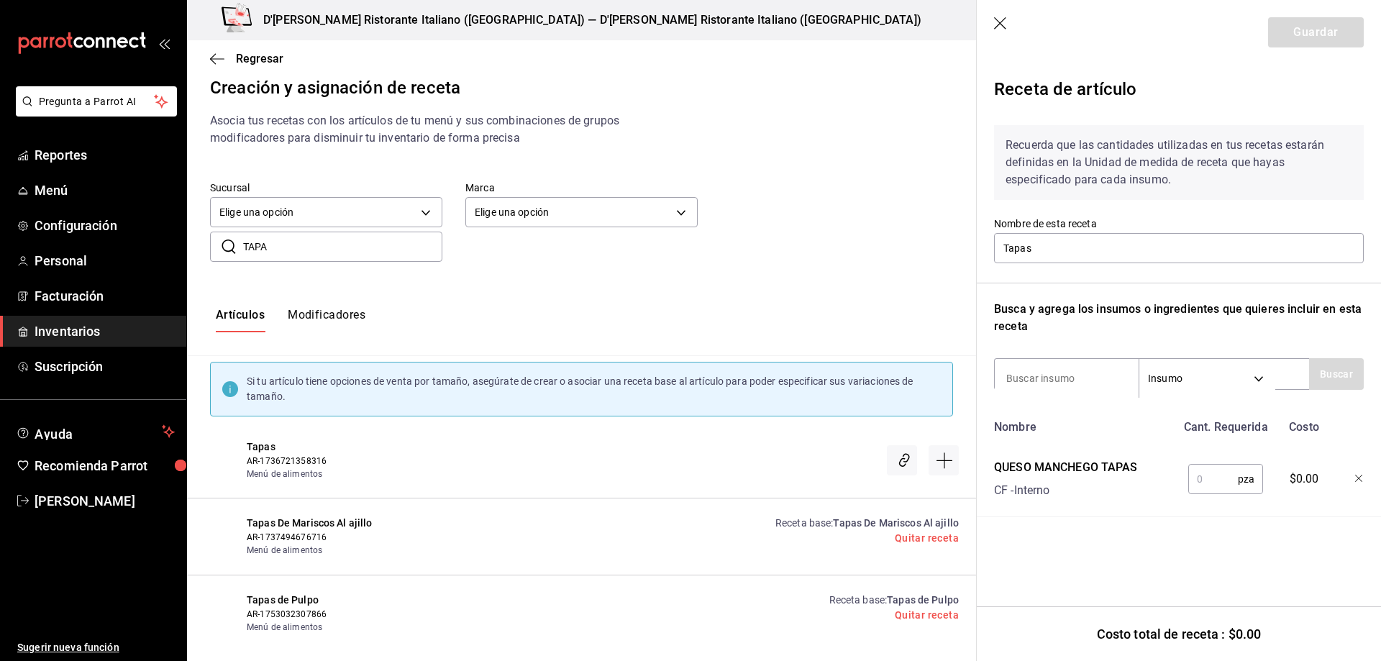
click at [1214, 477] on input "text" at bounding box center [1214, 479] width 50 height 29
type input "8"
click at [1099, 371] on input at bounding box center [1067, 378] width 144 height 30
type input "PERA"
click at [1335, 372] on button "Buscar" at bounding box center [1336, 374] width 55 height 32
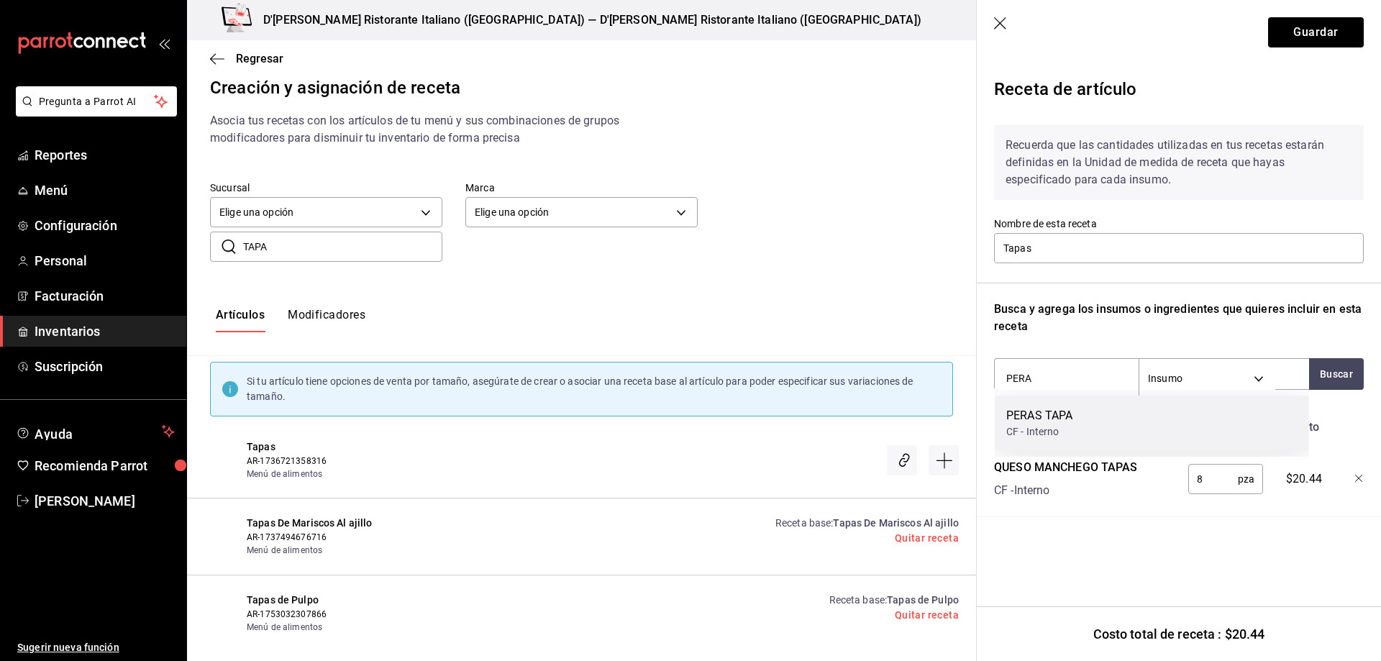
click at [1067, 421] on div "PERAS TAPA" at bounding box center [1040, 415] width 66 height 17
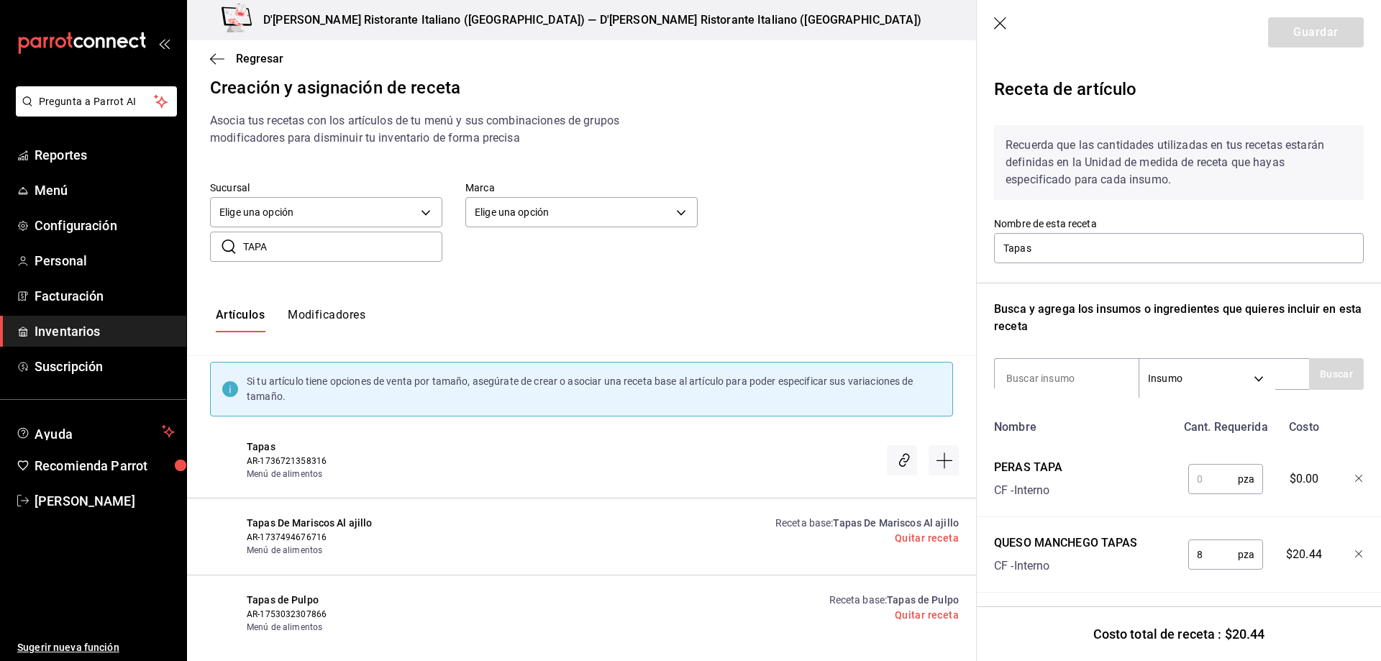
click at [1202, 477] on input "text" at bounding box center [1214, 479] width 50 height 29
type input "0.25"
click at [1060, 380] on input at bounding box center [1067, 378] width 144 height 30
type input "SALAMI"
click at [1325, 376] on button "Buscar" at bounding box center [1336, 374] width 55 height 32
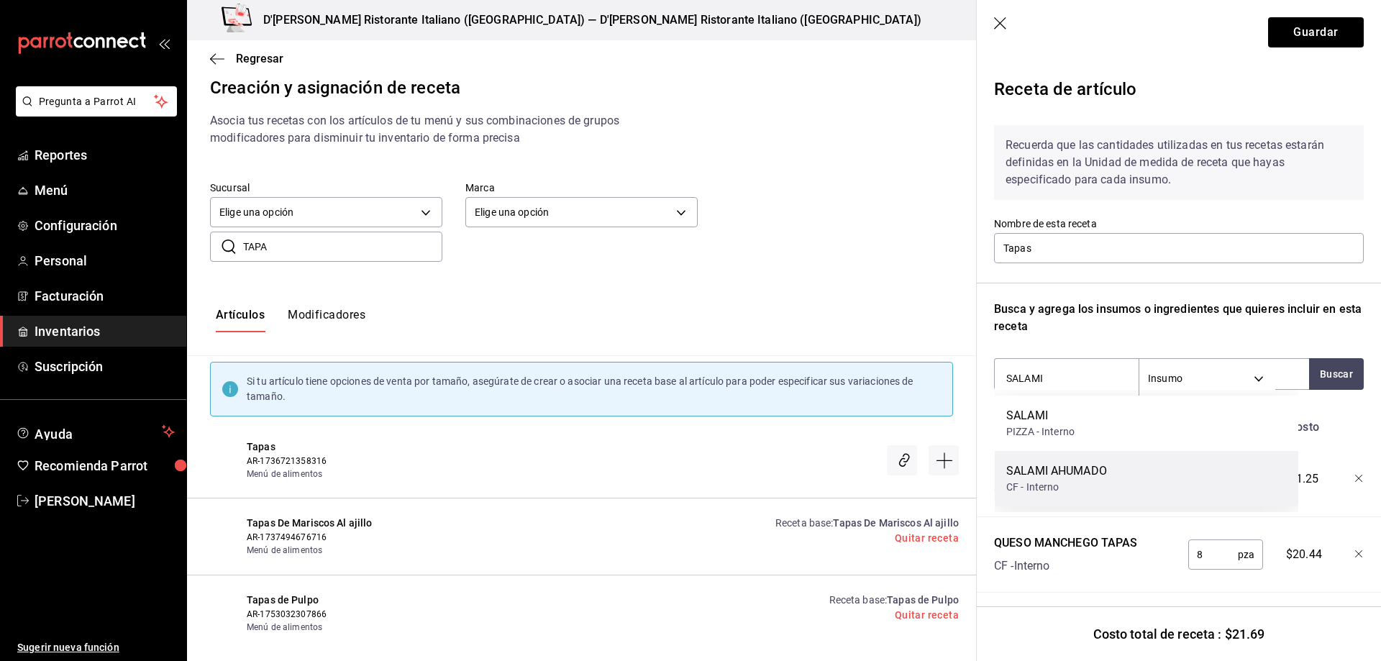
click at [1064, 481] on div "CF - Interno" at bounding box center [1057, 487] width 101 height 15
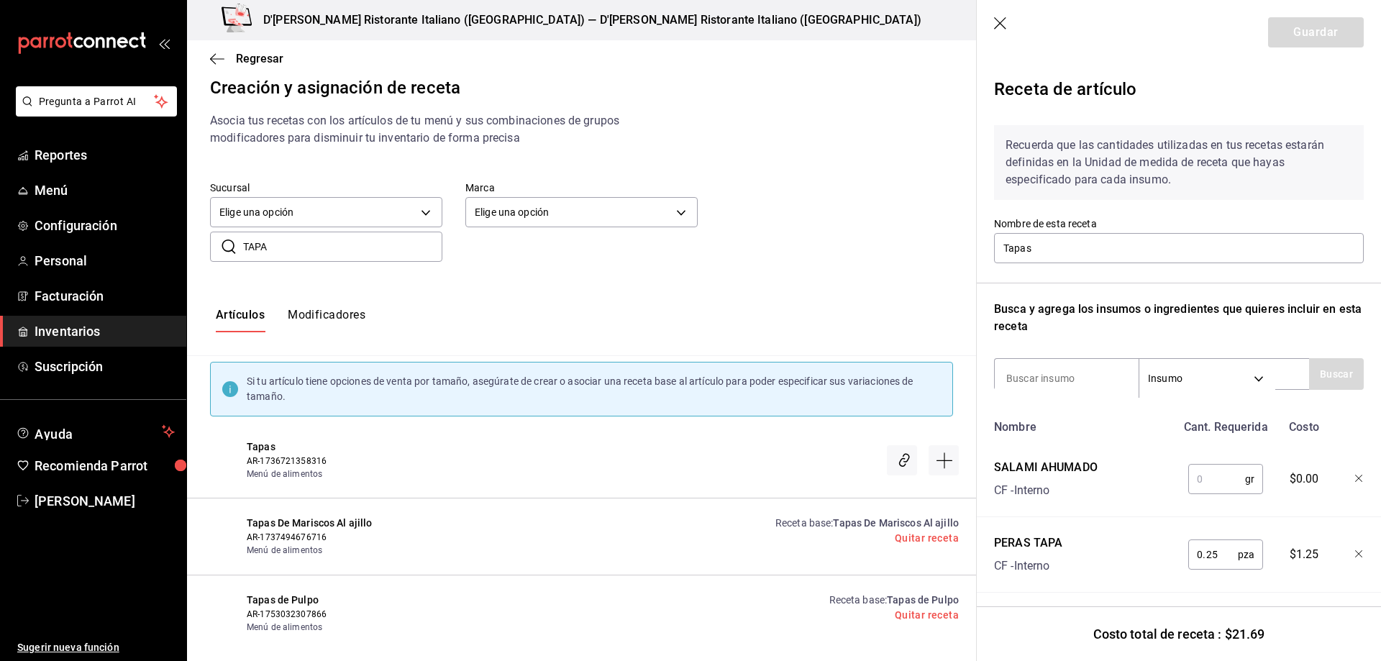
click at [1210, 482] on input "text" at bounding box center [1217, 479] width 57 height 29
type input "2"
type input "0.20"
click at [1071, 378] on input at bounding box center [1067, 378] width 144 height 30
type input "QUESO AZ"
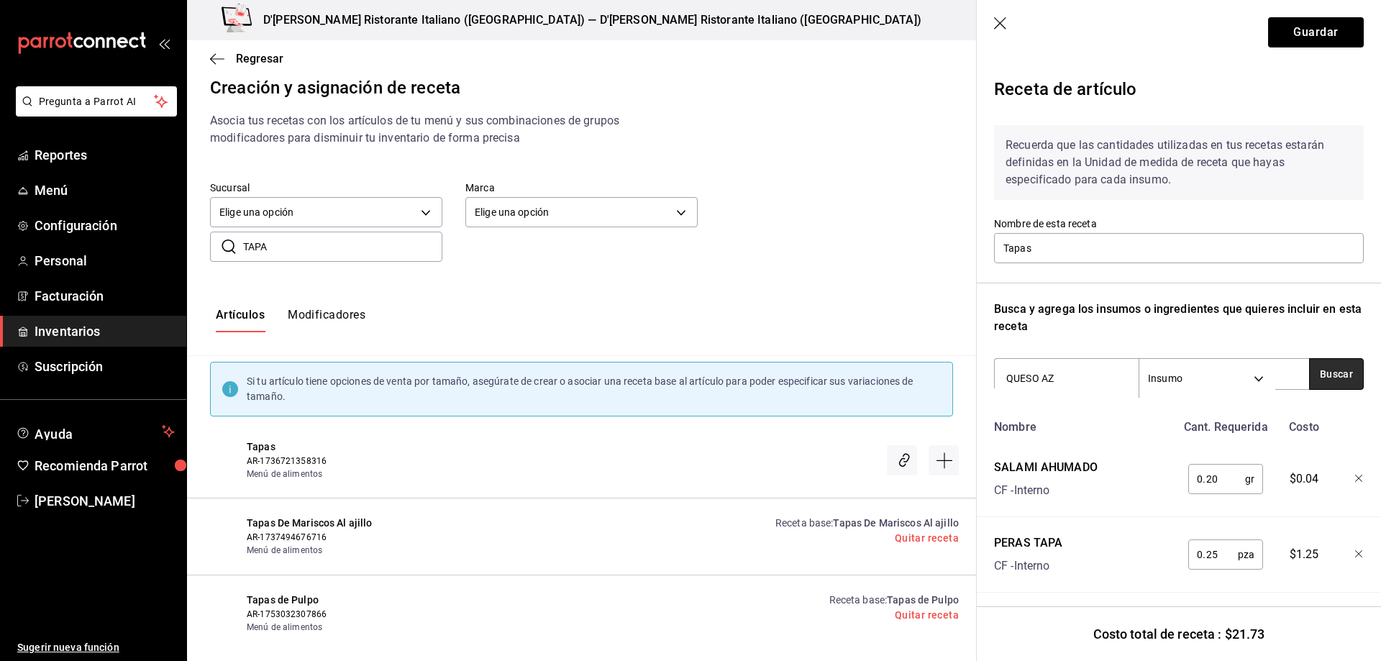
click at [1323, 373] on button "Buscar" at bounding box center [1336, 374] width 55 height 32
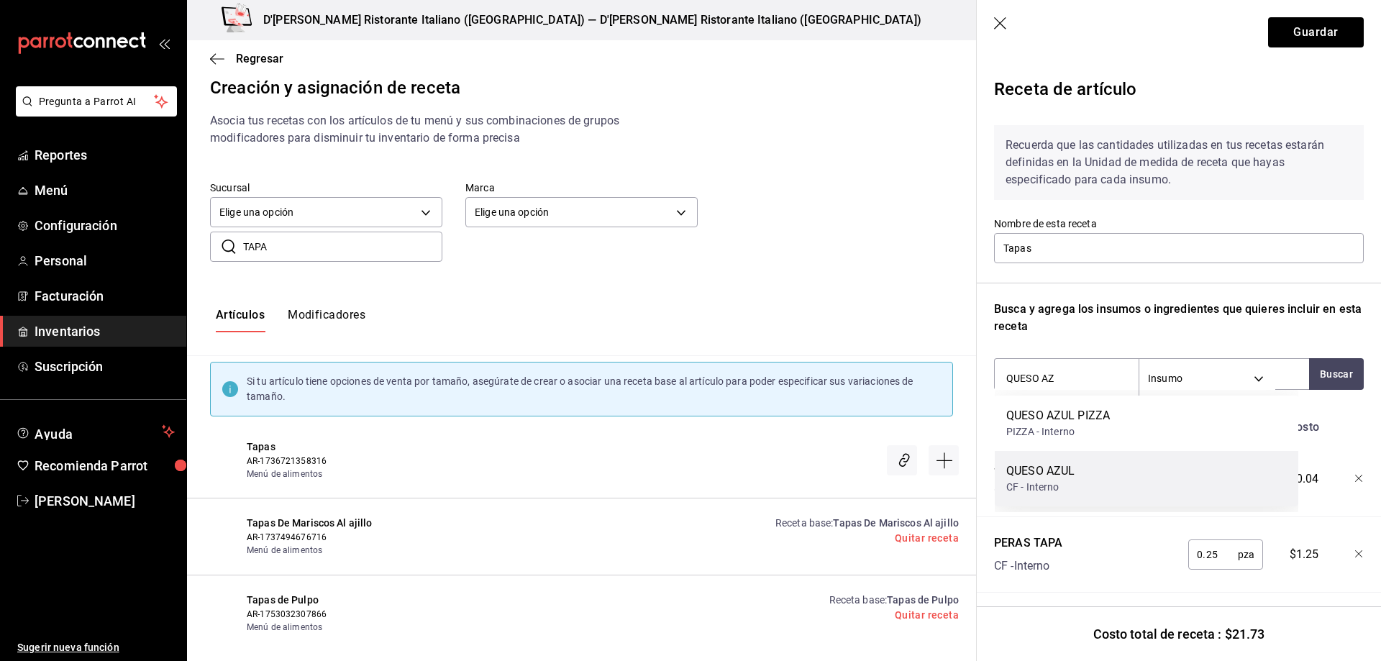
click at [1086, 473] on div "QUESO AZUL CF - Interno" at bounding box center [1147, 478] width 304 height 55
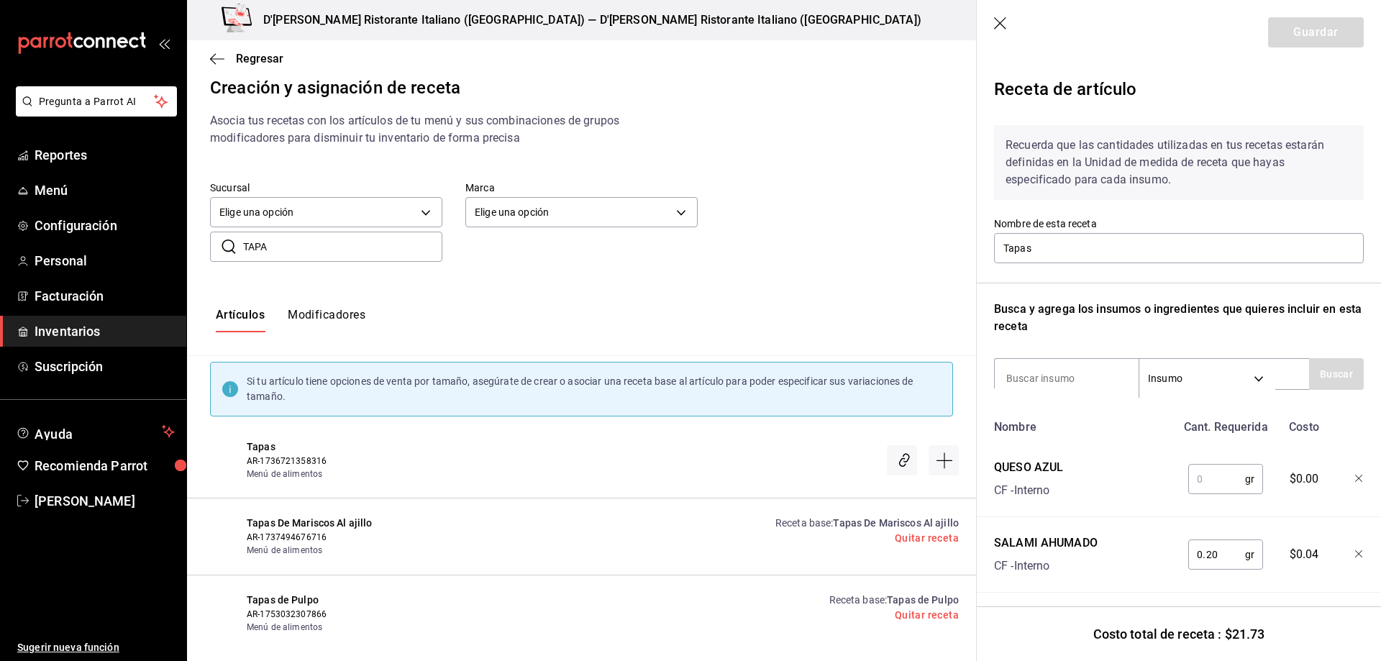
click at [1218, 473] on input "text" at bounding box center [1217, 479] width 57 height 29
type input "10"
click at [1053, 372] on input at bounding box center [1067, 378] width 144 height 30
type input "OSTION"
click at [1318, 377] on button "Buscar" at bounding box center [1336, 374] width 55 height 32
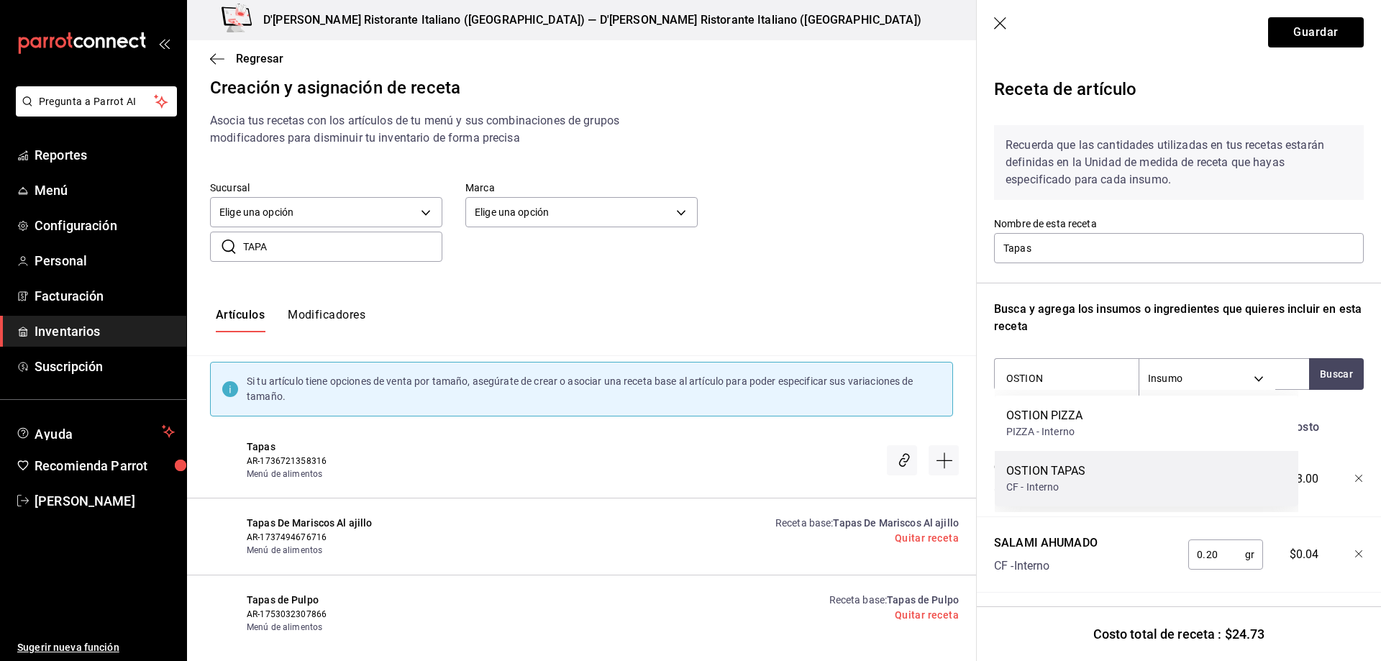
click at [1118, 472] on div "OSTION TAPAS CF - Interno" at bounding box center [1147, 478] width 304 height 55
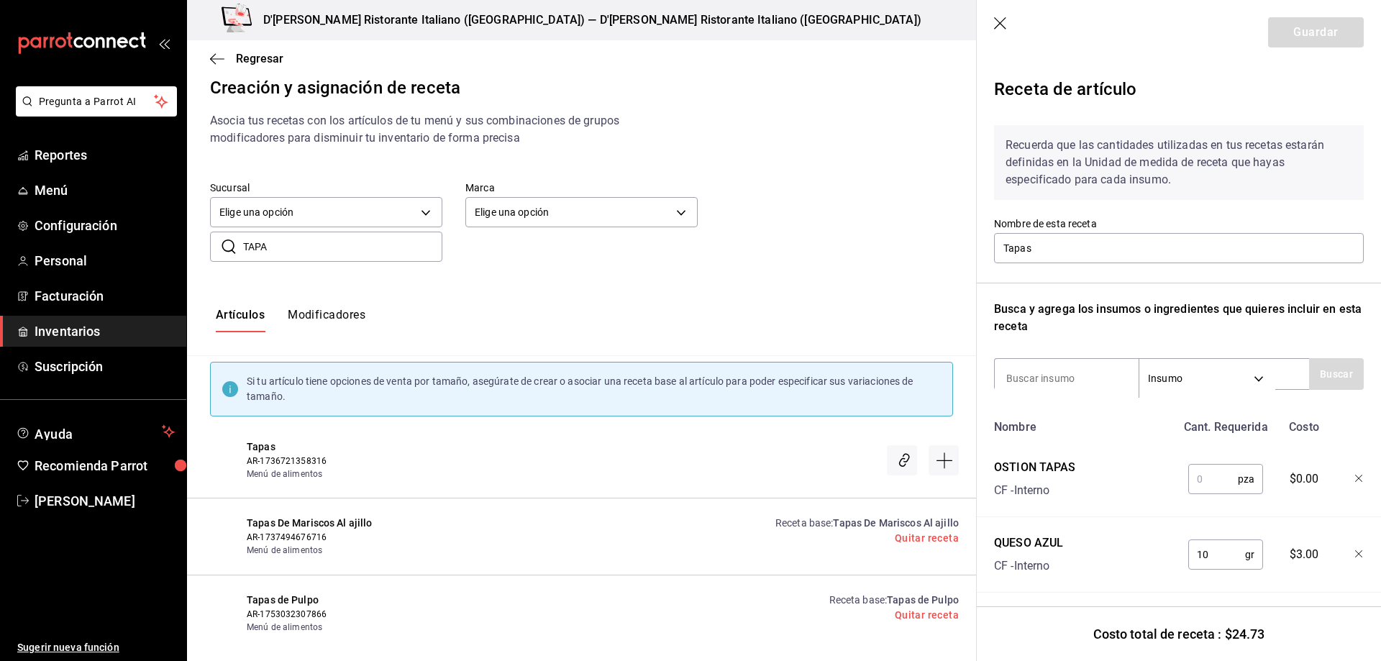
click at [1212, 471] on input "text" at bounding box center [1214, 479] width 50 height 29
type input "1"
click at [1104, 460] on div "OSTION TAPAS CF - Interno" at bounding box center [1083, 476] width 188 height 46
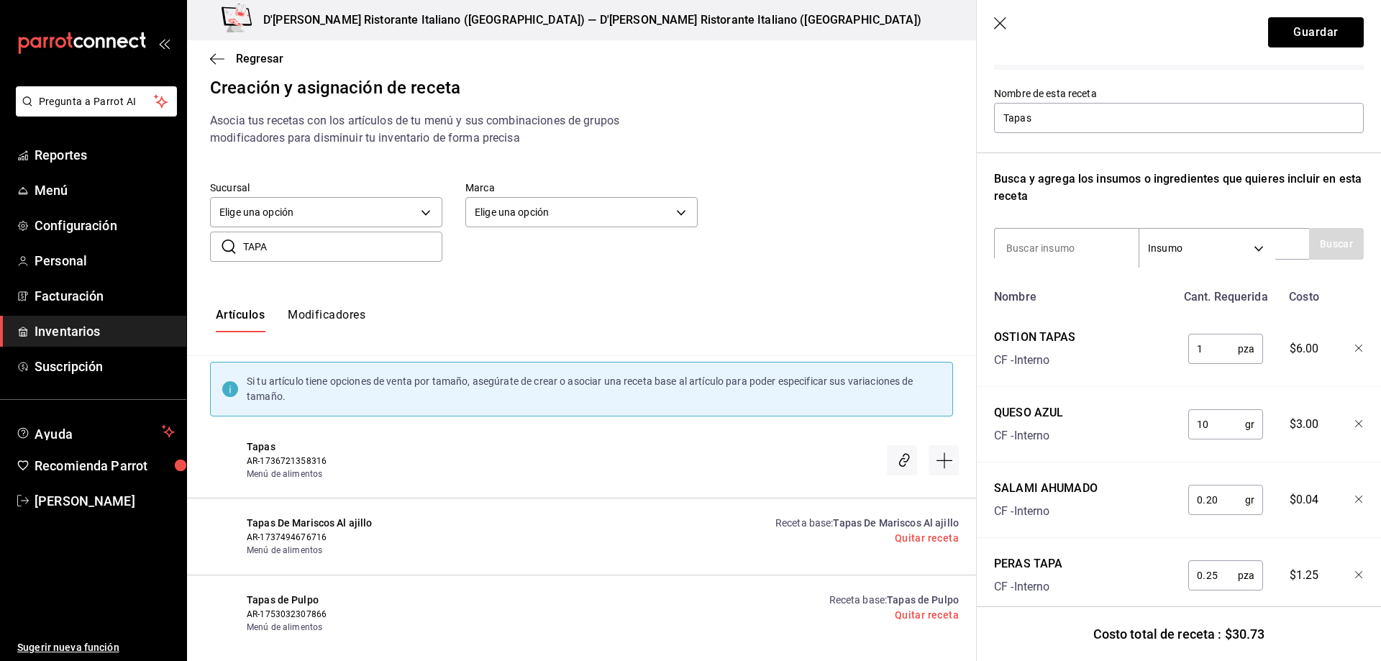
scroll to position [100, 0]
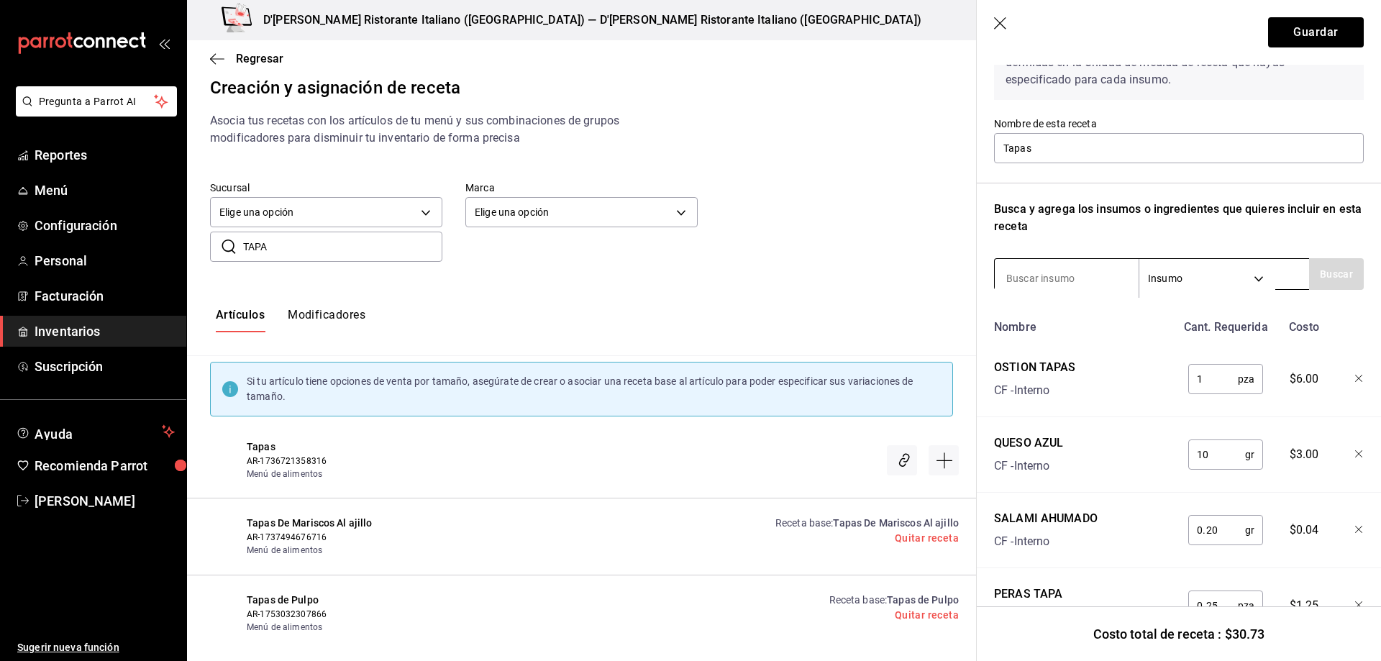
click at [1087, 281] on input at bounding box center [1067, 278] width 144 height 30
type input "JAMON SERRA"
click at [1333, 277] on button "Buscar" at bounding box center [1336, 274] width 55 height 32
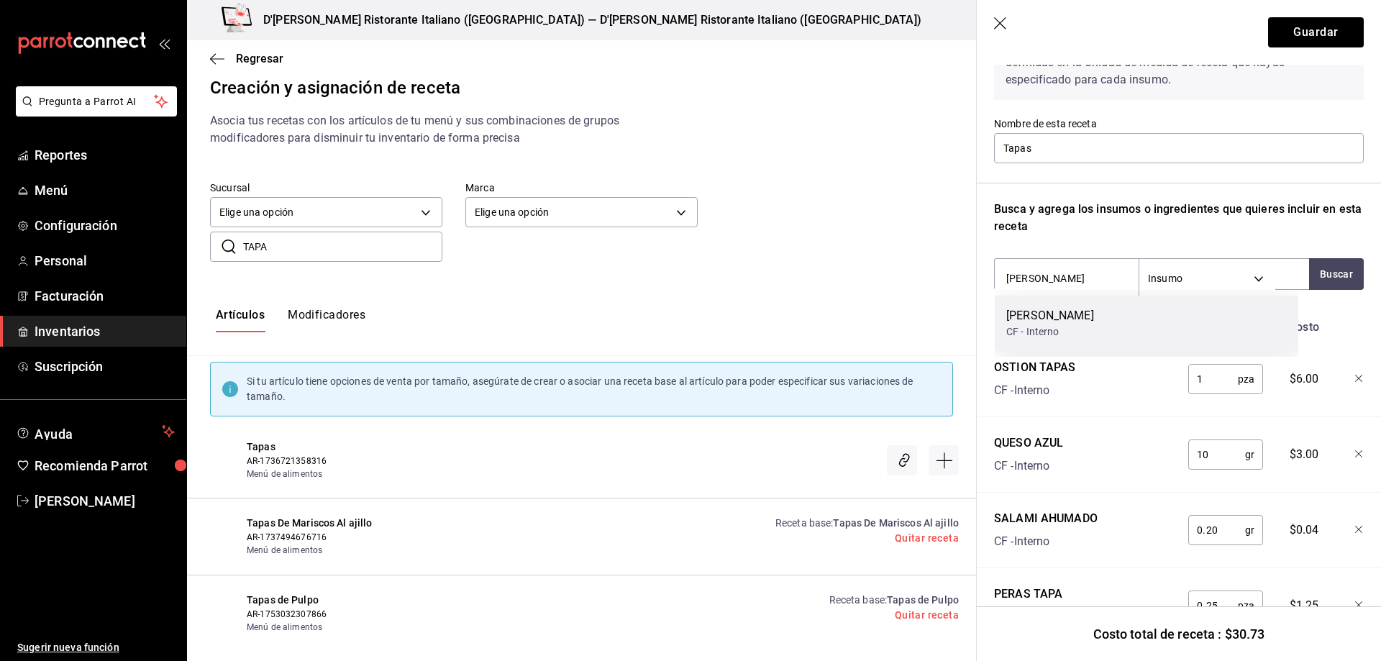
click at [1104, 329] on div "JAMON SERRANO CF - Interno" at bounding box center [1147, 323] width 304 height 55
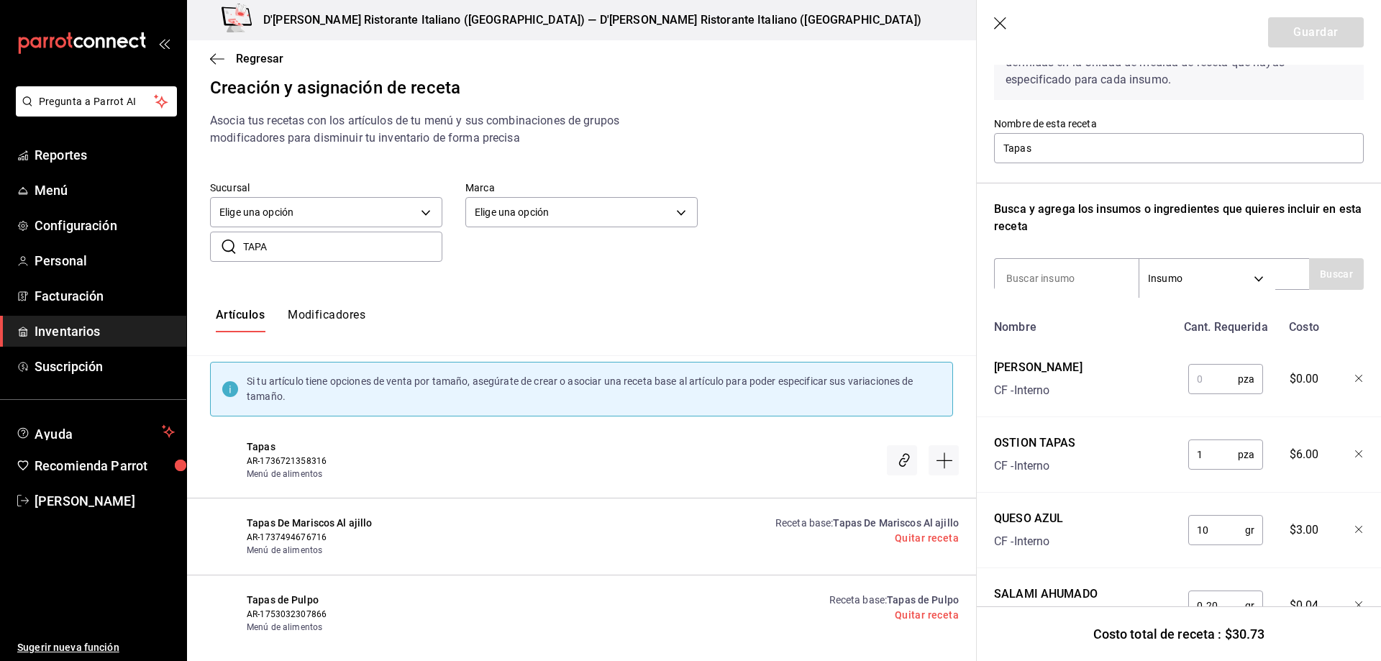
click at [1217, 376] on input "text" at bounding box center [1214, 379] width 50 height 29
type input "0.2"
click at [1129, 355] on div "JAMON SERRANO CF - Interno" at bounding box center [1083, 376] width 188 height 46
click at [1306, 33] on button "Guardar" at bounding box center [1316, 32] width 96 height 30
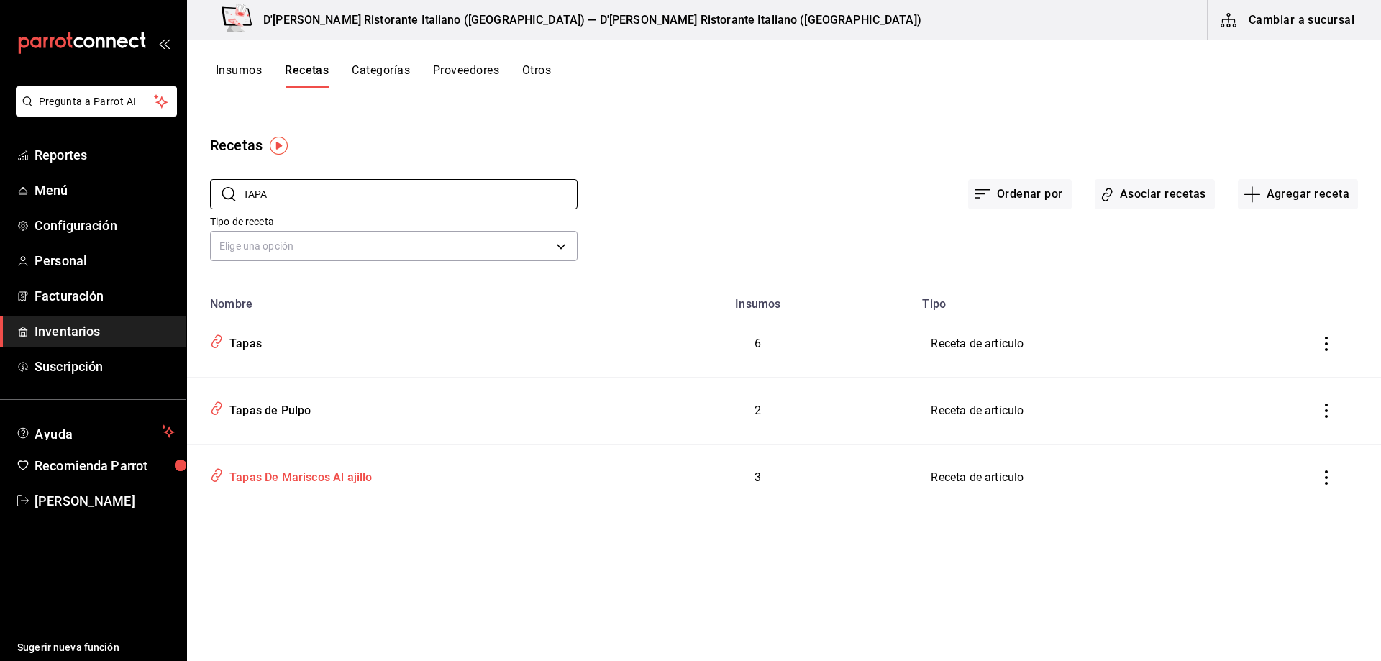
type input "TAPA"
click at [292, 472] on div "Tapas De Mariscos Al ajillo" at bounding box center [298, 475] width 149 height 22
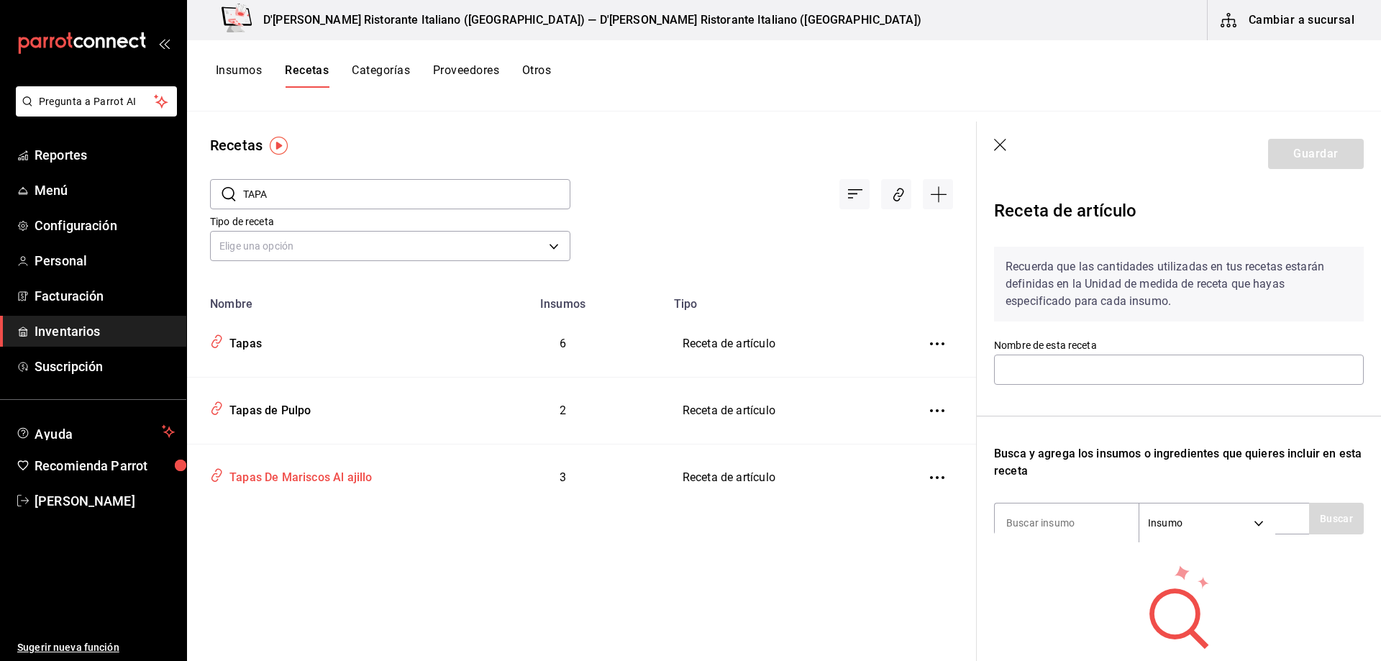
type input "Tapas De Mariscos Al ajillo"
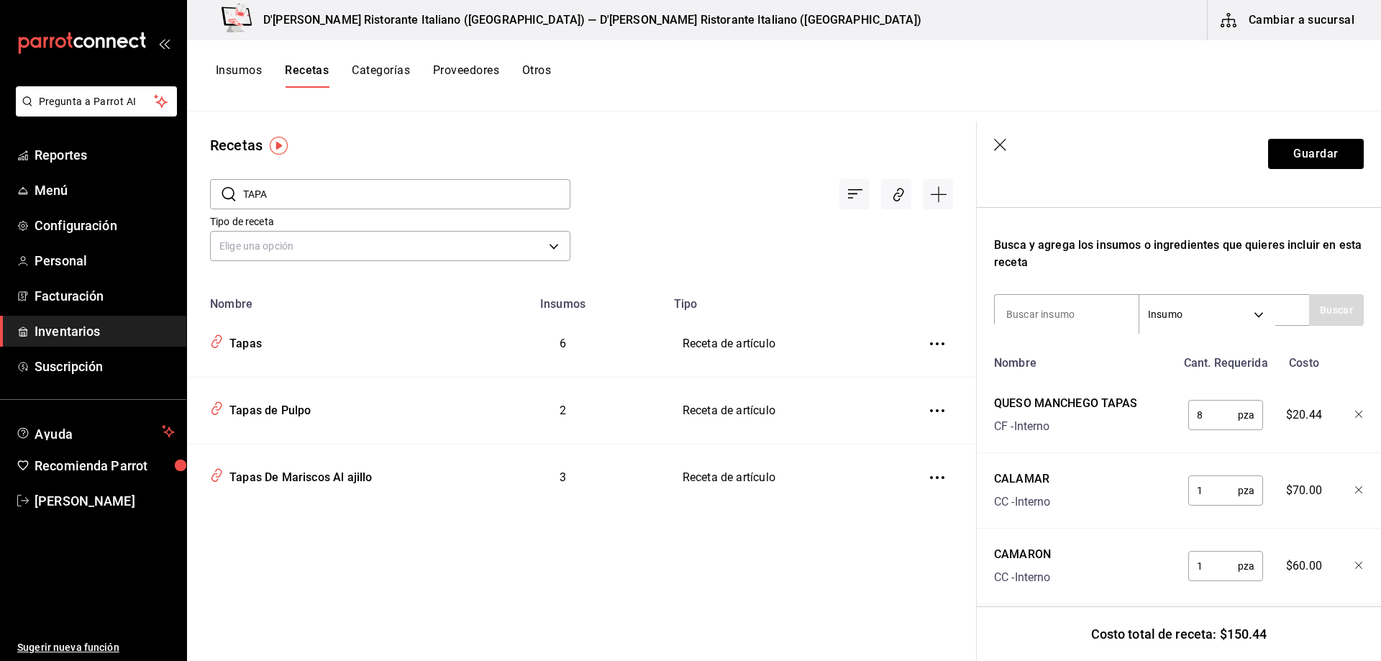
scroll to position [237, 0]
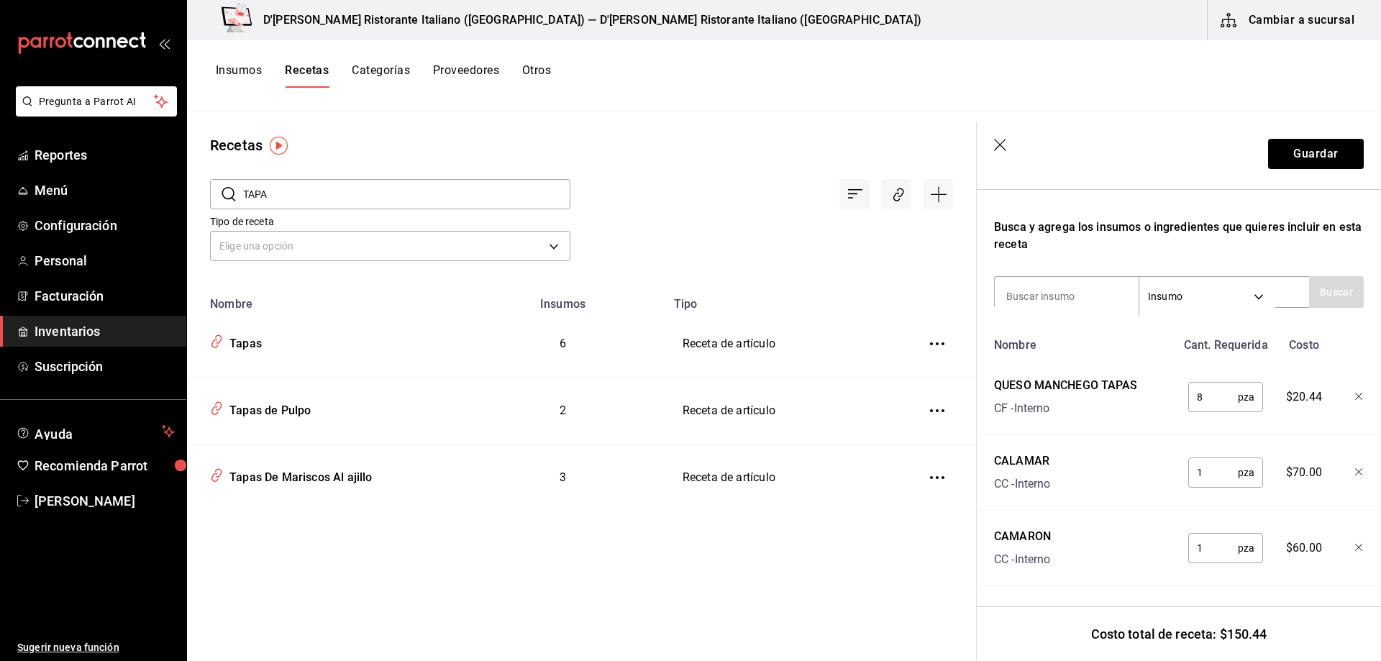
click at [1000, 142] on icon "button" at bounding box center [1001, 146] width 14 height 14
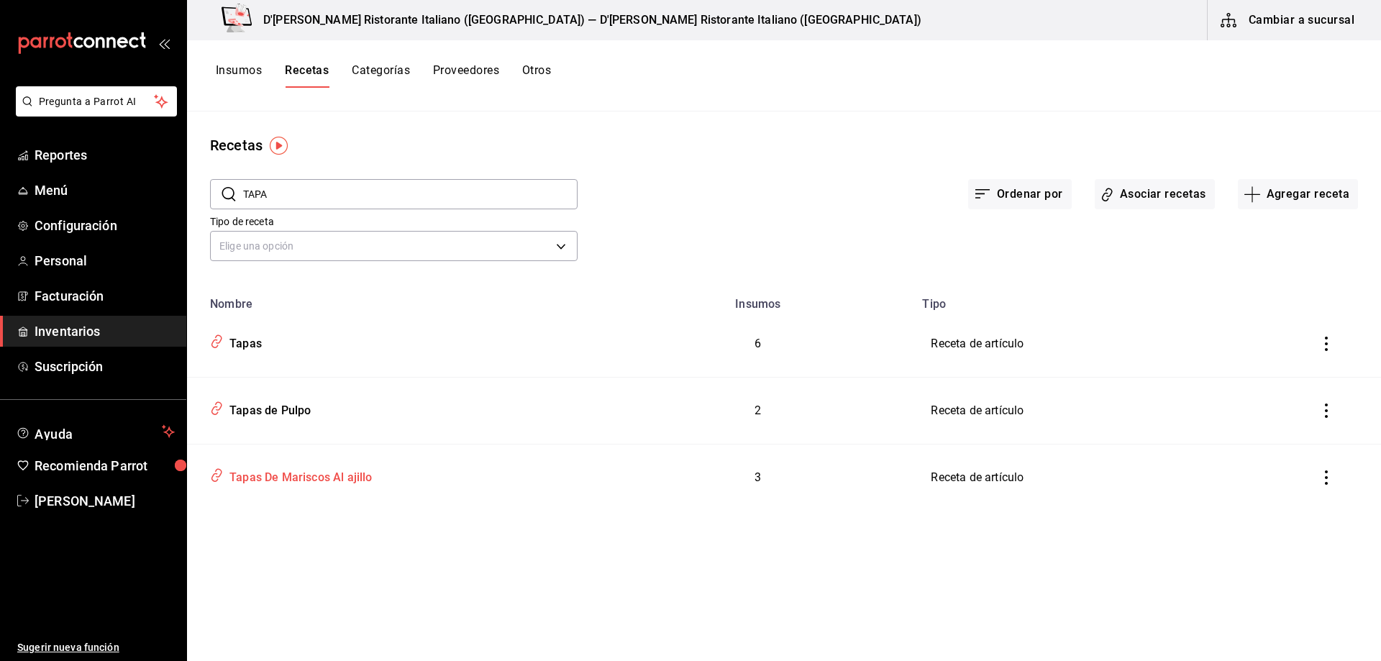
click at [275, 478] on div "Tapas De Mariscos Al ajillo" at bounding box center [298, 475] width 149 height 22
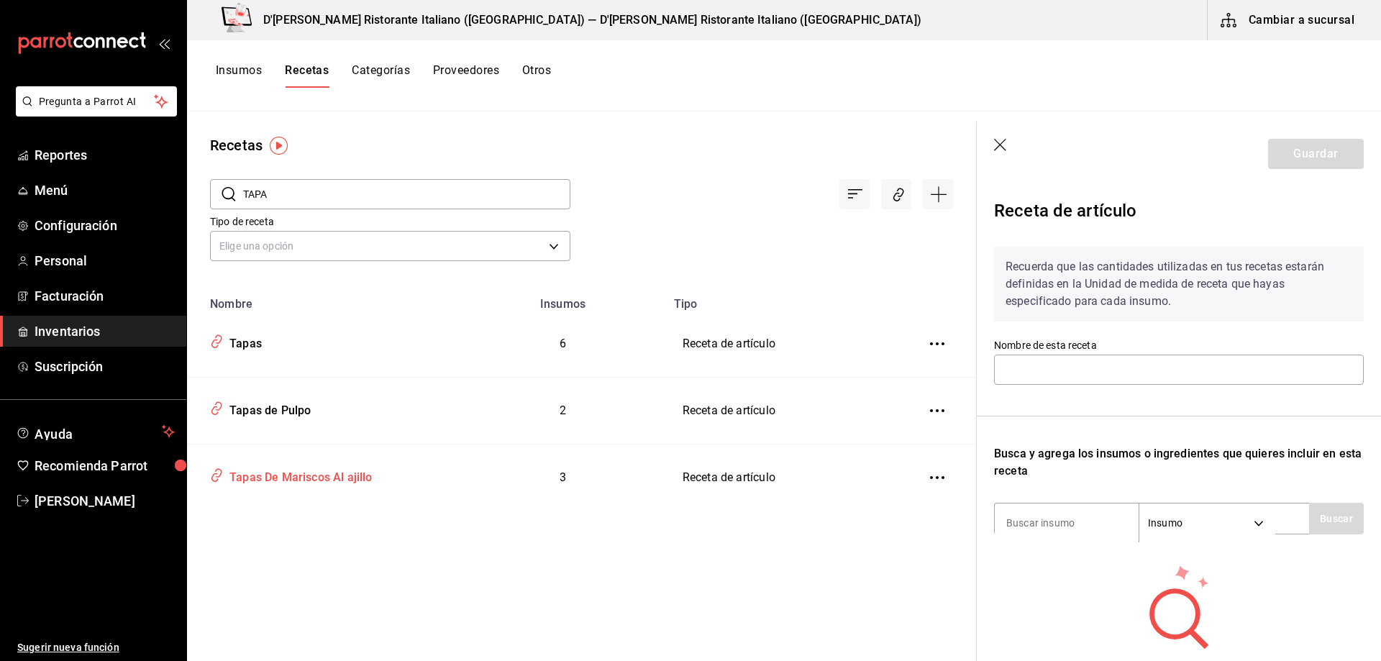
type input "Tapas De Mariscos Al ajillo"
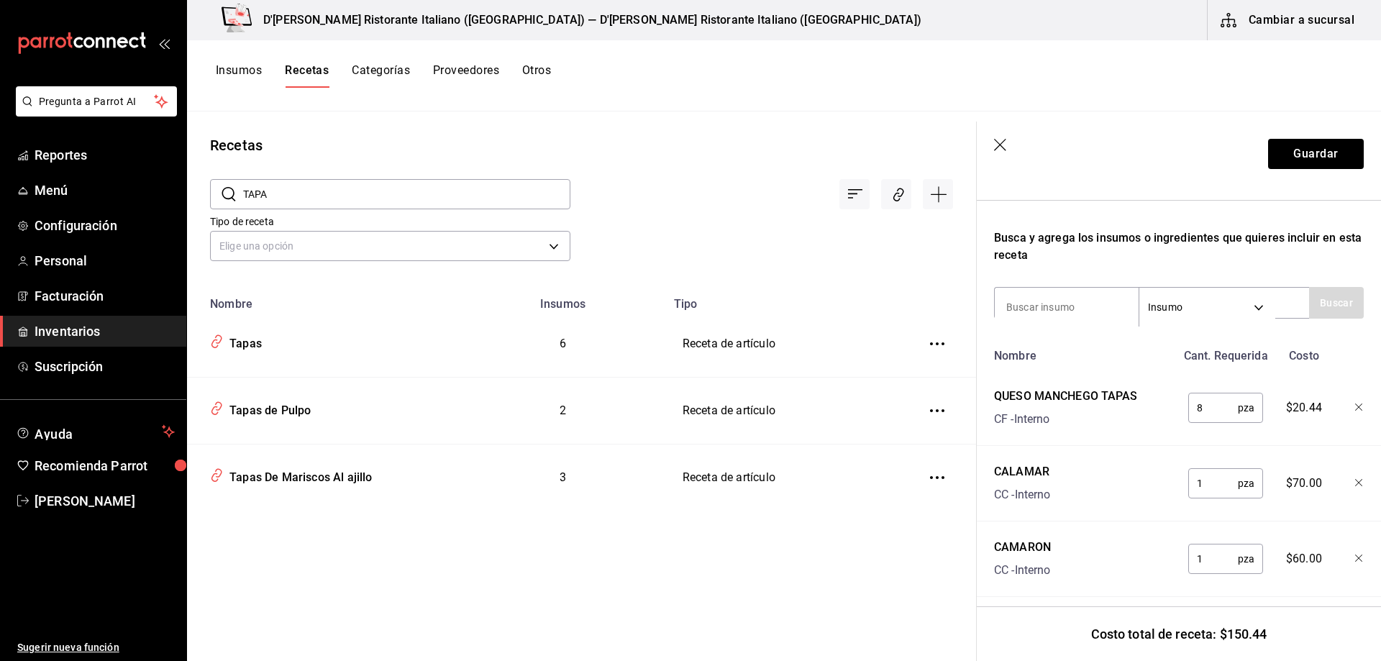
scroll to position [237, 0]
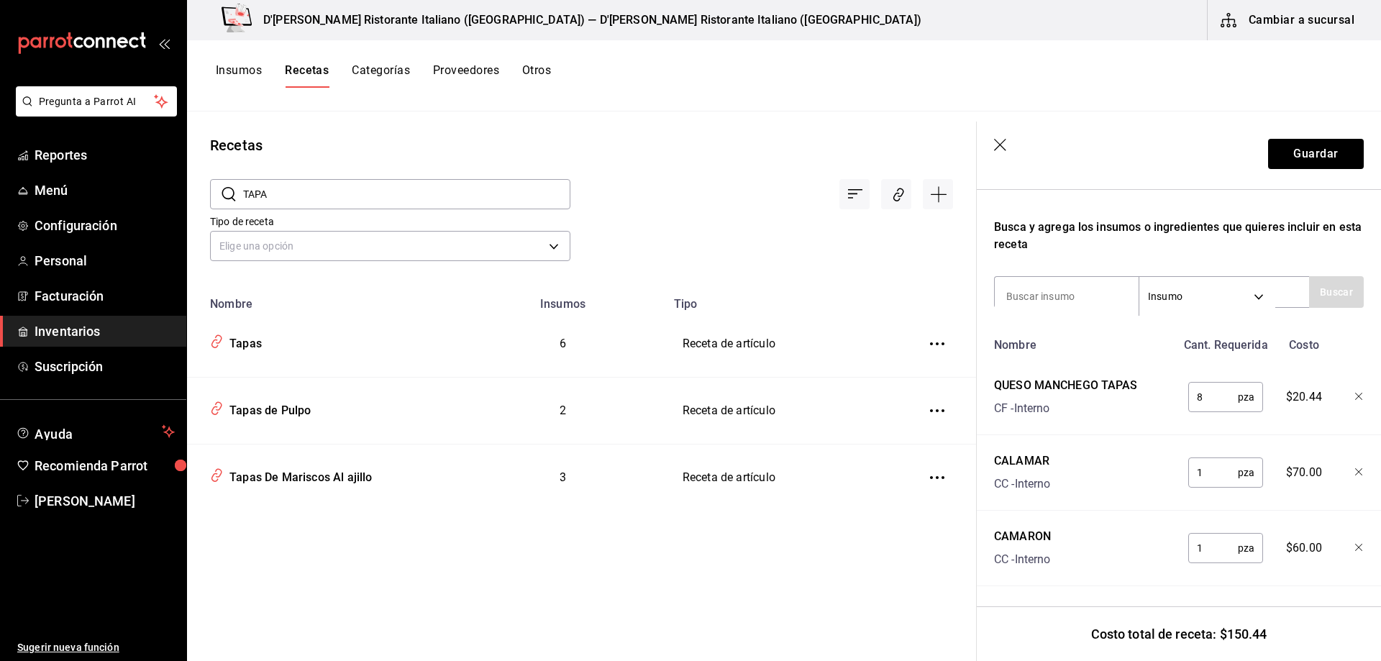
click at [1002, 145] on icon "button" at bounding box center [1001, 146] width 14 height 14
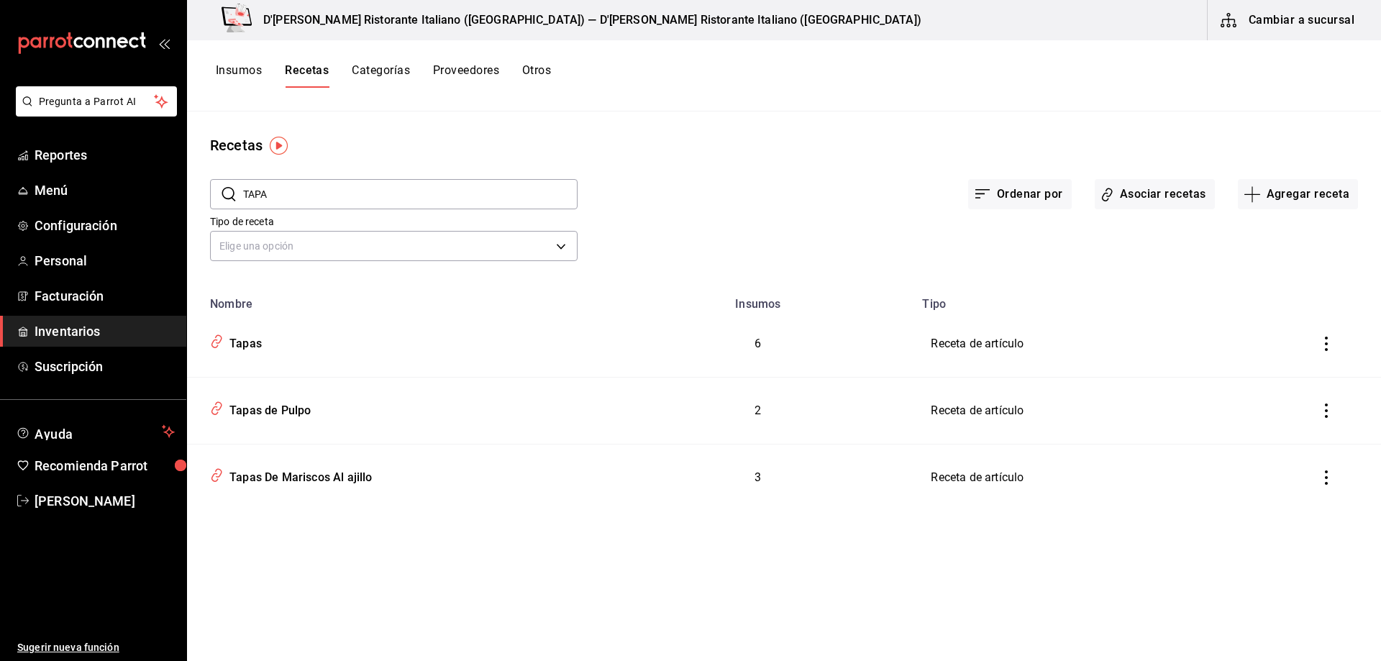
click at [238, 71] on button "Insumos" at bounding box center [239, 75] width 46 height 24
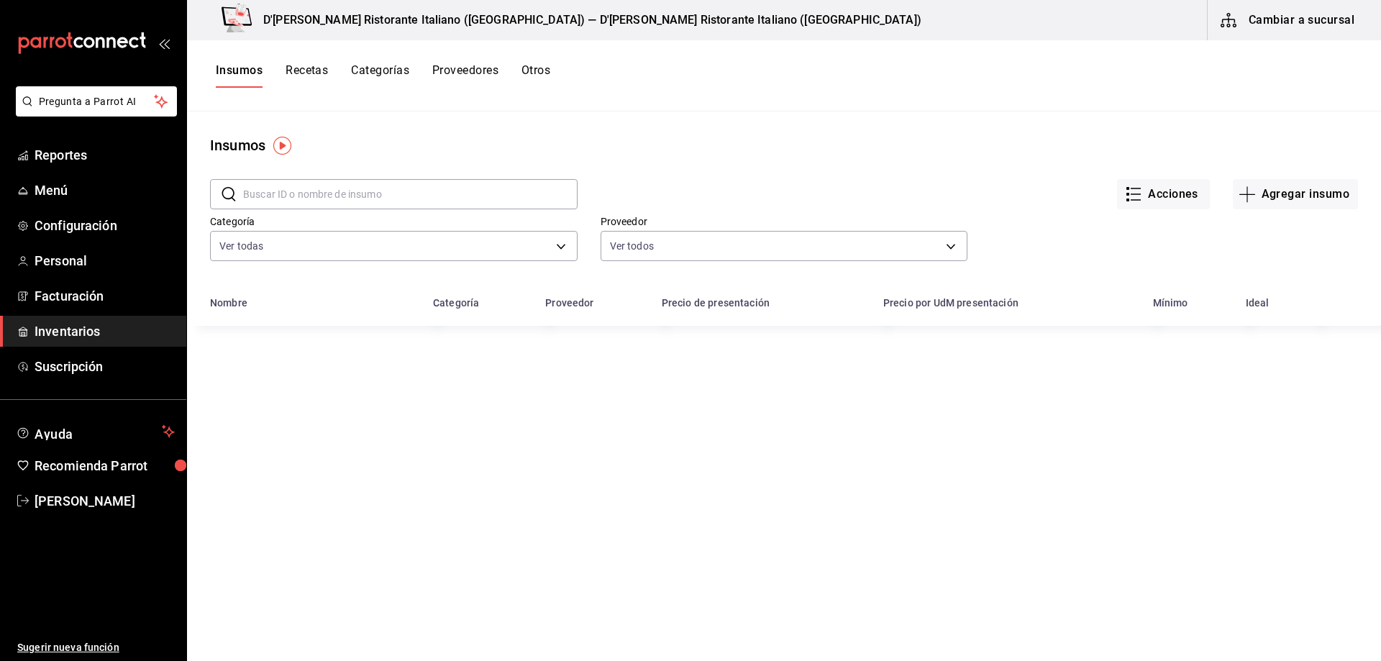
click at [1318, 26] on button "Cambiar a sucursal" at bounding box center [1289, 20] width 162 height 40
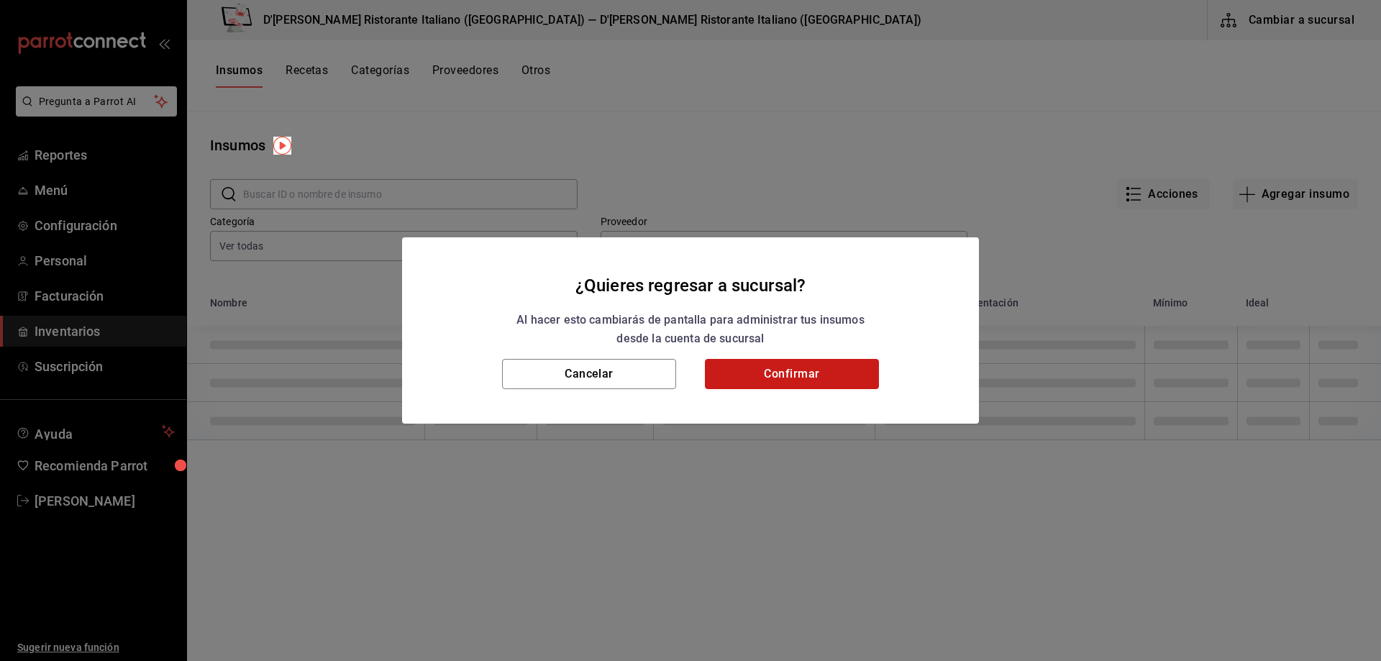
click at [783, 373] on button "Confirmar" at bounding box center [792, 374] width 174 height 30
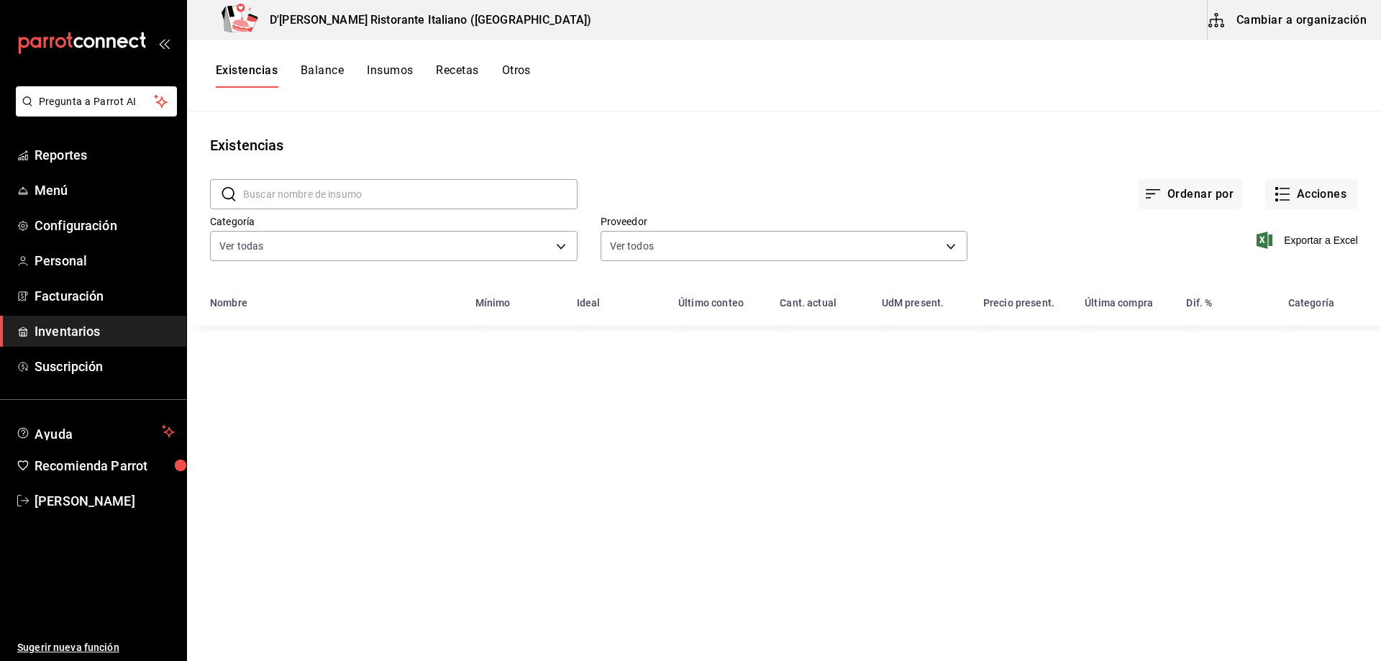
click at [371, 192] on input "text" at bounding box center [410, 194] width 335 height 29
type input "CALAM"
click at [73, 155] on span "Reportes" at bounding box center [105, 154] width 140 height 19
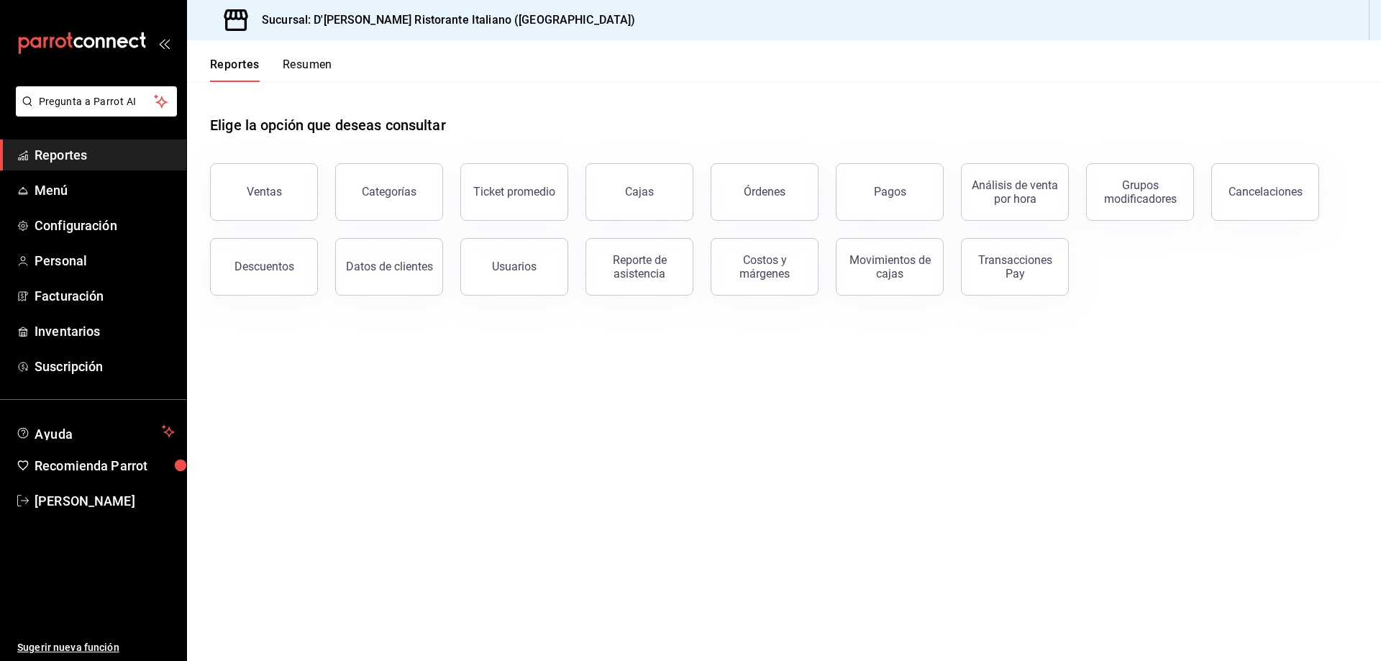
drag, startPoint x: 763, startPoint y: 195, endPoint x: 787, endPoint y: 304, distance: 111.9
click at [786, 304] on div "Elige la opción que deseas consultar Ventas Categorías Ticket promedio Cajas Ór…" at bounding box center [784, 200] width 1194 height 237
click at [268, 184] on button "Ventas" at bounding box center [264, 192] width 108 height 58
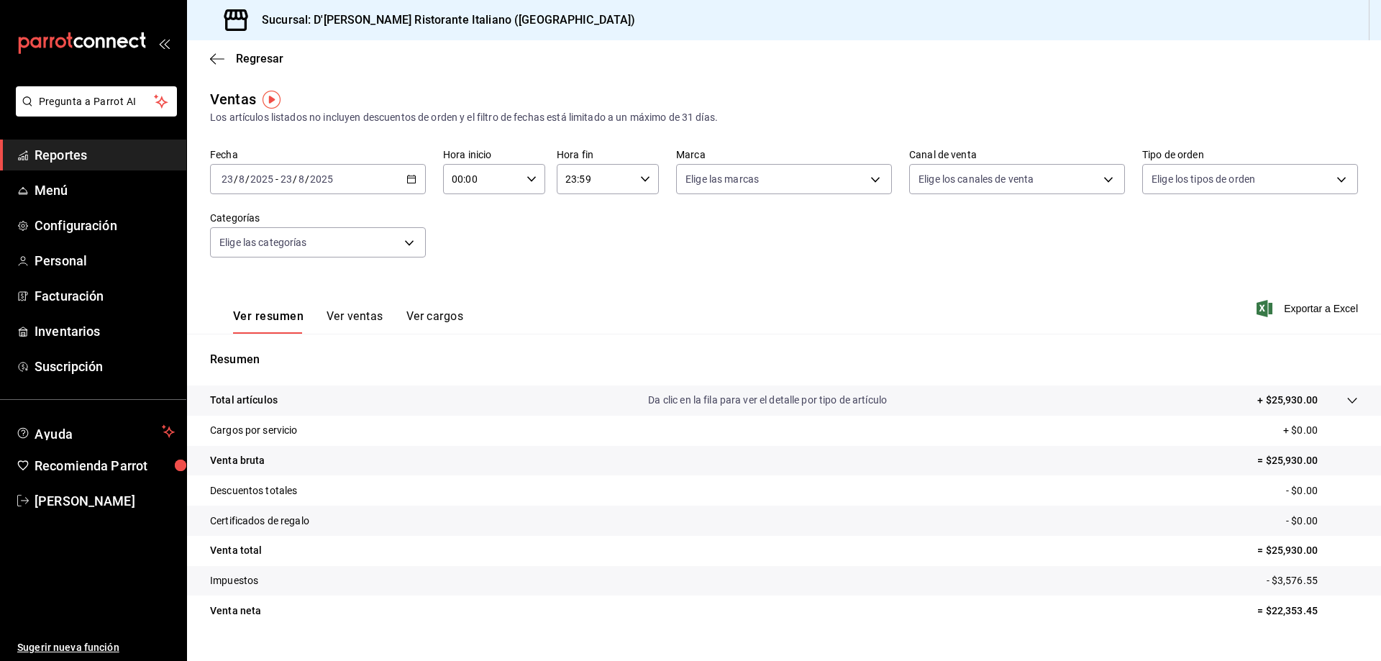
click at [414, 174] on icon "button" at bounding box center [412, 179] width 10 height 10
click at [486, 222] on div "Fecha 2025-08-23 23 / 8 / 2025 - 2025-08-23 23 / 8 / 2025 Hora inicio 00:00 Hor…" at bounding box center [784, 211] width 1148 height 127
click at [408, 176] on \(Stroke\) "button" at bounding box center [411, 180] width 9 height 8
click at [301, 354] on span "Rango de fechas" at bounding box center [278, 352] width 112 height 15
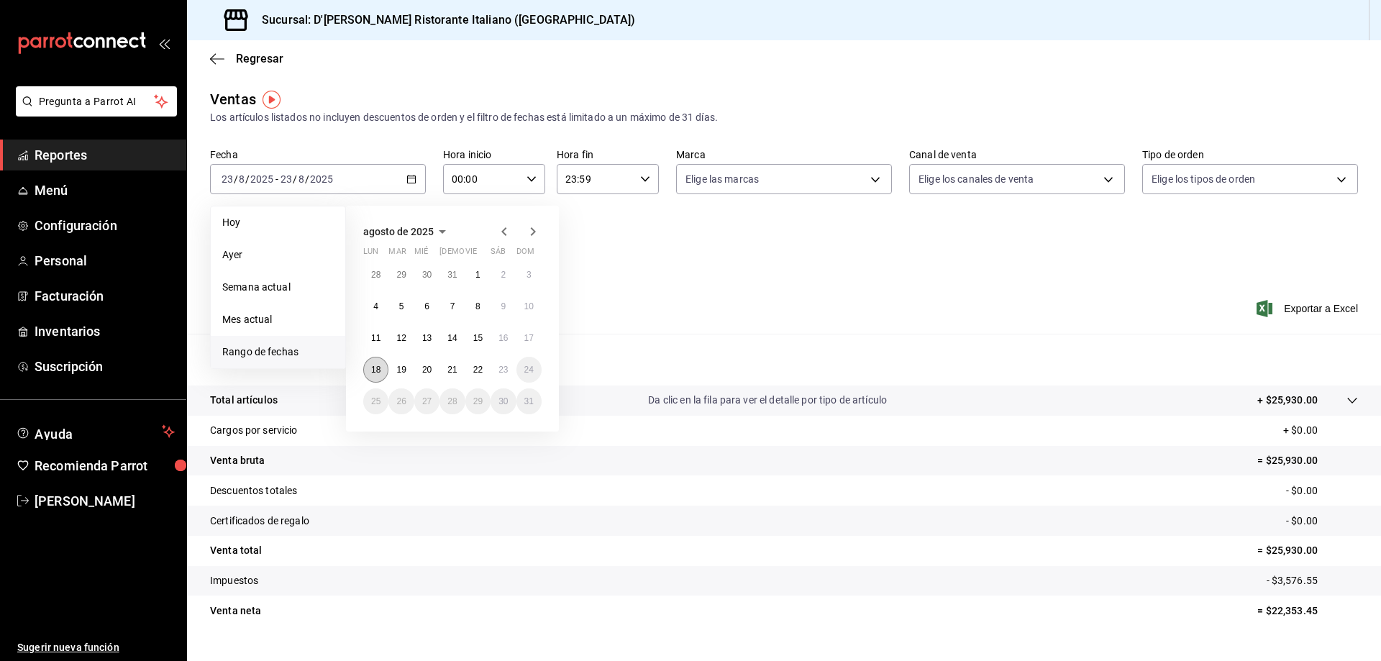
click at [376, 368] on abbr "18" at bounding box center [375, 370] width 9 height 10
click at [504, 366] on abbr "23" at bounding box center [503, 370] width 9 height 10
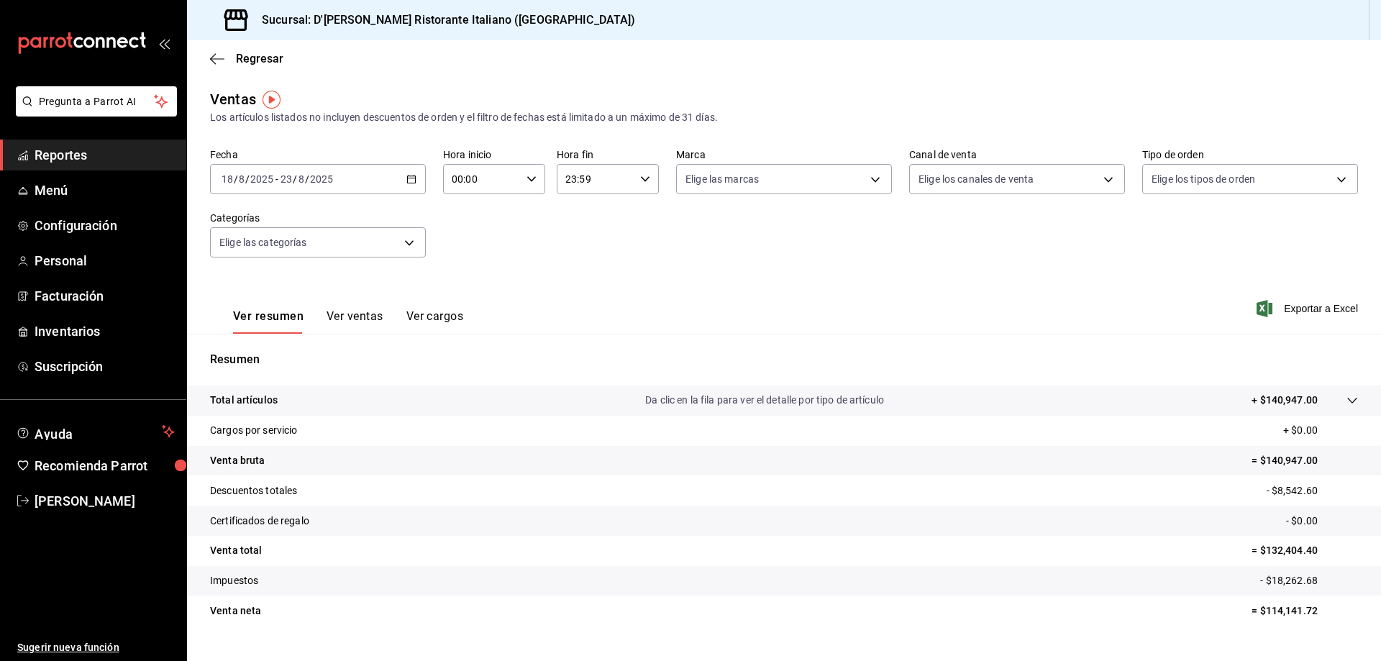
click at [355, 317] on button "Ver ventas" at bounding box center [355, 321] width 57 height 24
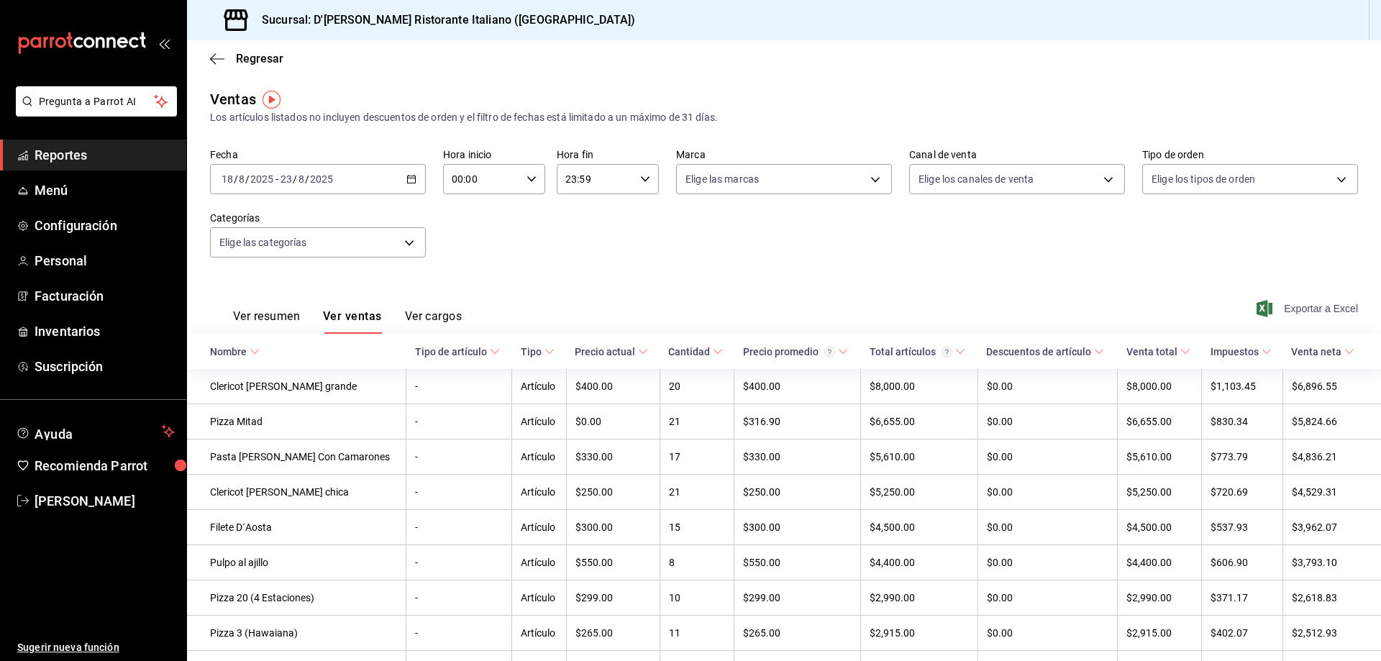
click at [1297, 306] on span "Exportar a Excel" at bounding box center [1309, 308] width 99 height 17
click at [244, 57] on span "Regresar" at bounding box center [259, 59] width 47 height 14
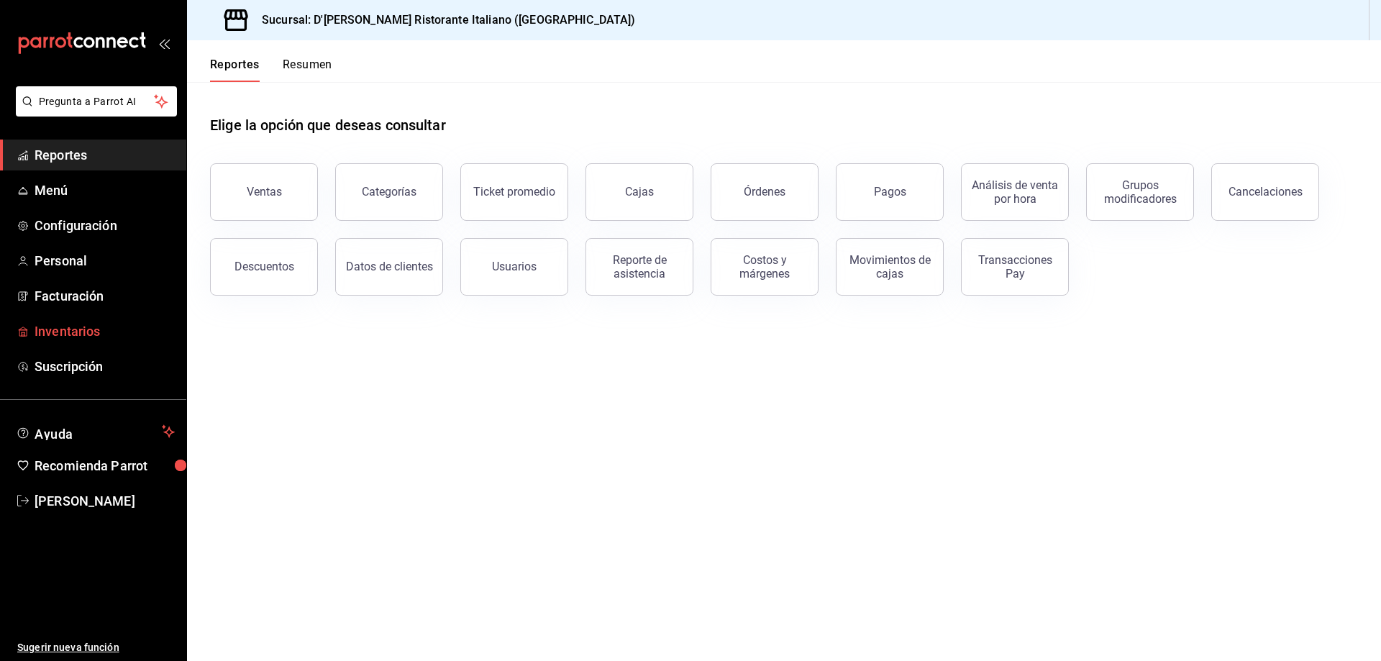
click at [94, 327] on span "Inventarios" at bounding box center [105, 331] width 140 height 19
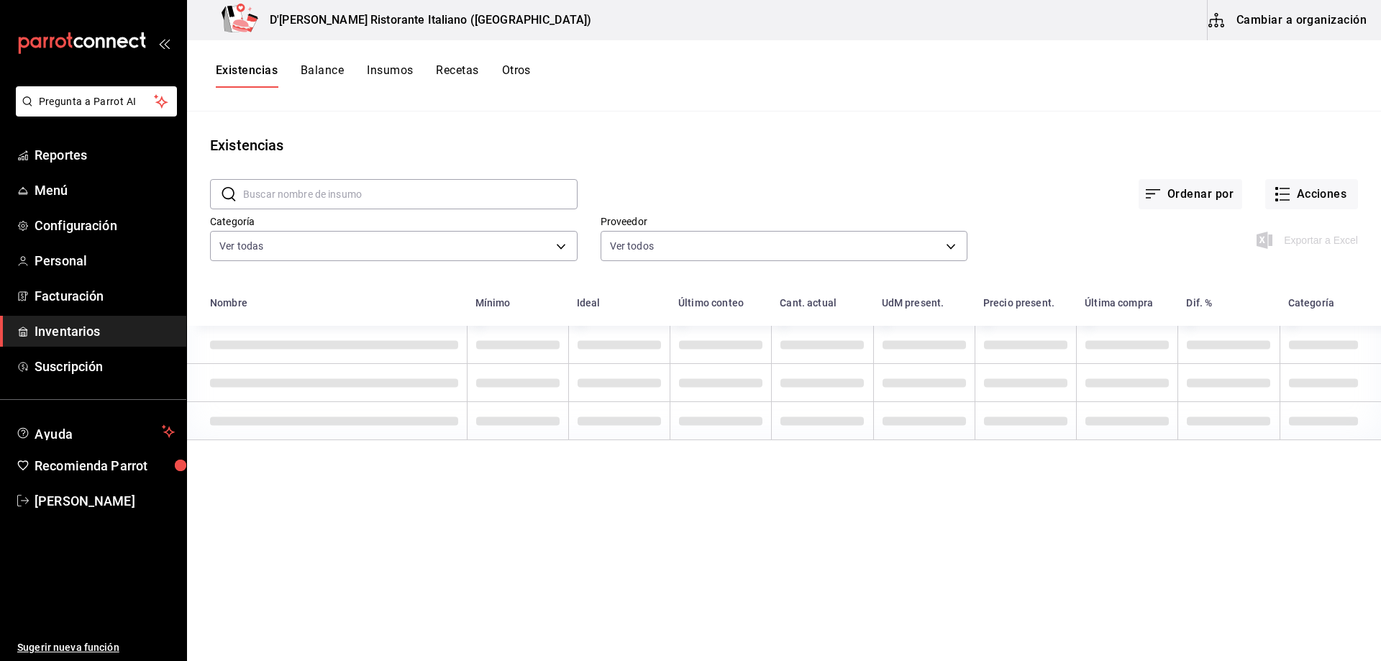
click at [355, 192] on input "text" at bounding box center [410, 194] width 335 height 29
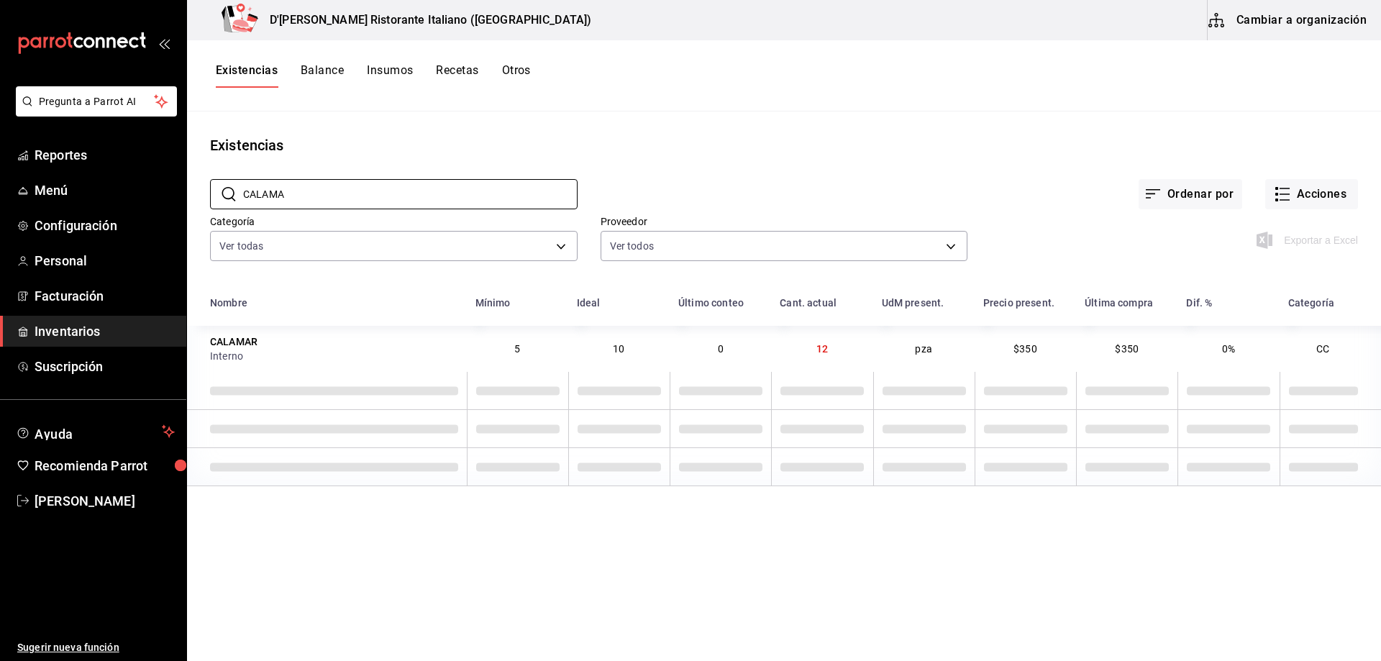
type input "CALAMA"
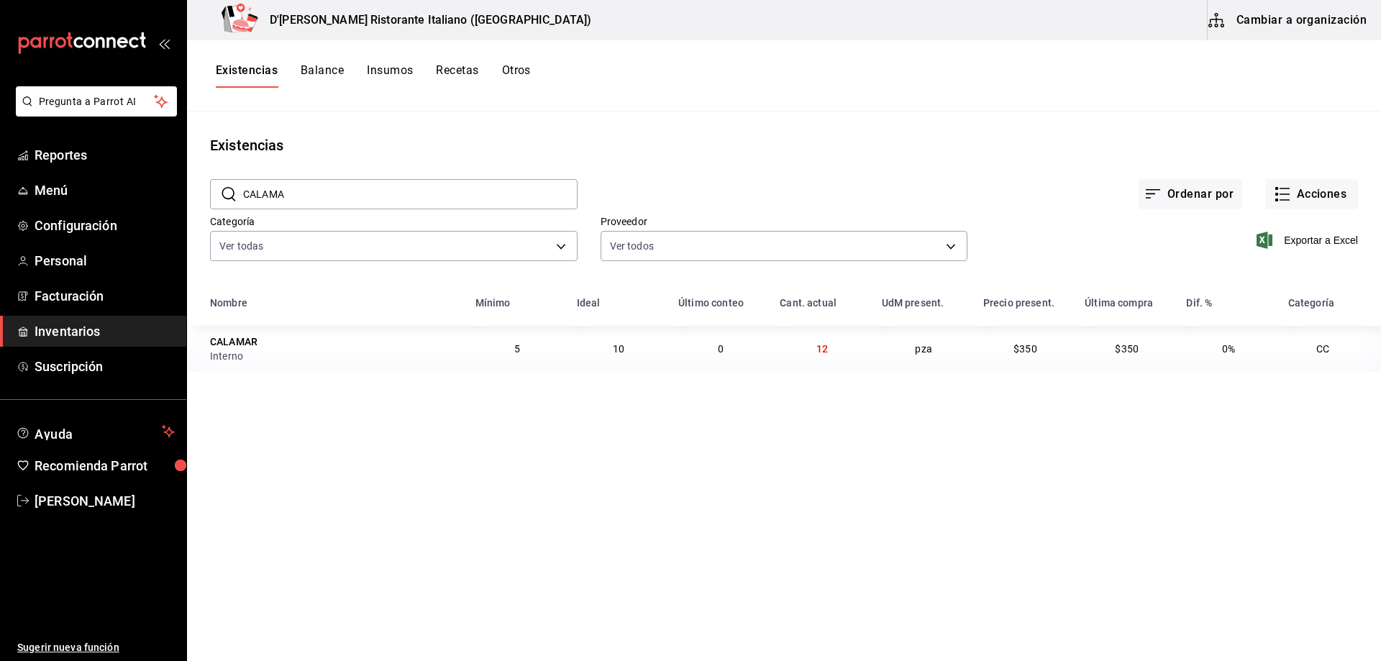
click at [650, 163] on div "Ordenar por Acciones" at bounding box center [968, 182] width 781 height 53
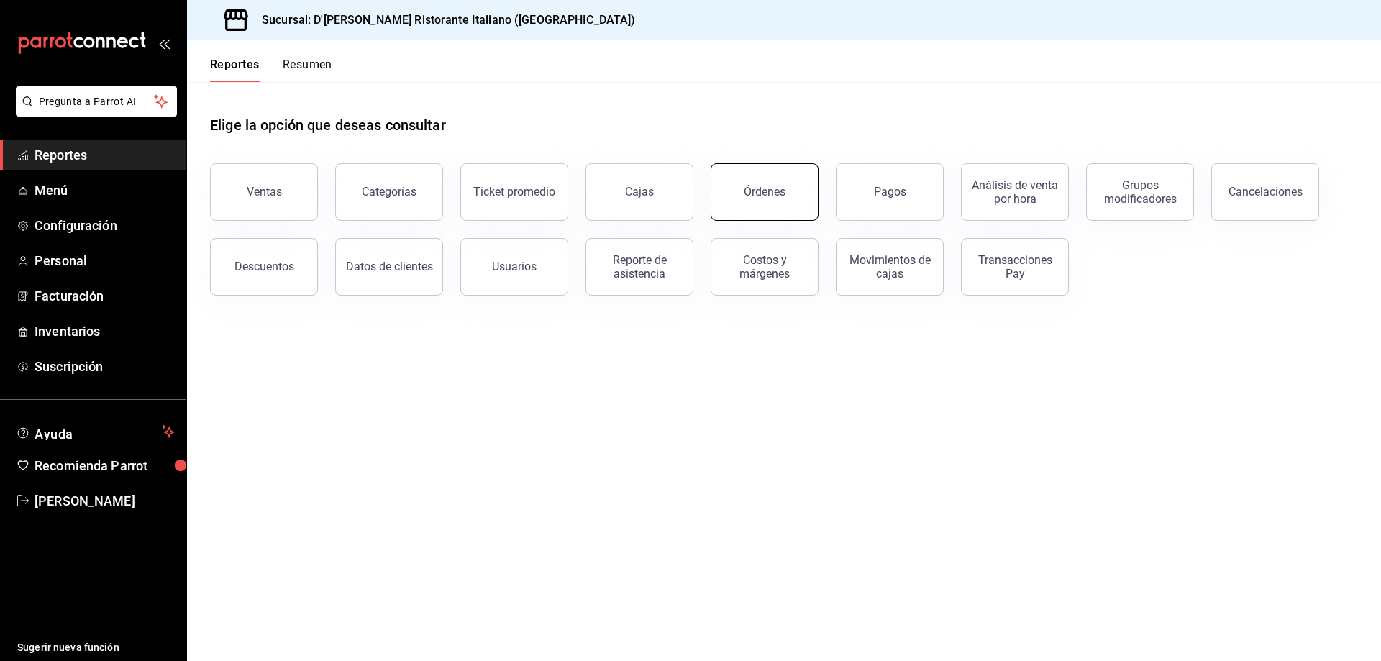
click at [730, 190] on button "Órdenes" at bounding box center [765, 192] width 108 height 58
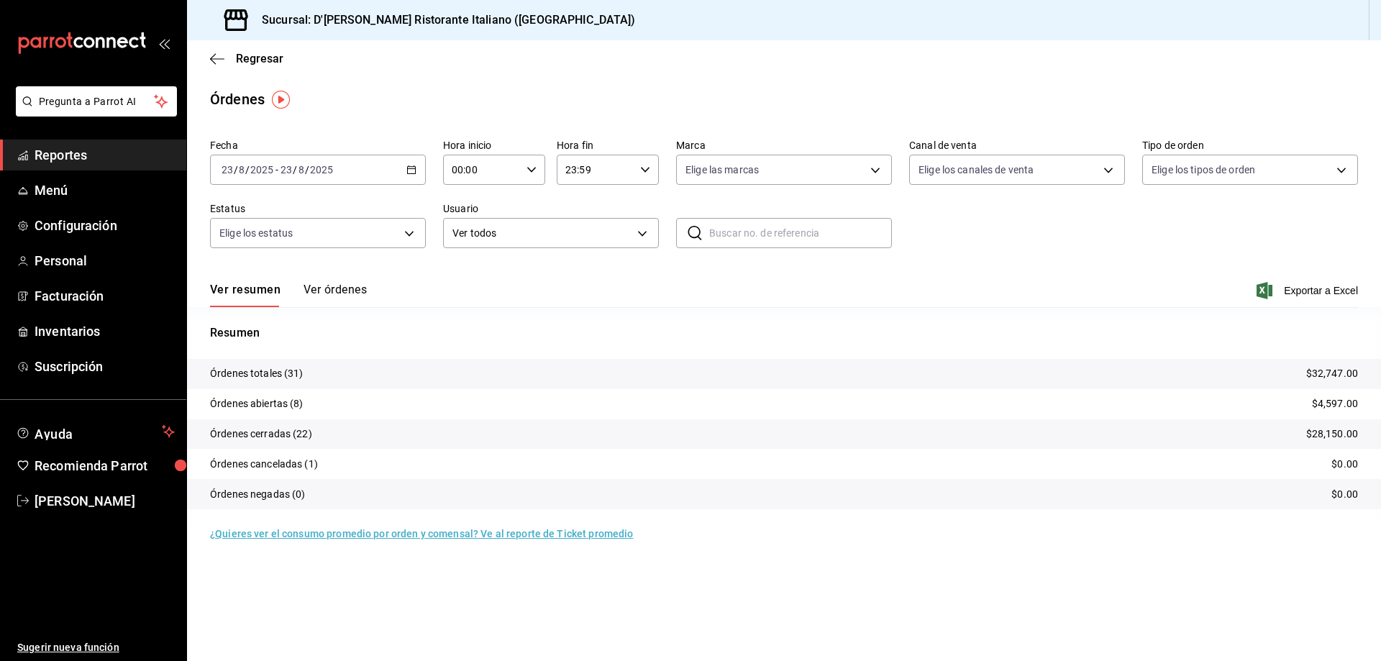
click at [345, 286] on button "Ver órdenes" at bounding box center [335, 295] width 63 height 24
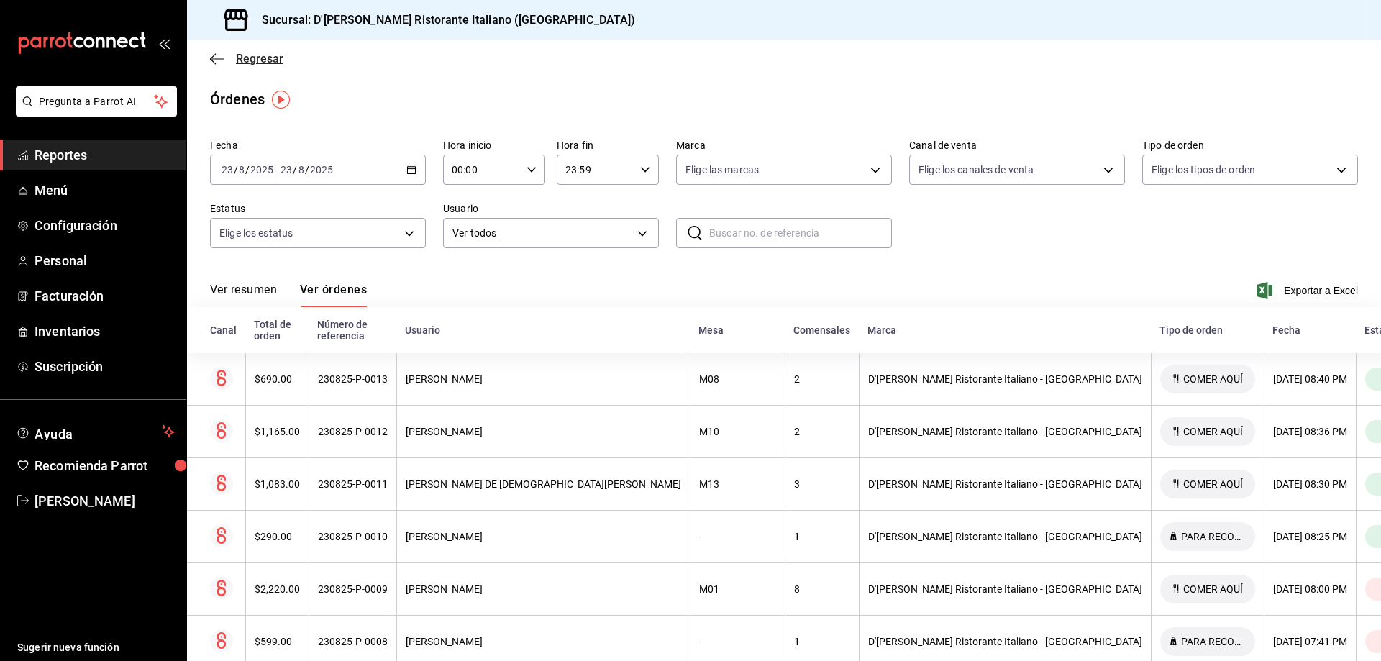
click at [256, 57] on span "Regresar" at bounding box center [259, 59] width 47 height 14
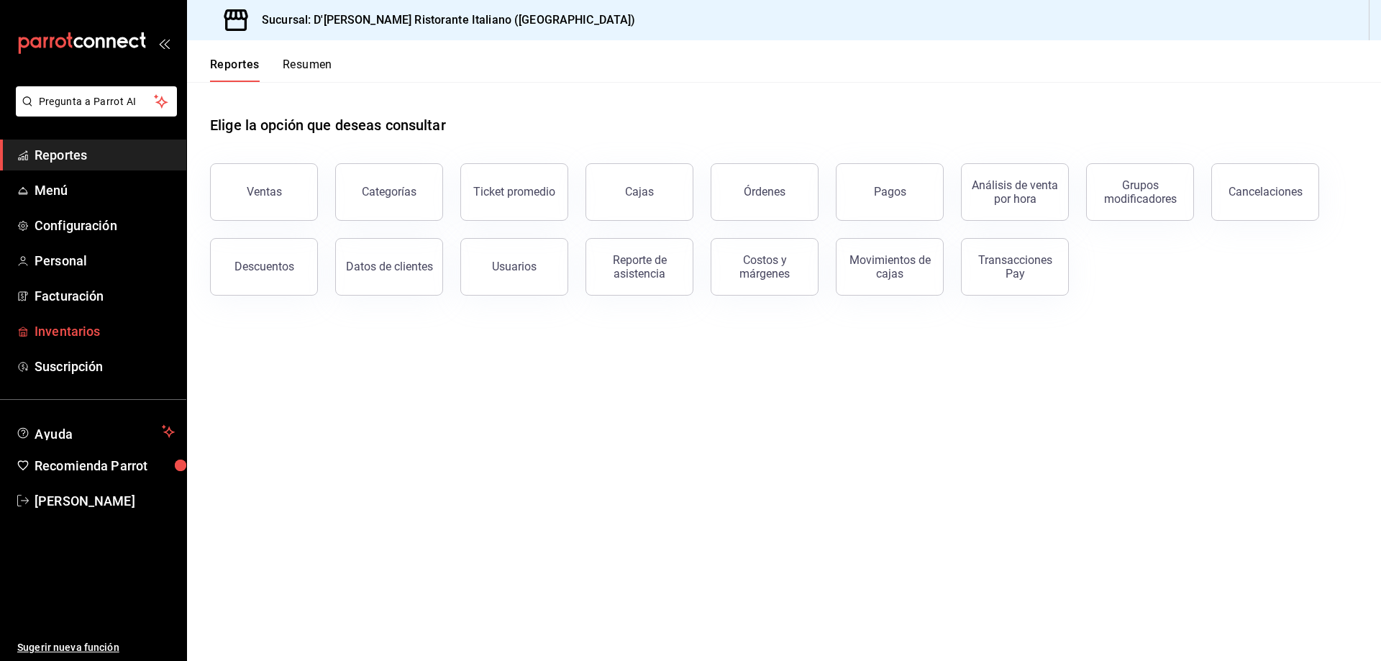
click at [76, 332] on span "Inventarios" at bounding box center [105, 331] width 140 height 19
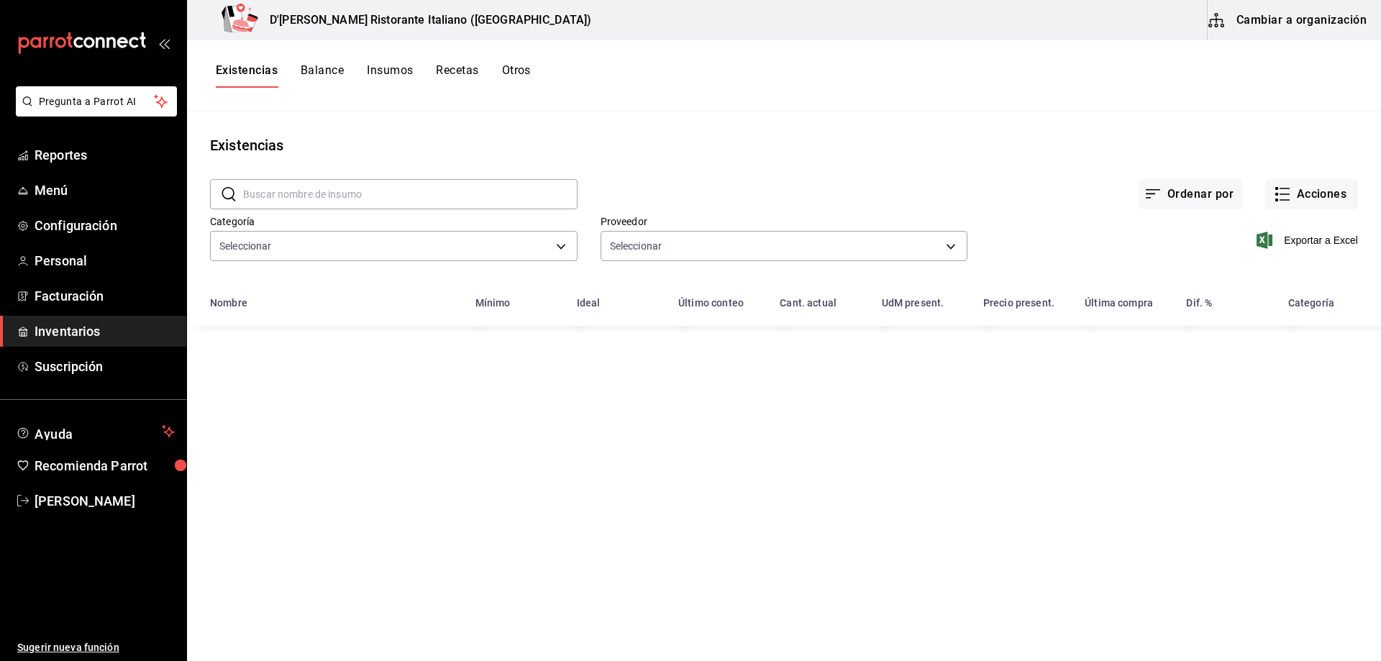
type input "a767d614-044e-4282-96a7-b6725af30640,e73509e5-2594-4467-97f6-0b1d389f9514,b0413…"
type input "b97900d1-c381-441d-adf0-1aa0f58ac97b,76896213-7f1b-4aba-8859-2ee2f5a42c9d,88e29…"
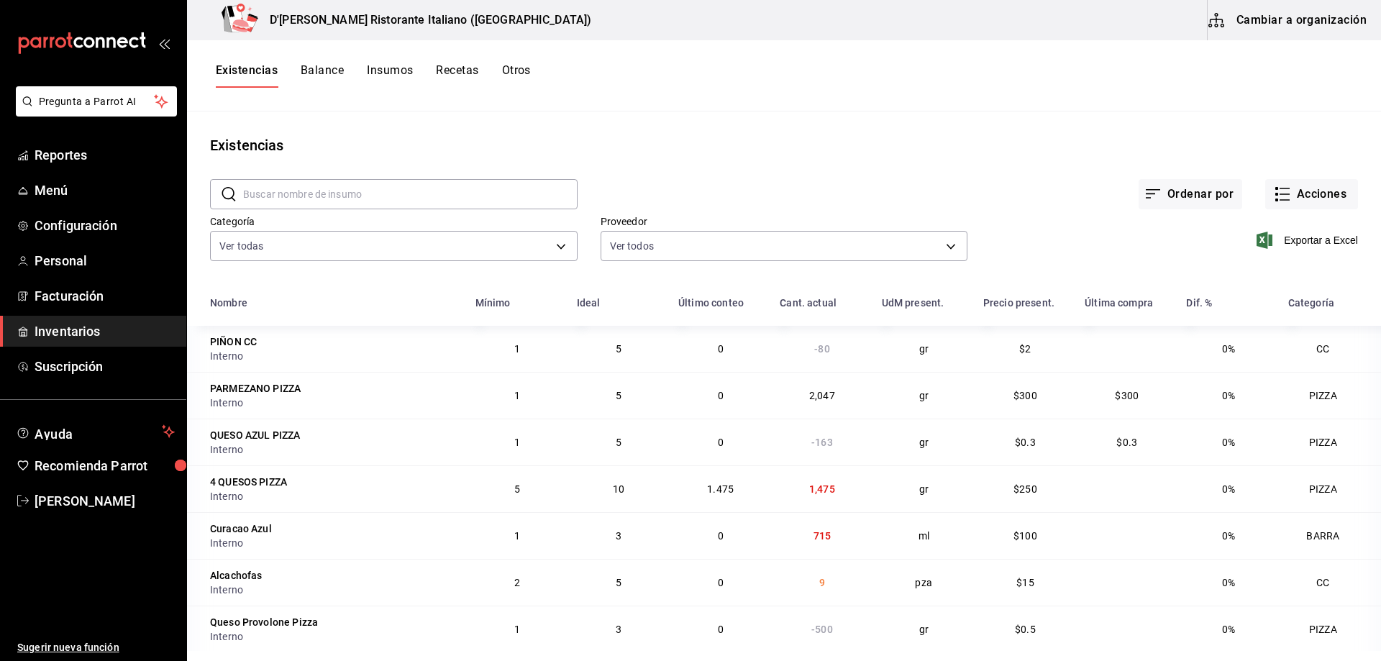
click at [392, 69] on button "Insumos" at bounding box center [390, 75] width 46 height 24
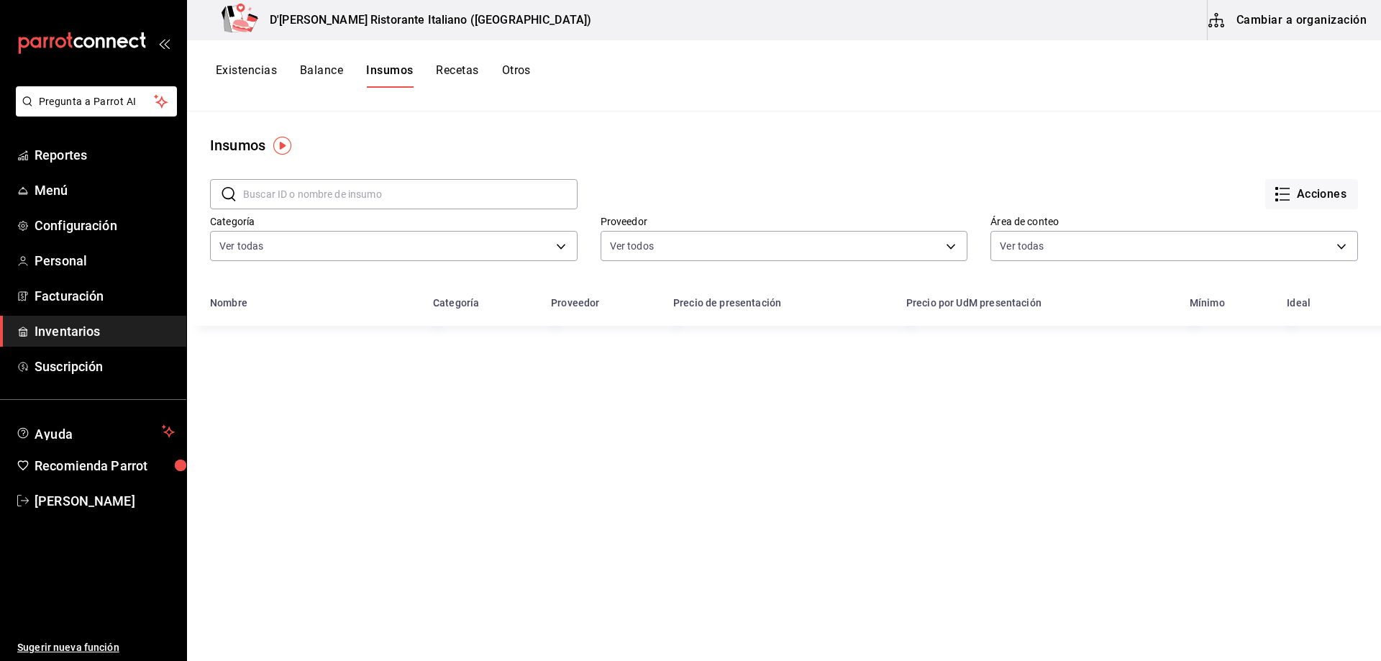
click at [381, 194] on input "text" at bounding box center [410, 194] width 335 height 29
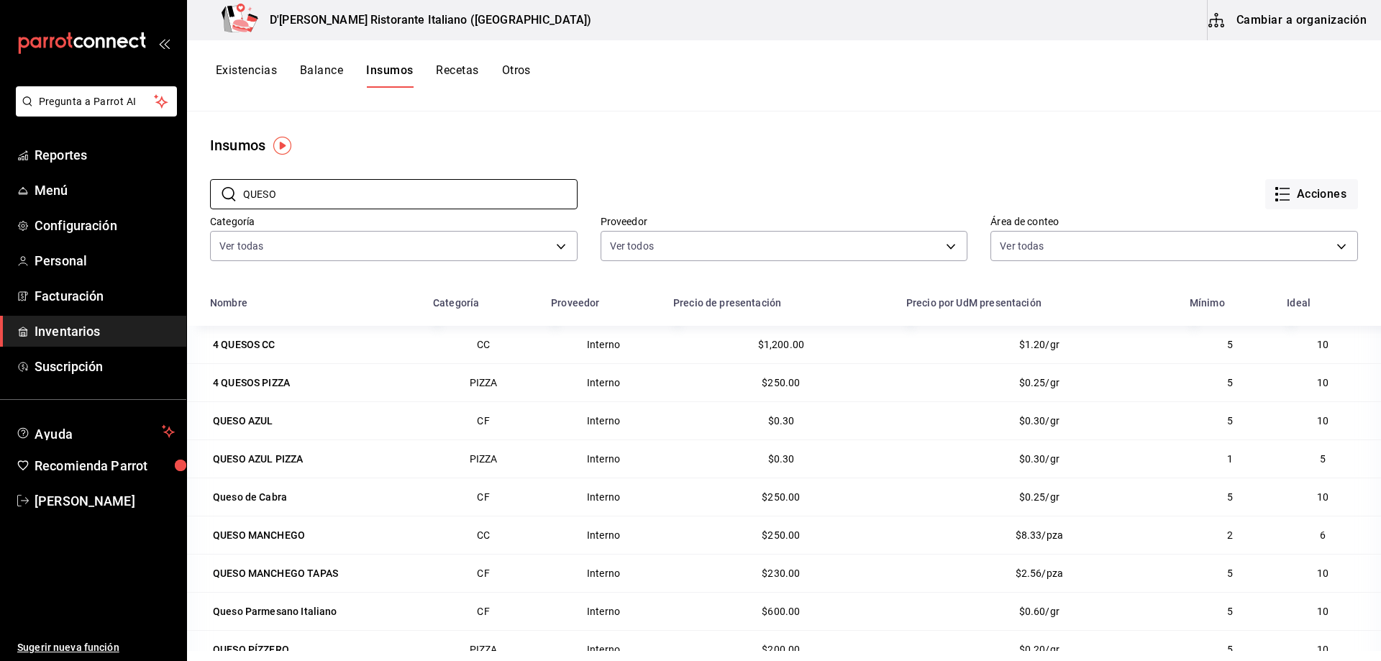
type input "QUESO"
click at [646, 163] on div "Acciones" at bounding box center [968, 182] width 781 height 53
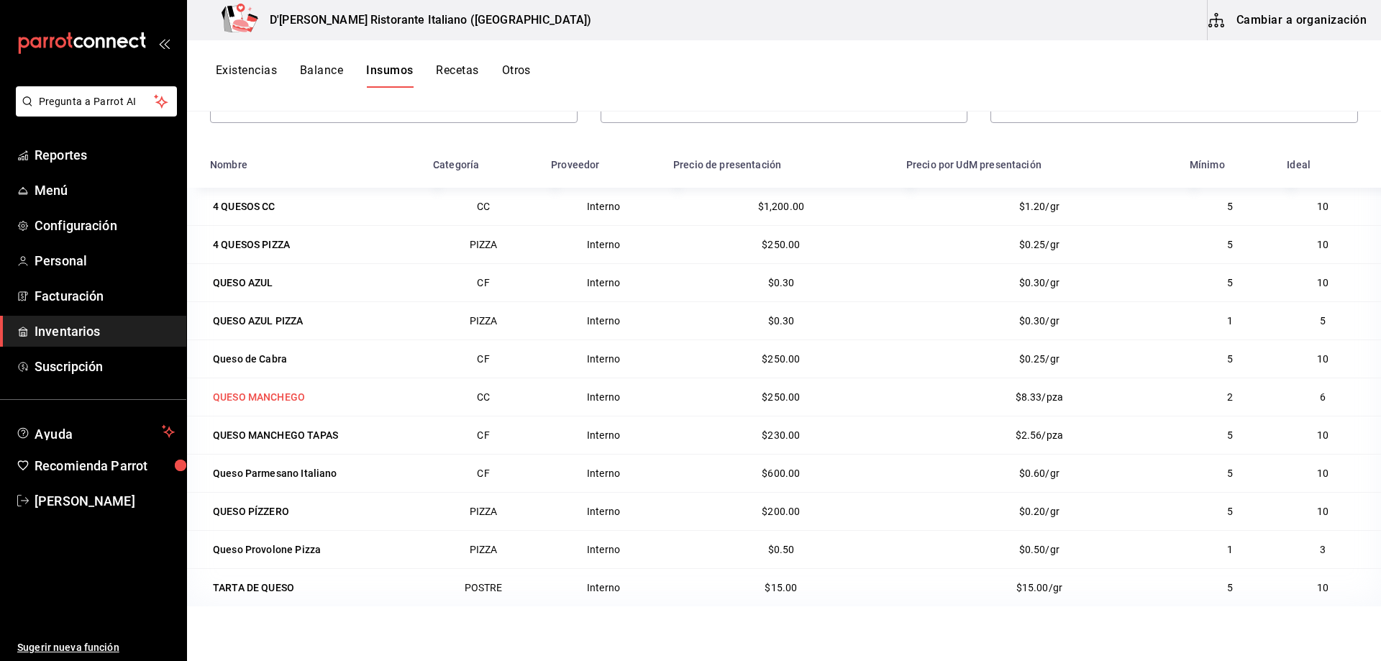
scroll to position [144, 0]
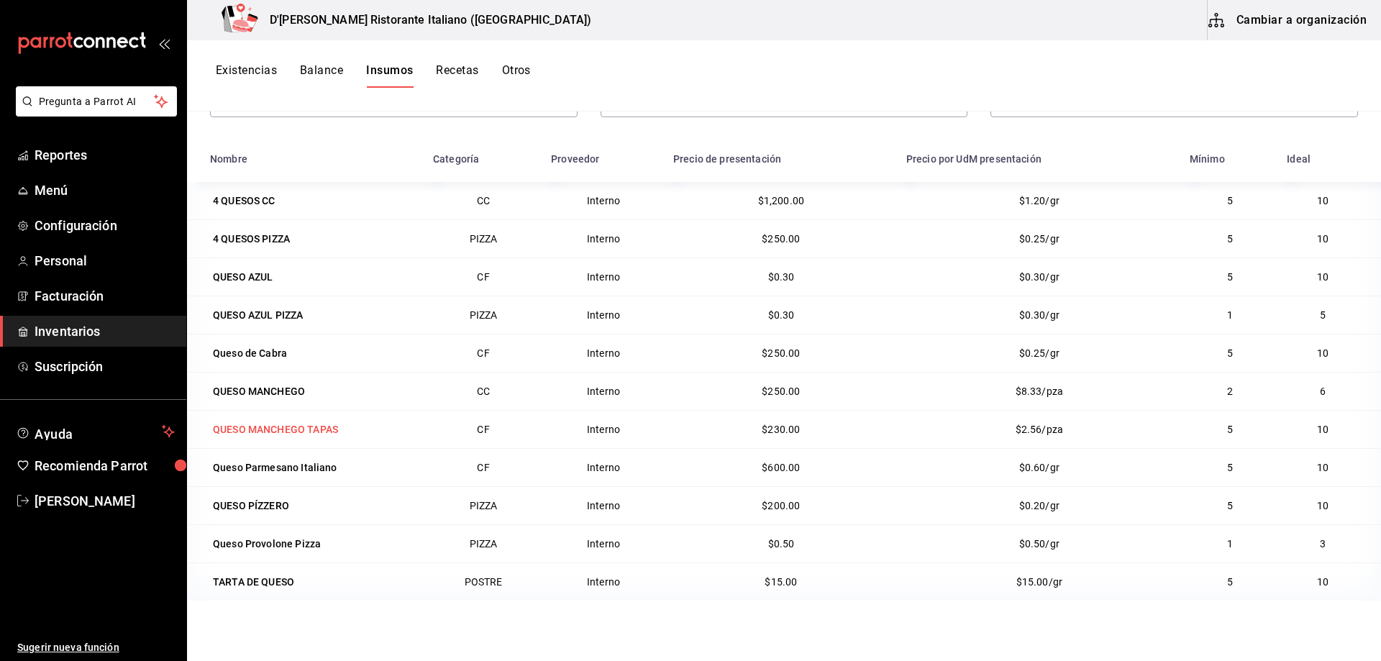
click at [306, 429] on div "QUESO MANCHEGO TAPAS" at bounding box center [275, 429] width 125 height 14
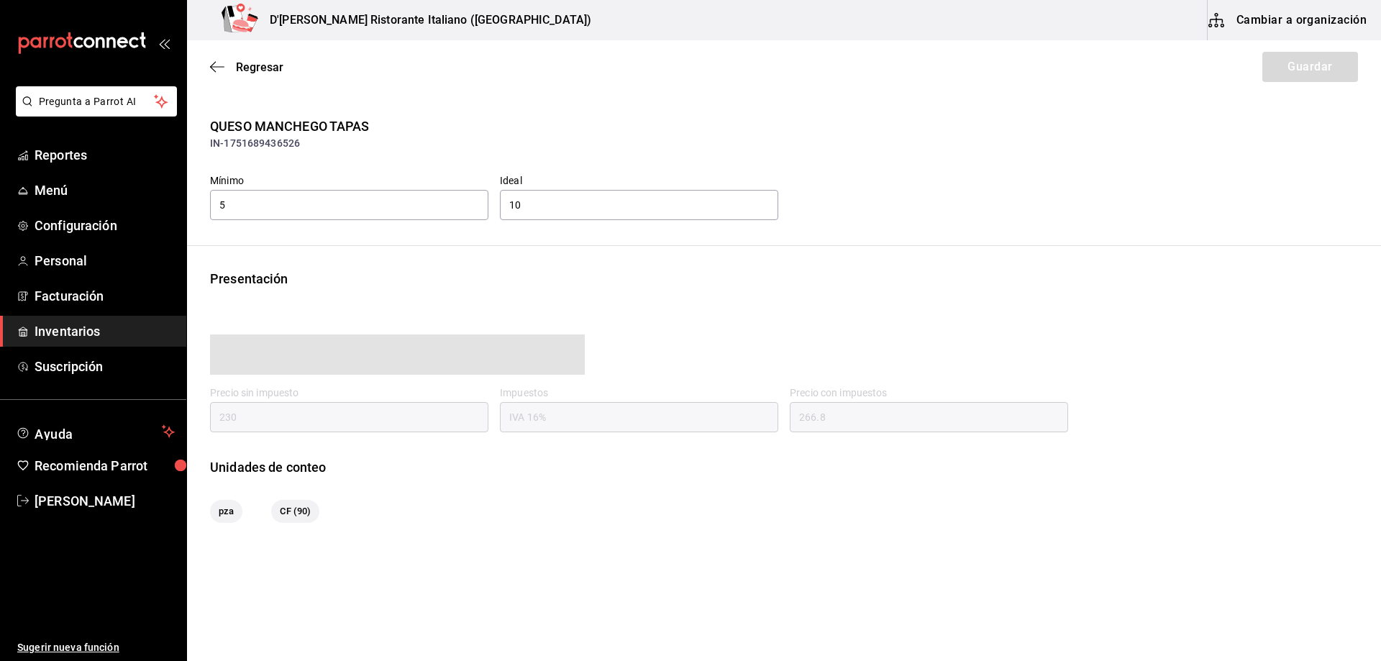
type input "266.80"
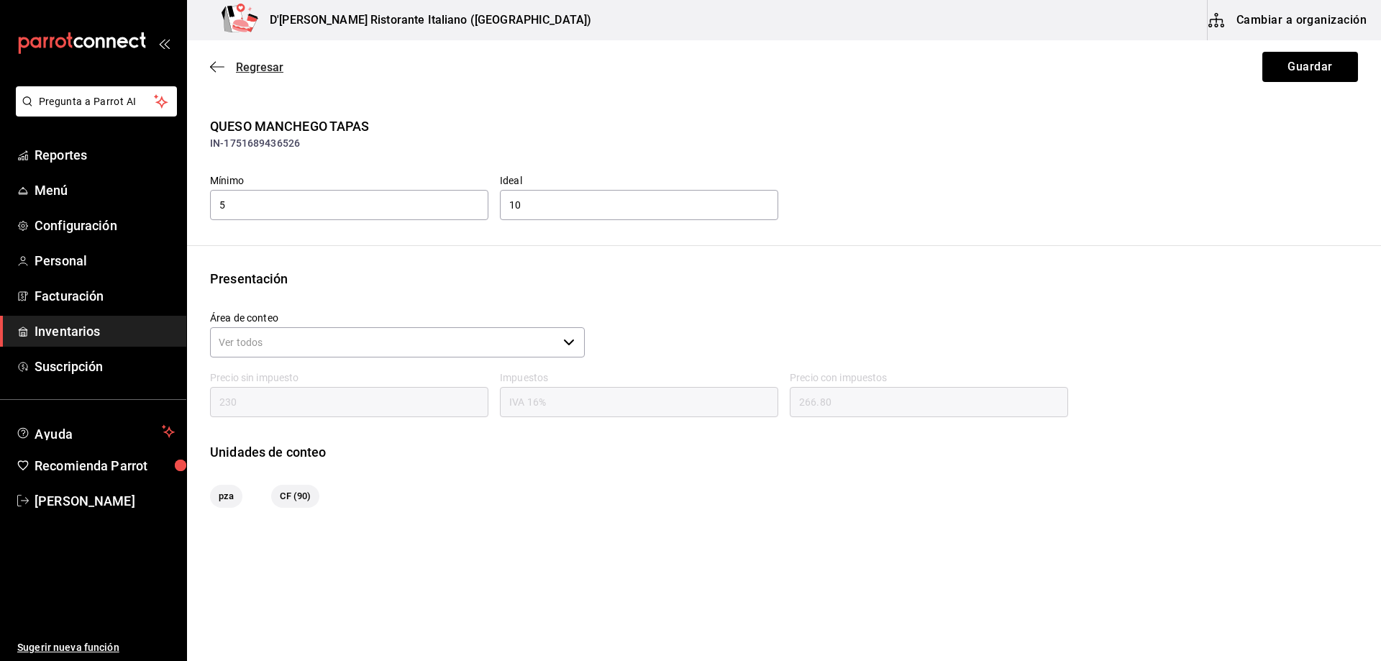
click at [253, 65] on span "Regresar" at bounding box center [259, 67] width 47 height 14
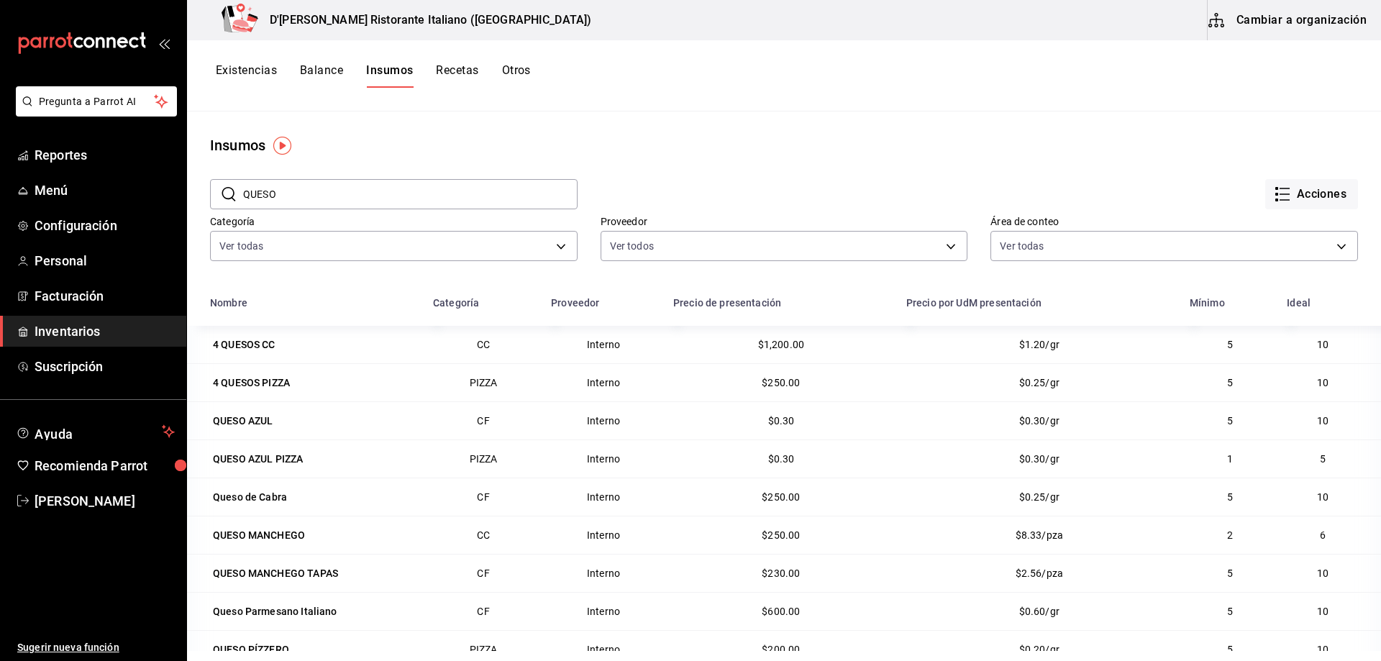
click at [1303, 17] on button "Cambiar a organización" at bounding box center [1289, 20] width 162 height 40
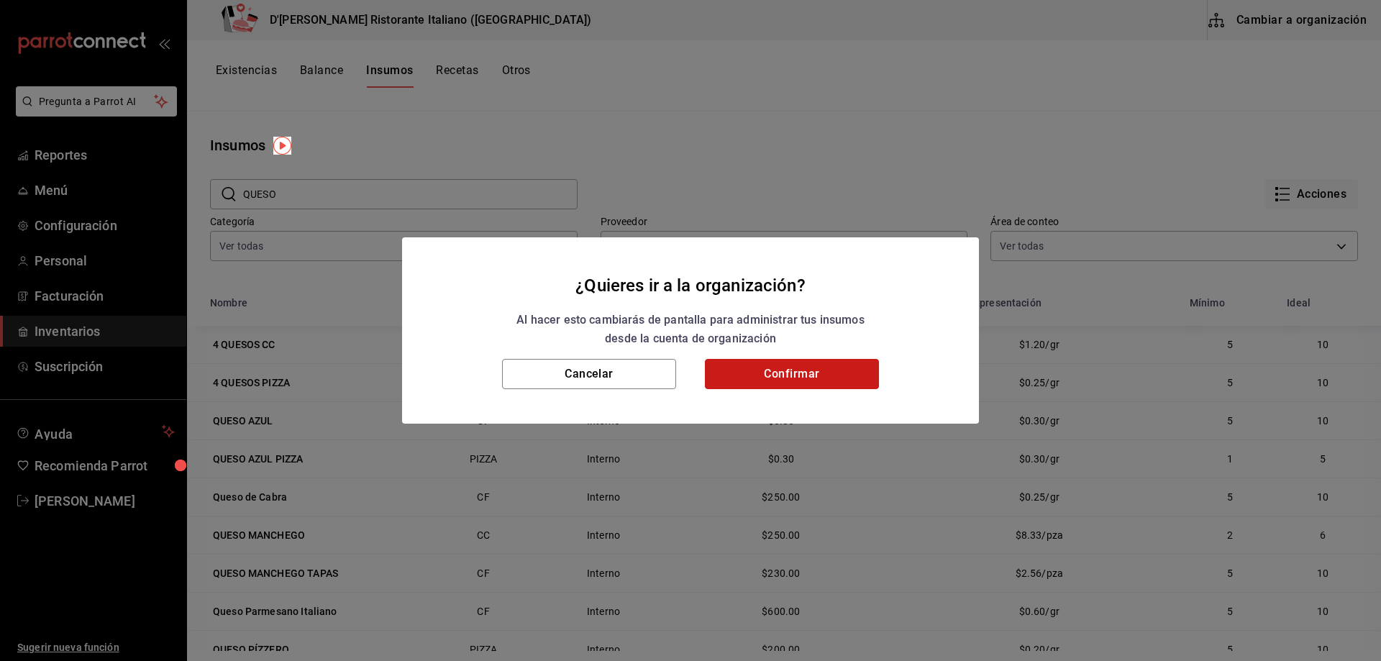
click at [812, 379] on button "Confirmar" at bounding box center [792, 374] width 174 height 30
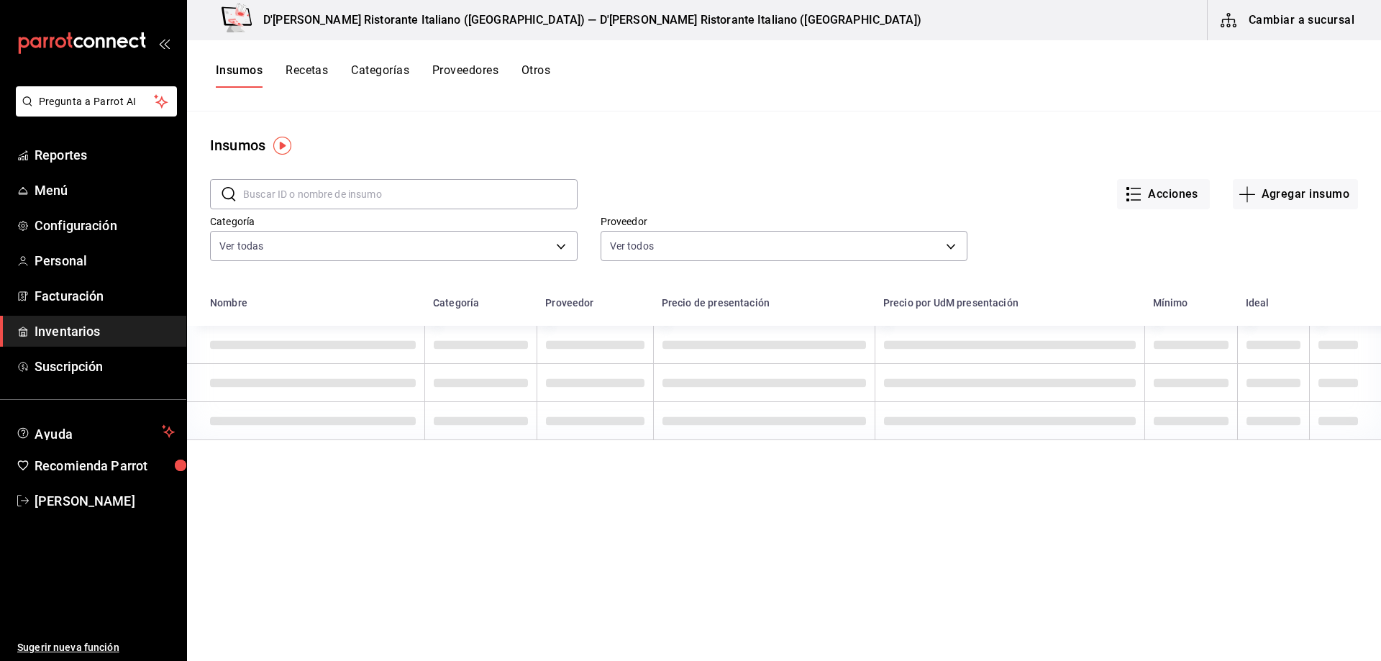
click at [428, 191] on input "text" at bounding box center [410, 194] width 335 height 29
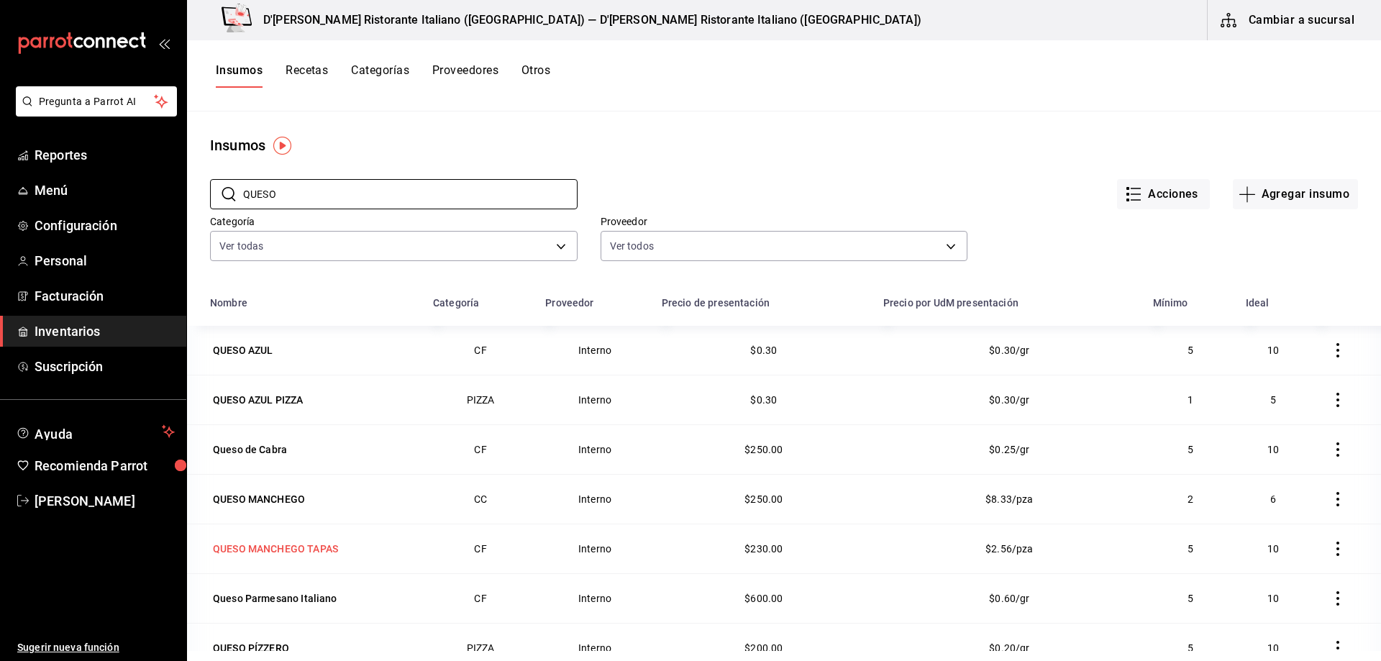
type input "QUESO"
click at [308, 549] on div "QUESO MANCHEGO TAPAS" at bounding box center [275, 549] width 125 height 14
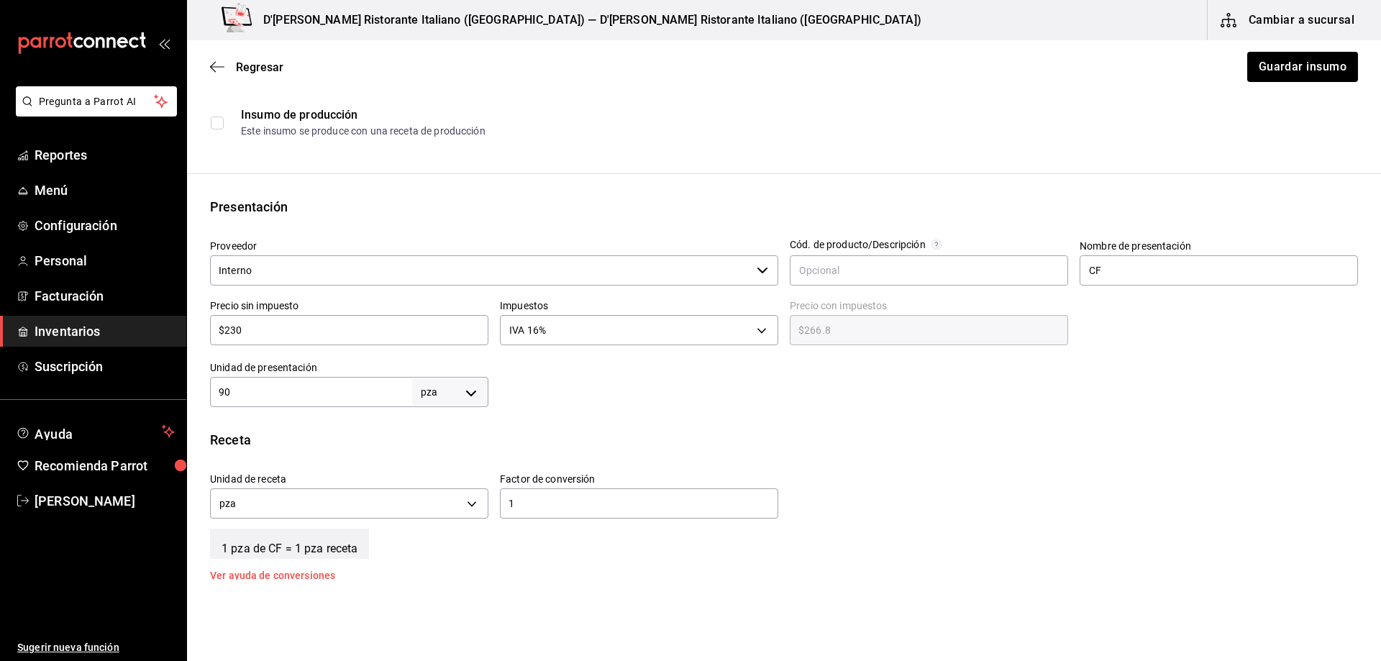
scroll to position [216, 0]
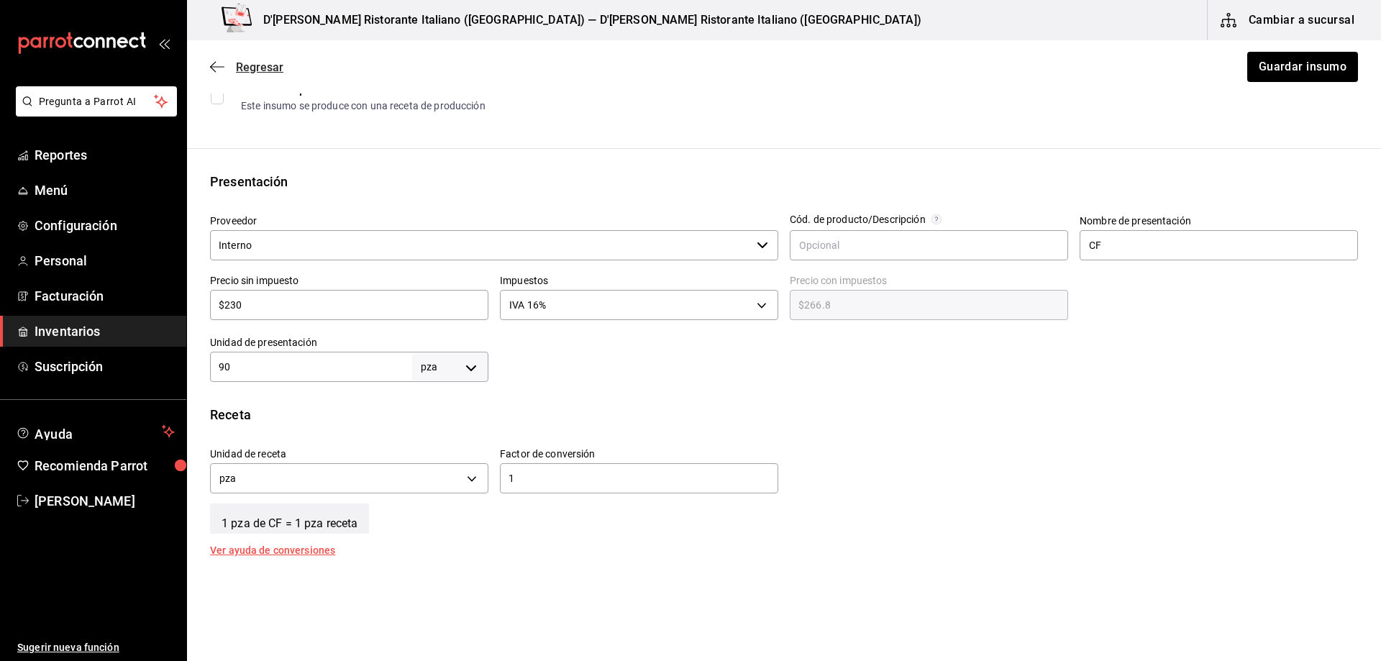
click at [263, 61] on span "Regresar" at bounding box center [259, 67] width 47 height 14
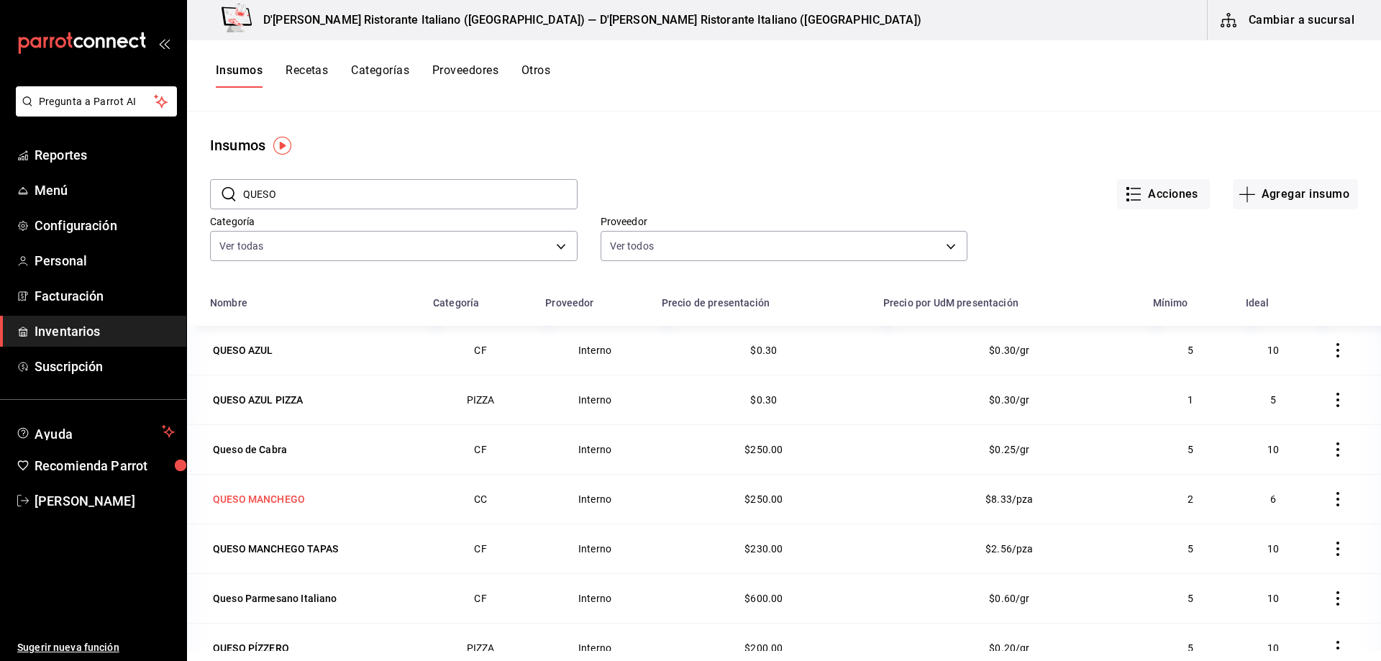
click at [282, 499] on div "QUESO MANCHEGO" at bounding box center [259, 499] width 92 height 14
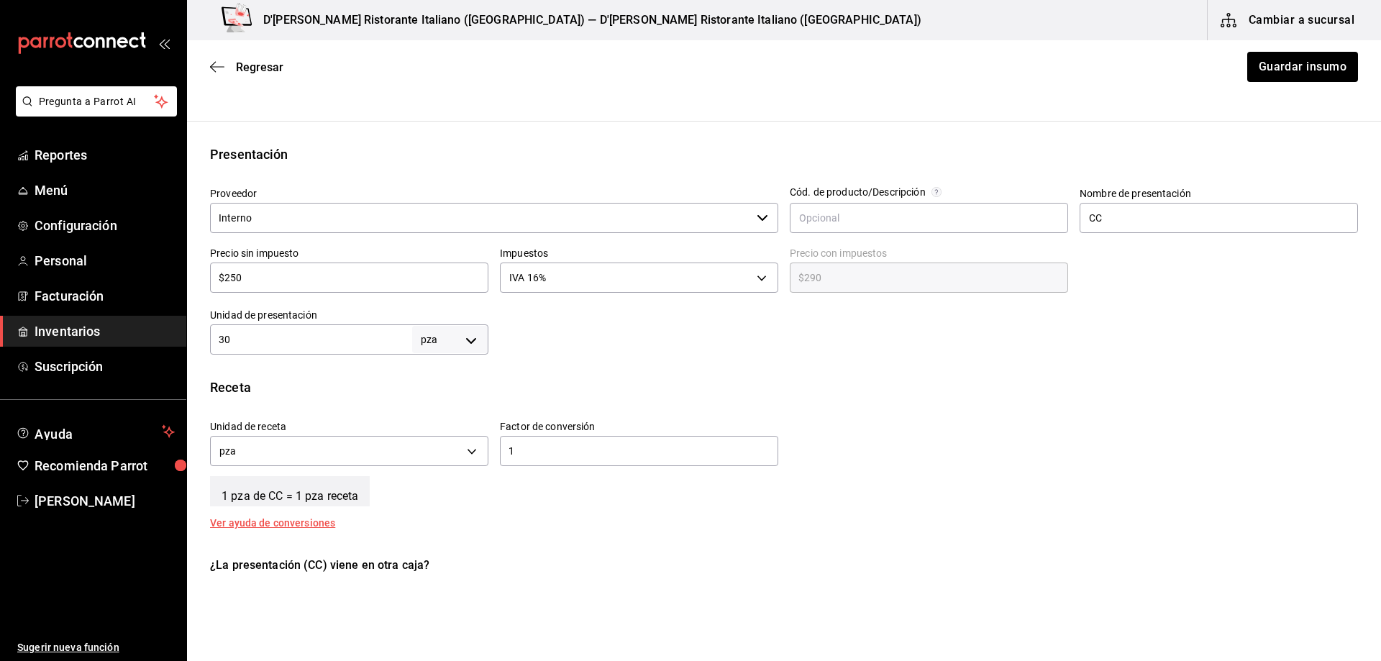
scroll to position [167, 0]
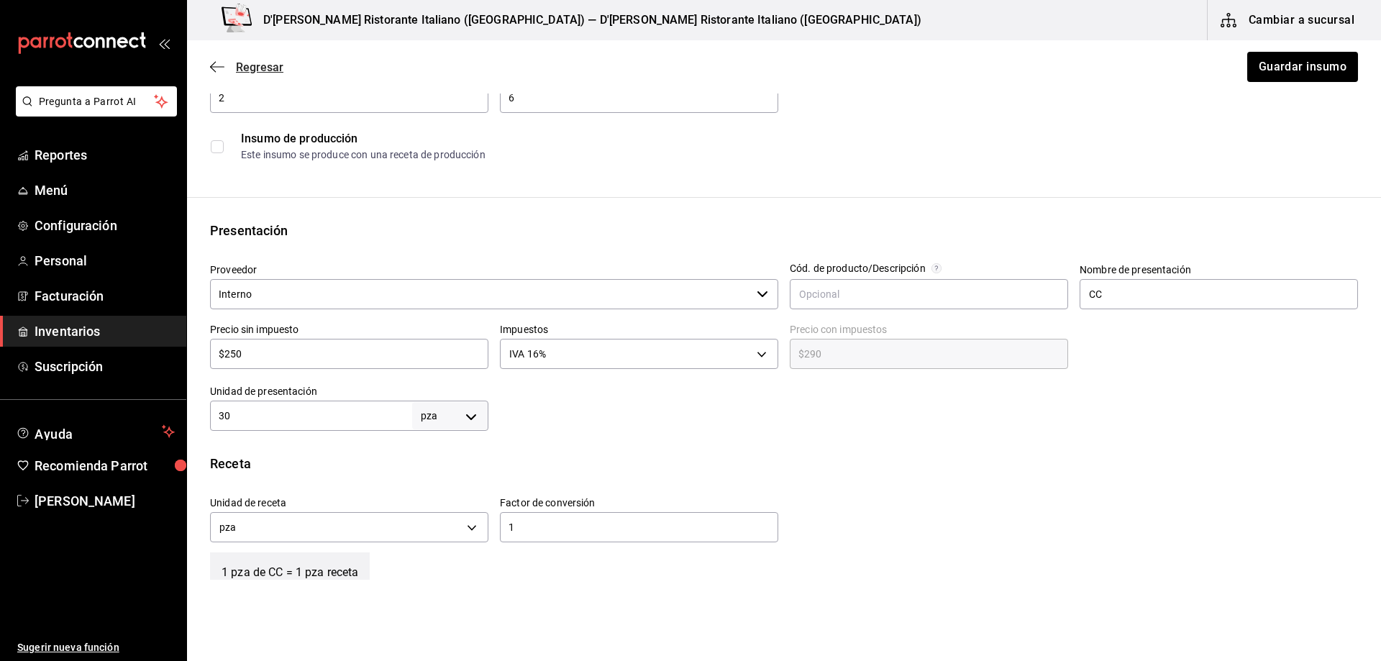
click at [248, 68] on span "Regresar" at bounding box center [259, 67] width 47 height 14
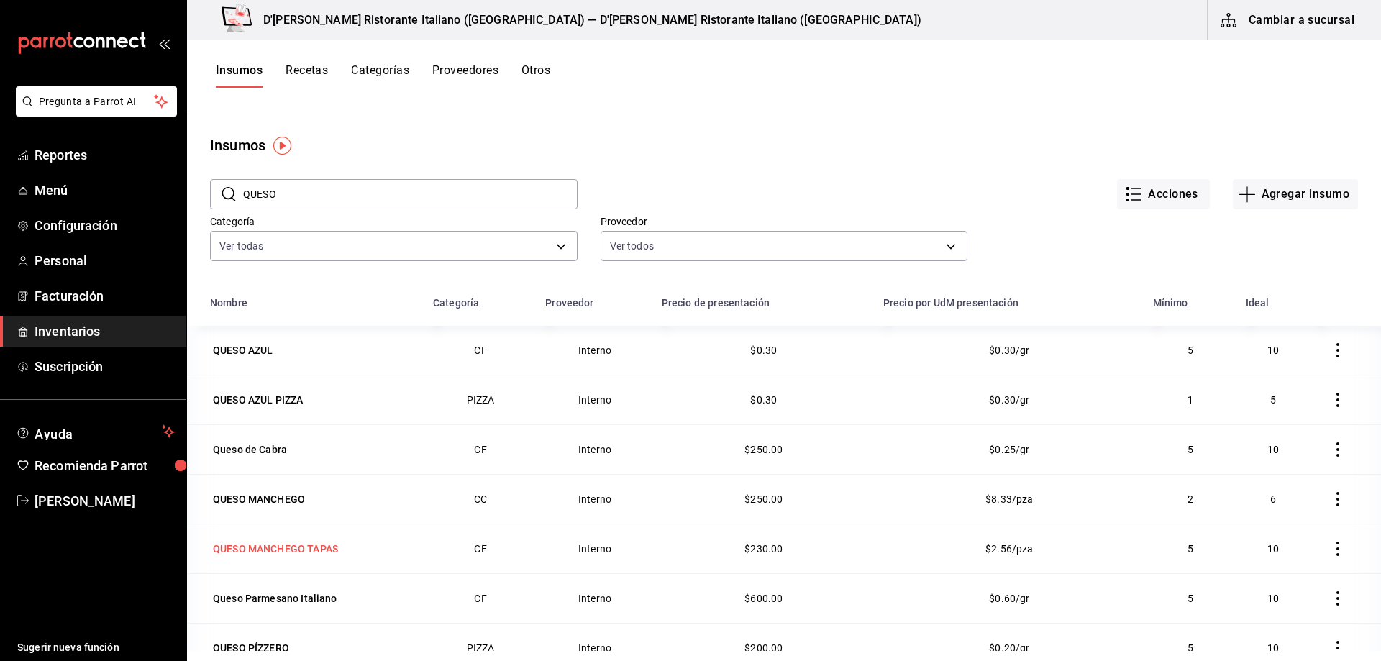
click at [317, 545] on div "QUESO MANCHEGO TAPAS" at bounding box center [275, 549] width 125 height 14
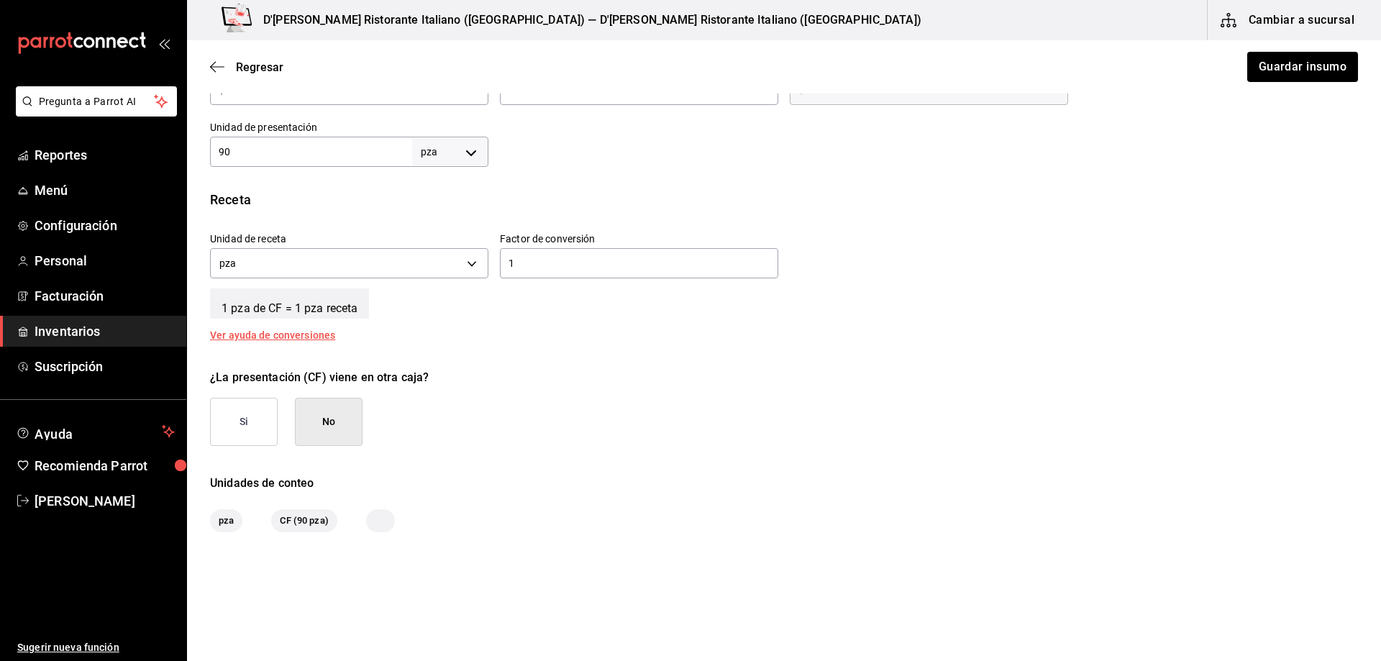
scroll to position [432, 0]
click at [253, 412] on button "Si" at bounding box center [244, 421] width 68 height 48
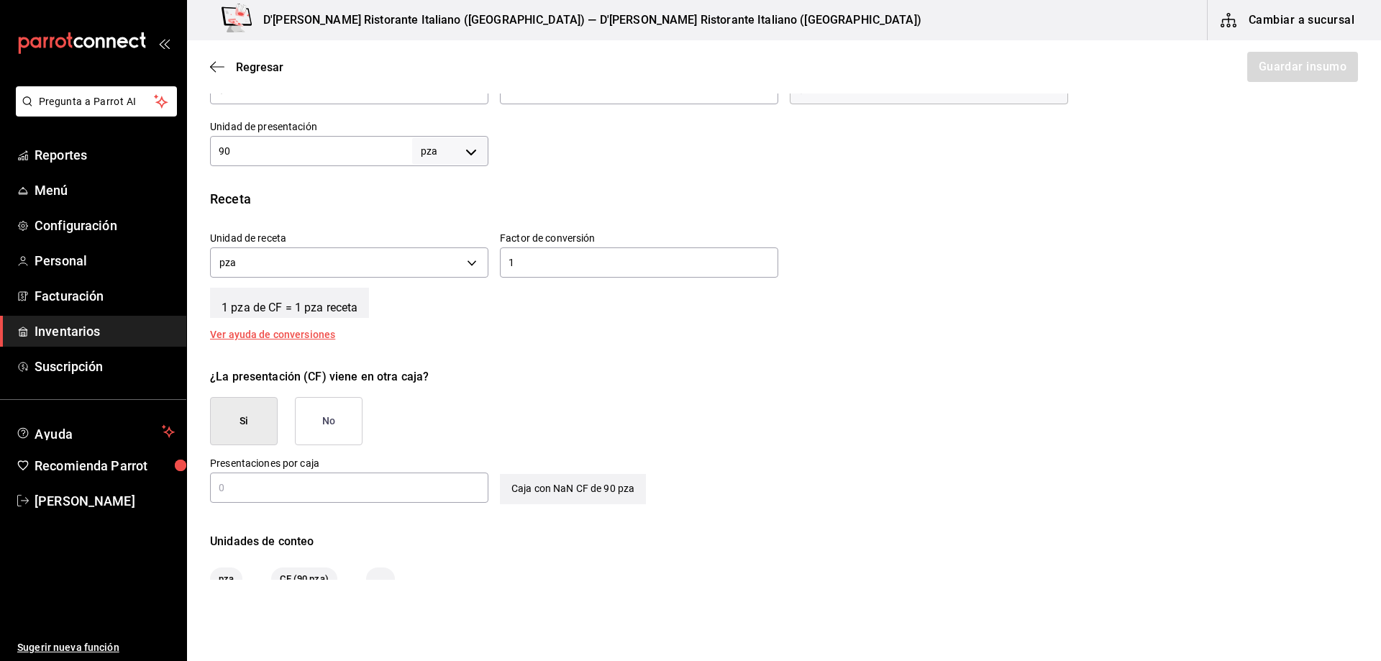
click at [296, 487] on input "text" at bounding box center [349, 487] width 278 height 17
type input "1"
click at [518, 417] on div "¿La presentación (CF) viene en otra caja? Si No" at bounding box center [779, 401] width 1160 height 88
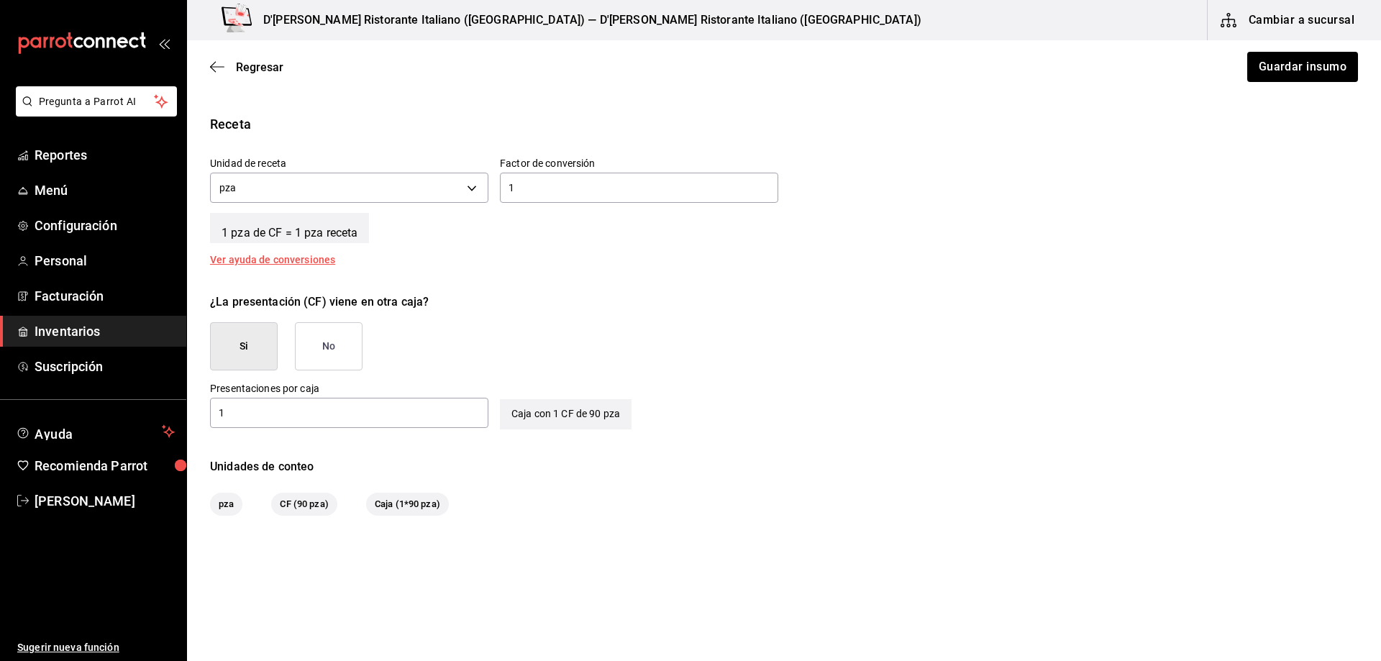
scroll to position [527, 0]
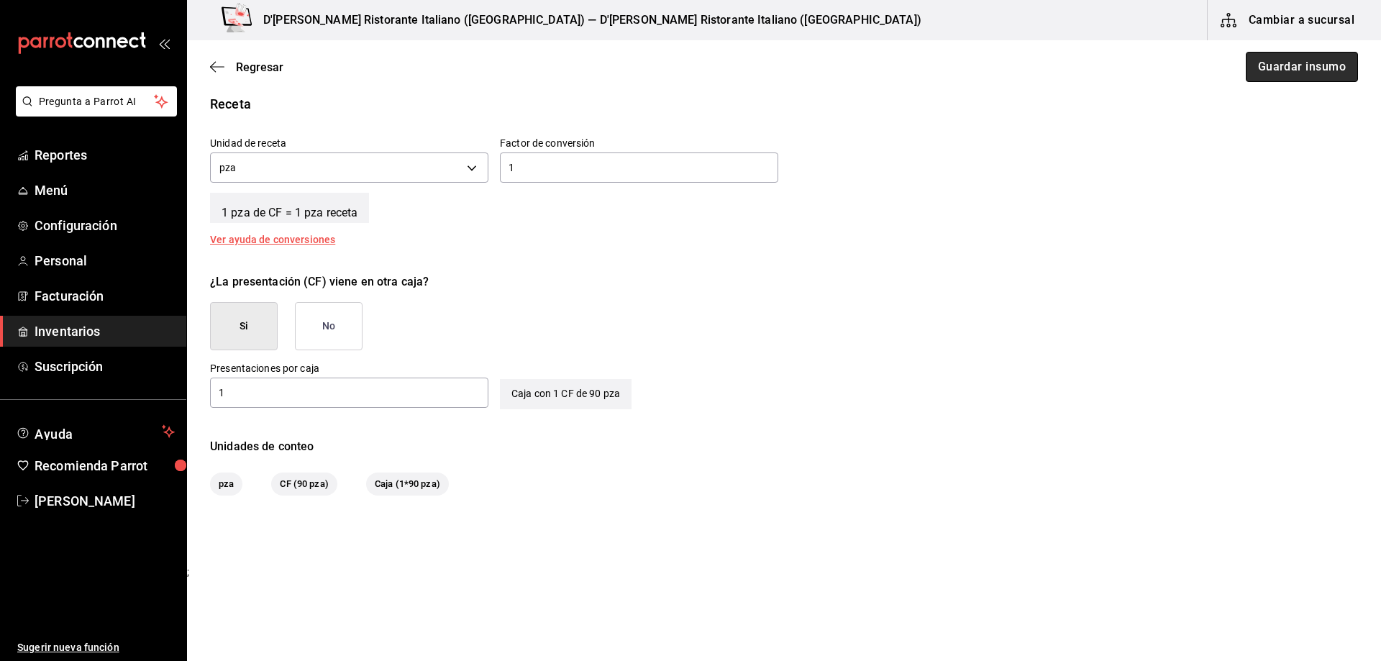
click at [1272, 71] on button "Guardar insumo" at bounding box center [1302, 67] width 112 height 30
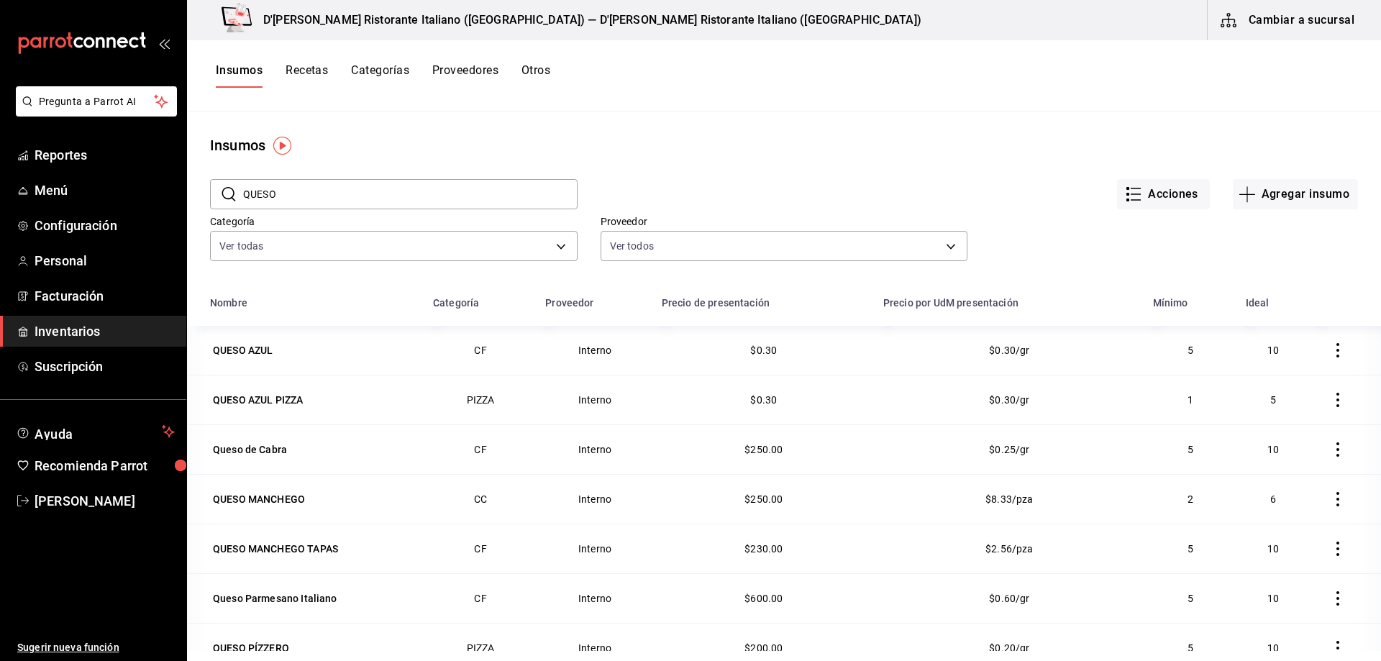
click at [301, 68] on button "Recetas" at bounding box center [307, 75] width 42 height 24
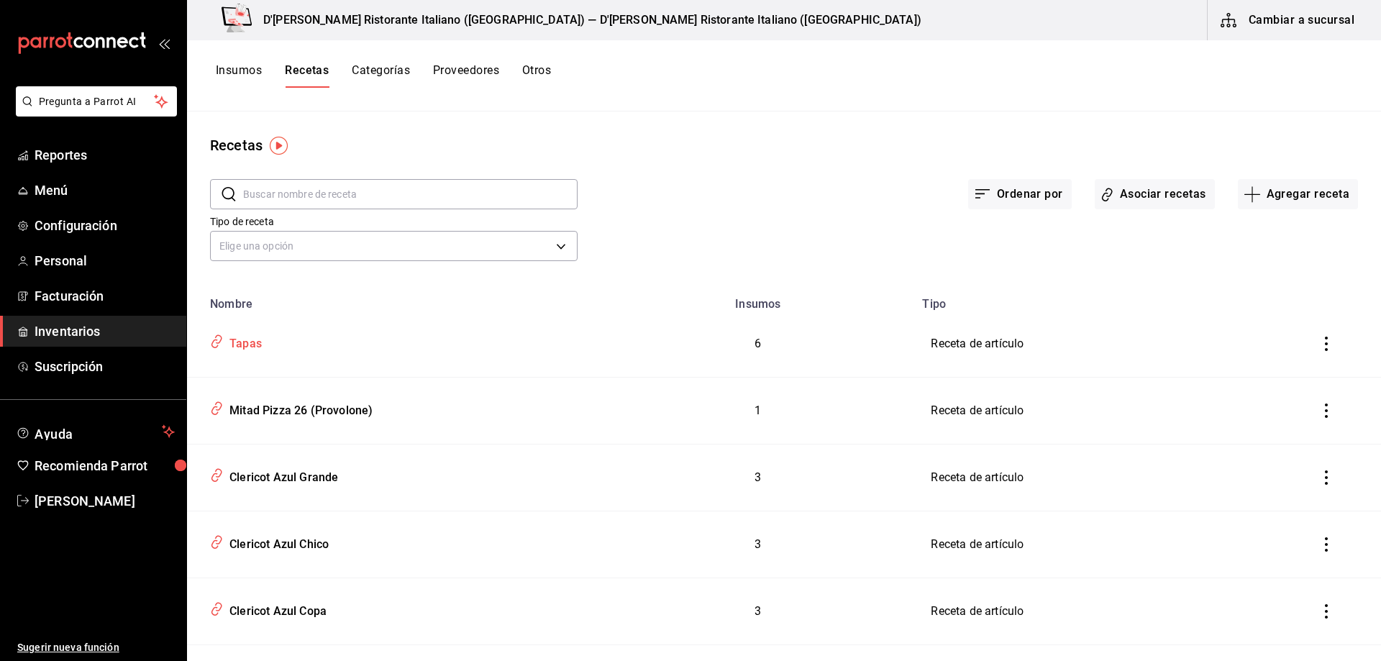
click at [245, 342] on div "Tapas" at bounding box center [243, 341] width 38 height 22
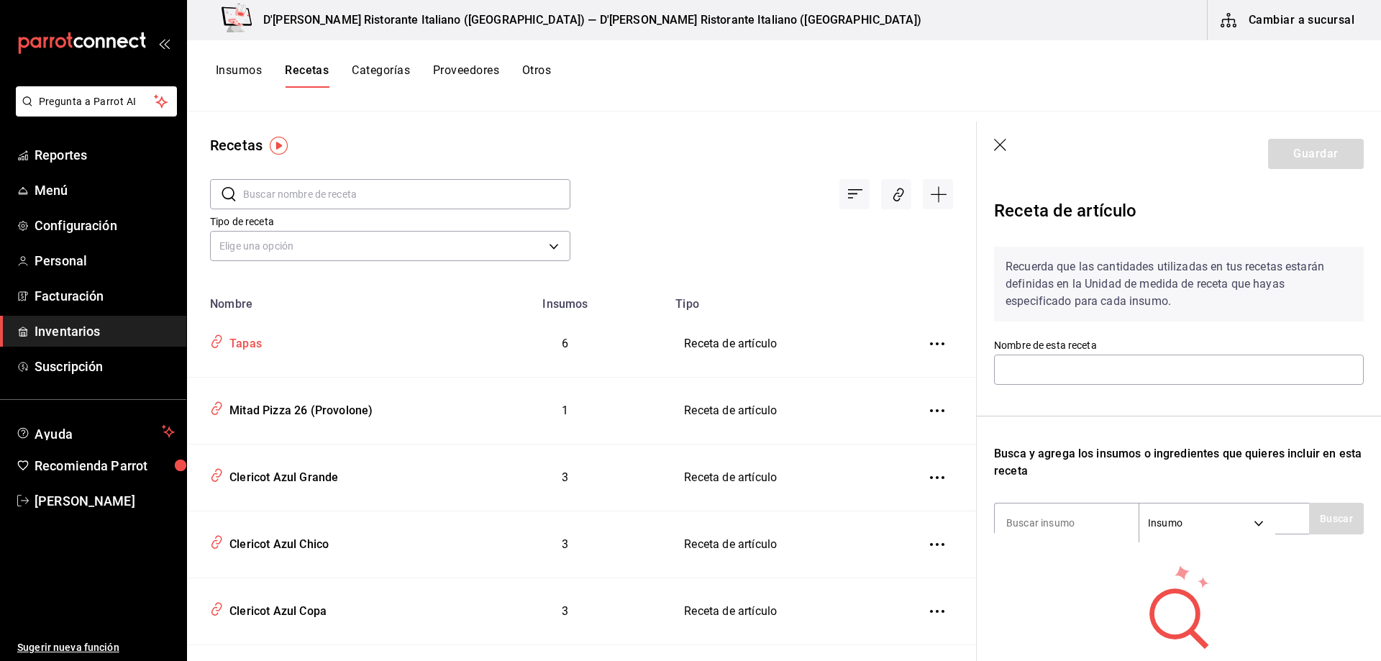
type input "Tapas"
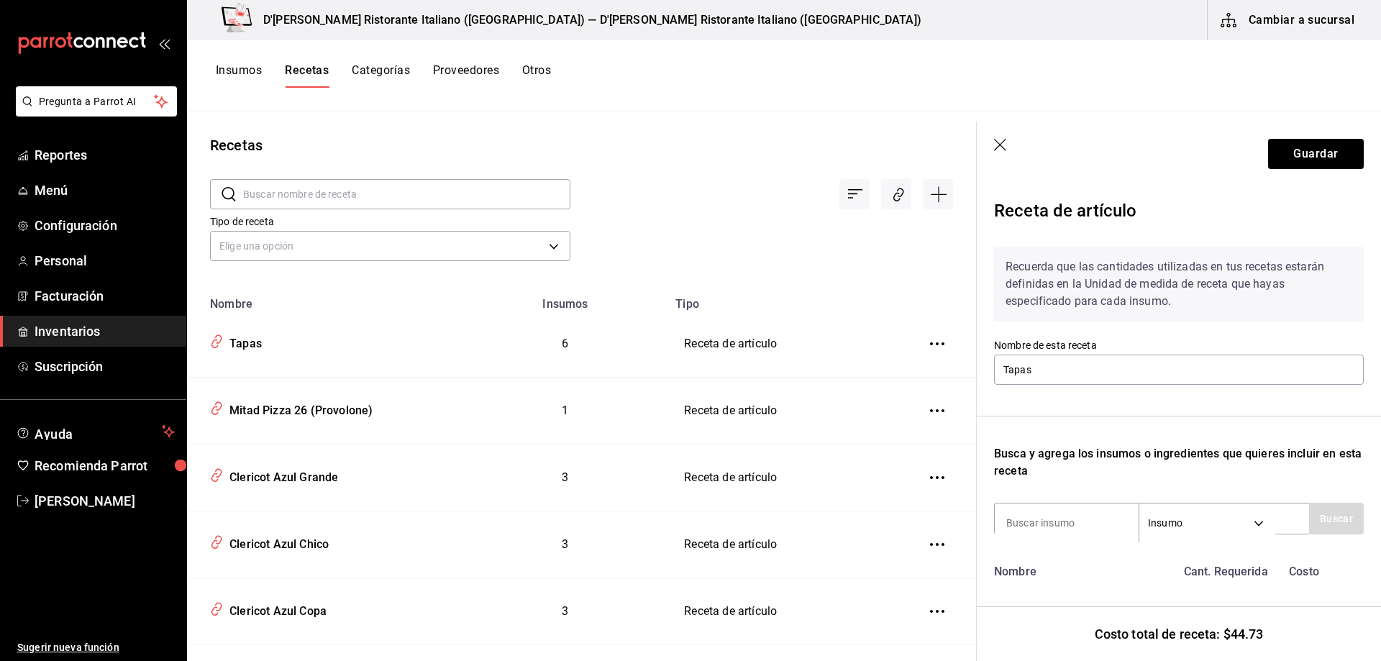
scroll to position [144, 0]
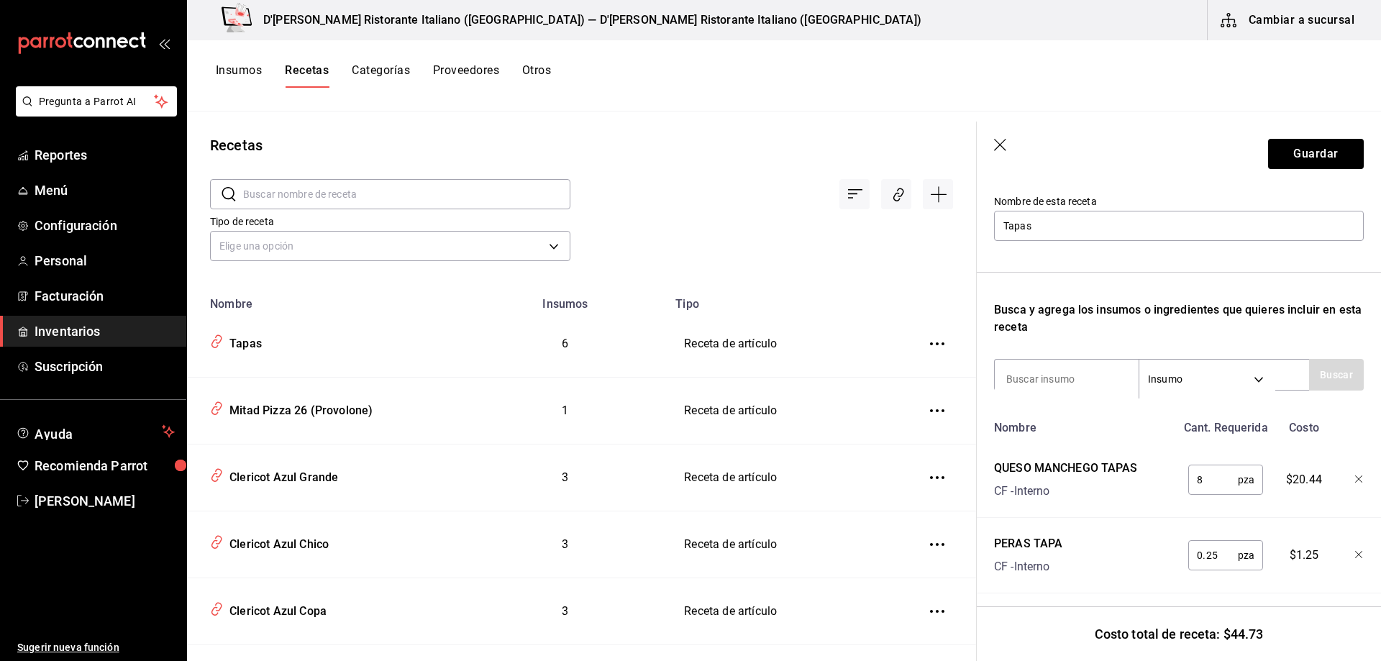
click at [714, 178] on div at bounding box center [762, 182] width 383 height 53
click at [1004, 146] on icon "button" at bounding box center [1001, 146] width 14 height 14
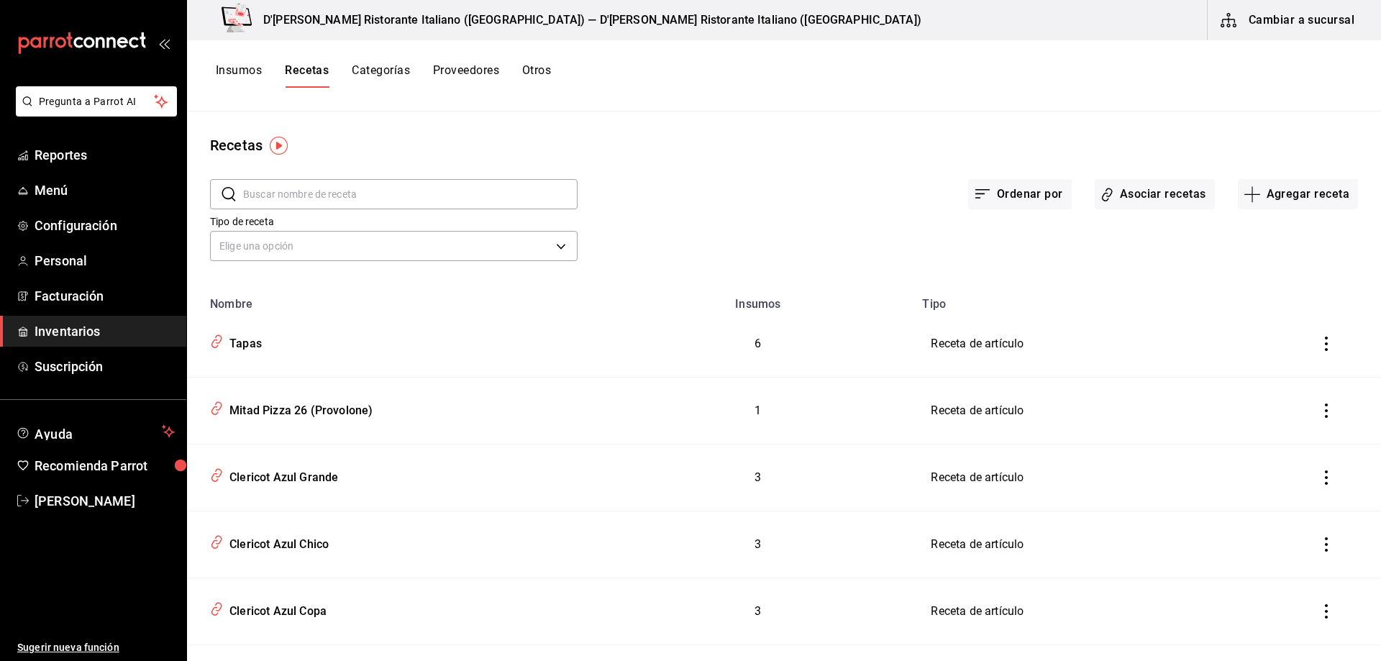
click at [253, 71] on button "Insumos" at bounding box center [239, 75] width 46 height 24
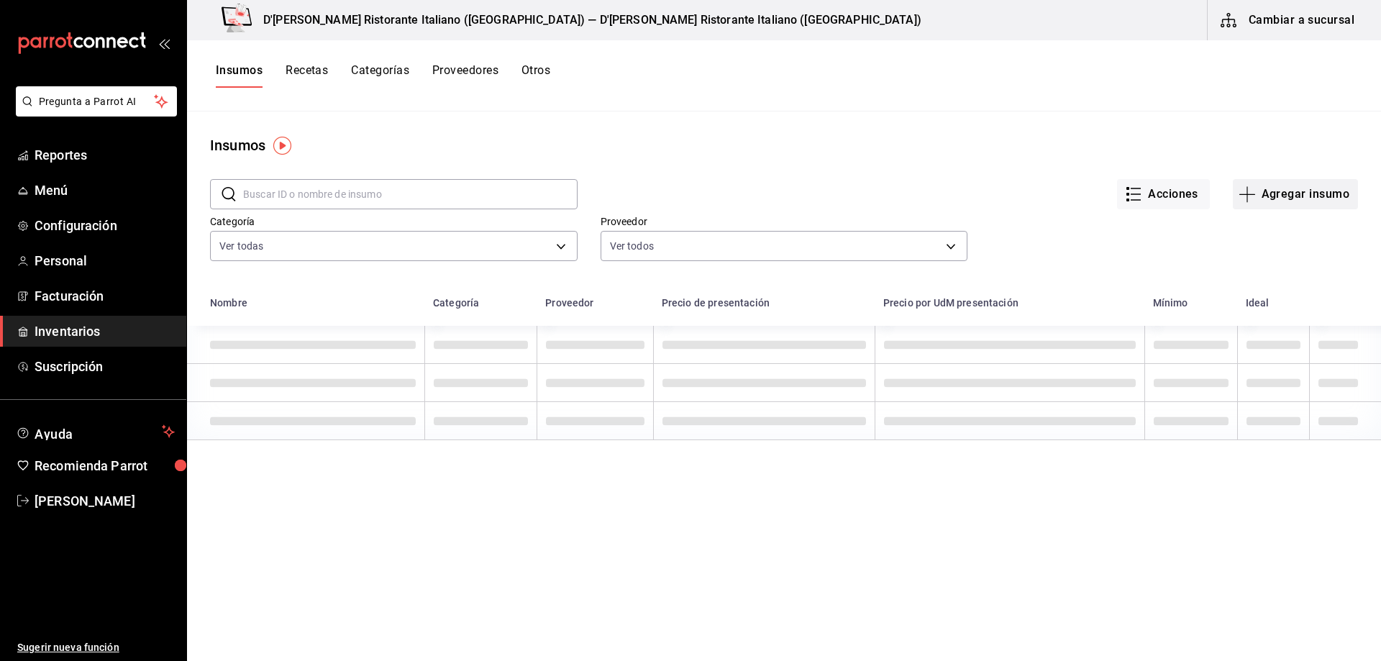
click at [1246, 196] on icon "button" at bounding box center [1247, 194] width 17 height 17
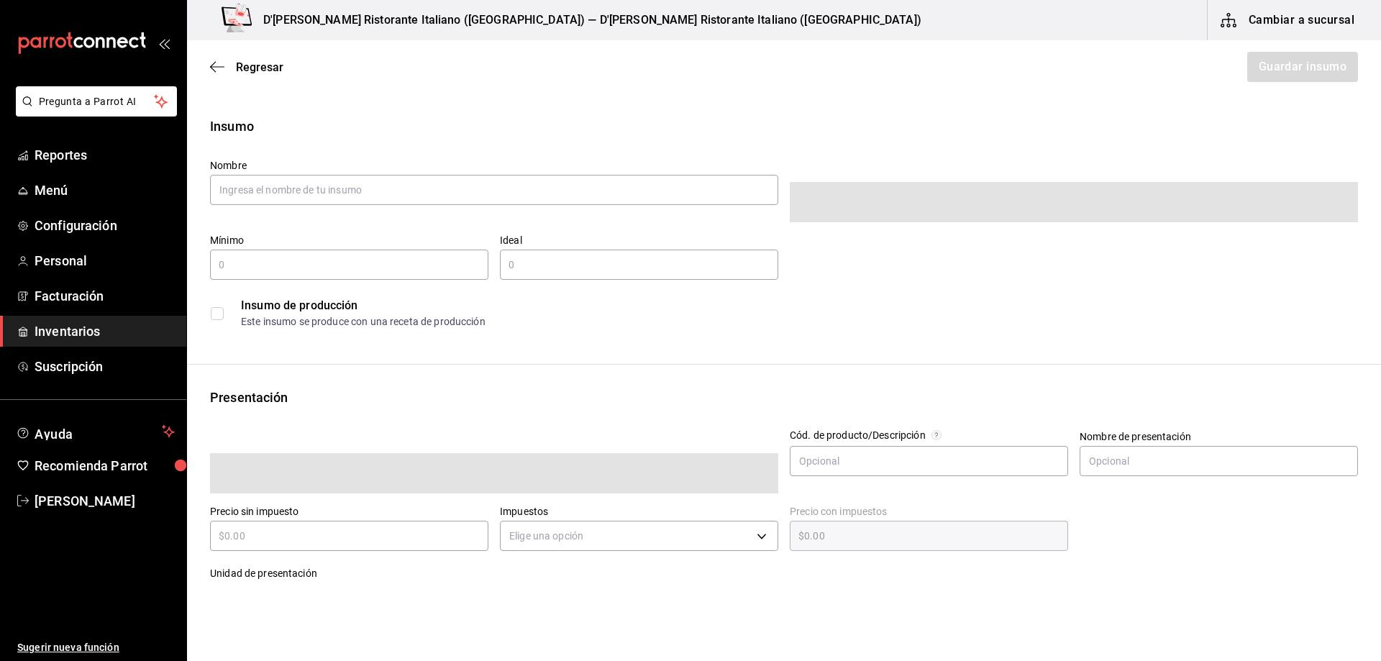
type input "$0.00"
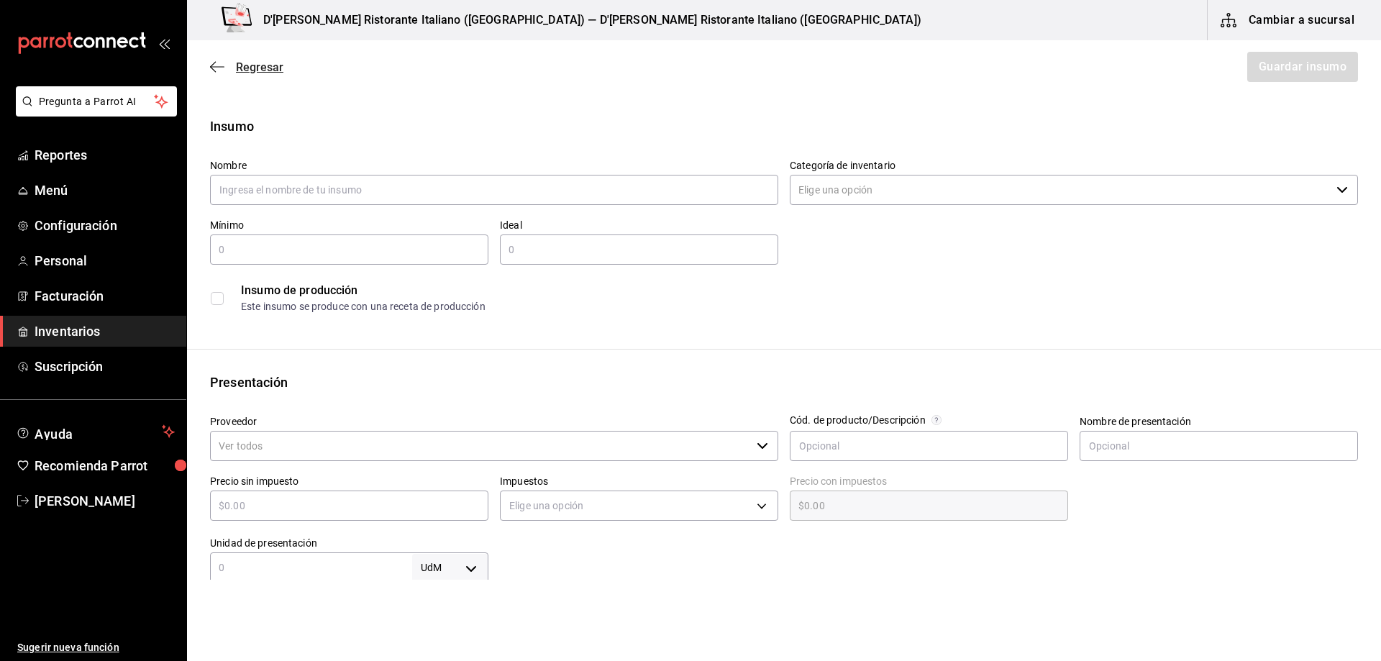
click at [257, 66] on span "Regresar" at bounding box center [259, 67] width 47 height 14
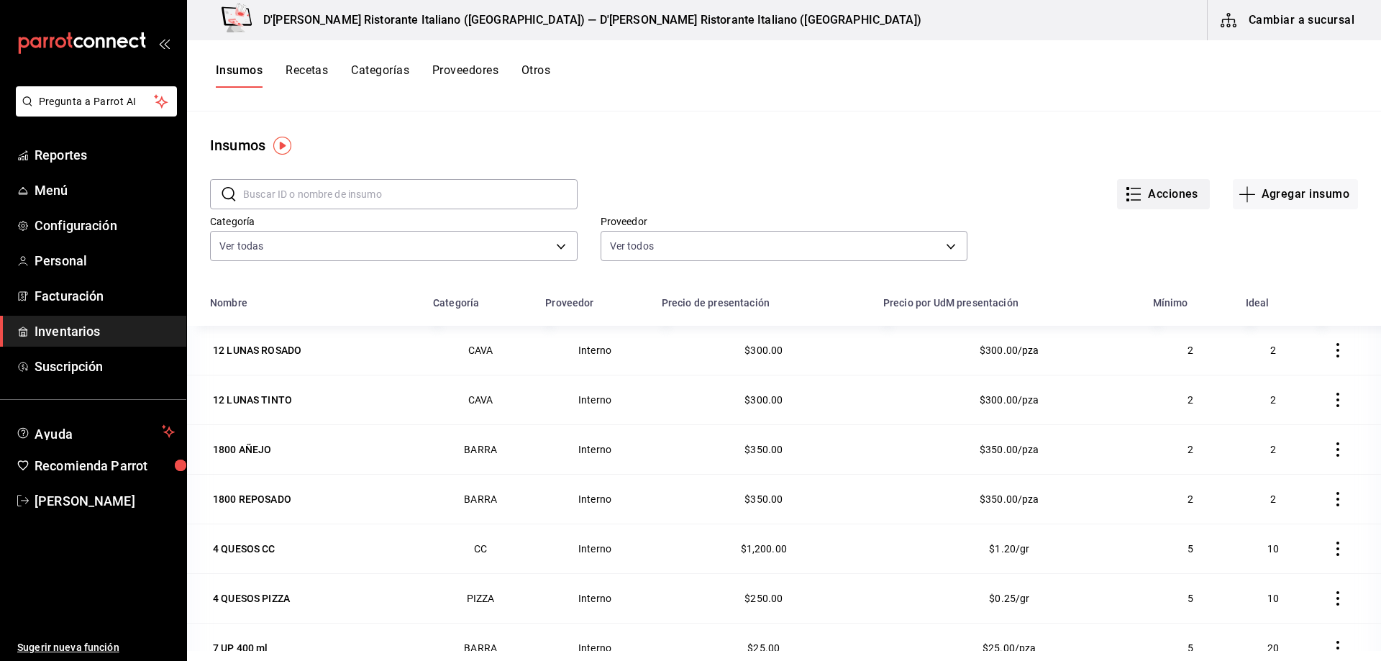
click at [1125, 193] on icon "button" at bounding box center [1133, 194] width 17 height 17
click at [1110, 119] on div at bounding box center [690, 330] width 1381 height 661
click at [1250, 21] on button "Cambiar a sucursal" at bounding box center [1289, 20] width 162 height 40
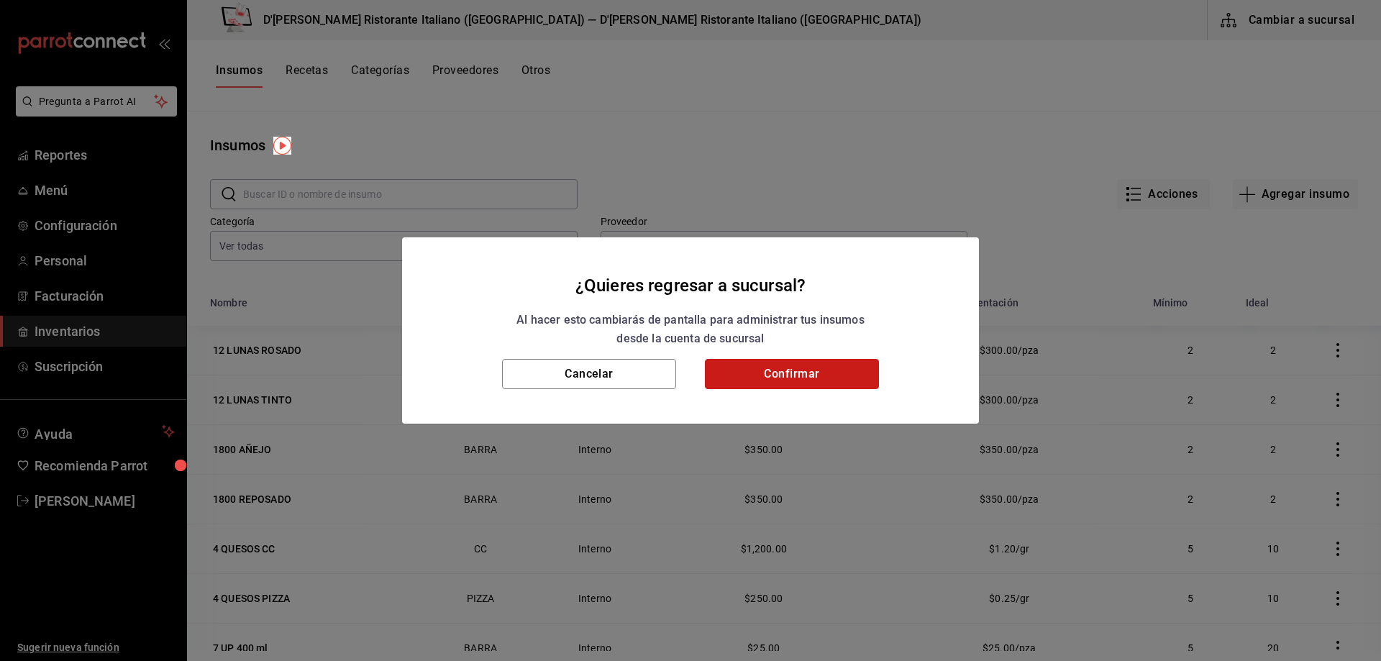
click at [784, 376] on button "Confirmar" at bounding box center [792, 374] width 174 height 30
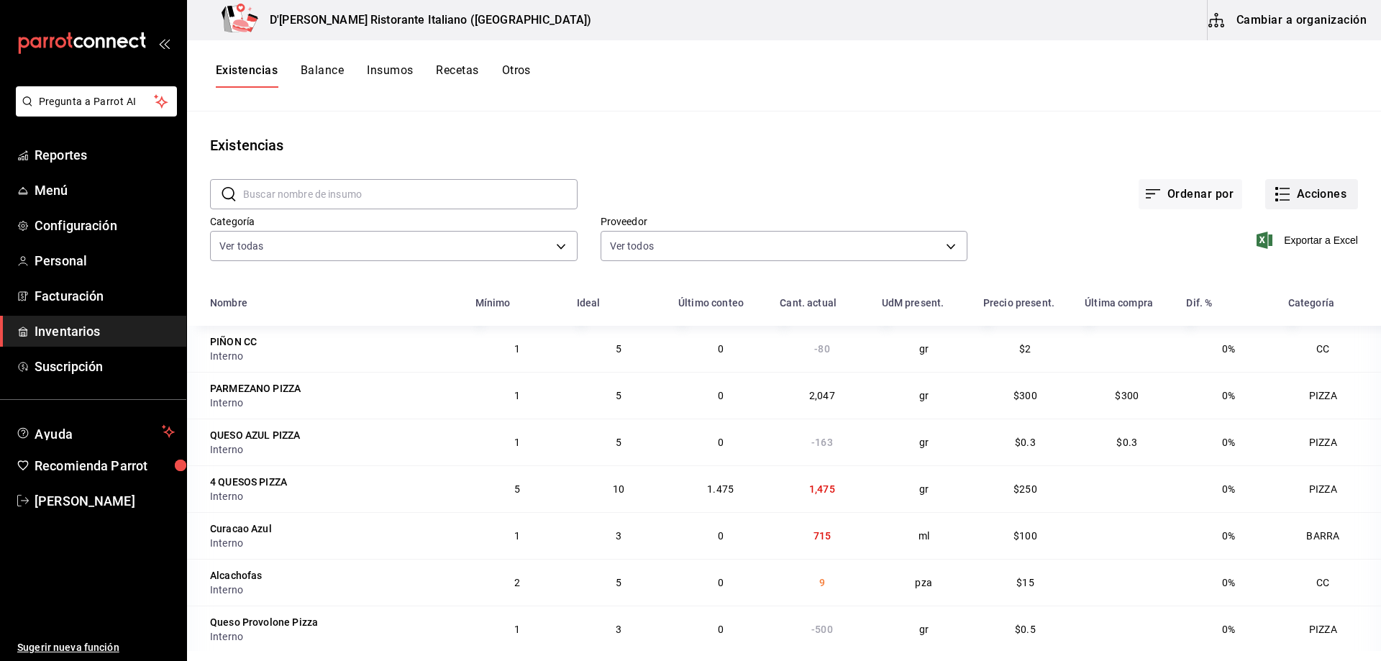
click at [1286, 190] on button "Acciones" at bounding box center [1312, 194] width 93 height 30
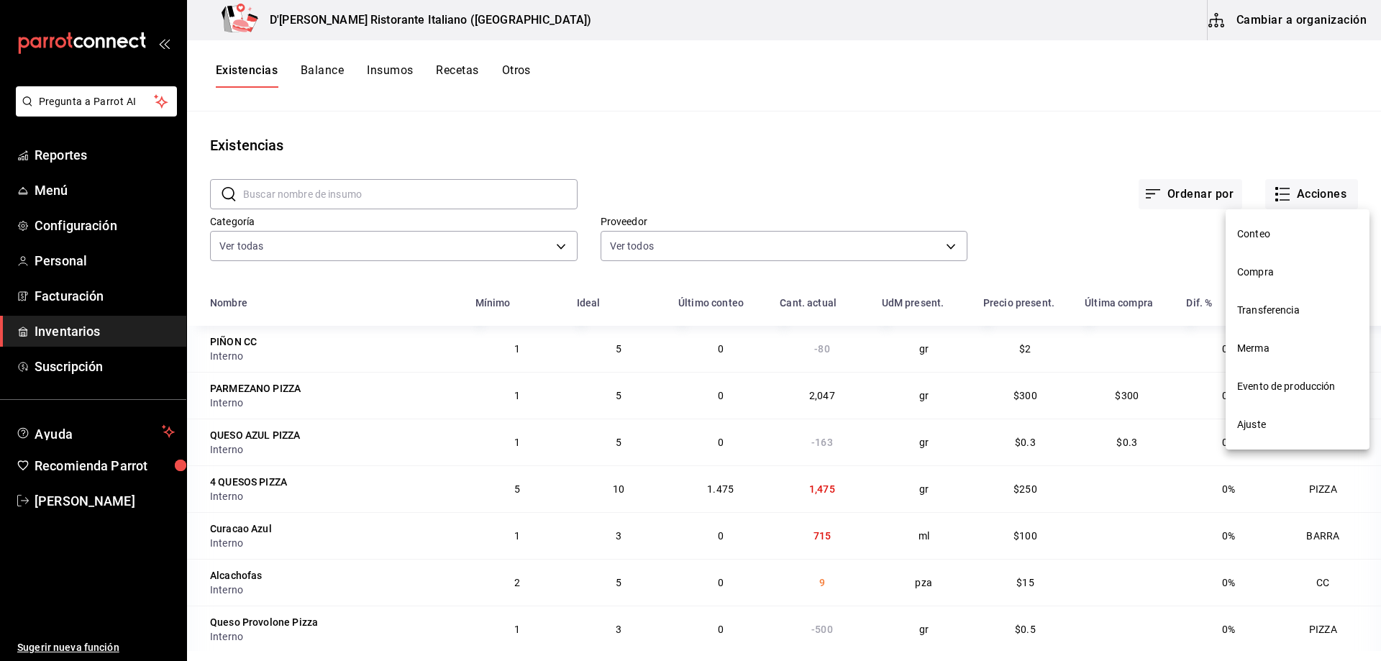
click at [1266, 271] on span "Compra" at bounding box center [1298, 272] width 121 height 15
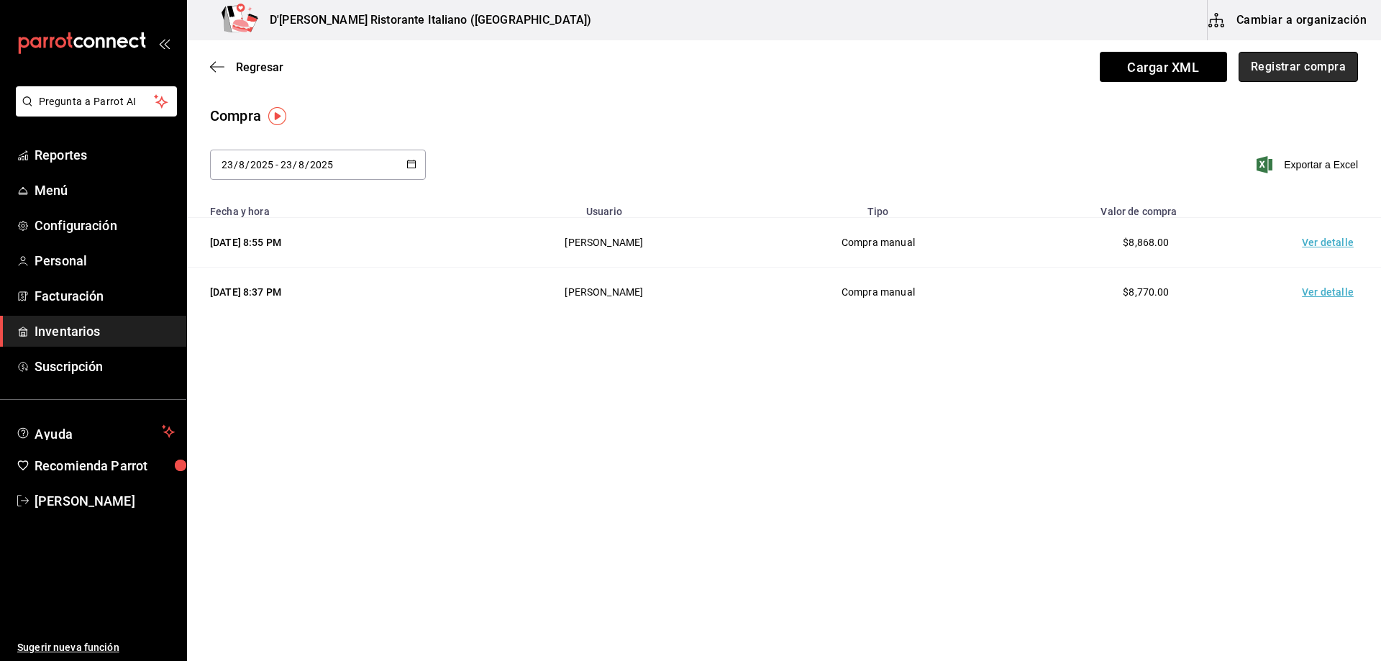
click at [1282, 69] on button "Registrar compra" at bounding box center [1298, 67] width 119 height 30
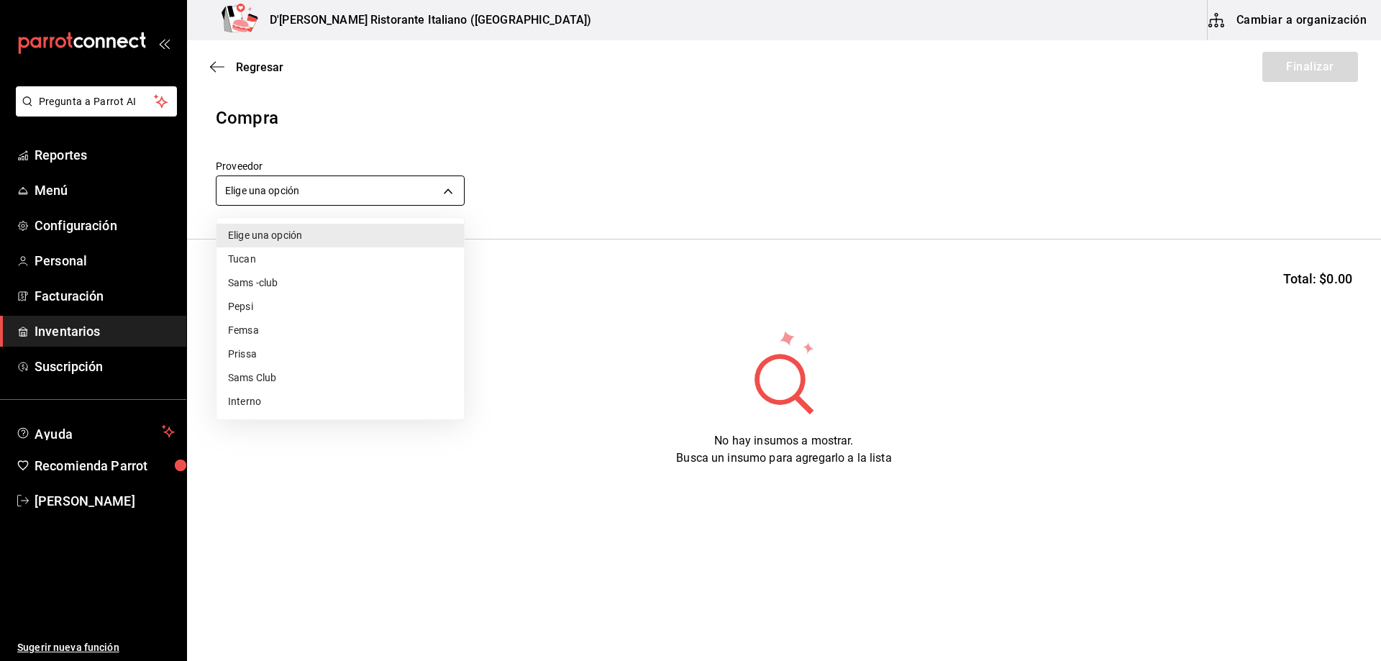
click at [372, 194] on body "Pregunta a Parrot AI Reportes Menú Configuración Personal Facturación Inventari…" at bounding box center [690, 290] width 1381 height 580
click at [265, 399] on li "Interno" at bounding box center [341, 402] width 248 height 24
type input "c6a919a6-4d7b-41a0-912d-64ff516ea06c"
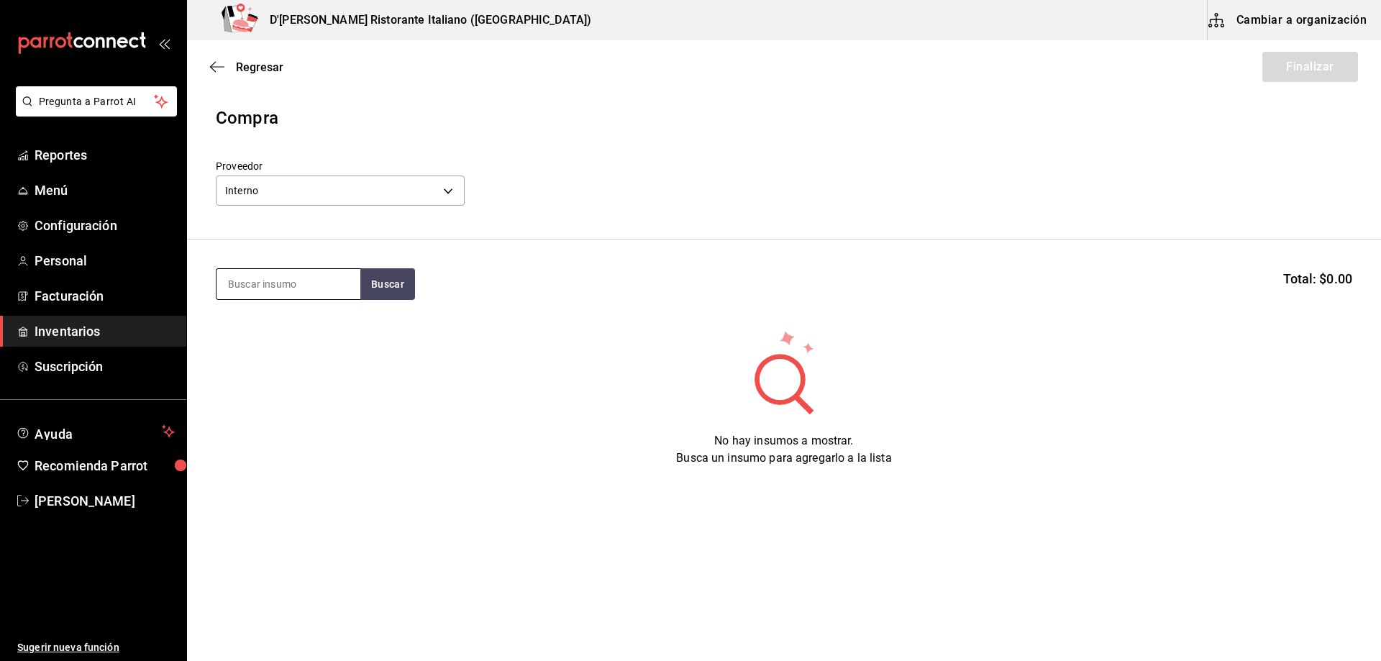
click at [301, 281] on input at bounding box center [289, 284] width 144 height 30
type input "QUESO"
click at [391, 286] on button "Buscar" at bounding box center [387, 284] width 55 height 32
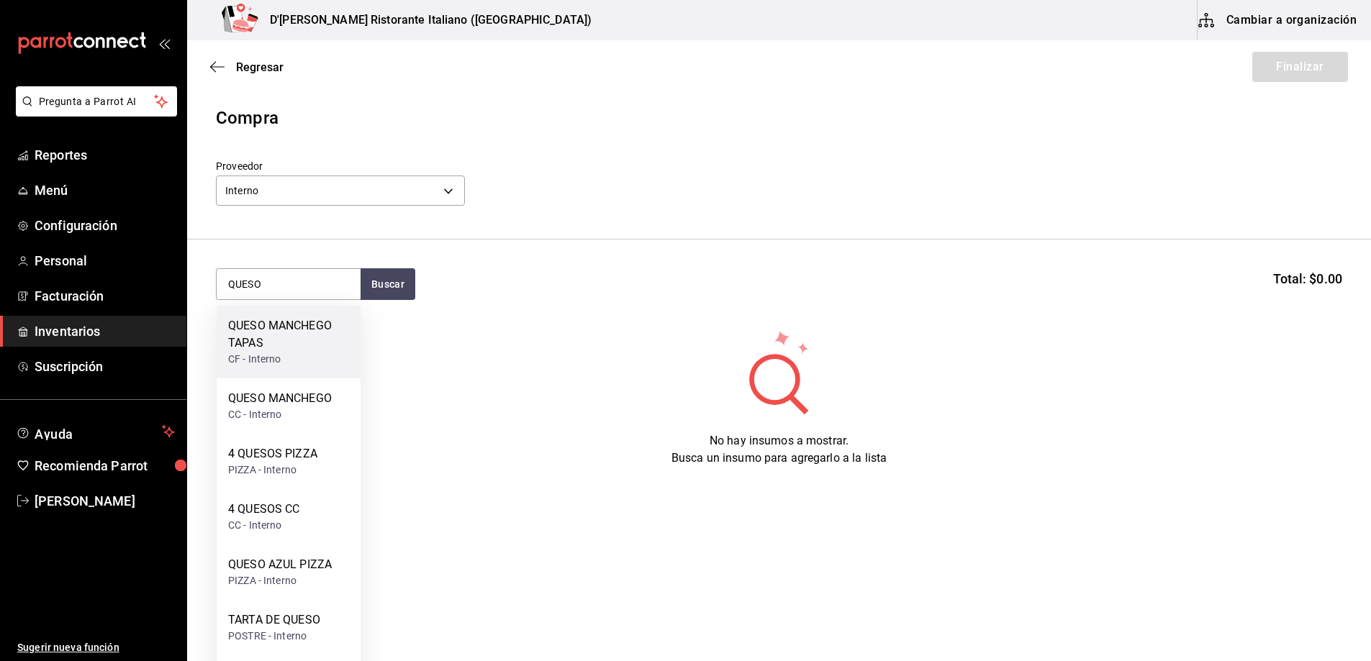
click at [235, 330] on div "QUESO MANCHEGO TAPAS" at bounding box center [288, 334] width 121 height 35
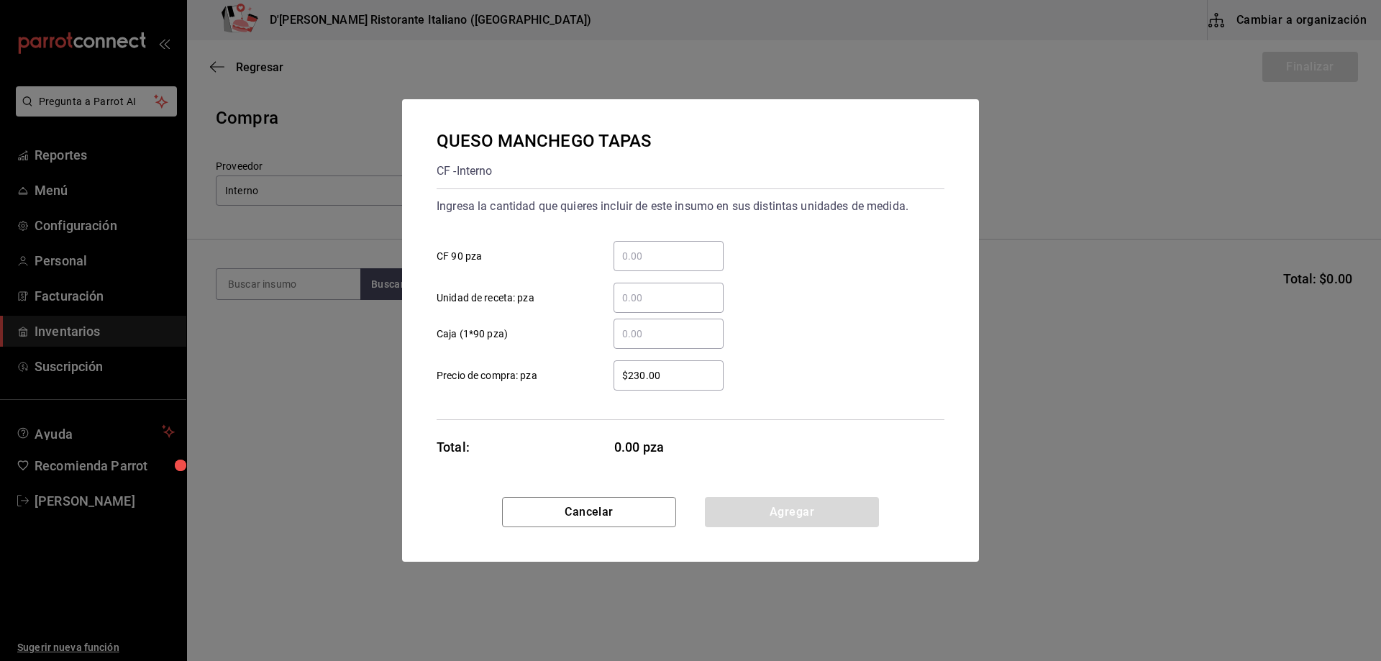
click at [648, 255] on input "​ CF 90 pza" at bounding box center [669, 256] width 110 height 17
type input "1"
click at [883, 303] on div "​ Unidad de receta: pza" at bounding box center [684, 292] width 519 height 42
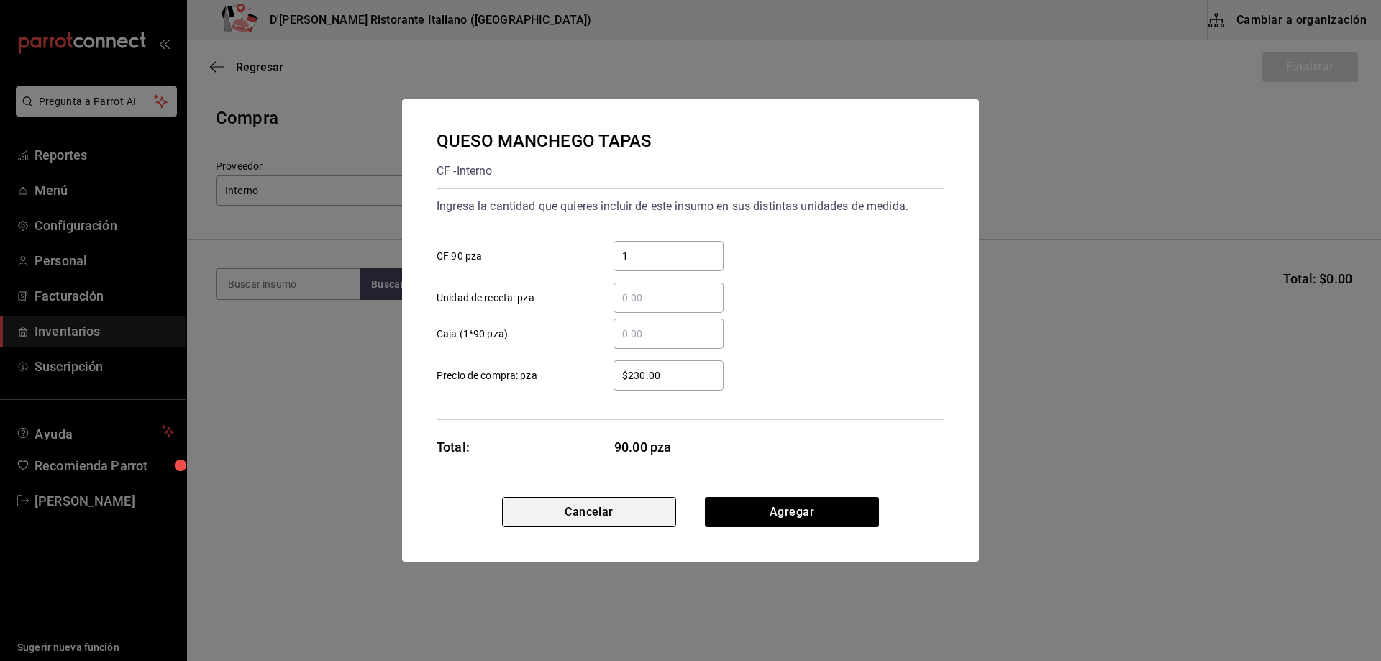
click at [607, 515] on button "Cancelar" at bounding box center [589, 512] width 174 height 30
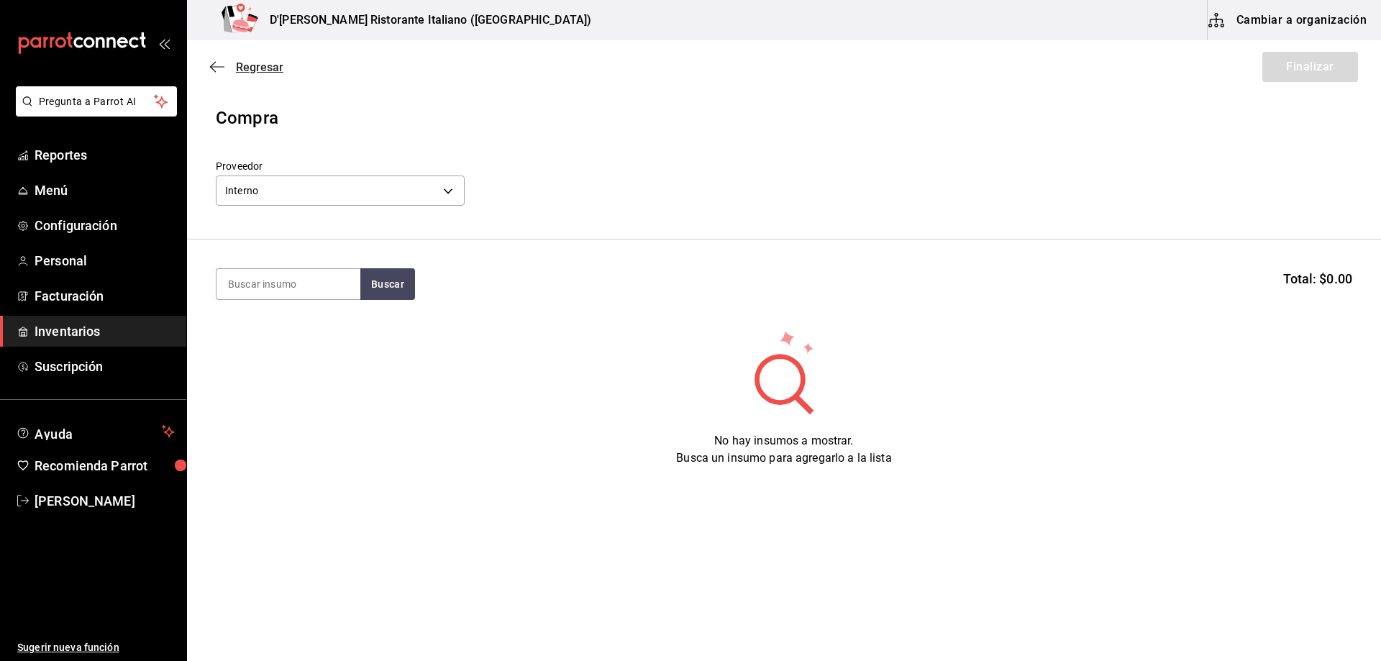
click at [251, 69] on span "Regresar" at bounding box center [259, 67] width 47 height 14
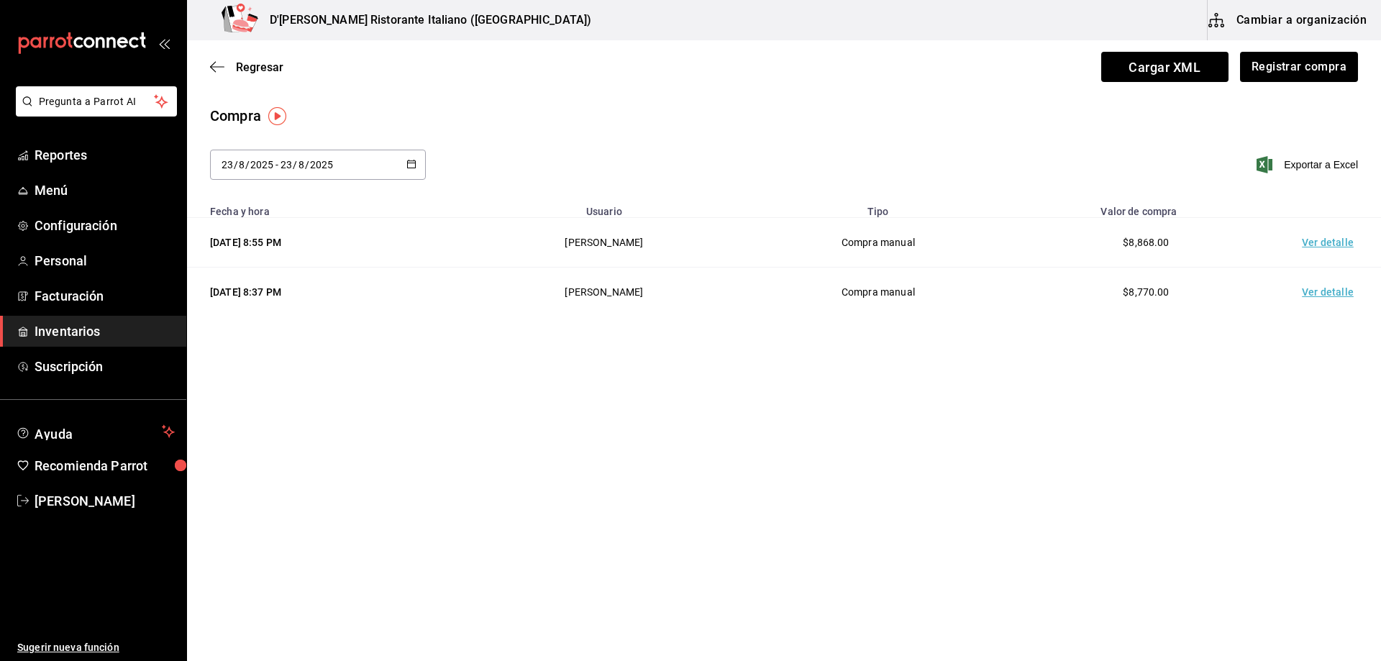
click at [251, 69] on span "Regresar" at bounding box center [259, 67] width 47 height 14
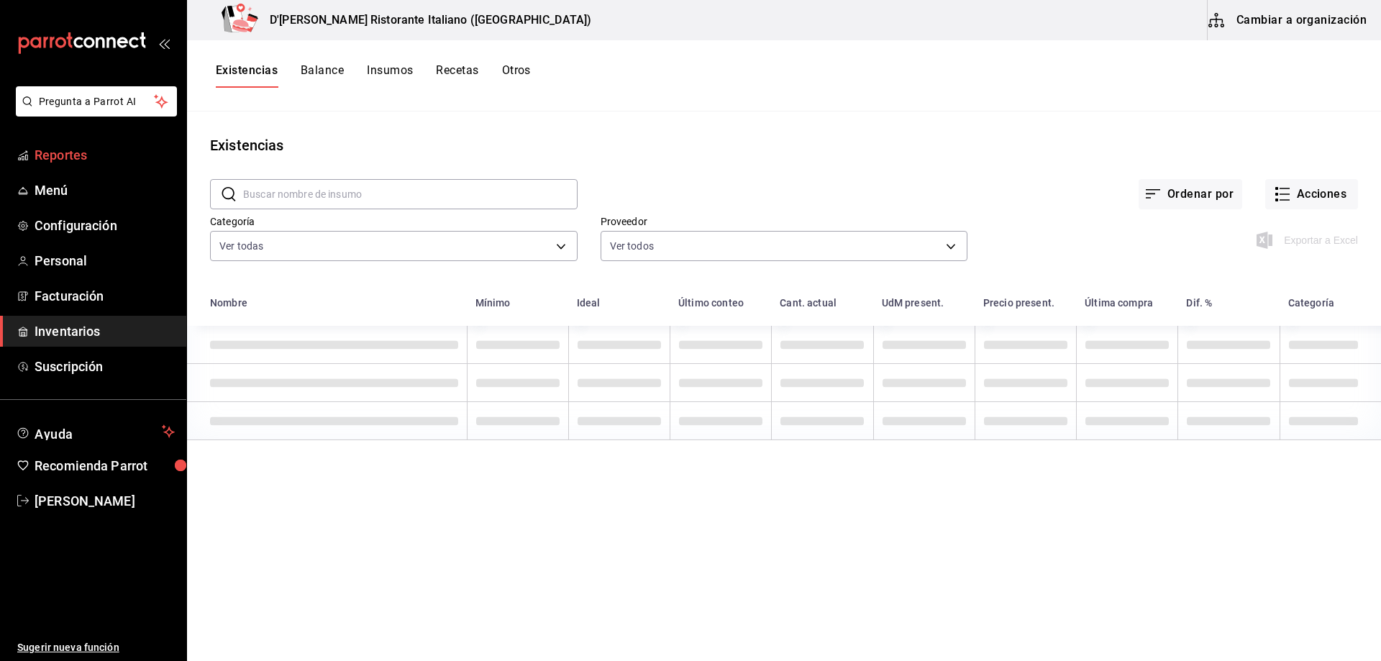
click at [78, 150] on span "Reportes" at bounding box center [105, 154] width 140 height 19
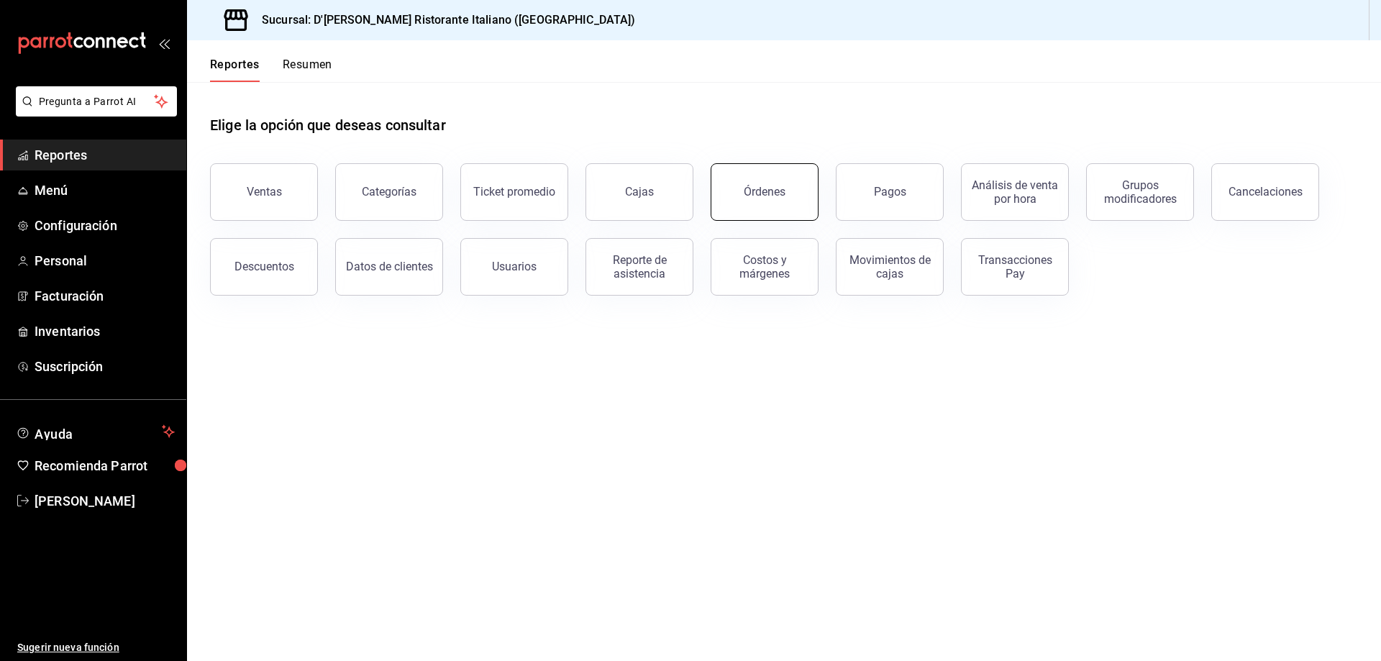
click at [745, 177] on button "Órdenes" at bounding box center [765, 192] width 108 height 58
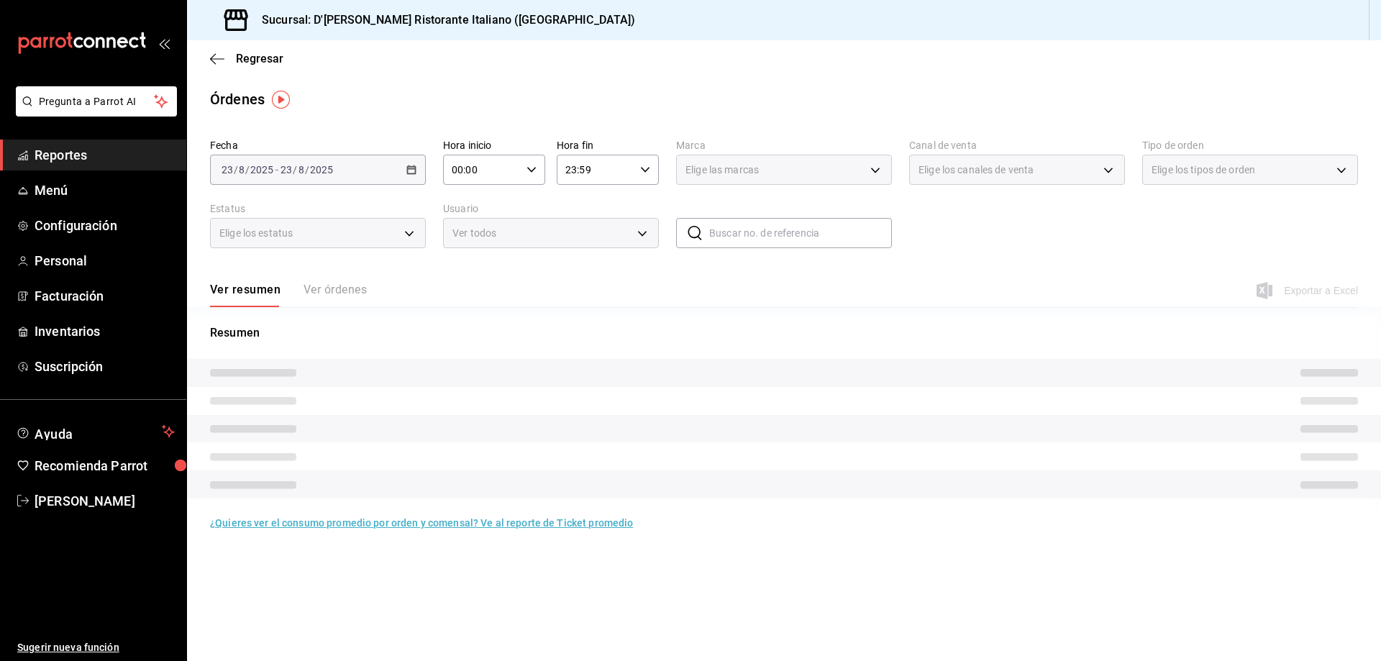
click at [334, 287] on button "Ver órdenes" at bounding box center [335, 295] width 63 height 24
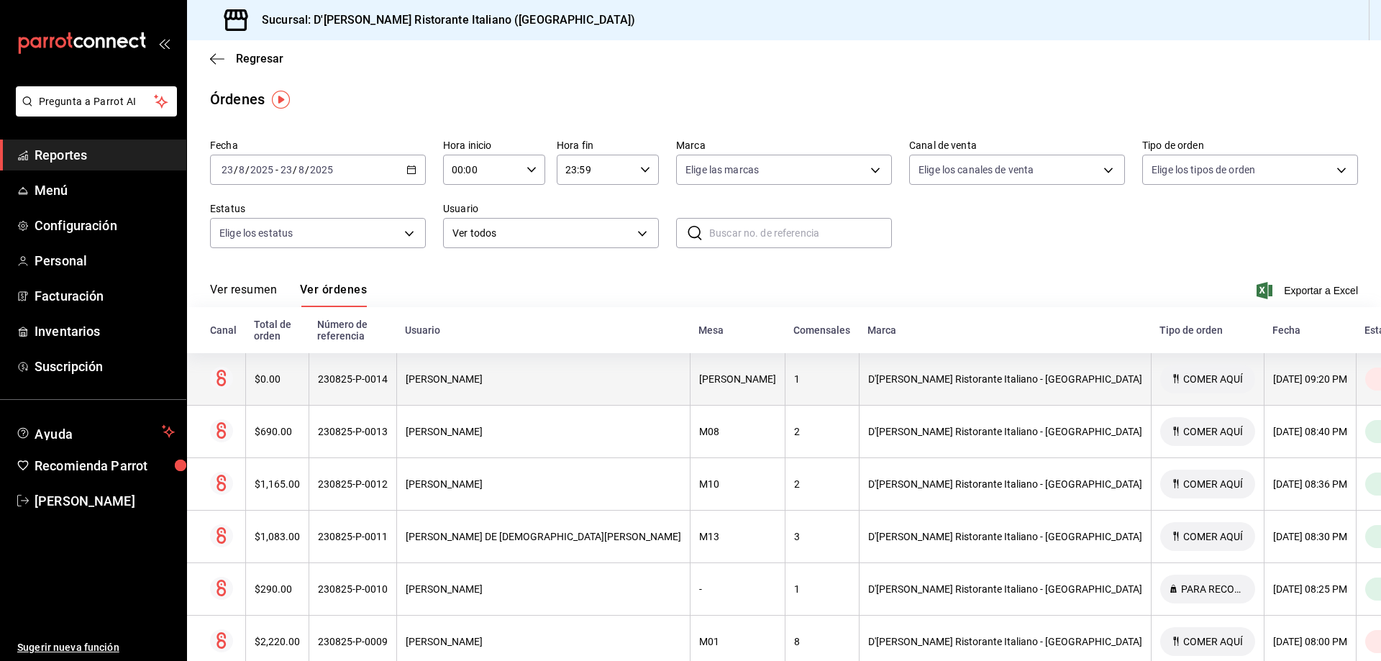
click at [623, 373] on div "[PERSON_NAME]" at bounding box center [544, 379] width 276 height 12
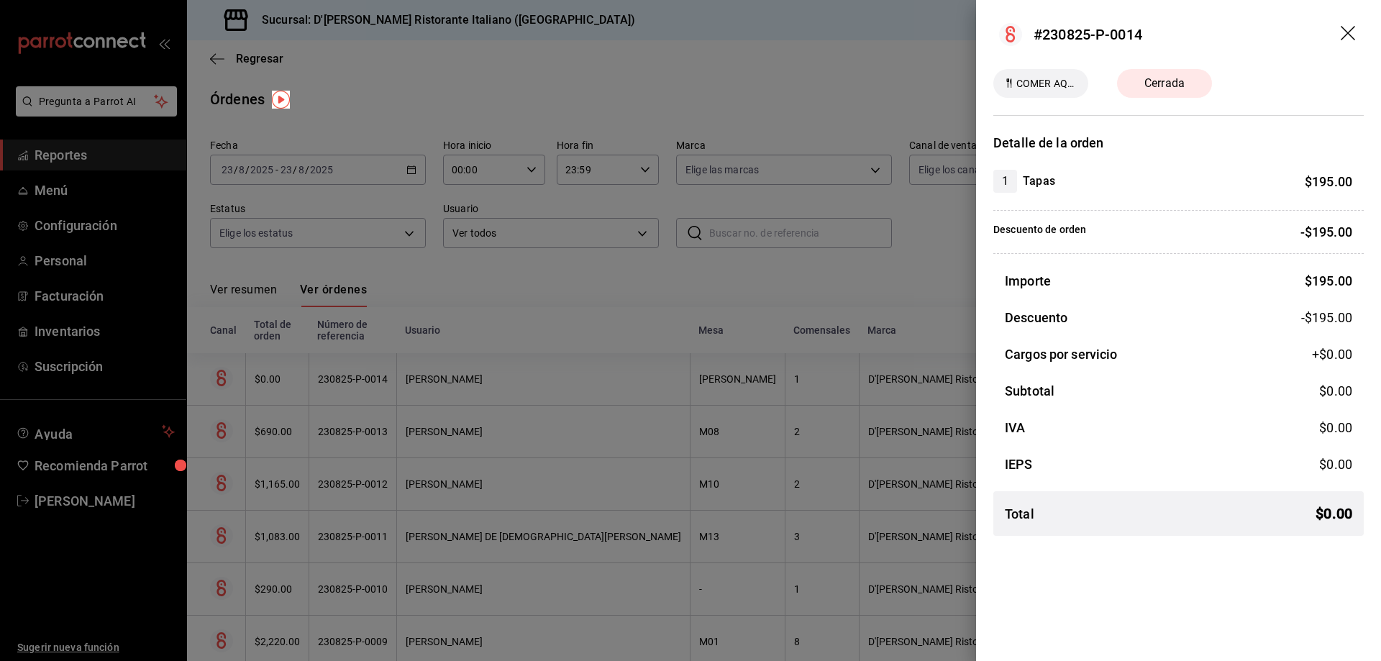
click at [1352, 32] on icon "drag" at bounding box center [1349, 34] width 17 height 17
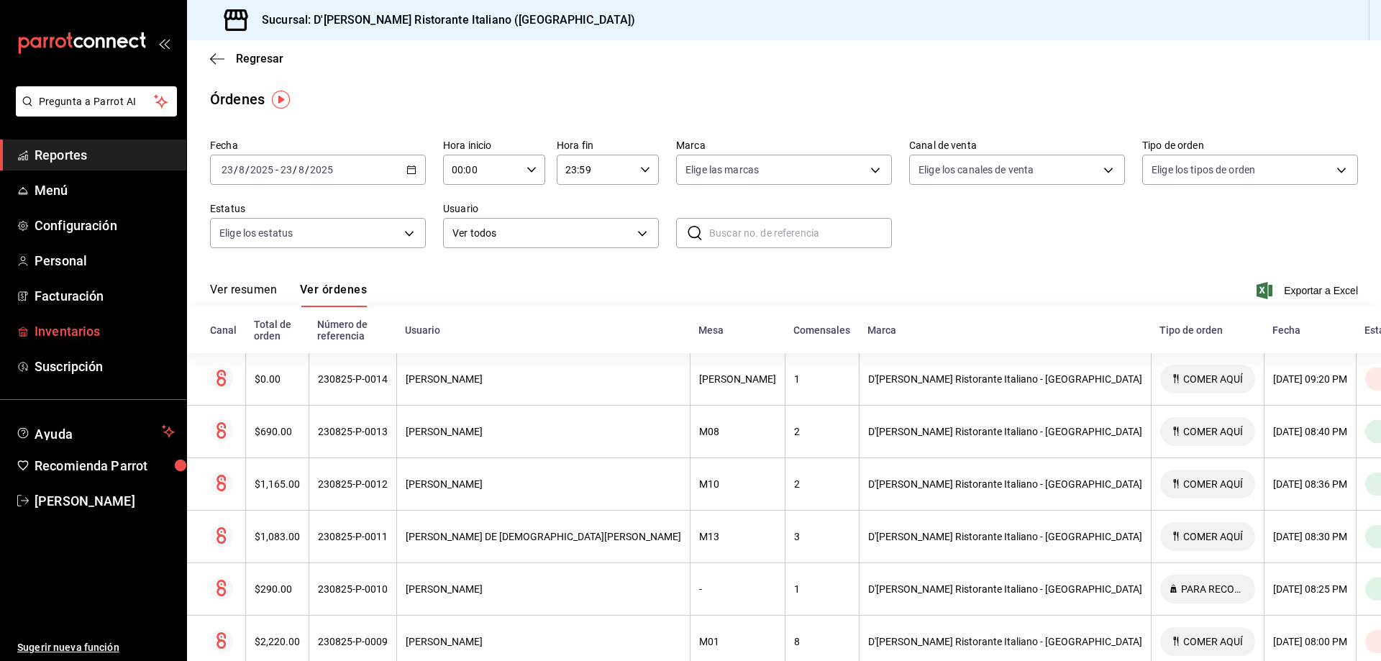
click at [95, 334] on span "Inventarios" at bounding box center [105, 331] width 140 height 19
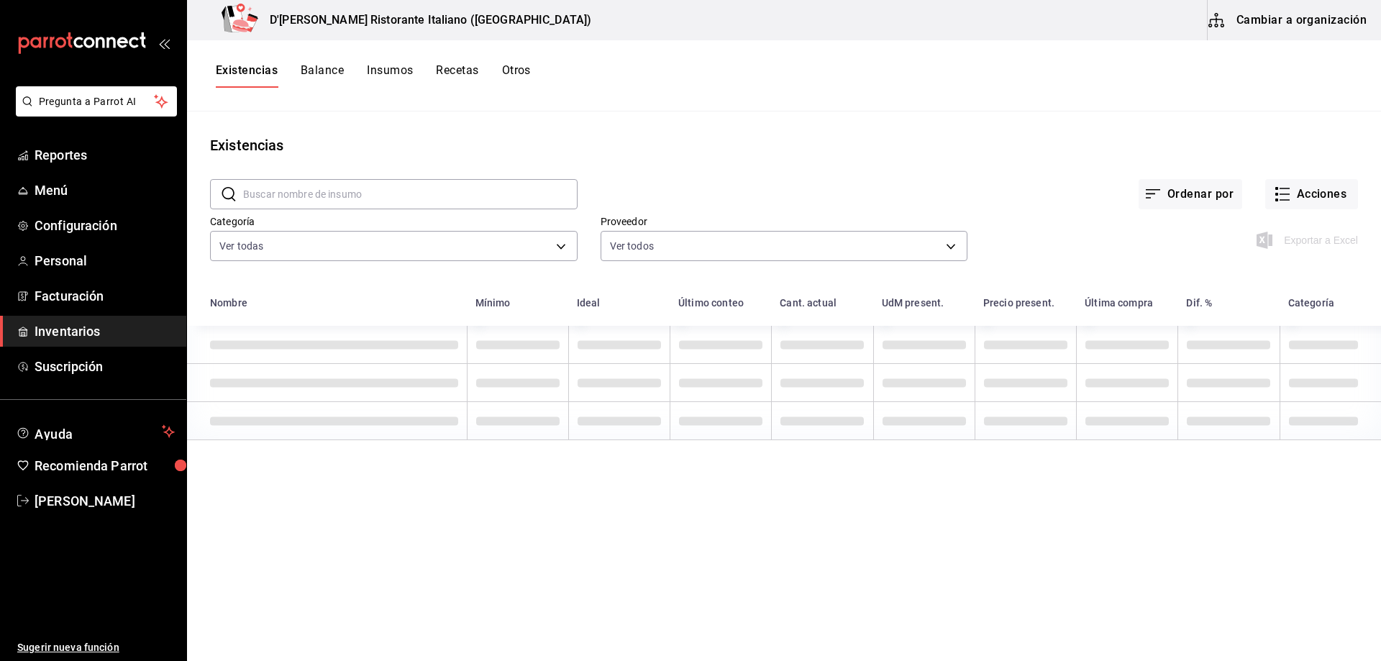
click at [371, 189] on input "text" at bounding box center [410, 194] width 335 height 29
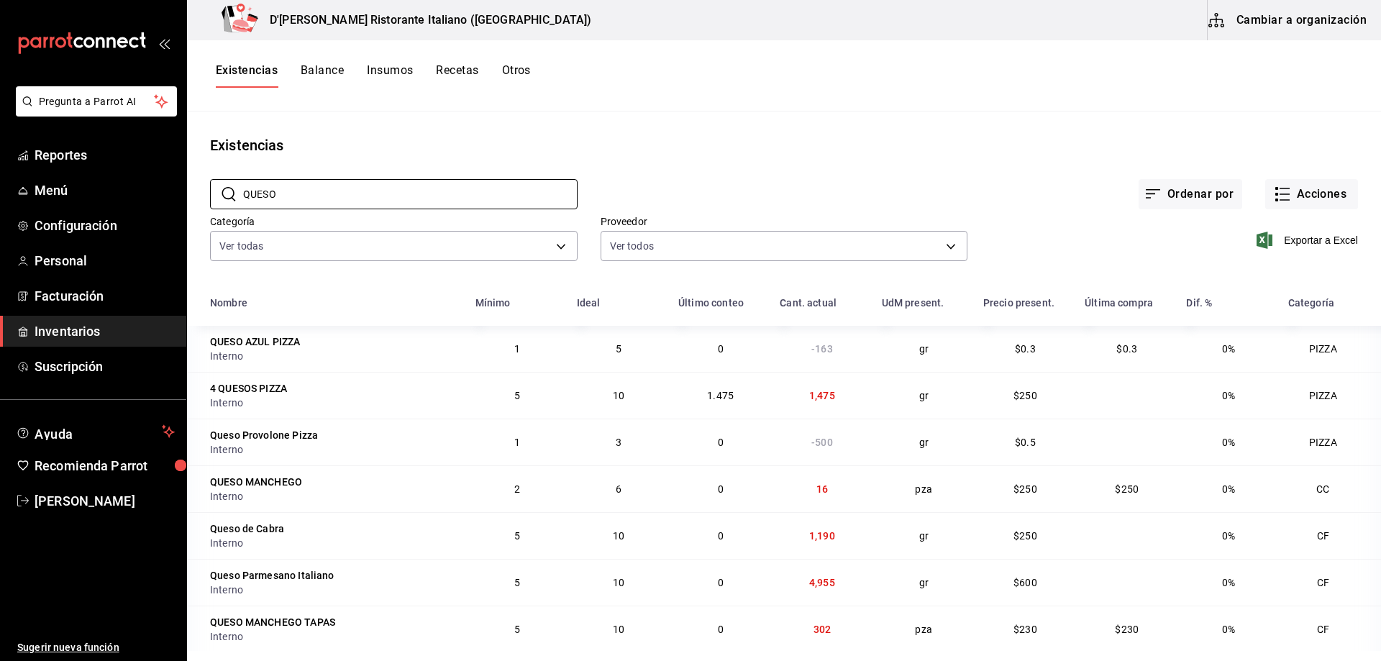
scroll to position [19, 0]
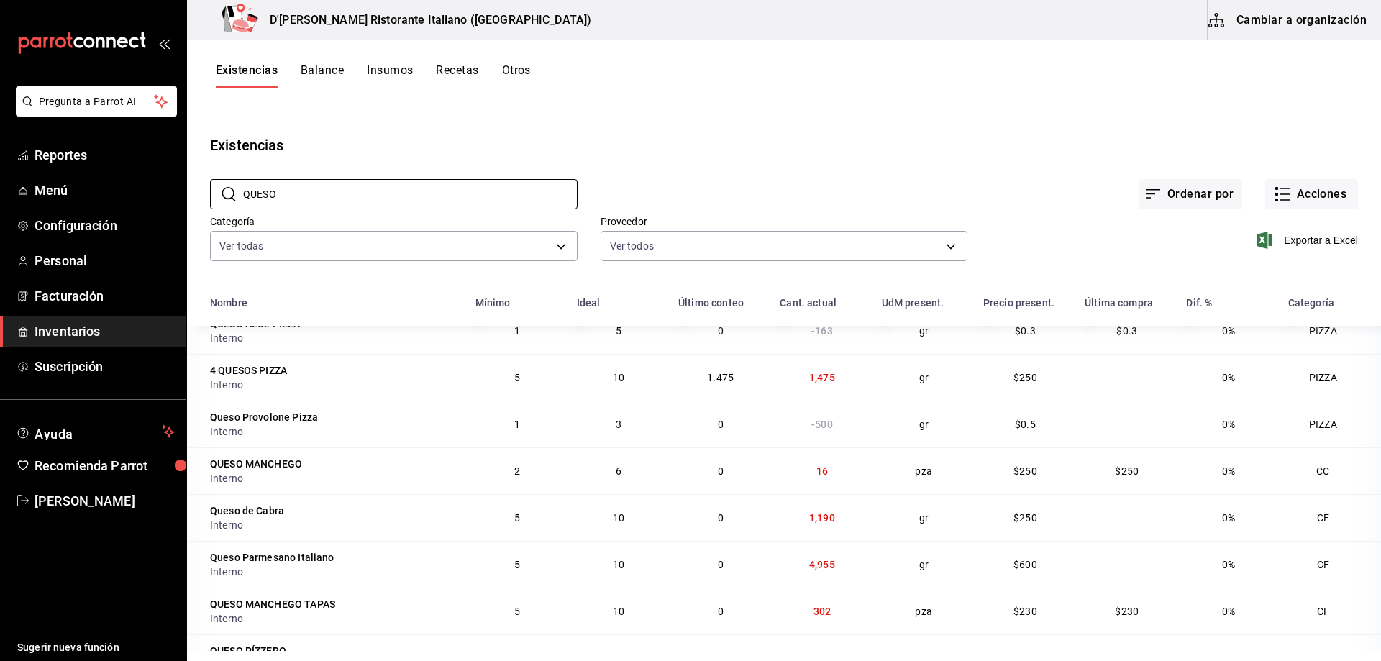
type input "QUESO"
click at [1198, 143] on div "Existencias" at bounding box center [784, 146] width 1194 height 22
click at [1276, 195] on rect "button" at bounding box center [1277, 194] width 3 height 3
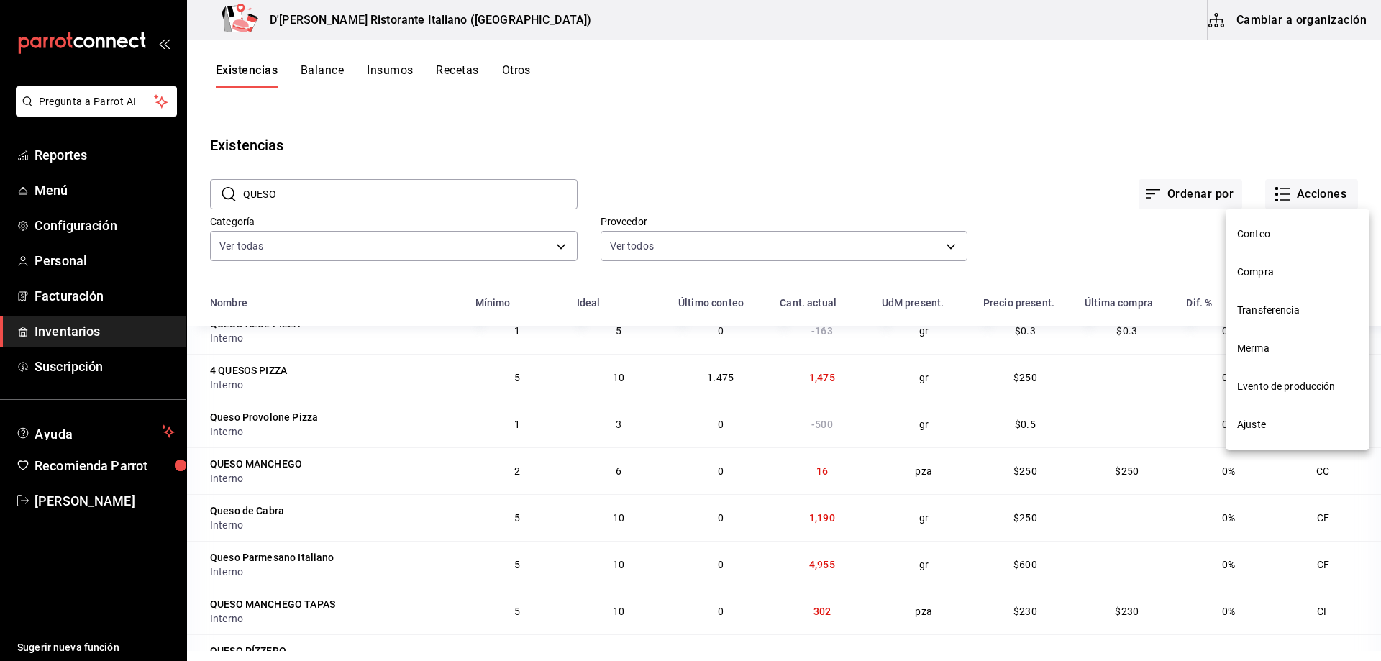
click at [1266, 354] on span "Merma" at bounding box center [1298, 348] width 121 height 15
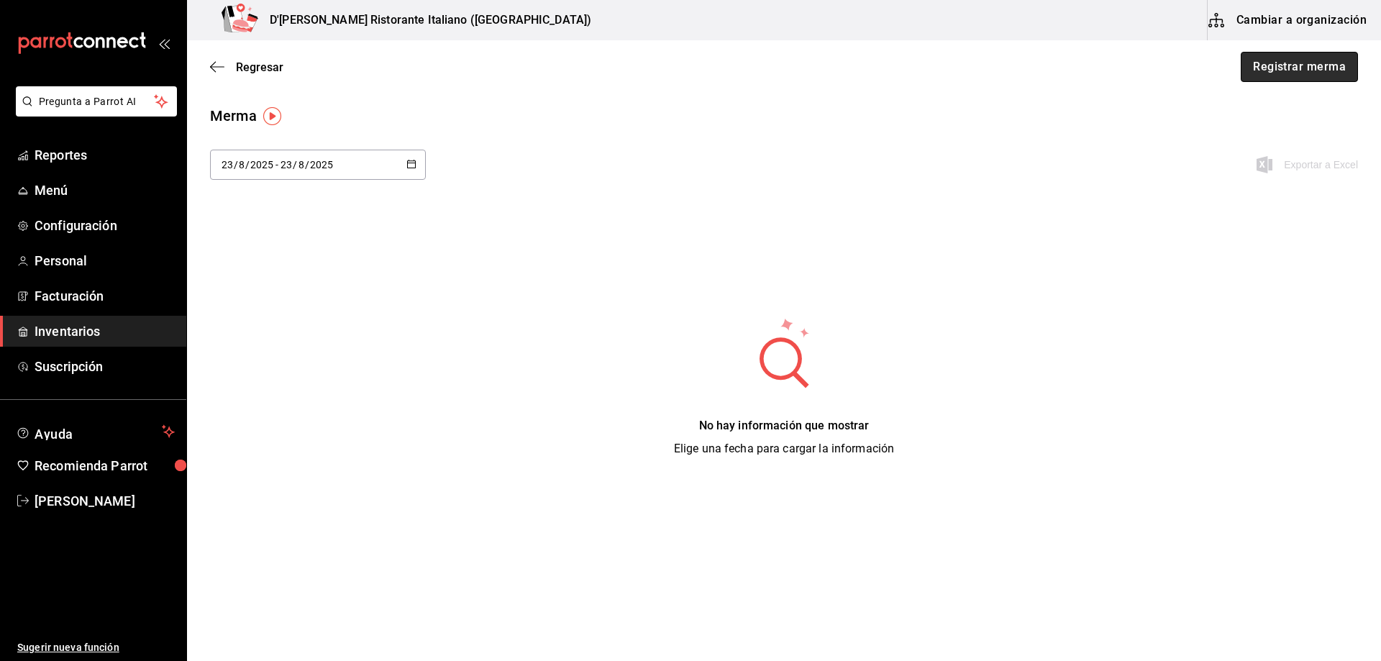
click at [1297, 74] on button "Registrar merma" at bounding box center [1299, 67] width 117 height 30
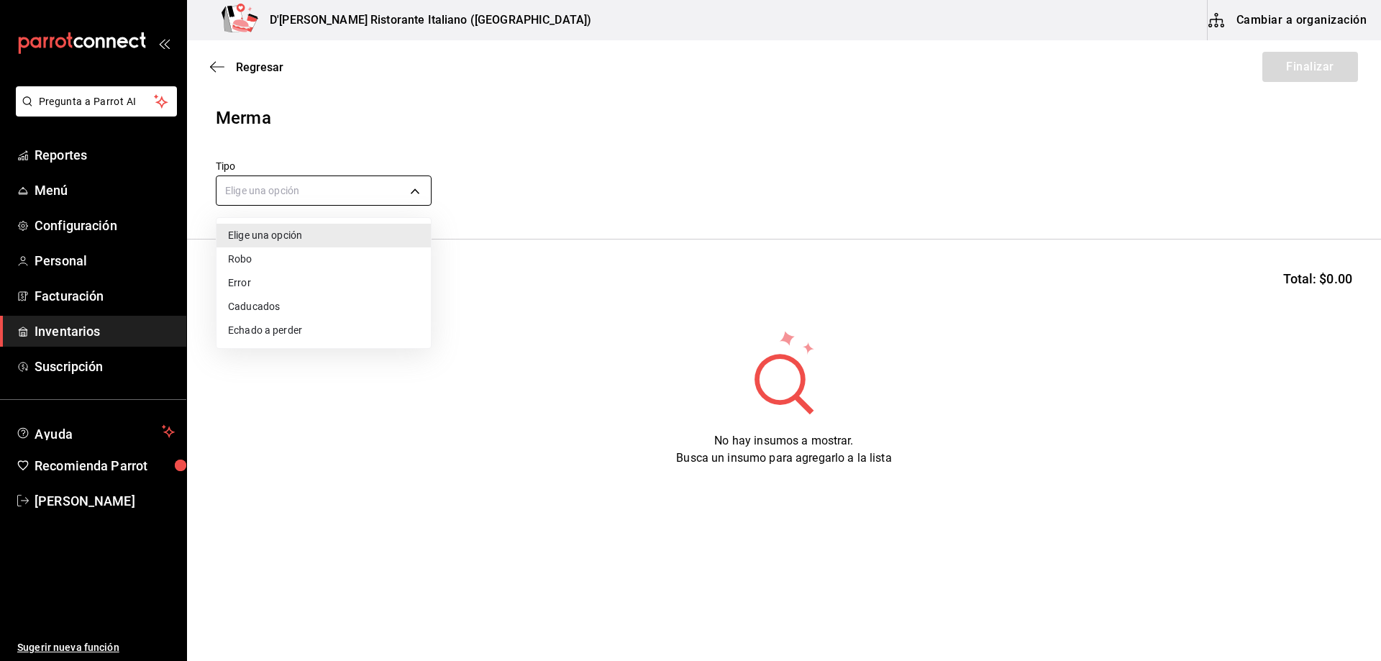
click at [318, 193] on body "Pregunta a Parrot AI Reportes Menú Configuración Personal Facturación Inventari…" at bounding box center [690, 290] width 1381 height 580
click at [252, 281] on li "Error" at bounding box center [324, 283] width 214 height 24
type input "ERROR"
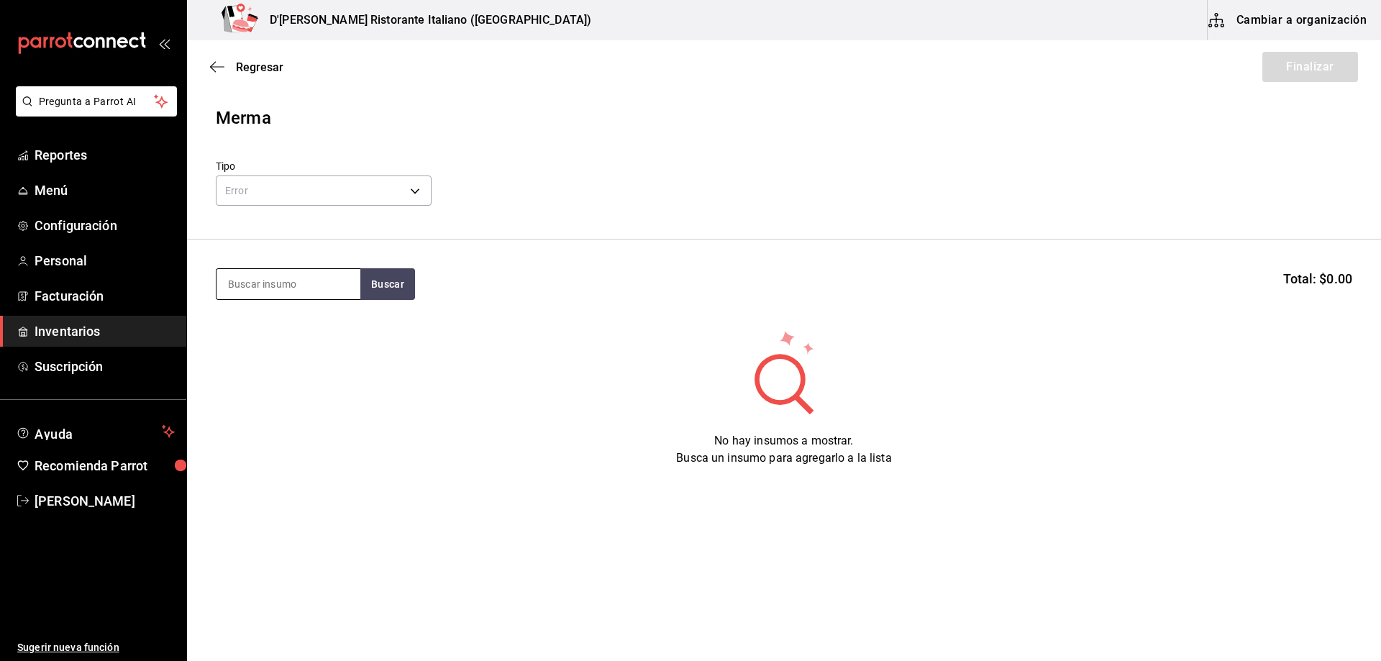
click at [315, 286] on input at bounding box center [289, 284] width 144 height 30
type input "FILETE"
click at [391, 284] on button "Buscar" at bounding box center [387, 284] width 55 height 32
click at [314, 330] on div "FILETE CC - Interno" at bounding box center [289, 333] width 144 height 55
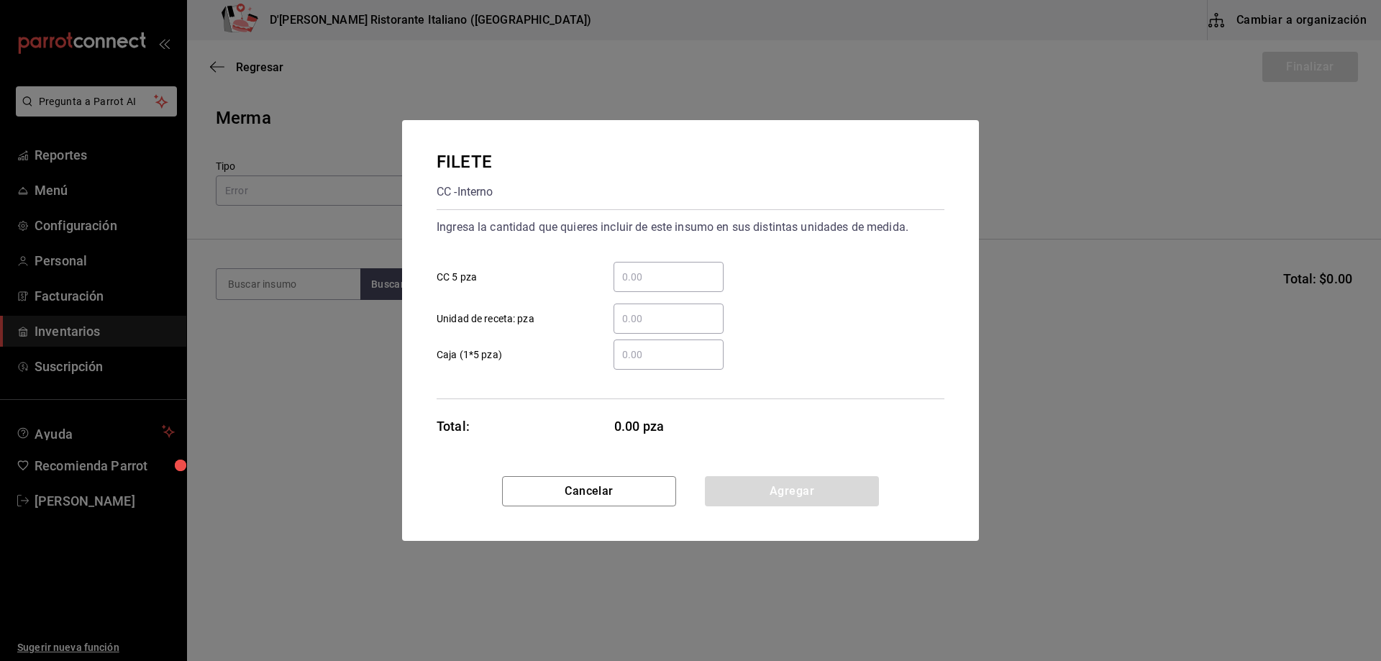
click at [652, 278] on input "​ CC 5 pza" at bounding box center [669, 276] width 110 height 17
type input "0.2"
click at [828, 441] on div "FILETE CC - Interno Ingresa la cantidad que quieres incluir de este insumo en s…" at bounding box center [690, 298] width 577 height 356
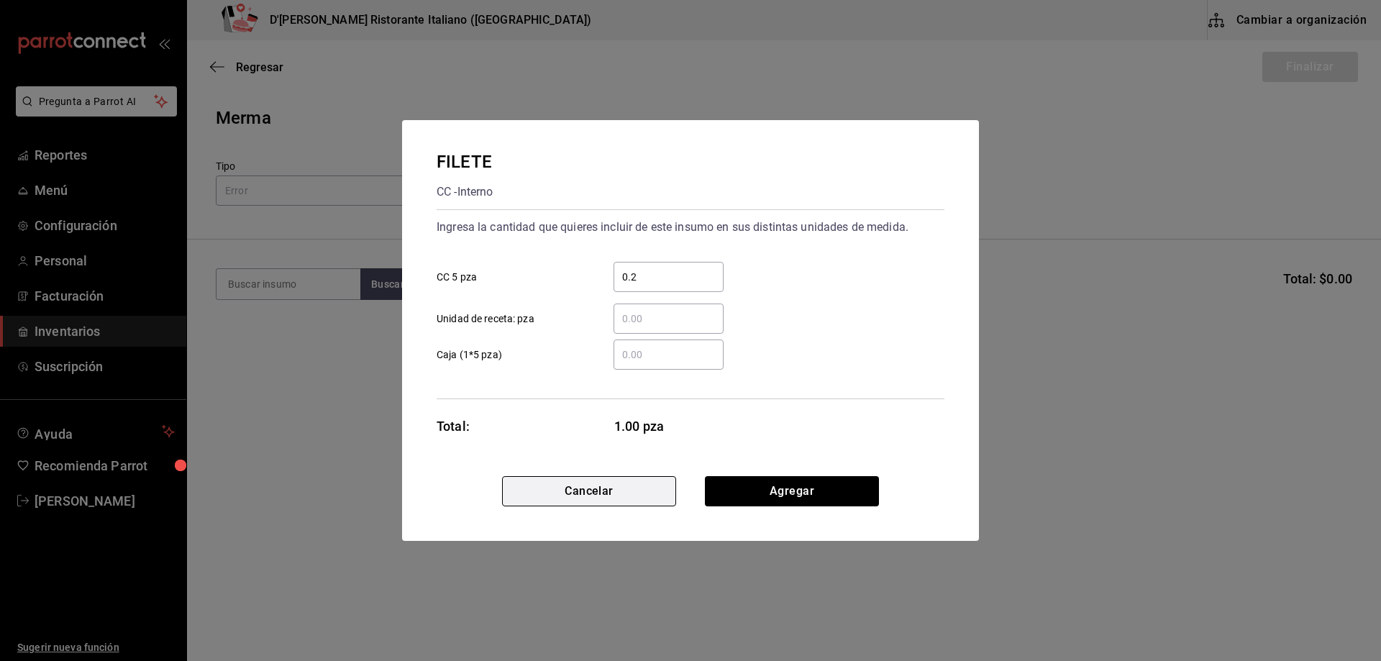
click at [583, 495] on button "Cancelar" at bounding box center [589, 491] width 174 height 30
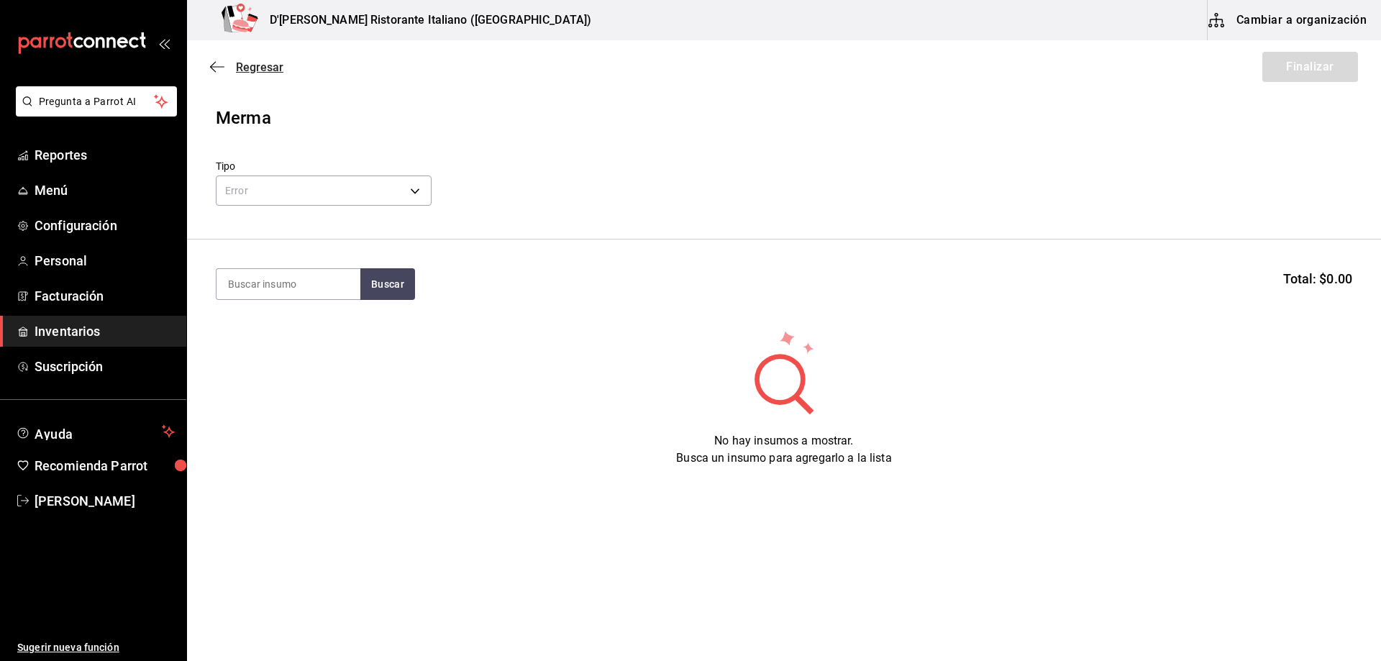
click at [249, 62] on span "Regresar" at bounding box center [259, 67] width 47 height 14
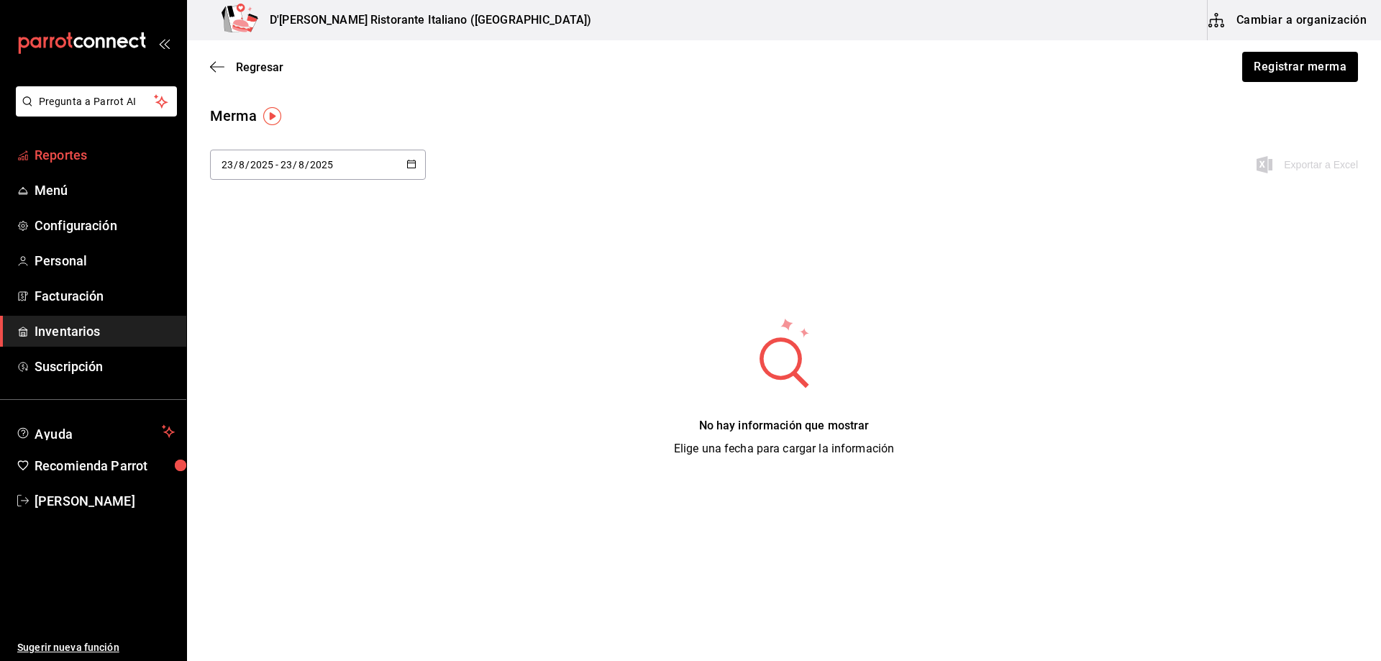
click at [79, 156] on span "Reportes" at bounding box center [105, 154] width 140 height 19
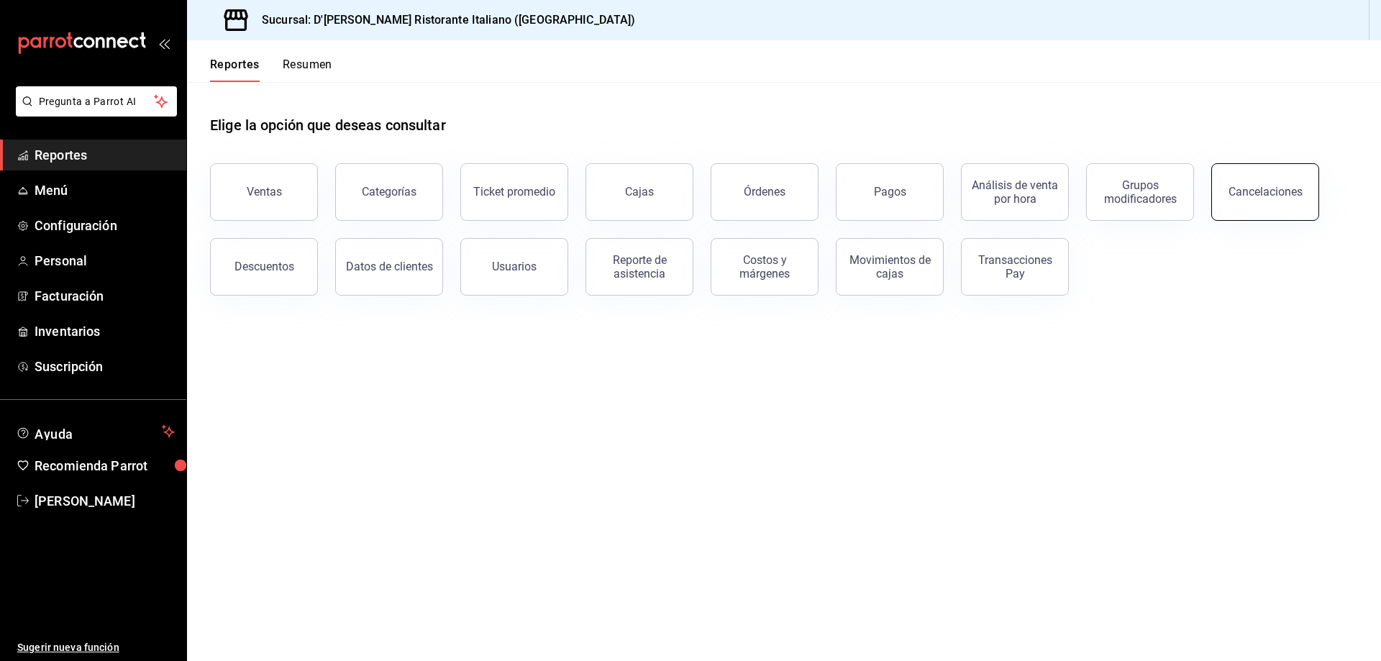
click at [1241, 198] on div "Cancelaciones" at bounding box center [1266, 192] width 74 height 14
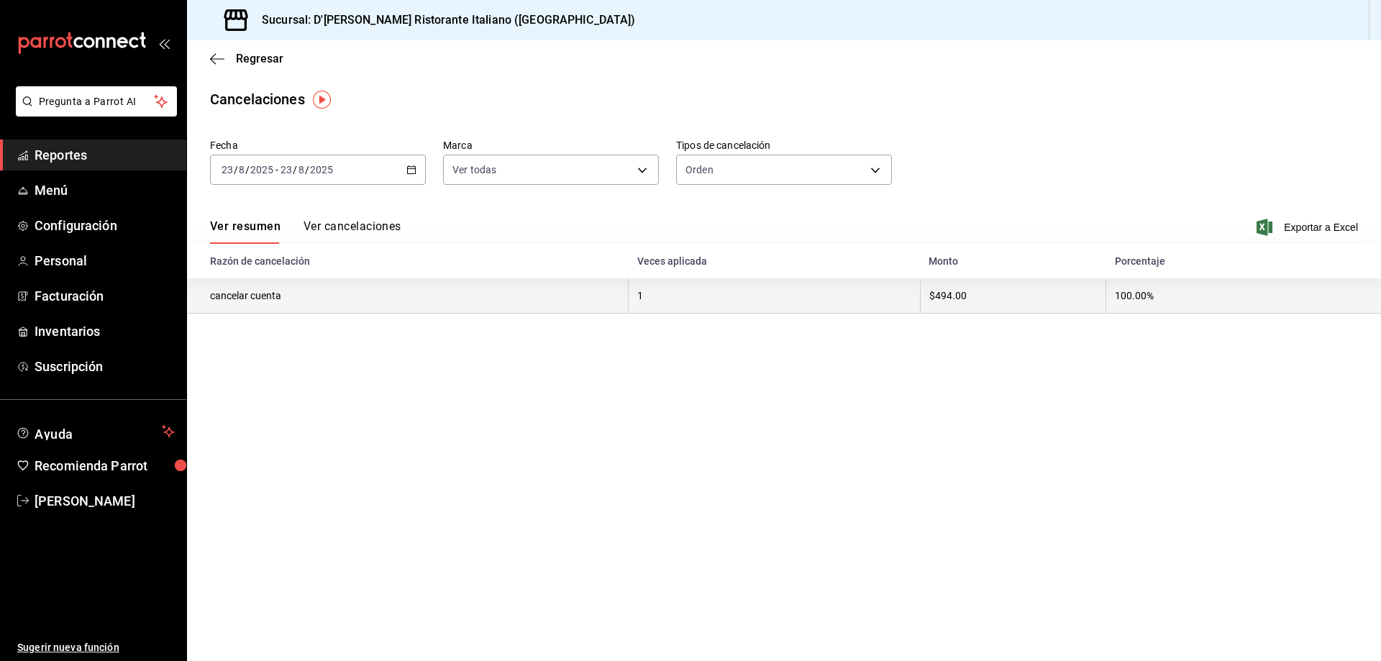
click at [269, 290] on th "cancelar cuenta" at bounding box center [408, 295] width 442 height 35
click at [268, 296] on th "cancelar cuenta" at bounding box center [408, 295] width 442 height 35
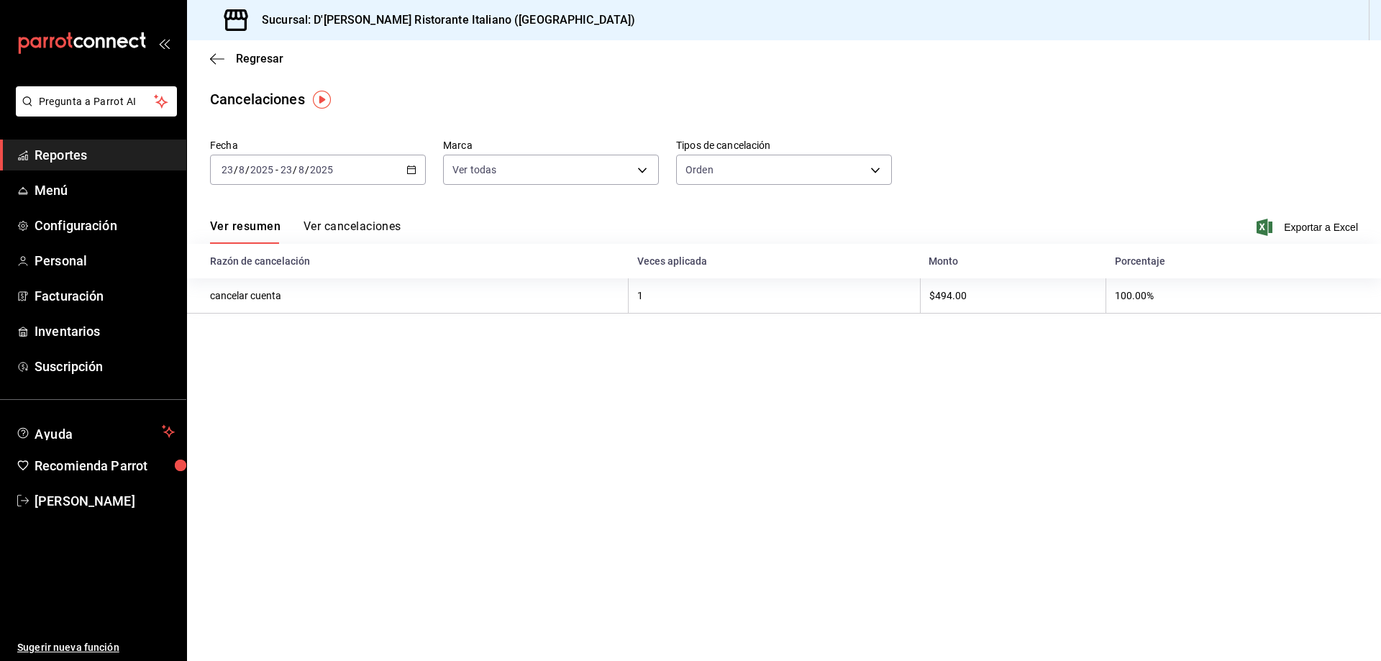
click at [396, 466] on main "Regresar Cancelaciones Fecha 2025-08-23 23 / 8 / 2025 - 2025-08-23 23 / 8 / 202…" at bounding box center [784, 350] width 1194 height 621
click at [101, 332] on span "Inventarios" at bounding box center [105, 331] width 140 height 19
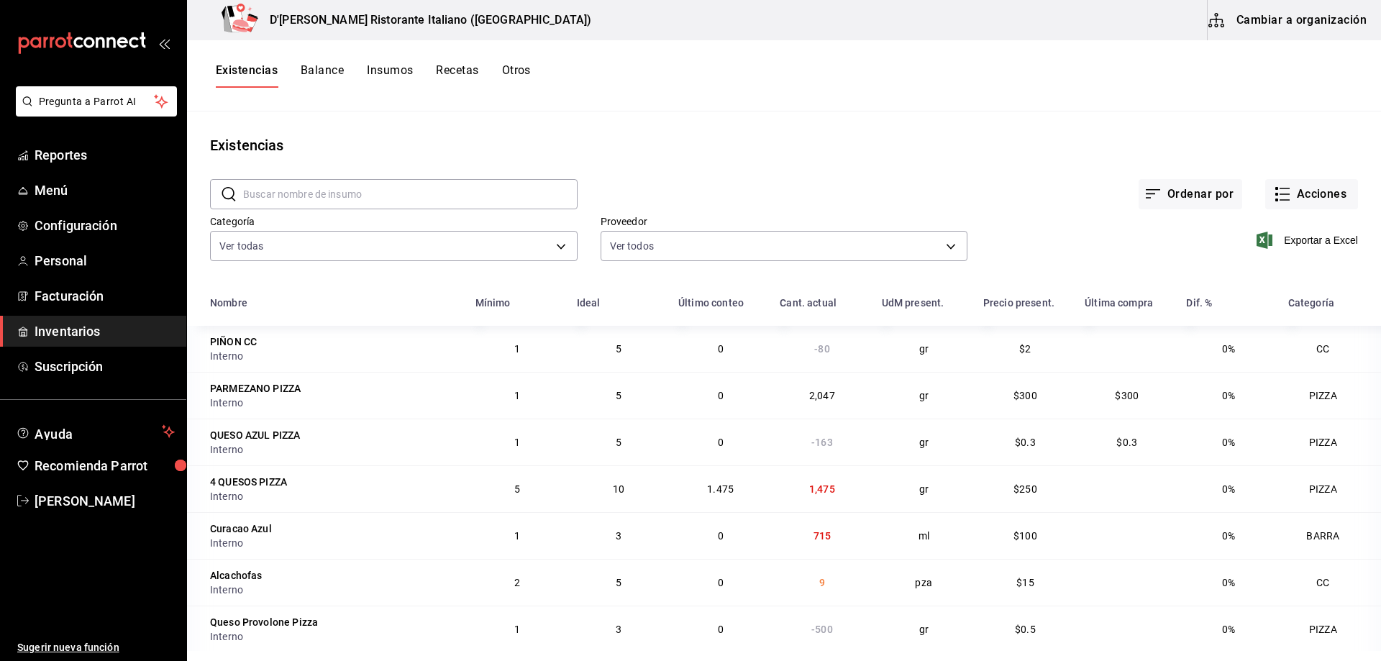
click at [352, 190] on input "text" at bounding box center [410, 194] width 335 height 29
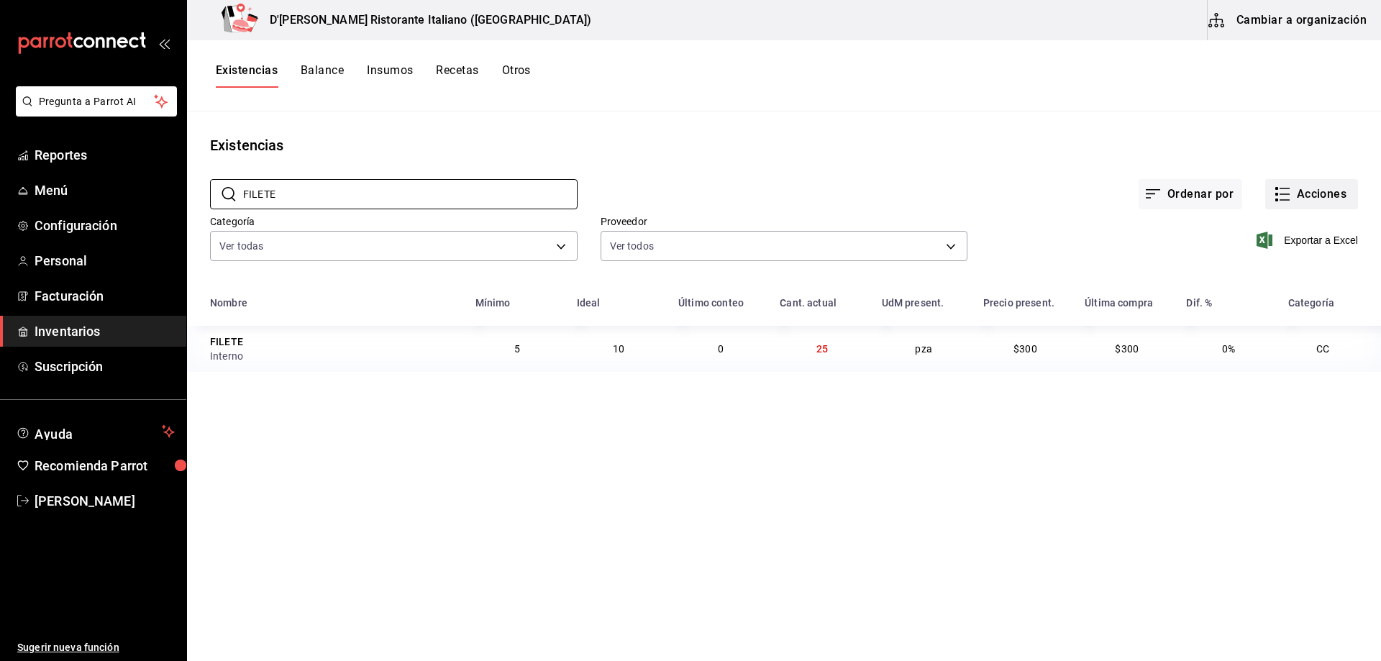
type input "FILETE"
click at [1277, 194] on rect "button" at bounding box center [1277, 194] width 3 height 3
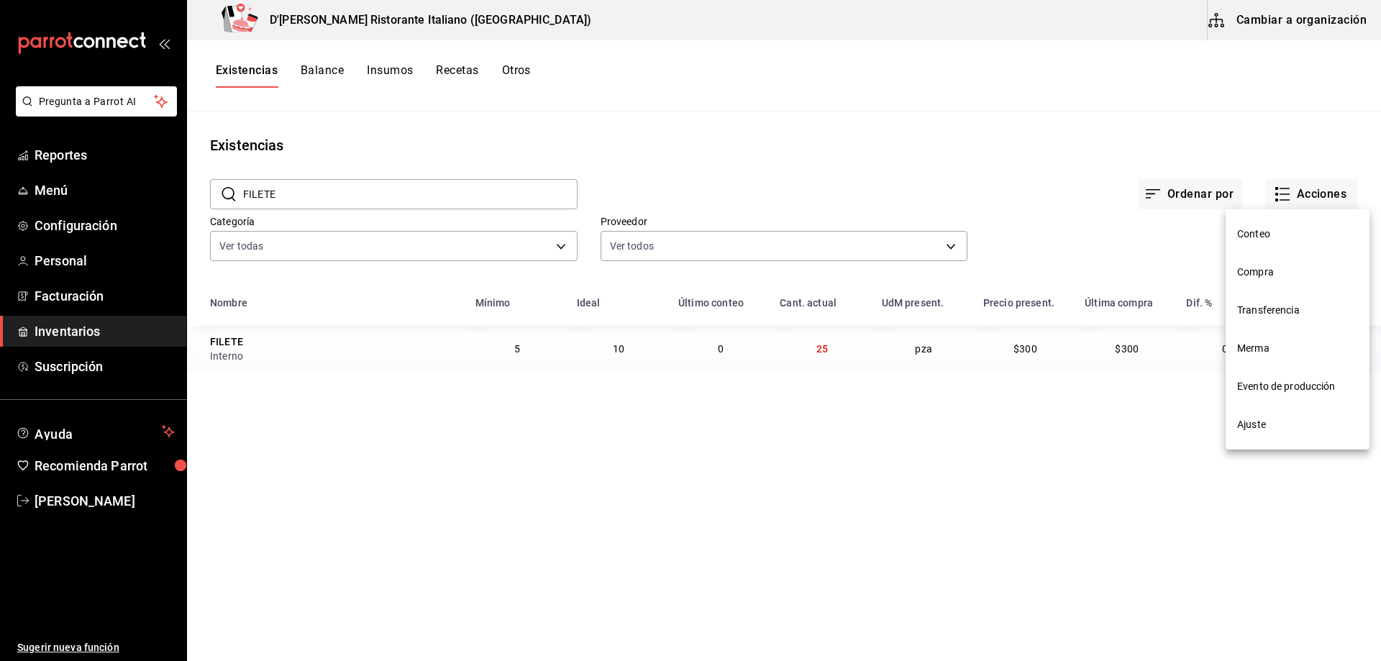
click at [1256, 344] on span "Merma" at bounding box center [1298, 348] width 121 height 15
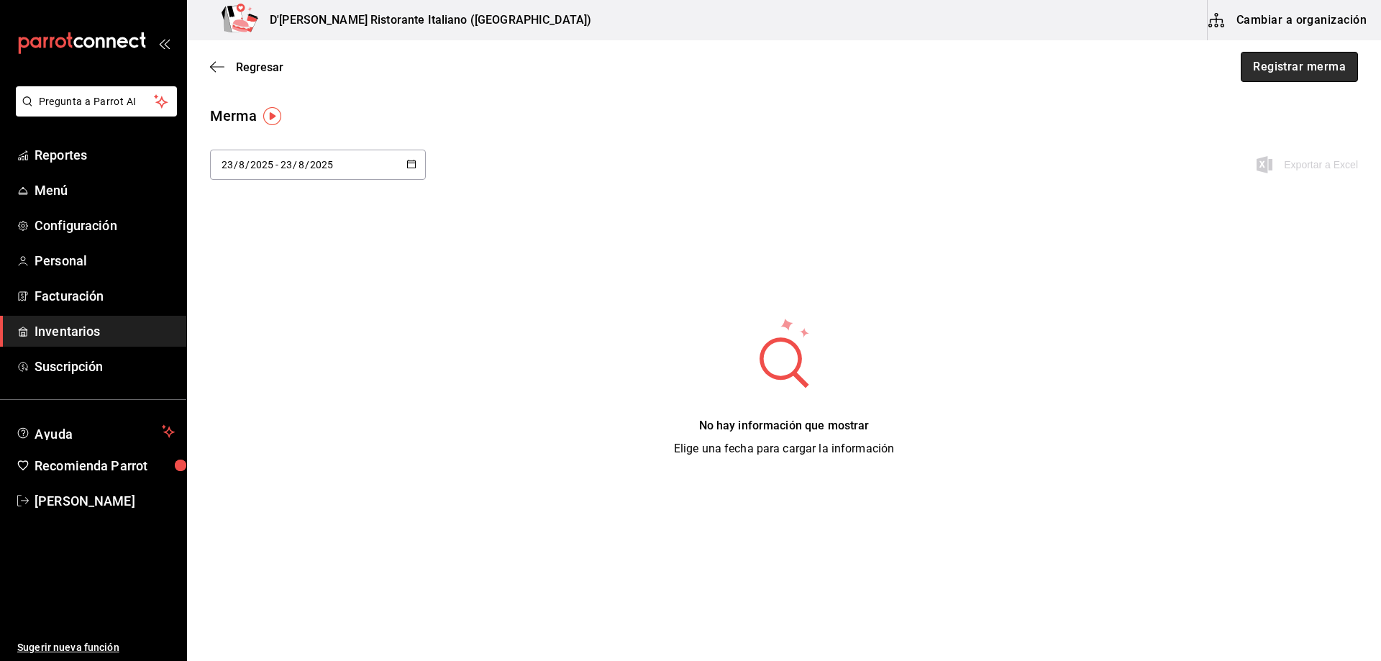
click at [1275, 71] on button "Registrar merma" at bounding box center [1299, 67] width 117 height 30
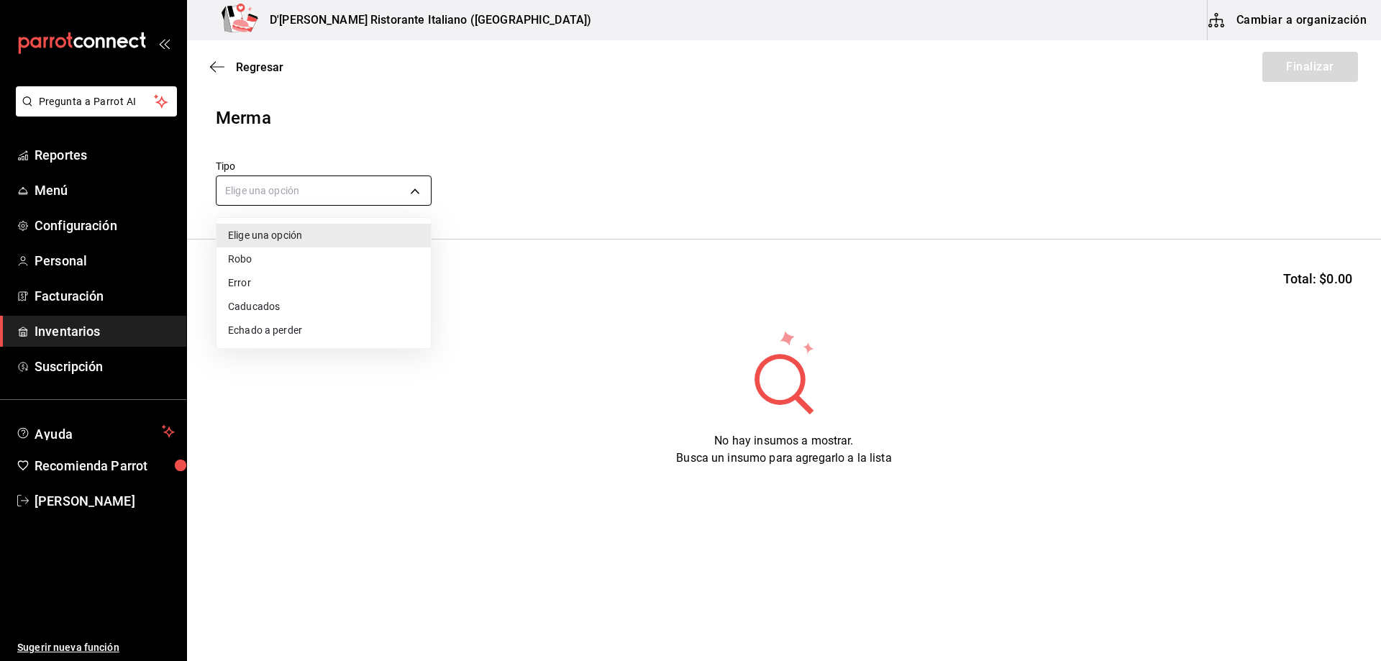
click at [363, 195] on body "Pregunta a Parrot AI Reportes Menú Configuración Personal Facturación Inventari…" at bounding box center [690, 290] width 1381 height 580
click at [276, 283] on li "Error" at bounding box center [324, 283] width 214 height 24
type input "ERROR"
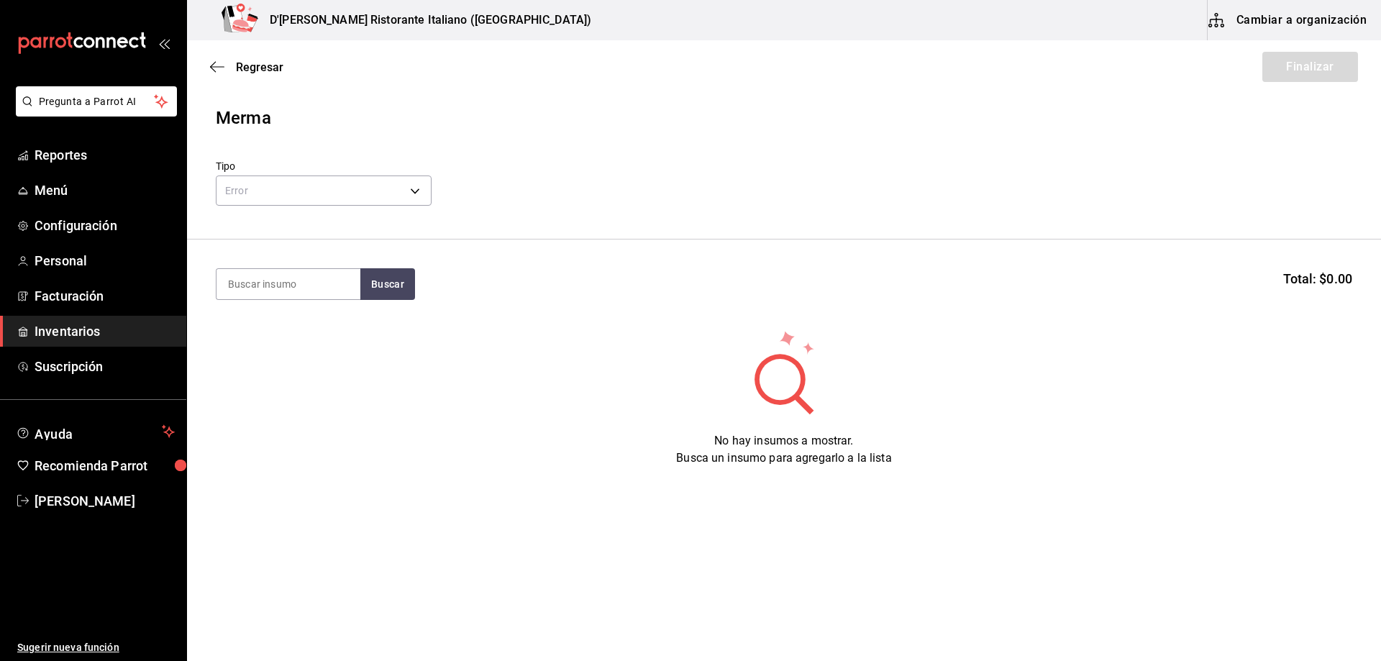
click at [276, 283] on input at bounding box center [289, 284] width 144 height 30
type input "FILETE"
click at [381, 288] on button "Buscar" at bounding box center [387, 284] width 55 height 32
click at [271, 343] on div "CC - Interno" at bounding box center [255, 342] width 54 height 15
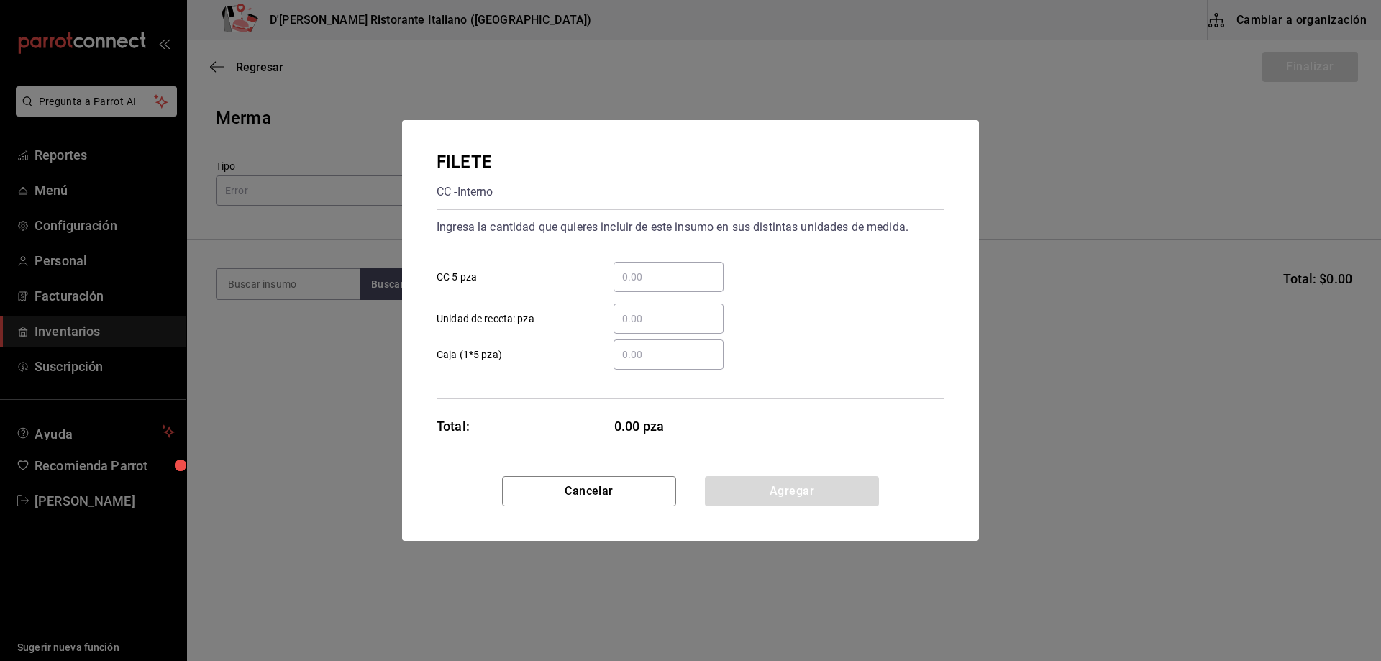
click at [652, 273] on input "​ CC 5 pza" at bounding box center [669, 276] width 110 height 17
type input "0.2"
click at [752, 428] on div "FILETE CC - Interno Ingresa la cantidad que quieres incluir de este insumo en s…" at bounding box center [690, 298] width 577 height 356
click at [772, 489] on button "Agregar" at bounding box center [792, 491] width 174 height 30
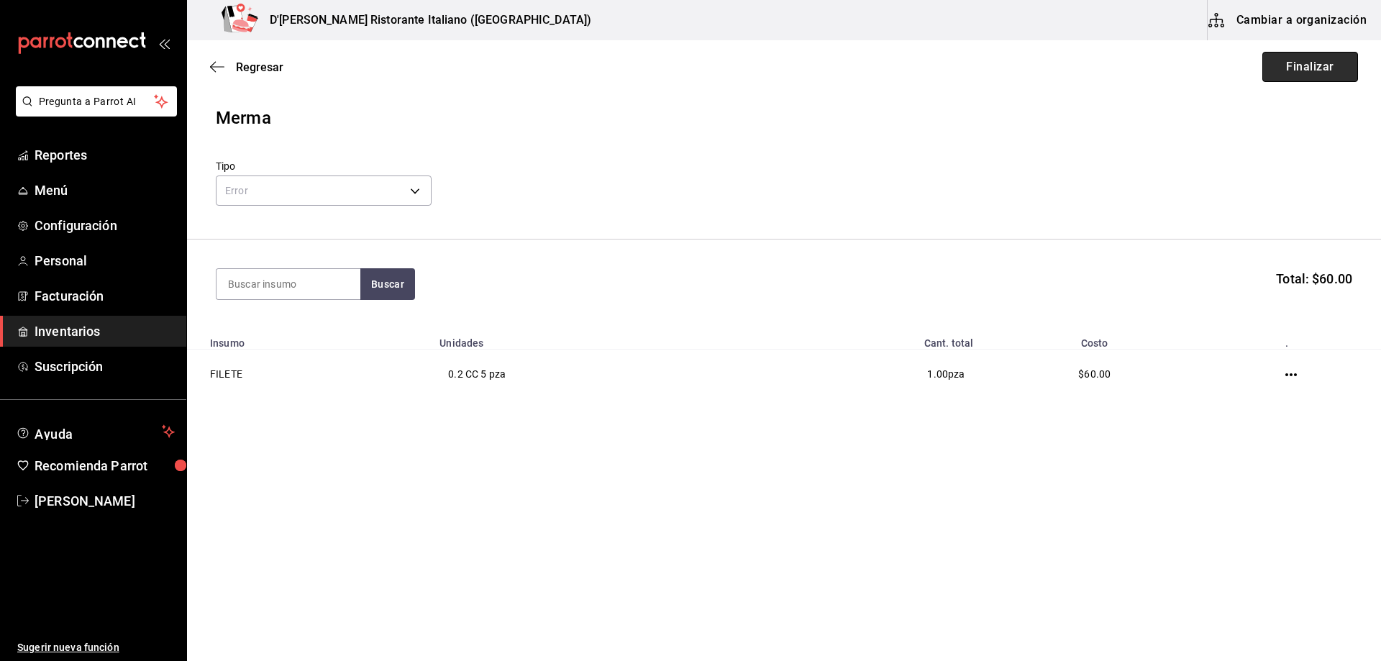
click at [1297, 63] on button "Finalizar" at bounding box center [1311, 67] width 96 height 30
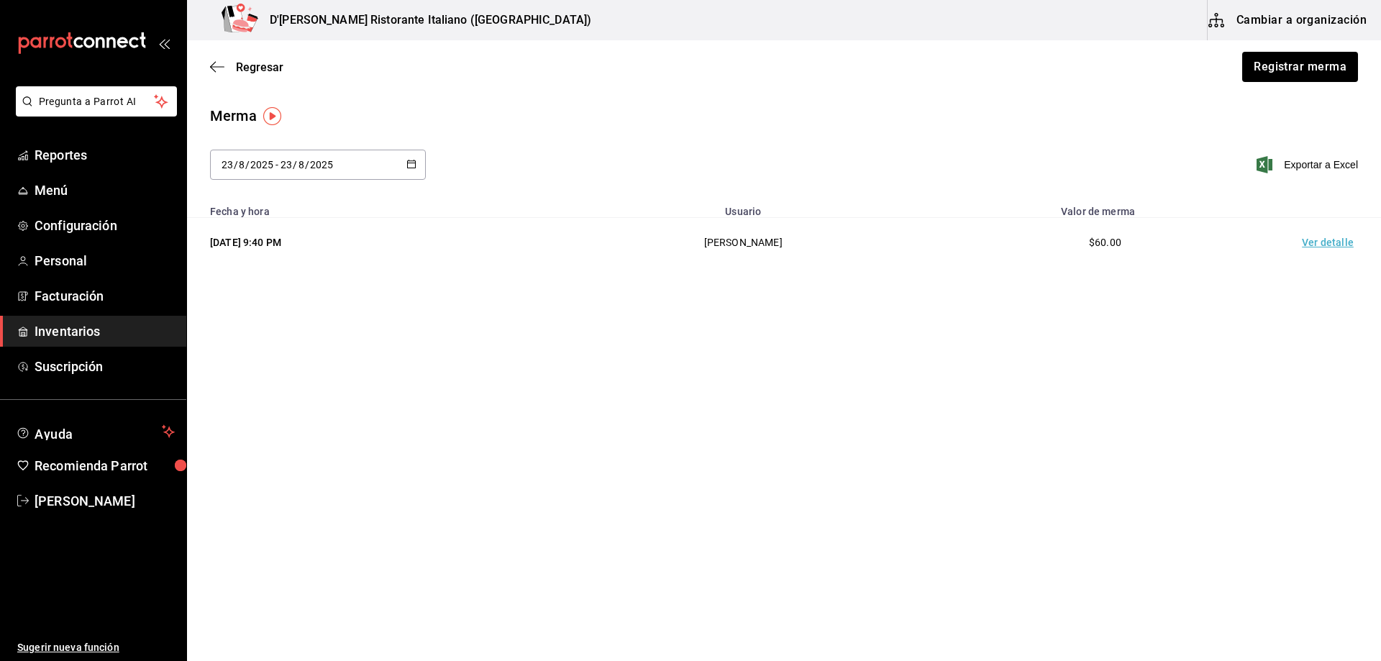
click at [83, 330] on span "Inventarios" at bounding box center [105, 331] width 140 height 19
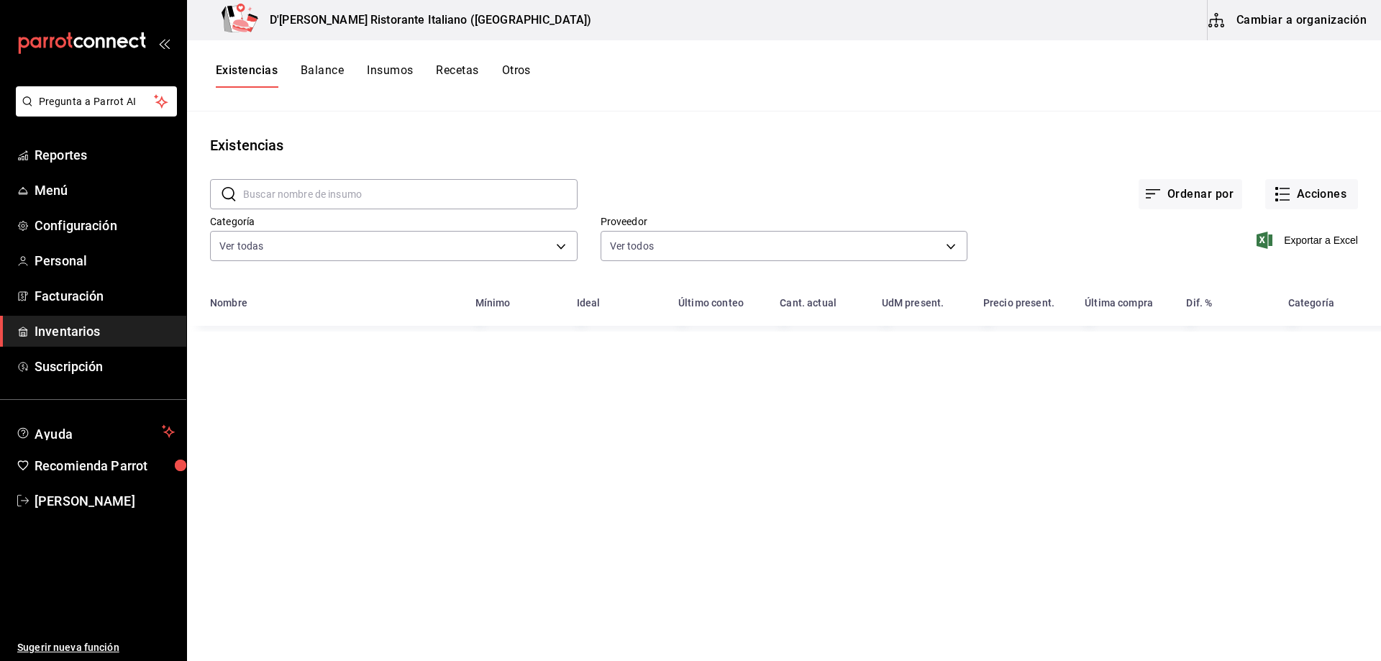
click at [327, 194] on input "text" at bounding box center [410, 194] width 335 height 29
type input "FILETE"
click at [640, 181] on div "Ordenar por Acciones" at bounding box center [968, 182] width 781 height 53
click at [1283, 194] on icon "button" at bounding box center [1285, 194] width 10 height 0
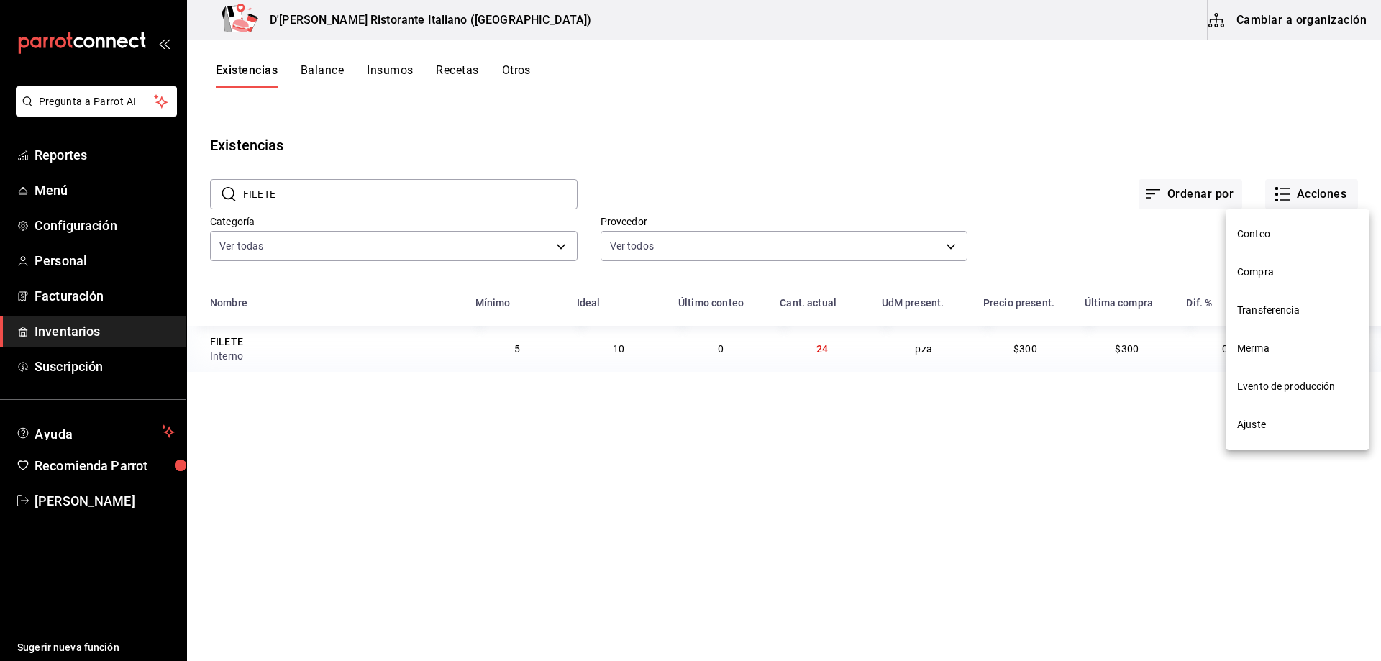
click at [1263, 351] on span "Merma" at bounding box center [1298, 348] width 121 height 15
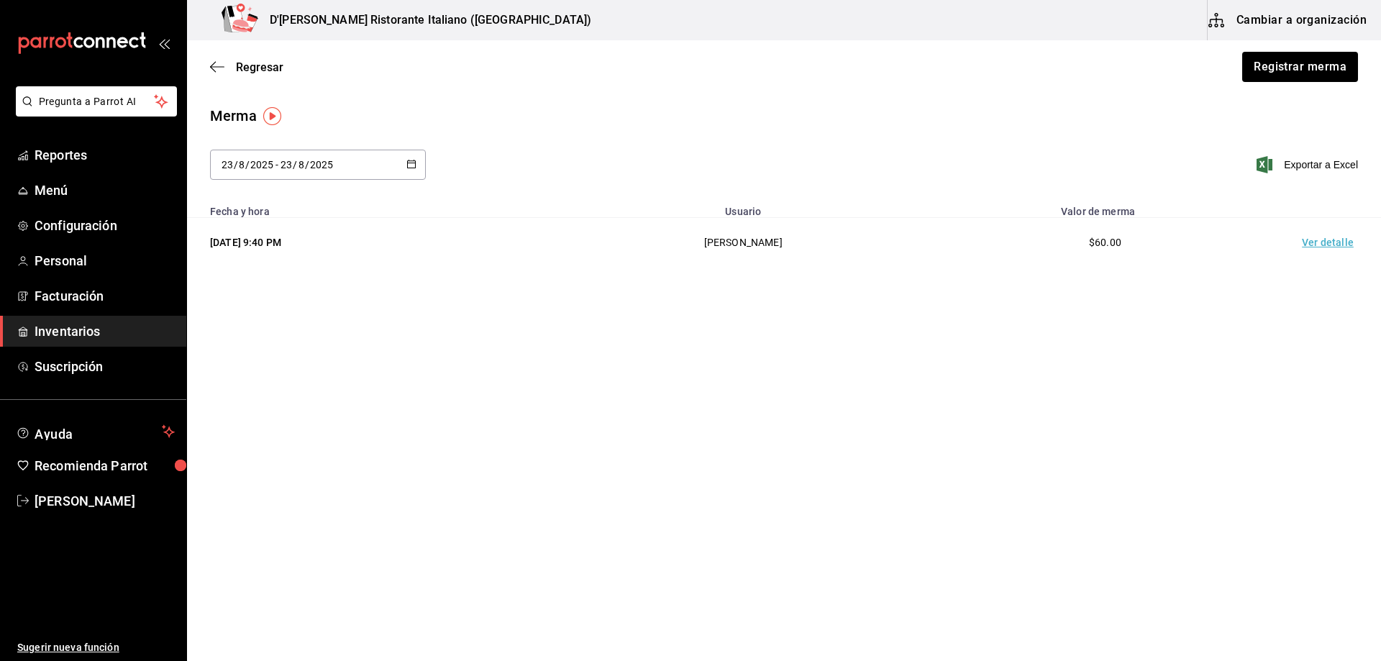
click at [834, 106] on div "Merma" at bounding box center [784, 116] width 1148 height 22
click at [262, 71] on span "Regresar" at bounding box center [259, 67] width 47 height 14
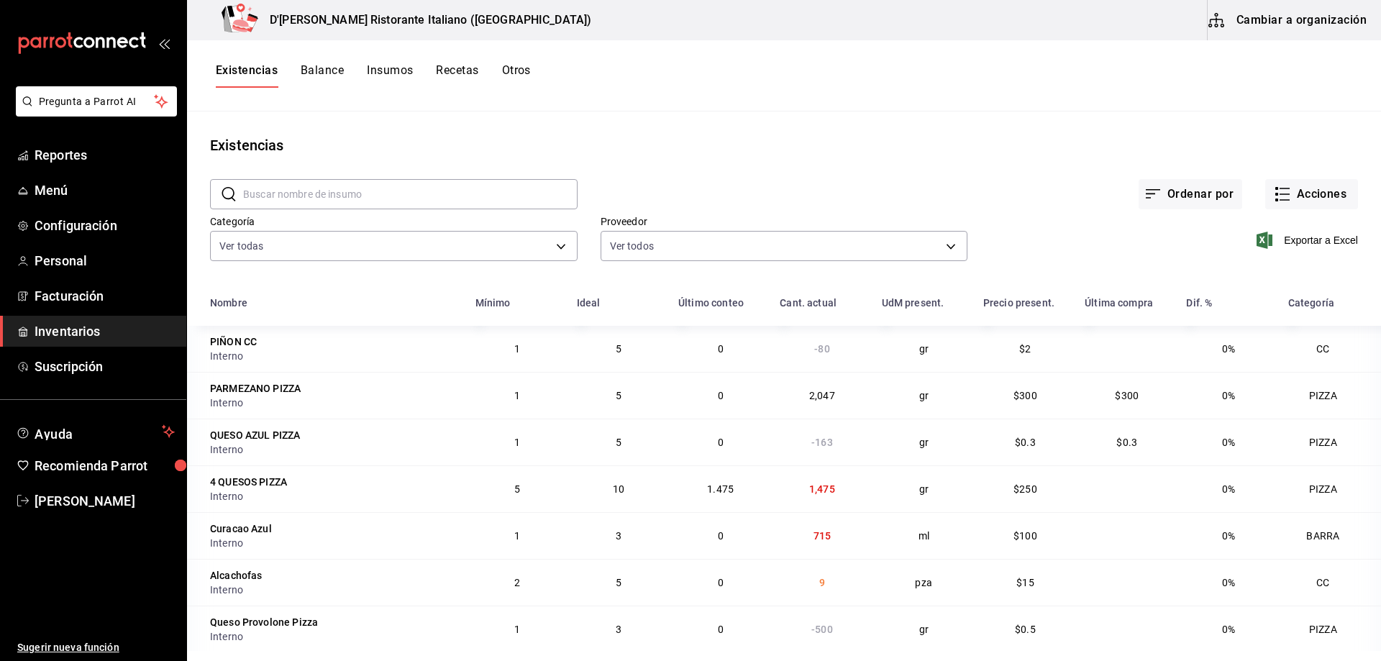
click at [339, 117] on main "Existencias ​ ​ Ordenar por Acciones Categoría Ver todas a767d614-044e-4282-96a…" at bounding box center [784, 382] width 1194 height 540
click at [378, 195] on input "text" at bounding box center [410, 194] width 335 height 29
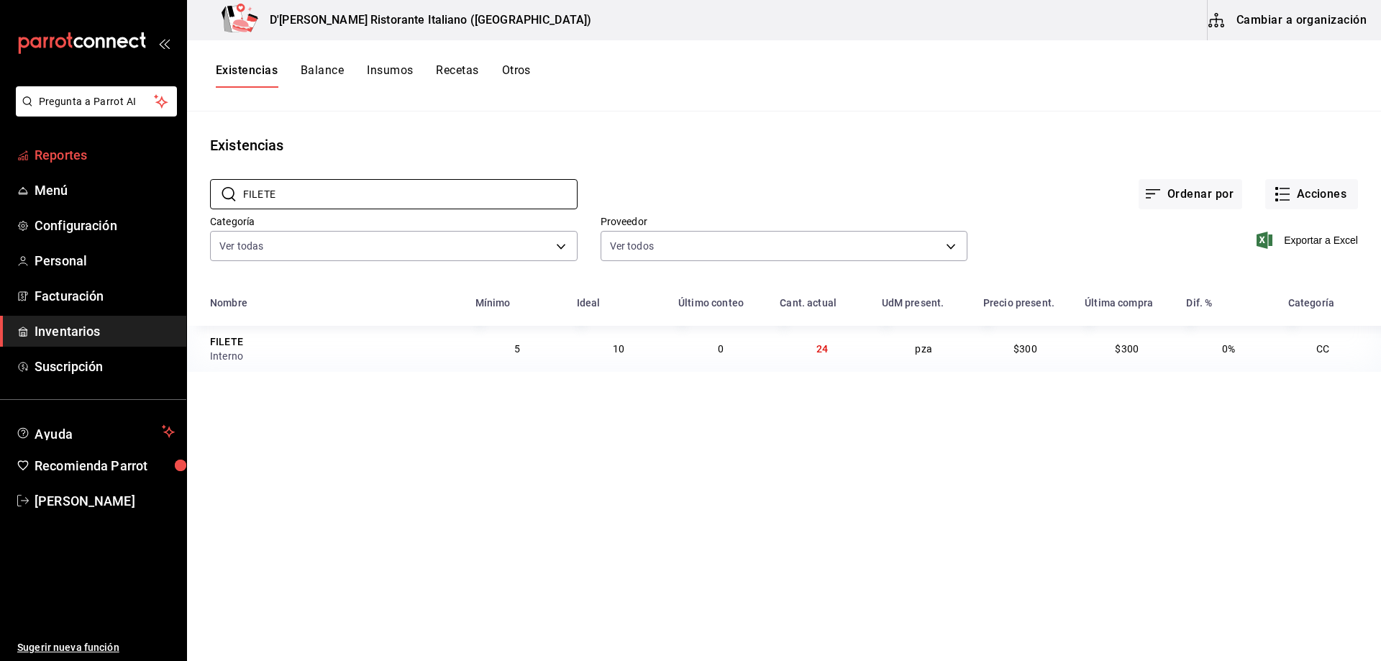
type input "FILETE"
click at [67, 161] on span "Reportes" at bounding box center [105, 154] width 140 height 19
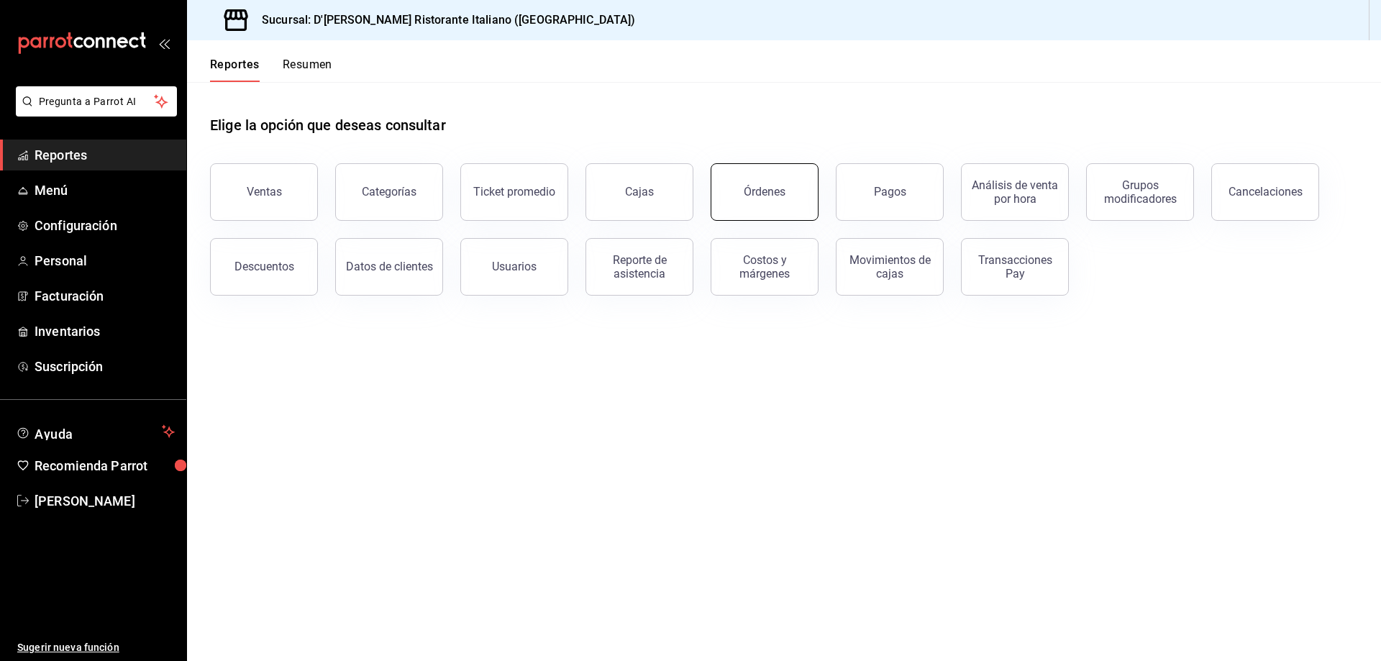
click at [795, 202] on button "Órdenes" at bounding box center [765, 192] width 108 height 58
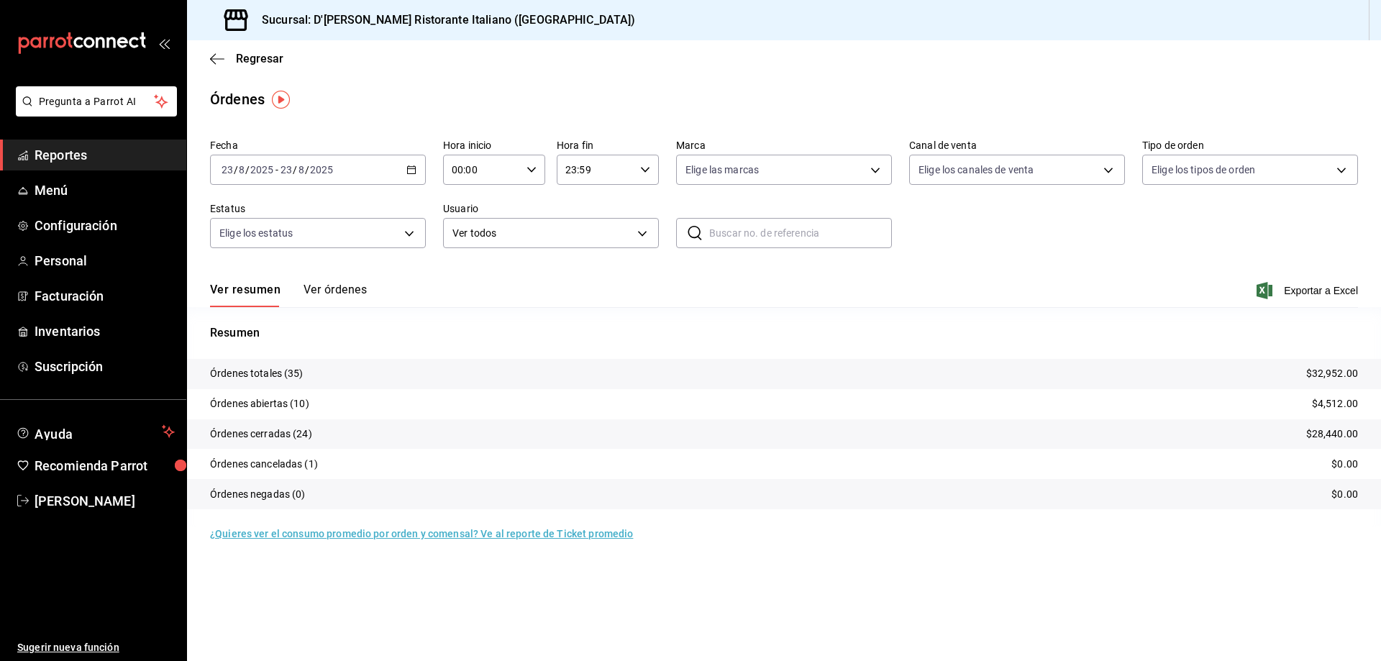
click at [329, 291] on button "Ver órdenes" at bounding box center [335, 295] width 63 height 24
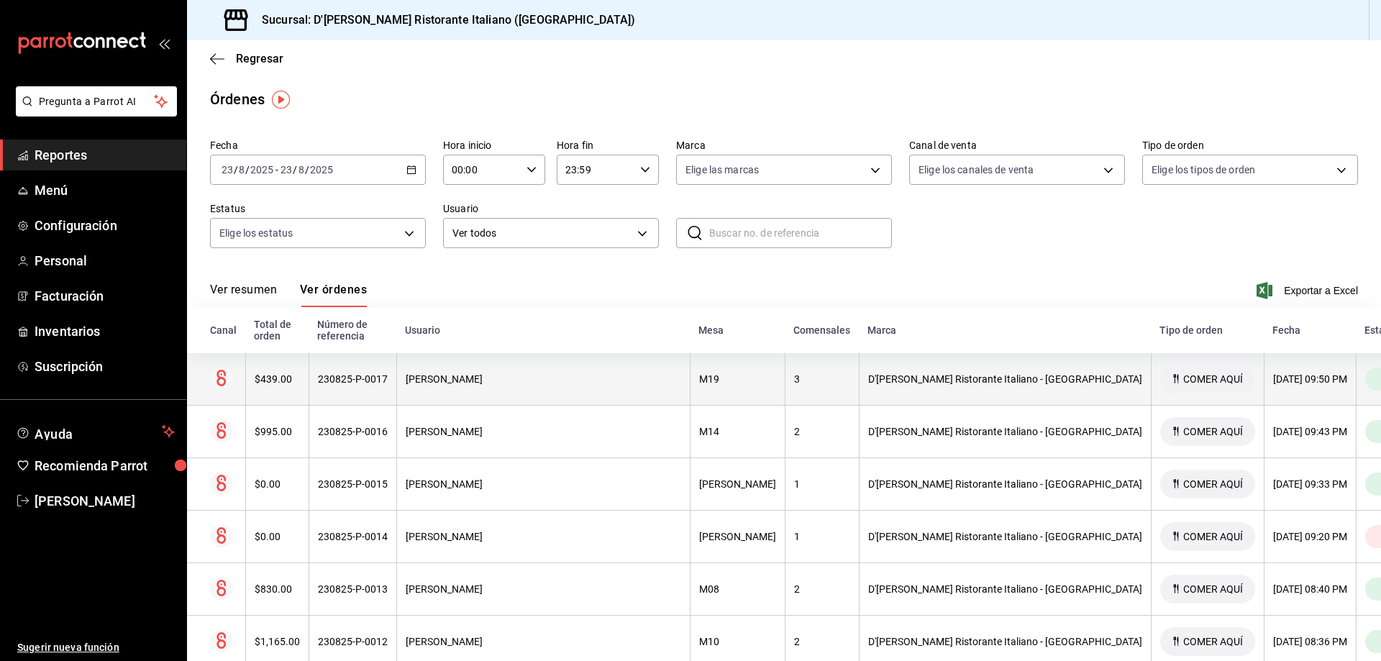
click at [868, 373] on div "D'[PERSON_NAME] Ristorante Italiano - [GEOGRAPHIC_DATA]" at bounding box center [1005, 379] width 274 height 12
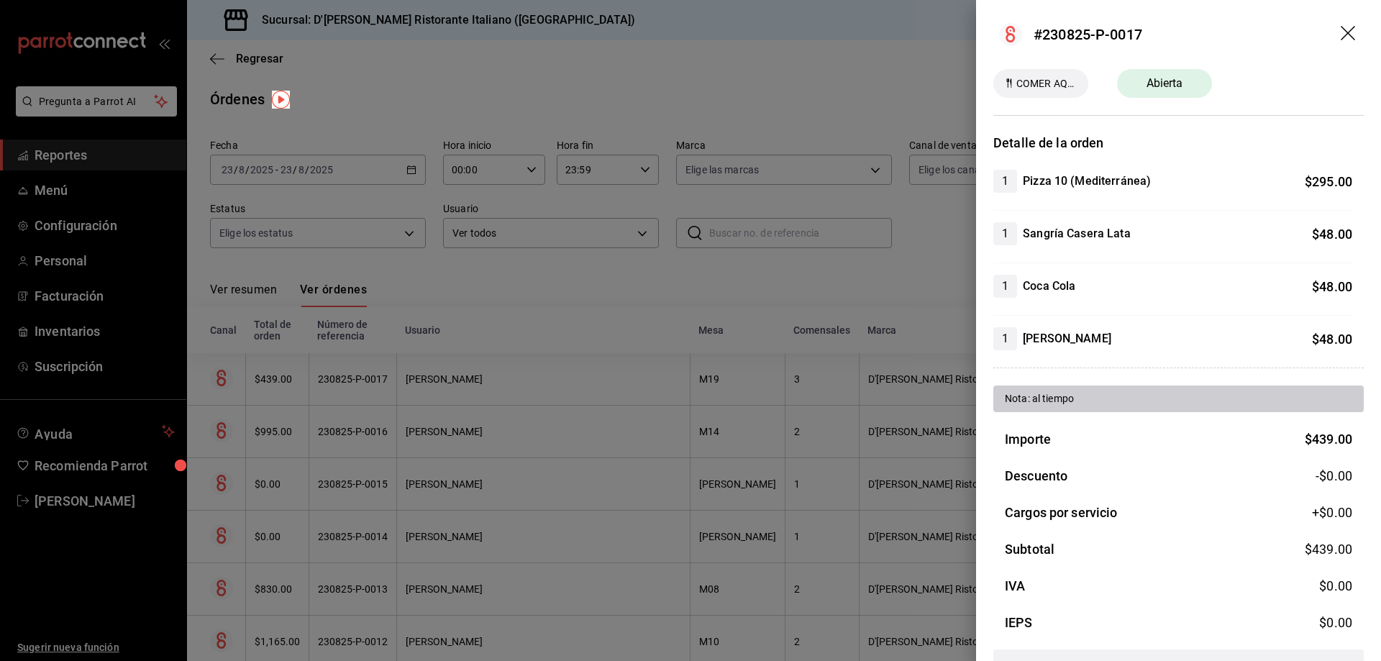
click at [1341, 30] on icon "drag" at bounding box center [1349, 34] width 17 height 17
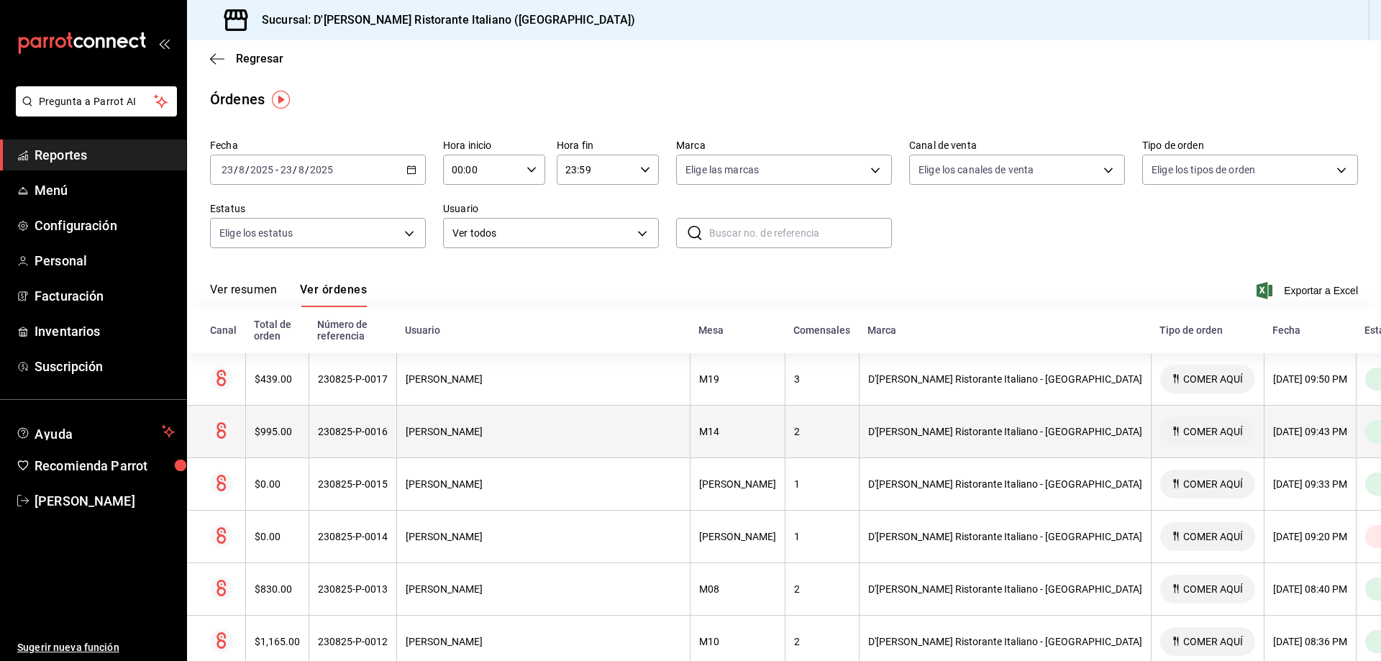
click at [871, 426] on div "D'[PERSON_NAME] Ristorante Italiano - [GEOGRAPHIC_DATA]" at bounding box center [1005, 432] width 274 height 12
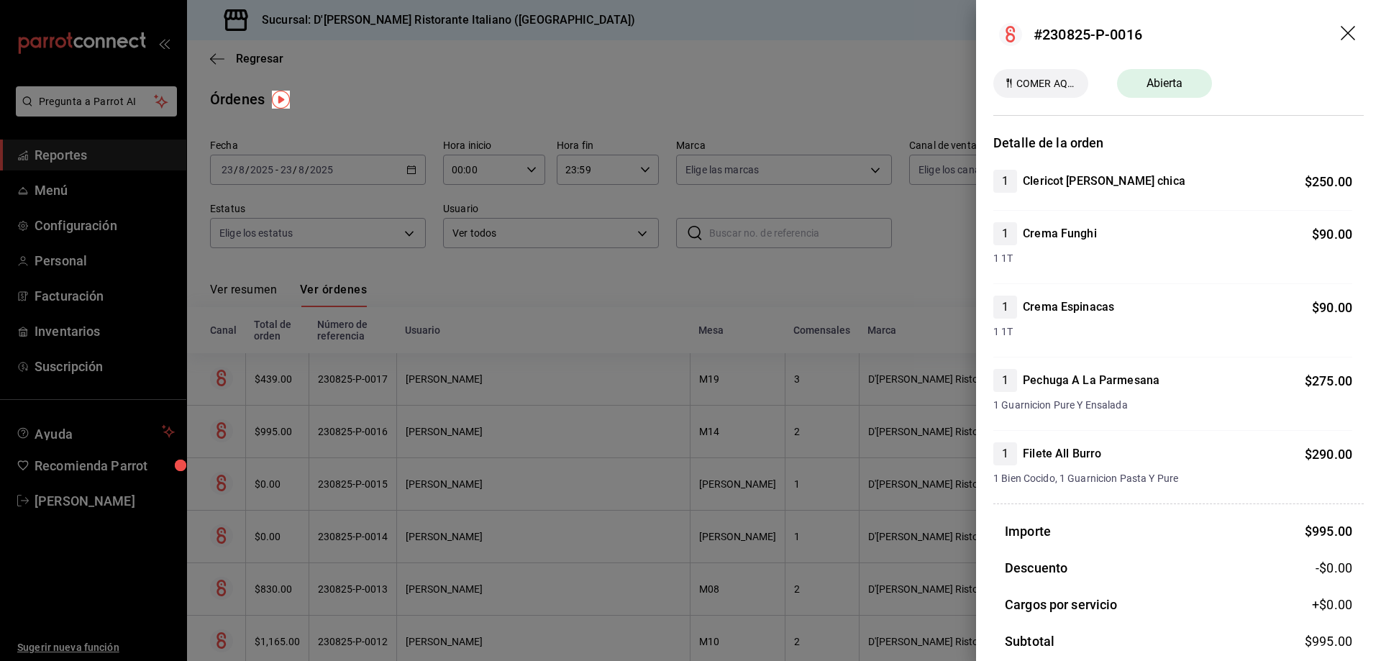
click at [1341, 31] on icon "drag" at bounding box center [1349, 34] width 17 height 17
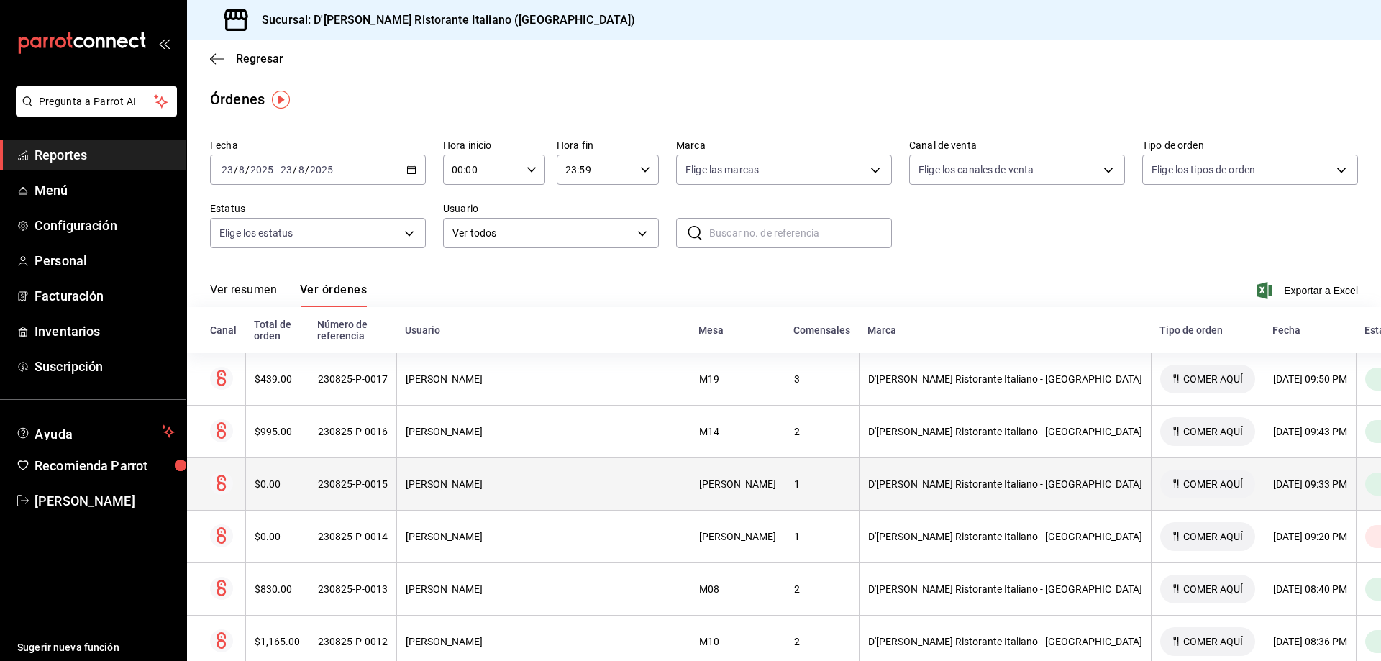
click at [868, 478] on div "D'[PERSON_NAME] Ristorante Italiano - [GEOGRAPHIC_DATA]" at bounding box center [1005, 484] width 274 height 12
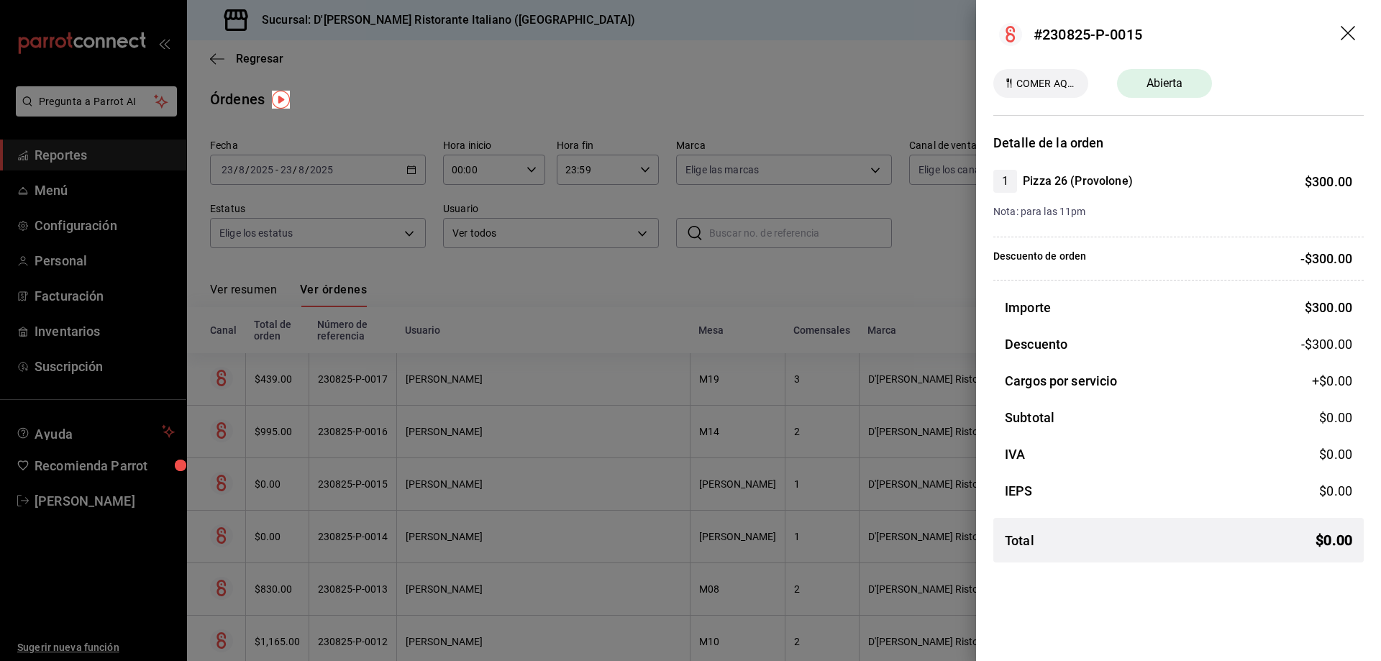
click at [1353, 34] on icon "drag" at bounding box center [1349, 34] width 17 height 17
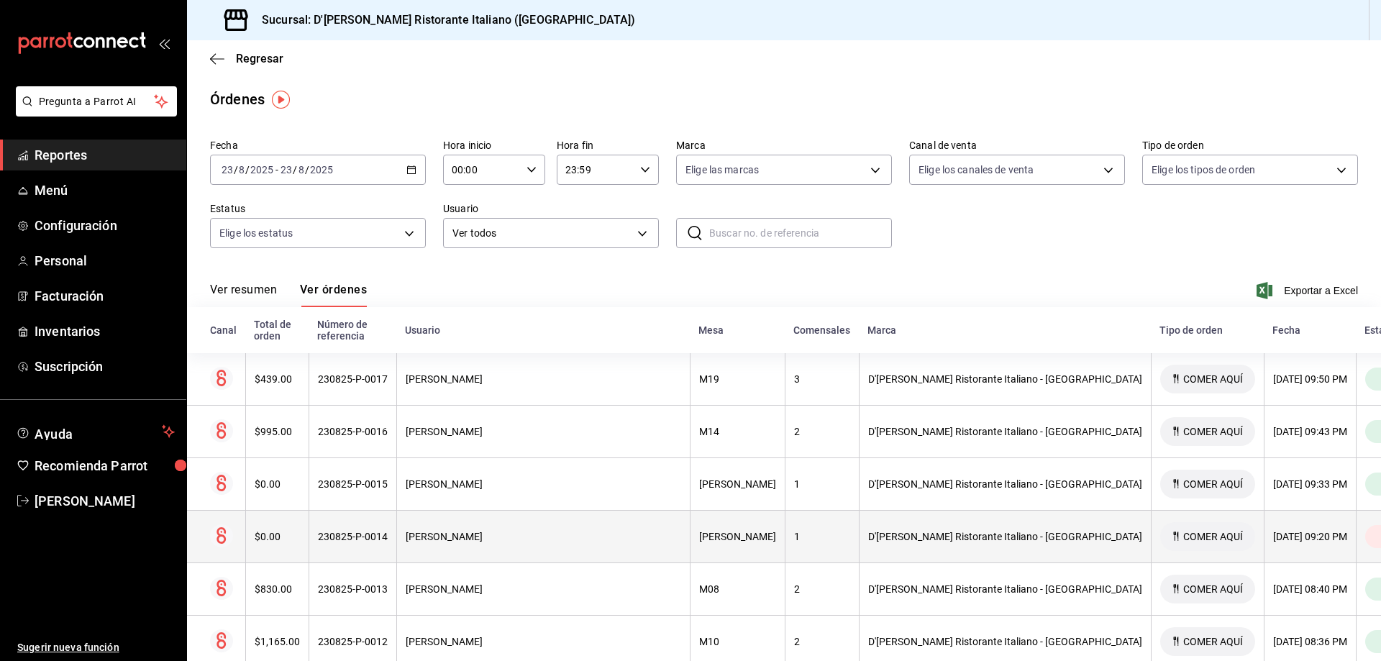
scroll to position [72, 0]
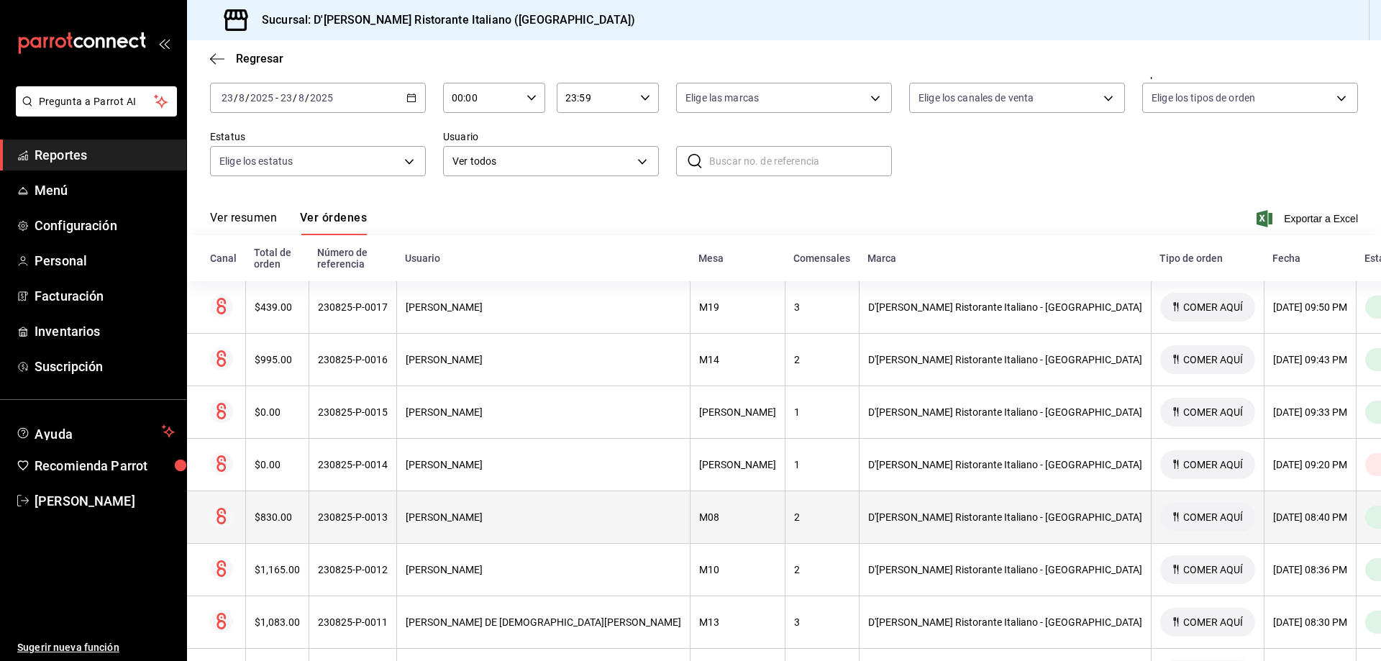
click at [878, 512] on div "D'[PERSON_NAME] Ristorante Italiano - [GEOGRAPHIC_DATA]" at bounding box center [1005, 518] width 274 height 12
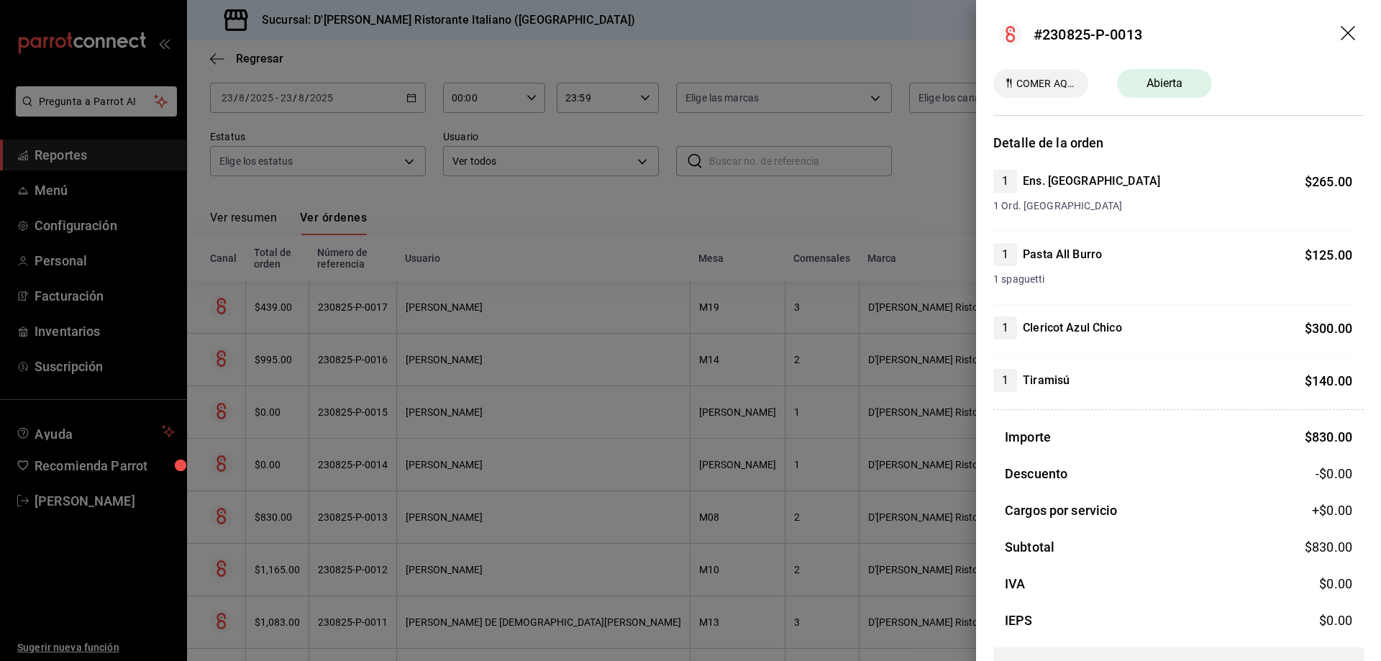
click at [878, 504] on div at bounding box center [690, 330] width 1381 height 661
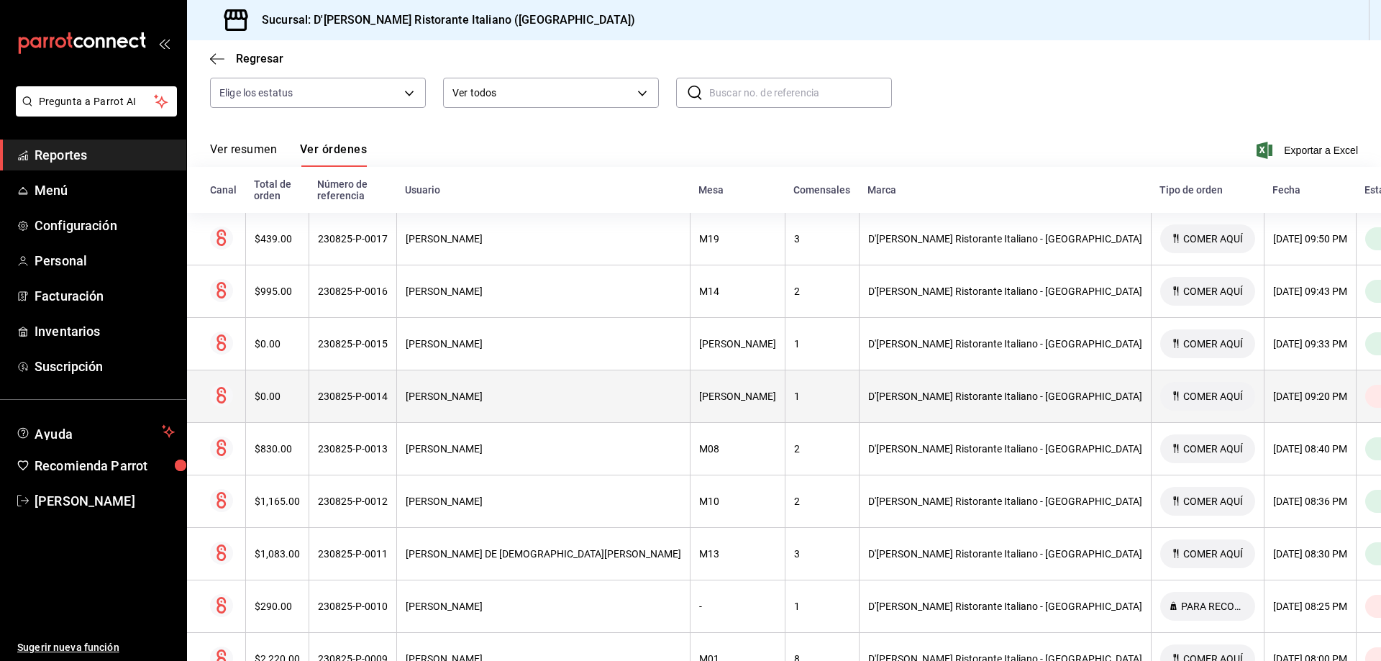
scroll to position [144, 0]
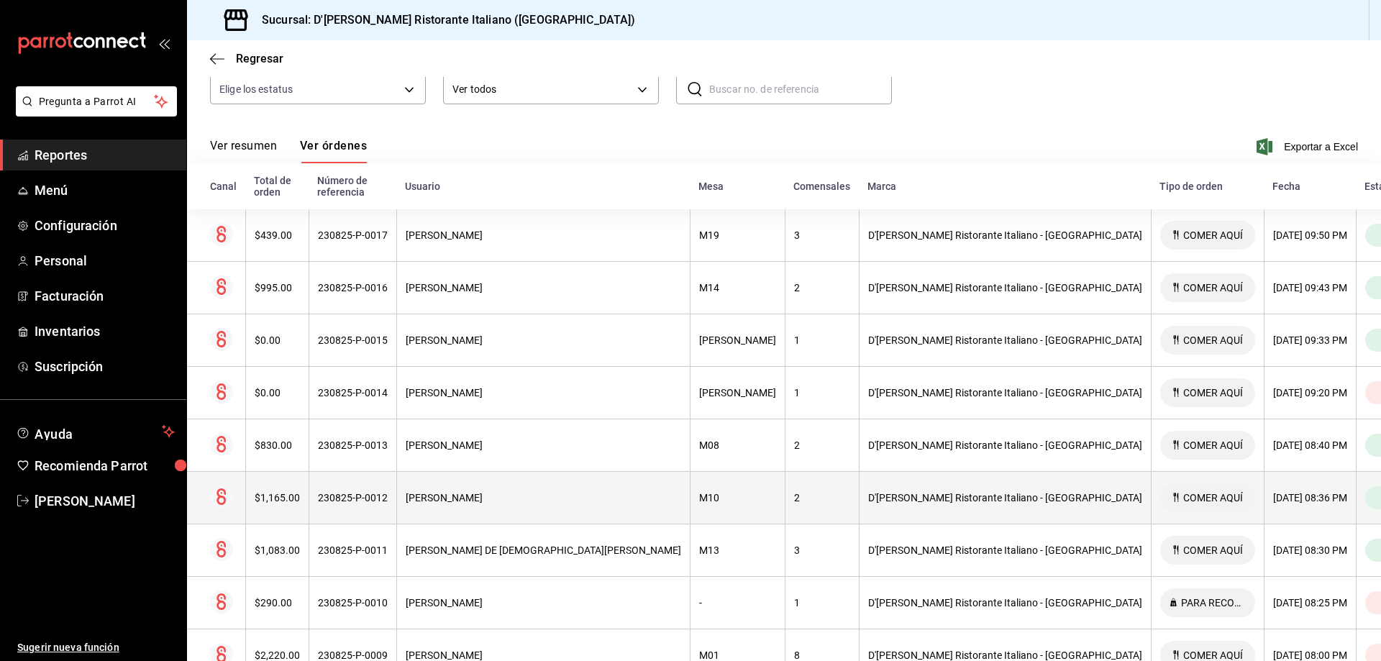
click at [875, 492] on div "D'[PERSON_NAME] Ristorante Italiano - [GEOGRAPHIC_DATA]" at bounding box center [1005, 498] width 274 height 12
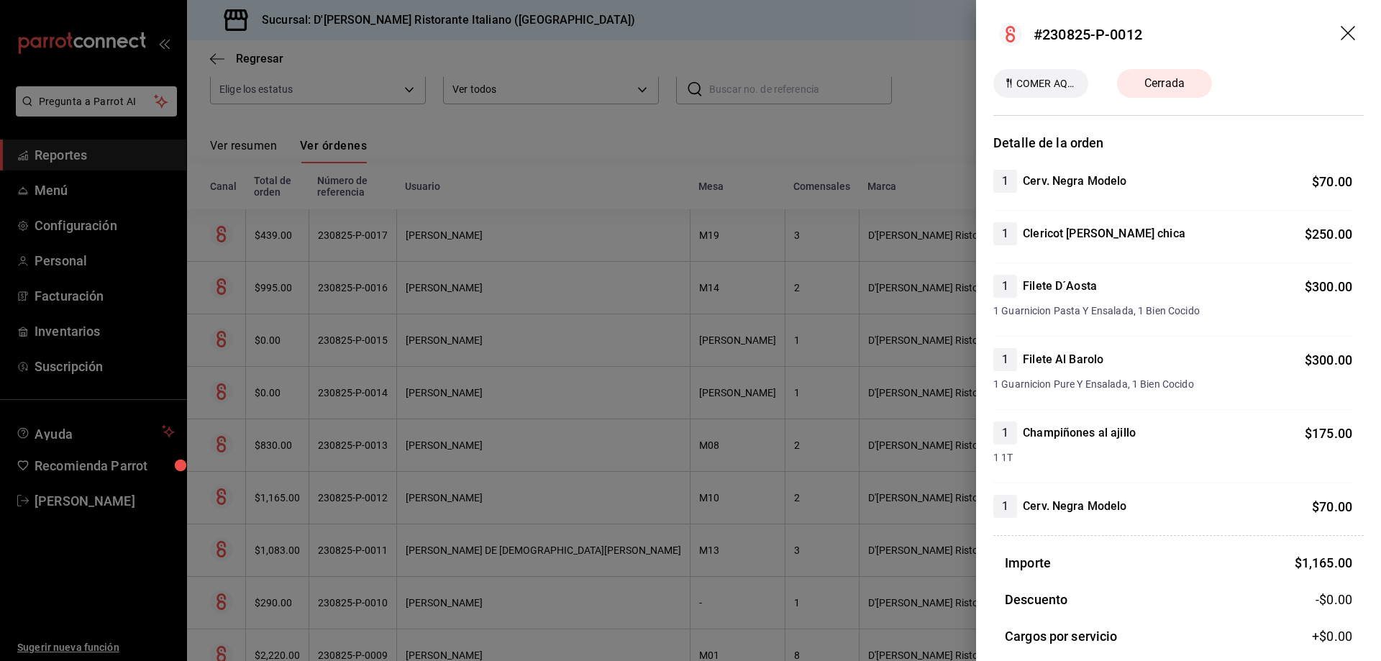
click at [875, 483] on div at bounding box center [690, 330] width 1381 height 661
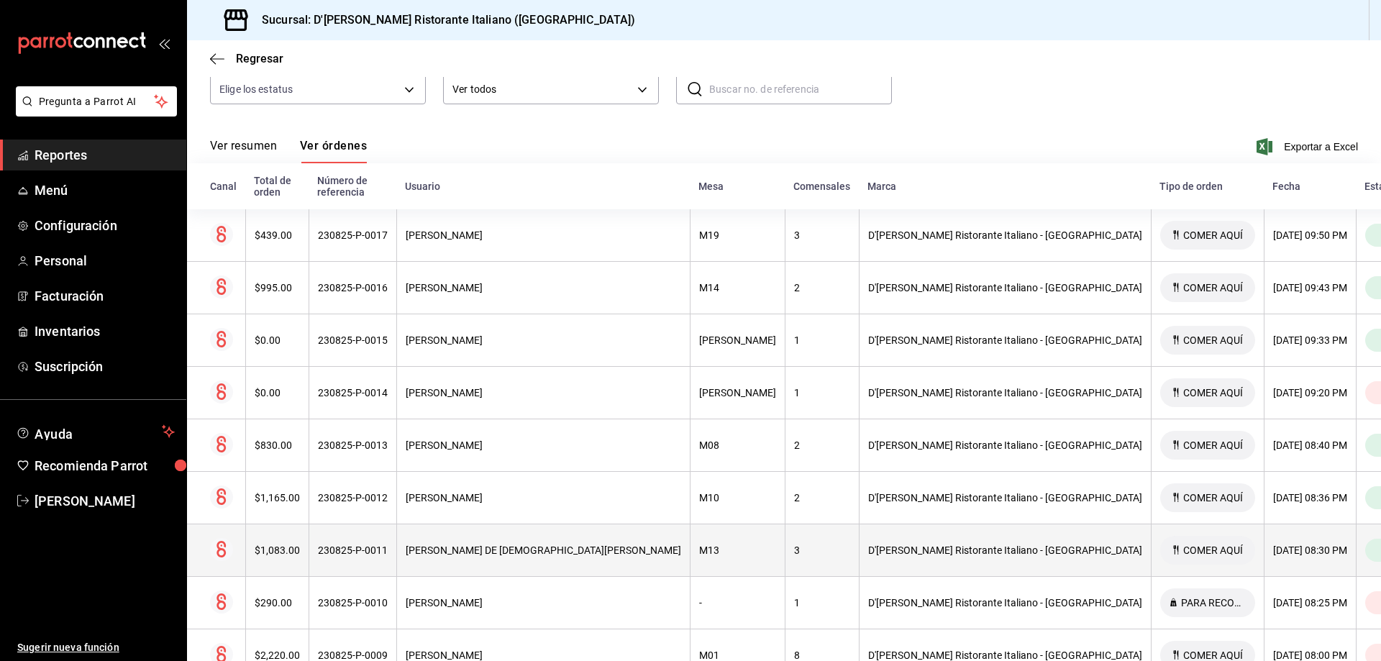
click at [873, 545] on div "D'[PERSON_NAME] Ristorante Italiano - [GEOGRAPHIC_DATA]" at bounding box center [1005, 551] width 274 height 12
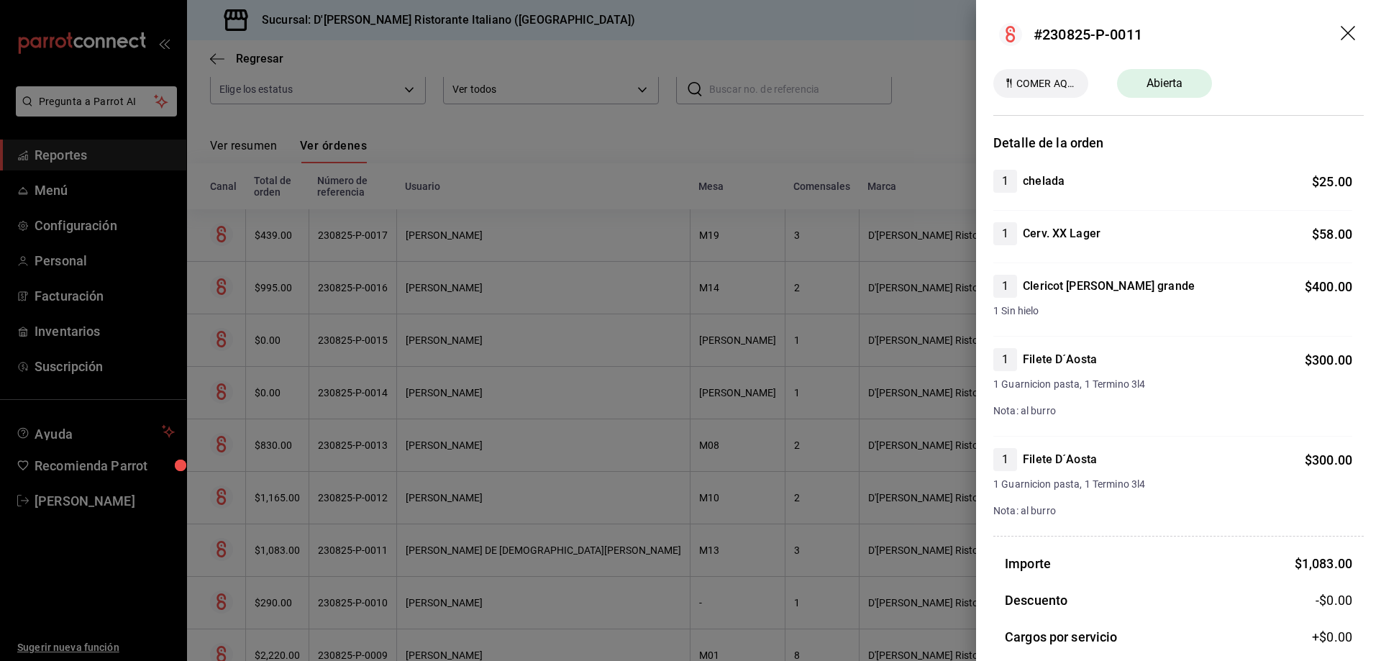
click at [873, 535] on div at bounding box center [690, 330] width 1381 height 661
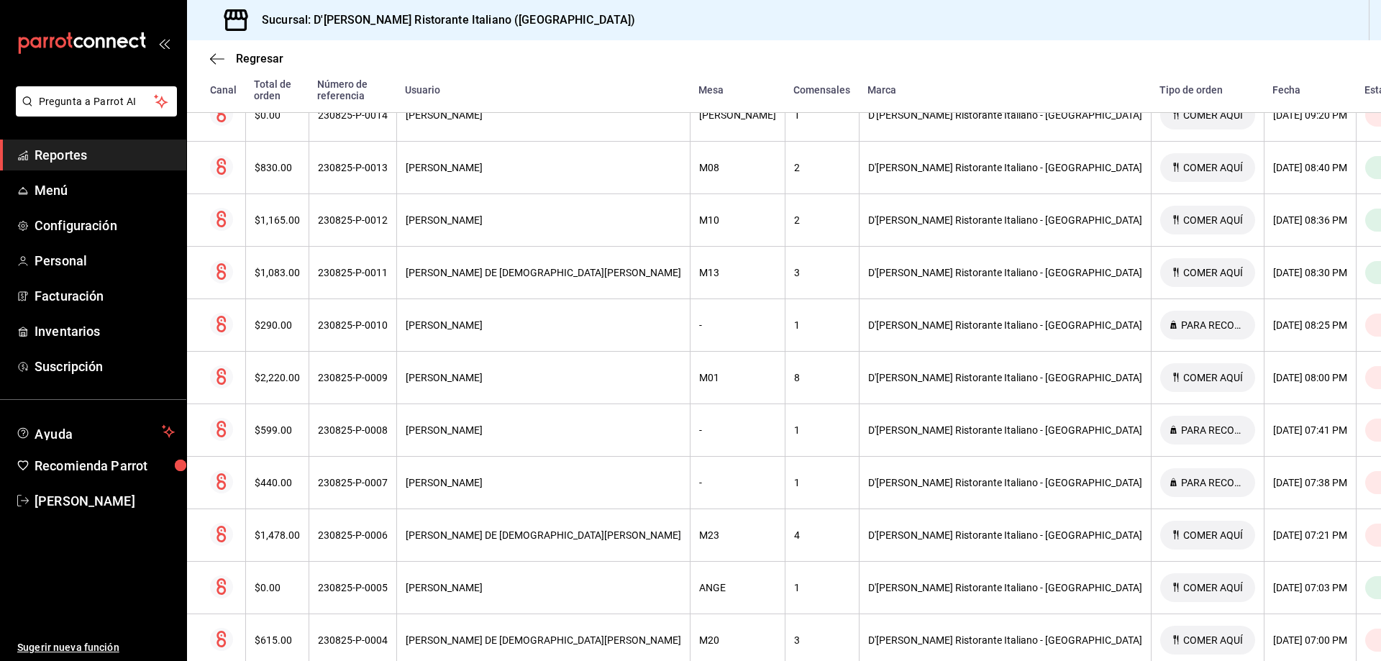
scroll to position [504, 0]
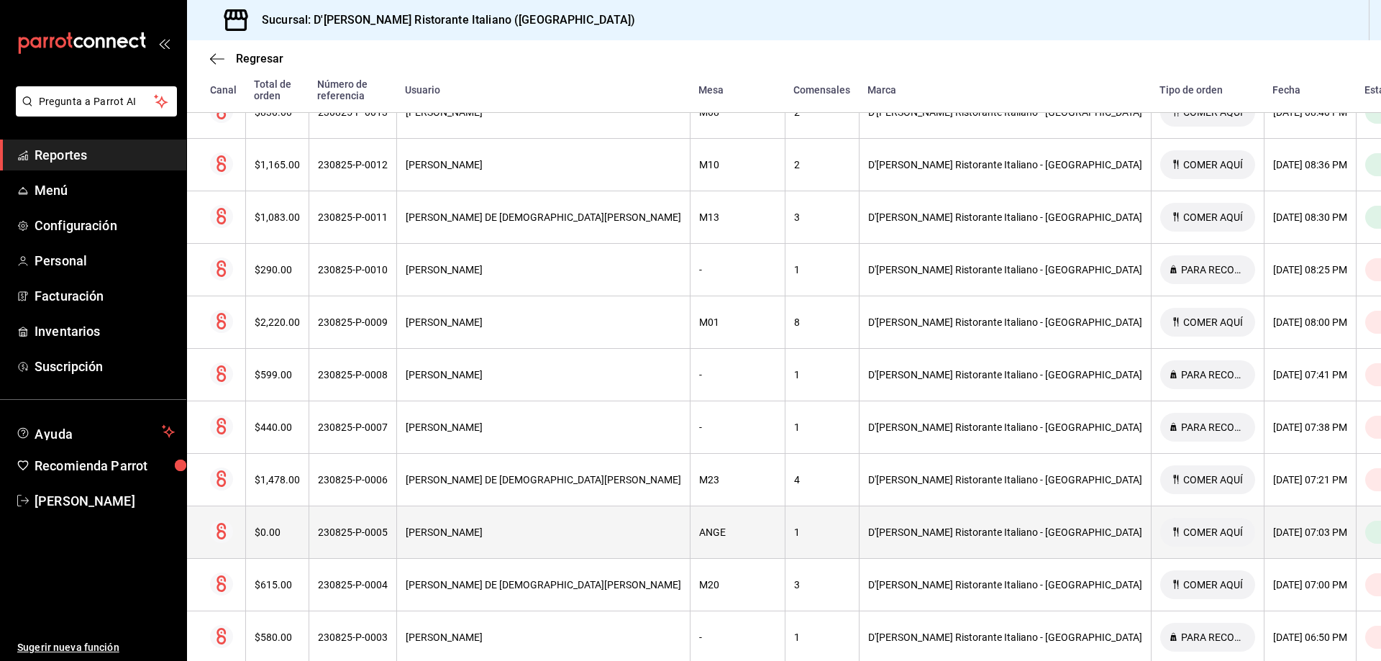
click at [874, 527] on div "D'[PERSON_NAME] Ristorante Italiano - [GEOGRAPHIC_DATA]" at bounding box center [1005, 533] width 274 height 12
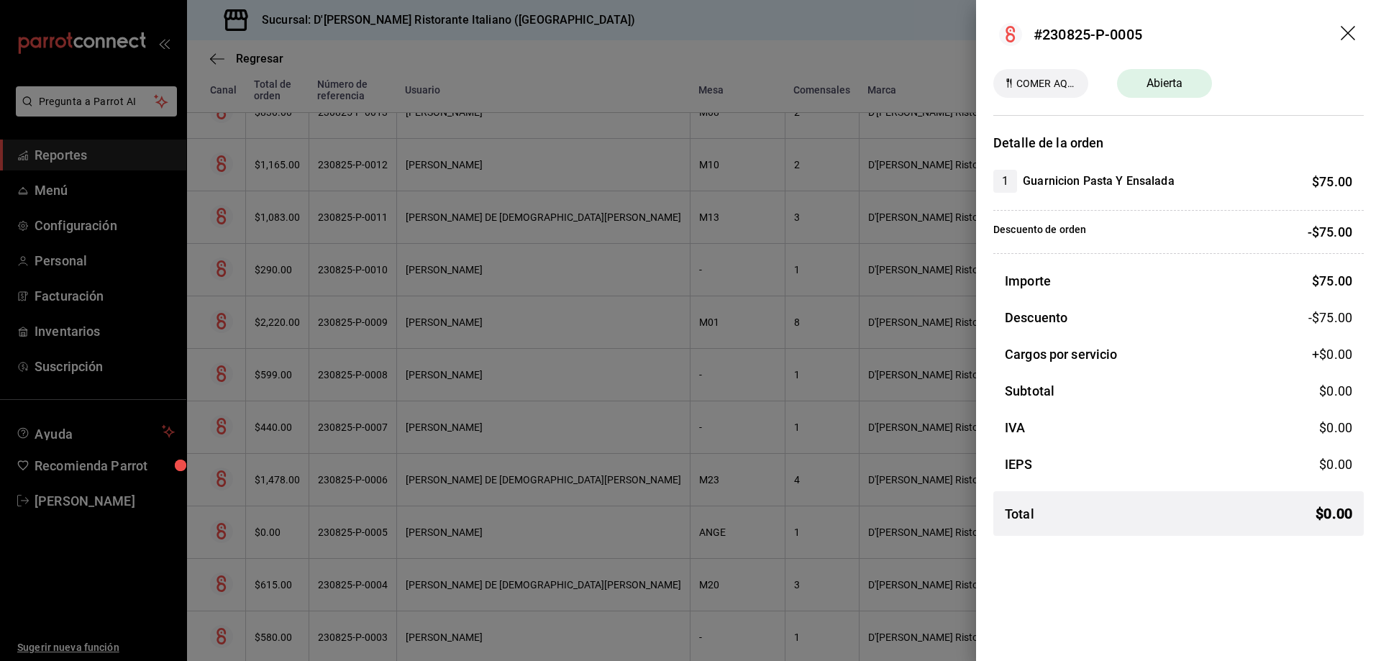
click at [874, 522] on div at bounding box center [690, 330] width 1381 height 661
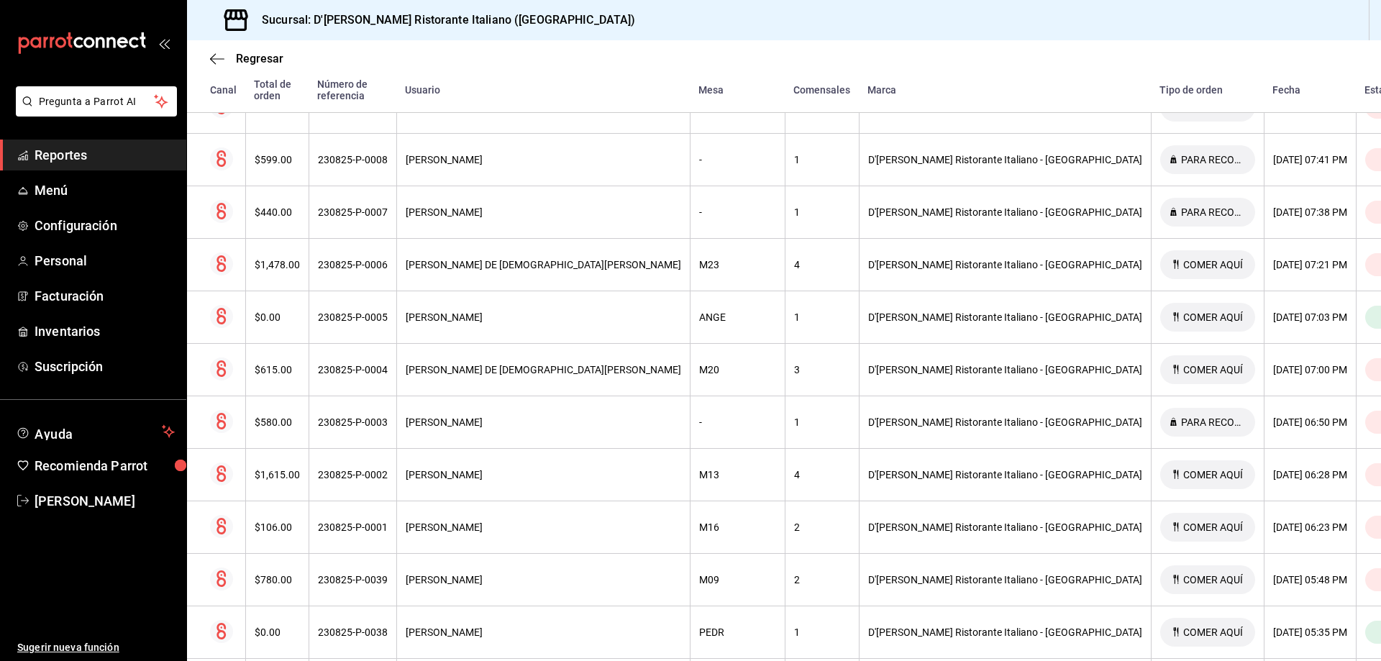
scroll to position [719, 0]
click at [78, 330] on span "Inventarios" at bounding box center [105, 331] width 140 height 19
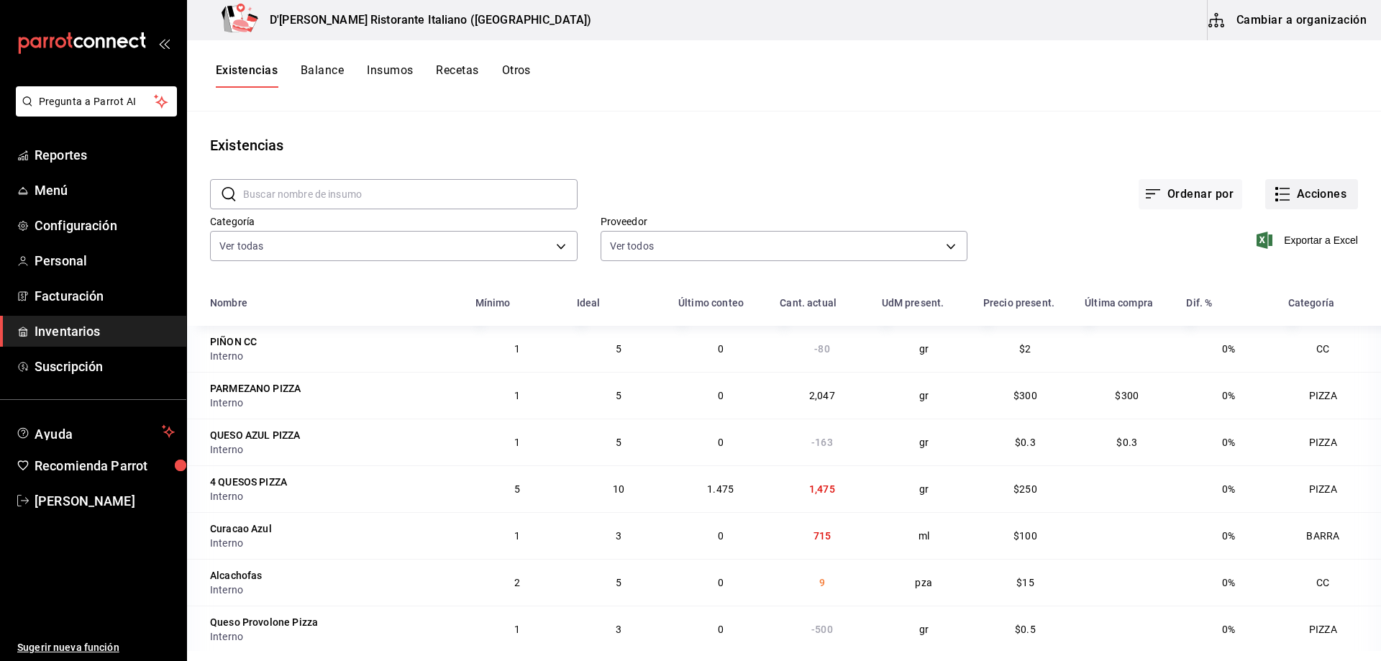
click at [1274, 196] on icon "button" at bounding box center [1282, 194] width 17 height 17
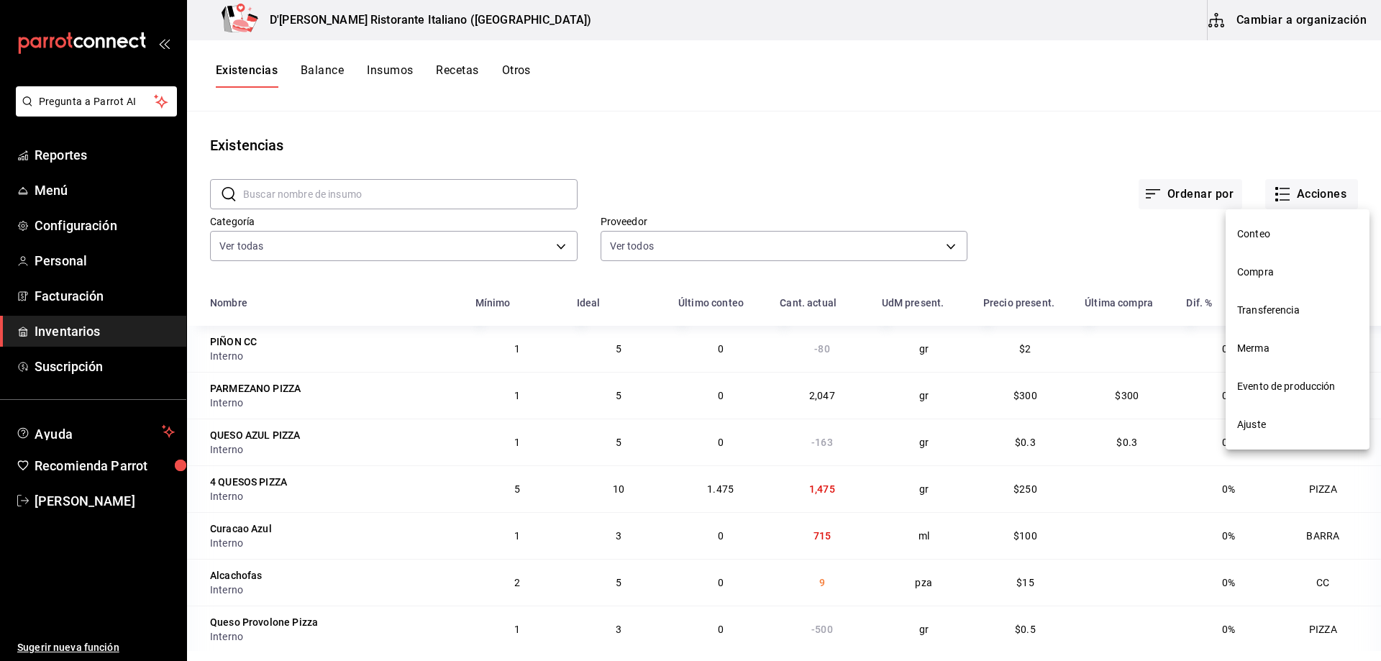
click at [1261, 426] on span "Ajuste" at bounding box center [1298, 424] width 121 height 15
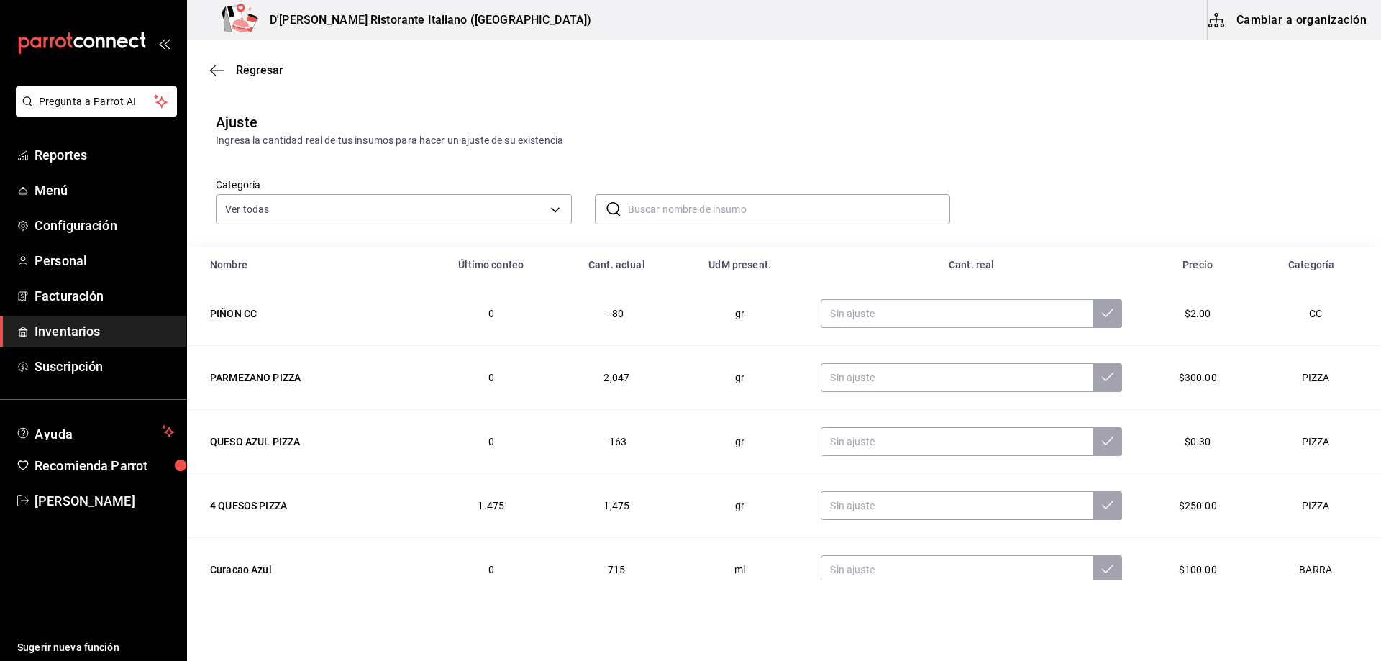
click at [668, 207] on input "text" at bounding box center [789, 209] width 323 height 29
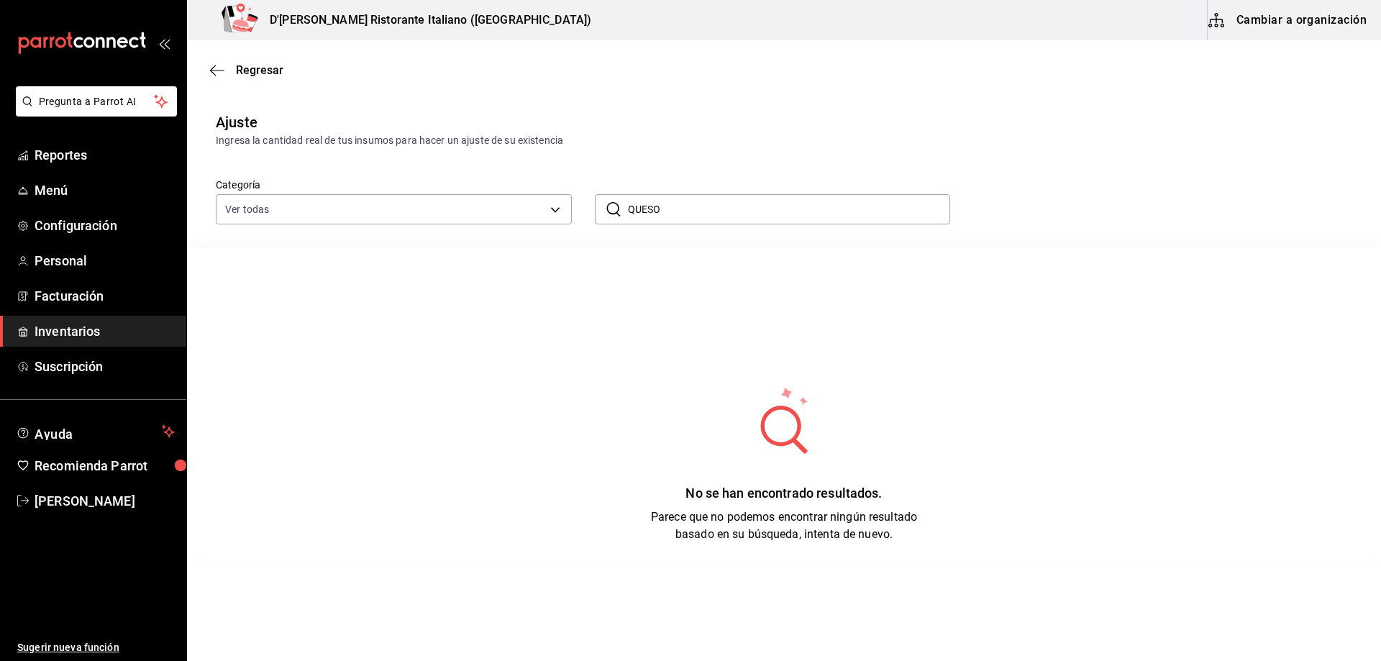
click at [670, 219] on input "QUESO" at bounding box center [789, 209] width 323 height 29
click at [686, 215] on input "QUESO" at bounding box center [789, 209] width 323 height 29
click at [627, 291] on div "No se han encontrado resultados. Parece que no podemos encontrar ningún resulta…" at bounding box center [784, 404] width 1194 height 313
click at [685, 206] on input "QUESO" at bounding box center [789, 209] width 323 height 29
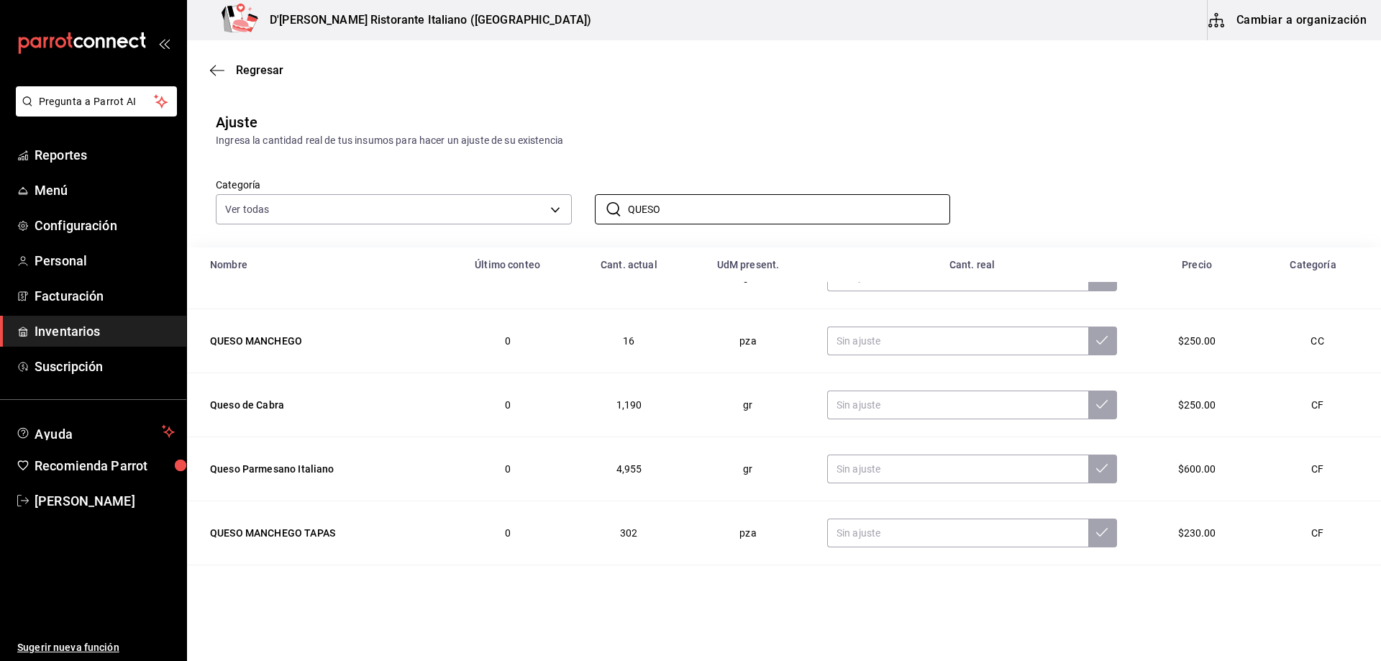
scroll to position [174, 0]
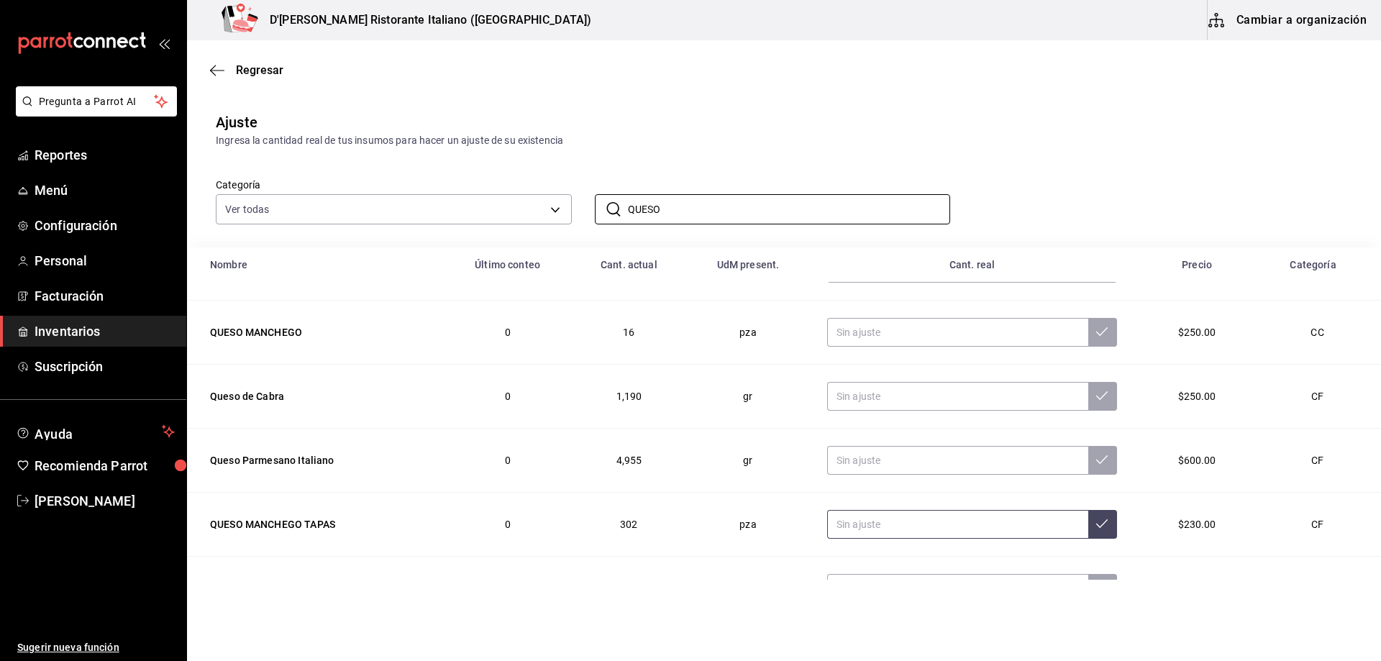
type input "QUESO"
click at [863, 515] on input "text" at bounding box center [957, 524] width 261 height 29
type input "292.00"
click at [1096, 524] on icon at bounding box center [1102, 524] width 12 height 12
click at [1066, 167] on div "Categoría Ver todas a767d614-044e-4282-96a7-b6725af30640,e73509e5-2594-4467-97f…" at bounding box center [761, 186] width 1137 height 76
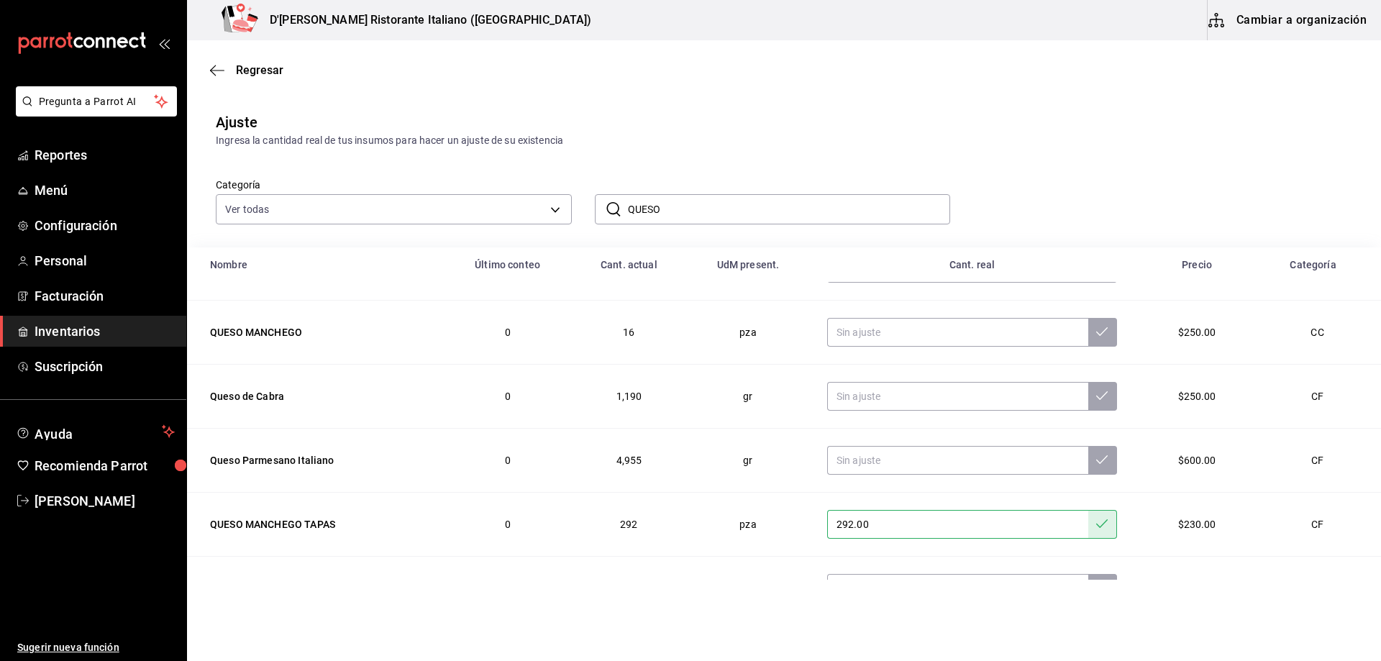
click at [1063, 152] on div "Categoría Ver todas a767d614-044e-4282-96a7-b6725af30640,e73509e5-2594-4467-97f…" at bounding box center [761, 186] width 1137 height 76
click at [271, 71] on span "Regresar" at bounding box center [259, 70] width 47 height 14
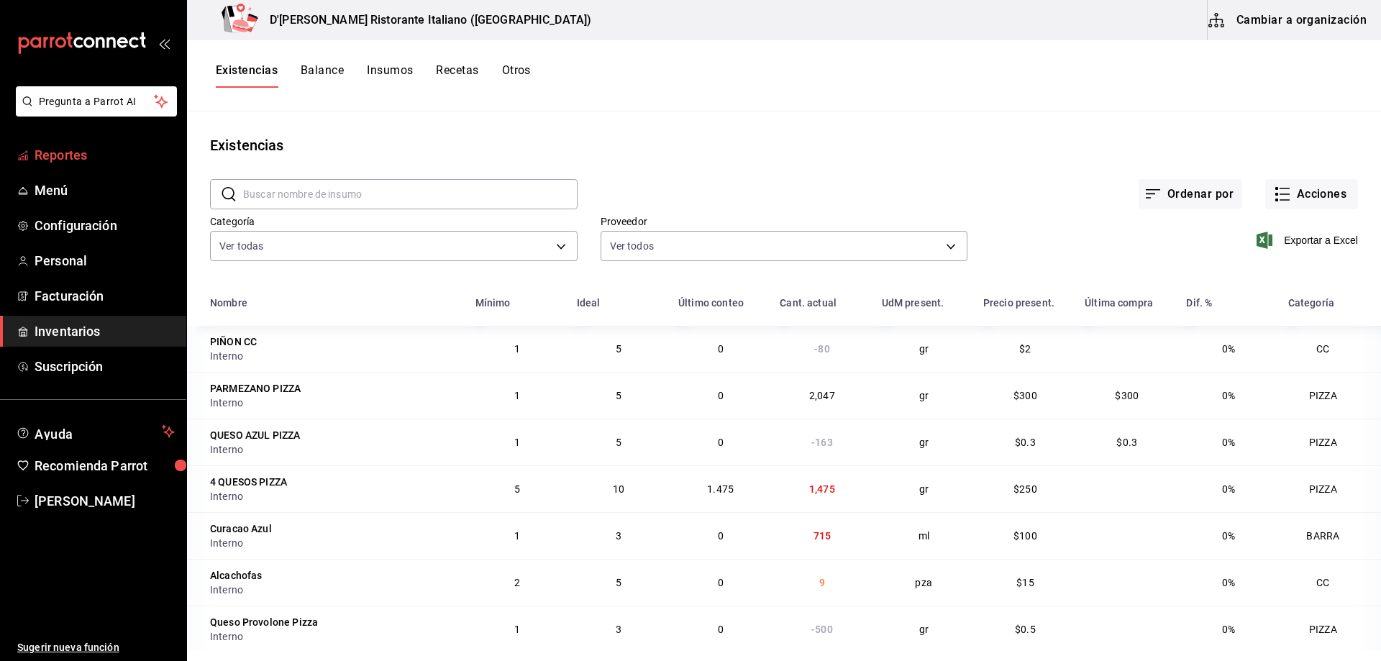
click at [80, 155] on span "Reportes" at bounding box center [105, 154] width 140 height 19
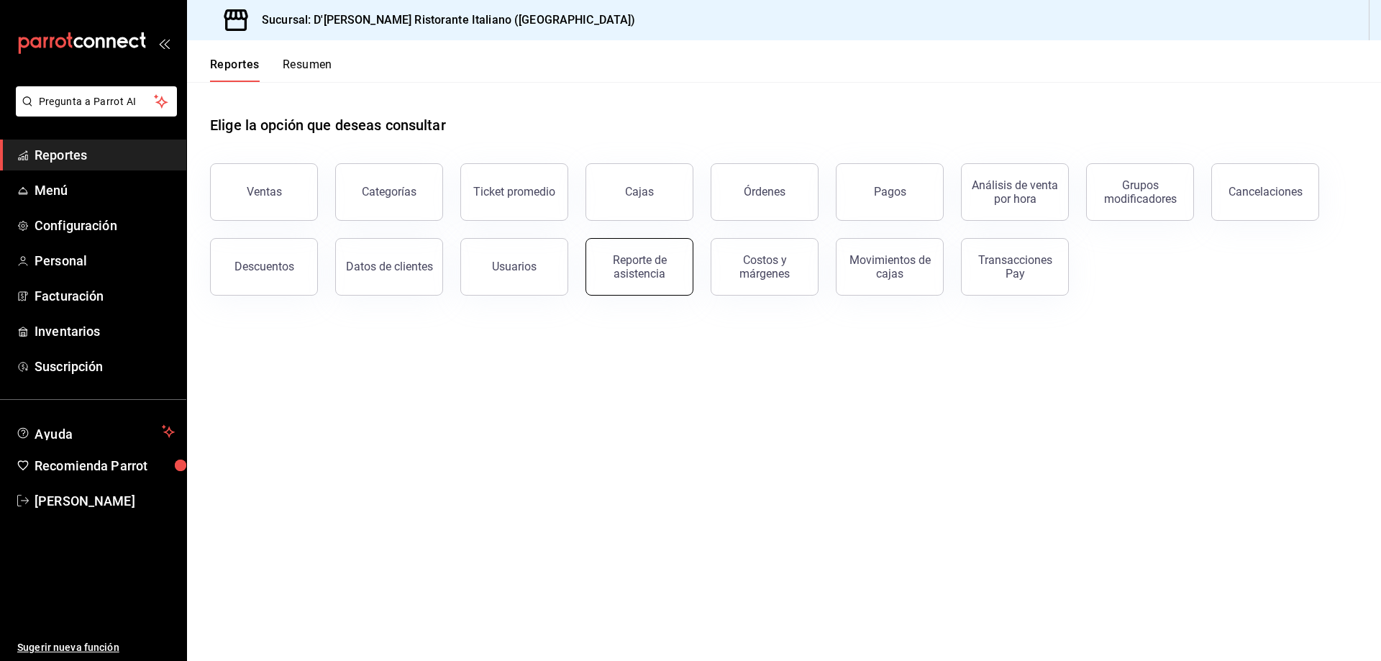
click at [629, 281] on button "Reporte de asistencia" at bounding box center [640, 267] width 108 height 58
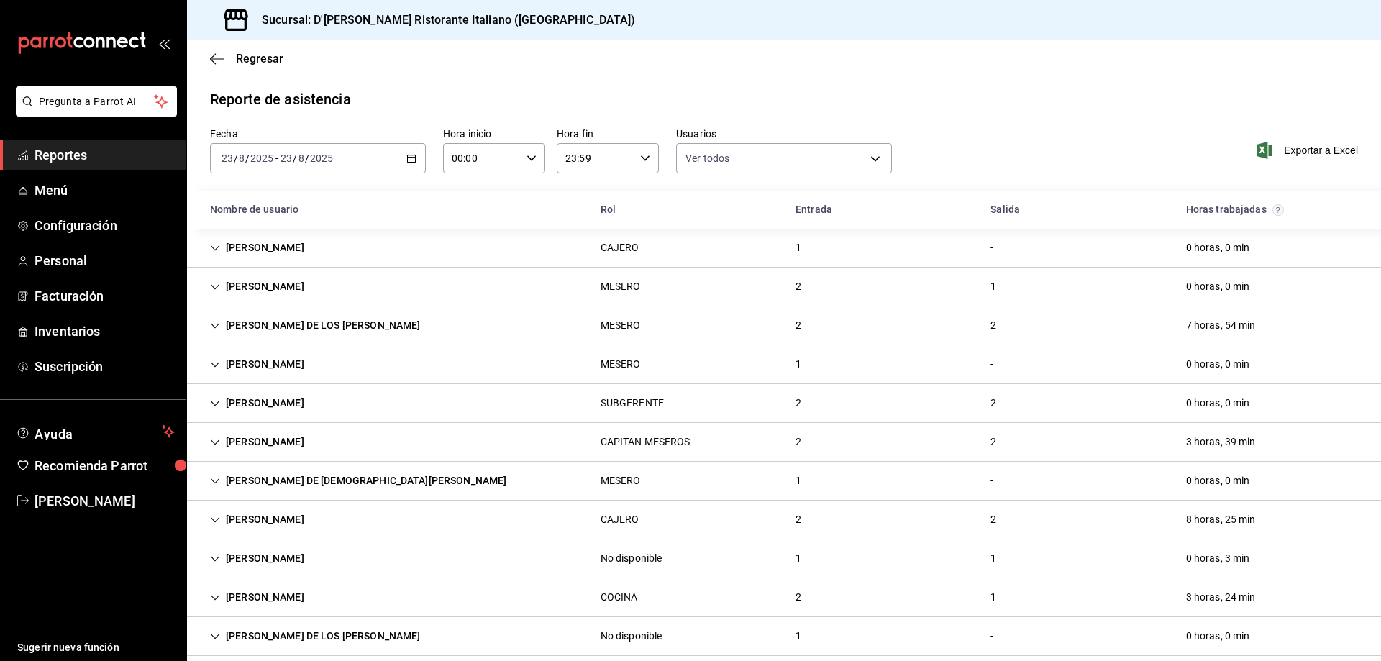
click at [296, 397] on div "[PERSON_NAME]" at bounding box center [257, 403] width 117 height 27
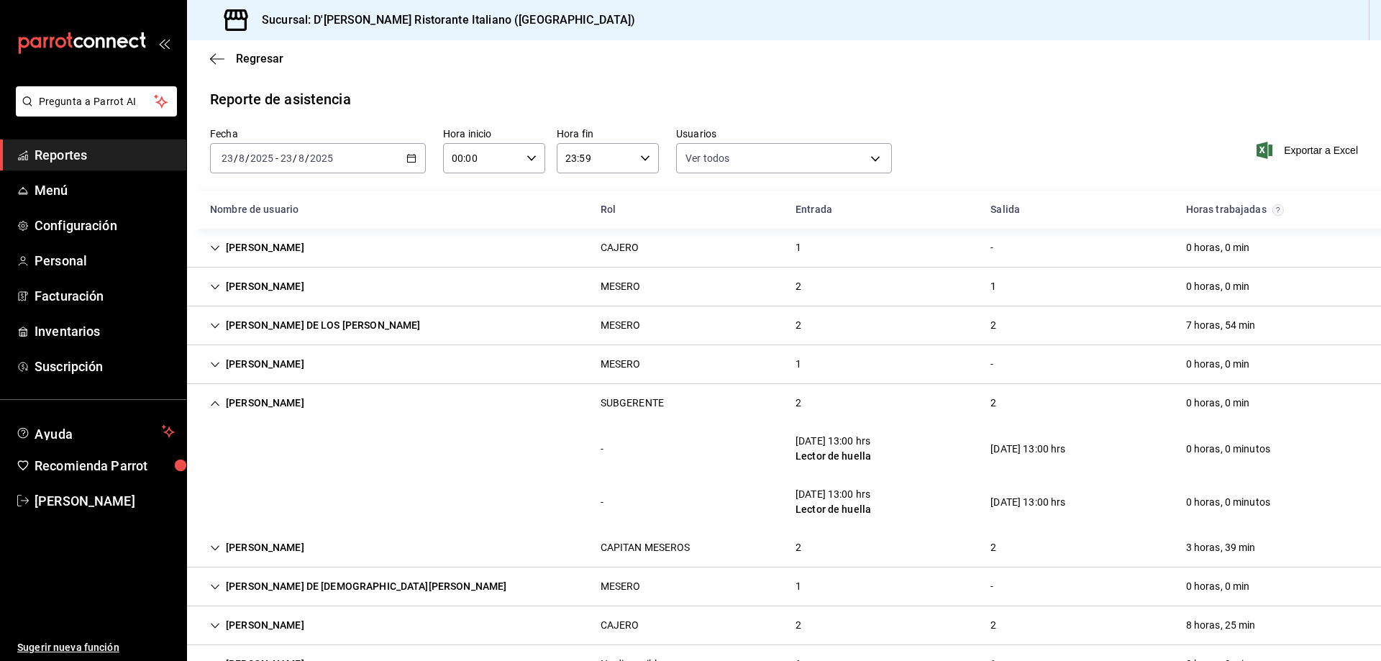
click at [215, 401] on icon "Cell" at bounding box center [215, 403] width 9 height 5
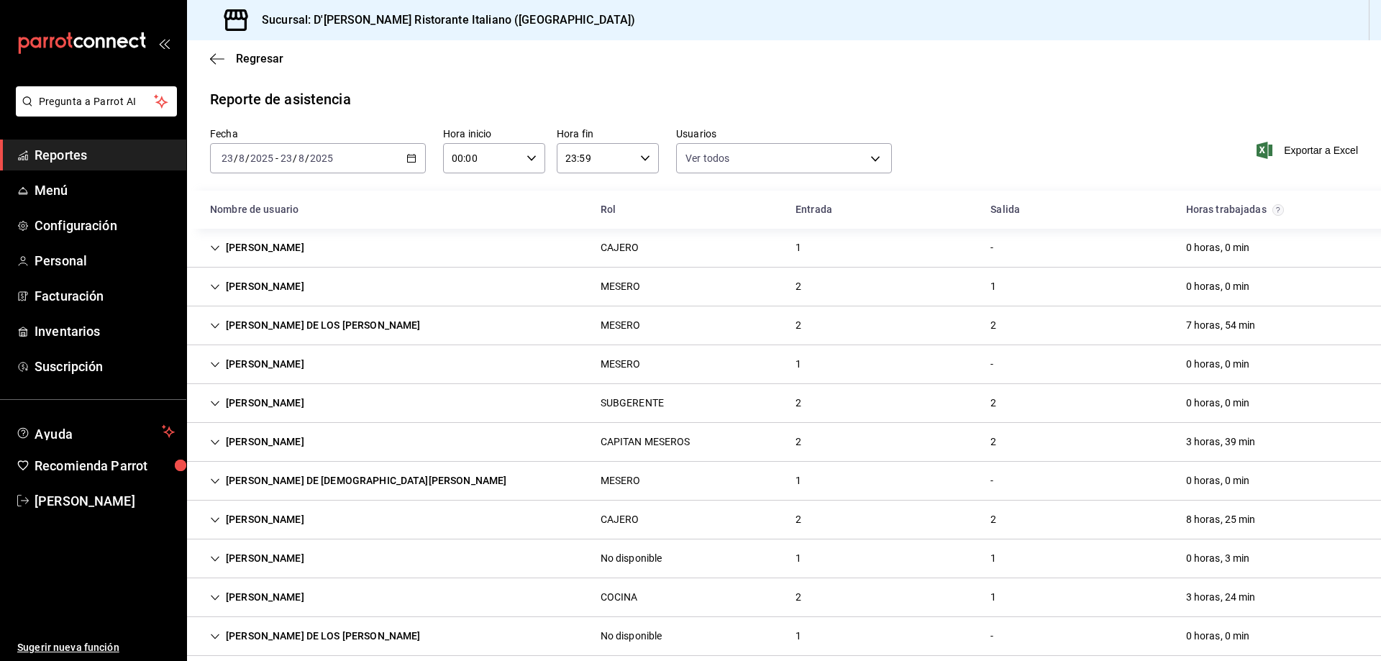
click at [250, 436] on div "[PERSON_NAME]" at bounding box center [257, 442] width 117 height 27
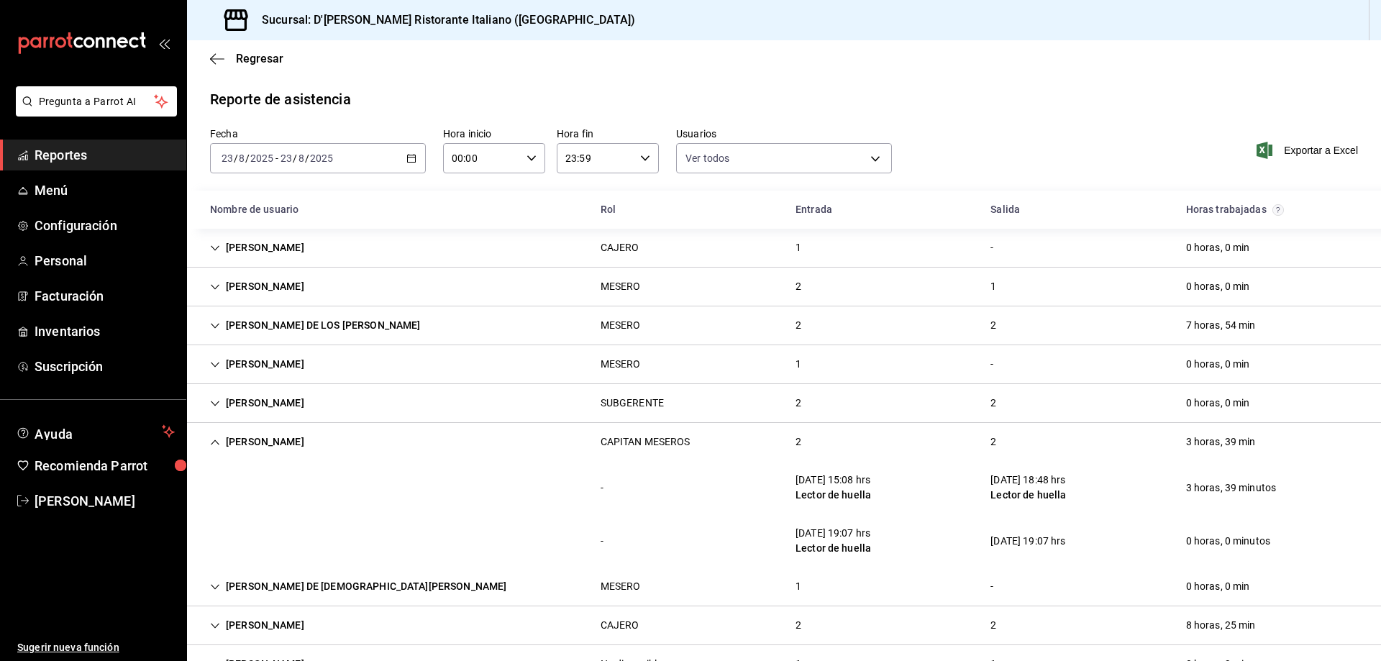
click at [217, 439] on icon "Cell" at bounding box center [215, 442] width 10 height 10
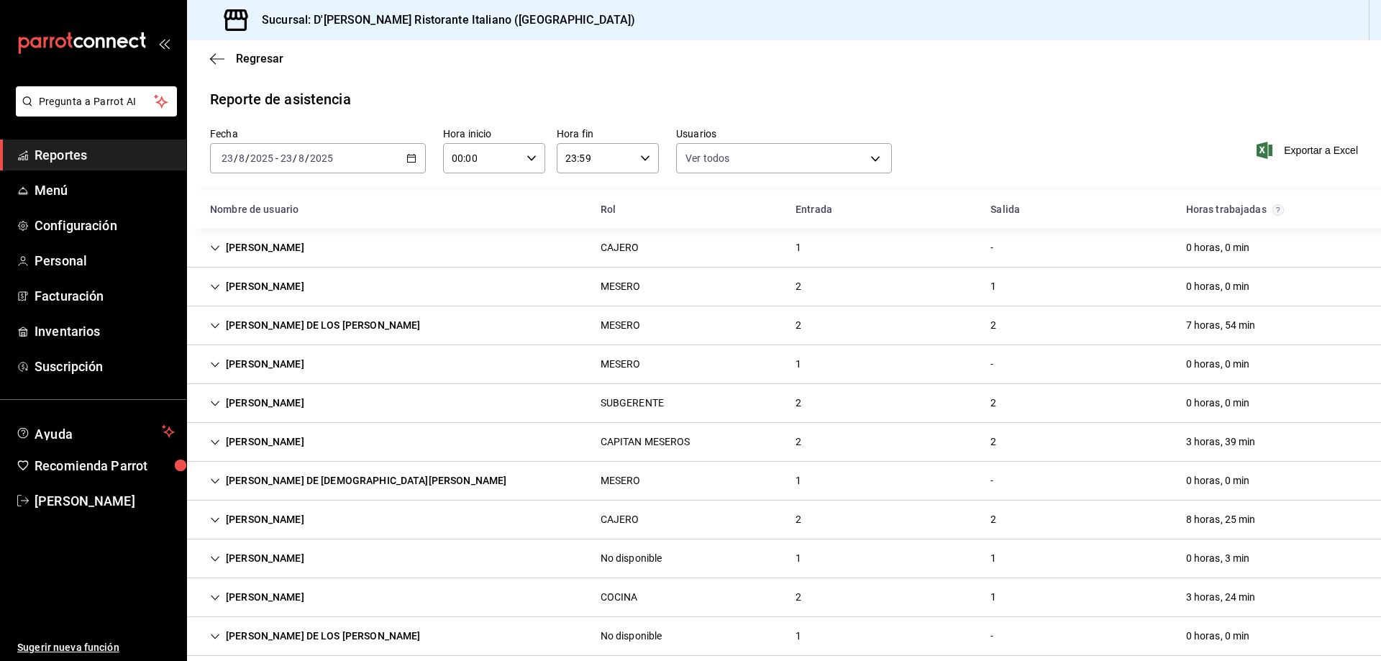
click at [214, 517] on icon "Cell" at bounding box center [215, 520] width 10 height 10
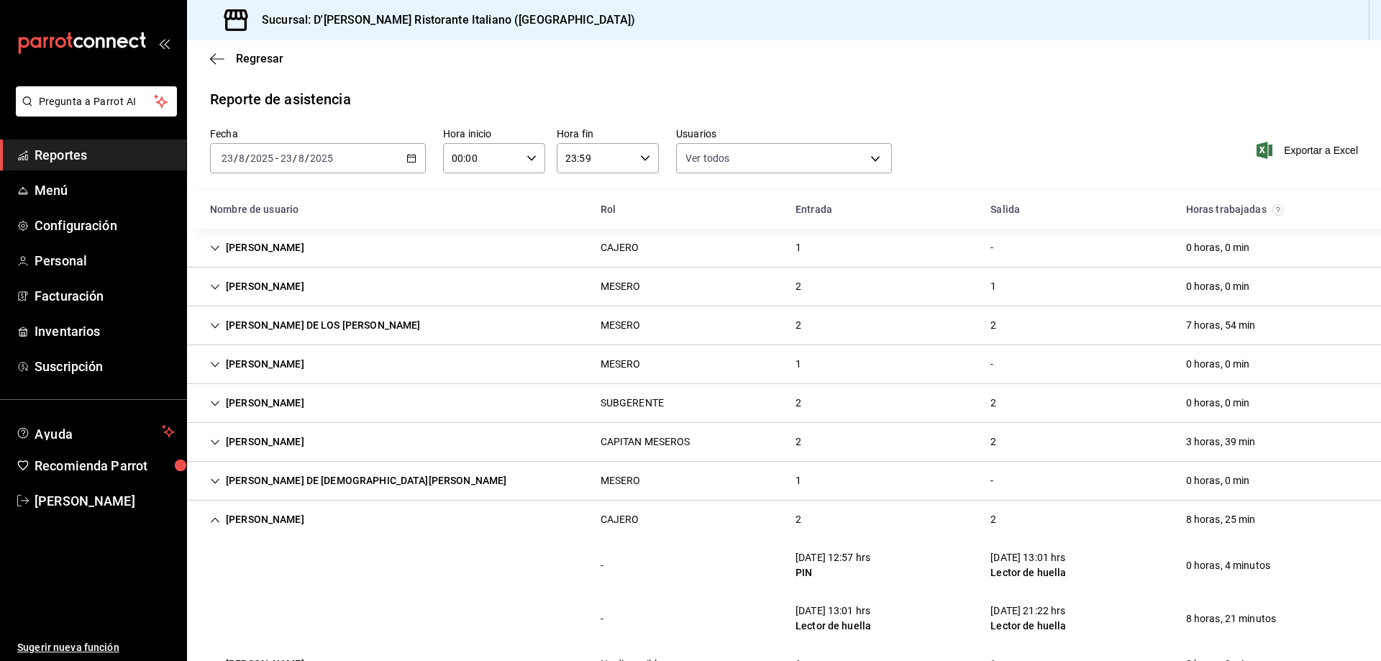
click at [214, 517] on icon "Cell" at bounding box center [215, 520] width 10 height 10
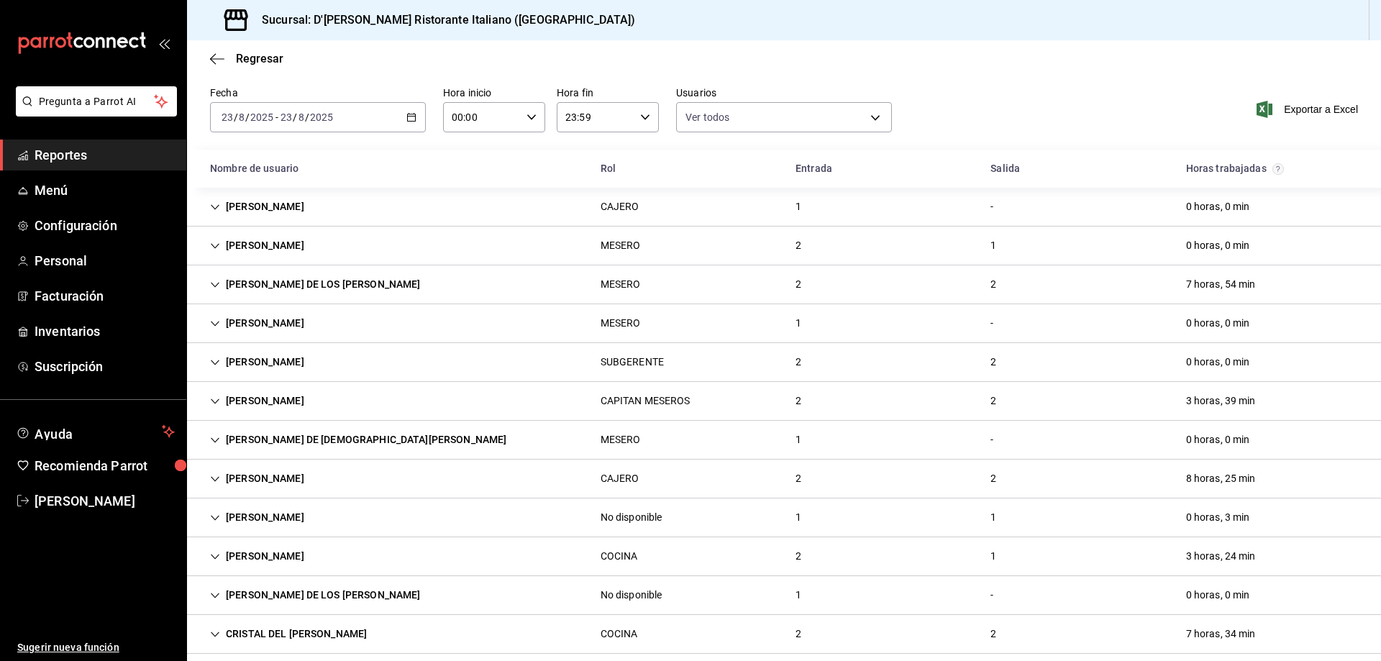
scroll to position [72, 0]
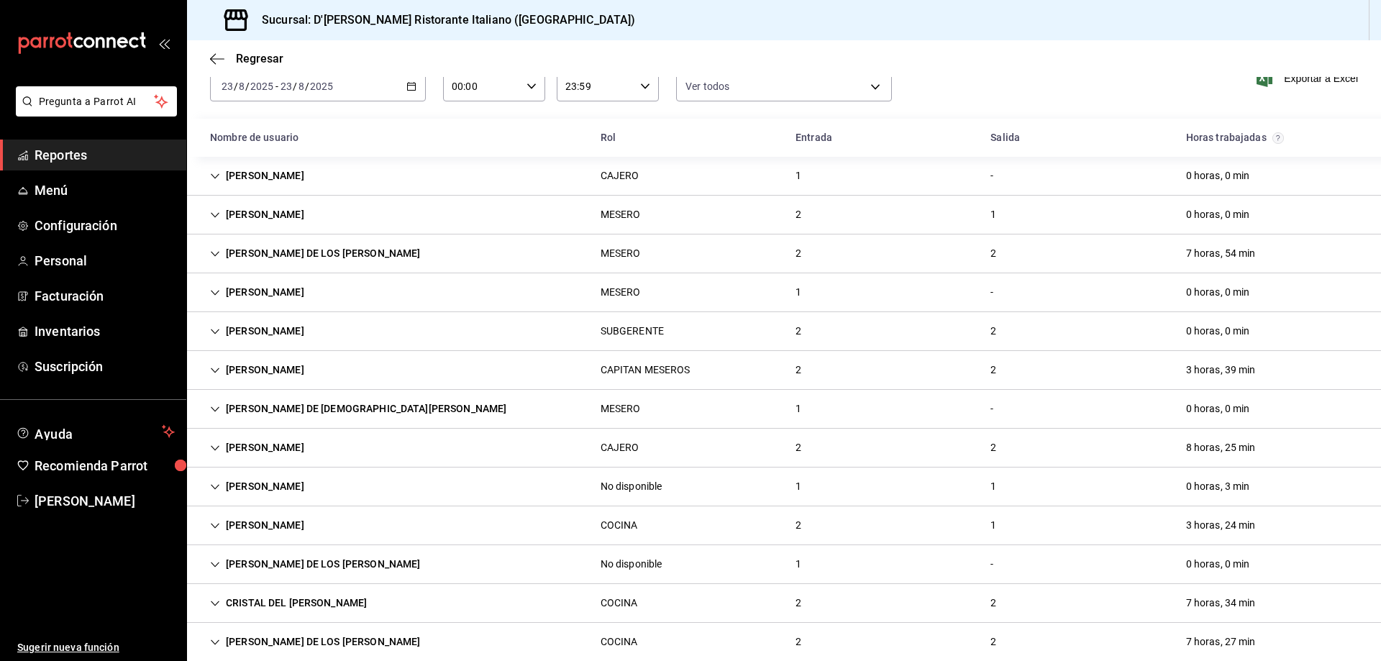
click at [214, 525] on icon "Cell" at bounding box center [215, 526] width 10 height 10
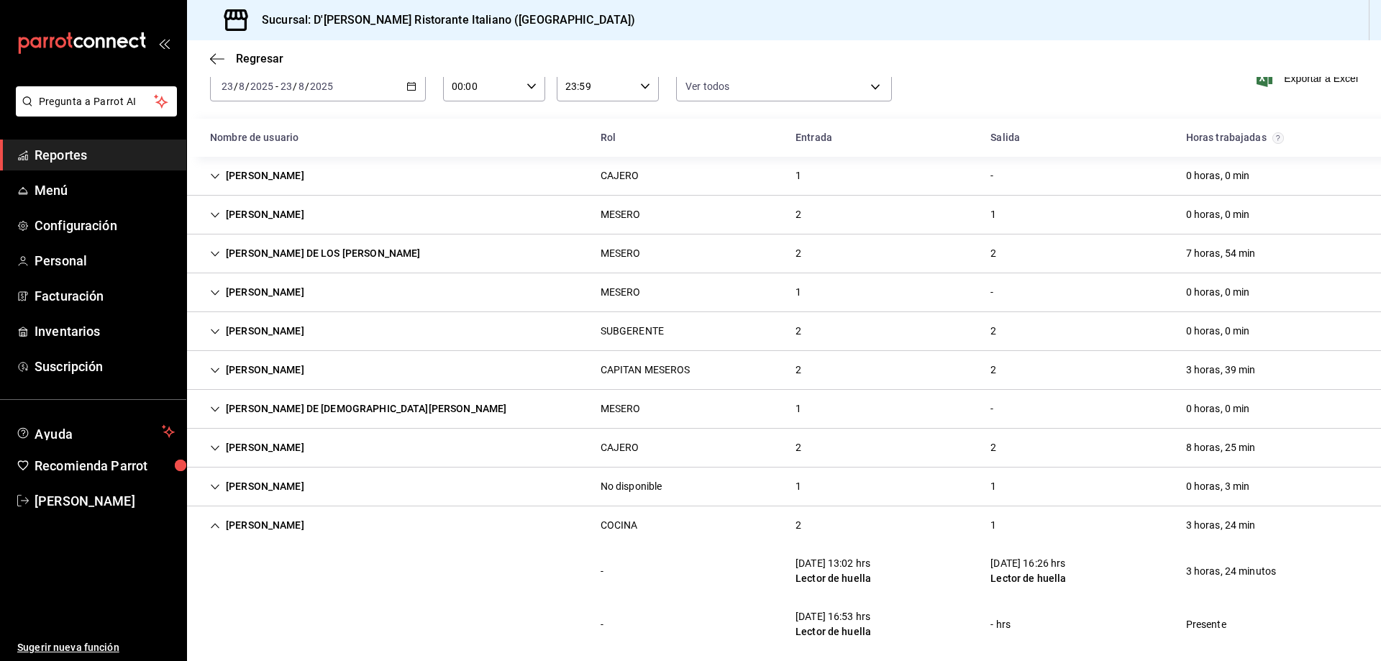
click at [214, 525] on icon "Cell" at bounding box center [215, 525] width 9 height 5
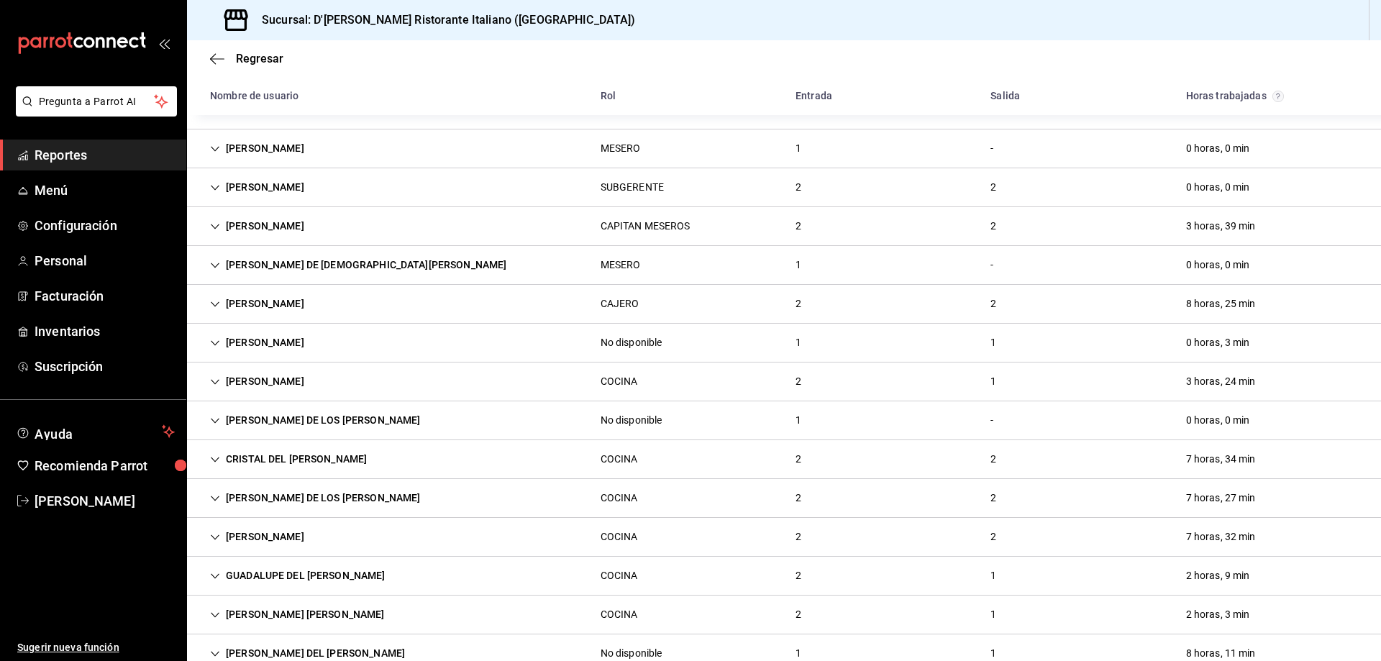
scroll to position [288, 0]
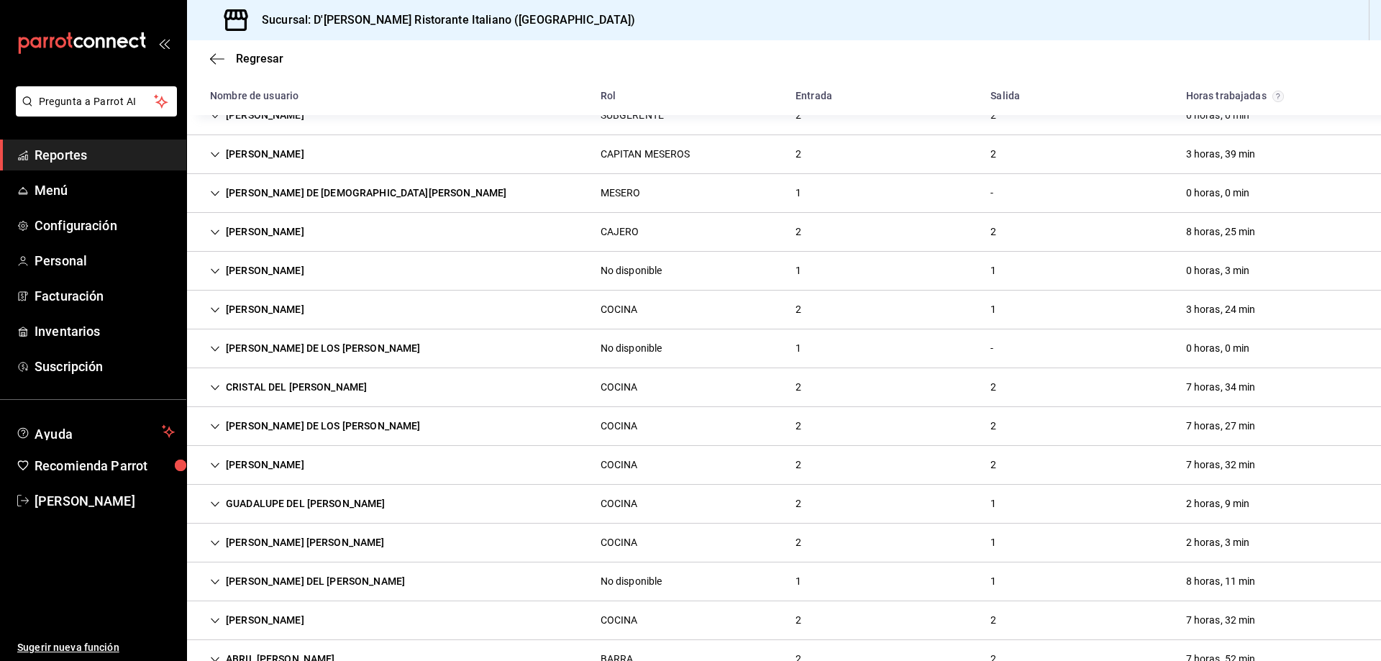
click at [219, 577] on icon "Cell" at bounding box center [215, 582] width 10 height 10
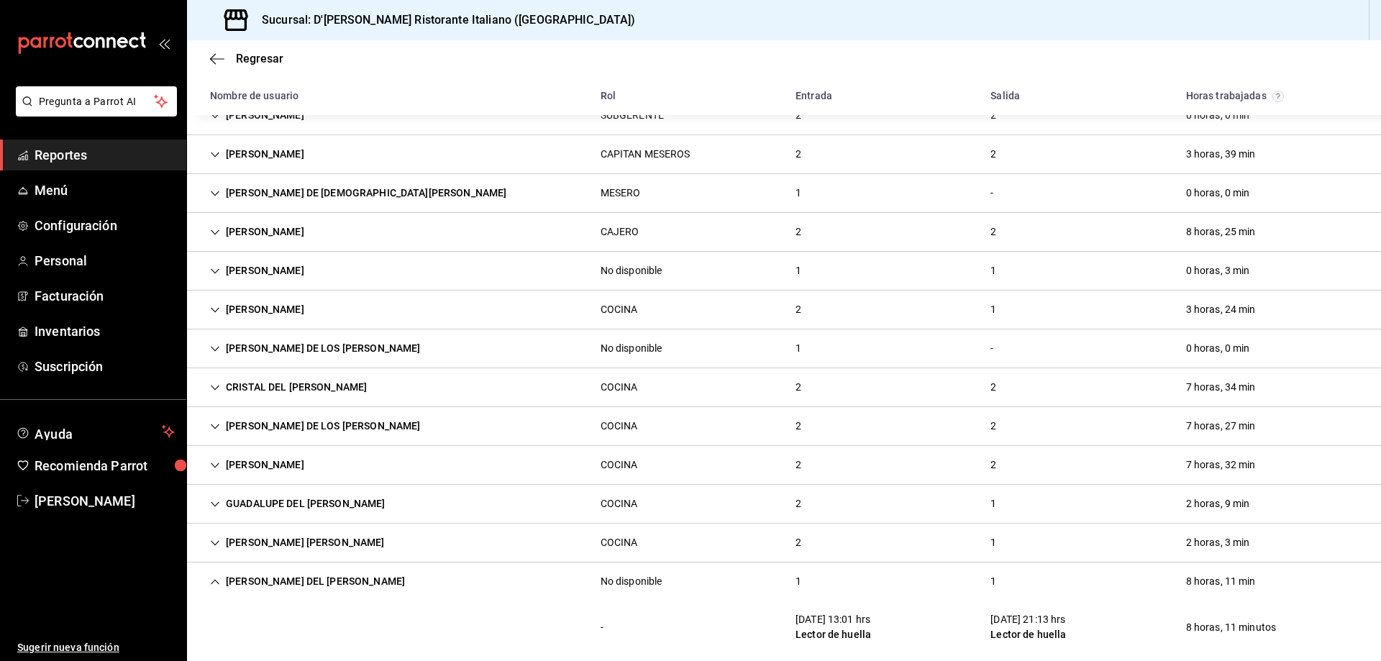
click at [219, 577] on icon "Cell" at bounding box center [215, 582] width 10 height 10
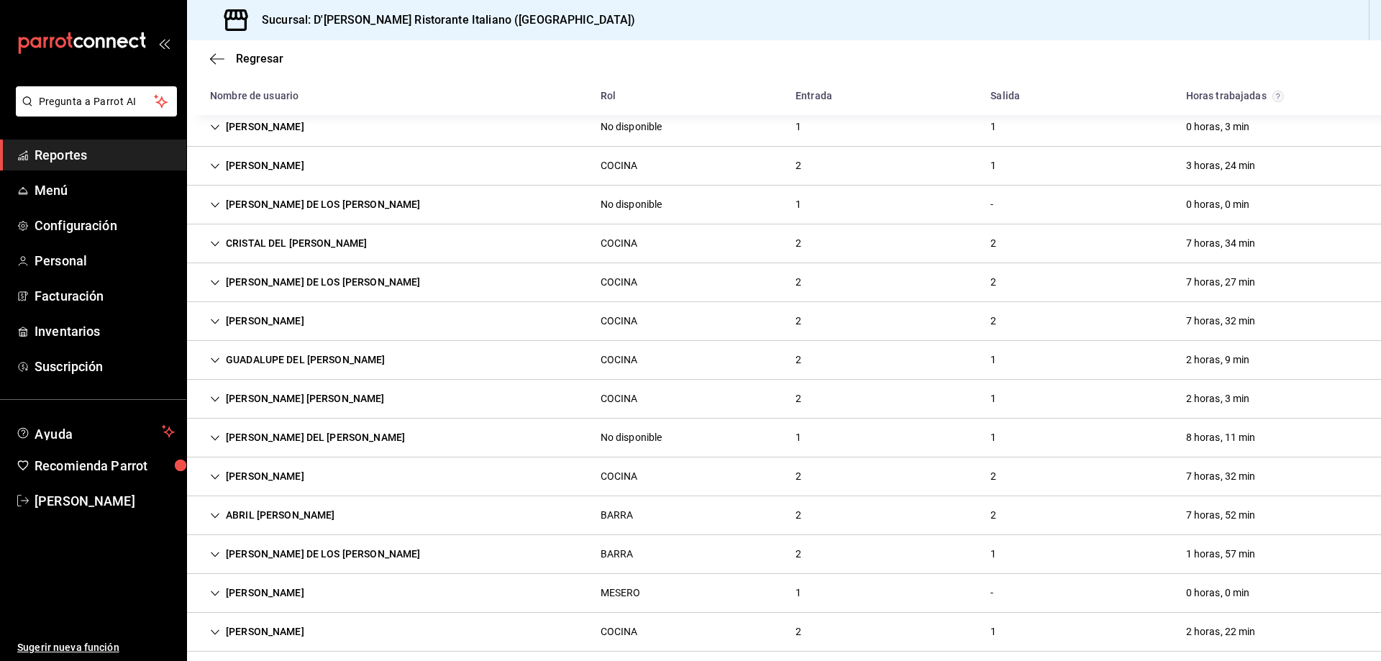
scroll to position [445, 0]
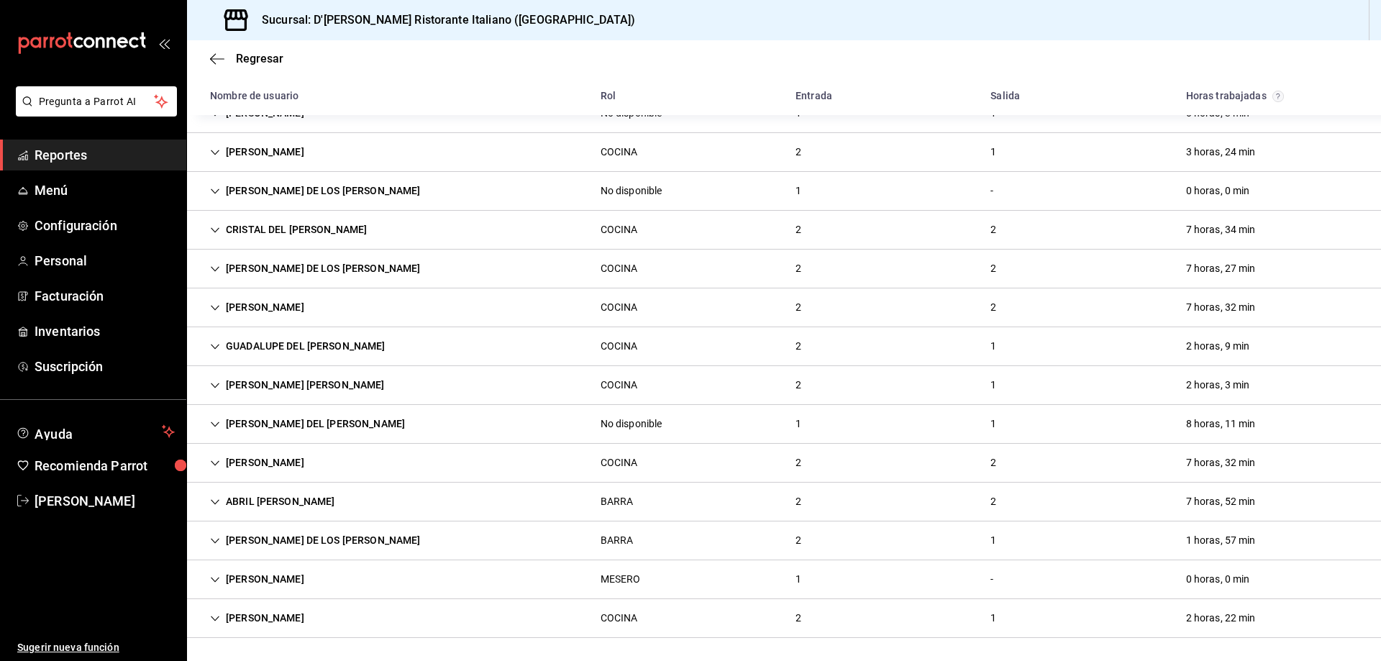
click at [213, 616] on icon "Cell" at bounding box center [215, 619] width 10 height 10
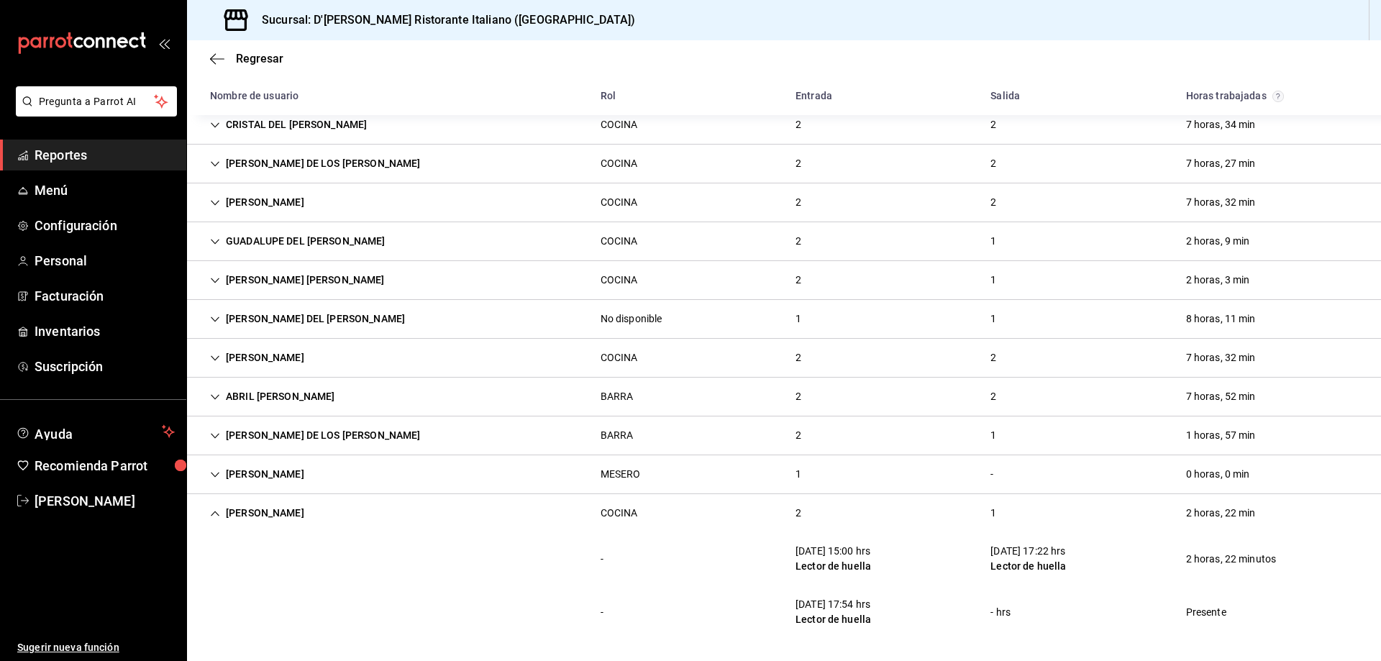
scroll to position [551, 0]
click at [213, 512] on icon "Cell" at bounding box center [215, 513] width 10 height 10
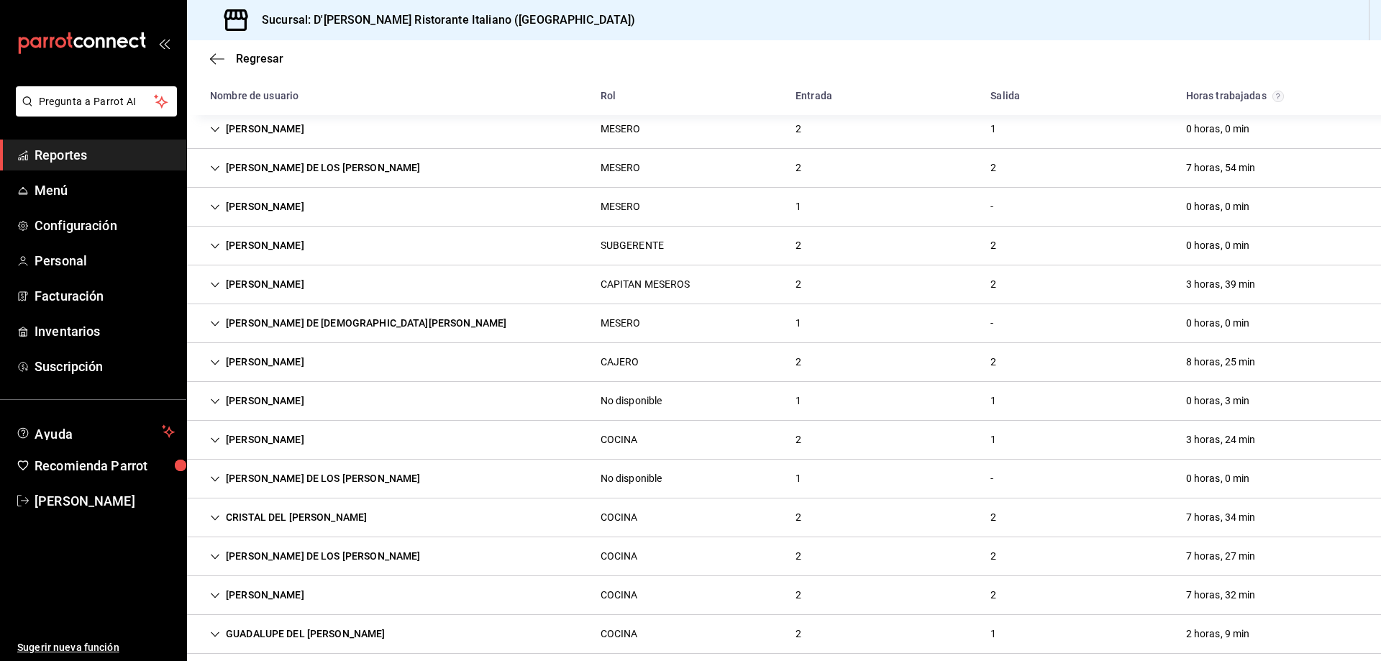
scroll to position [0, 0]
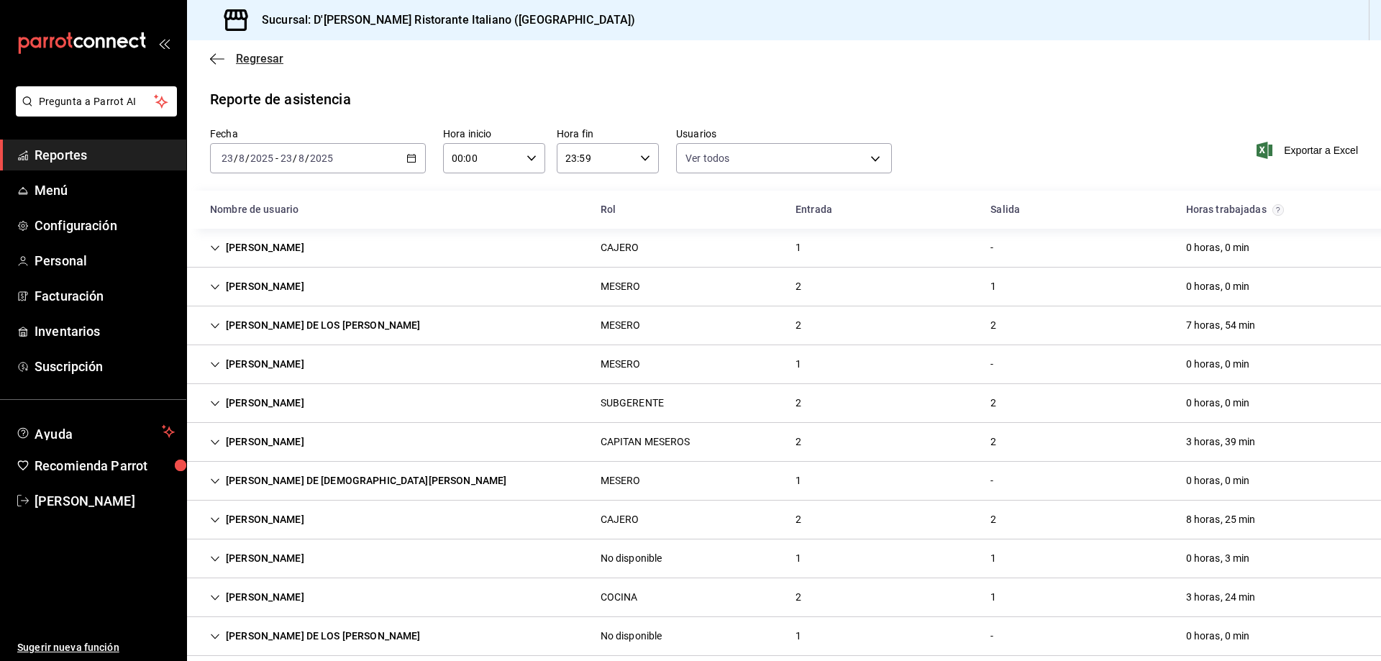
click at [253, 60] on span "Regresar" at bounding box center [259, 59] width 47 height 14
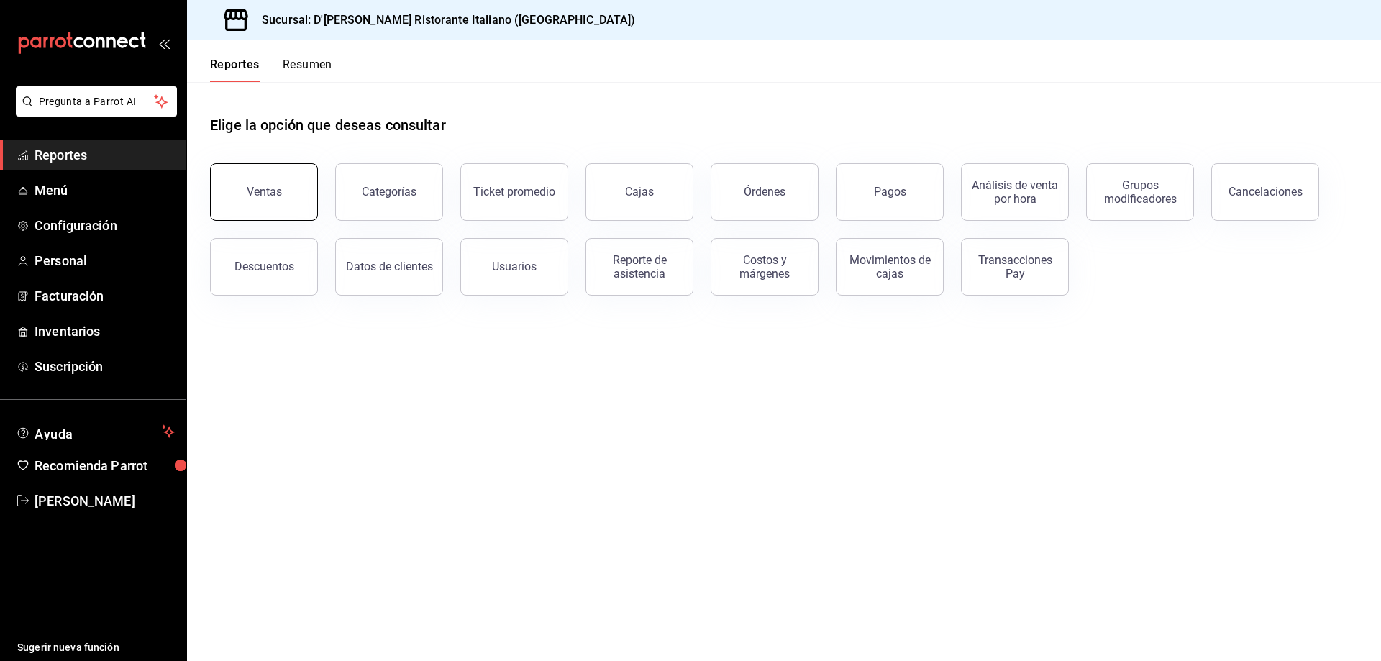
click at [279, 192] on div "Ventas" at bounding box center [264, 192] width 35 height 14
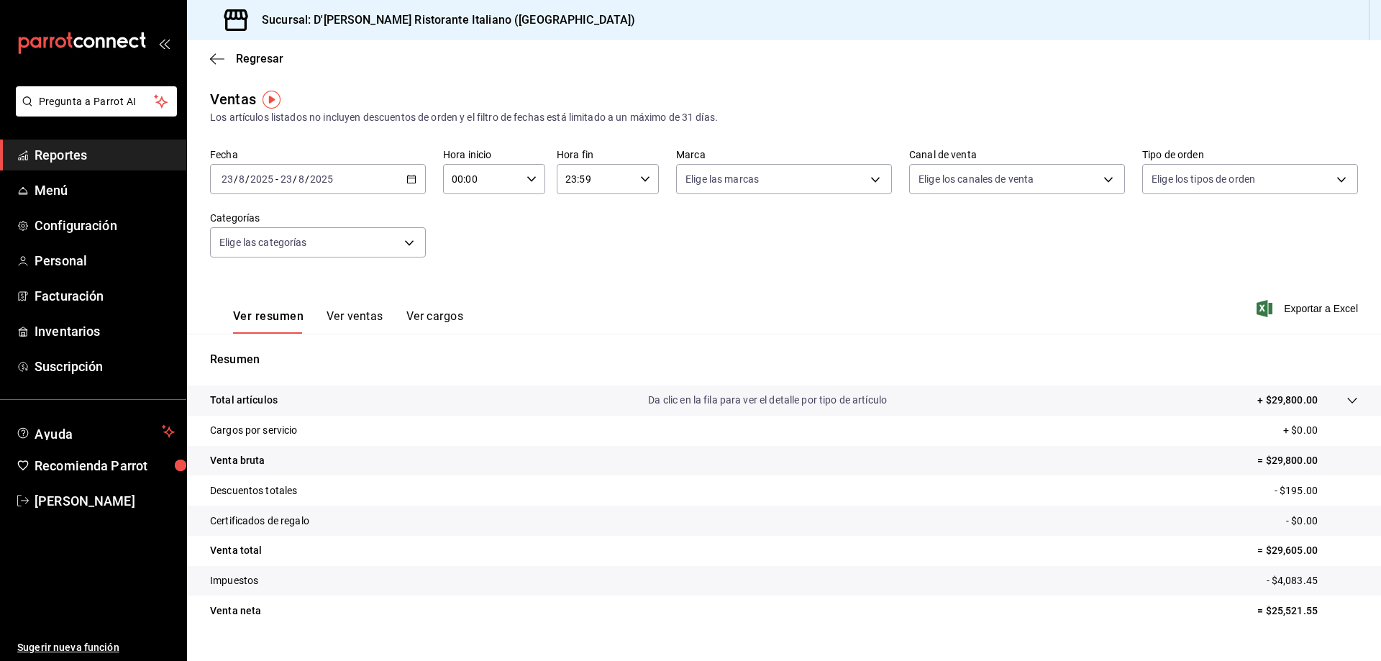
click at [352, 317] on button "Ver ventas" at bounding box center [355, 321] width 57 height 24
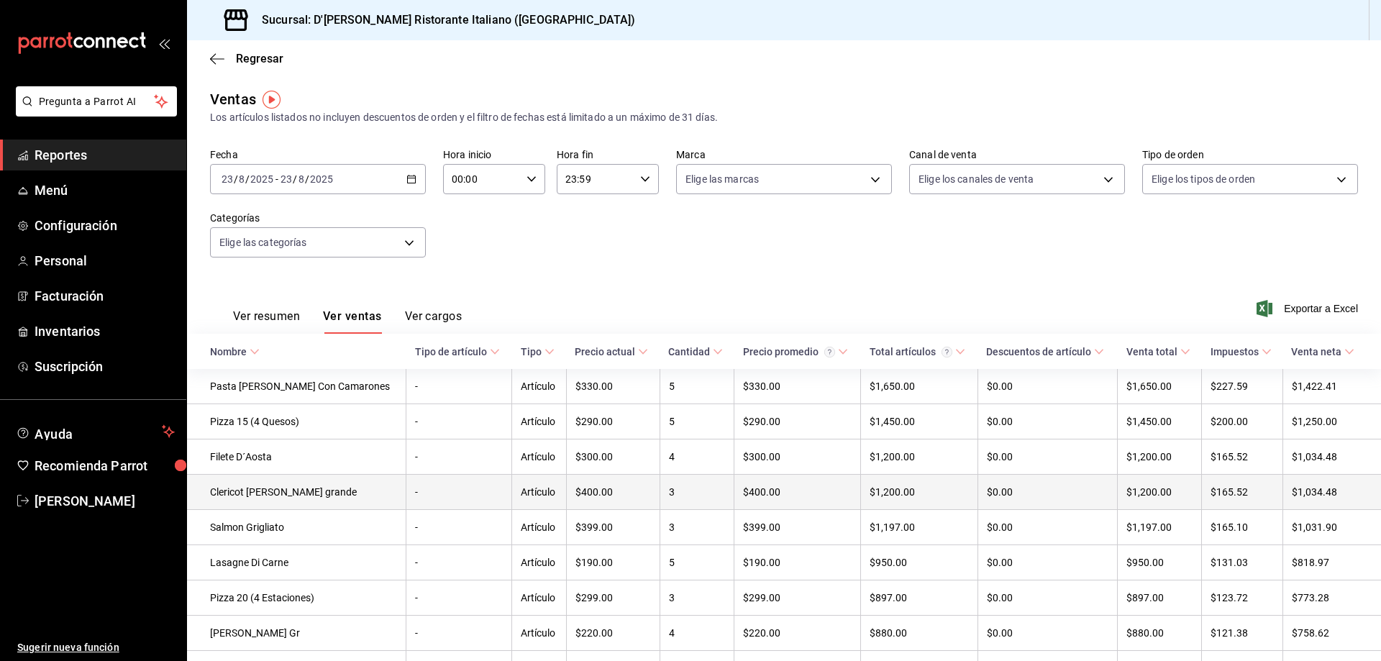
click at [296, 495] on td "Clericot [PERSON_NAME] grande" at bounding box center [296, 492] width 219 height 35
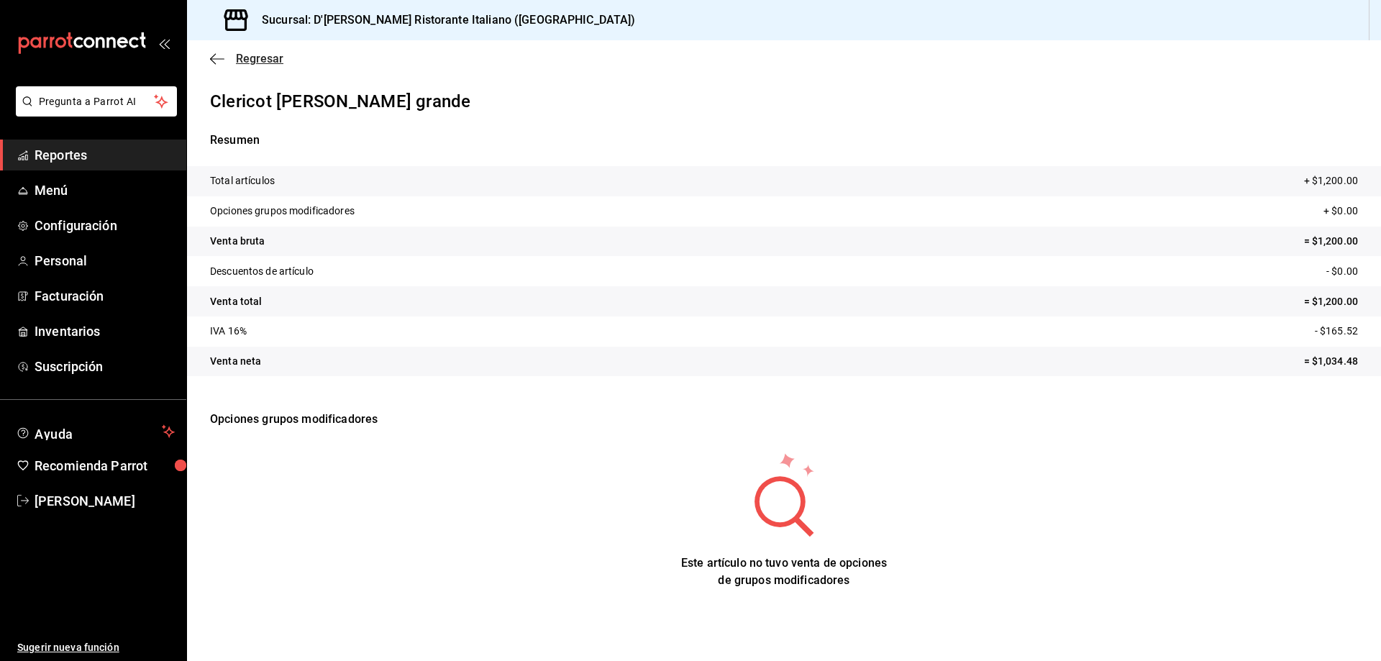
click at [241, 59] on span "Regresar" at bounding box center [259, 59] width 47 height 14
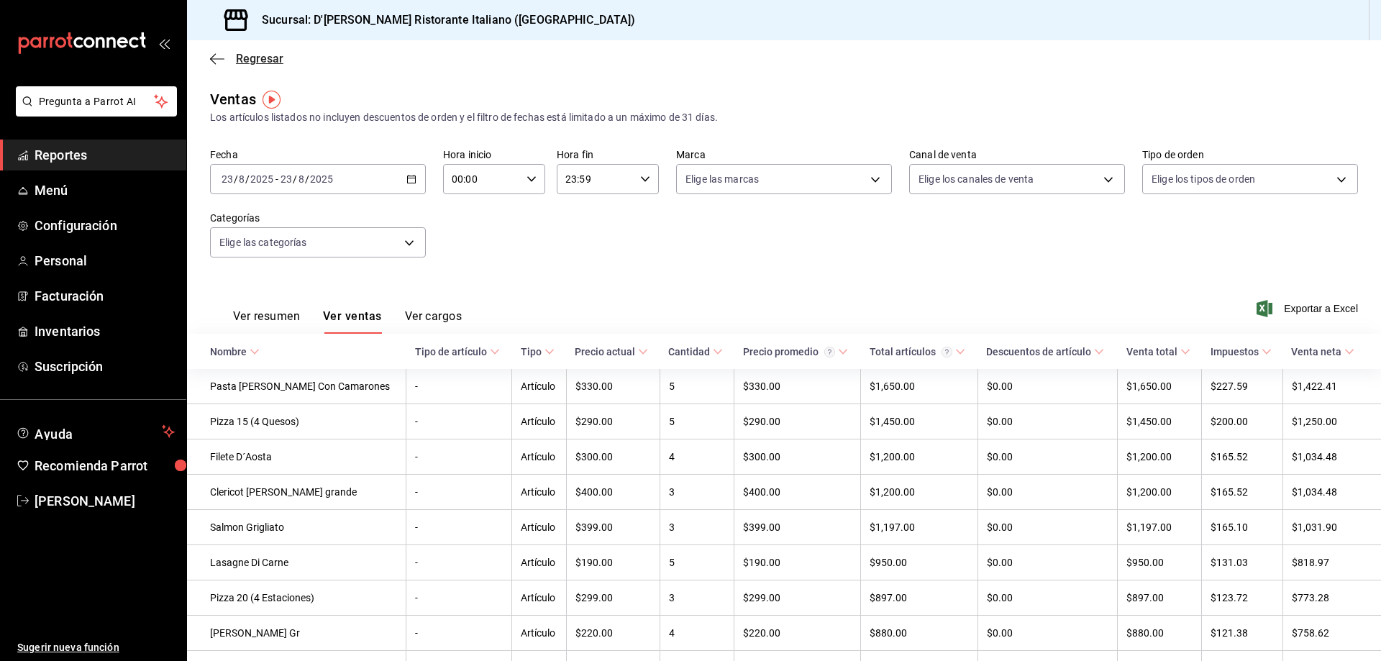
click at [239, 59] on span "Regresar" at bounding box center [259, 59] width 47 height 14
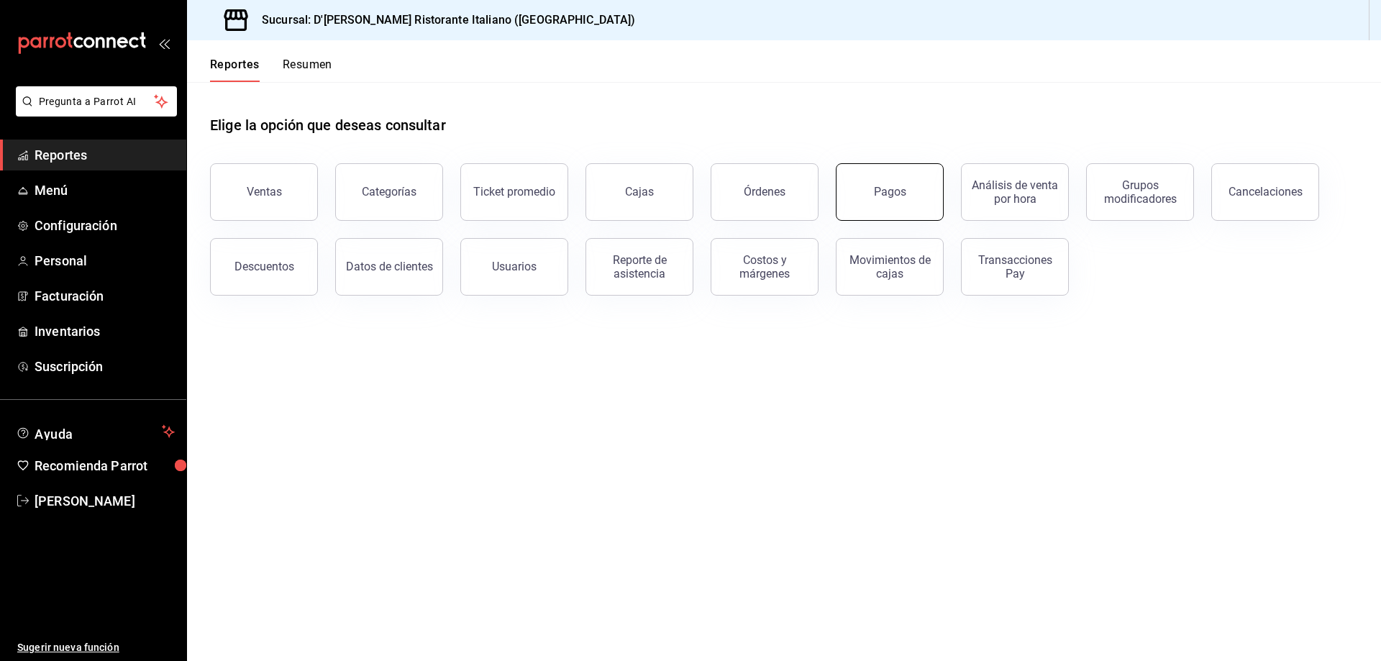
click at [890, 186] on div "Pagos" at bounding box center [890, 192] width 32 height 14
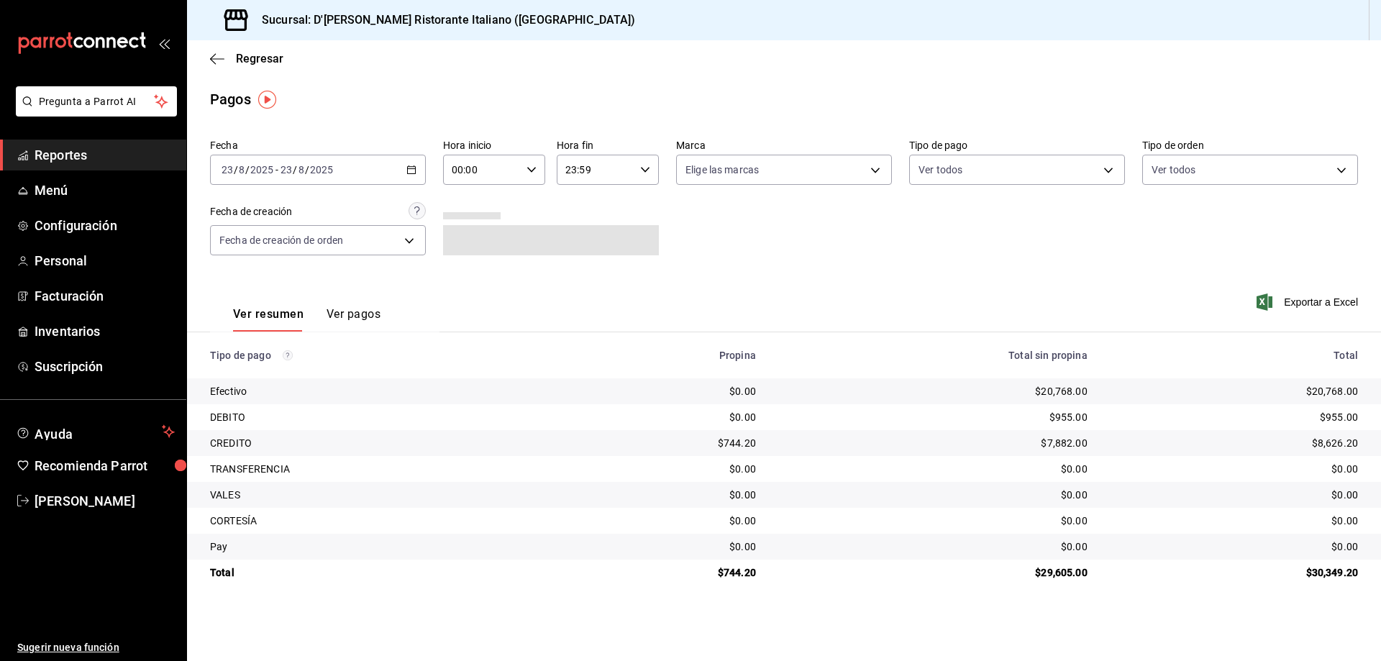
click at [335, 316] on button "Ver pagos" at bounding box center [354, 319] width 54 height 24
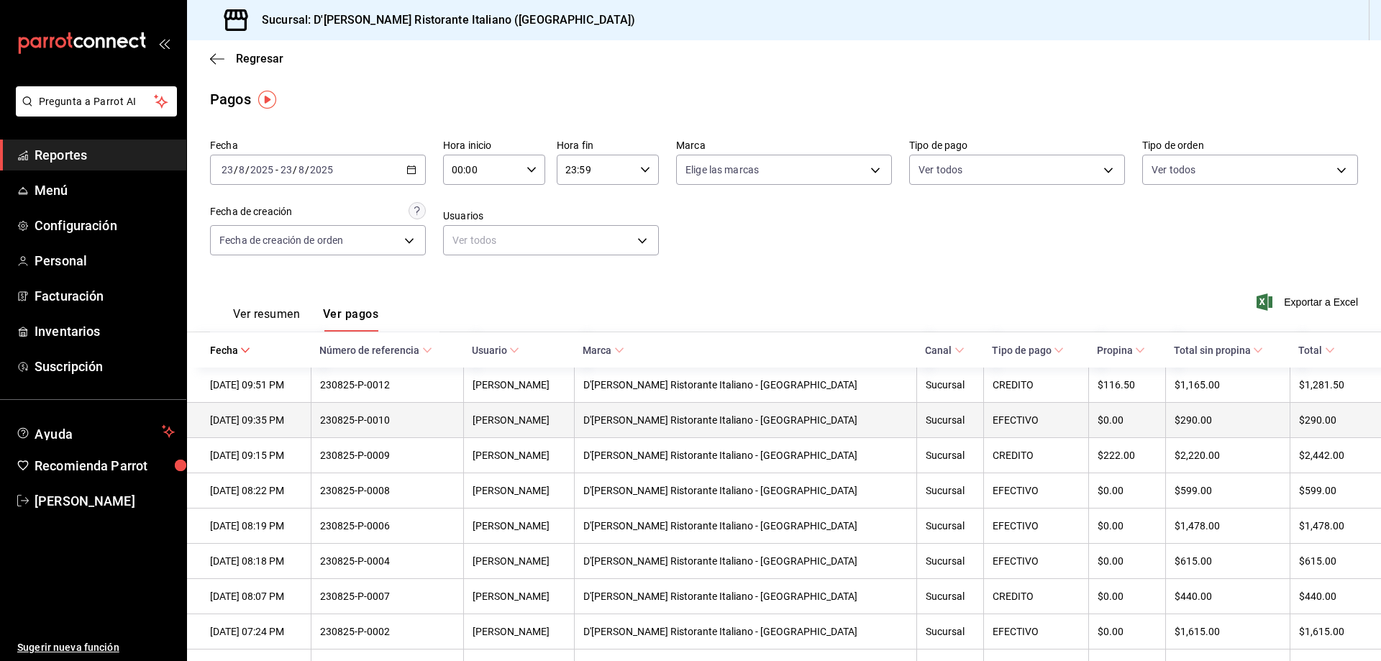
click at [382, 429] on th "230825-P-0010" at bounding box center [387, 420] width 152 height 35
click at [383, 418] on div "230825-P-0010" at bounding box center [387, 420] width 134 height 12
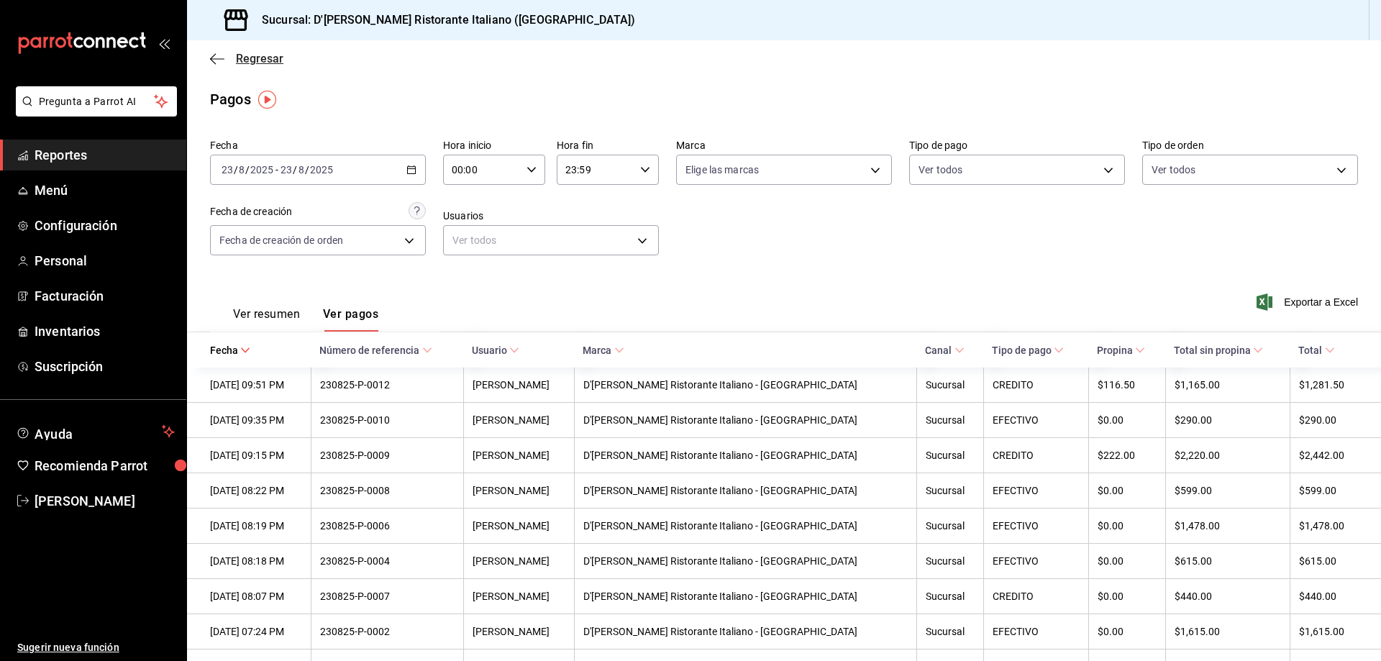
click at [246, 59] on span "Regresar" at bounding box center [259, 59] width 47 height 14
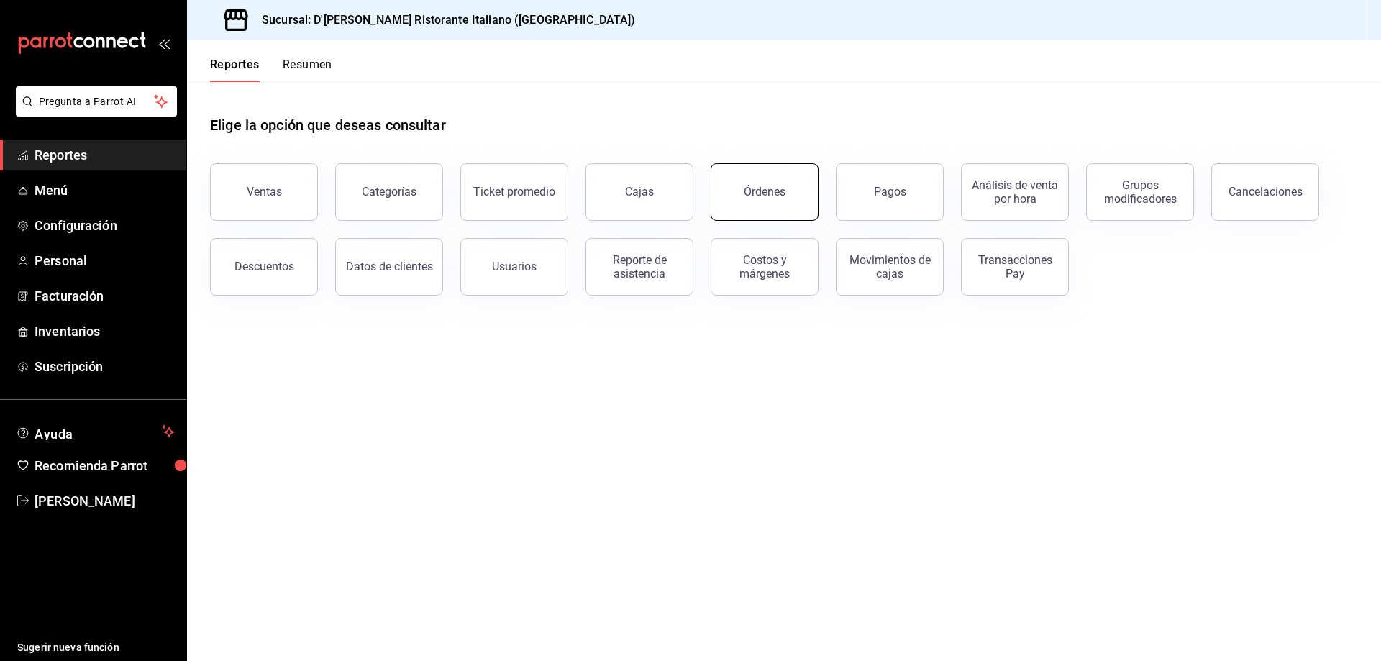
click at [754, 195] on div "Órdenes" at bounding box center [765, 192] width 42 height 14
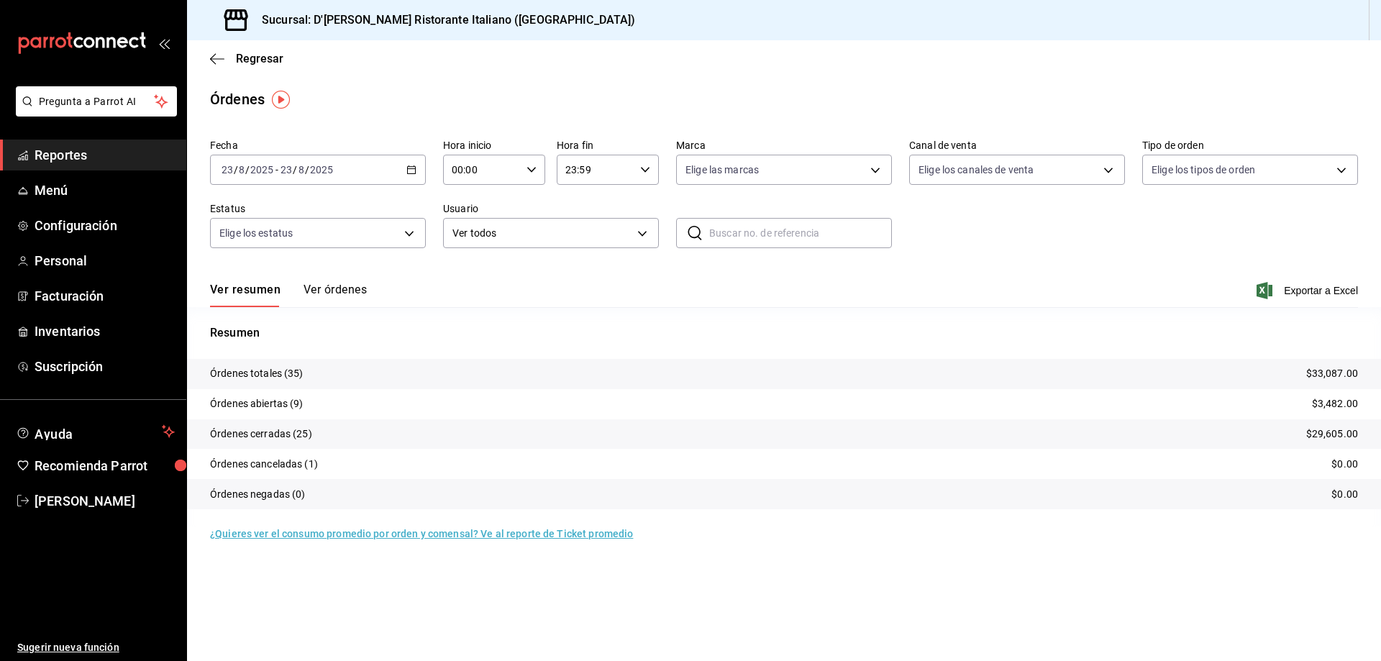
click at [337, 293] on button "Ver órdenes" at bounding box center [335, 295] width 63 height 24
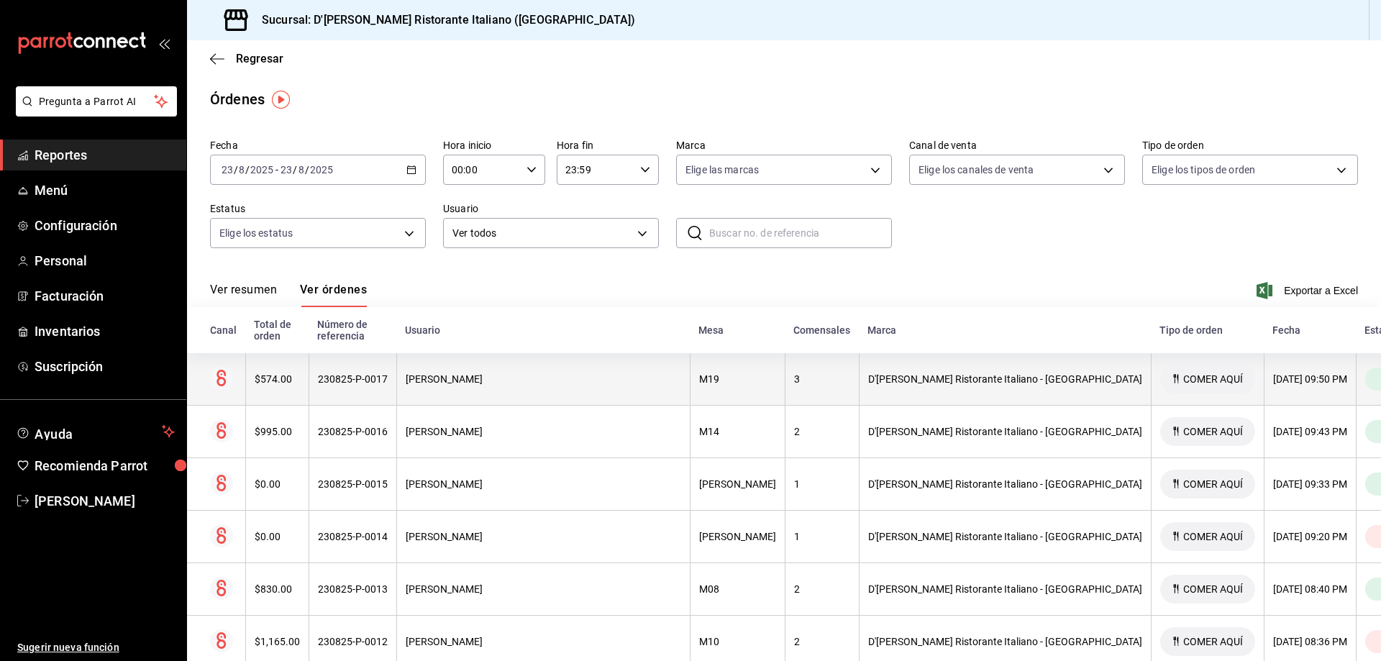
click at [370, 373] on div "230825-P-0017" at bounding box center [353, 379] width 70 height 12
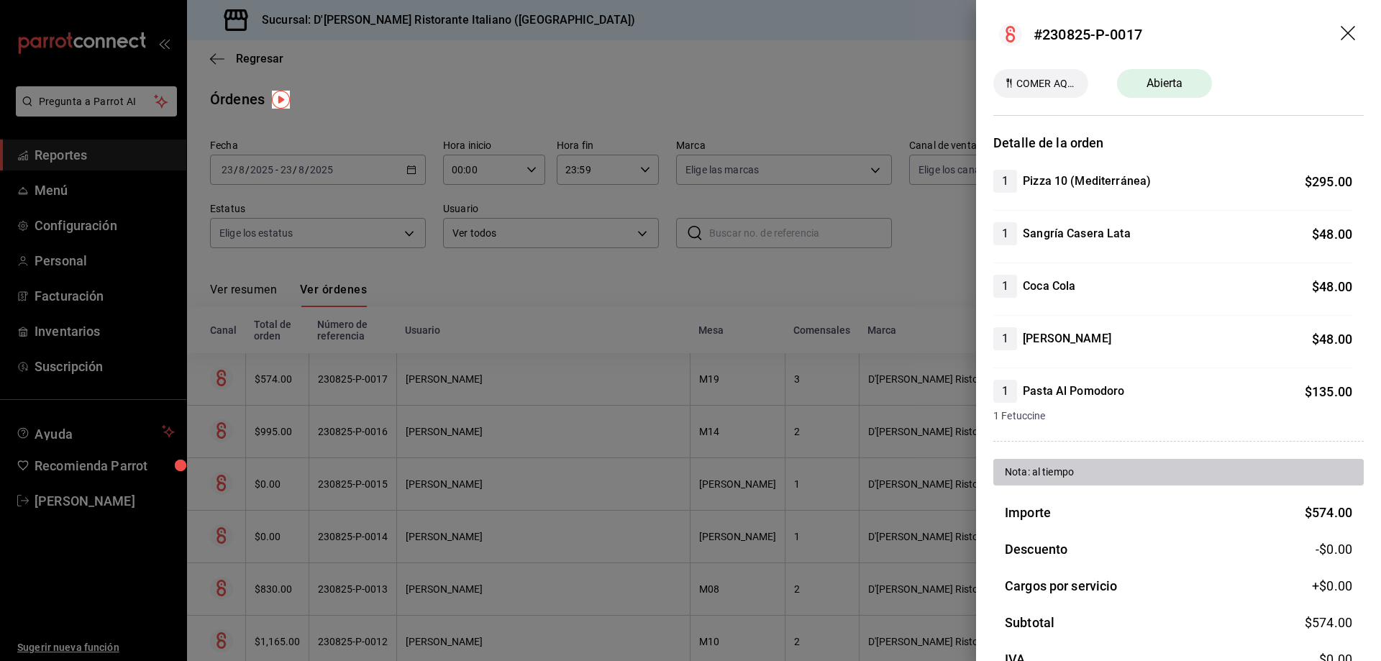
click at [1341, 35] on icon "drag" at bounding box center [1349, 34] width 17 height 17
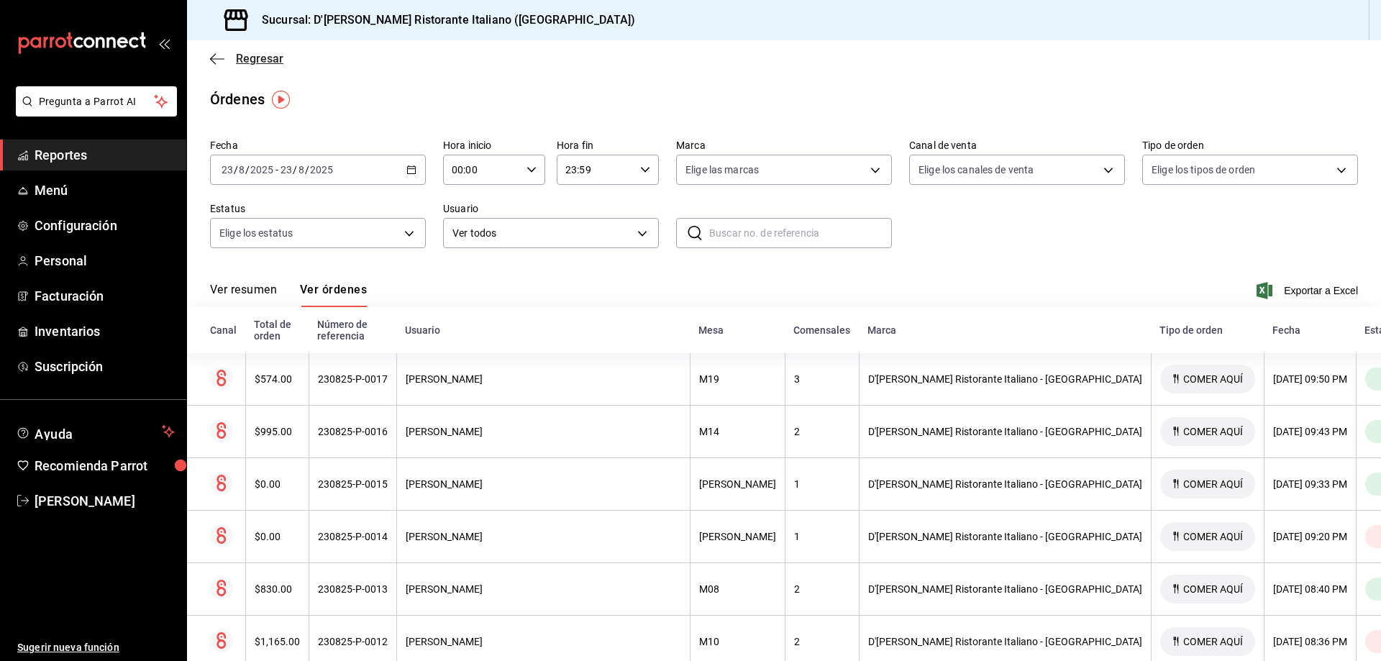
click at [242, 59] on span "Regresar" at bounding box center [259, 59] width 47 height 14
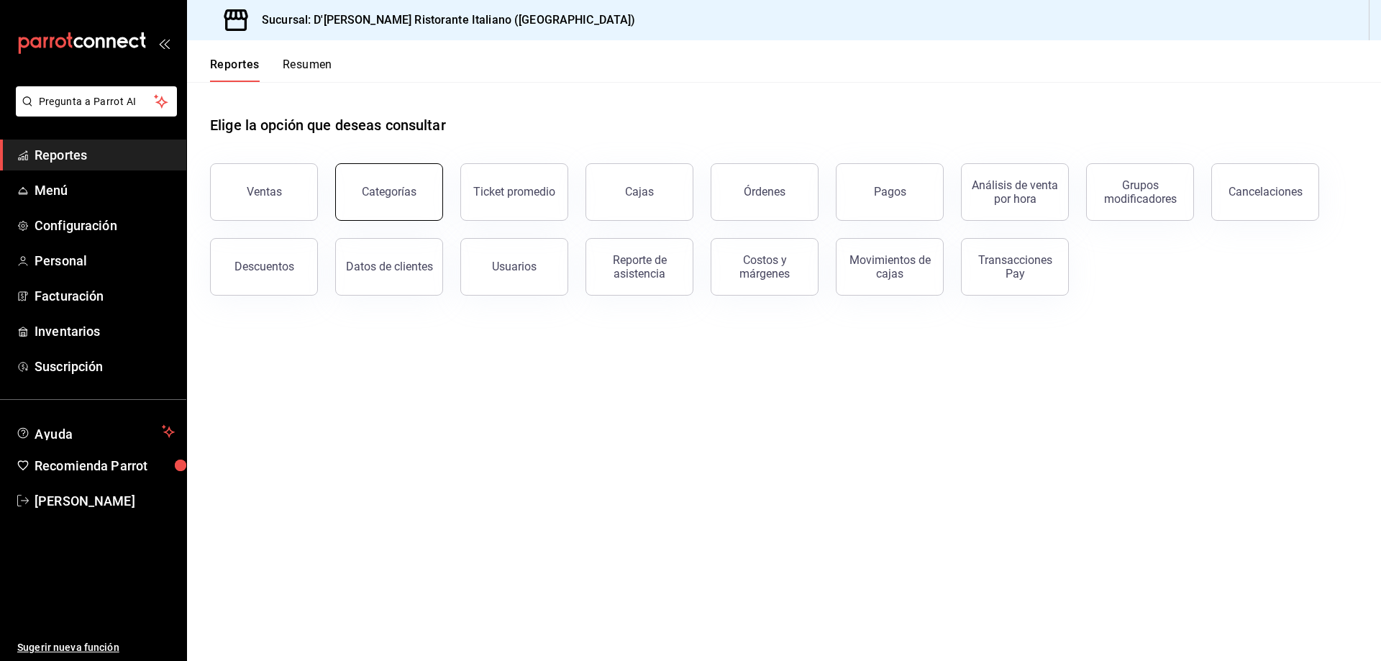
click at [387, 196] on div "Categorías" at bounding box center [389, 192] width 55 height 14
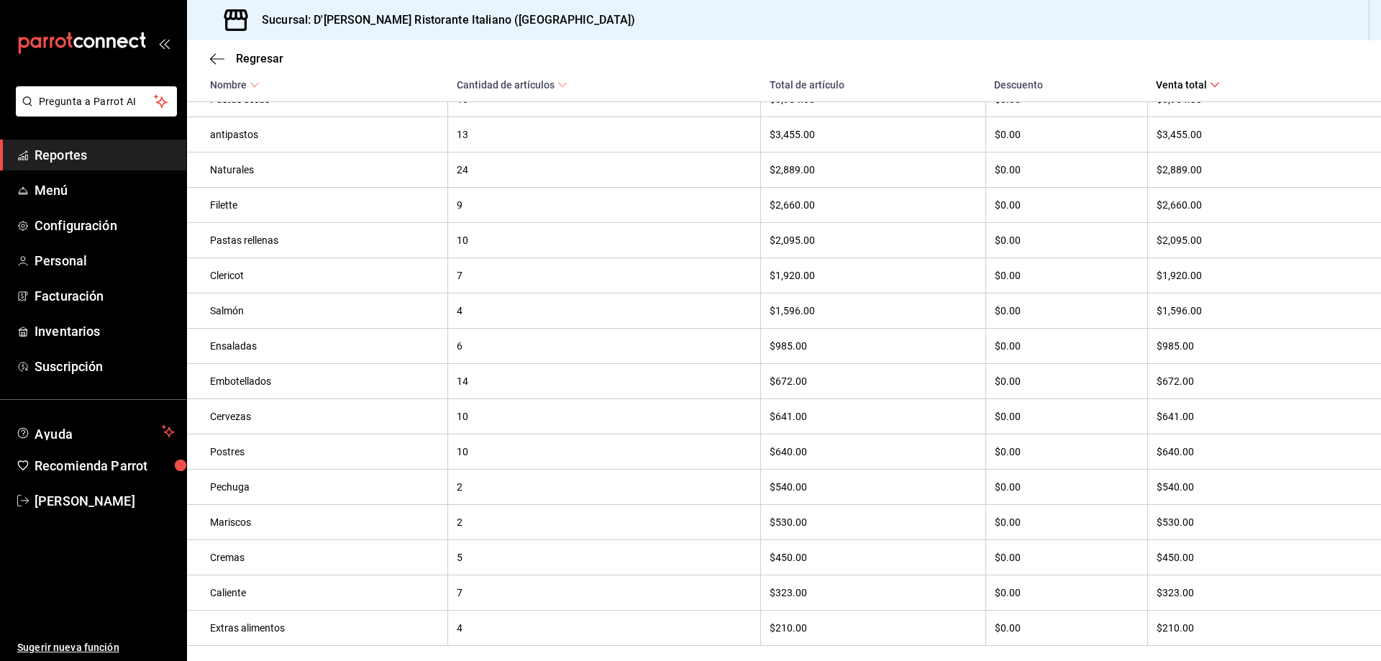
scroll to position [343, 0]
click at [213, 554] on div "Caliente" at bounding box center [324, 556] width 229 height 12
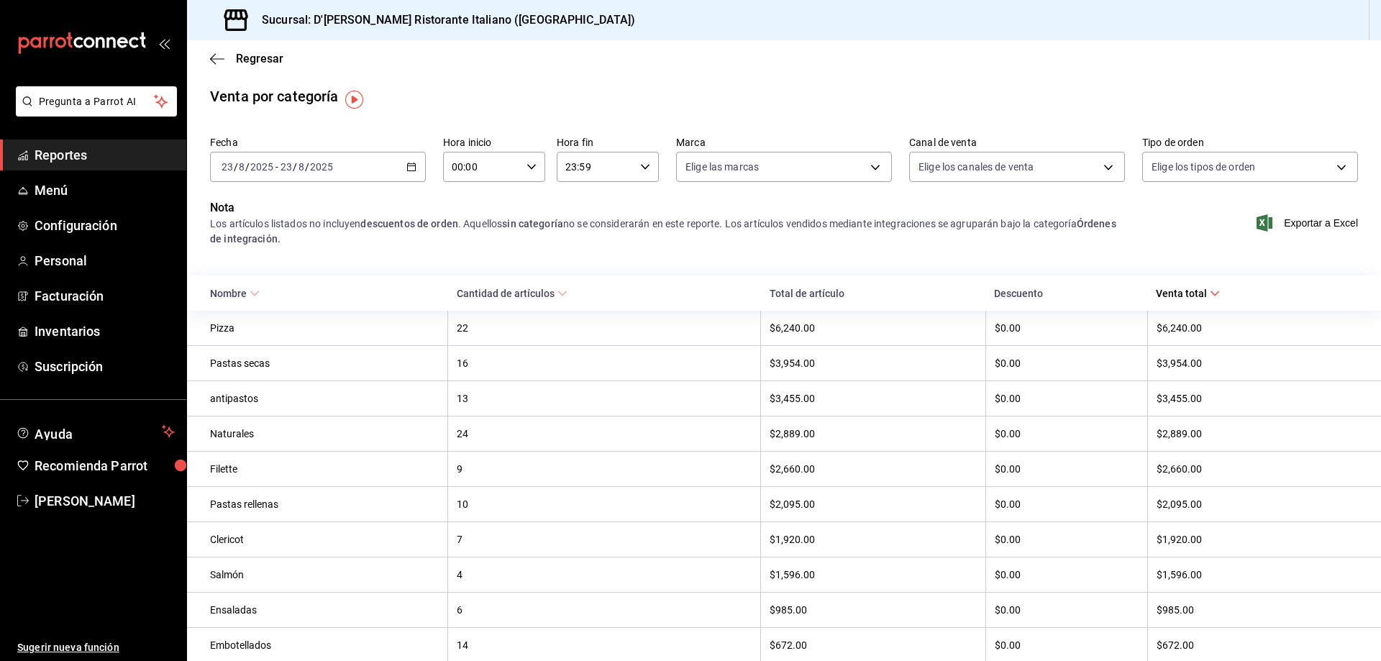
scroll to position [0, 0]
click at [265, 60] on span "Regresar" at bounding box center [259, 59] width 47 height 14
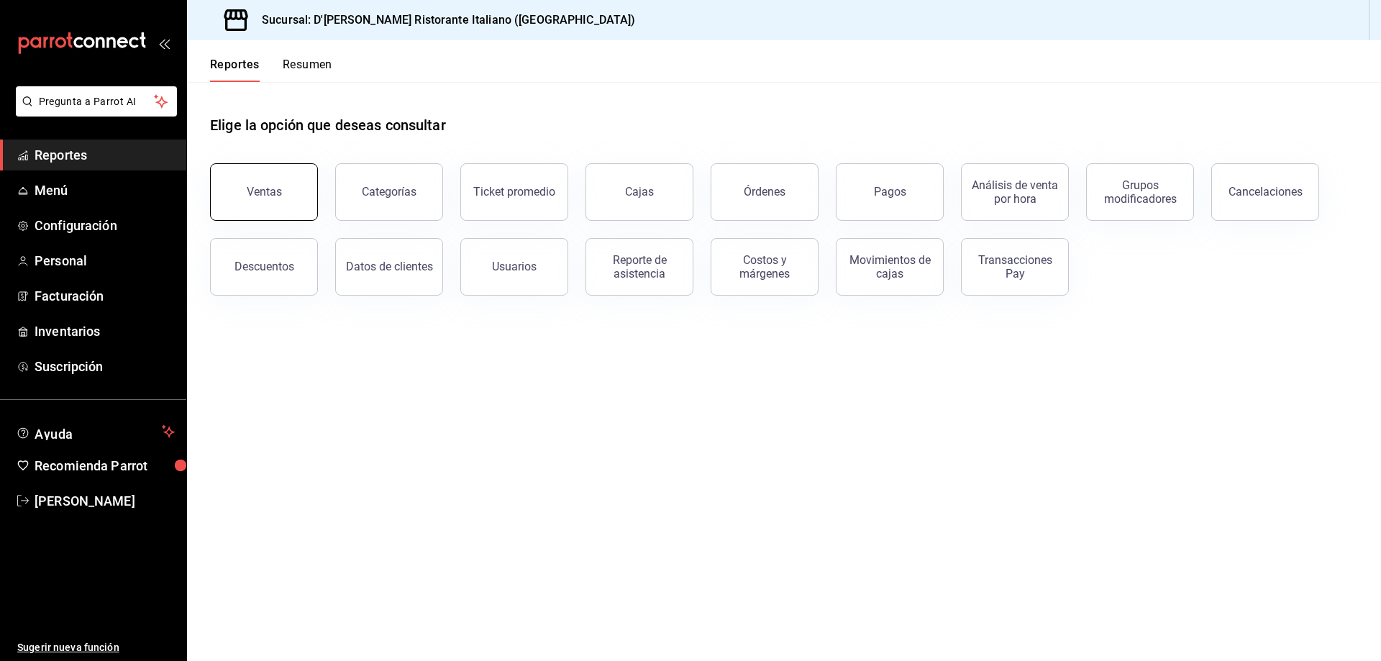
click at [284, 188] on button "Ventas" at bounding box center [264, 192] width 108 height 58
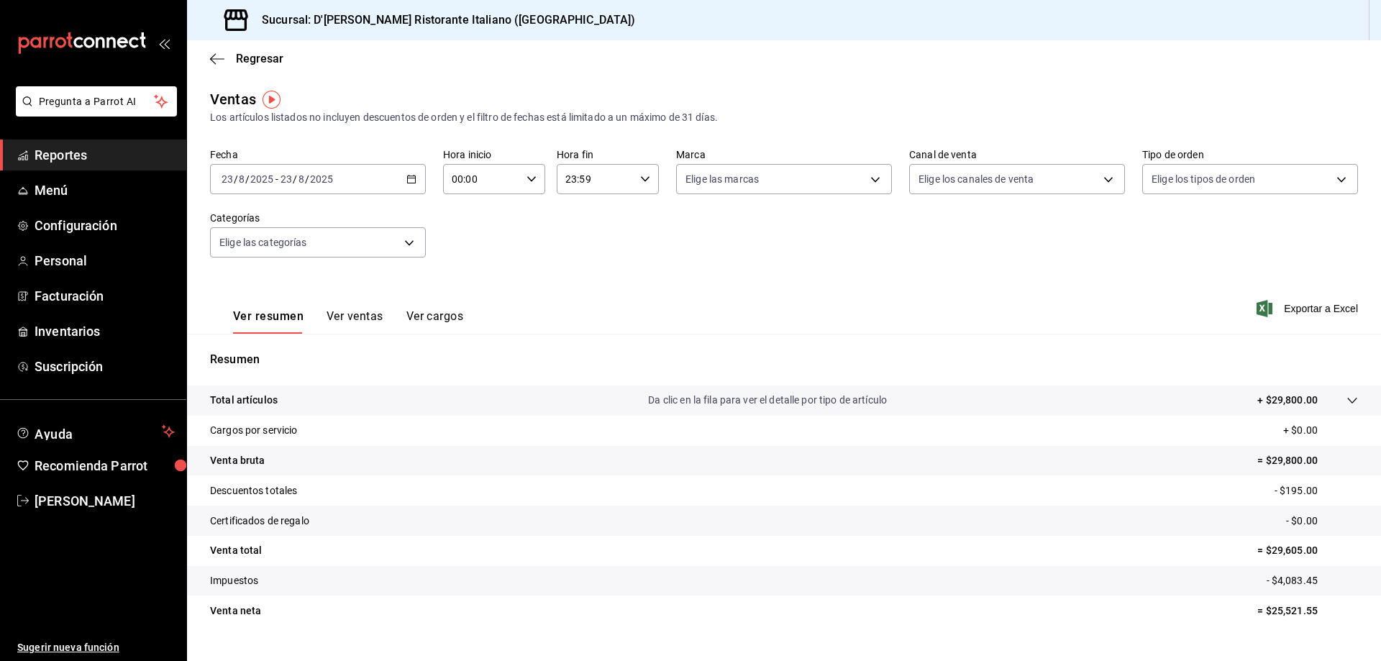
click at [341, 318] on button "Ver ventas" at bounding box center [355, 321] width 57 height 24
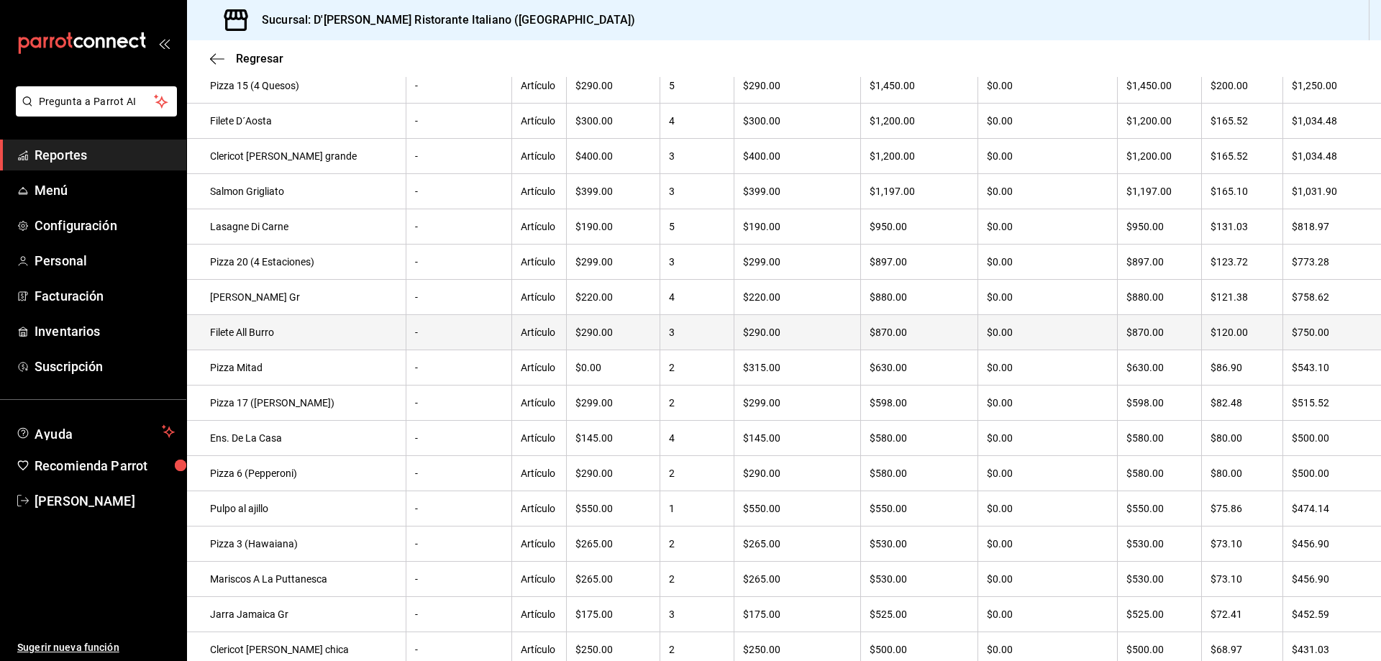
scroll to position [360, 0]
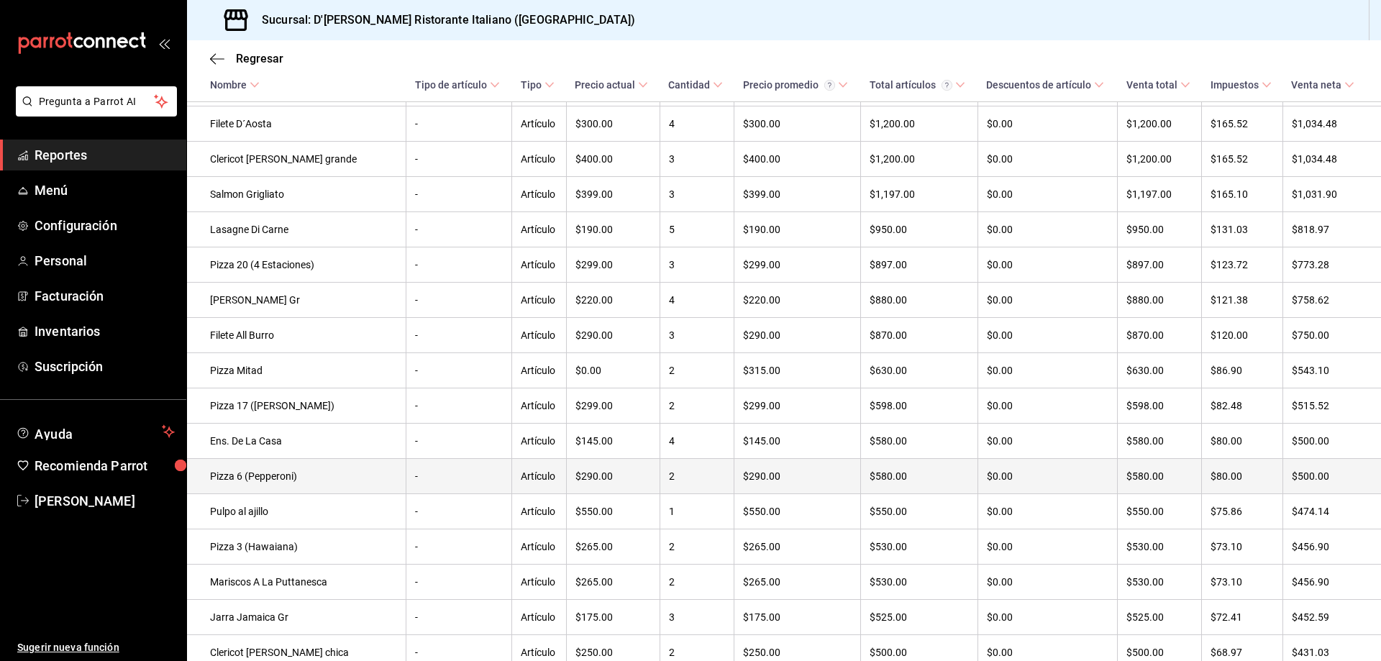
click at [296, 484] on td "Pizza 6 (Pepperoni)" at bounding box center [296, 476] width 219 height 35
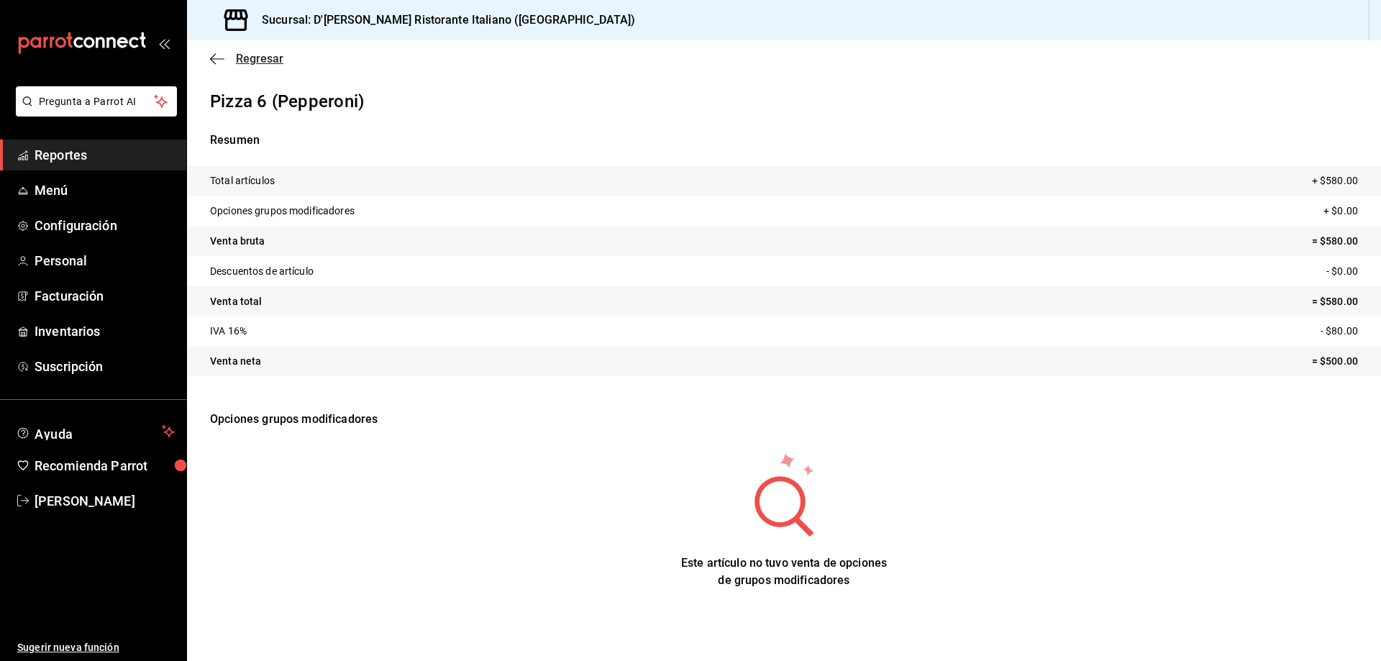
click at [242, 60] on span "Regresar" at bounding box center [259, 59] width 47 height 14
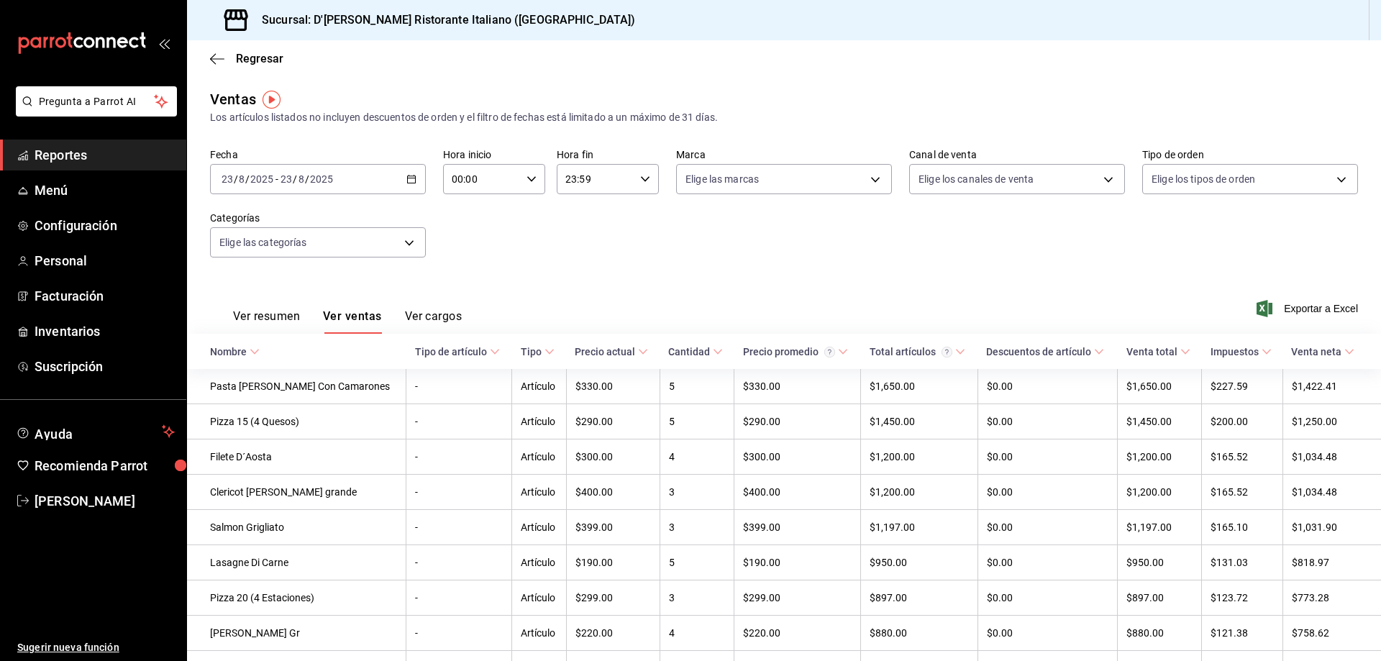
click at [430, 316] on button "Ver cargos" at bounding box center [434, 321] width 58 height 24
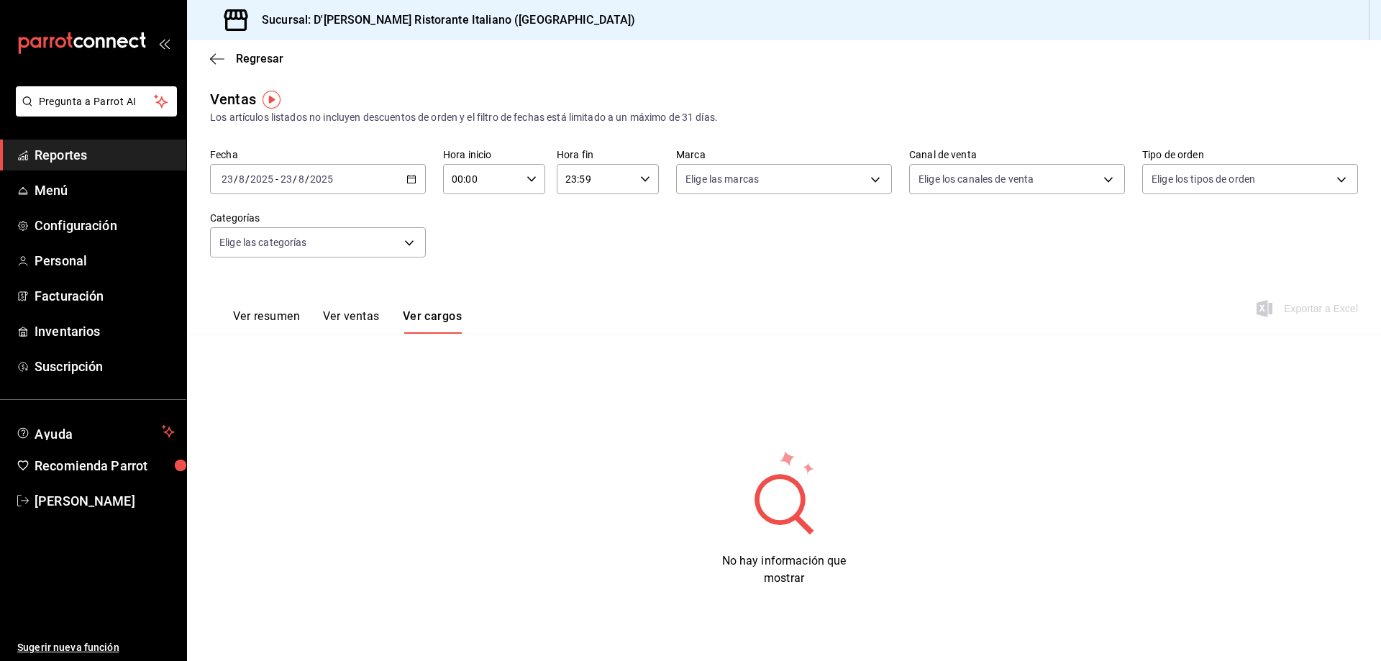
click at [277, 323] on button "Ver resumen" at bounding box center [266, 321] width 67 height 24
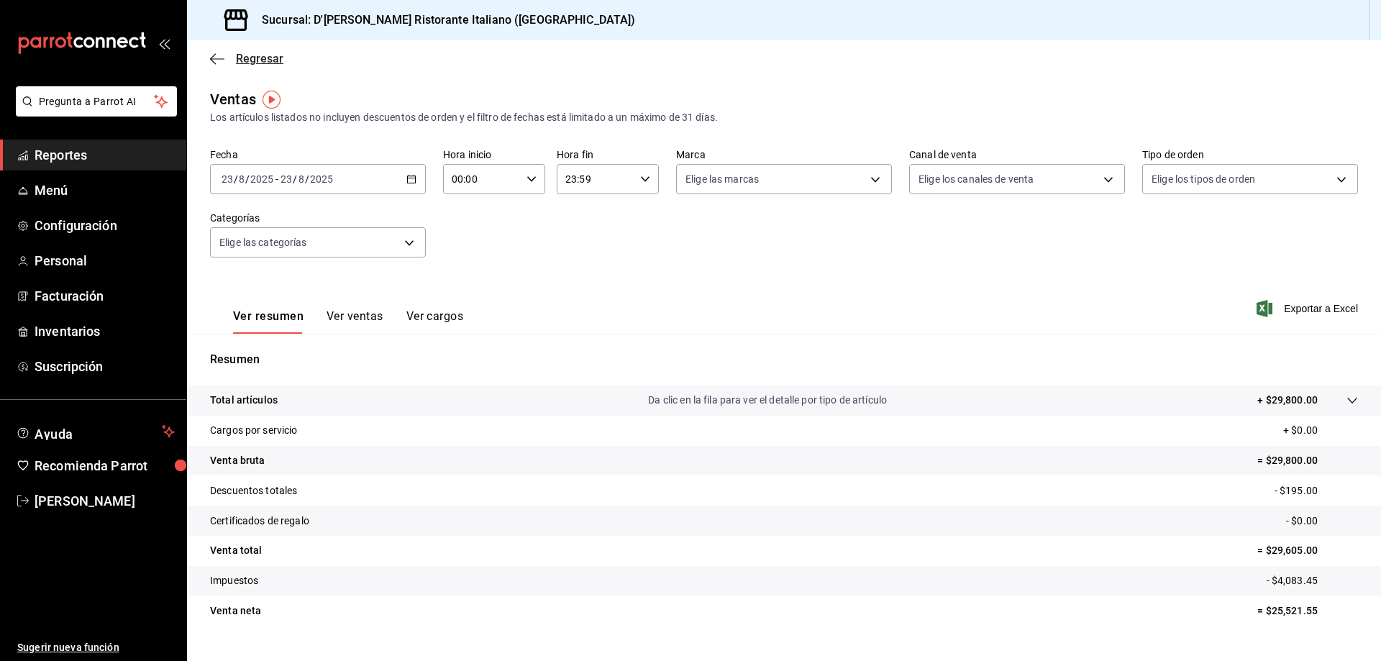
click at [270, 60] on span "Regresar" at bounding box center [259, 59] width 47 height 14
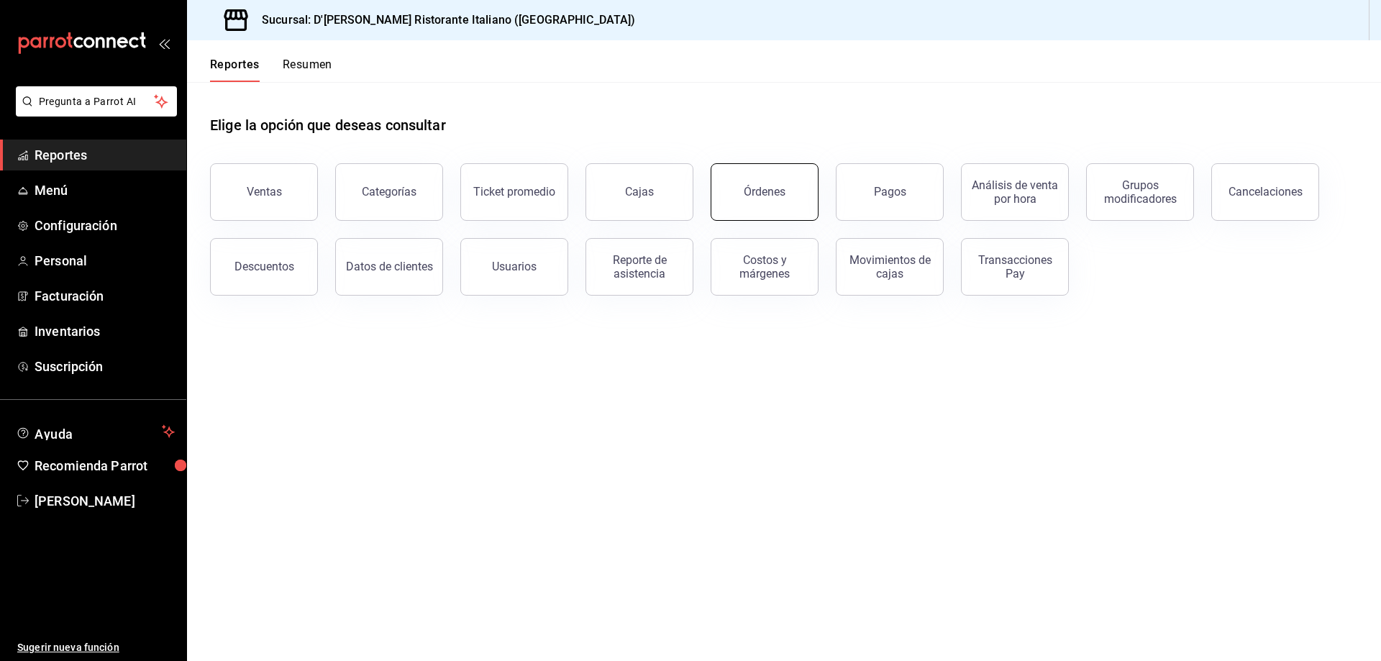
click at [777, 196] on div "Órdenes" at bounding box center [765, 192] width 42 height 14
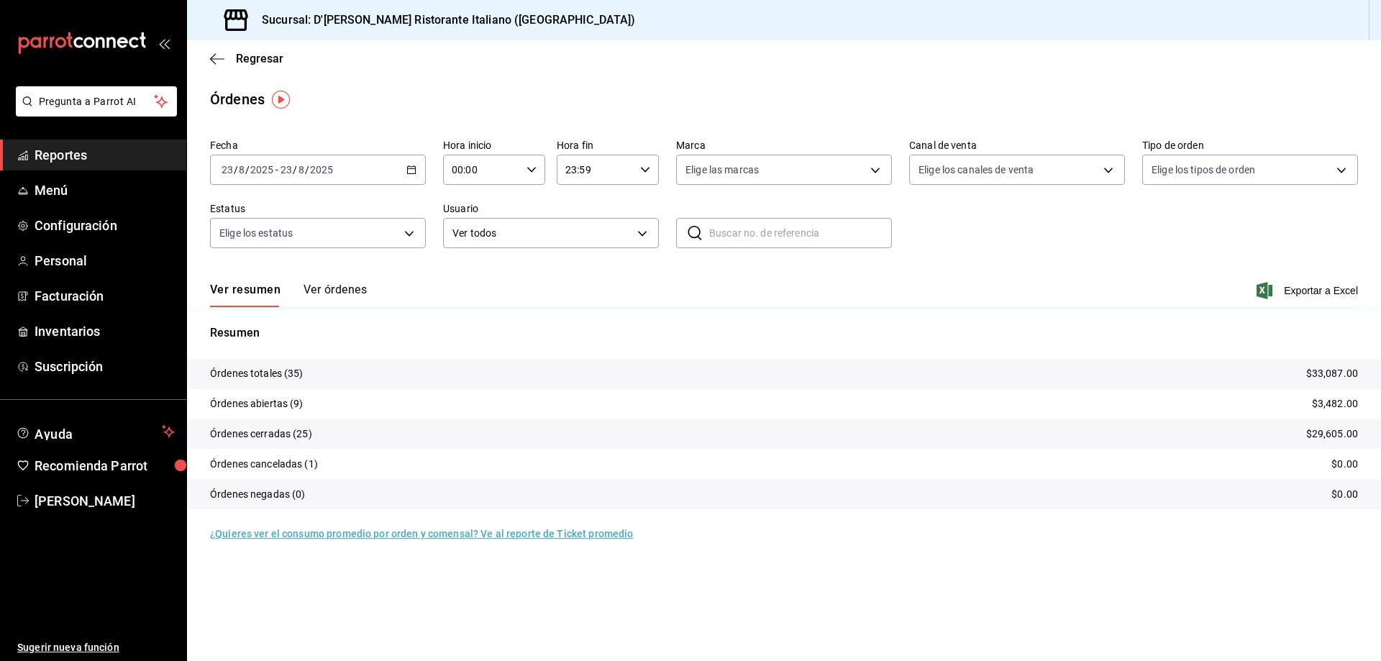
click at [333, 291] on button "Ver órdenes" at bounding box center [335, 295] width 63 height 24
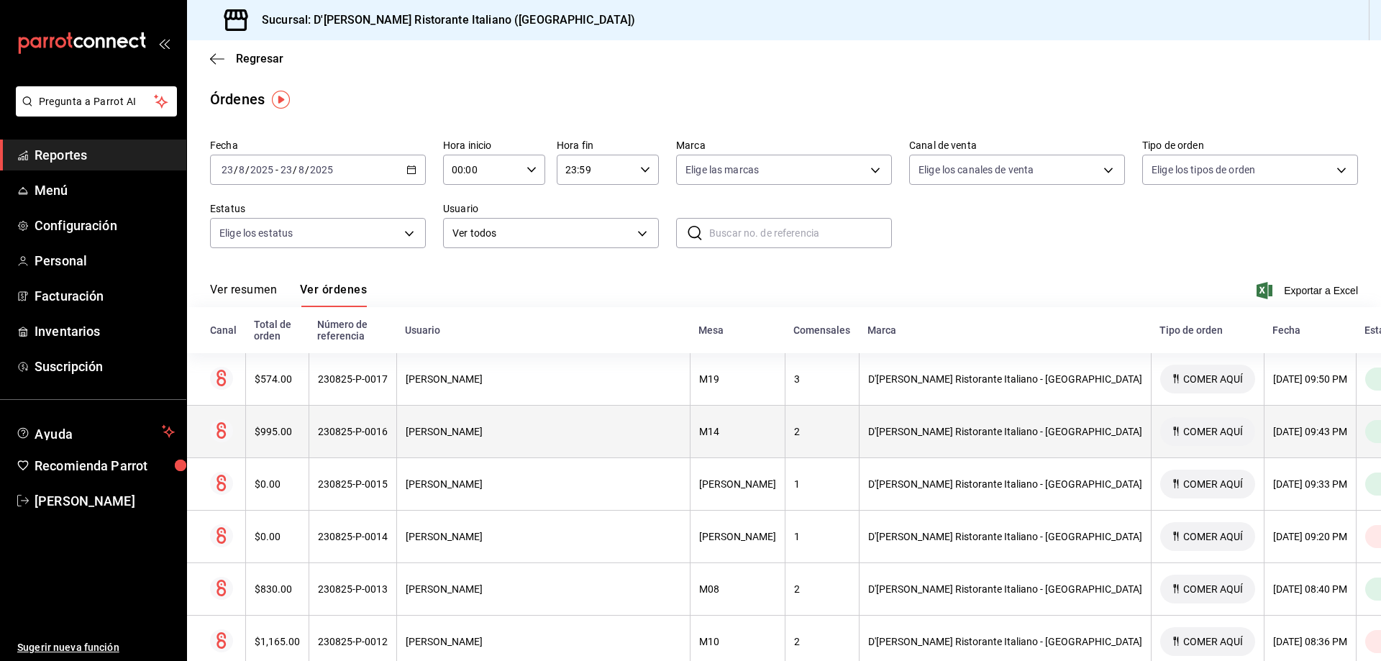
click at [477, 426] on div "[PERSON_NAME]" at bounding box center [544, 432] width 276 height 12
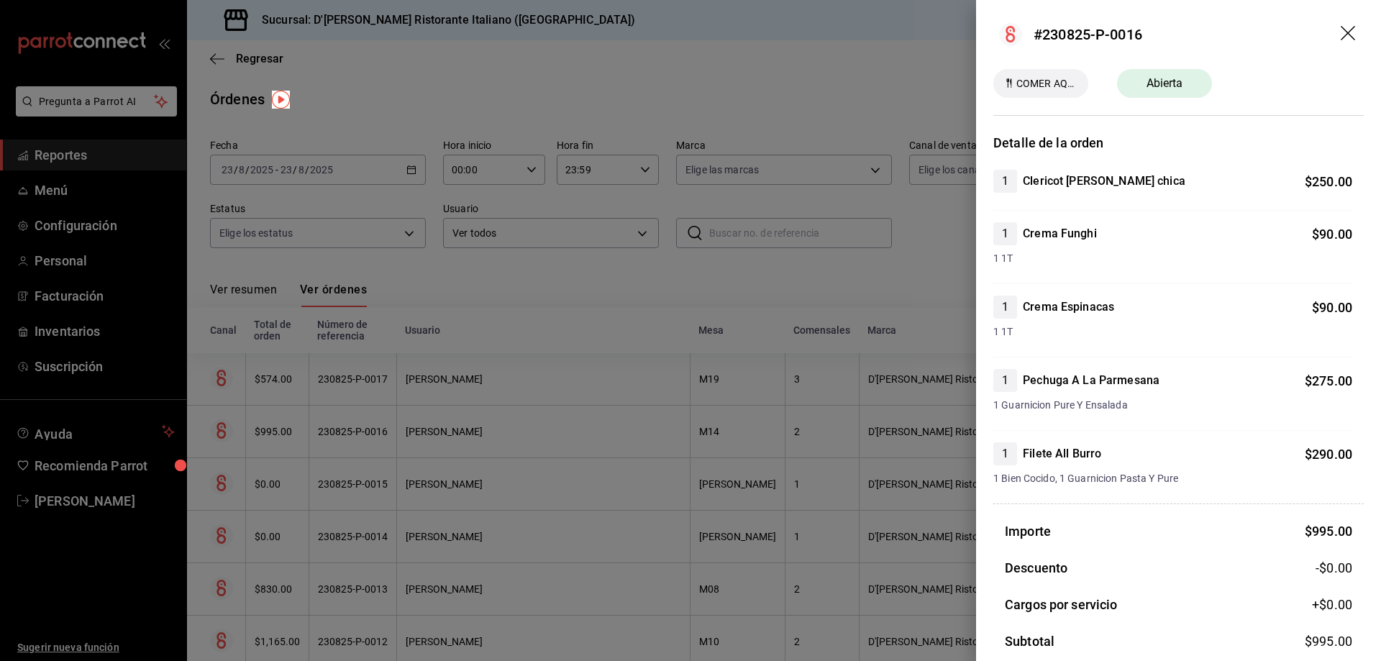
click at [1341, 36] on icon "drag" at bounding box center [1348, 33] width 14 height 14
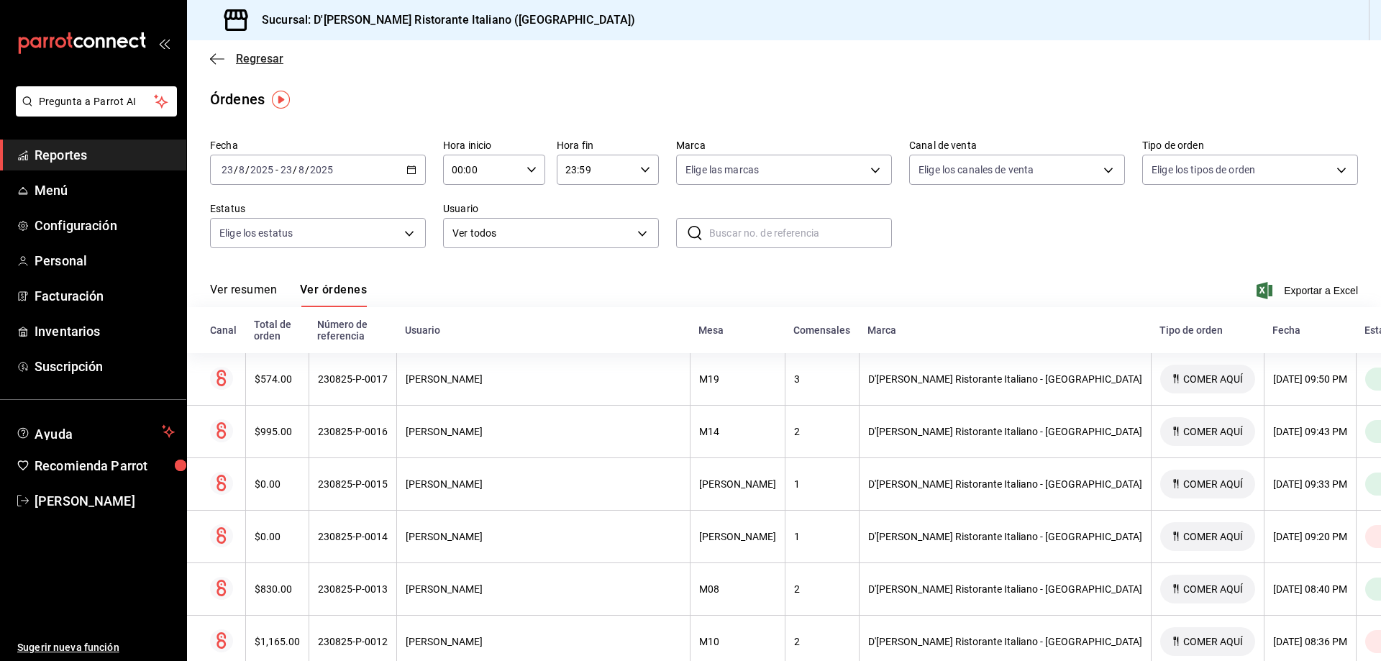
click at [260, 60] on span "Regresar" at bounding box center [259, 59] width 47 height 14
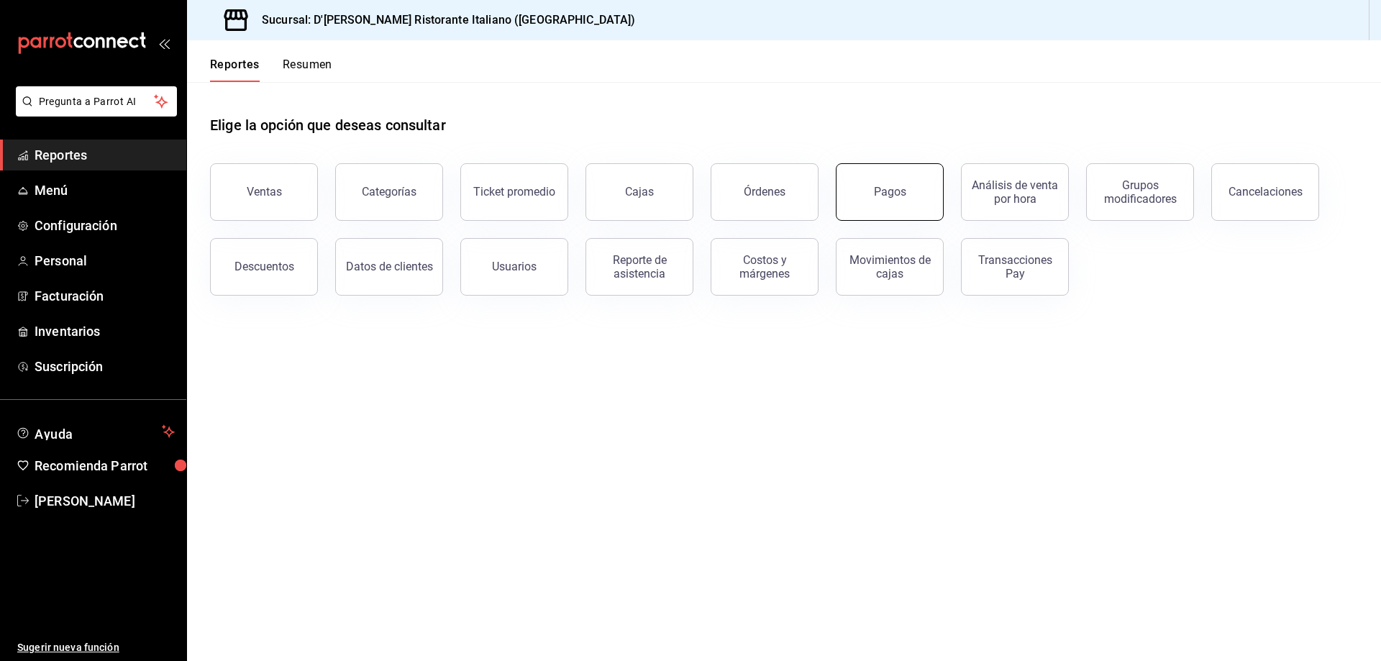
click at [880, 184] on button "Pagos" at bounding box center [890, 192] width 108 height 58
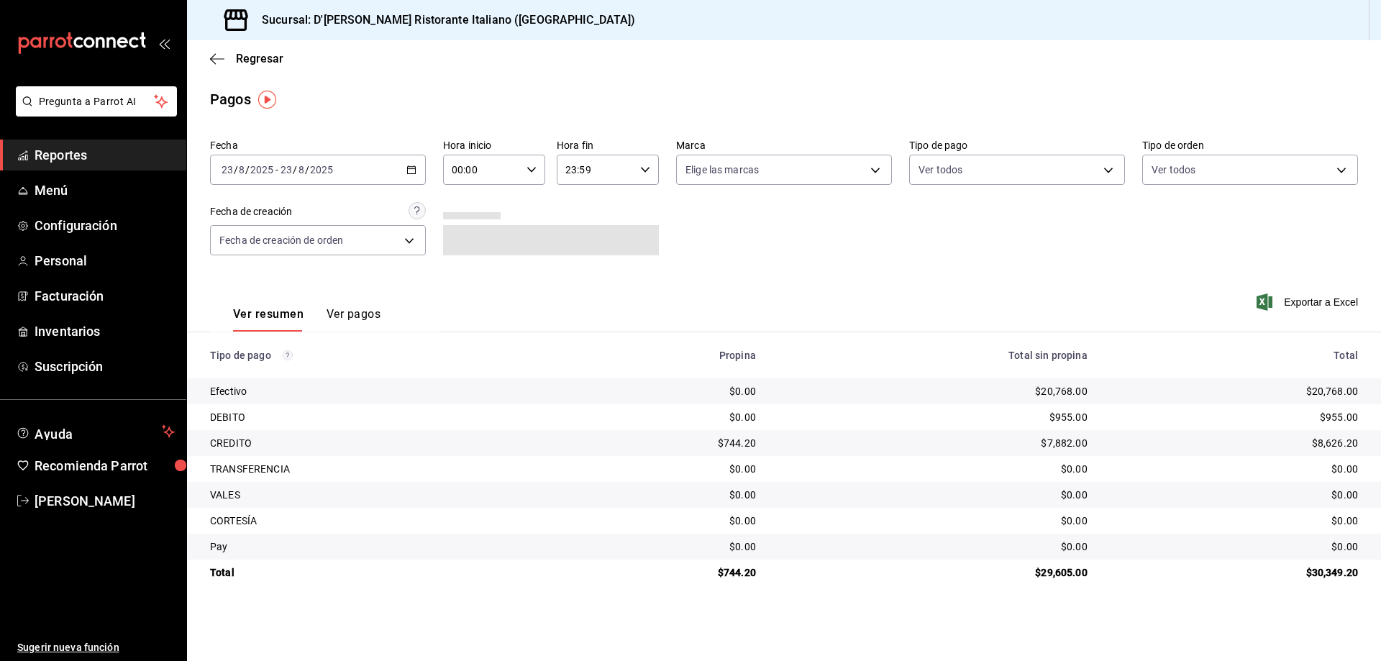
click at [361, 318] on button "Ver pagos" at bounding box center [354, 319] width 54 height 24
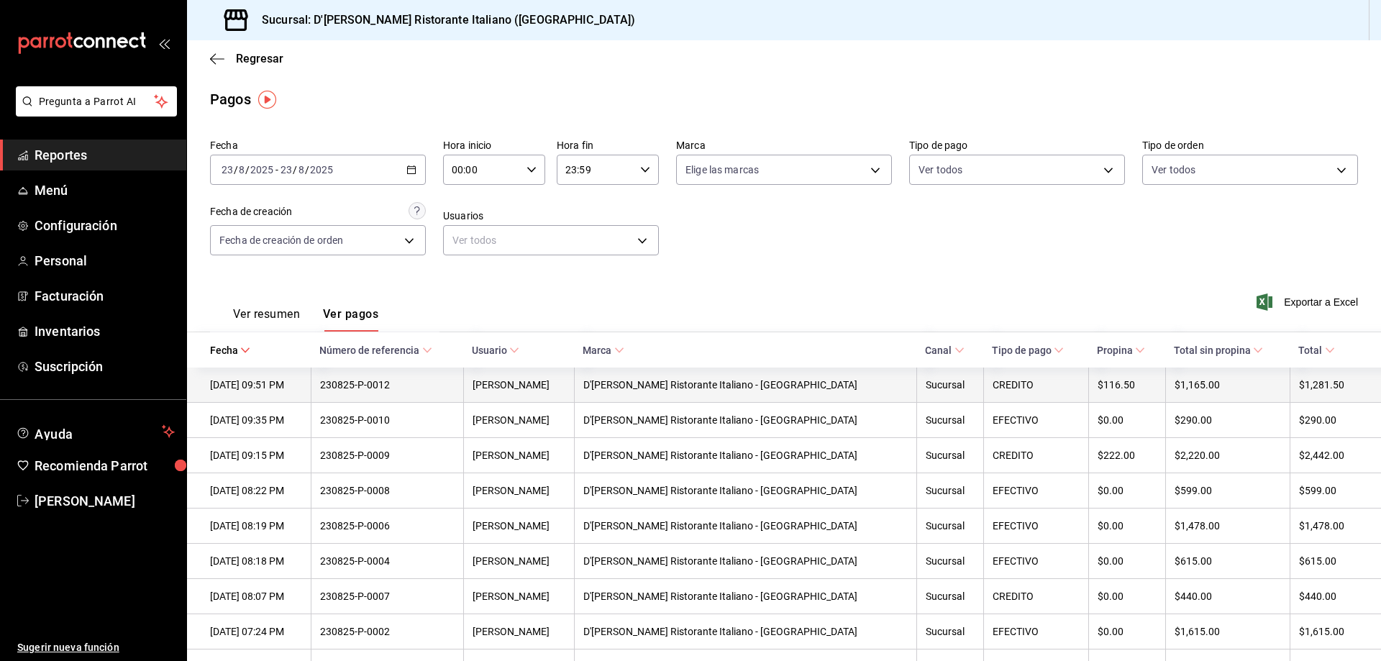
click at [508, 390] on div "[PERSON_NAME]" at bounding box center [520, 385] width 94 height 12
click at [511, 386] on div "[PERSON_NAME]" at bounding box center [520, 385] width 94 height 12
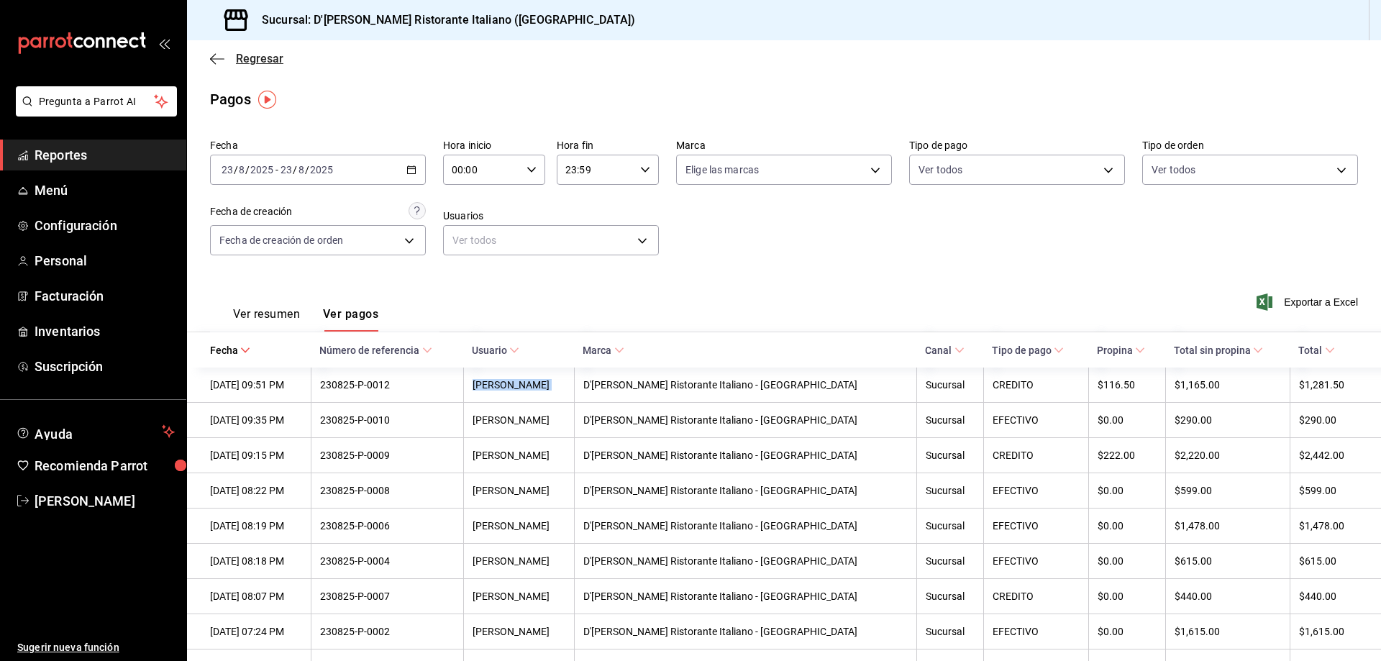
click at [245, 57] on span "Regresar" at bounding box center [259, 59] width 47 height 14
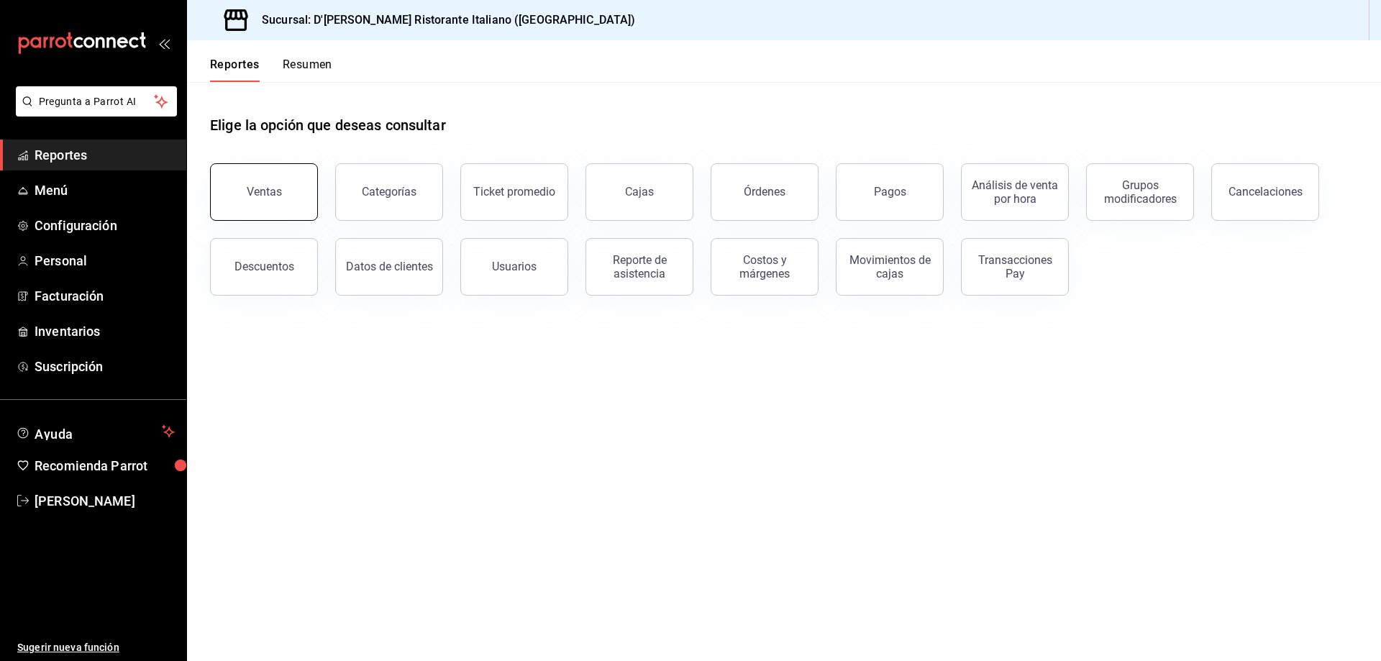
click at [256, 192] on div "Ventas" at bounding box center [264, 192] width 35 height 14
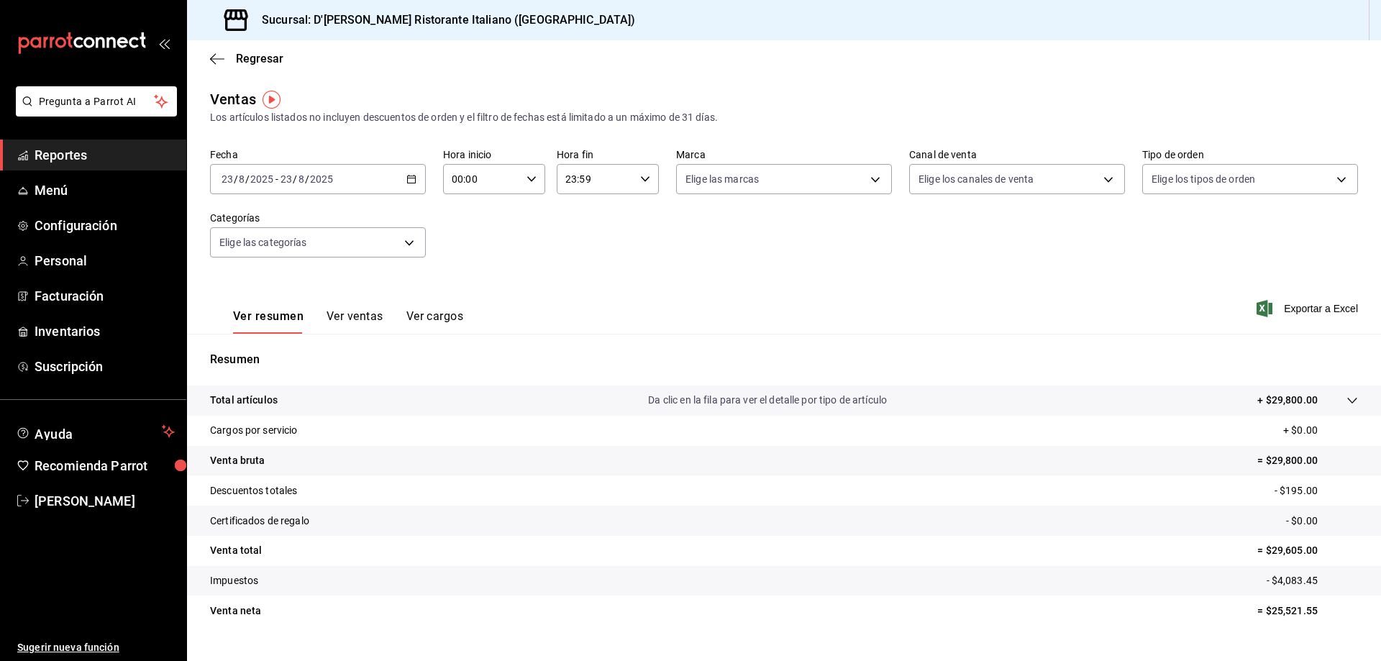
click at [348, 314] on button "Ver ventas" at bounding box center [355, 321] width 57 height 24
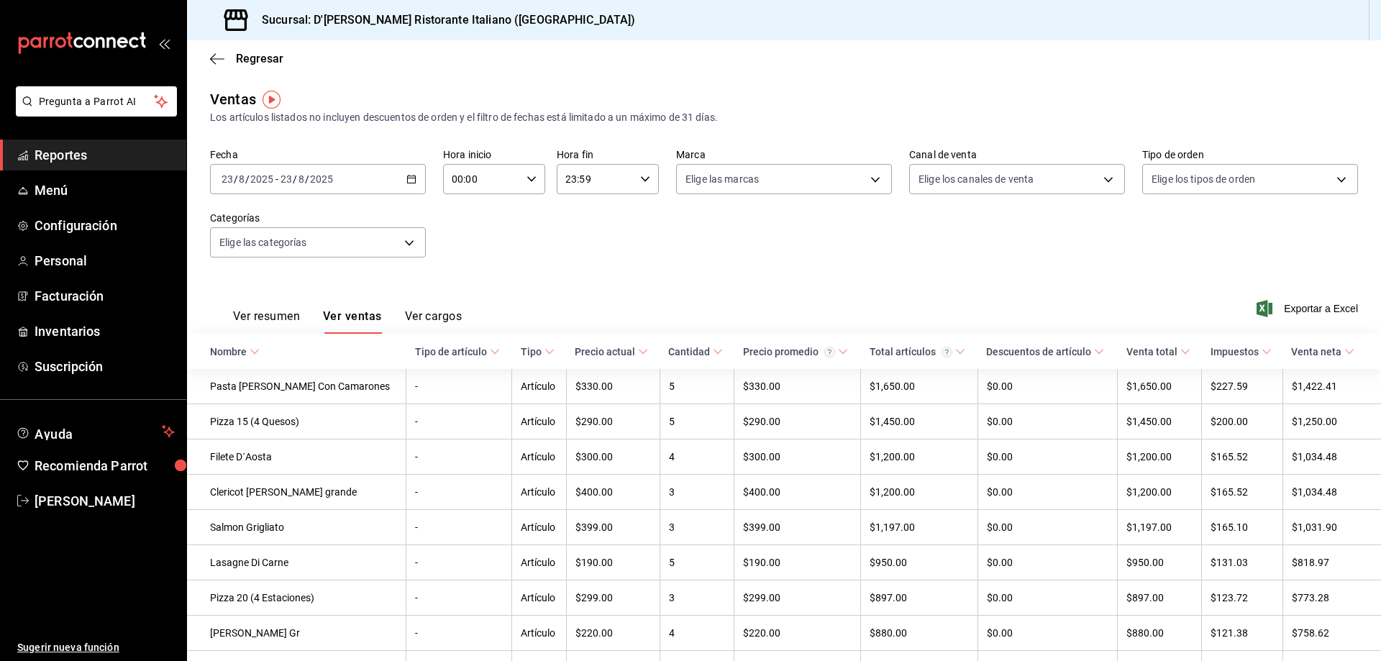
click at [280, 423] on td "Pizza 15 (4 Quesos)" at bounding box center [296, 421] width 219 height 35
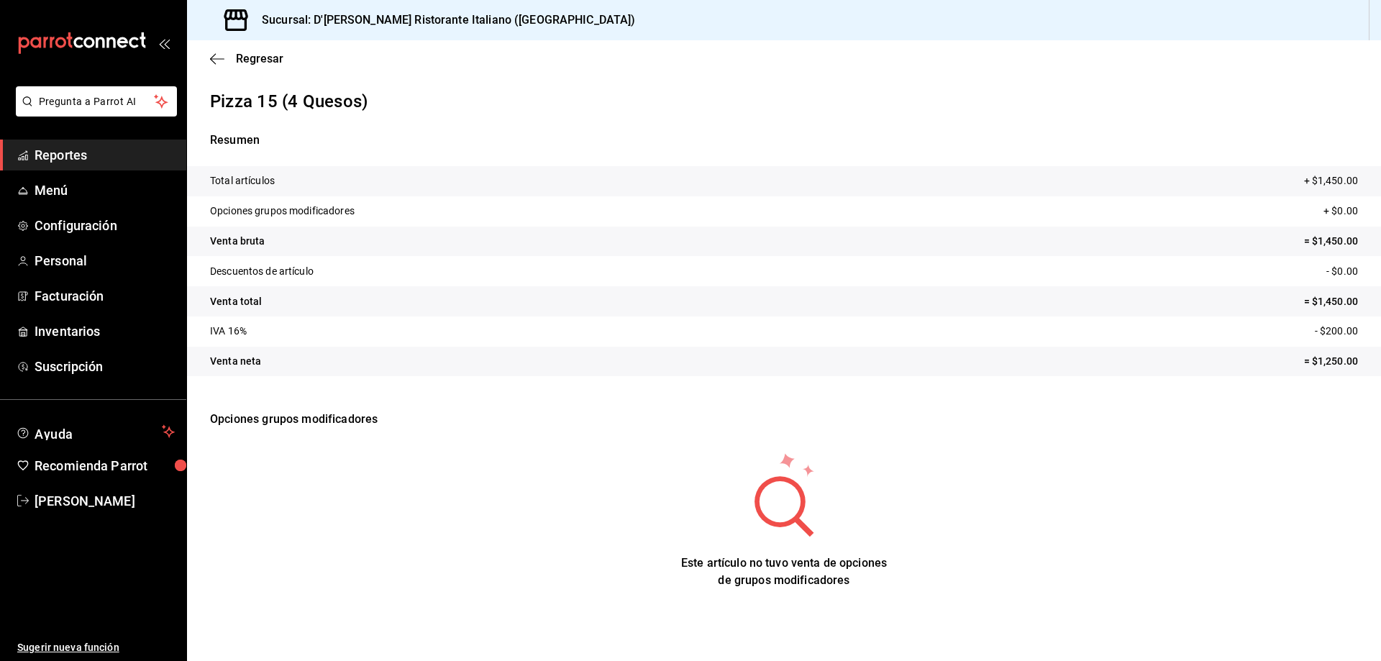
click at [254, 103] on p "Pizza 15 (4 Quesos)" at bounding box center [784, 101] width 1148 height 26
click at [252, 264] on p "Descuentos de artículo" at bounding box center [262, 271] width 104 height 15
click at [276, 416] on p "Opciones grupos modificadores" at bounding box center [784, 420] width 1148 height 52
click at [242, 58] on span "Regresar" at bounding box center [259, 59] width 47 height 14
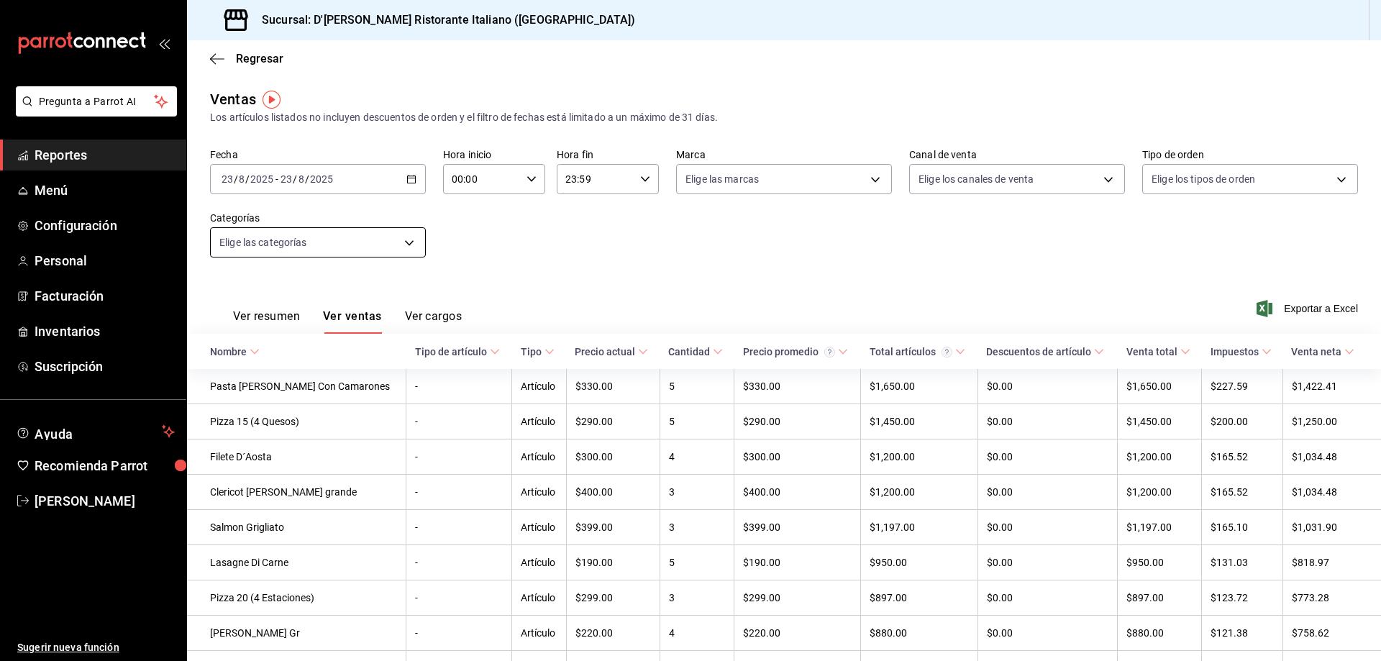
drag, startPoint x: 242, startPoint y: 60, endPoint x: 422, endPoint y: 236, distance: 252.4
click at [406, 225] on main "Regresar Ventas Los artículos listados no incluyen descuentos de orden y el fil…" at bounding box center [784, 583] width 1194 height 1086
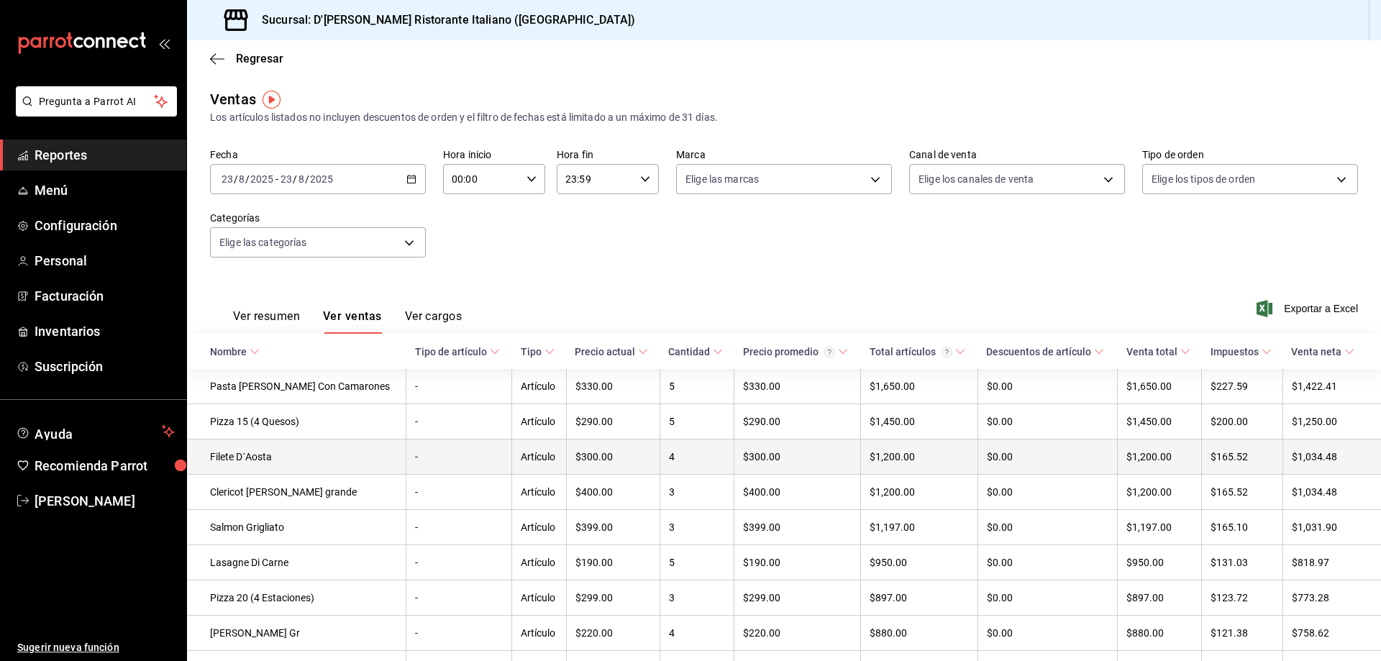
click at [250, 458] on td "Filete D´Aosta" at bounding box center [296, 457] width 219 height 35
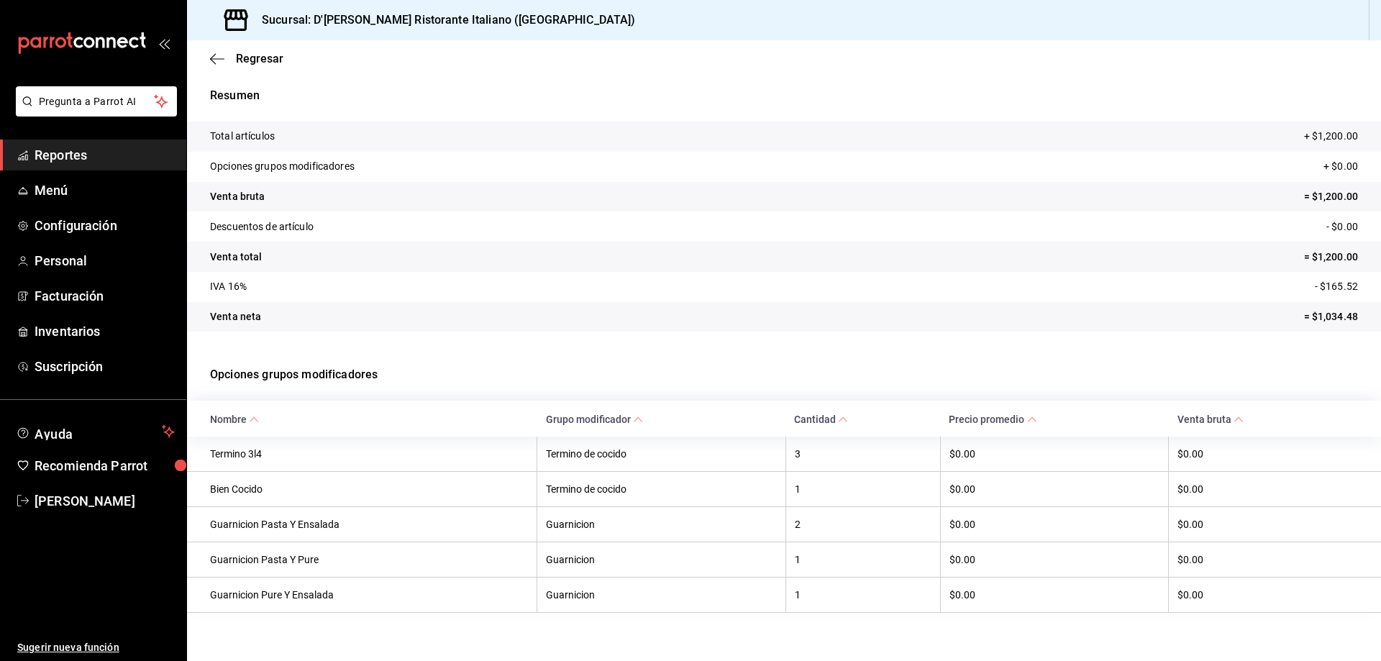
scroll to position [58, 0]
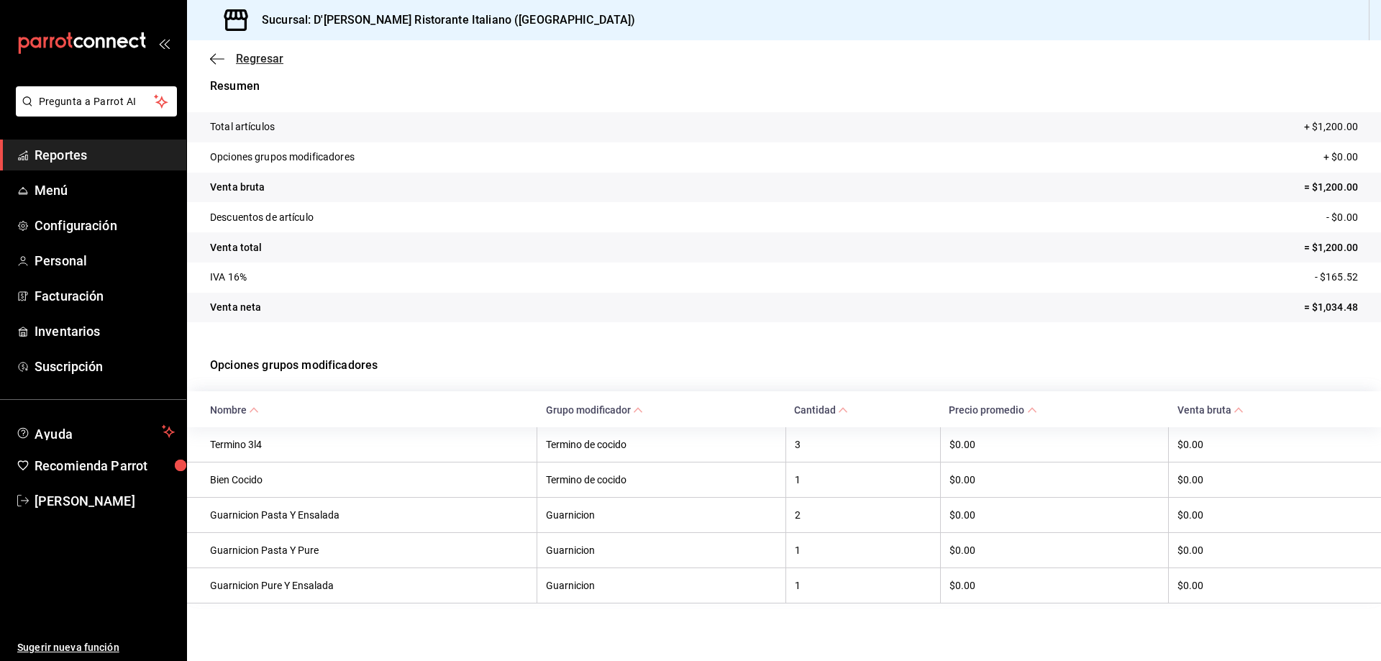
click at [250, 59] on span "Regresar" at bounding box center [259, 59] width 47 height 14
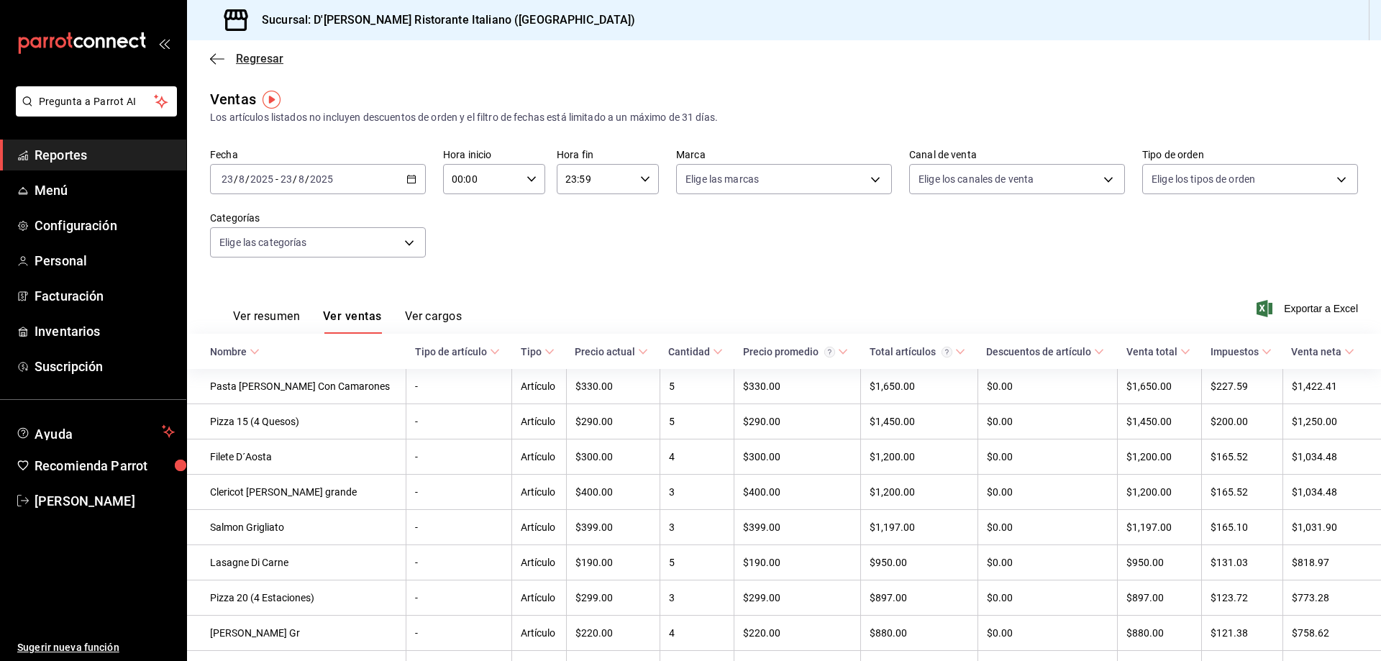
click at [237, 59] on span "Regresar" at bounding box center [259, 59] width 47 height 14
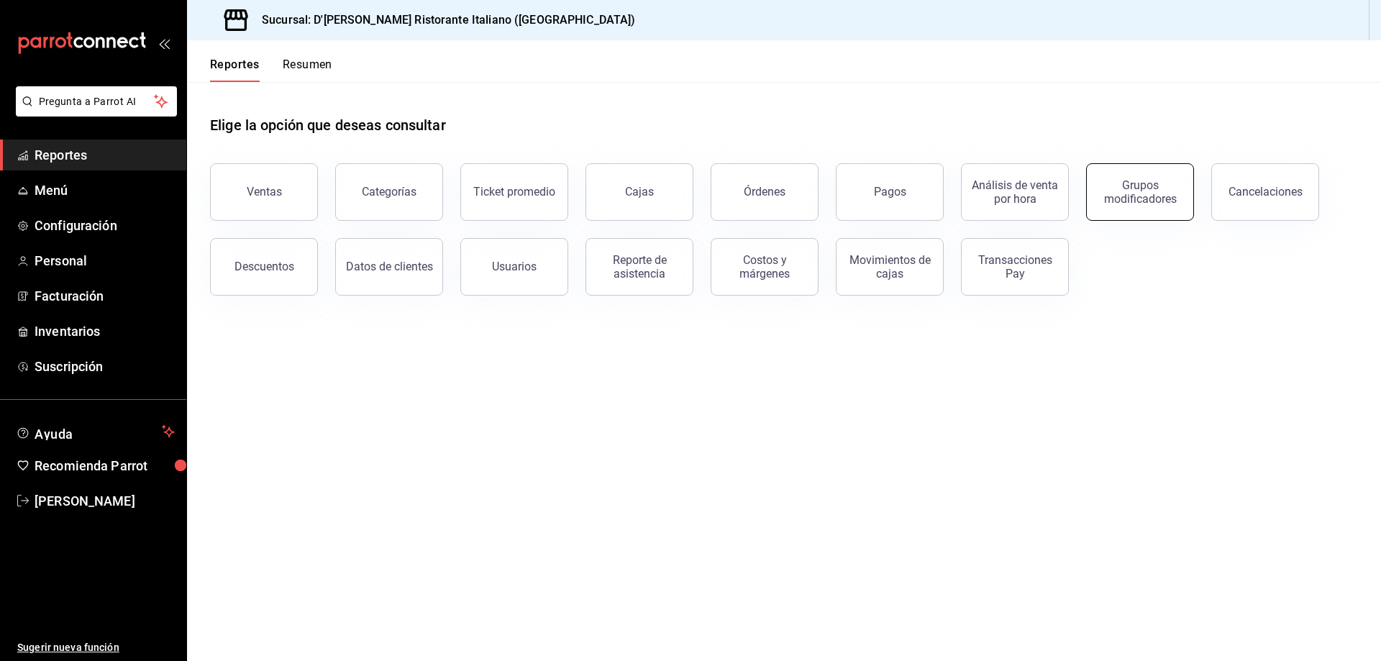
click at [1140, 197] on div "Grupos modificadores" at bounding box center [1140, 191] width 89 height 27
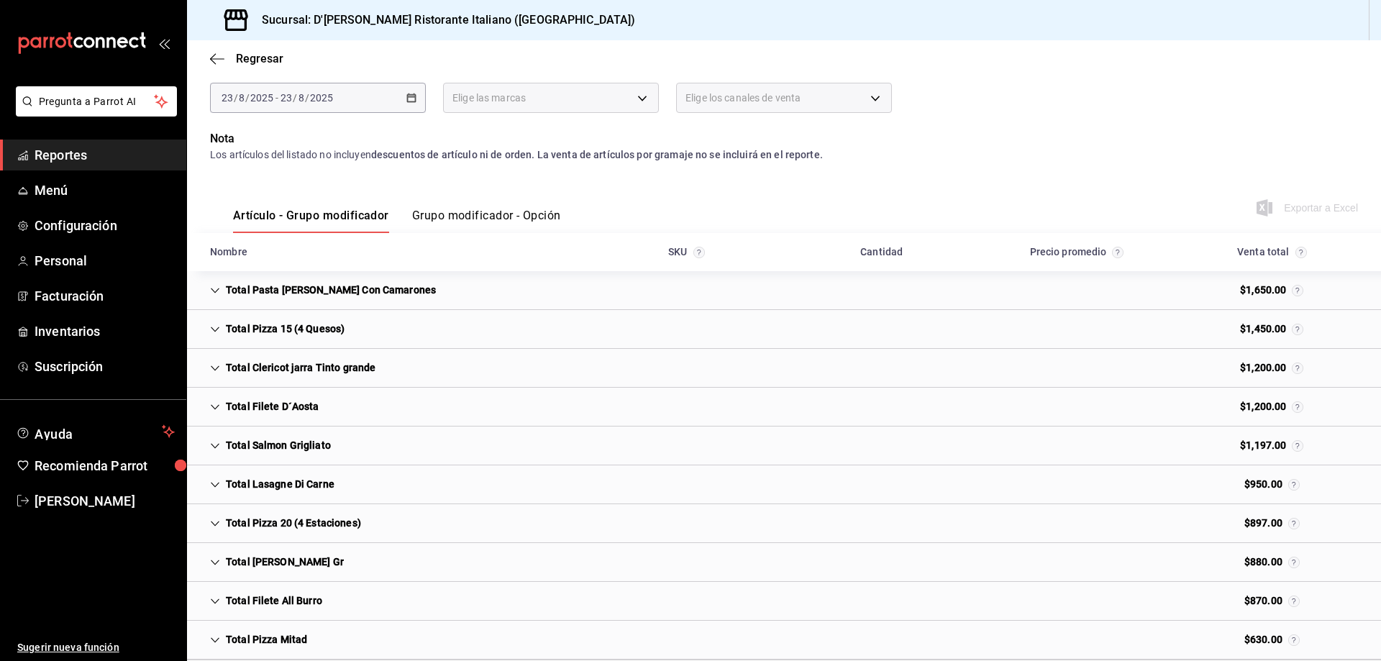
scroll to position [140, 0]
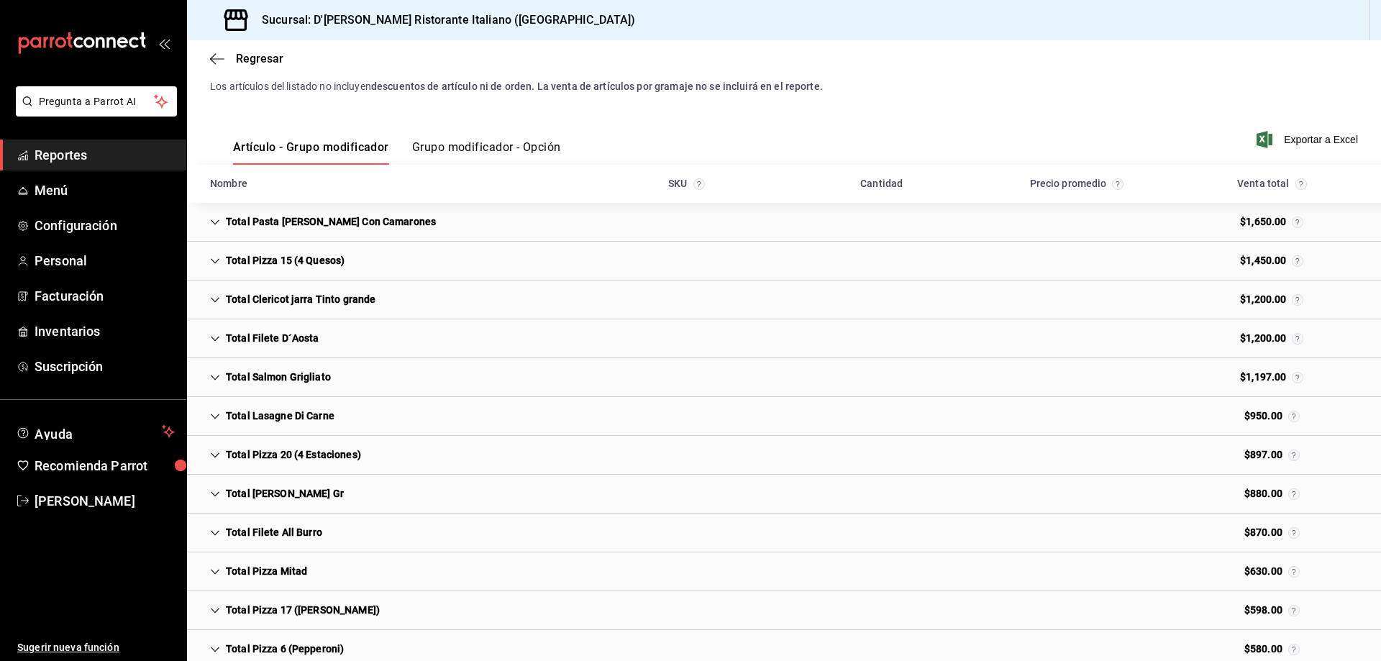
click at [299, 337] on div "Total Filete D´Aosta" at bounding box center [265, 338] width 132 height 27
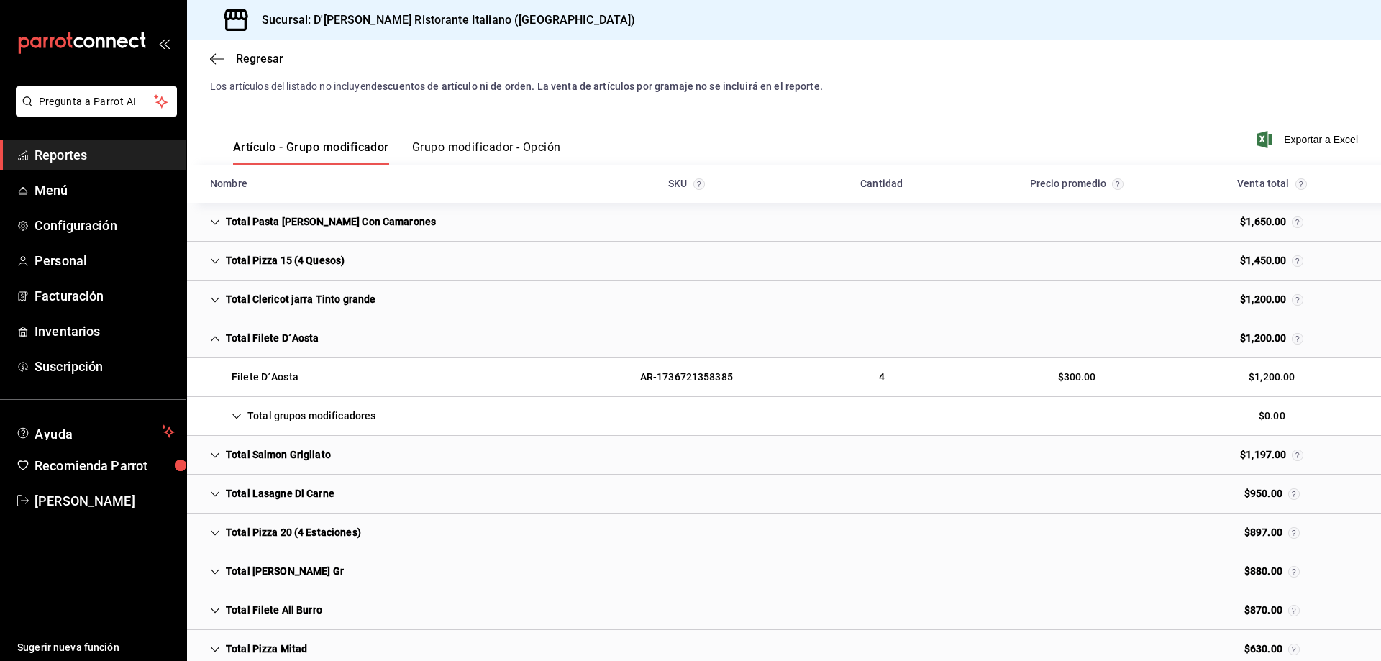
click at [215, 340] on icon "Cell" at bounding box center [215, 339] width 10 height 10
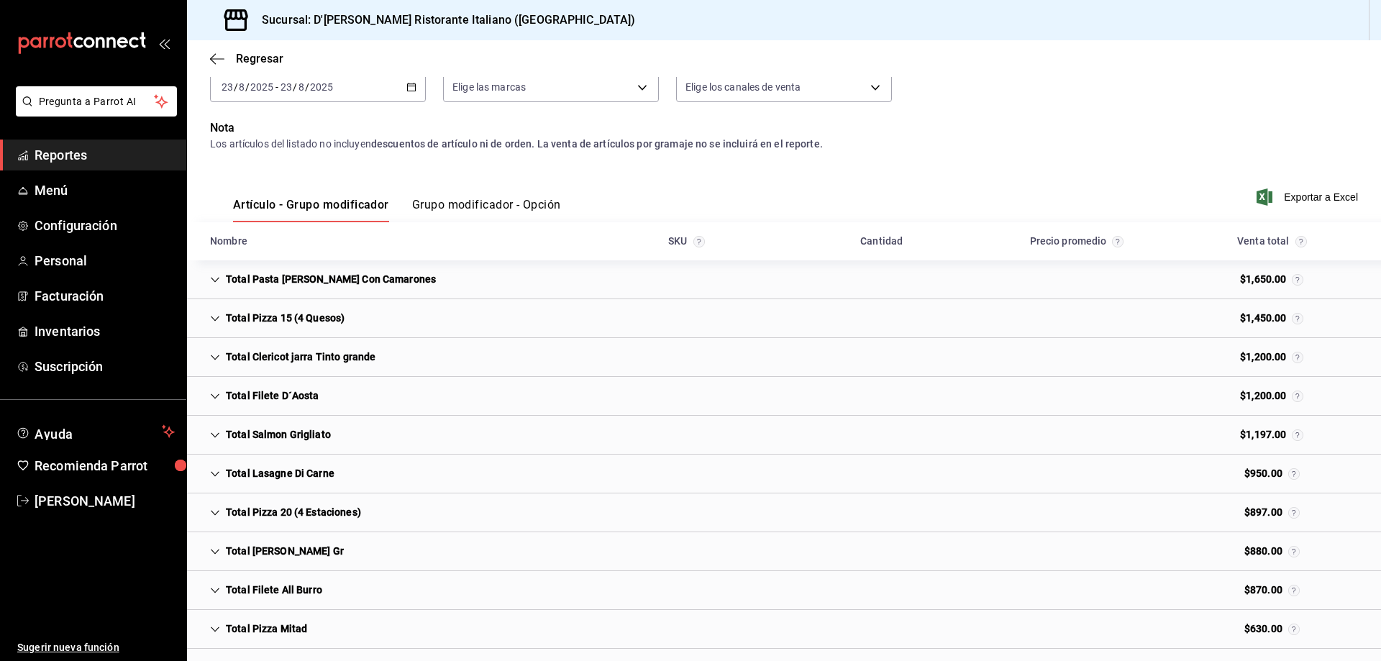
scroll to position [0, 0]
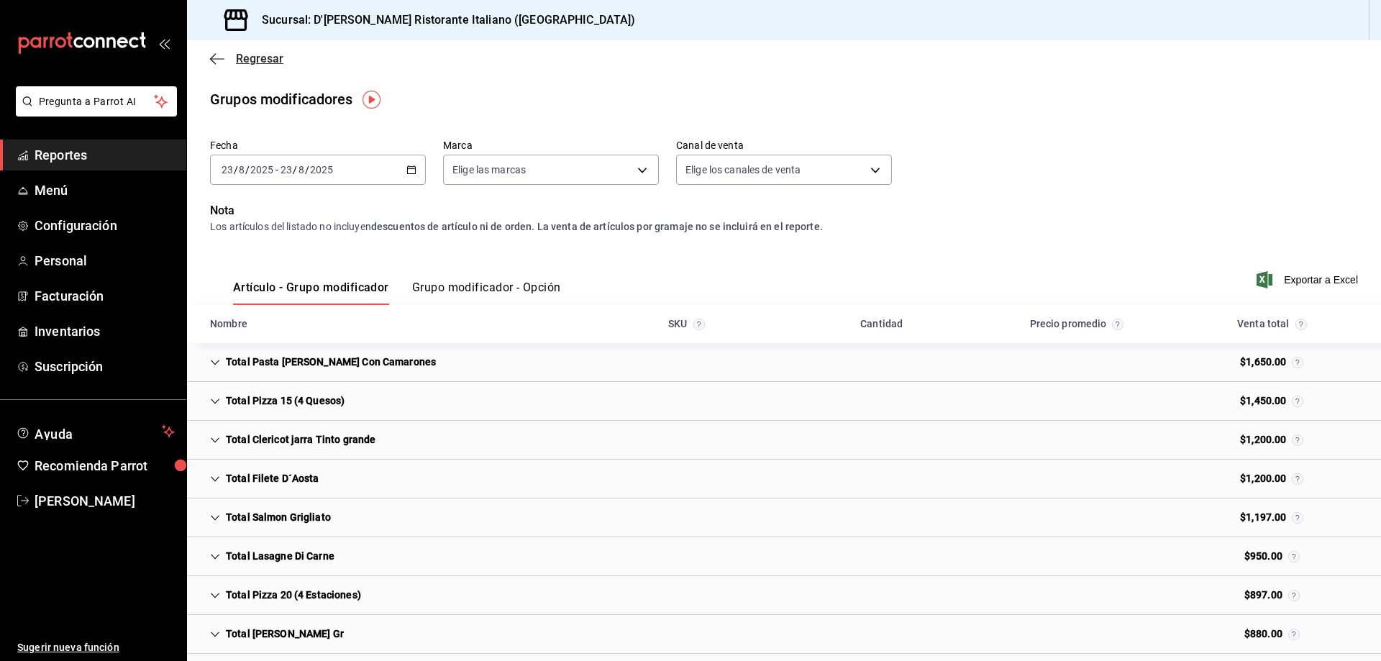
click at [237, 58] on span "Regresar" at bounding box center [259, 59] width 47 height 14
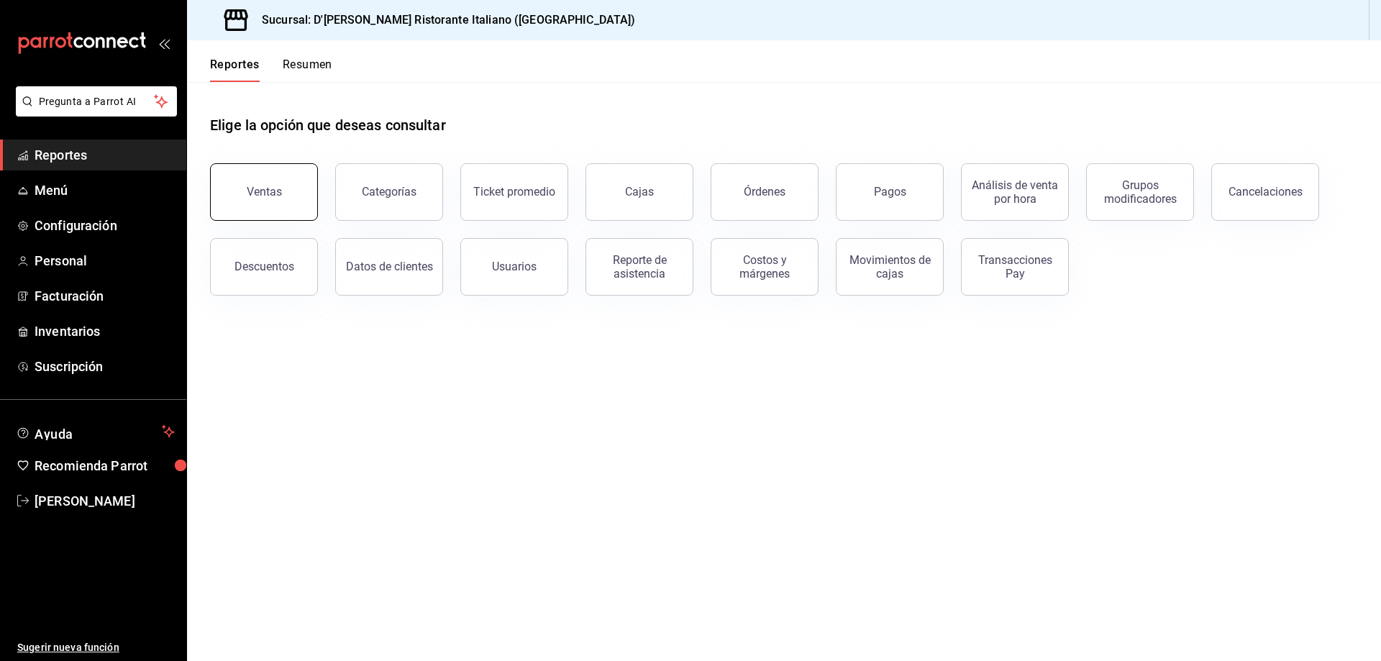
click at [268, 194] on div "Ventas" at bounding box center [264, 192] width 35 height 14
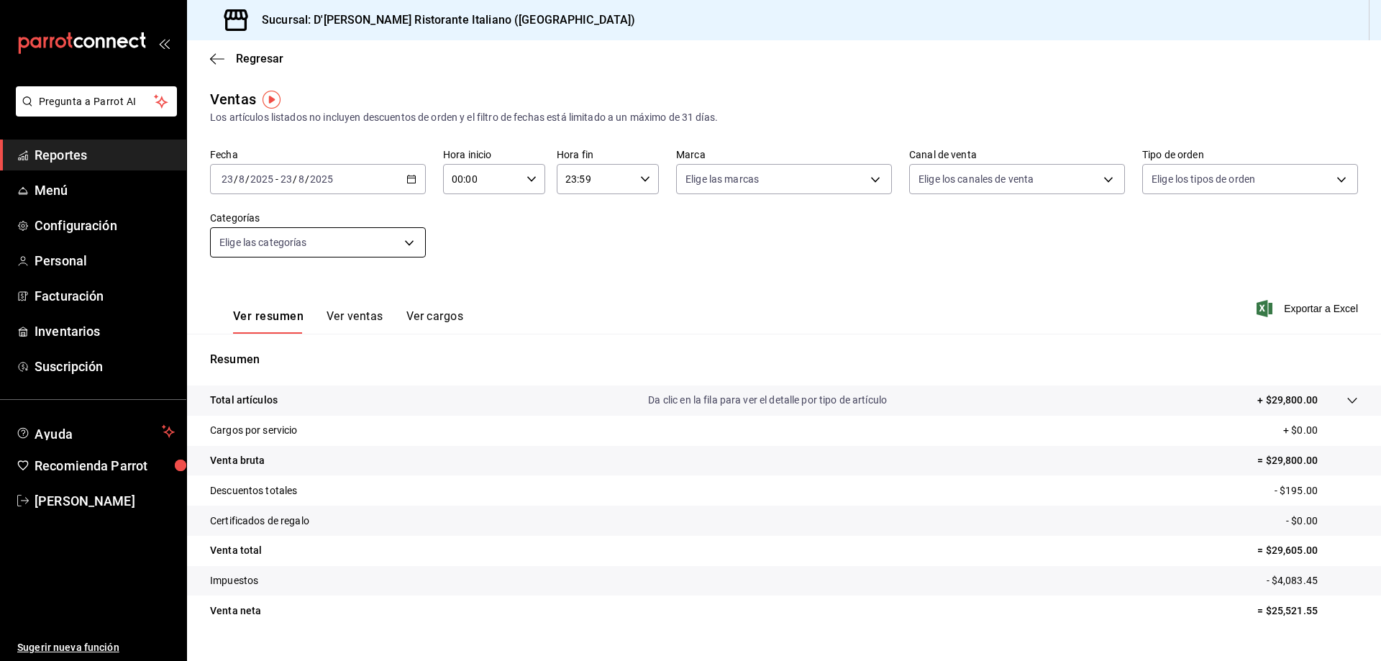
click at [410, 242] on body "Pregunta a Parrot AI Reportes Menú Configuración Personal Facturación Inventari…" at bounding box center [690, 330] width 1381 height 661
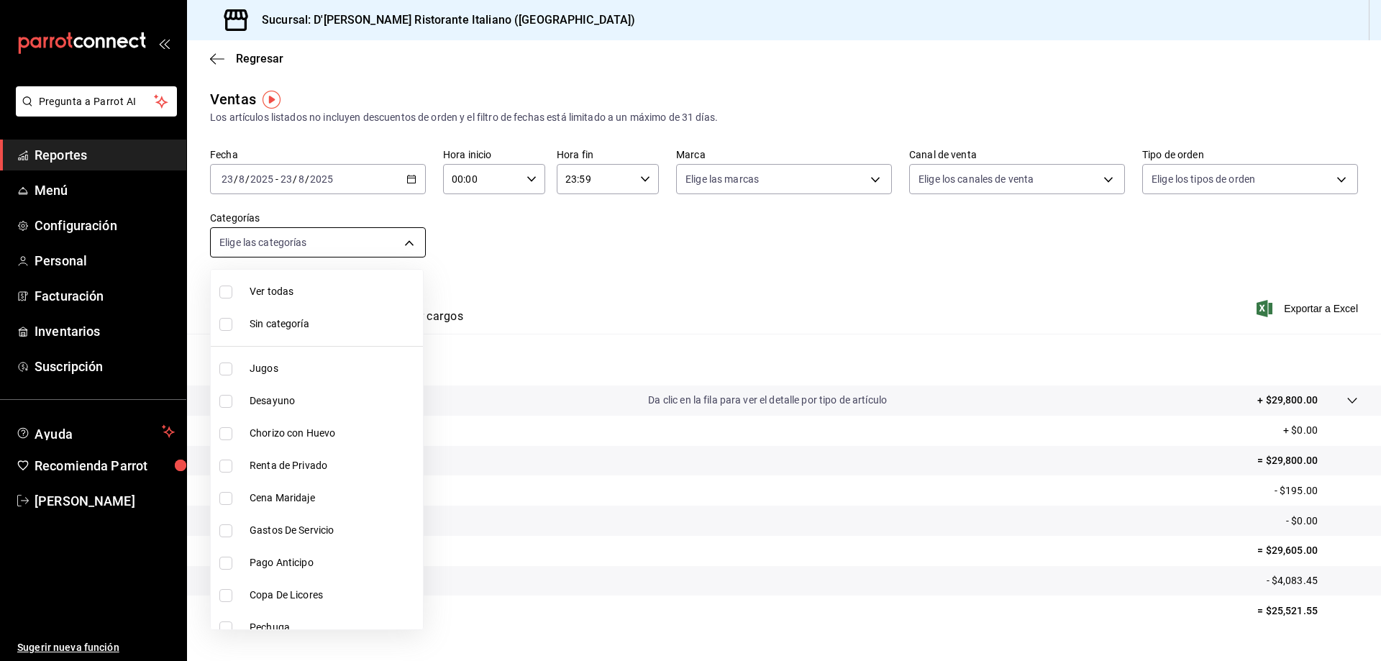
click at [410, 242] on div at bounding box center [690, 330] width 1381 height 661
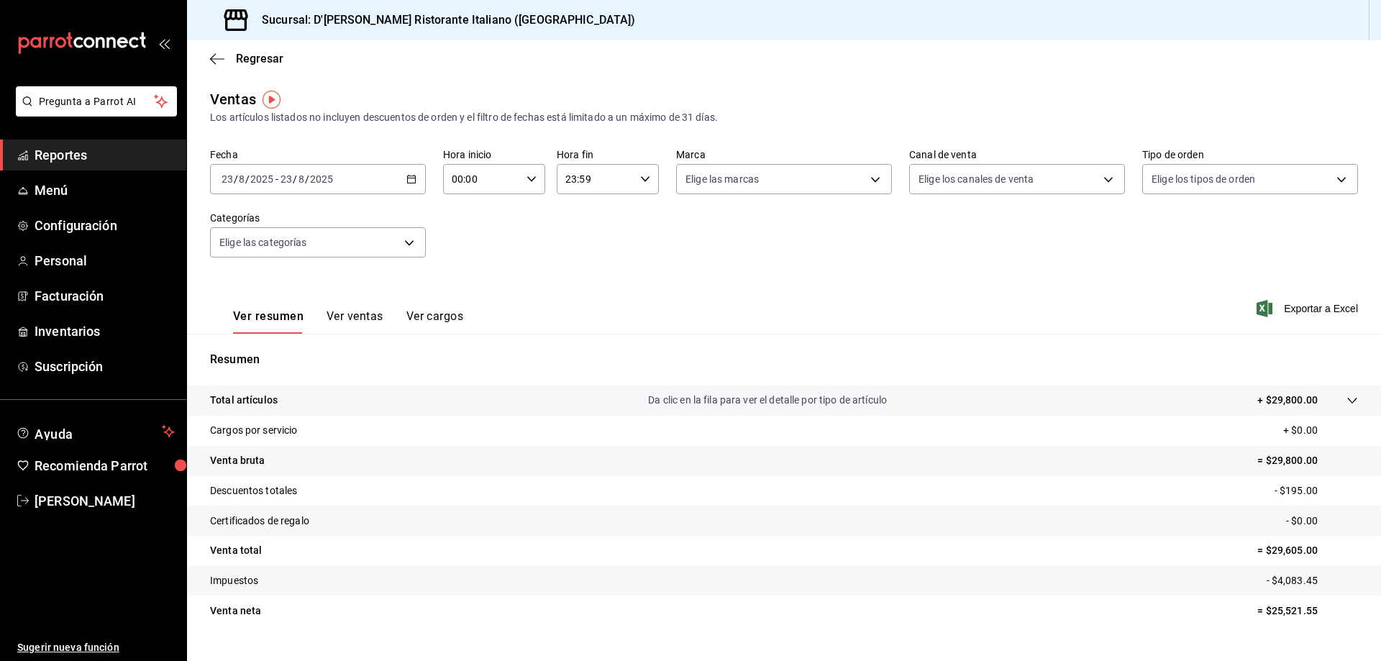
click at [357, 319] on button "Ver ventas" at bounding box center [355, 321] width 57 height 24
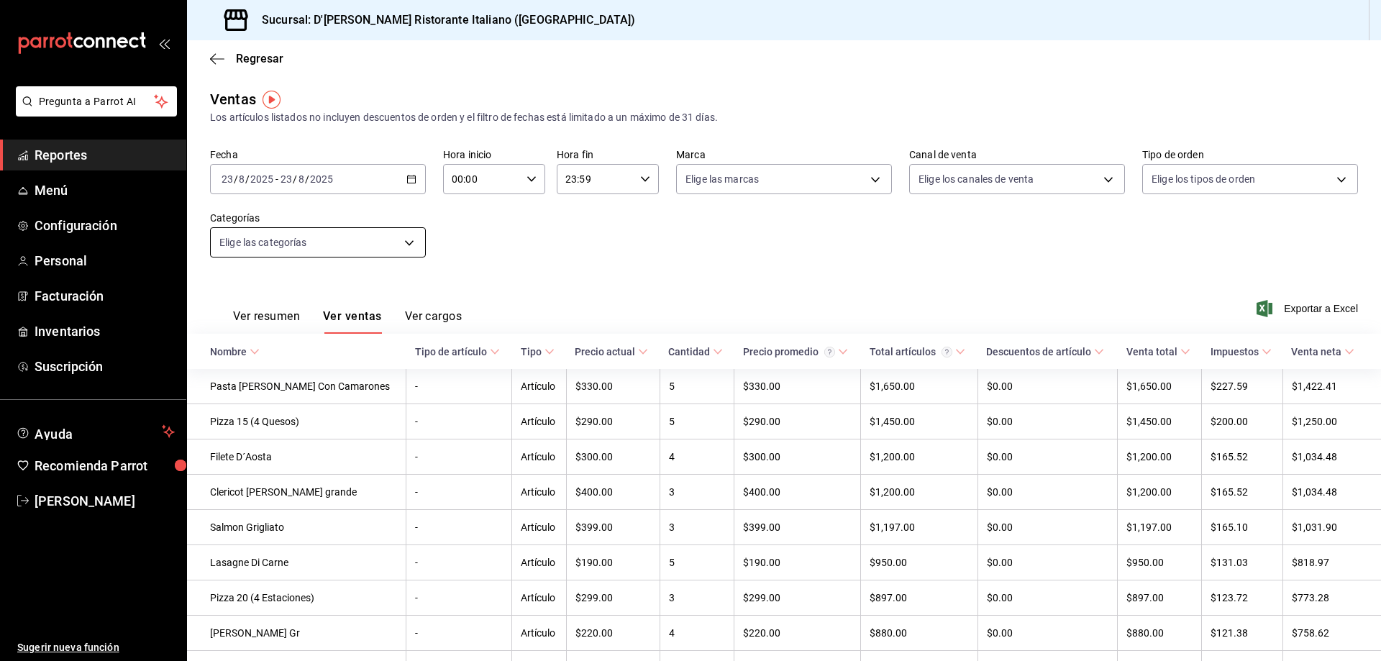
click at [404, 244] on body "Pregunta a Parrot AI Reportes Menú Configuración Personal Facturación Inventari…" at bounding box center [690, 330] width 1381 height 661
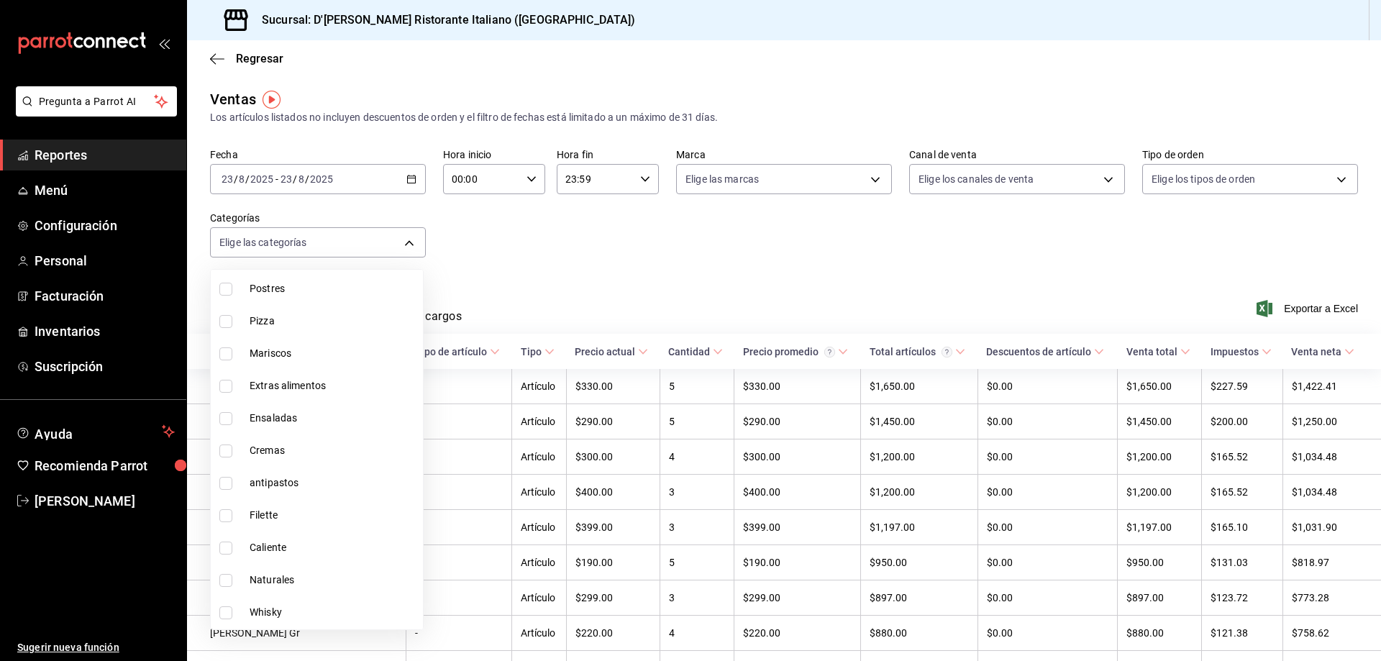
scroll to position [719, 0]
click at [266, 483] on li "Filette" at bounding box center [317, 491] width 212 height 32
type input "25c25e0f-8b5c-48e9-b5ab-9a17beacec68"
checkbox input "true"
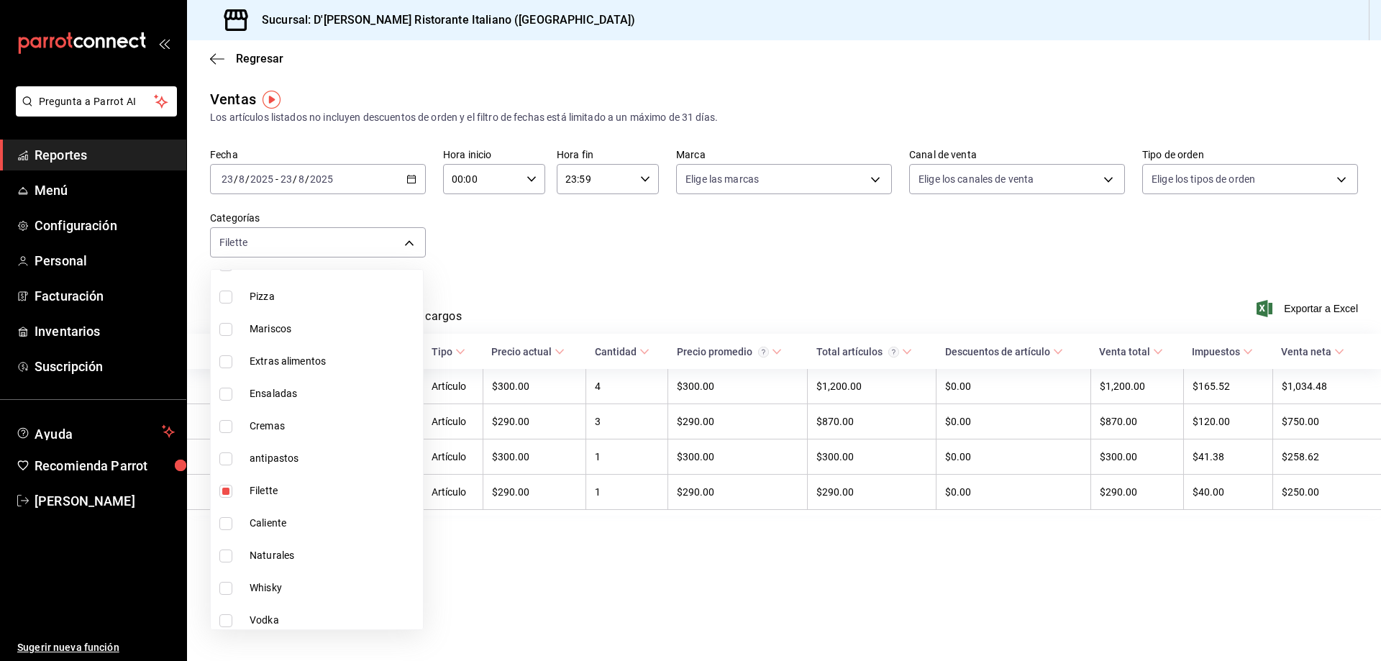
click at [558, 533] on div at bounding box center [690, 330] width 1381 height 661
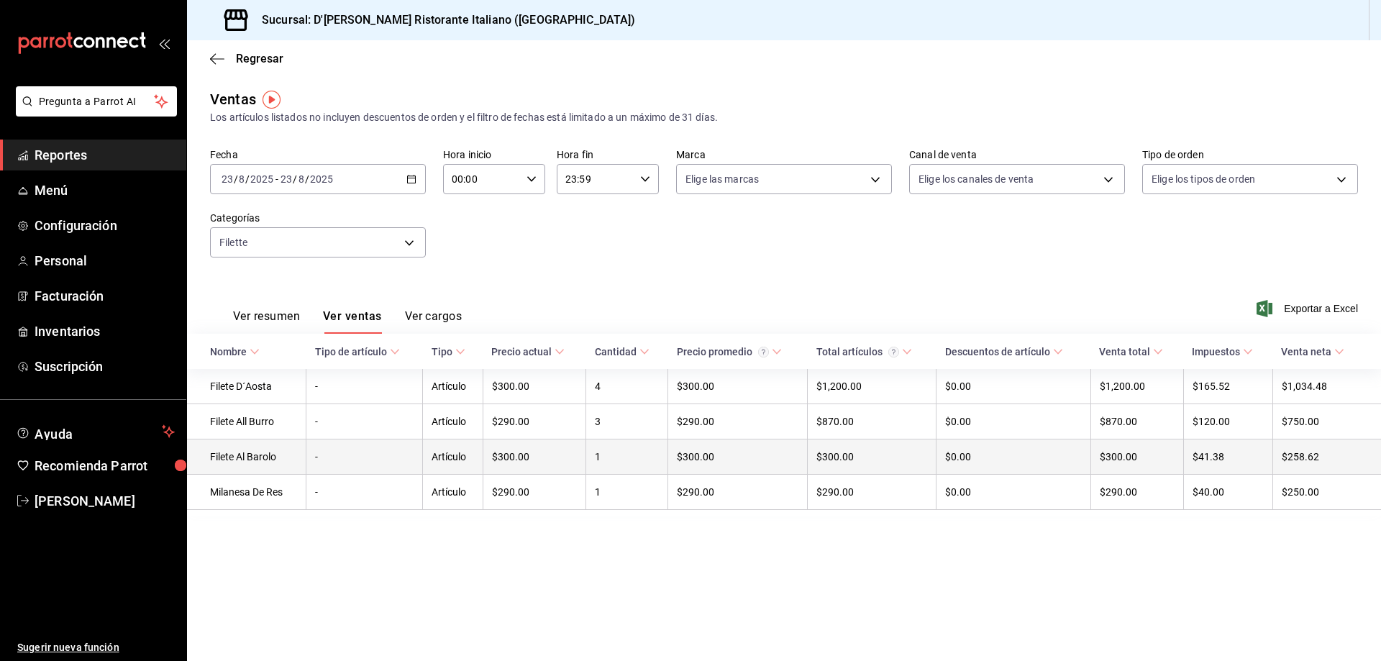
click at [268, 458] on td "Filete Al Barolo" at bounding box center [246, 457] width 119 height 35
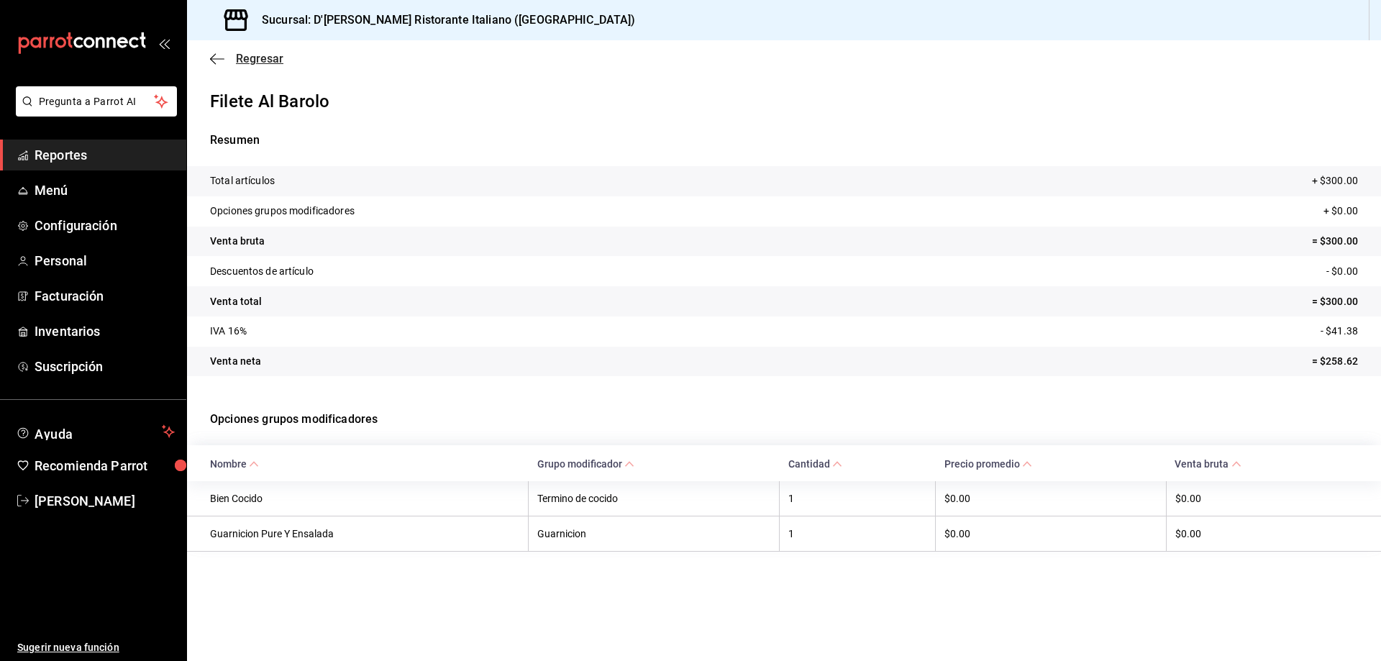
click at [213, 55] on icon "button" at bounding box center [217, 59] width 14 height 13
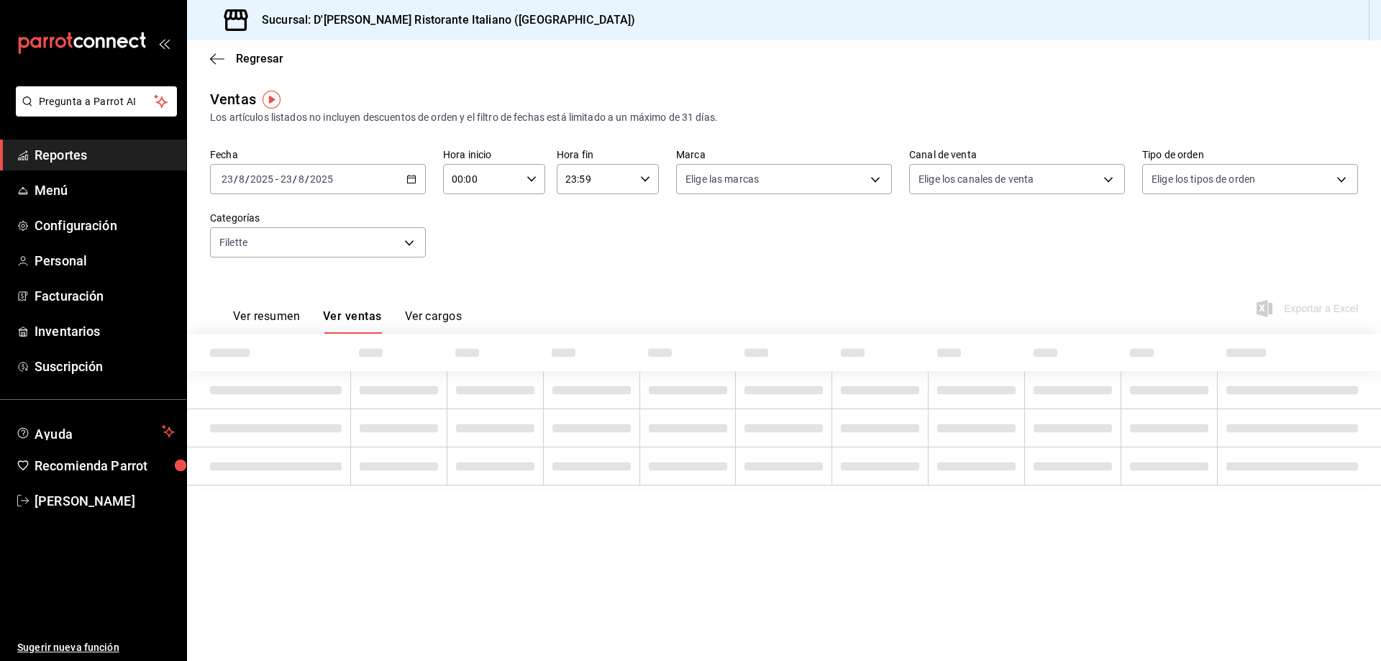
type input "25c25e0f-8b5c-48e9-b5ab-9a17beacec68"
click at [213, 55] on icon "button" at bounding box center [217, 59] width 14 height 13
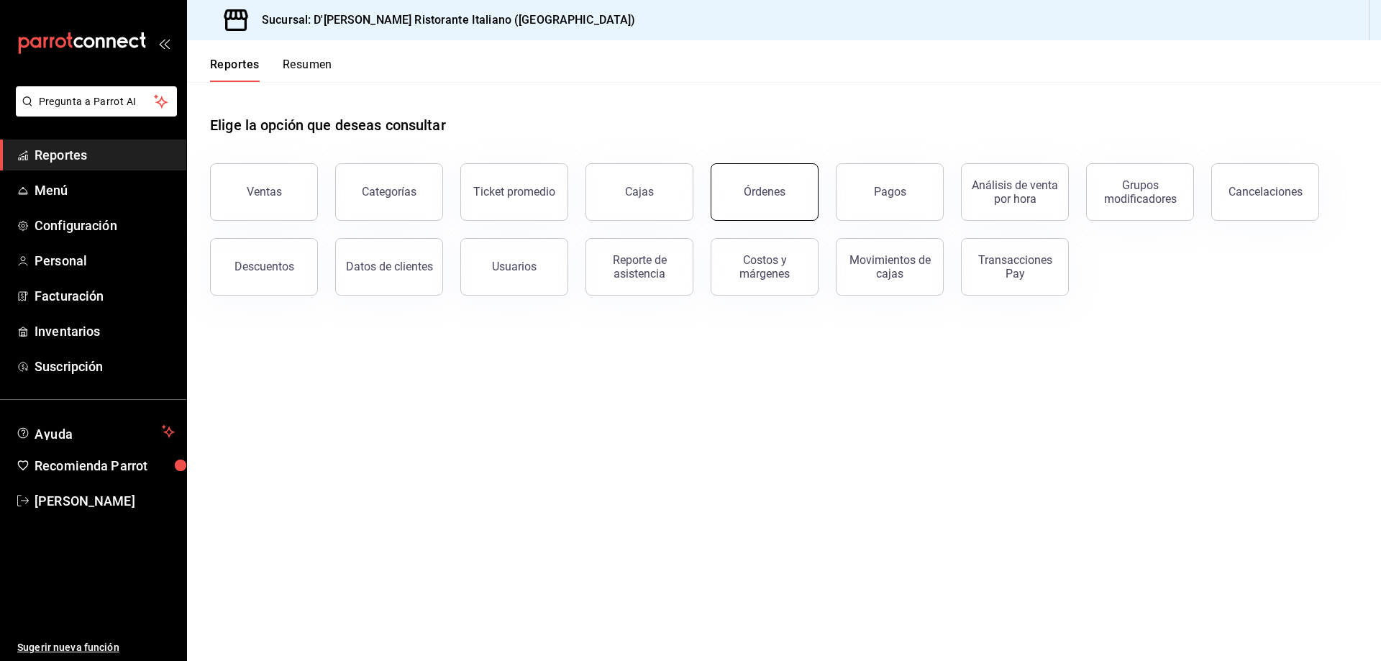
click at [770, 189] on div "Órdenes" at bounding box center [765, 192] width 42 height 14
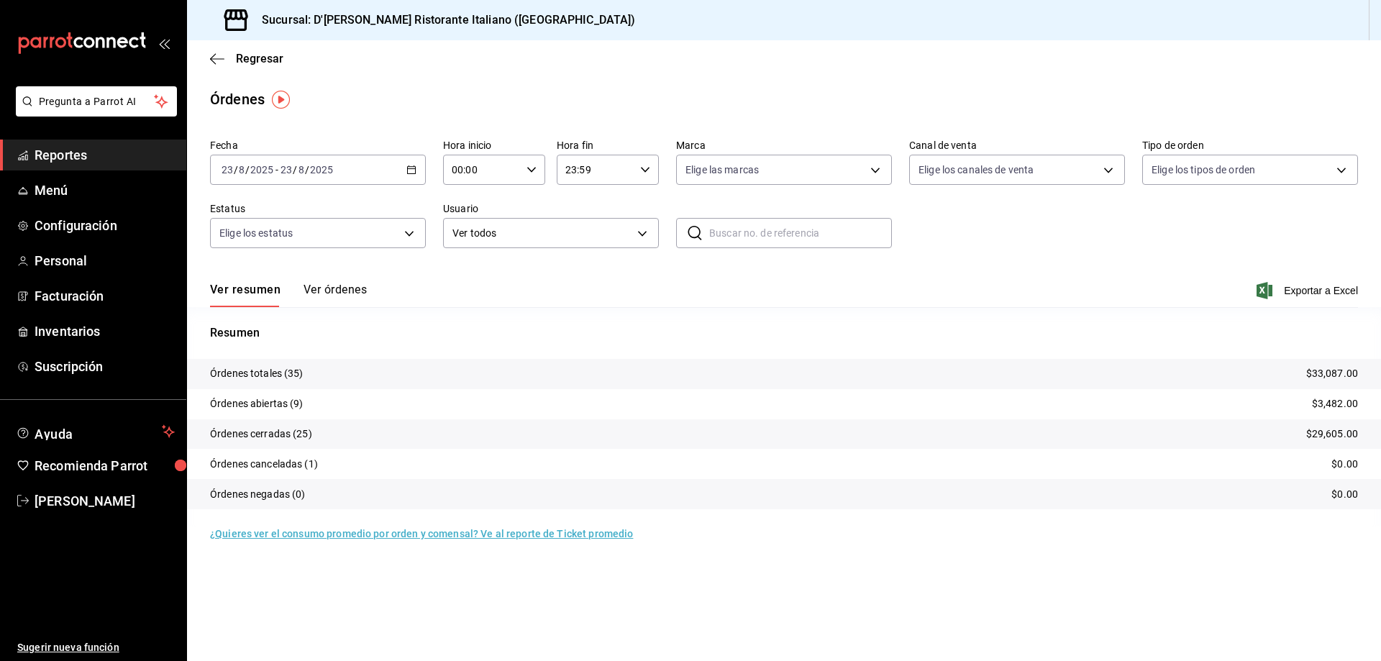
click at [342, 290] on button "Ver órdenes" at bounding box center [335, 295] width 63 height 24
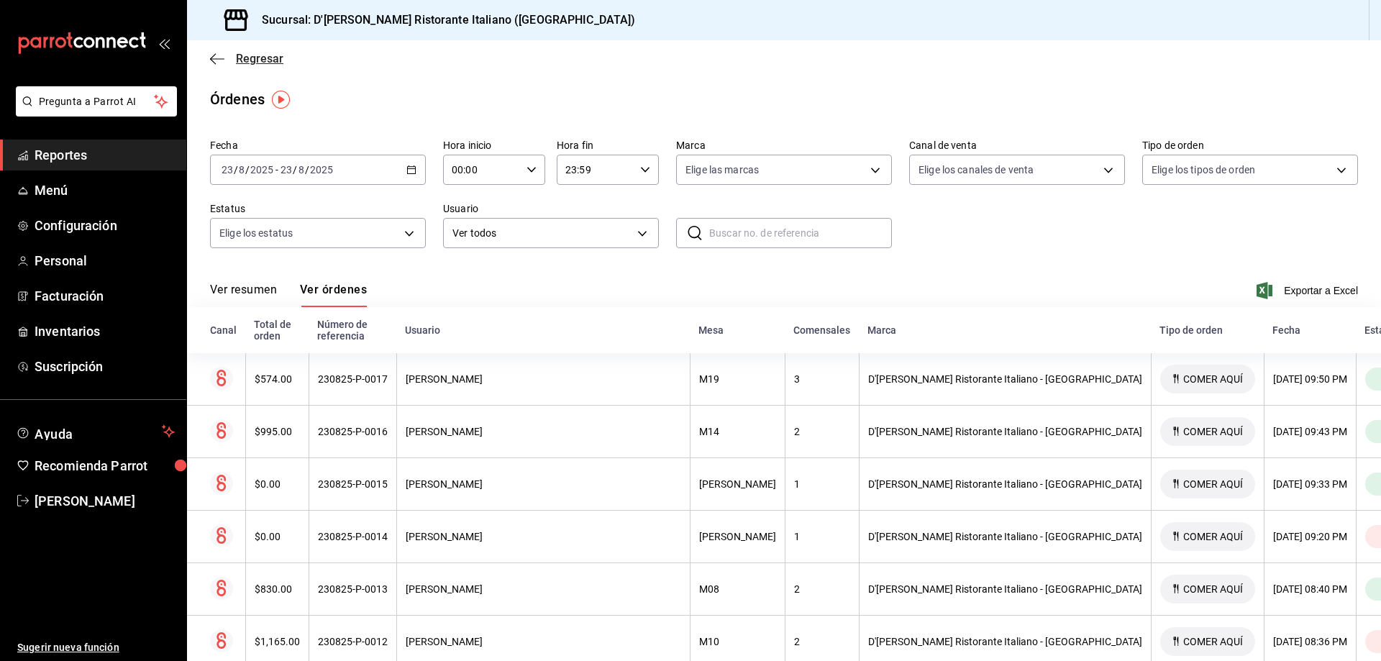
click at [250, 60] on span "Regresar" at bounding box center [259, 59] width 47 height 14
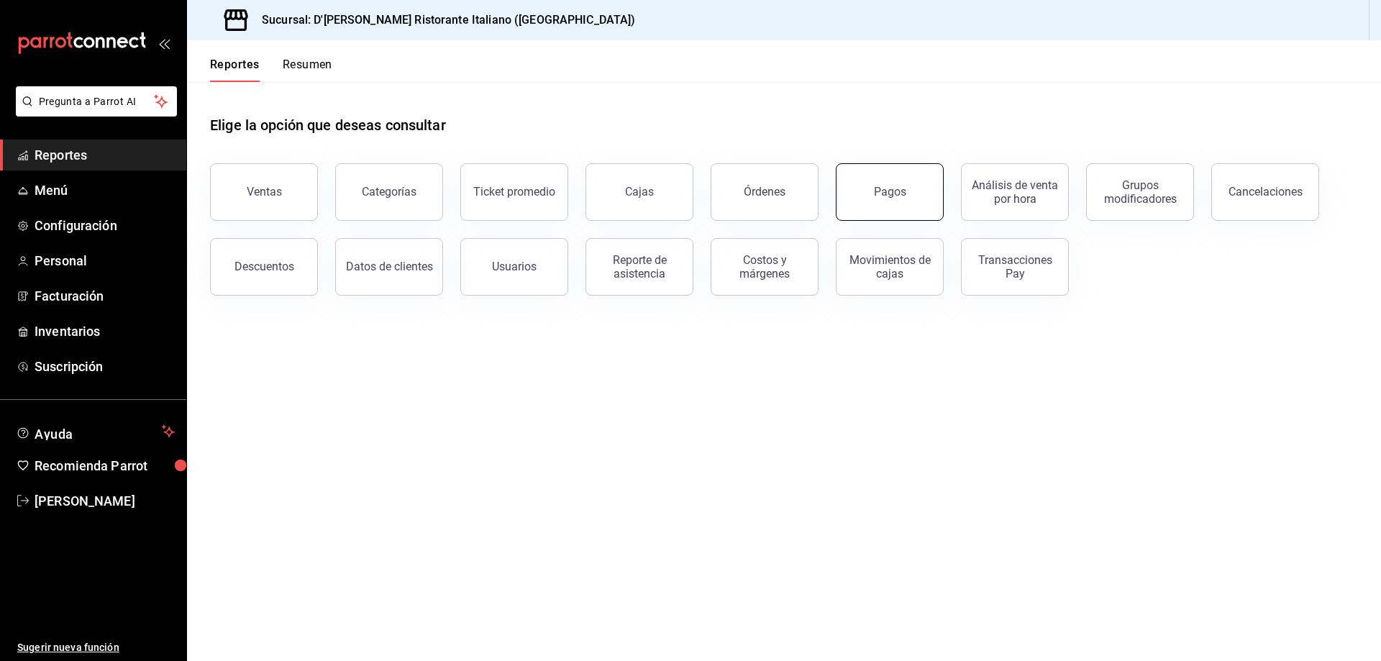
click at [881, 181] on button "Pagos" at bounding box center [890, 192] width 108 height 58
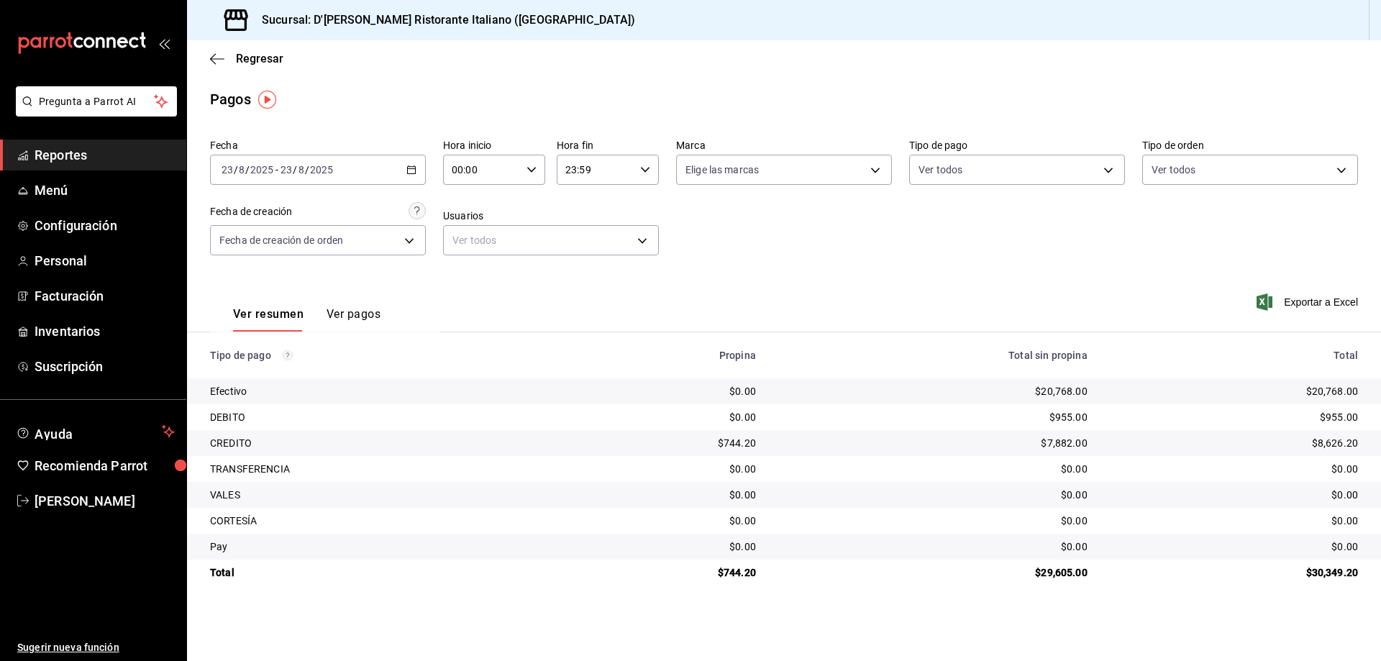
click at [360, 313] on button "Ver pagos" at bounding box center [354, 319] width 54 height 24
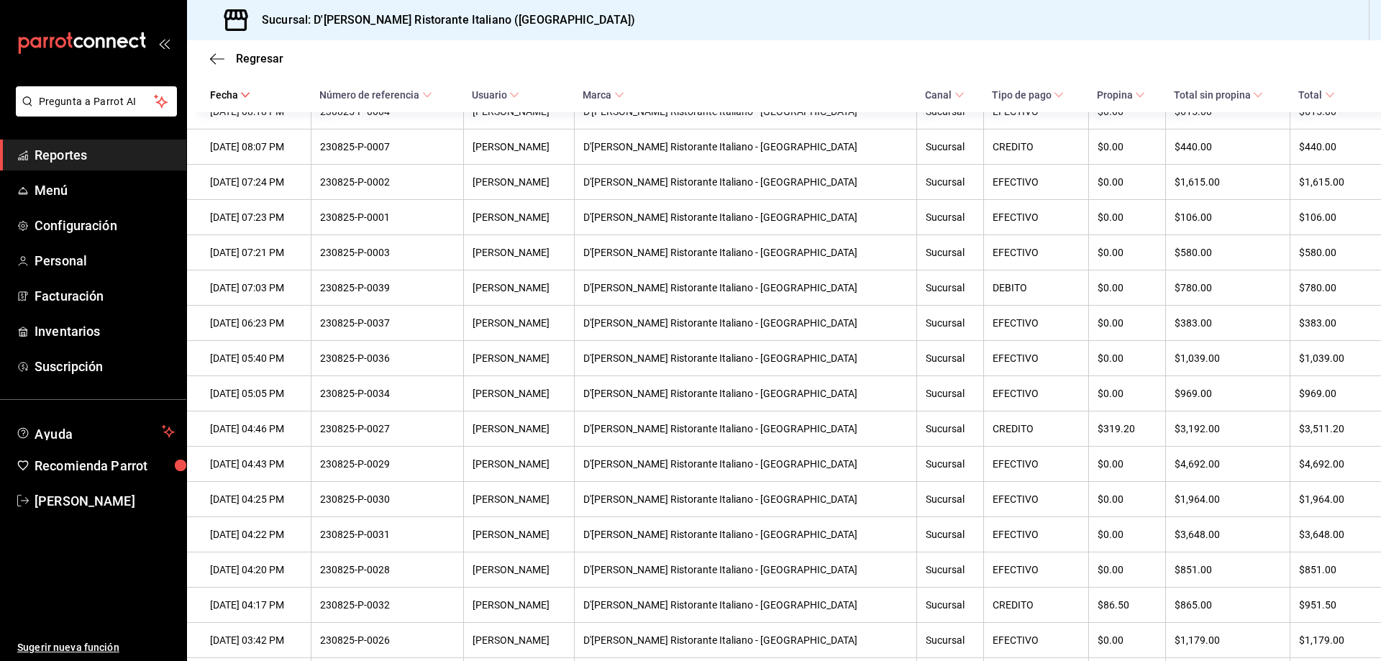
scroll to position [594, 0]
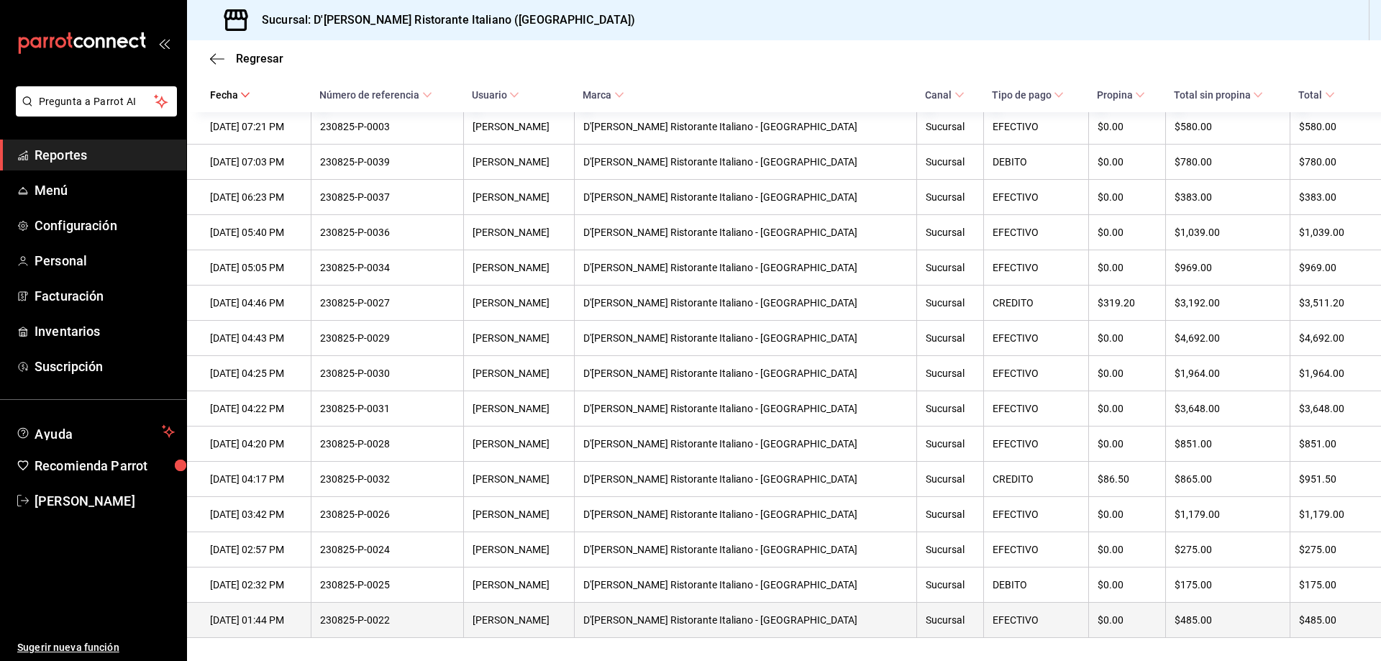
click at [388, 614] on div "230825-P-0022" at bounding box center [387, 620] width 134 height 12
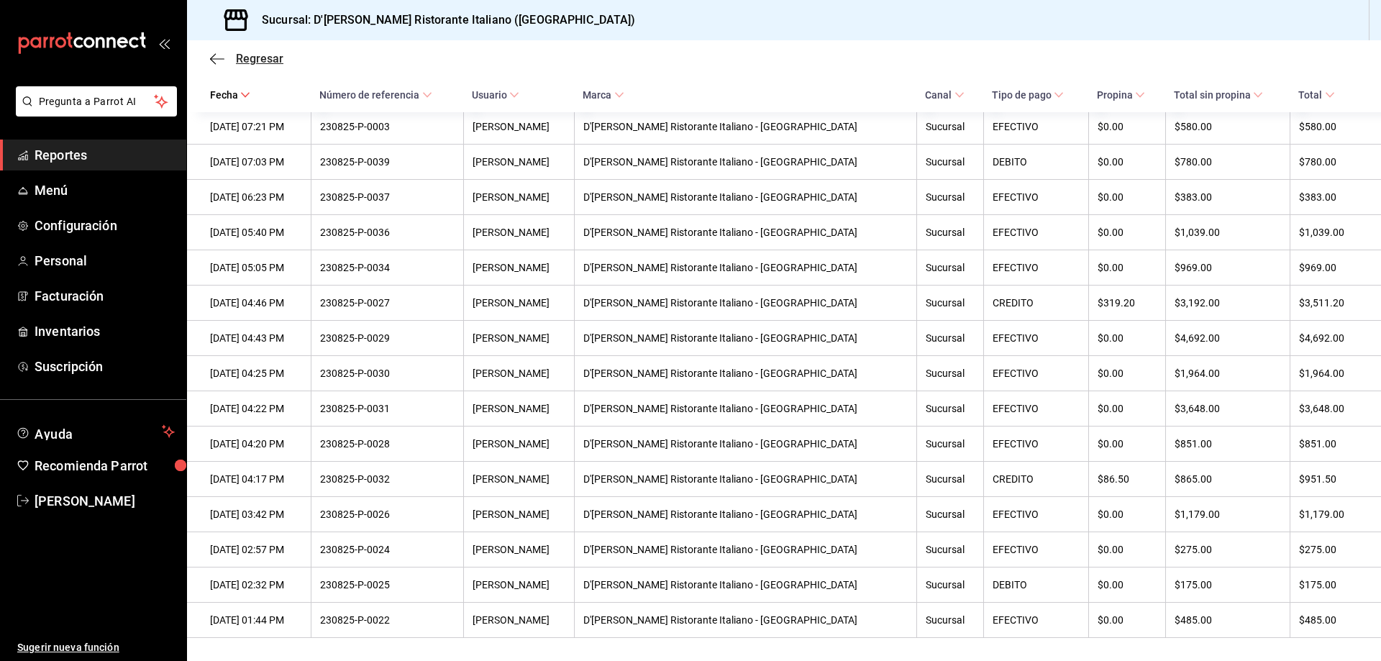
click at [255, 63] on span "Regresar" at bounding box center [259, 59] width 47 height 14
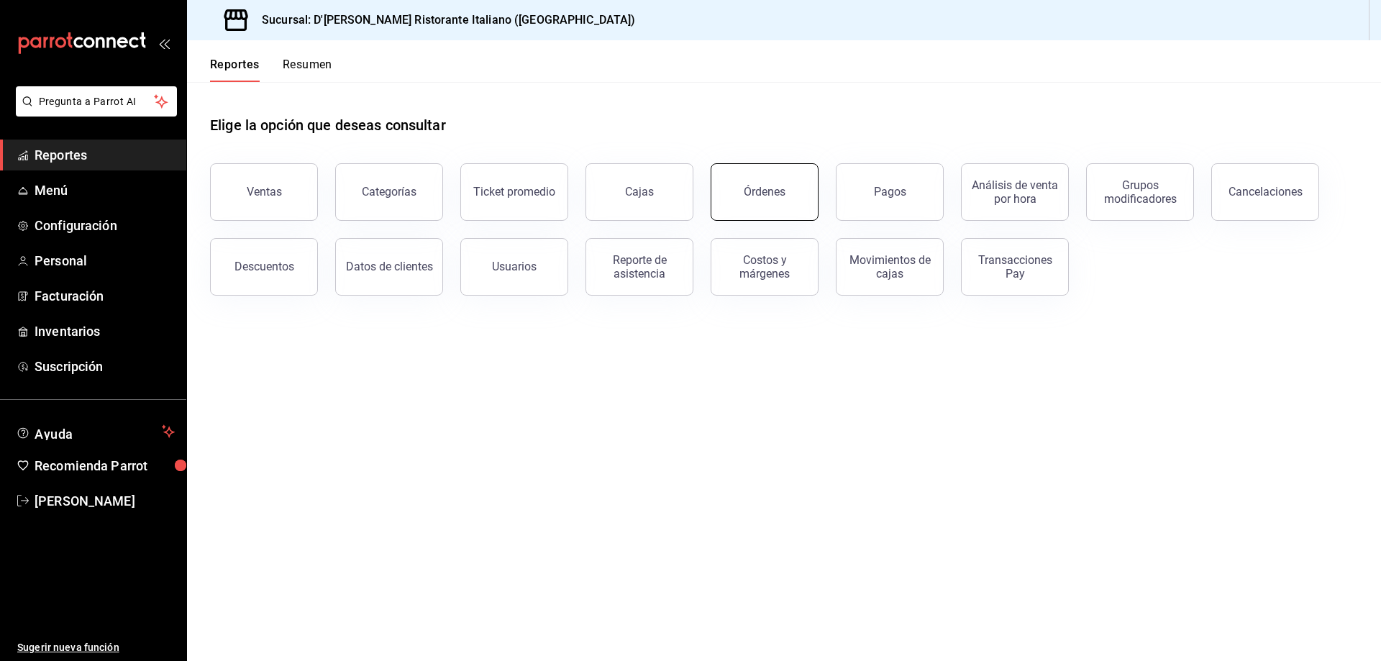
click at [763, 186] on div "Órdenes" at bounding box center [765, 192] width 42 height 14
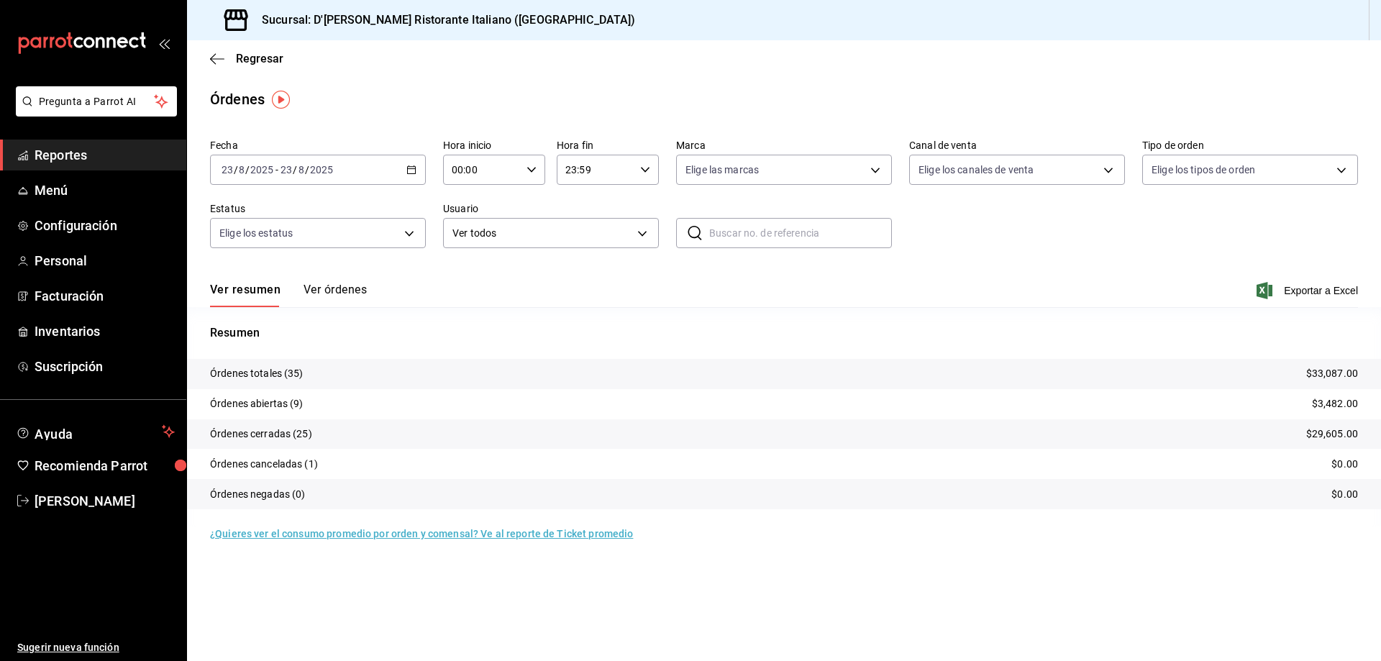
click at [360, 289] on button "Ver órdenes" at bounding box center [335, 295] width 63 height 24
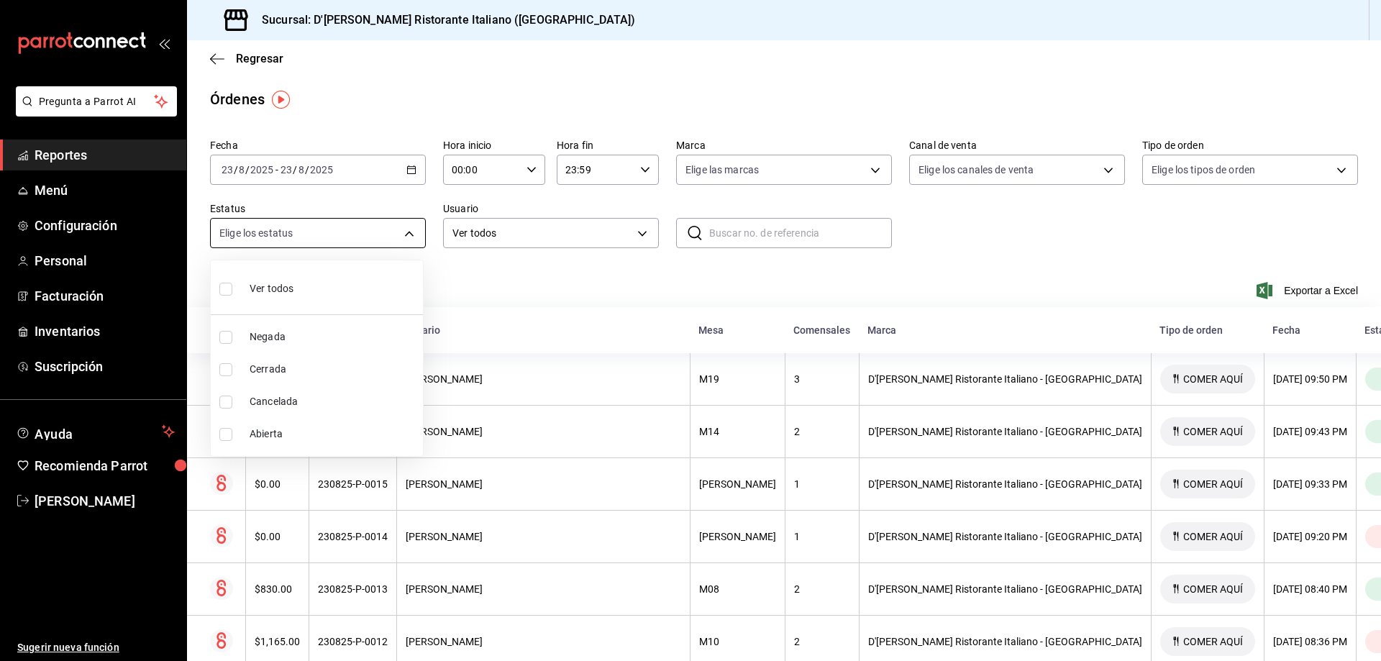
click at [407, 227] on body "Pregunta a Parrot AI Reportes Menú Configuración Personal Facturación Inventari…" at bounding box center [690, 330] width 1381 height 661
click at [407, 227] on div at bounding box center [690, 330] width 1381 height 661
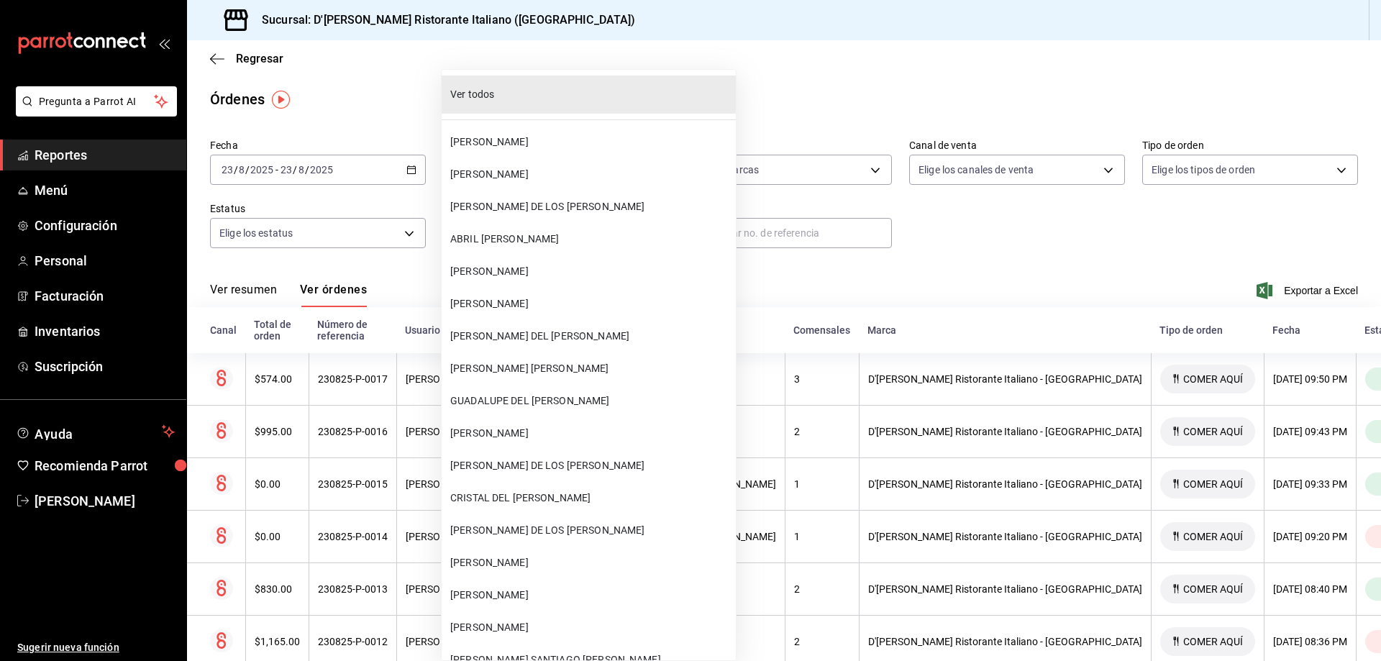
click at [637, 228] on body "Pregunta a Parrot AI Reportes Menú Configuración Personal Facturación Inventari…" at bounding box center [690, 330] width 1381 height 661
click at [748, 204] on div at bounding box center [690, 330] width 1381 height 661
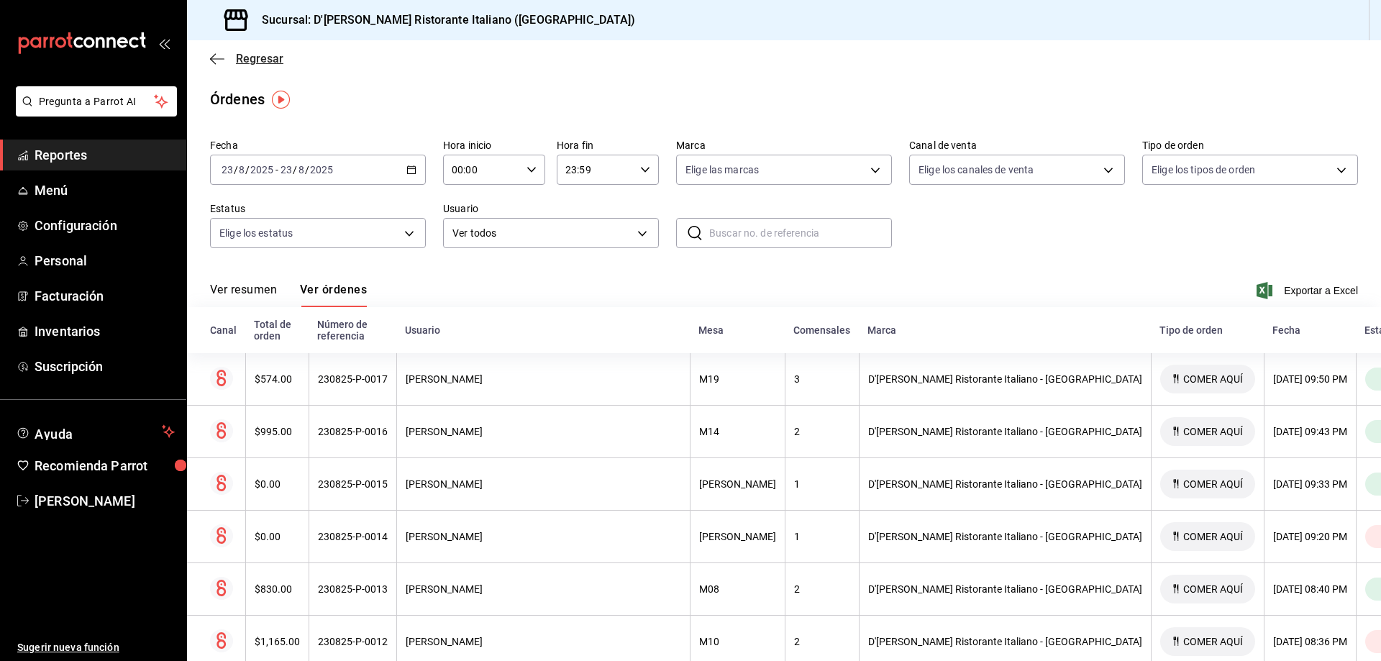
click at [248, 61] on span "Regresar" at bounding box center [259, 59] width 47 height 14
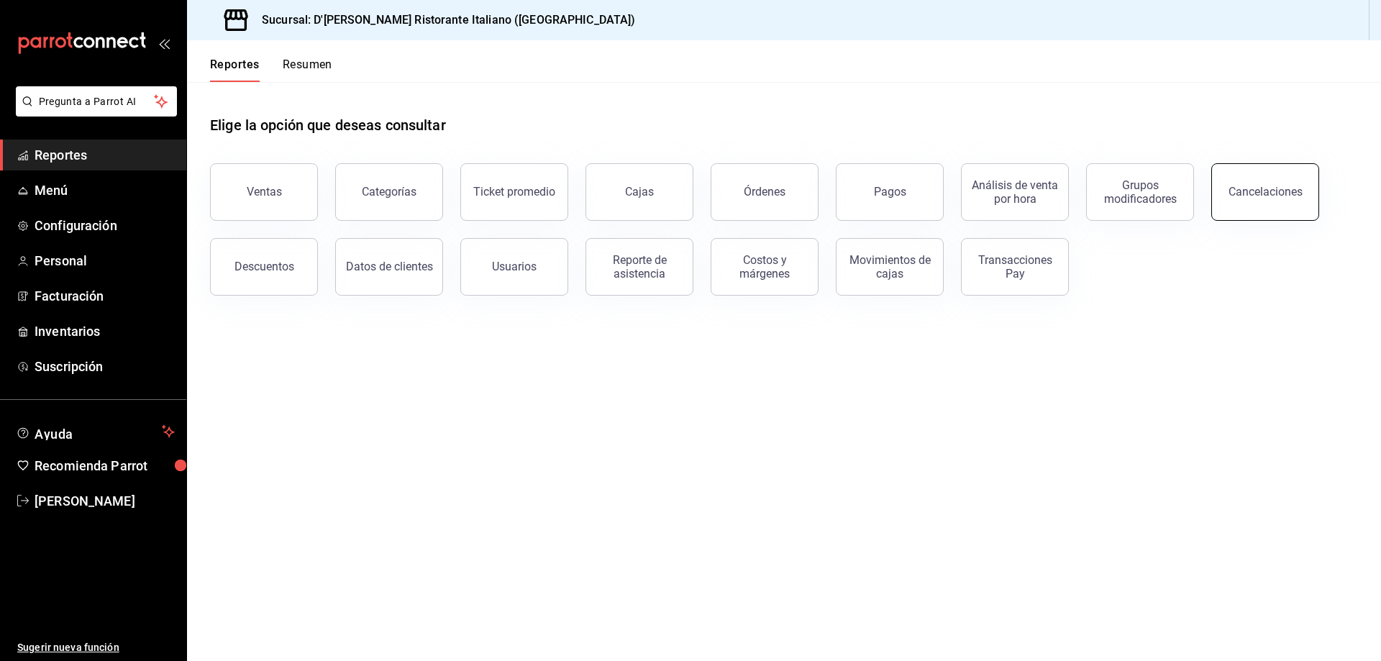
click at [1241, 186] on div "Cancelaciones" at bounding box center [1266, 192] width 74 height 14
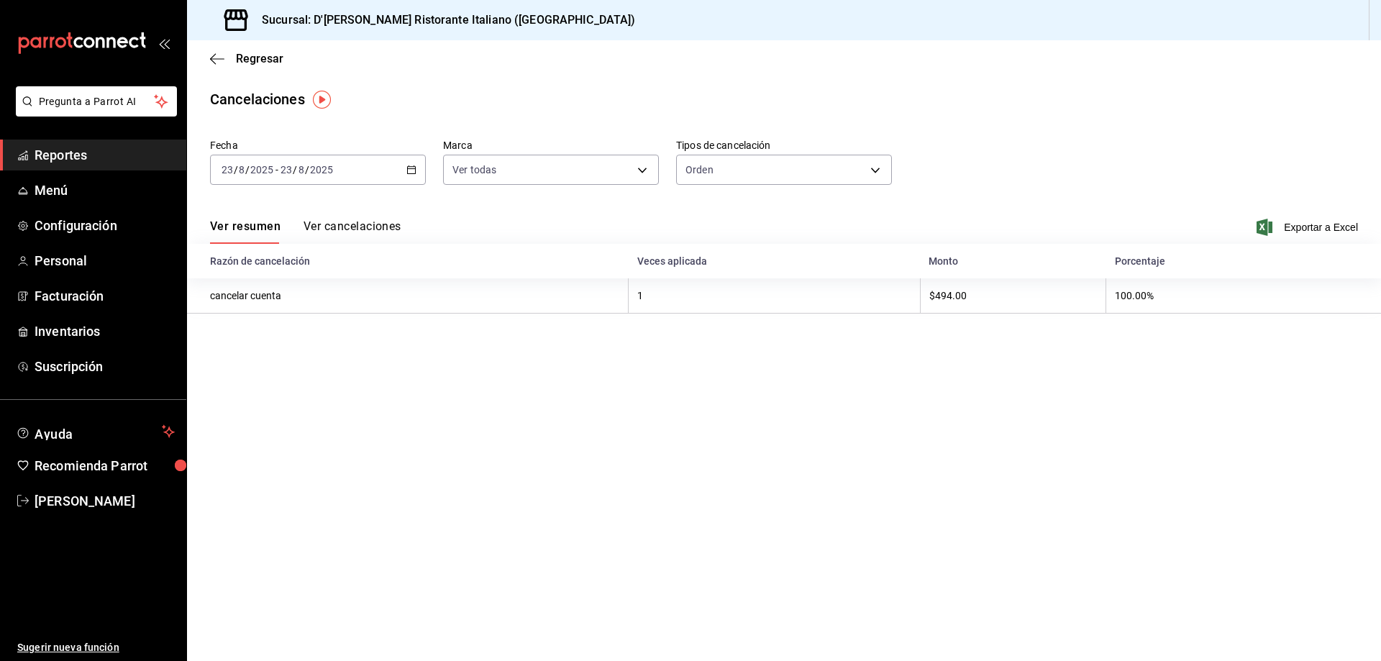
click at [332, 224] on button "Ver cancelaciones" at bounding box center [353, 231] width 98 height 24
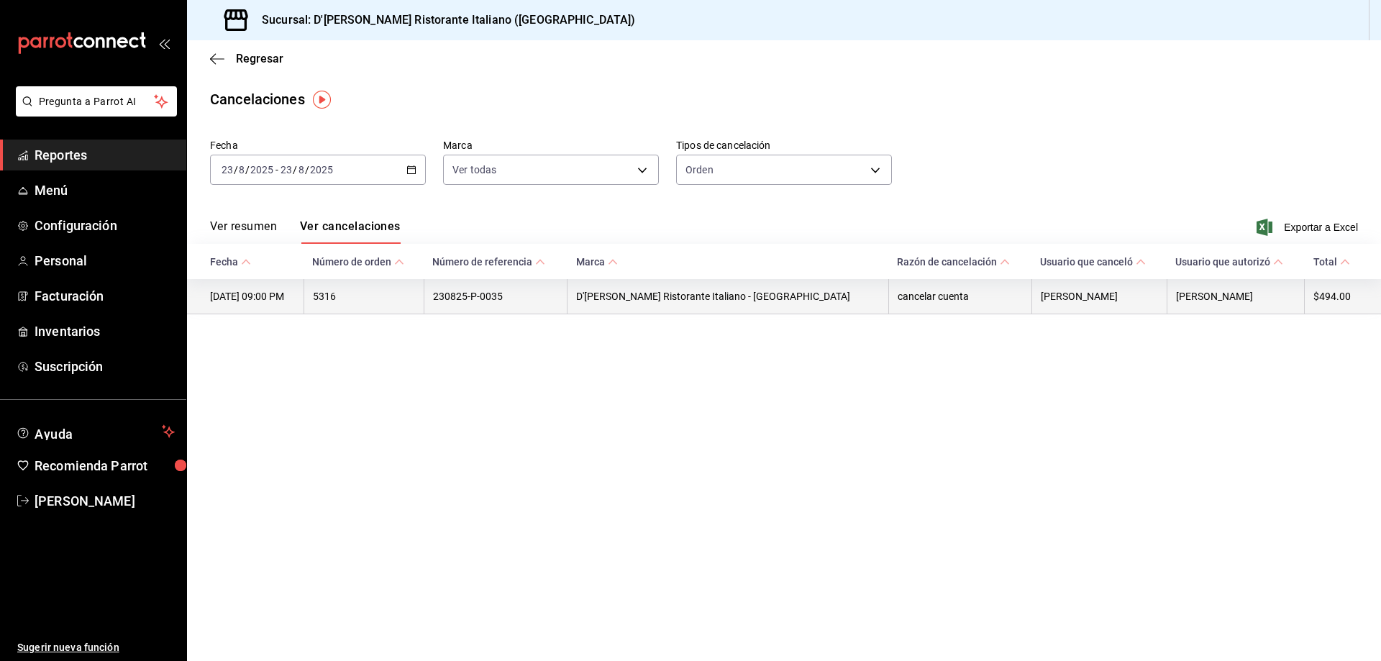
click at [273, 301] on th "23/08/2025 09:00 PM" at bounding box center [245, 296] width 117 height 35
click at [478, 296] on th "230825-P-0035" at bounding box center [495, 296] width 143 height 35
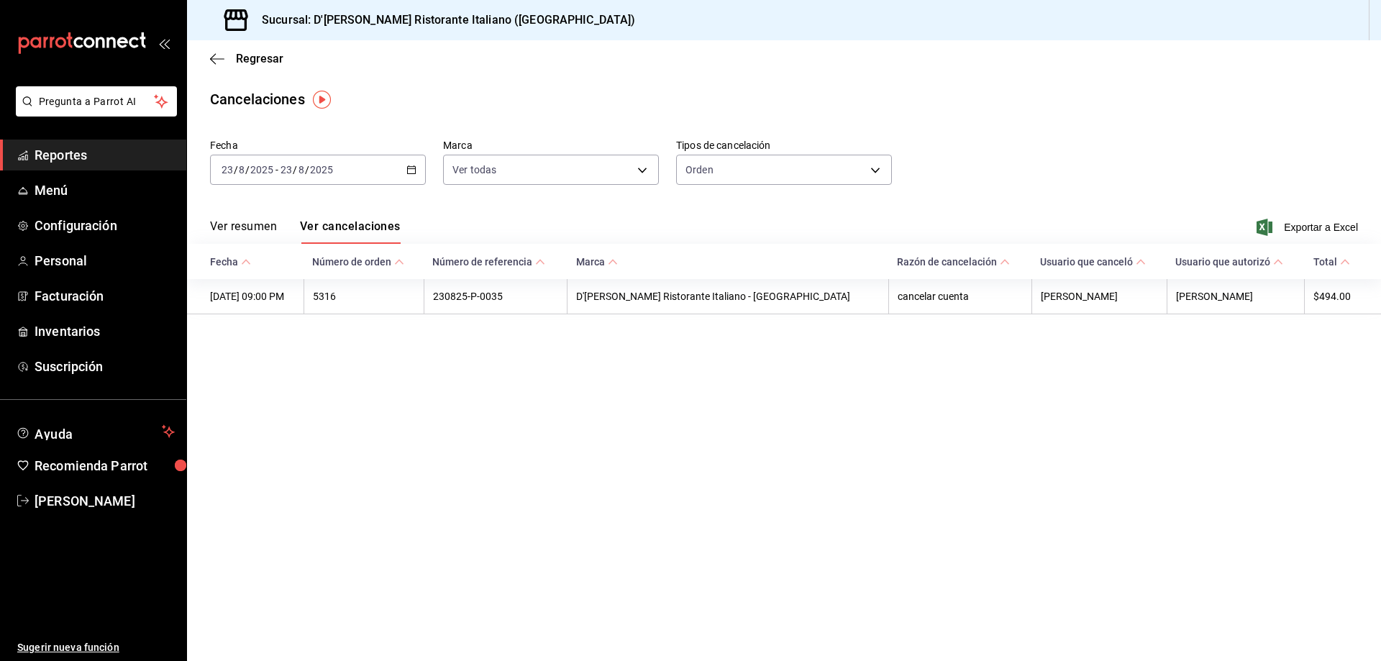
click at [434, 419] on main "Regresar Cancelaciones Fecha 2025-08-23 23 / 8 / 2025 - 2025-08-23 23 / 8 / 202…" at bounding box center [784, 350] width 1194 height 621
click at [249, 64] on span "Regresar" at bounding box center [259, 59] width 47 height 14
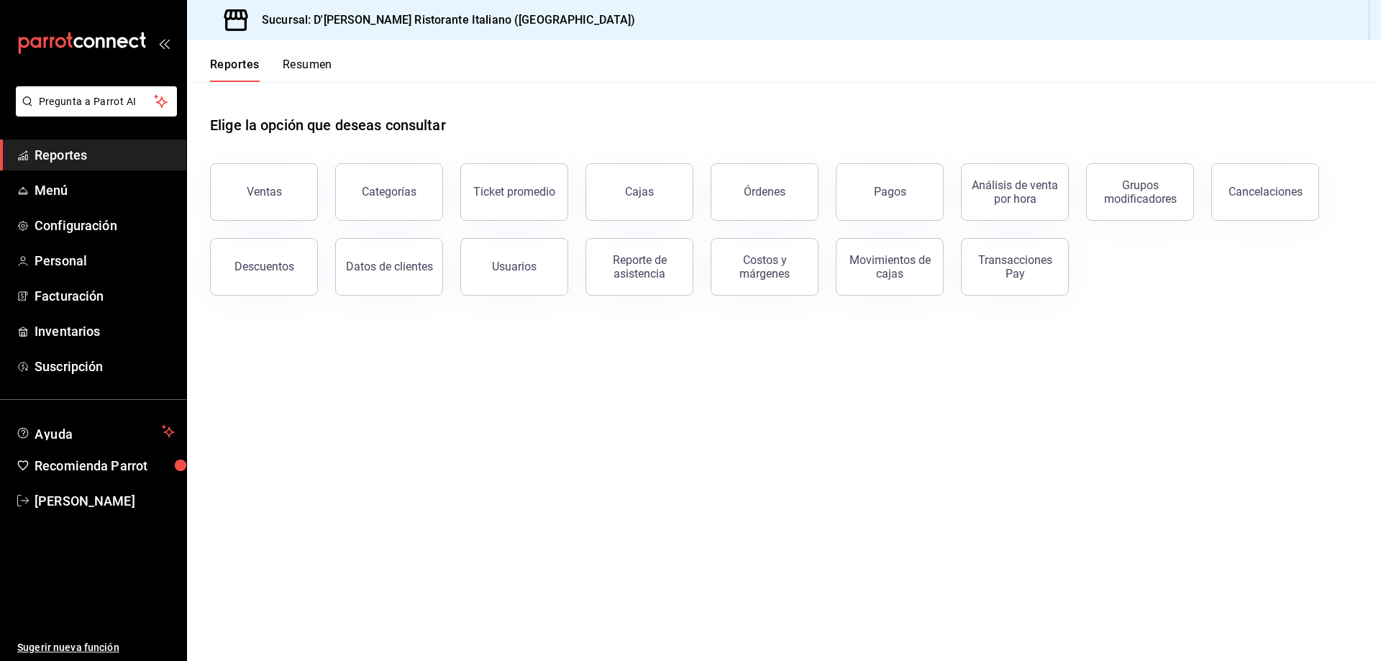
click at [295, 61] on button "Resumen" at bounding box center [308, 70] width 50 height 24
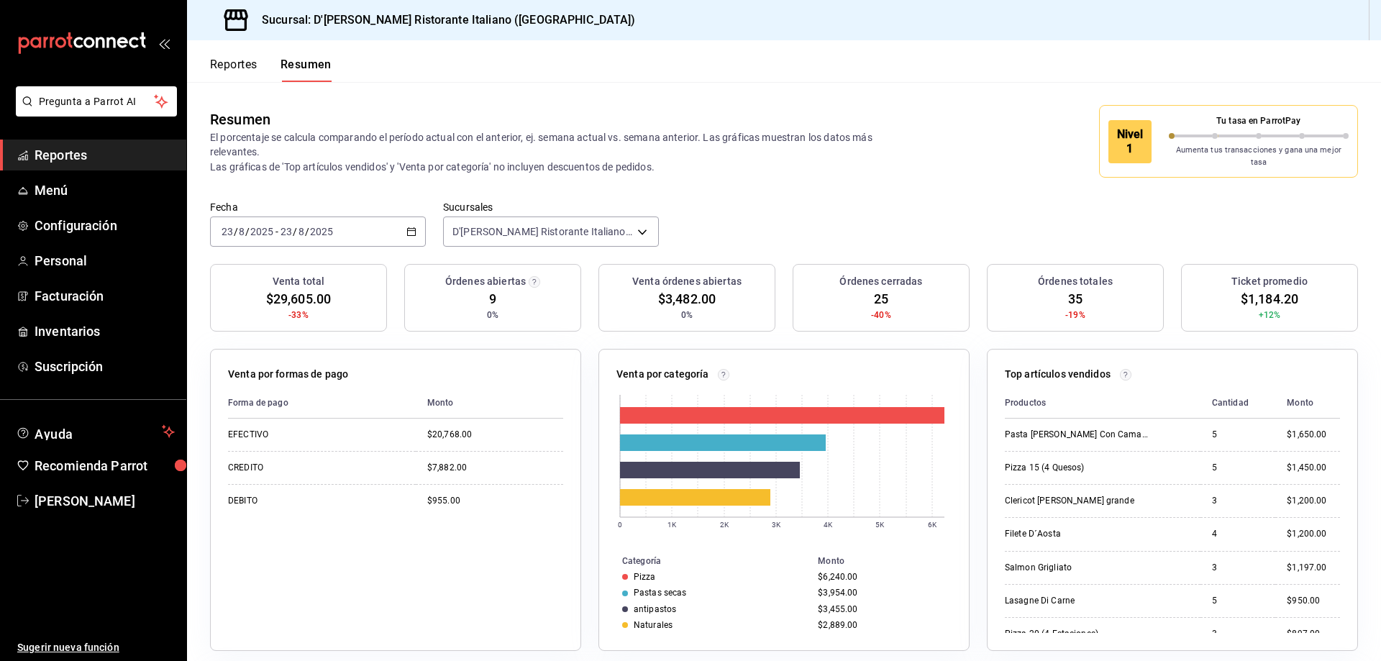
click at [237, 66] on button "Reportes" at bounding box center [233, 70] width 47 height 24
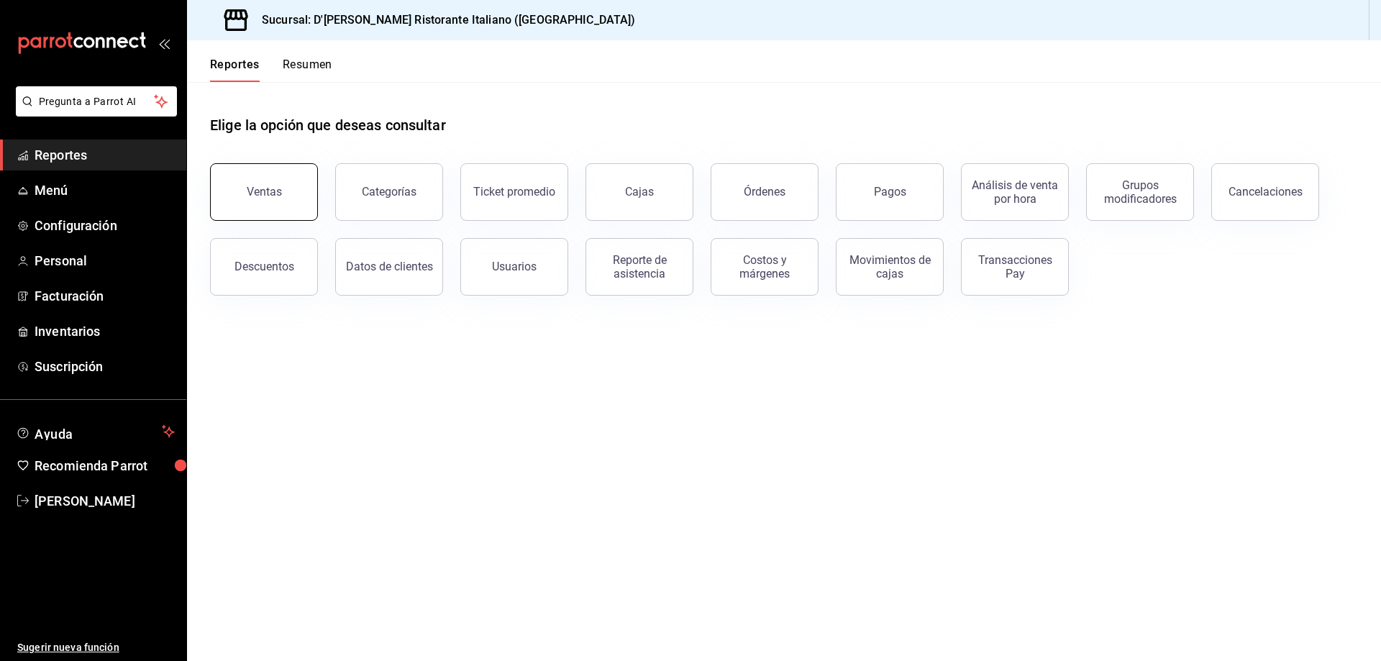
click at [271, 198] on div "Ventas" at bounding box center [264, 192] width 35 height 14
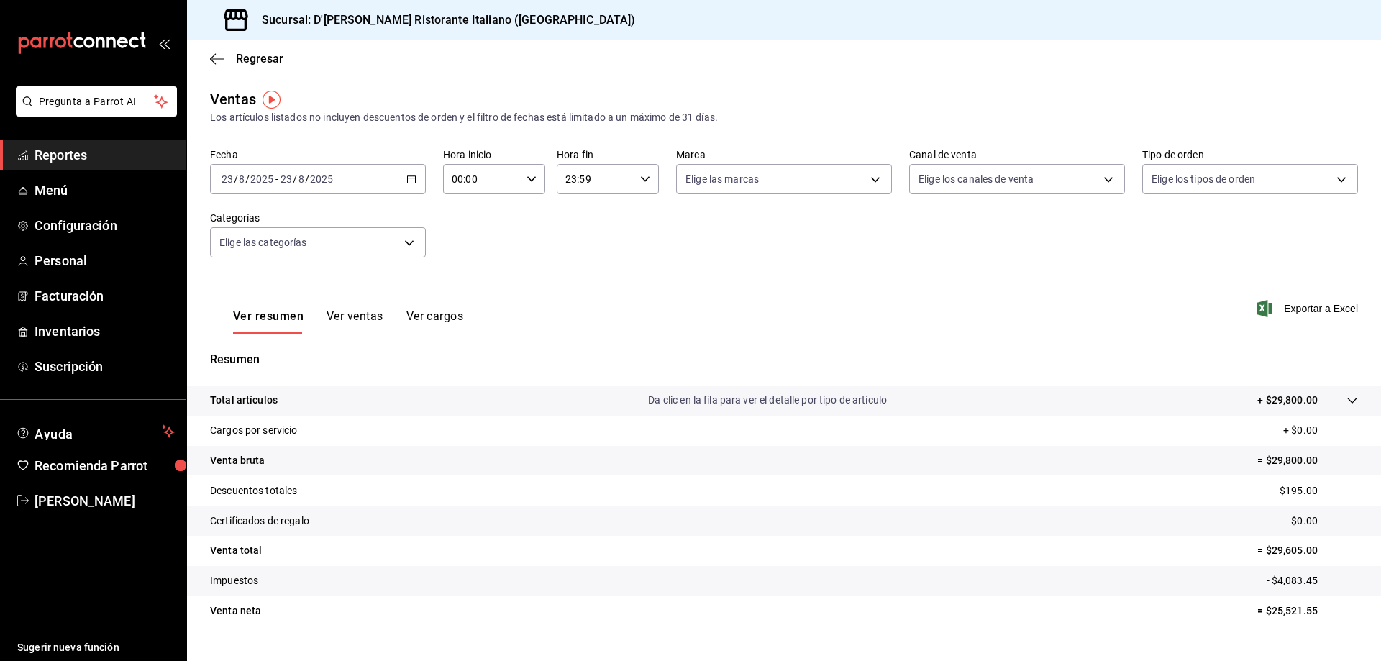
click at [347, 319] on button "Ver ventas" at bounding box center [355, 321] width 57 height 24
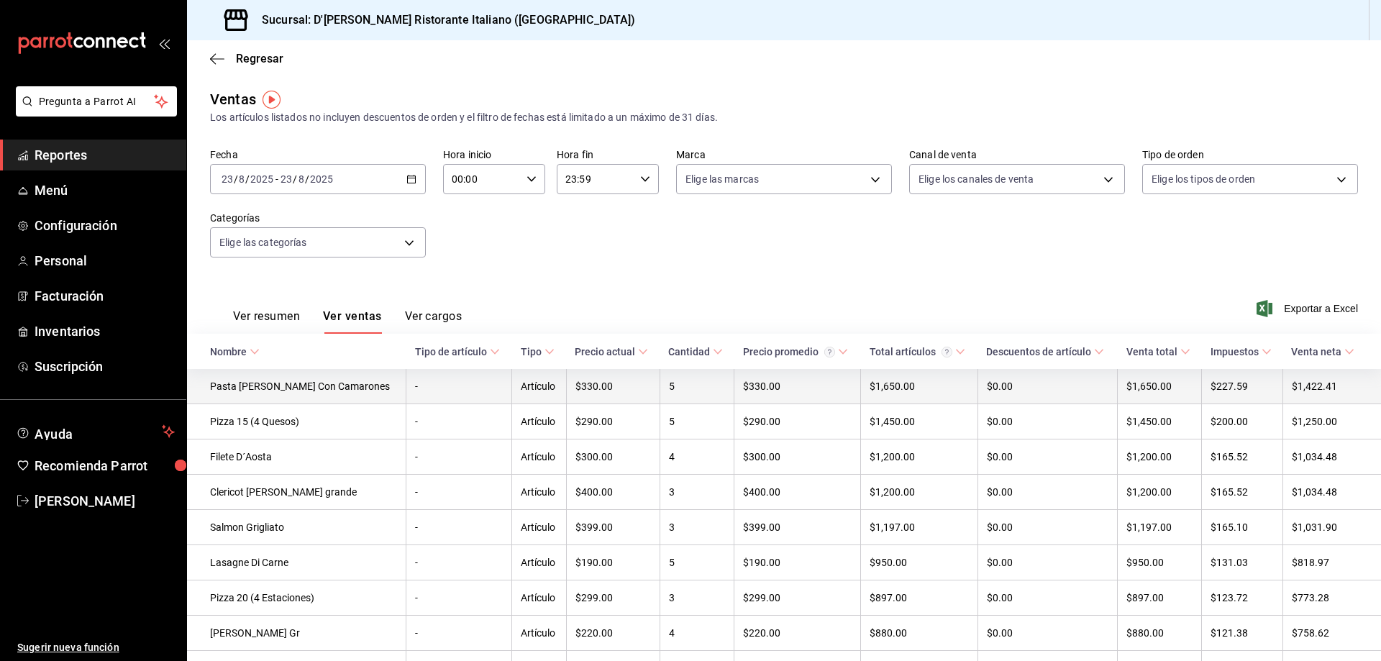
click at [311, 387] on td "Pasta Sugo Alfredo Con Camarones" at bounding box center [296, 386] width 219 height 35
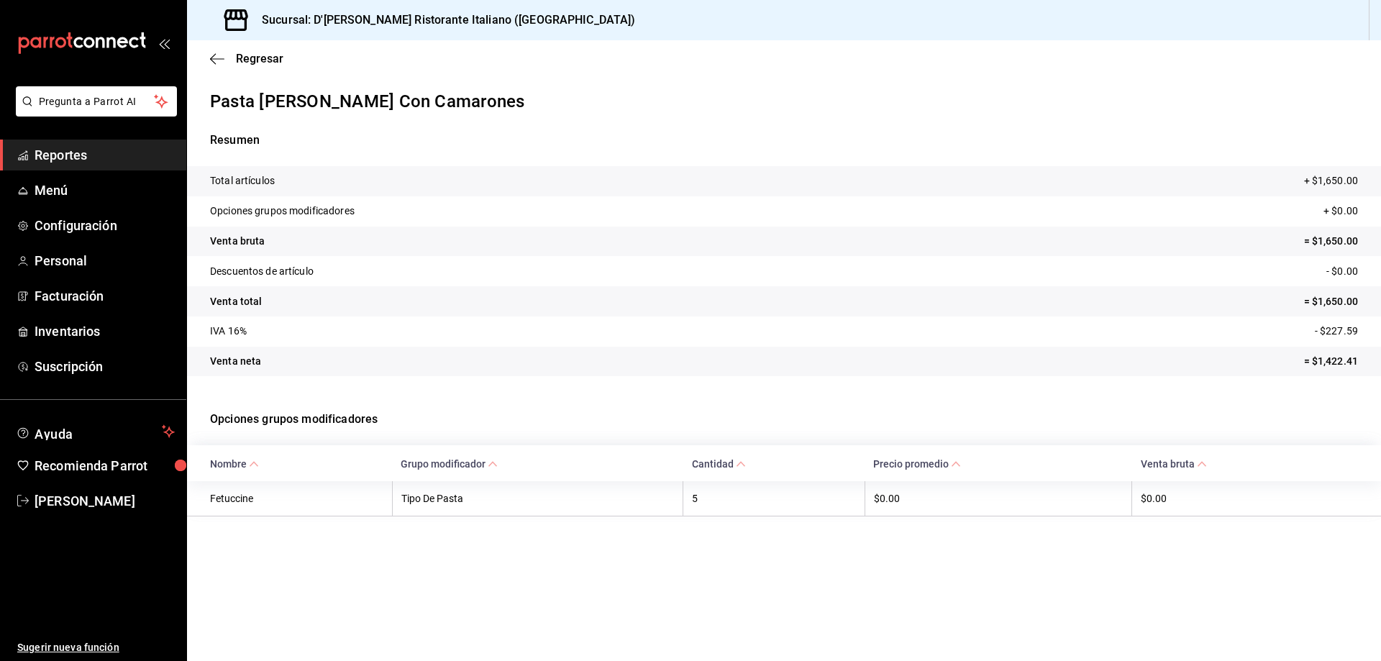
click at [232, 493] on th "Fetuccine" at bounding box center [289, 498] width 205 height 35
click at [426, 492] on th "Tipo De Pasta" at bounding box center [537, 498] width 291 height 35
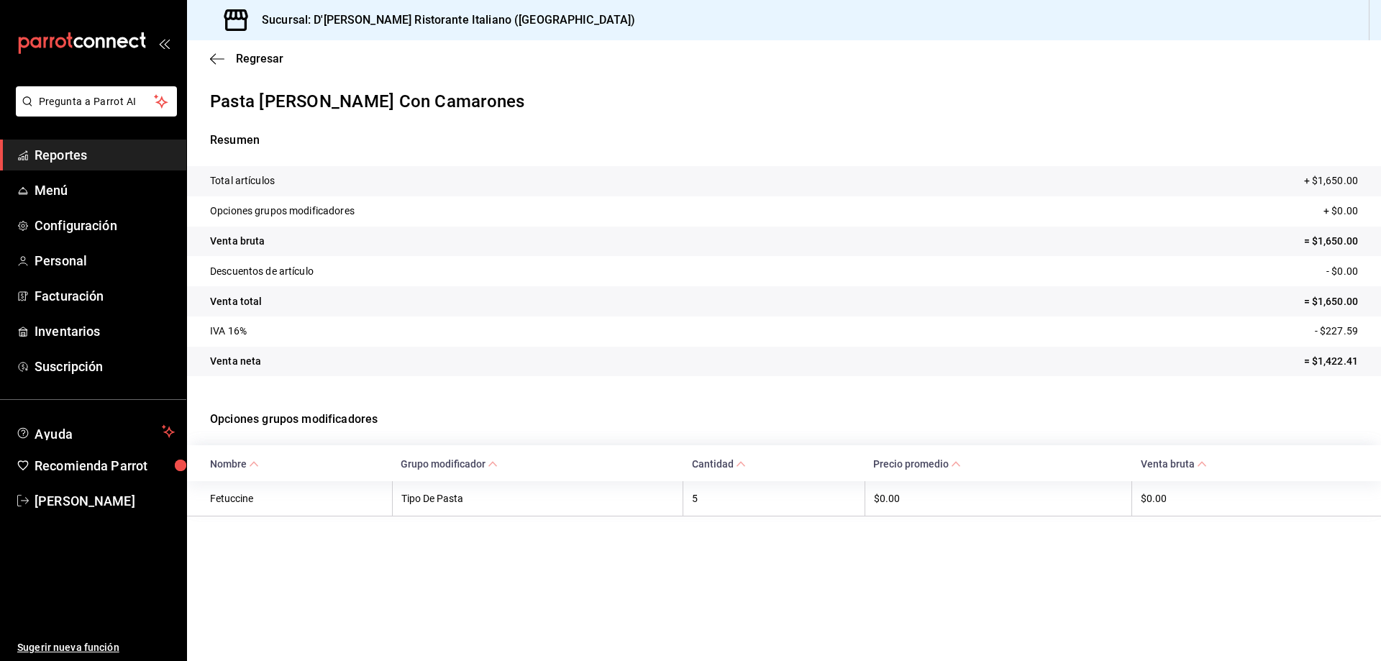
click at [491, 584] on main "Regresar Pasta Sugo Alfredo Con Camarones Resumen Total artículos + $1,650.00 O…" at bounding box center [784, 350] width 1194 height 621
click at [242, 60] on span "Regresar" at bounding box center [259, 59] width 47 height 14
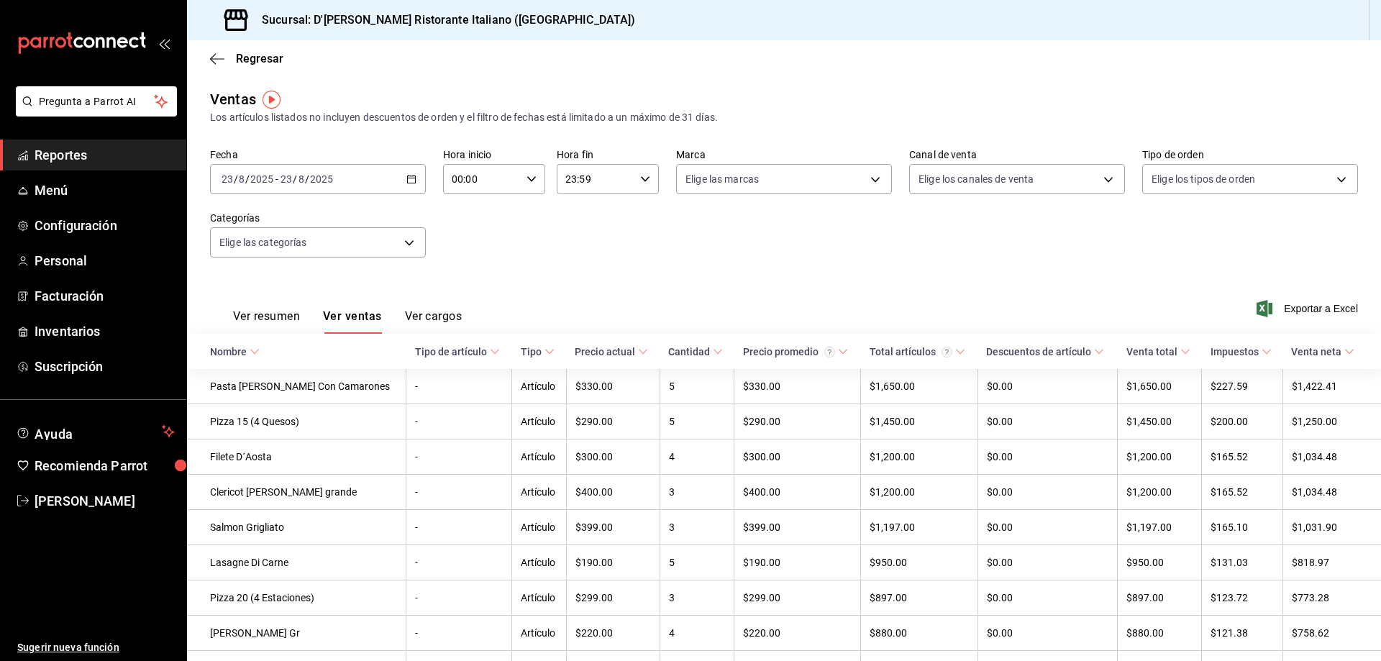
click at [242, 60] on span "Regresar" at bounding box center [259, 59] width 47 height 14
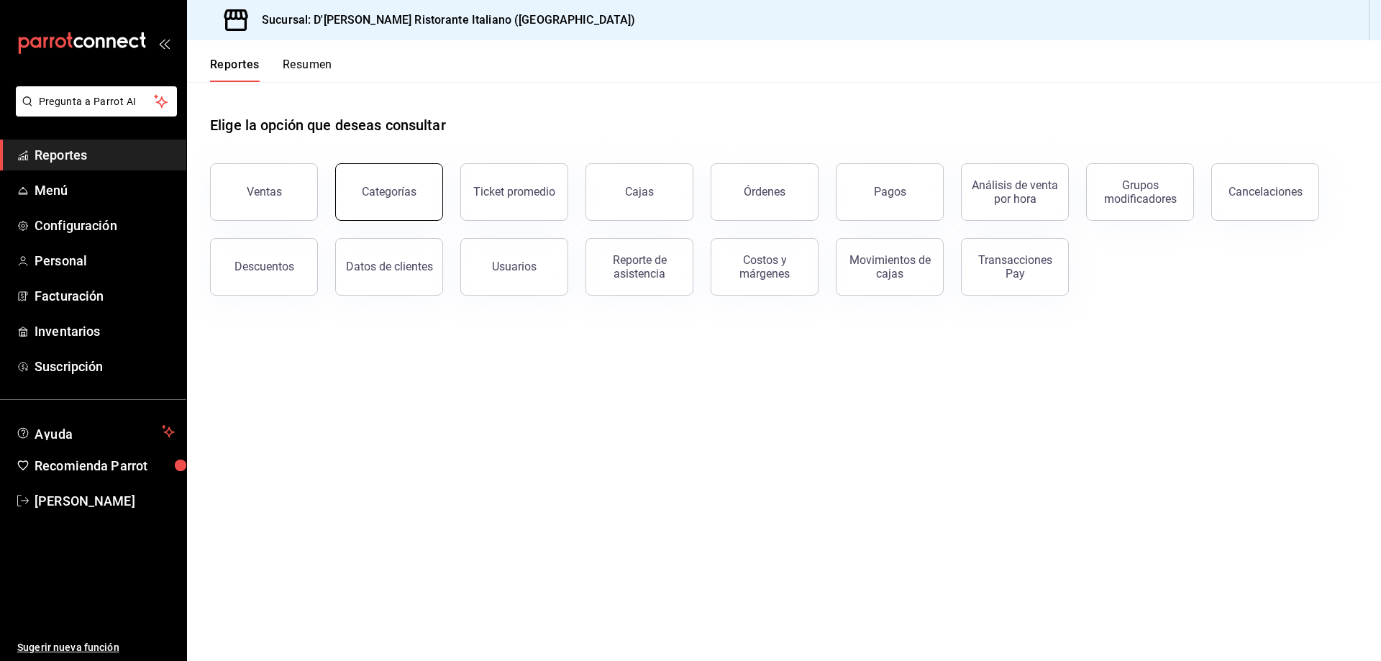
click at [369, 189] on div "Categorías" at bounding box center [389, 192] width 55 height 14
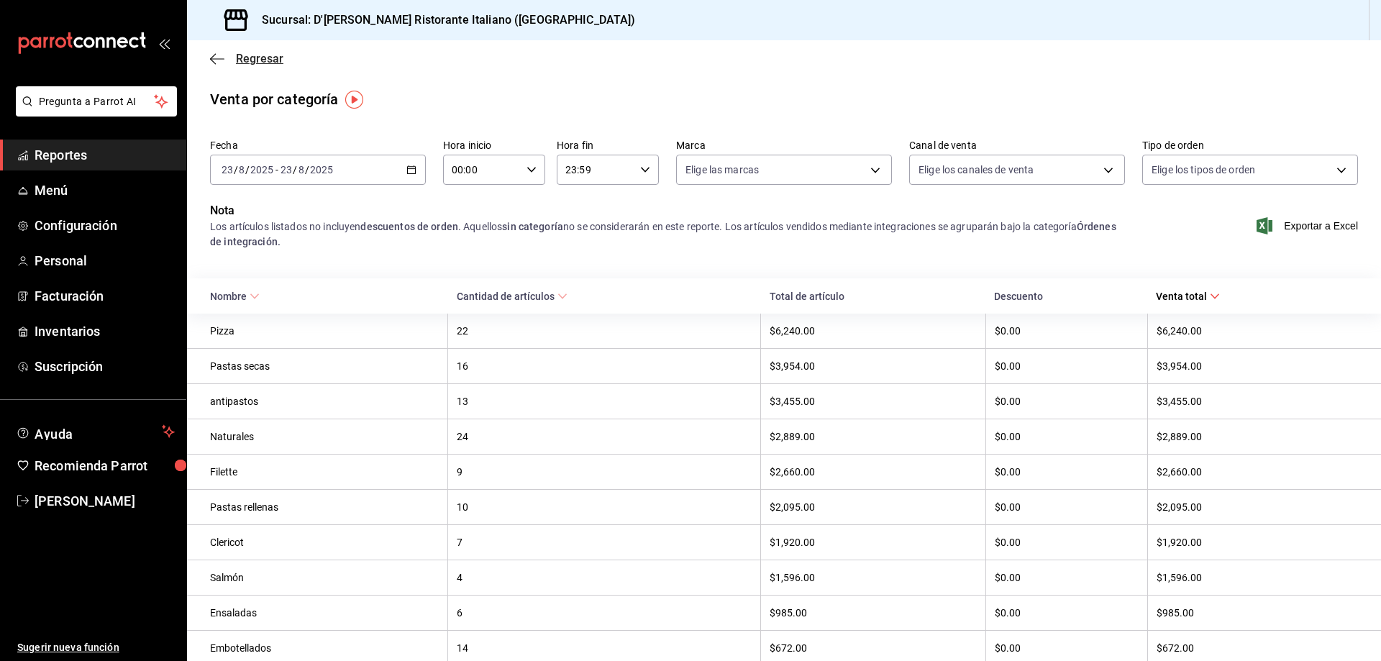
click at [249, 60] on span "Regresar" at bounding box center [259, 59] width 47 height 14
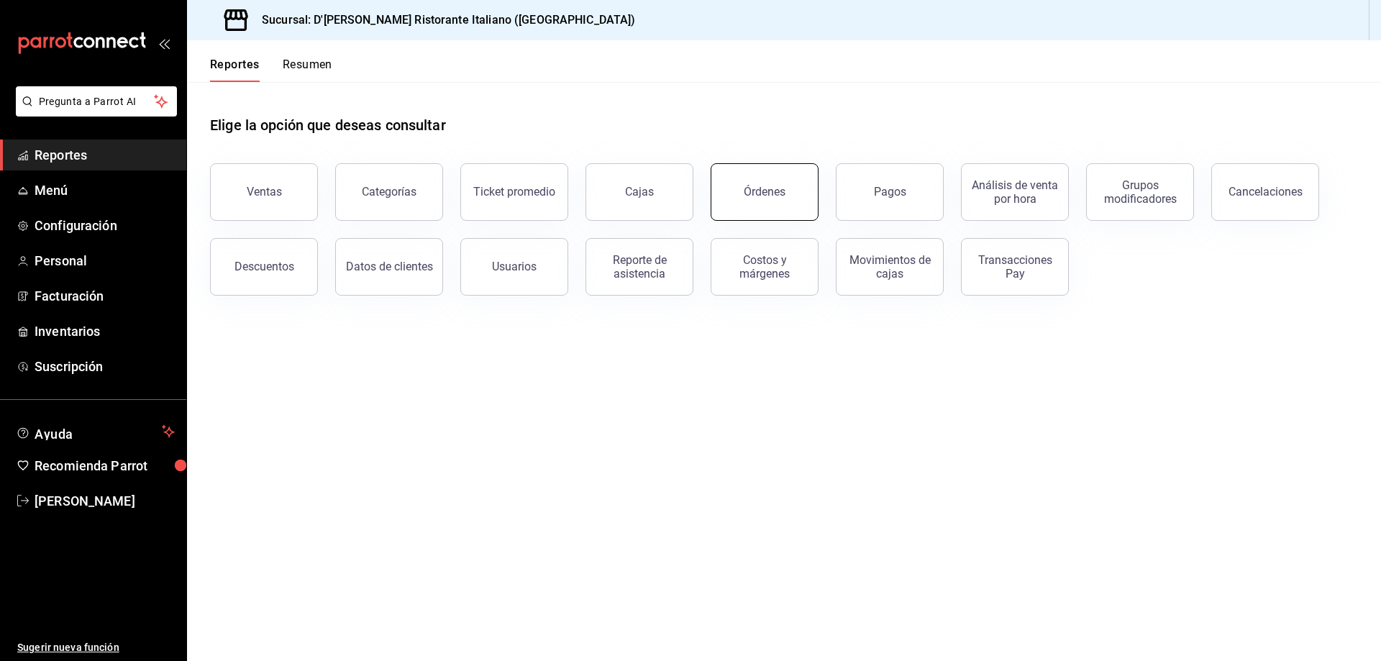
click at [754, 196] on div "Órdenes" at bounding box center [765, 192] width 42 height 14
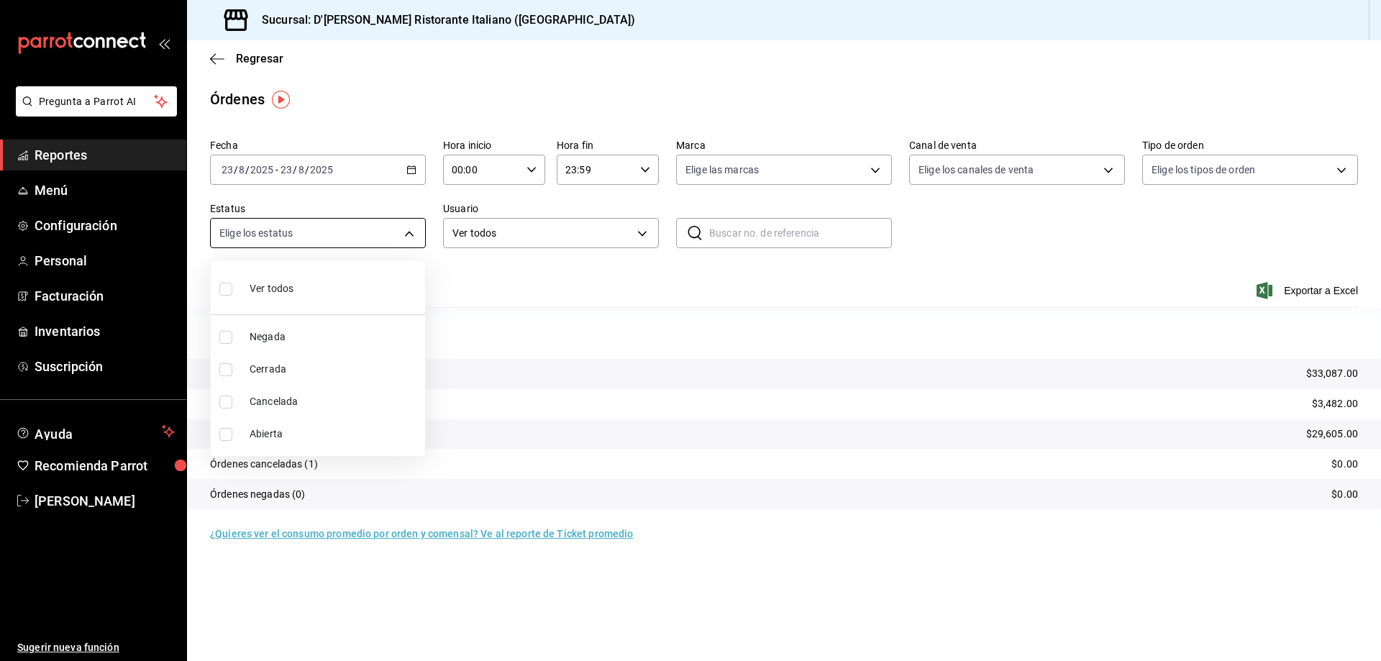
click at [414, 232] on body "Pregunta a Parrot AI Reportes Menú Configuración Personal Facturación Inventari…" at bounding box center [690, 330] width 1381 height 661
click at [414, 232] on div at bounding box center [690, 330] width 1381 height 661
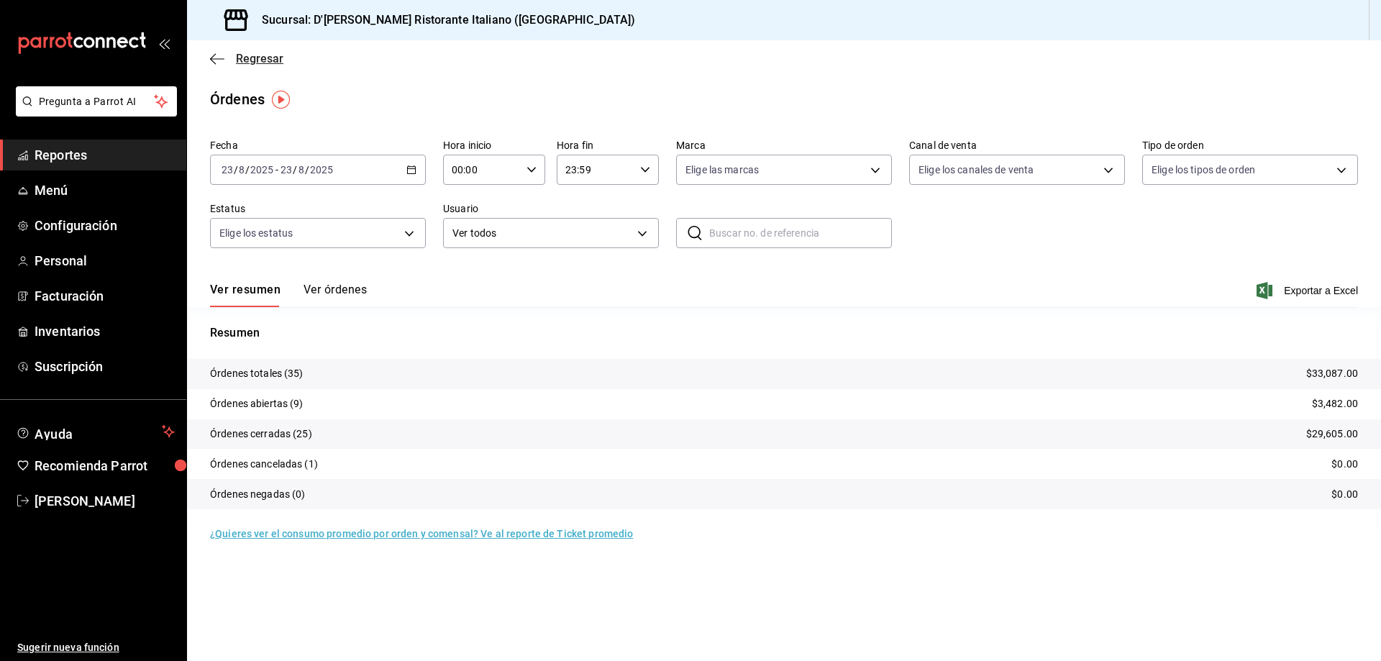
click at [250, 60] on span "Regresar" at bounding box center [259, 59] width 47 height 14
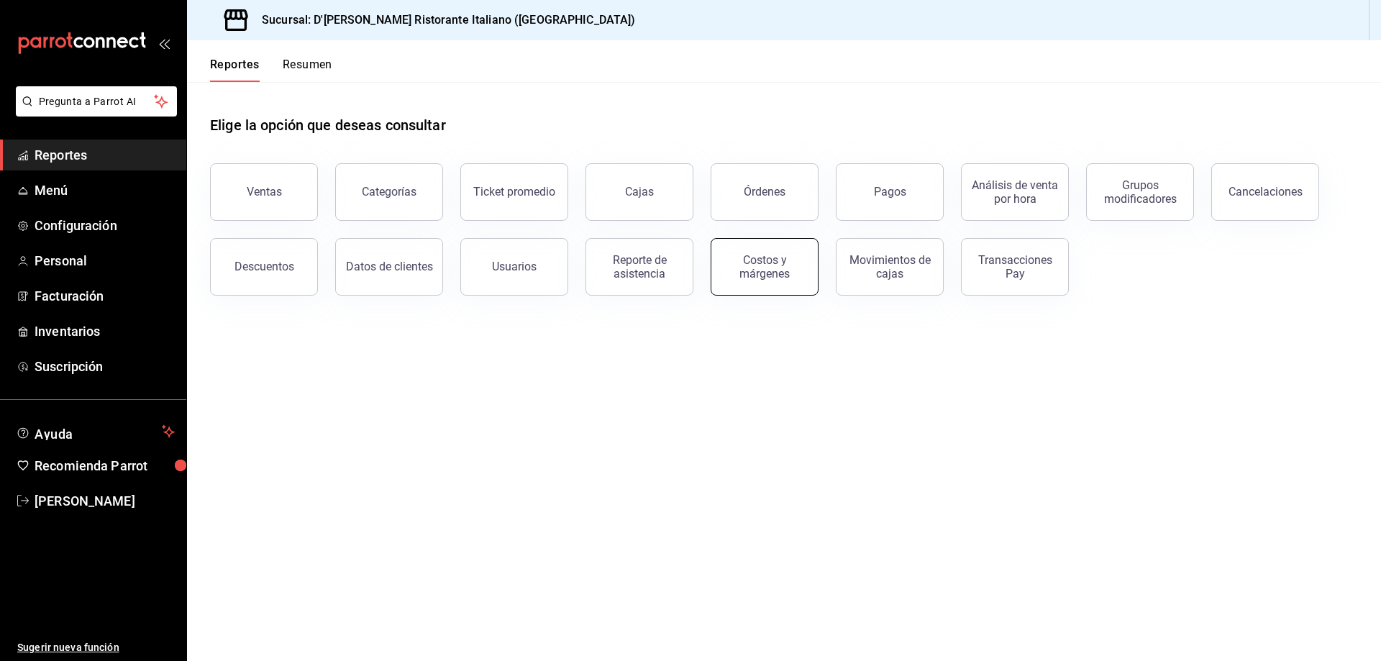
click at [751, 274] on div "Costos y márgenes" at bounding box center [764, 266] width 89 height 27
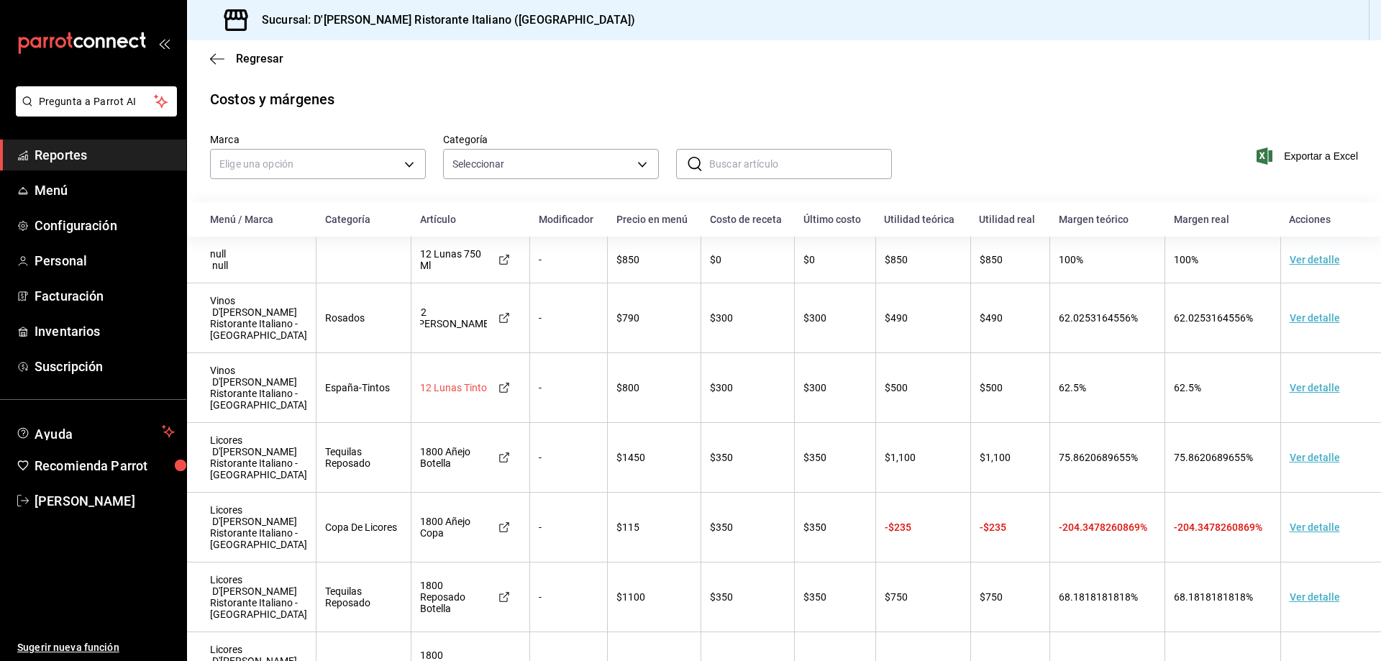
click at [428, 388] on div "12 Lunas Tinto" at bounding box center [453, 388] width 67 height 12
click at [71, 158] on span "Reportes" at bounding box center [105, 154] width 140 height 19
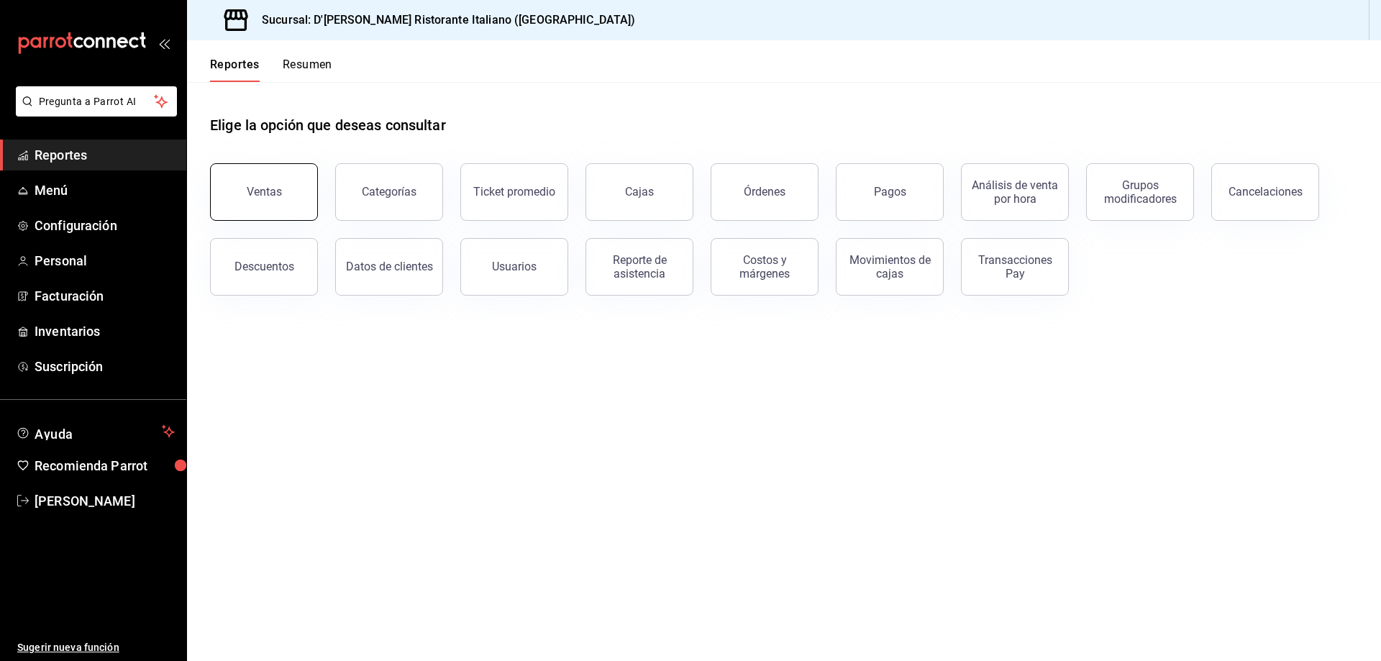
click at [270, 193] on div "Ventas" at bounding box center [264, 192] width 35 height 14
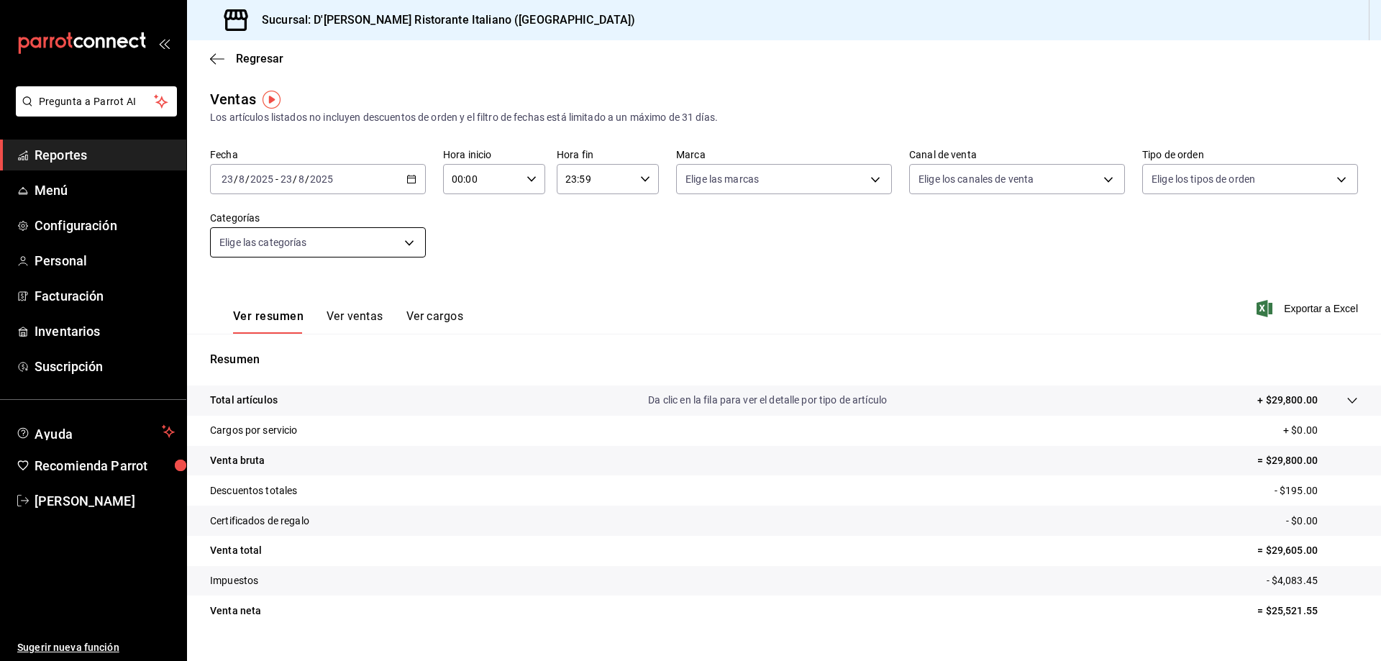
click at [403, 237] on body "Pregunta a Parrot AI Reportes Menú Configuración Personal Facturación Inventari…" at bounding box center [690, 330] width 1381 height 661
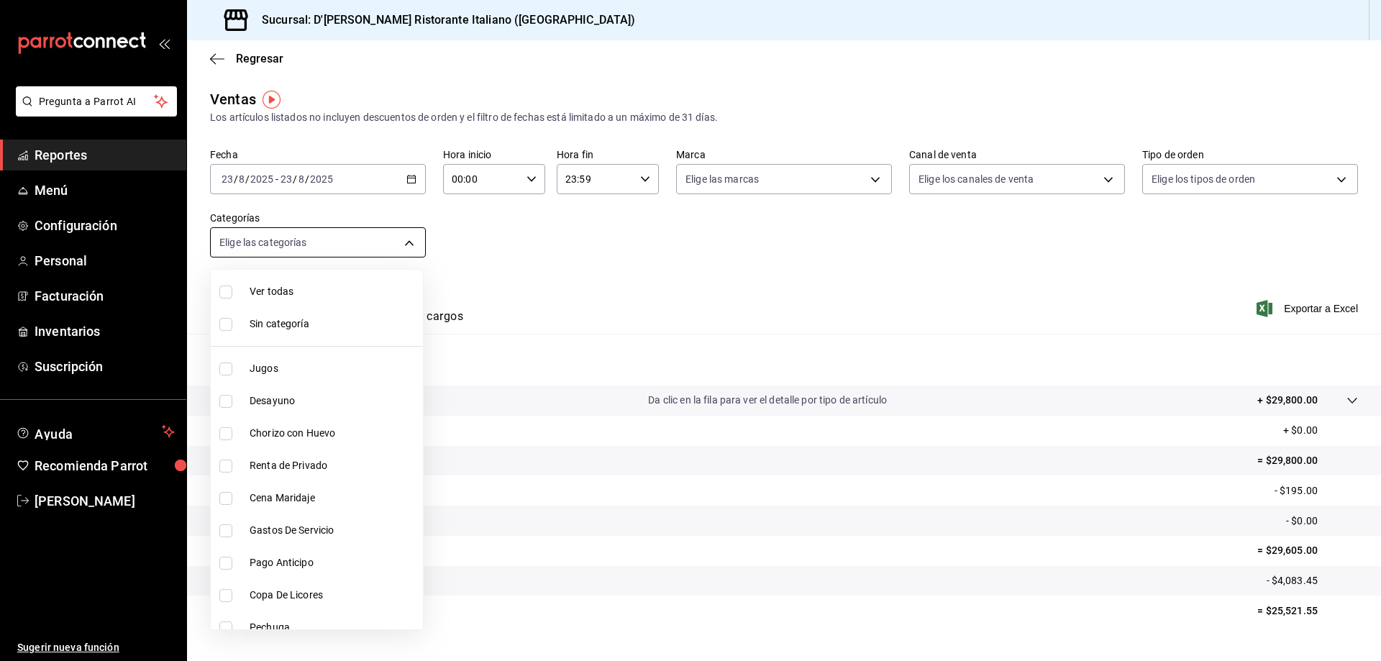
click at [403, 237] on div at bounding box center [690, 330] width 1381 height 661
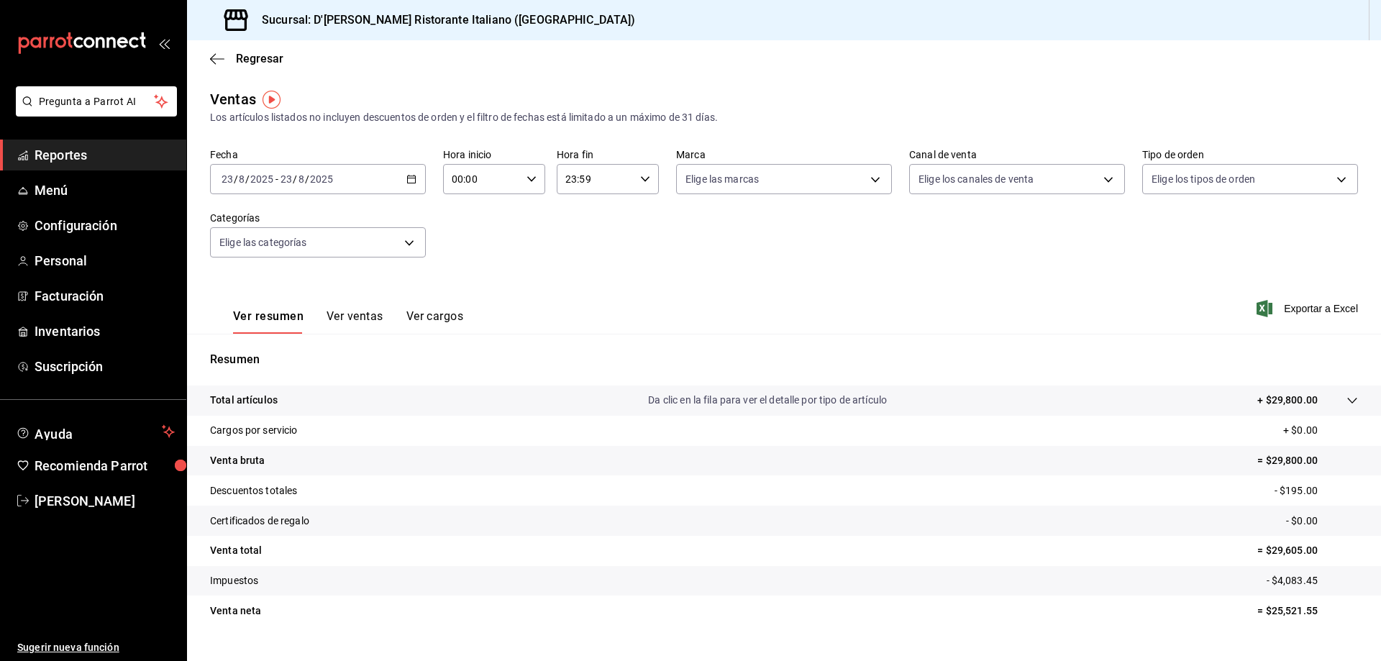
click at [354, 317] on button "Ver ventas" at bounding box center [355, 321] width 57 height 24
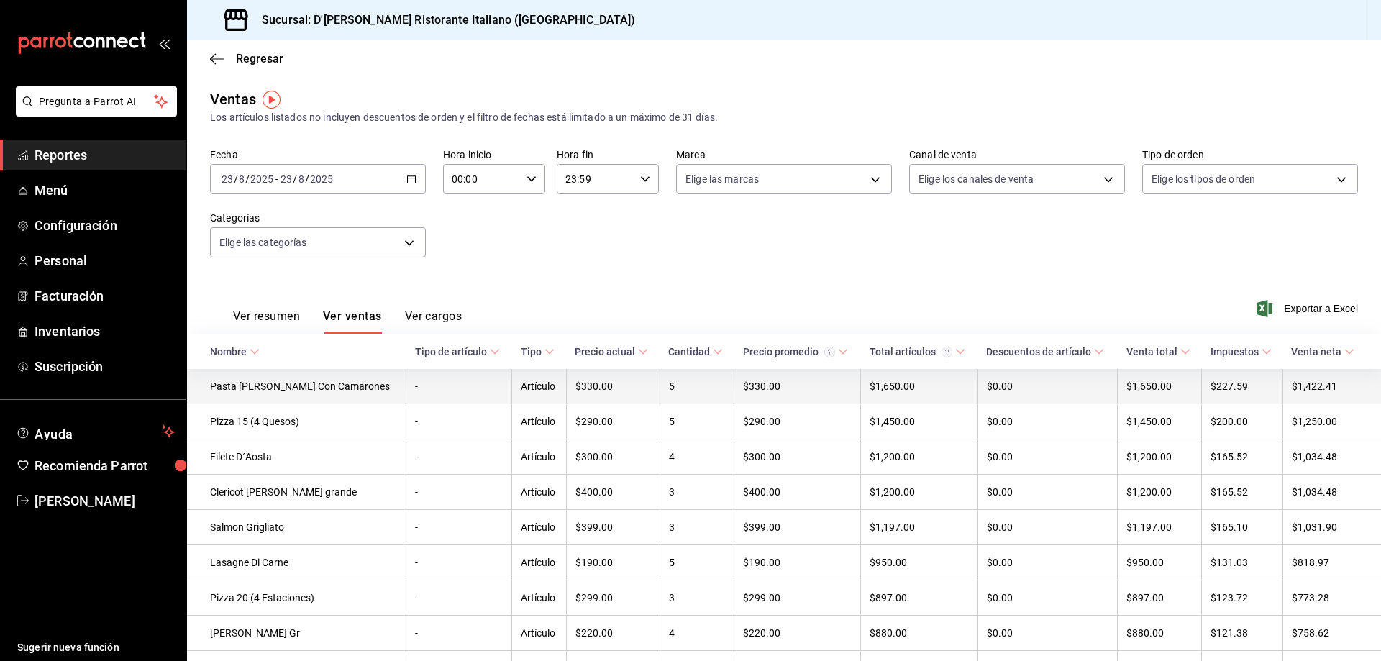
click at [525, 386] on td "Artículo" at bounding box center [539, 386] width 55 height 35
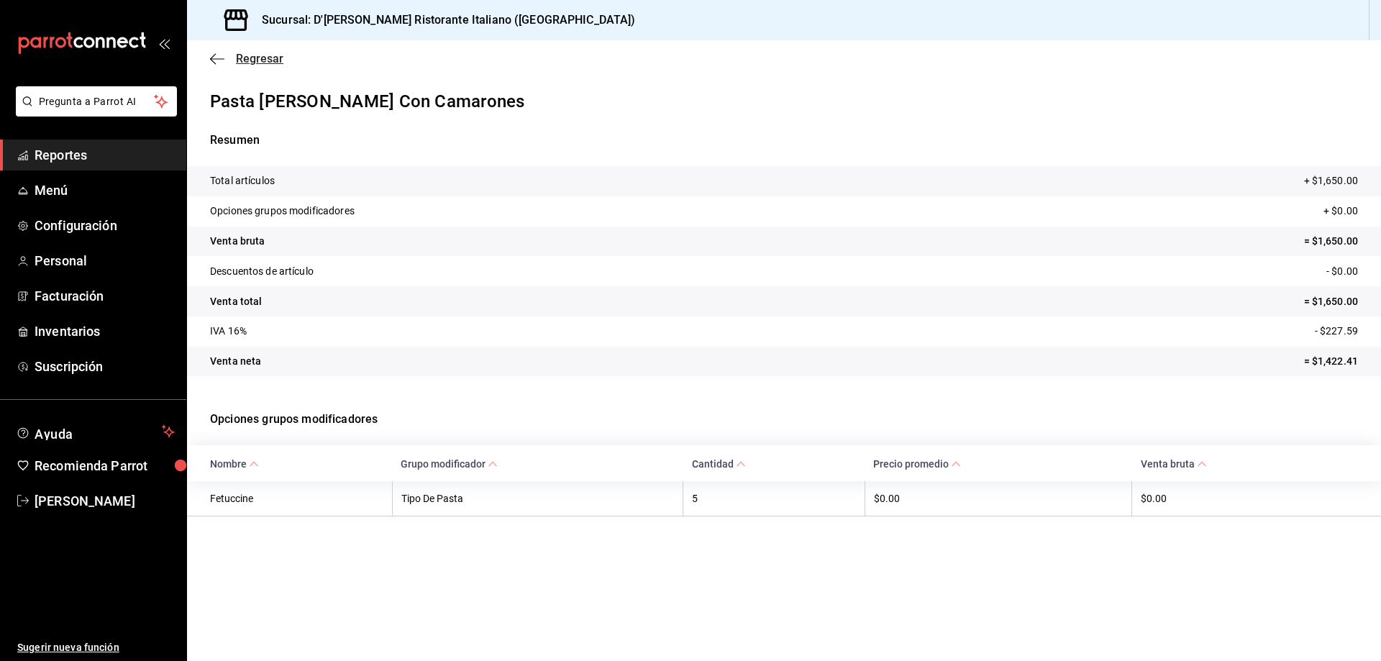
click at [241, 59] on span "Regresar" at bounding box center [259, 59] width 47 height 14
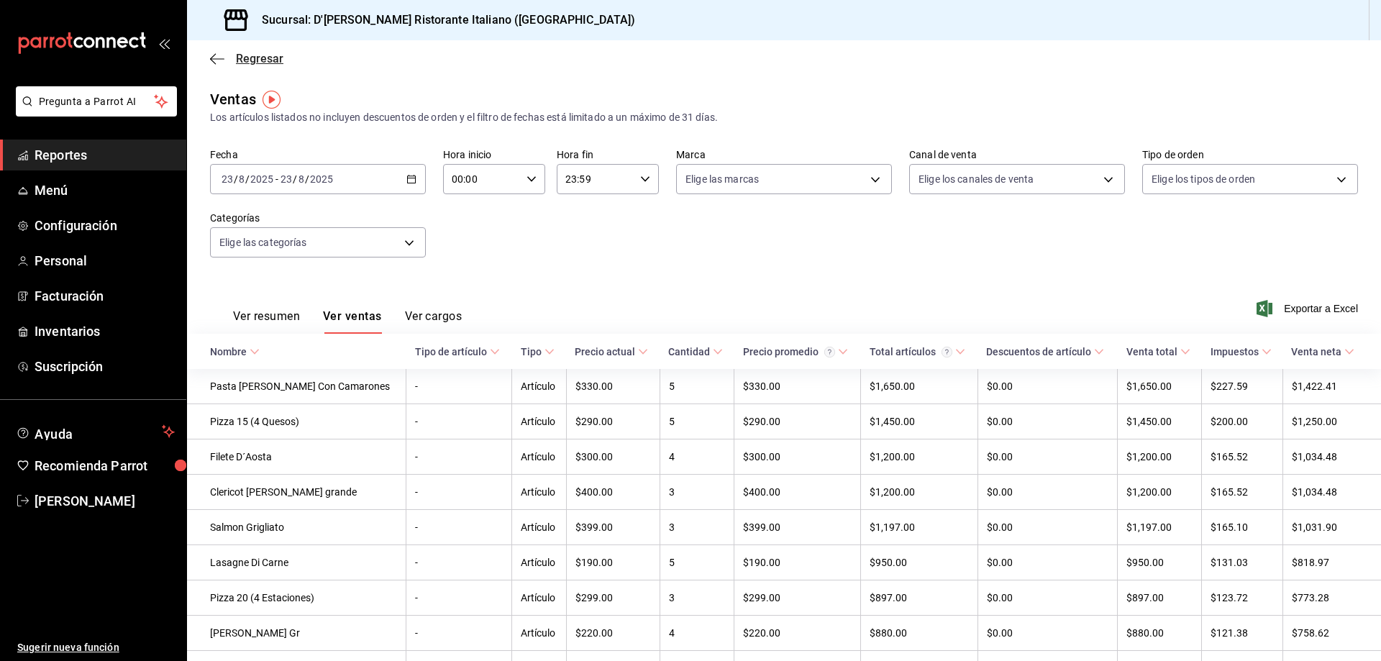
click at [235, 59] on span "Regresar" at bounding box center [246, 59] width 73 height 14
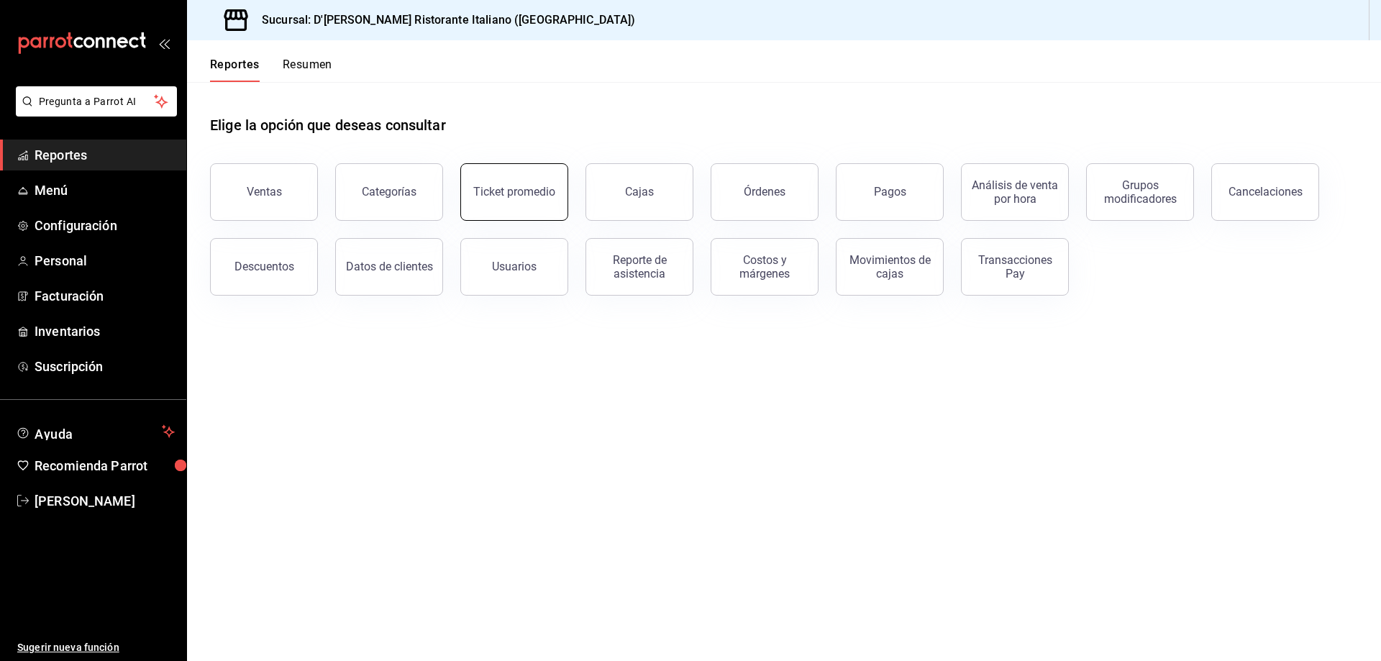
click at [501, 194] on div "Ticket promedio" at bounding box center [514, 192] width 82 height 14
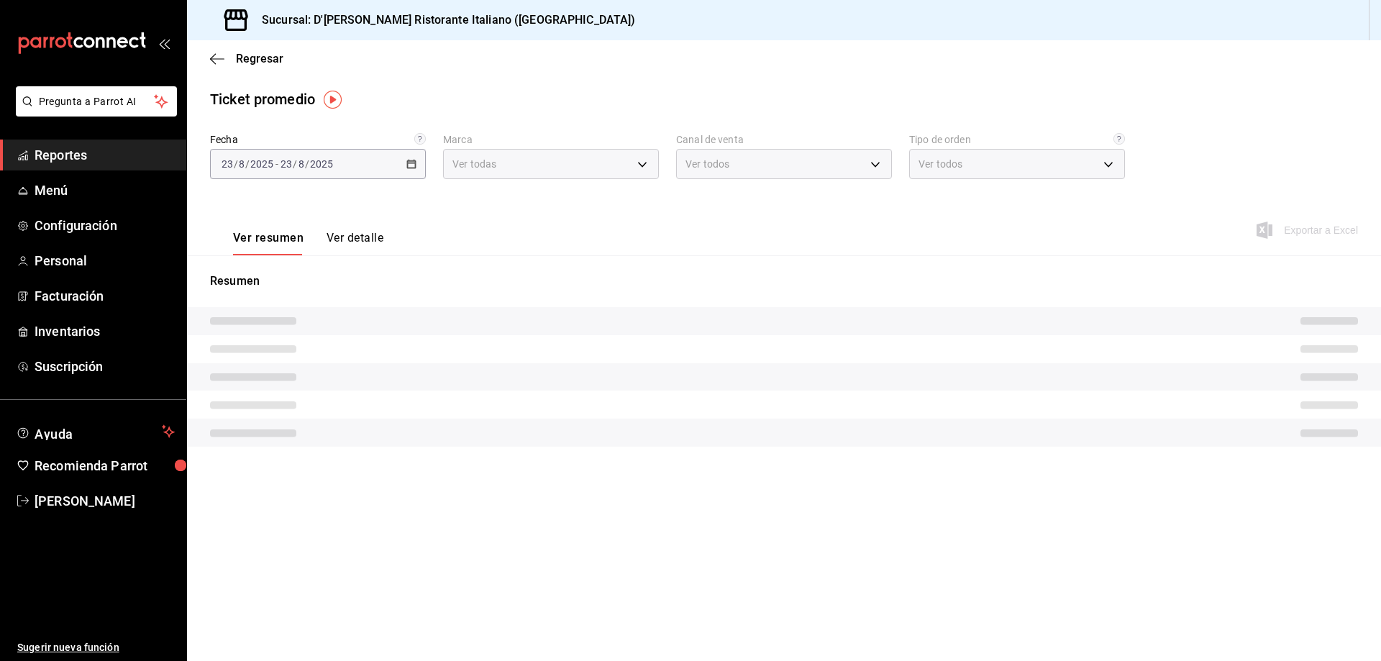
type input "cc944d3c-1805-43c1-9e3c-12384e1c3ced"
type input "PARROT,UBER_EATS,RAPPI,DIDI_FOOD,ONLINE"
type input "ffaa5ce7-d959-4ec7-b957-cc2e85f4eef0,99851404-356a-4440-bd10-aa4cdaedb4af,67635…"
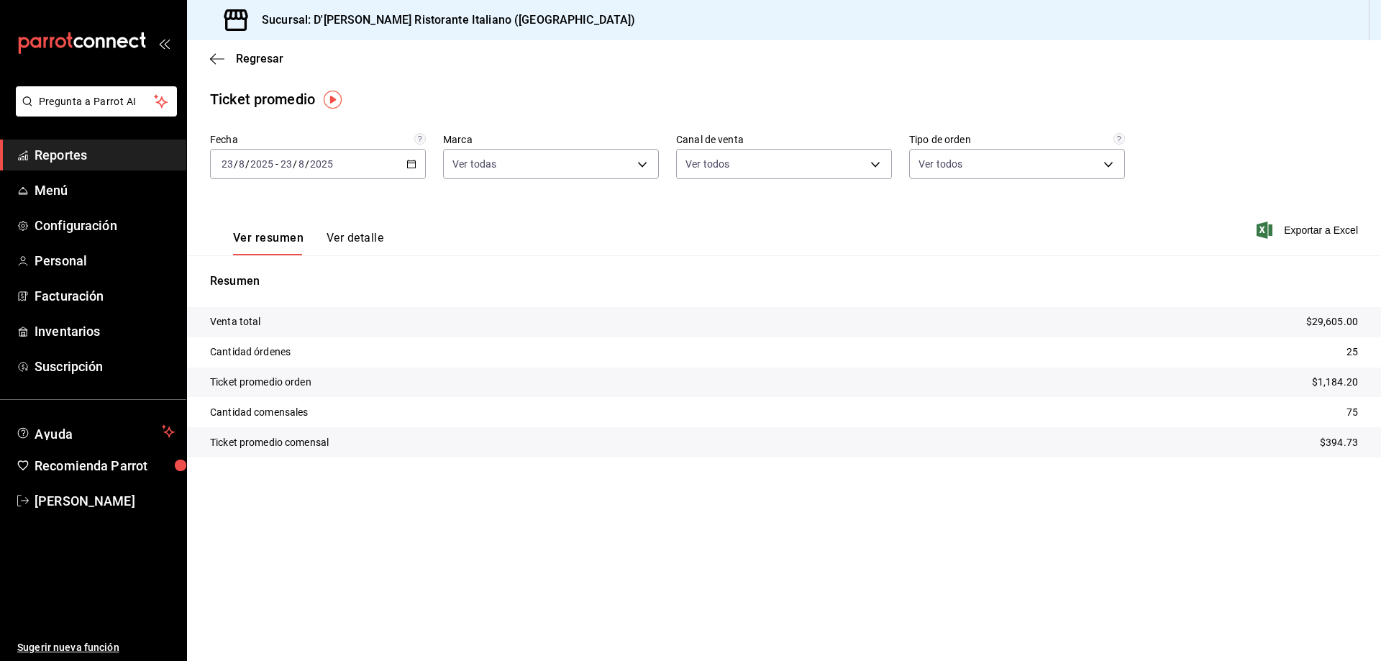
click at [365, 233] on button "Ver detalle" at bounding box center [355, 243] width 57 height 24
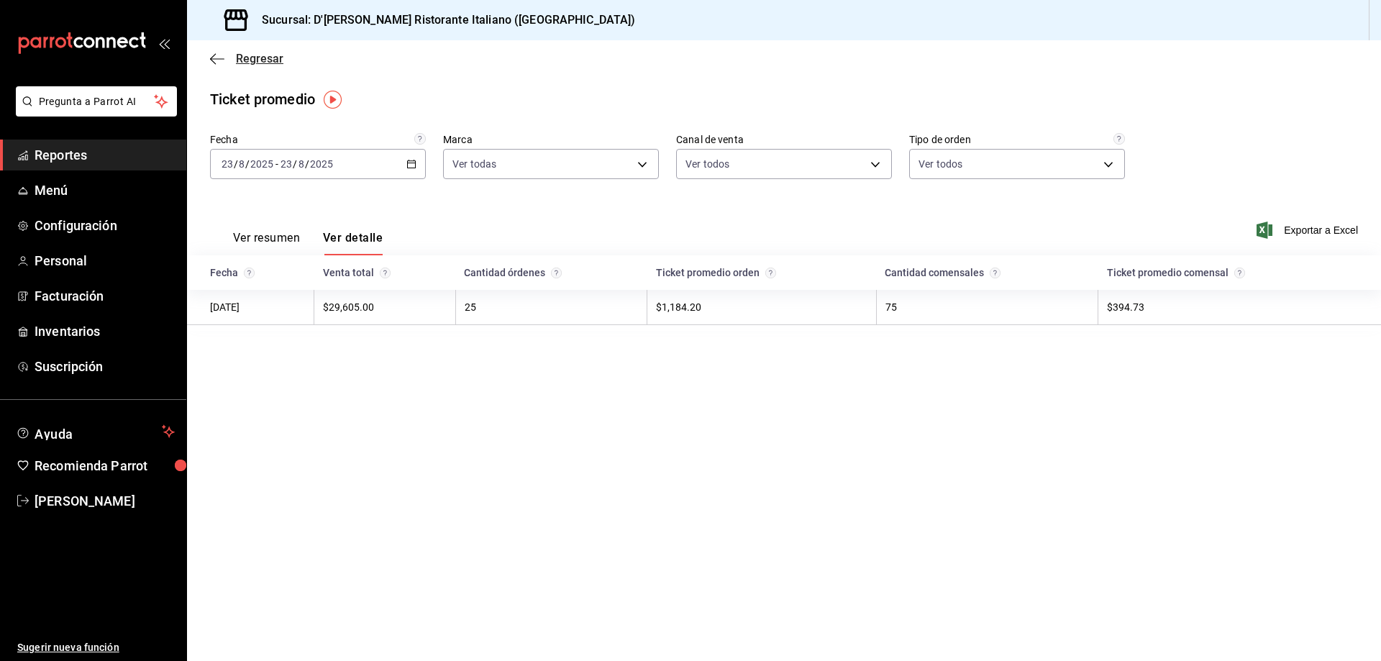
click at [243, 63] on span "Regresar" at bounding box center [259, 59] width 47 height 14
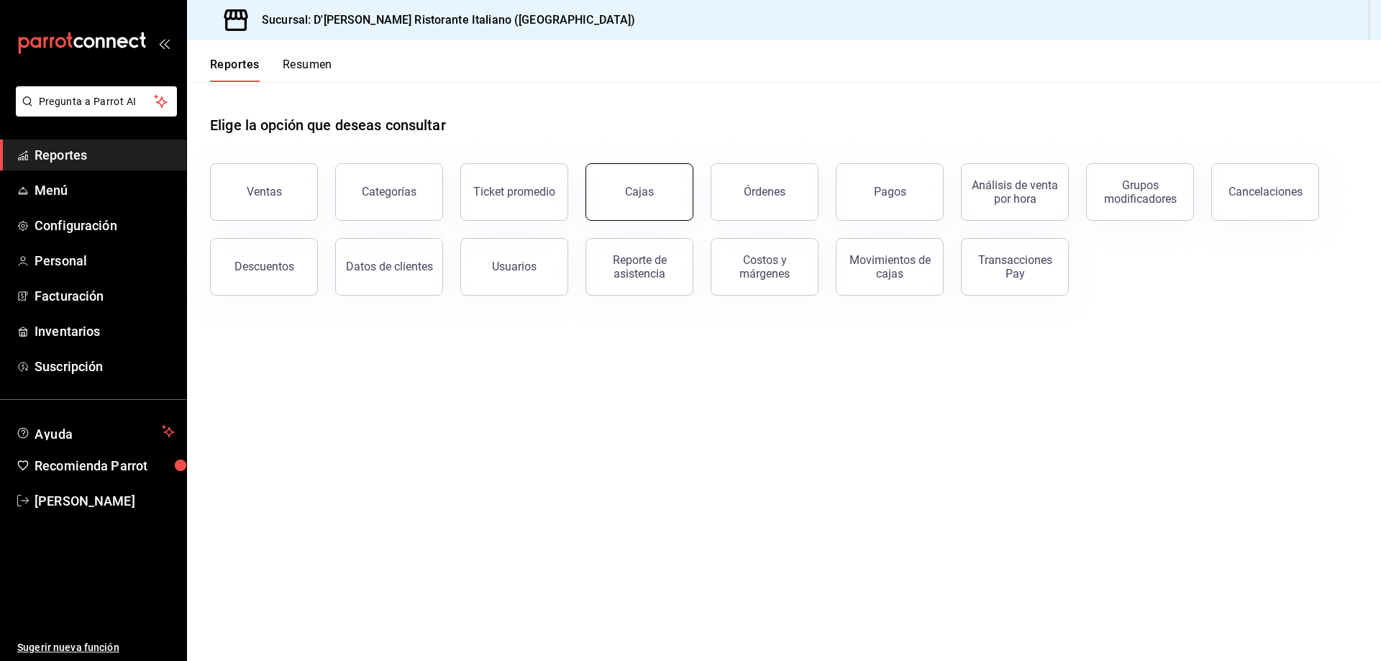
click at [636, 190] on div "Cajas" at bounding box center [639, 192] width 29 height 14
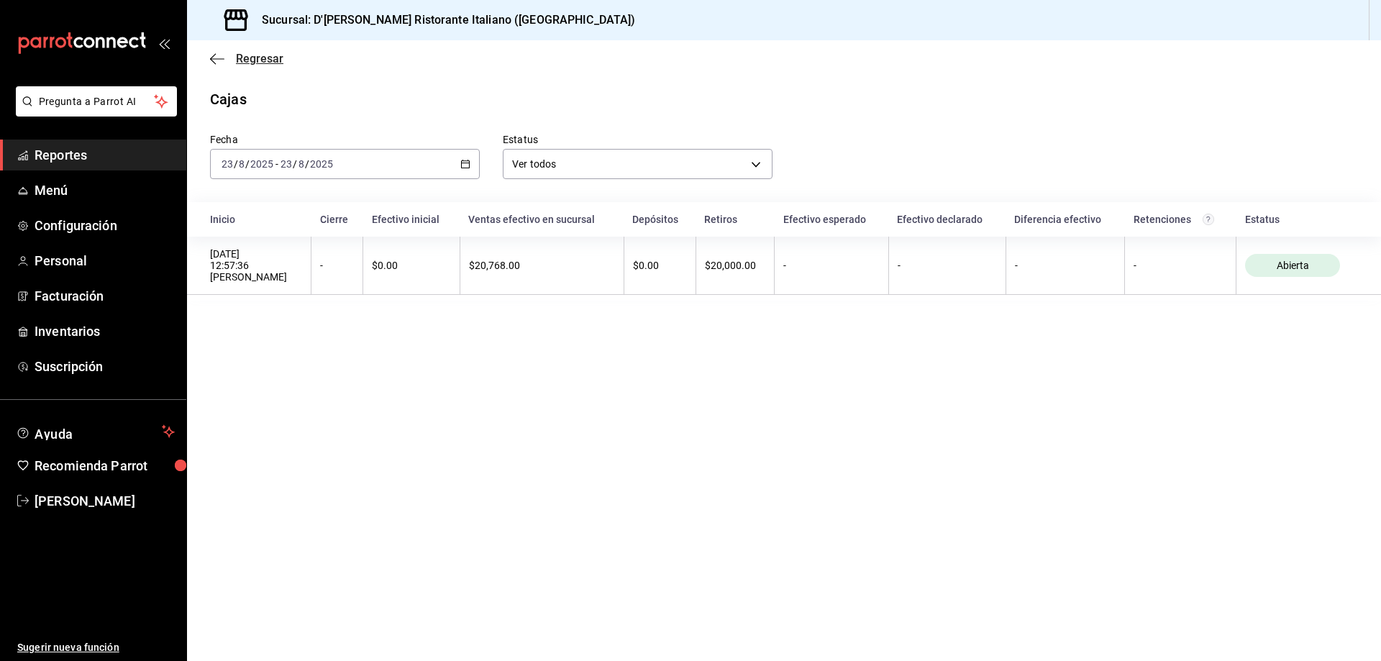
click at [245, 60] on span "Regresar" at bounding box center [259, 59] width 47 height 14
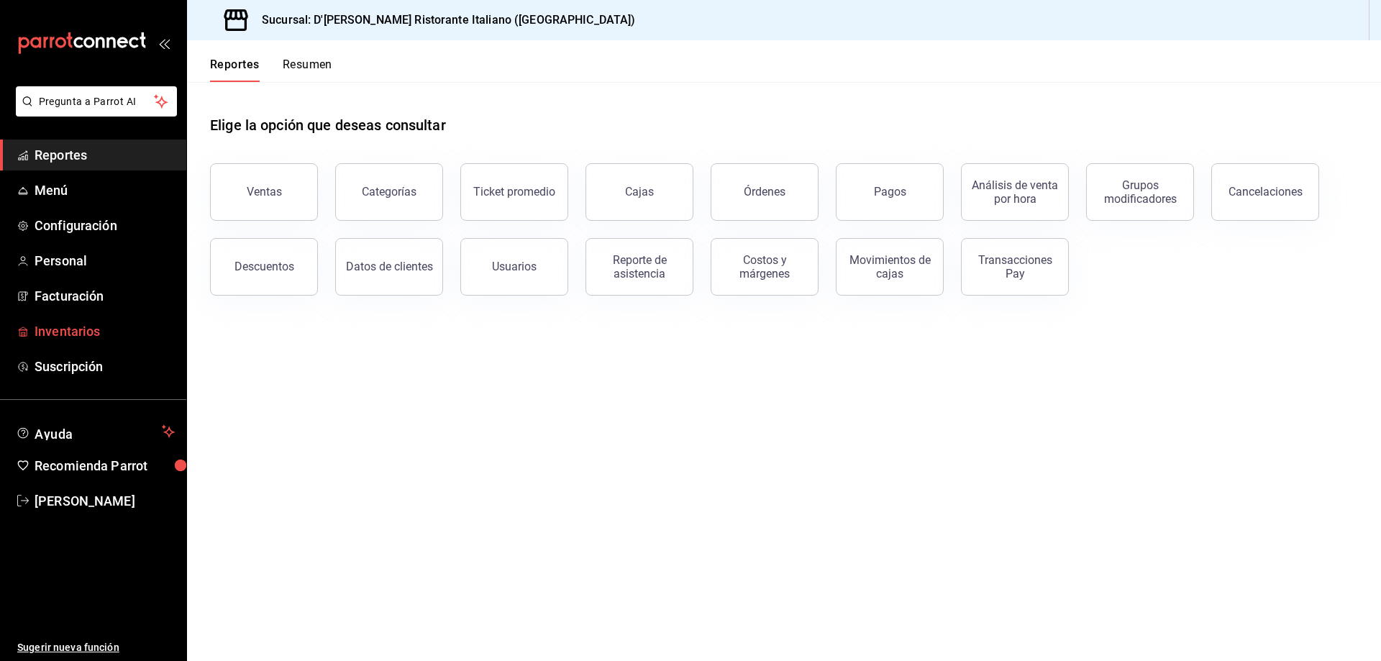
click at [56, 335] on span "Inventarios" at bounding box center [105, 331] width 140 height 19
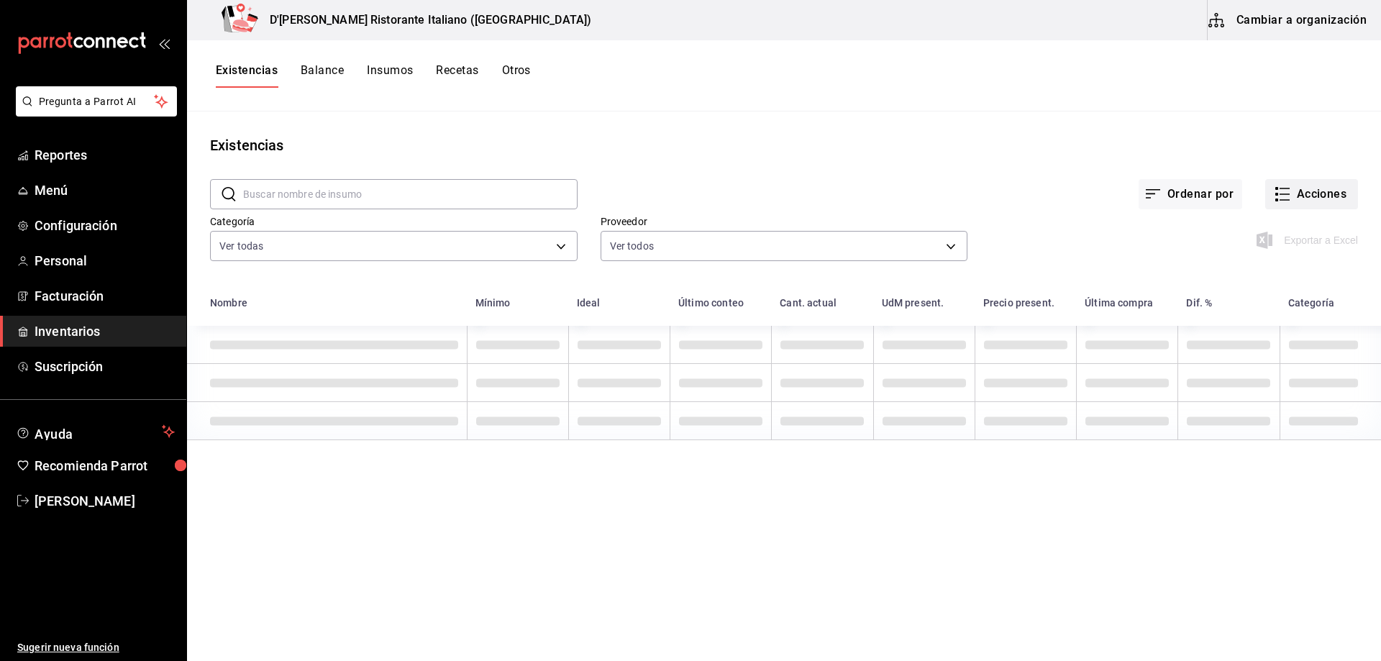
click at [1276, 186] on icon "button" at bounding box center [1282, 194] width 17 height 17
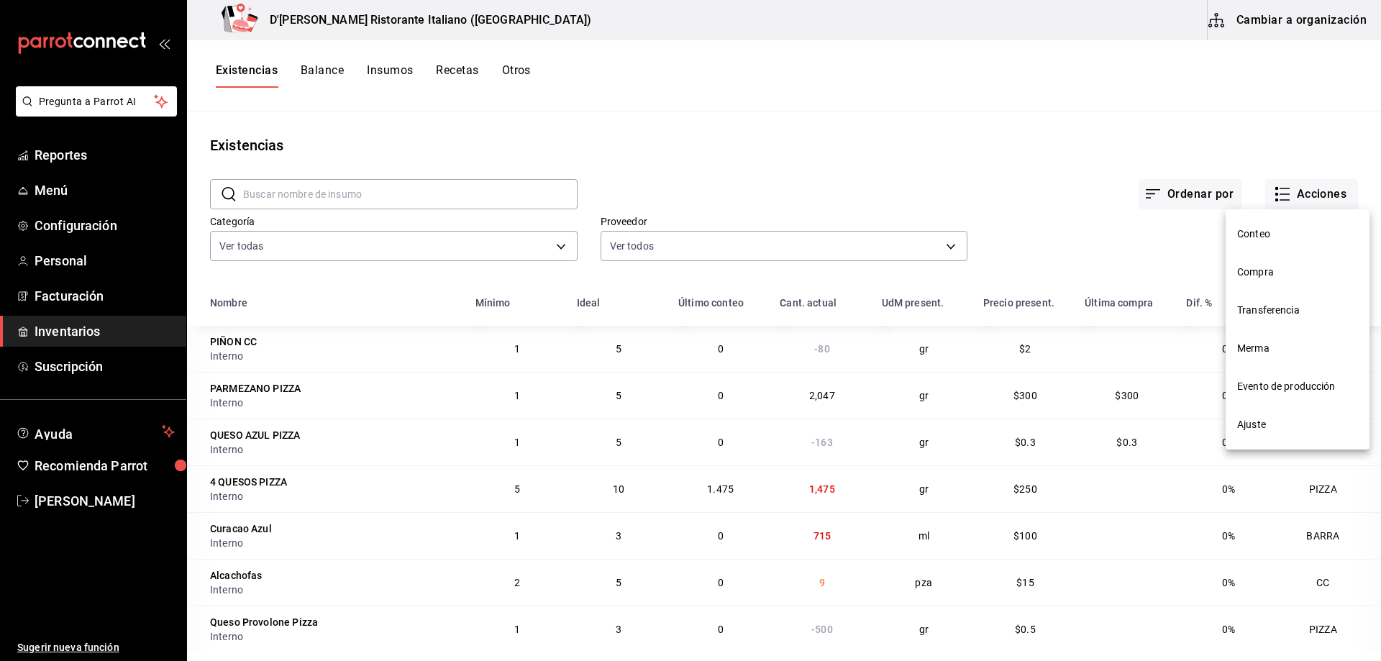
click at [1284, 194] on div at bounding box center [690, 330] width 1381 height 661
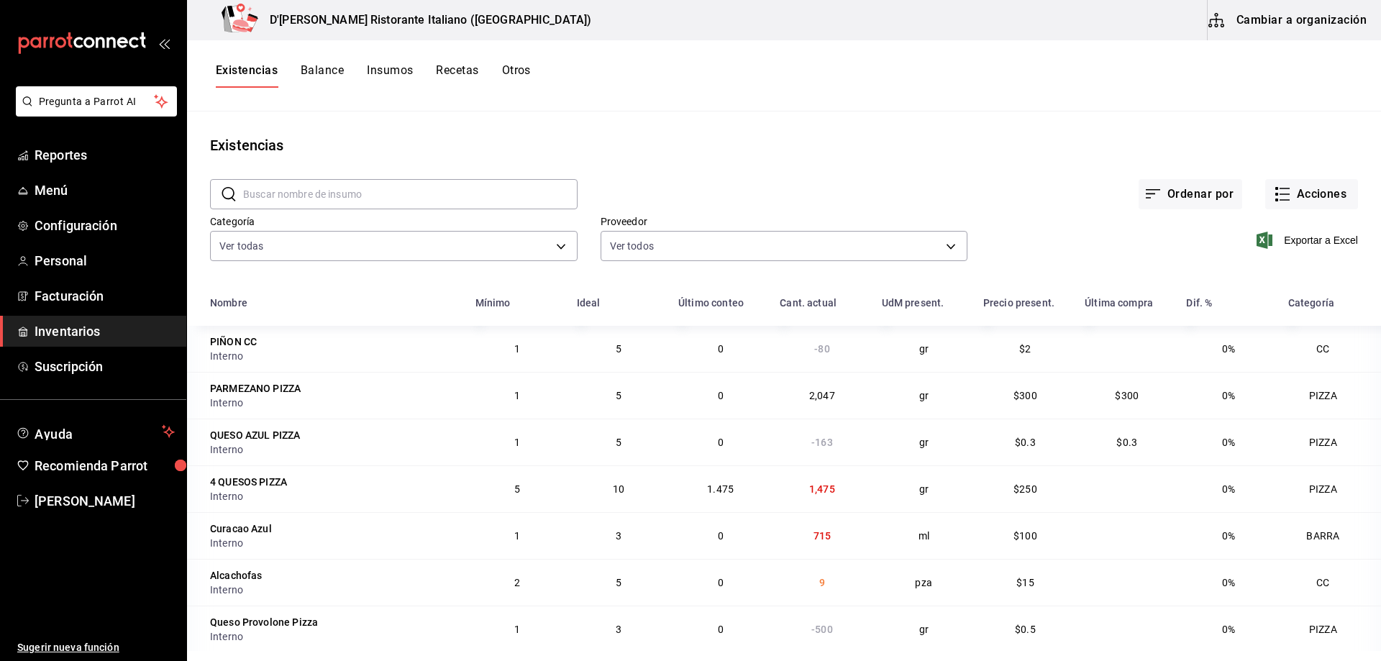
click at [1284, 194] on button "Acciones" at bounding box center [1312, 194] width 93 height 30
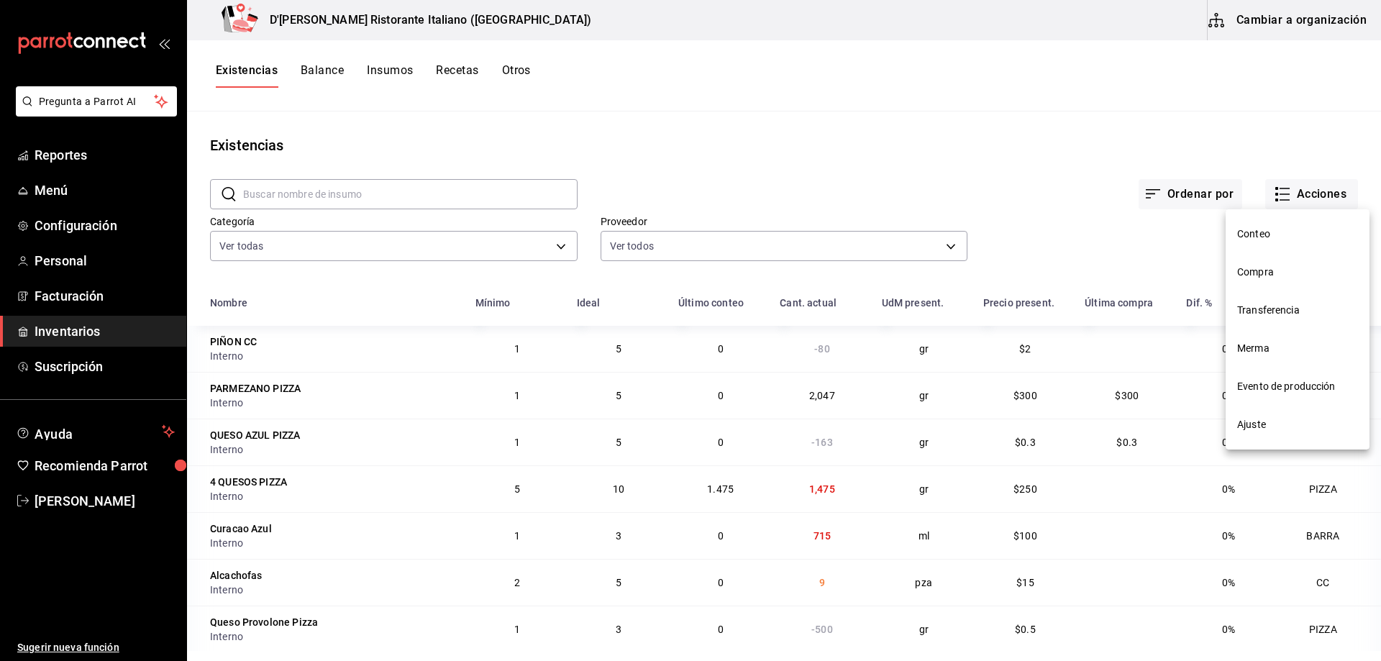
click at [1266, 353] on span "Merma" at bounding box center [1298, 348] width 121 height 15
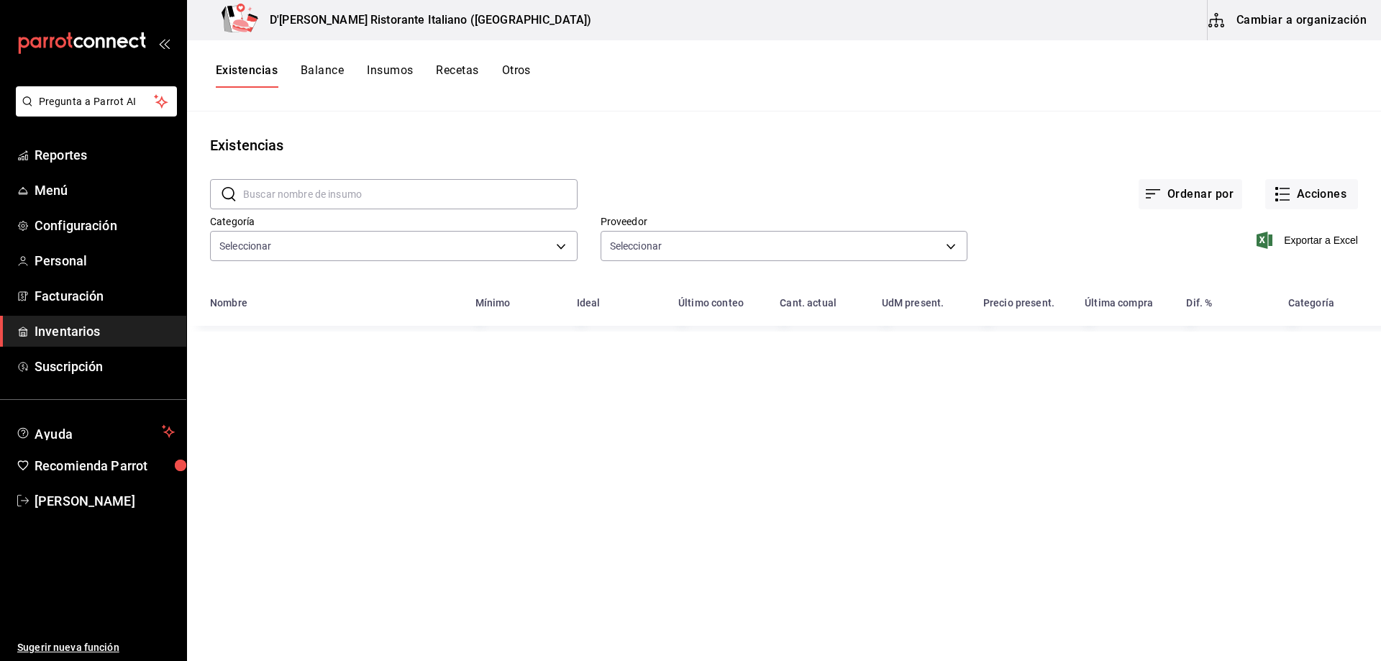
type input "a767d614-044e-4282-96a7-b6725af30640,e73509e5-2594-4467-97f6-0b1d389f9514,b0413…"
type input "b97900d1-c381-441d-adf0-1aa0f58ac97b,76896213-7f1b-4aba-8859-2ee2f5a42c9d,88e29…"
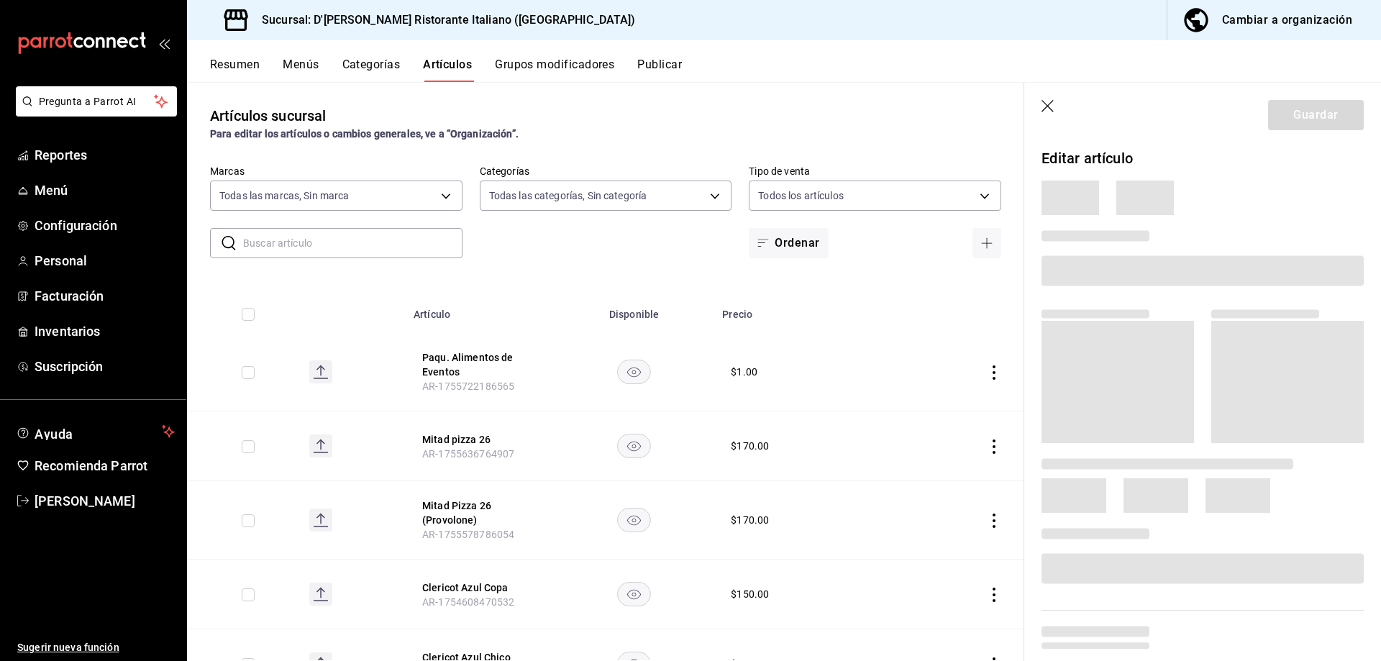
type input "cc944d3c-1805-43c1-9e3c-12384e1c3ced"
type input "6cffc628-7154-498e-be8e-d9df8b8db4ac,f3a1f48a-d3f7-4a4e-a0e4-e127e5ed5a6b,52156…"
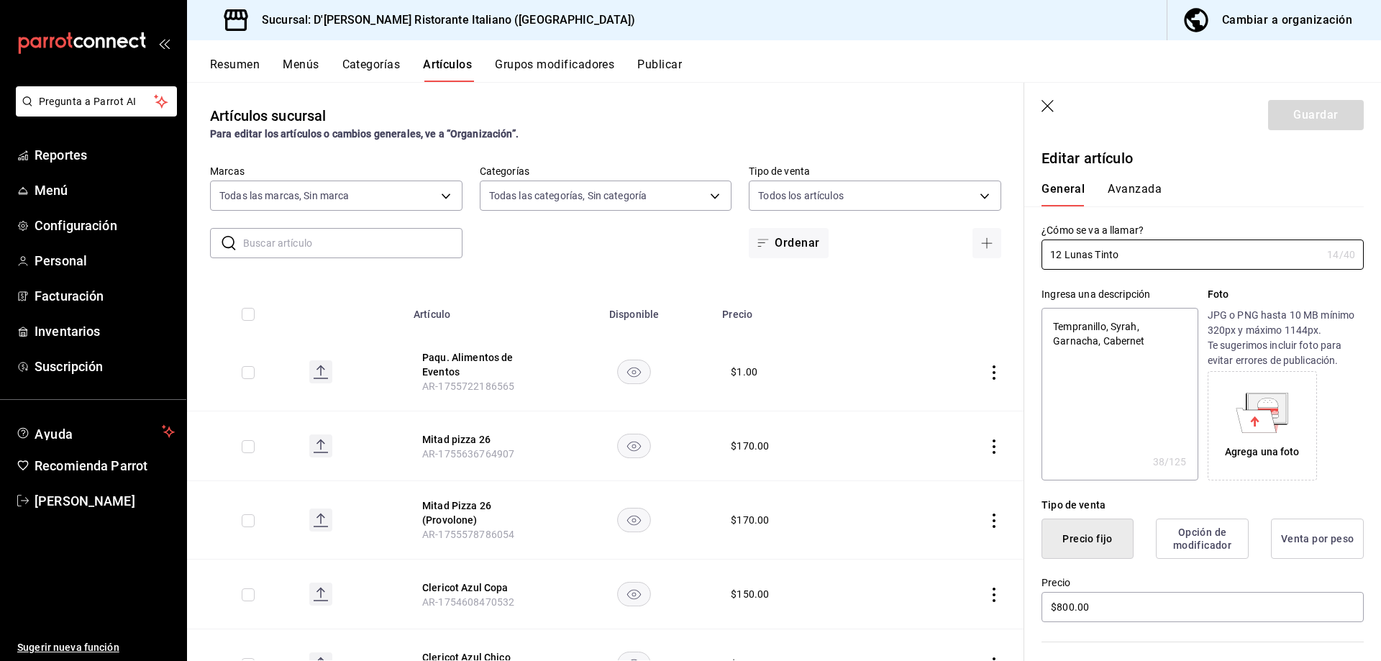
type textarea "x"
type input "$800.00"
click at [62, 152] on span "Reportes" at bounding box center [105, 154] width 140 height 19
